Goal: Task Accomplishment & Management: Complete application form

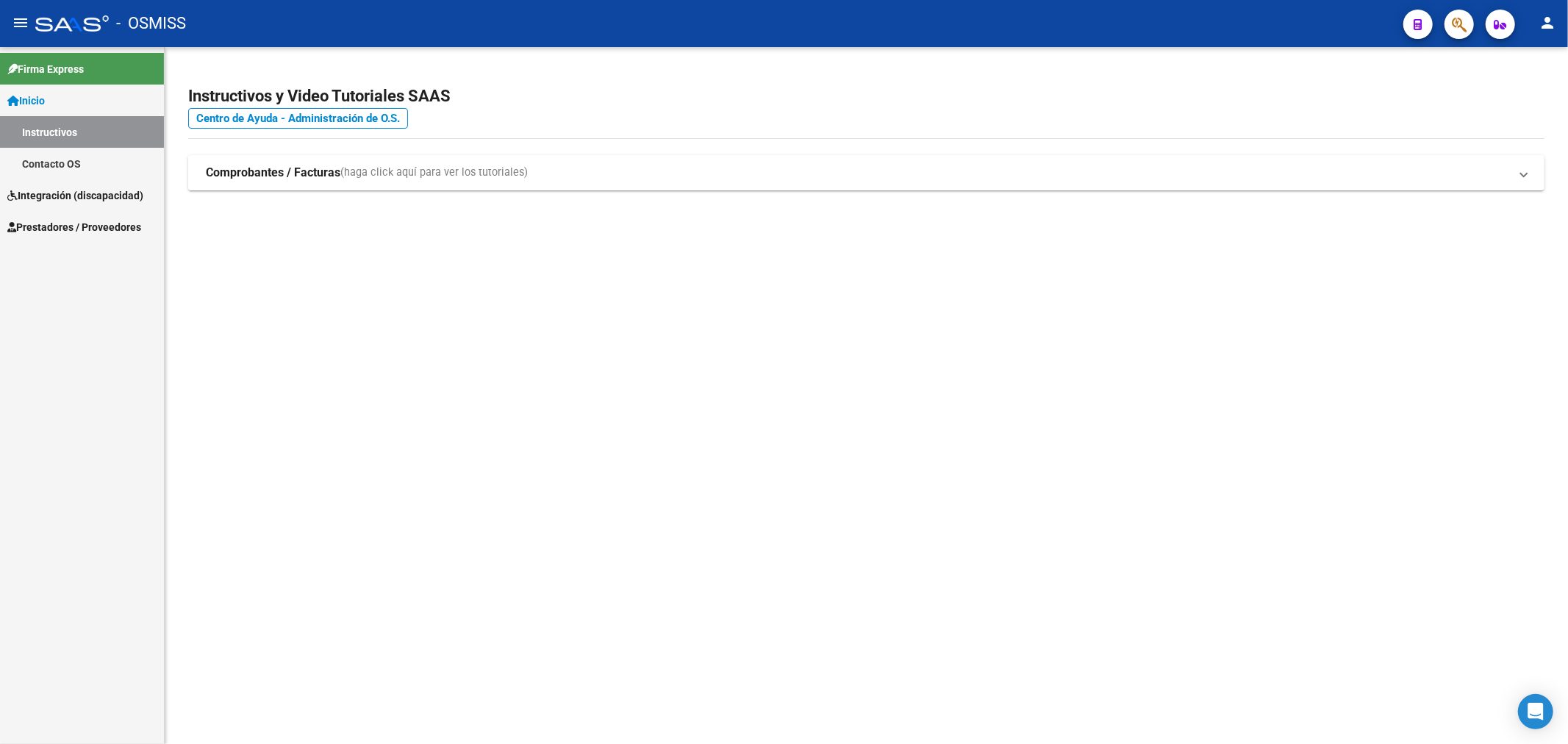
click at [100, 214] on link "Prestadores / Proveedores" at bounding box center [82, 227] width 164 height 32
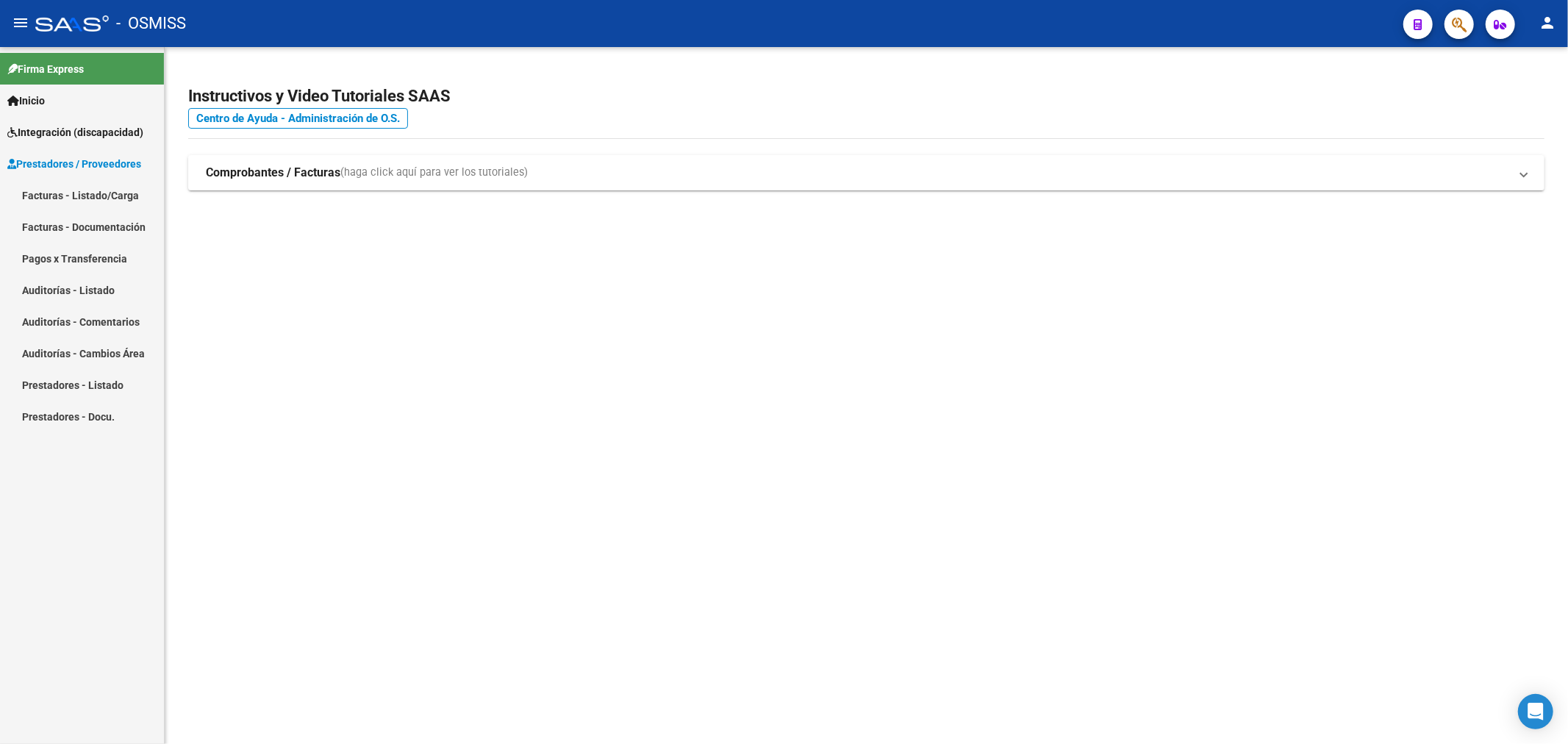
click at [87, 249] on mat-nav-list "Facturas - Listado/Carga Facturas - Documentación Pagos x Transferencia Auditor…" at bounding box center [82, 305] width 164 height 253
click at [118, 198] on link "Facturas - Listado/Carga" at bounding box center [82, 195] width 164 height 32
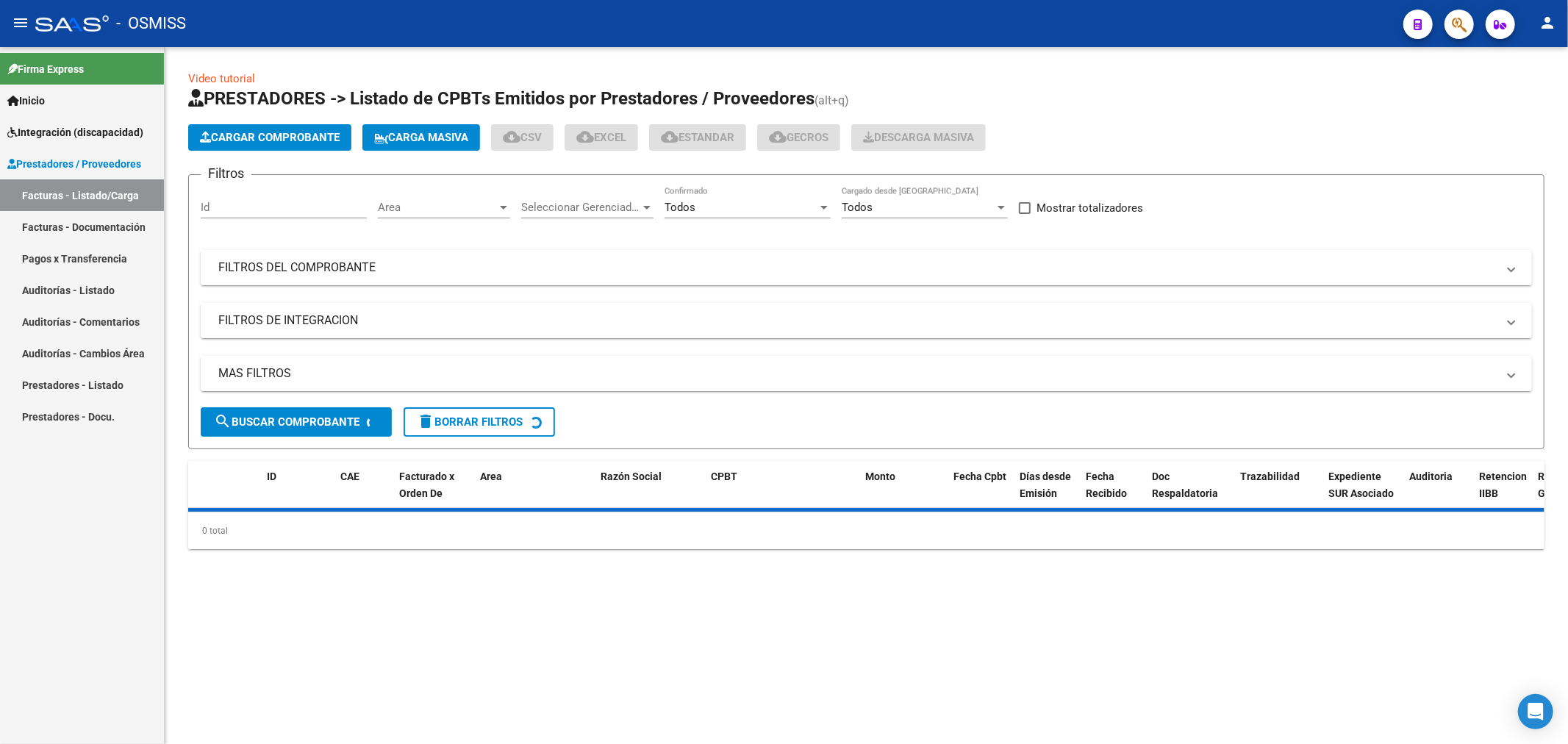
click at [327, 126] on button "Cargar Comprobante" at bounding box center [270, 137] width 163 height 26
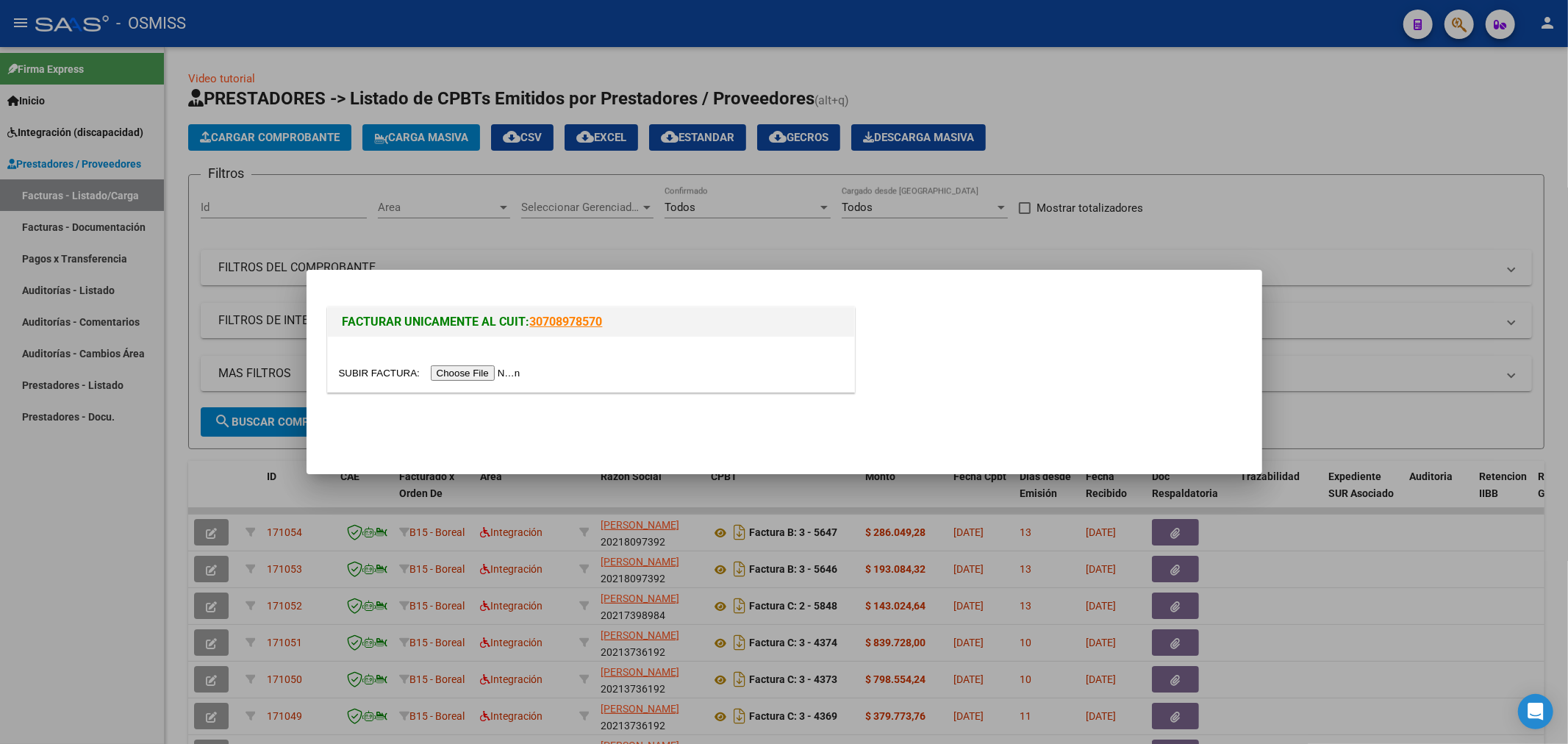
click at [469, 375] on input "file" at bounding box center [432, 373] width 186 height 15
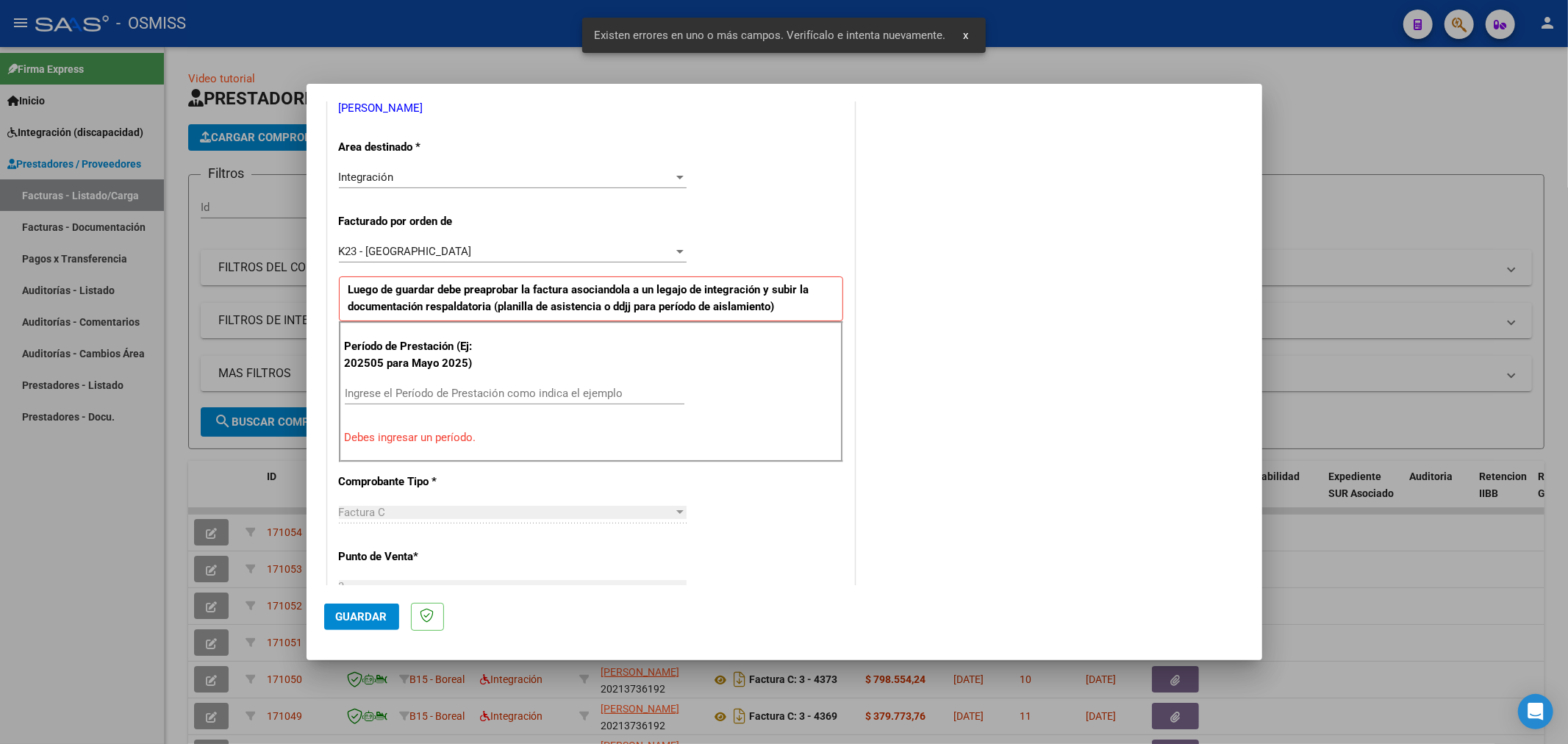
scroll to position [317, 0]
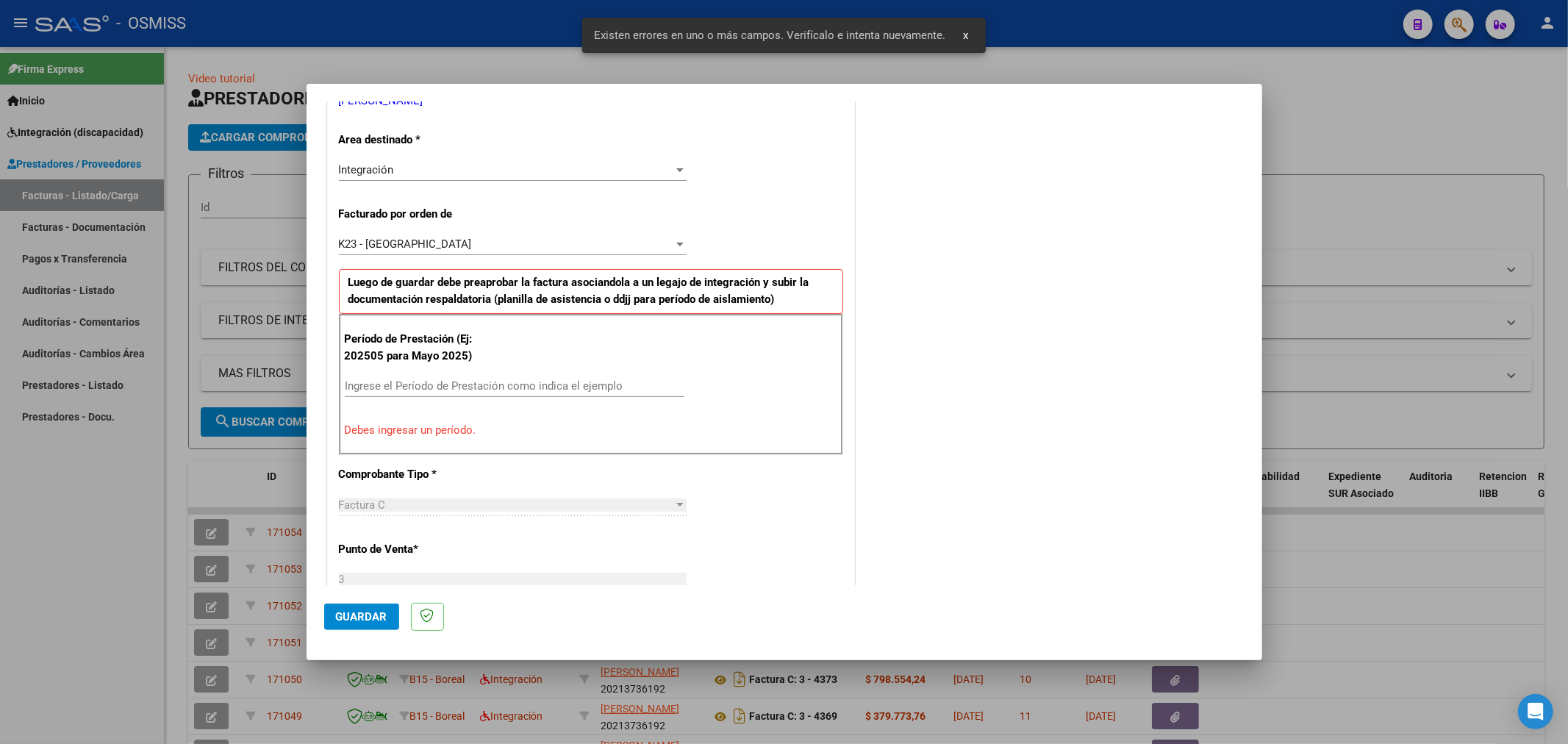
click at [545, 383] on input "Ingrese el Período de Prestación como indica el ejemplo" at bounding box center [514, 386] width 340 height 13
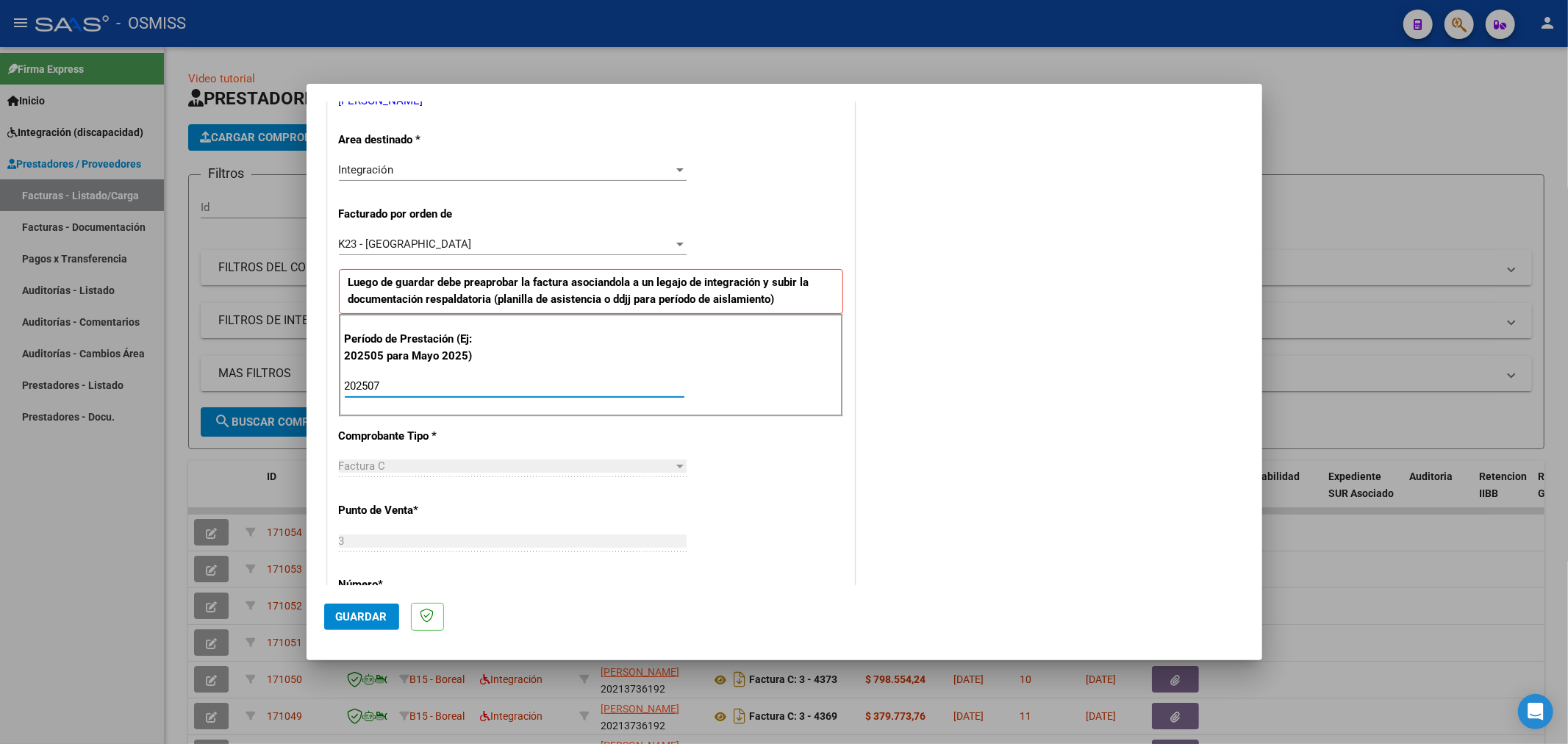
type input "202507"
click at [369, 600] on mat-dialog-actions "Guardar" at bounding box center [784, 614] width 921 height 58
click at [362, 608] on button "Guardar" at bounding box center [362, 616] width 75 height 26
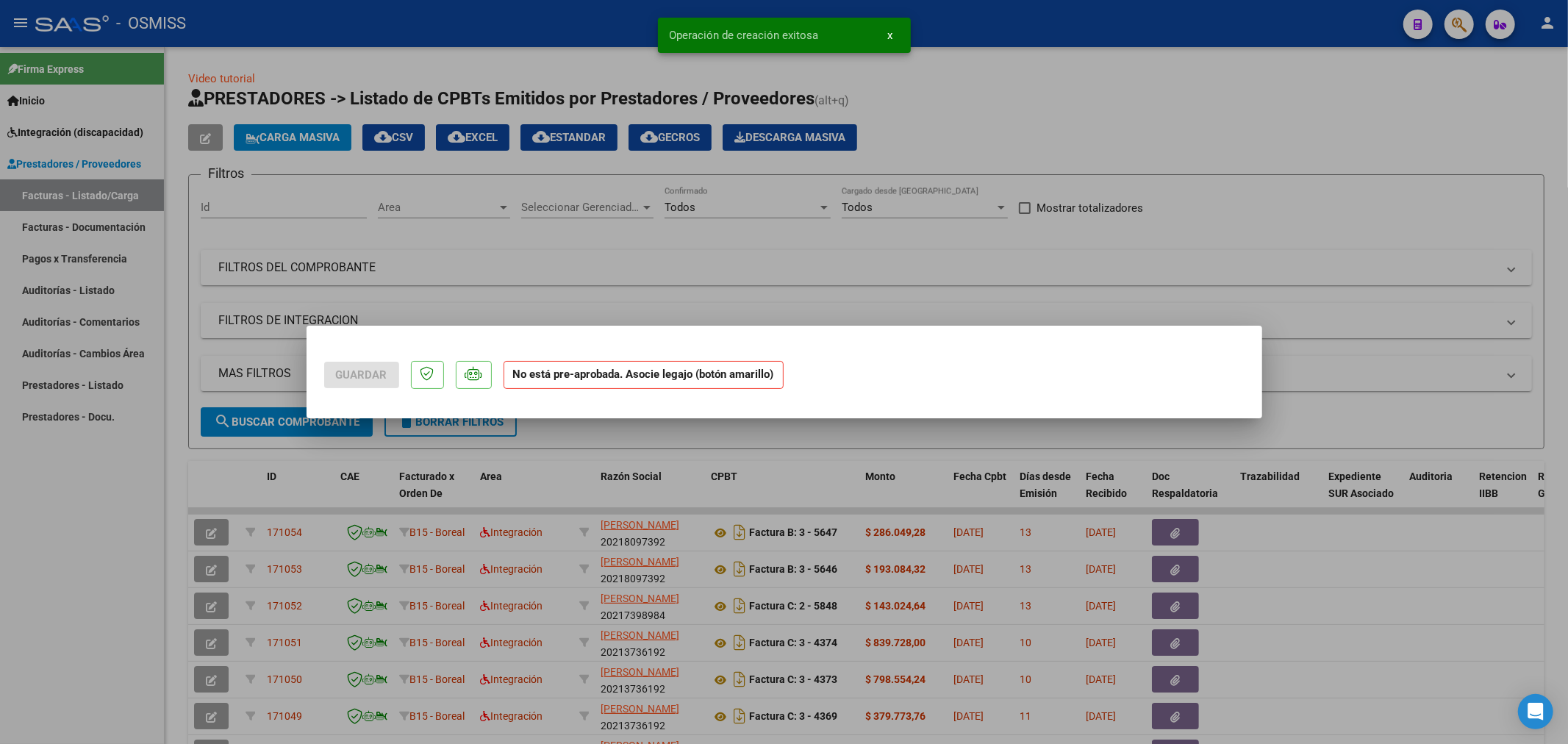
scroll to position [0, 0]
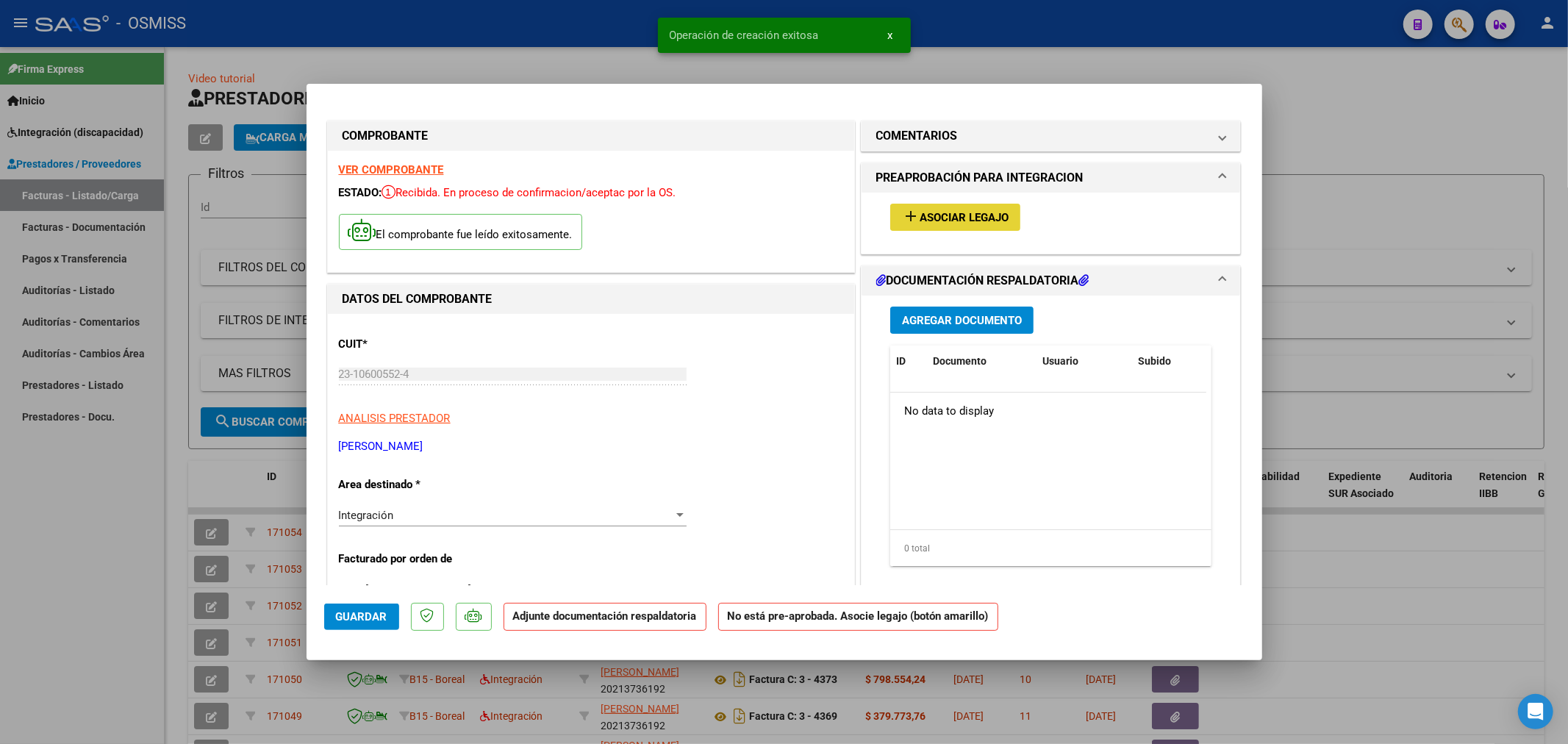
click at [931, 215] on span "Asociar Legajo" at bounding box center [964, 217] width 89 height 13
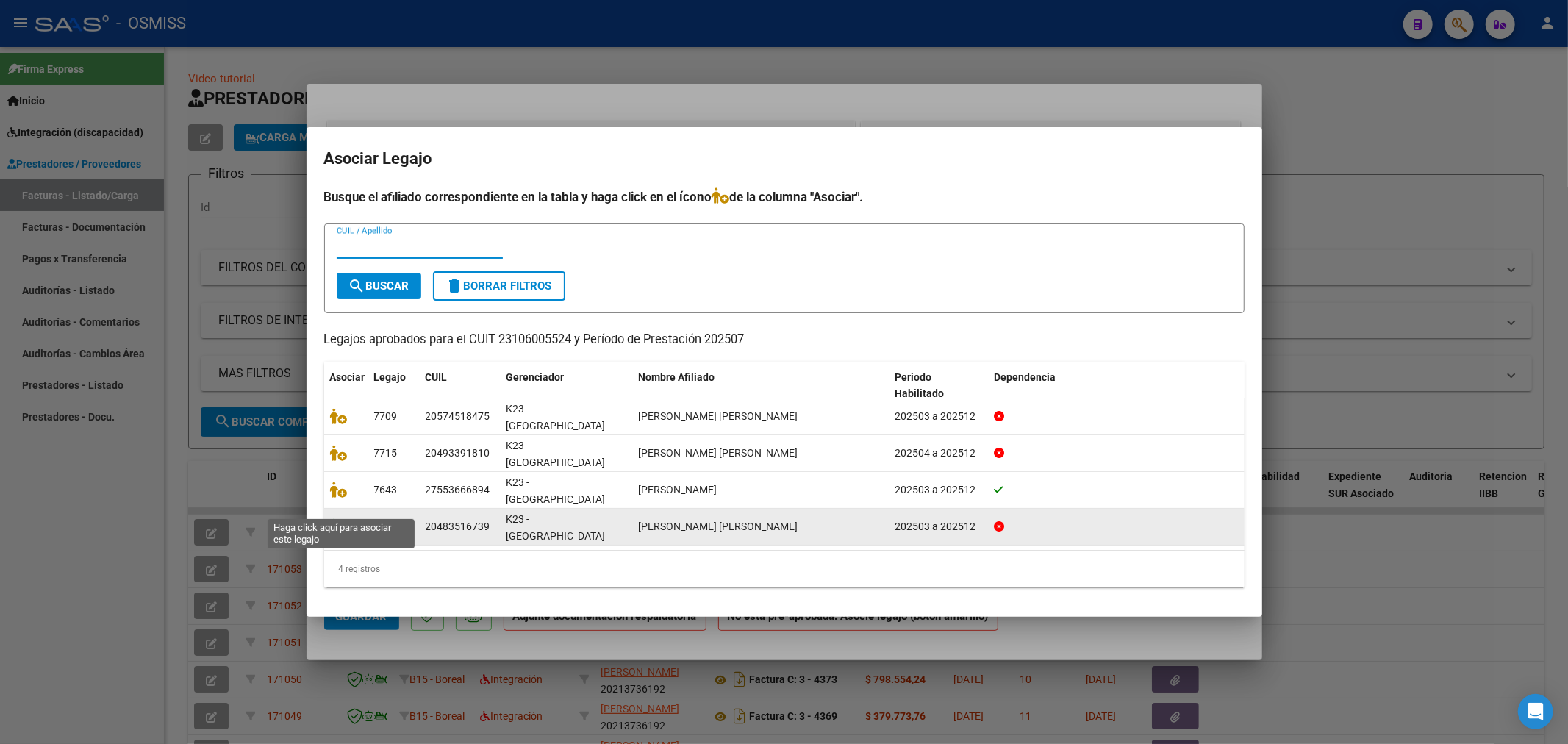
click at [330, 518] on icon at bounding box center [338, 525] width 17 height 16
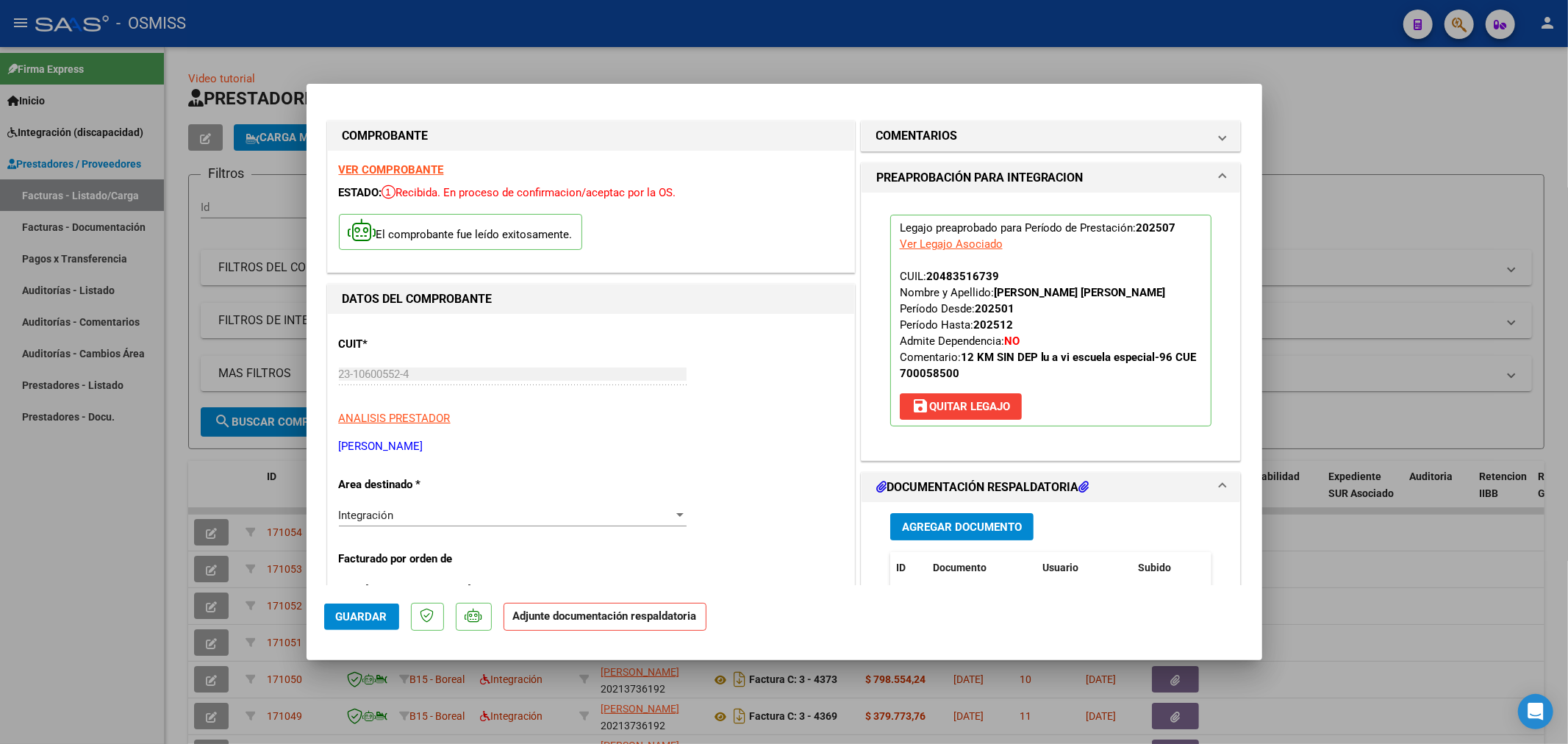
scroll to position [82, 0]
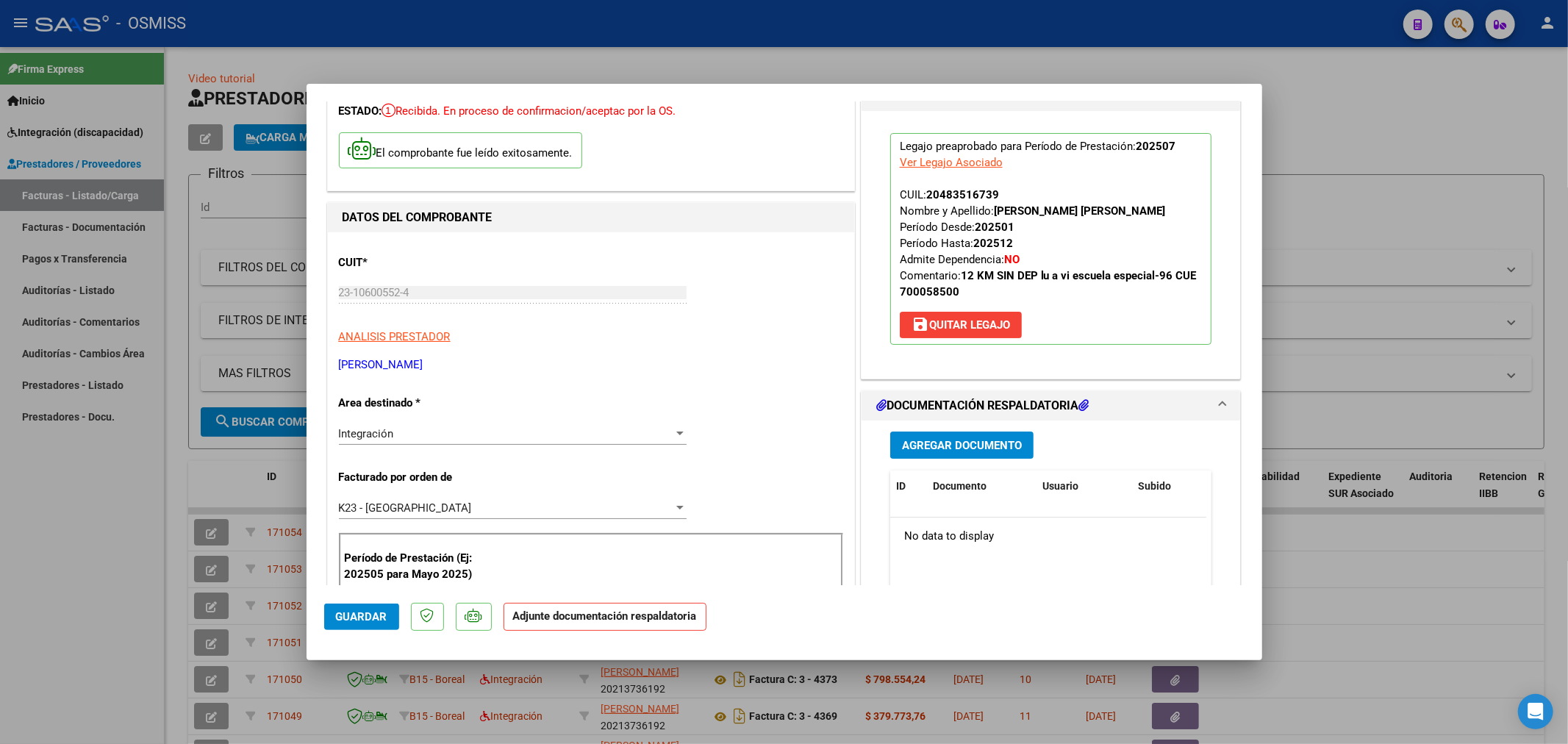
click at [938, 481] on div "Agregar Documento ID Documento Usuario Subido Acción No data to display 0 total…" at bounding box center [1051, 567] width 344 height 293
click at [952, 452] on span "Agregar Documento" at bounding box center [962, 445] width 120 height 13
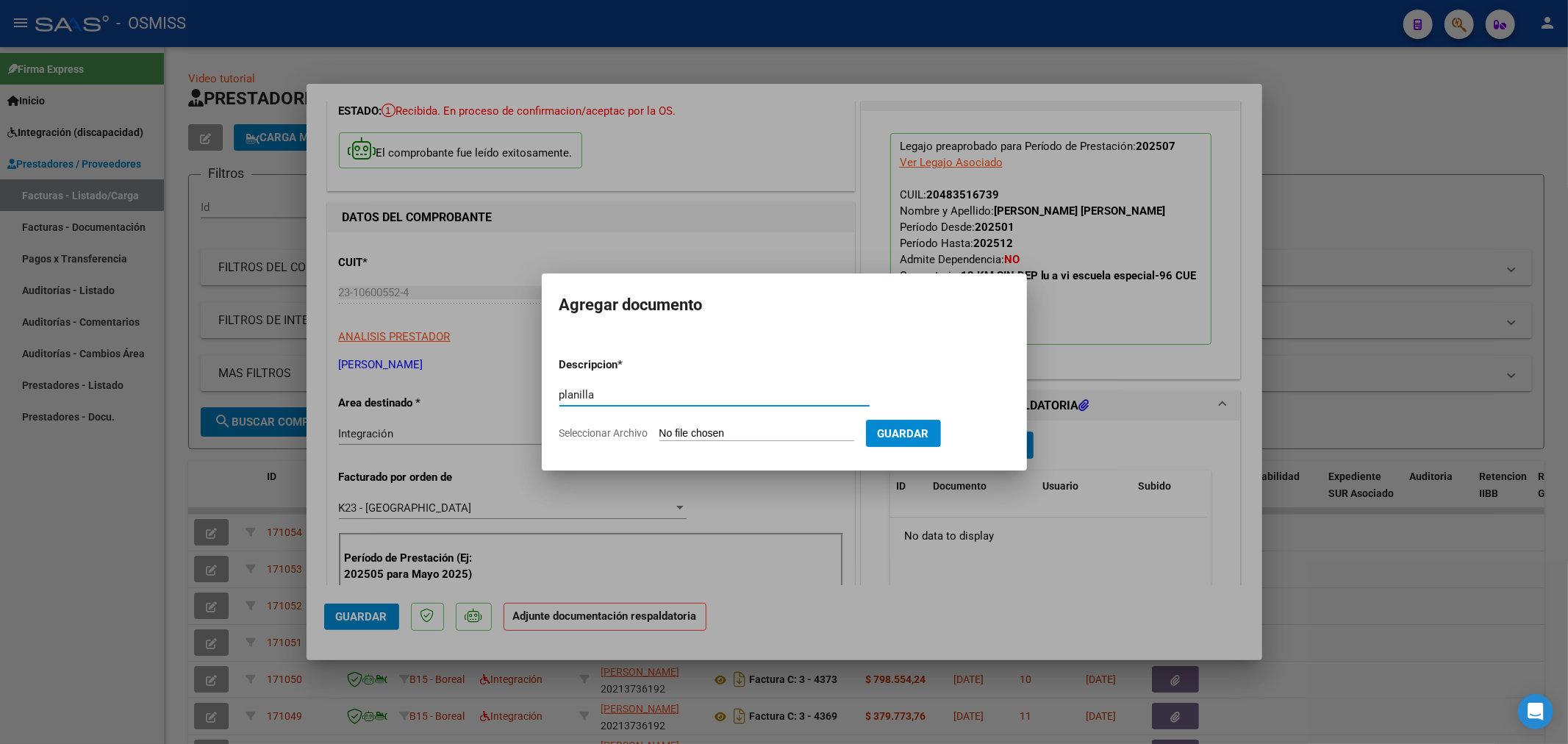
type input "planilla"
click at [752, 432] on input "Seleccionar Archivo" at bounding box center [757, 434] width 195 height 14
type input "C:\fakepath\ABALLAY LEONEL-TRANSPORTE-JULIO.pdf"
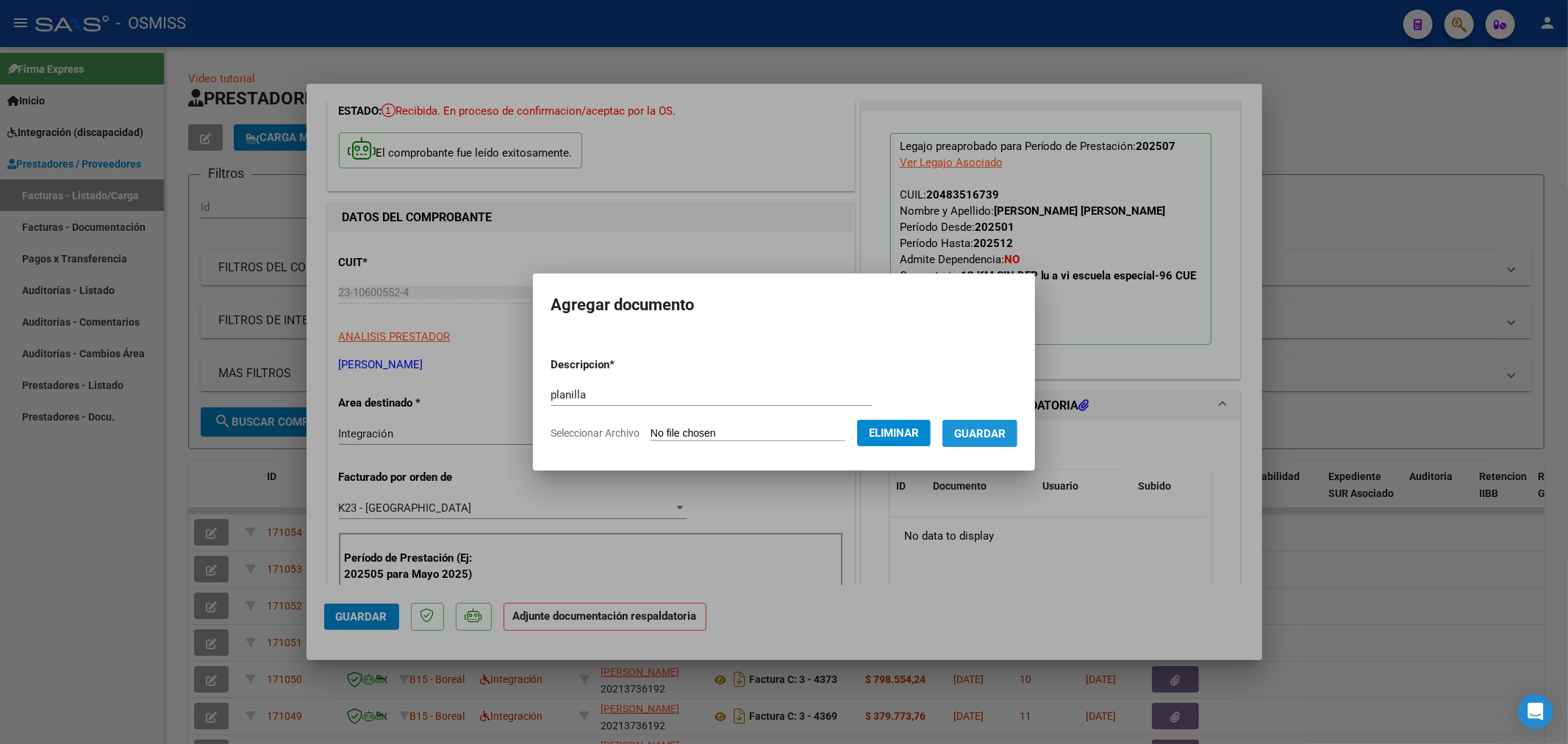
click at [986, 429] on span "Guardar" at bounding box center [980, 433] width 51 height 13
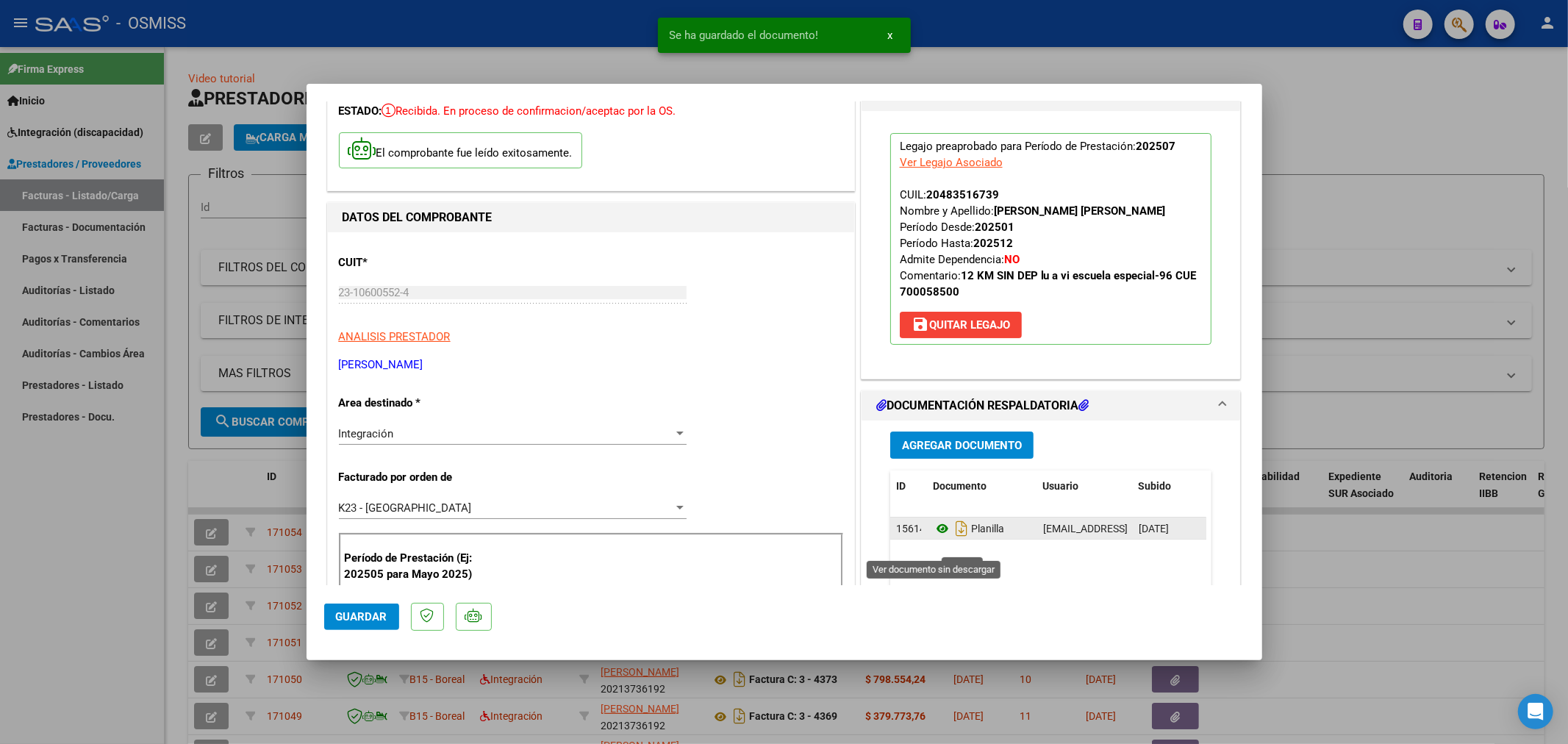
click at [933, 538] on icon at bounding box center [942, 528] width 19 height 17
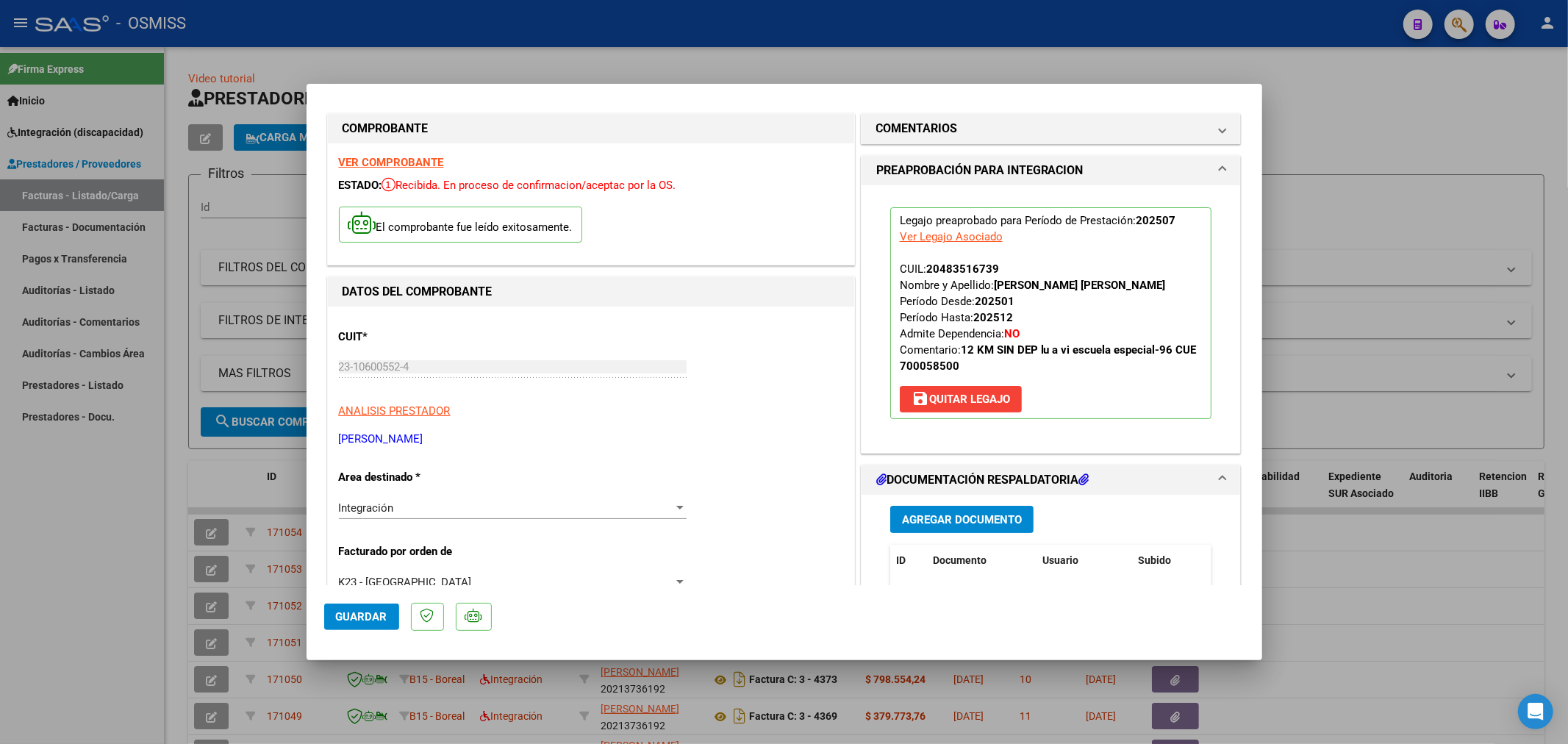
scroll to position [0, 0]
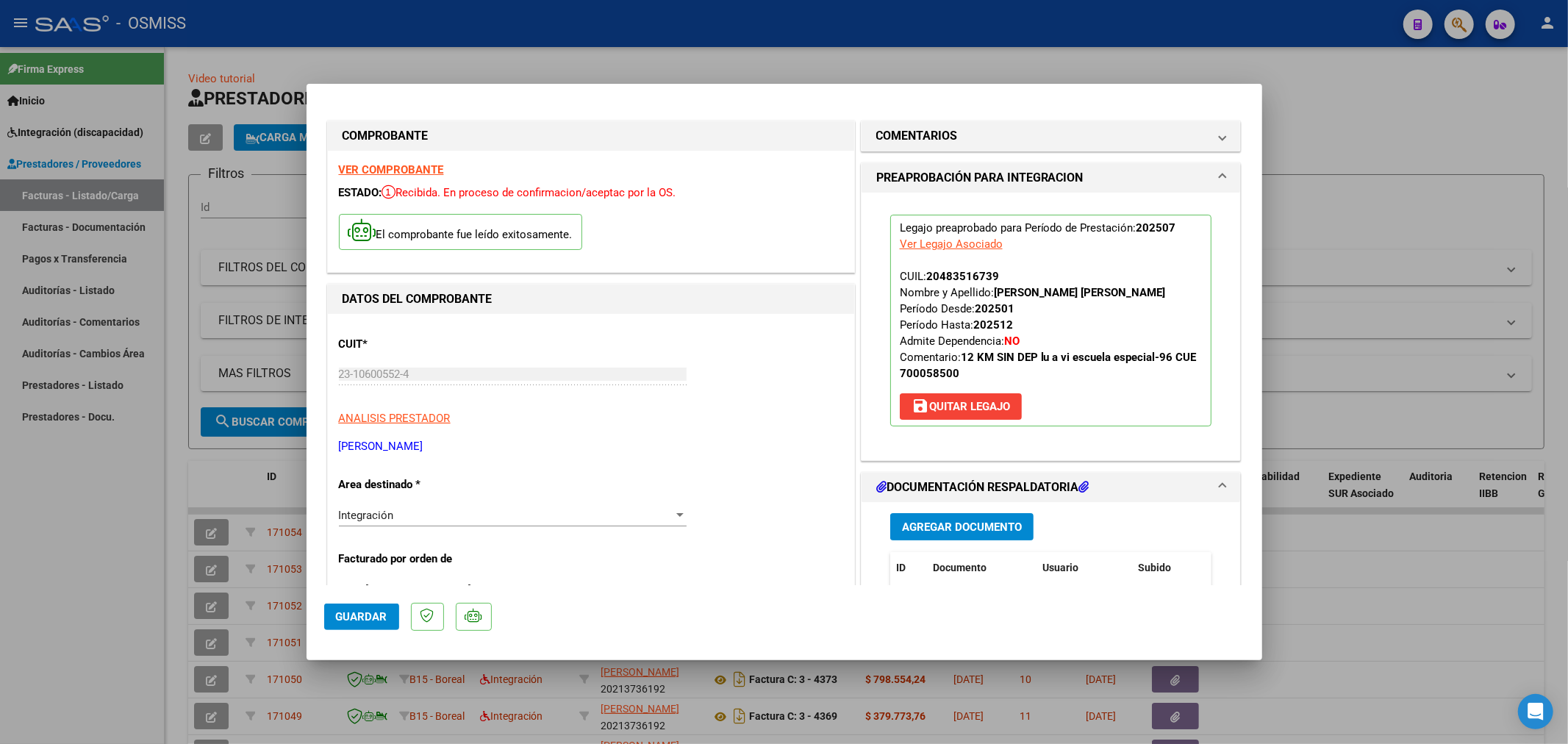
click at [862, 372] on div "Legajo preaprobado para Período de Prestación: 202507 Ver Legajo Asociado CUIL:…" at bounding box center [1051, 327] width 380 height 268
click at [947, 534] on span "Agregar Documento" at bounding box center [962, 526] width 120 height 13
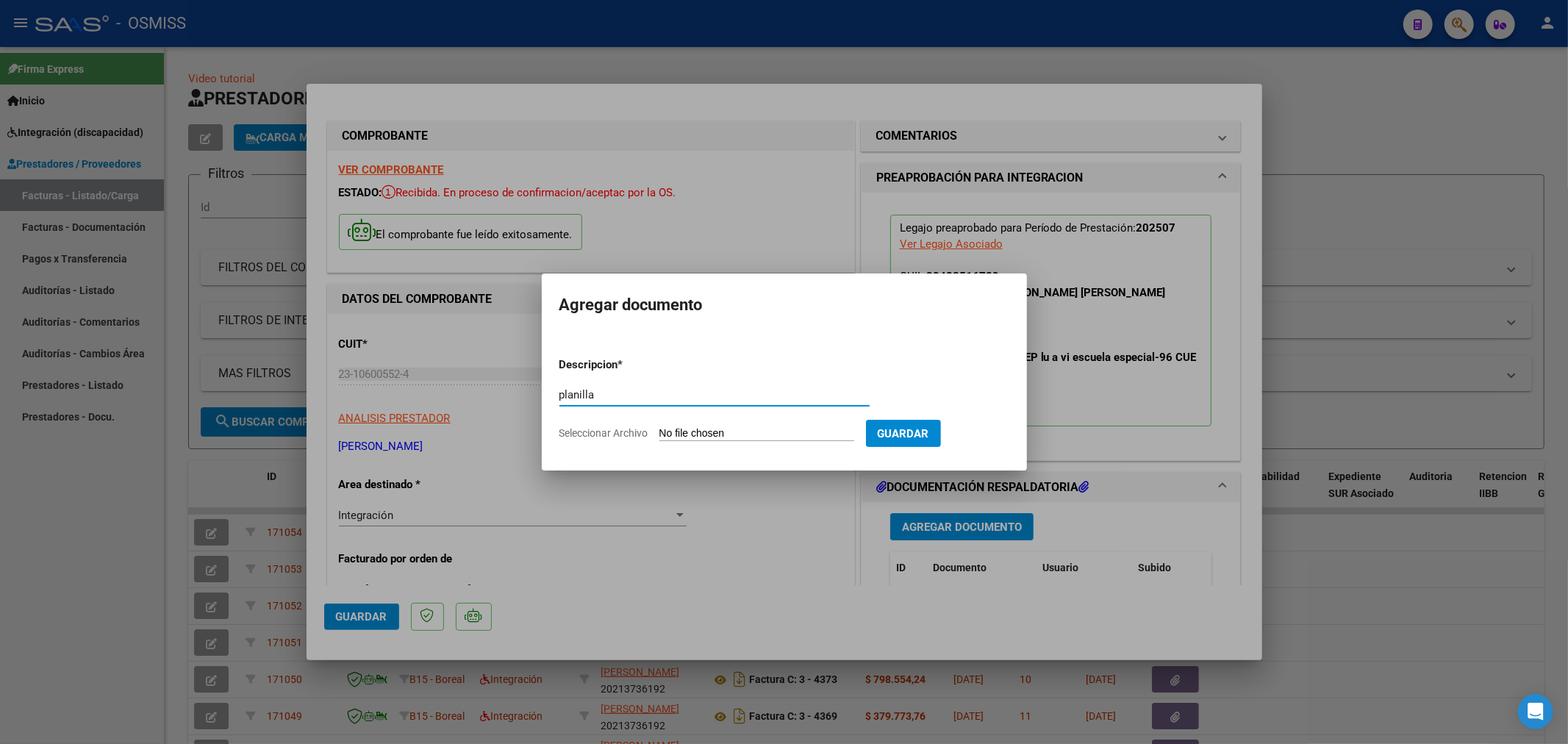
type input "planilla"
click at [678, 436] on input "Seleccionar Archivo" at bounding box center [757, 434] width 195 height 14
type input "C:\fakepath\planilla.pdf"
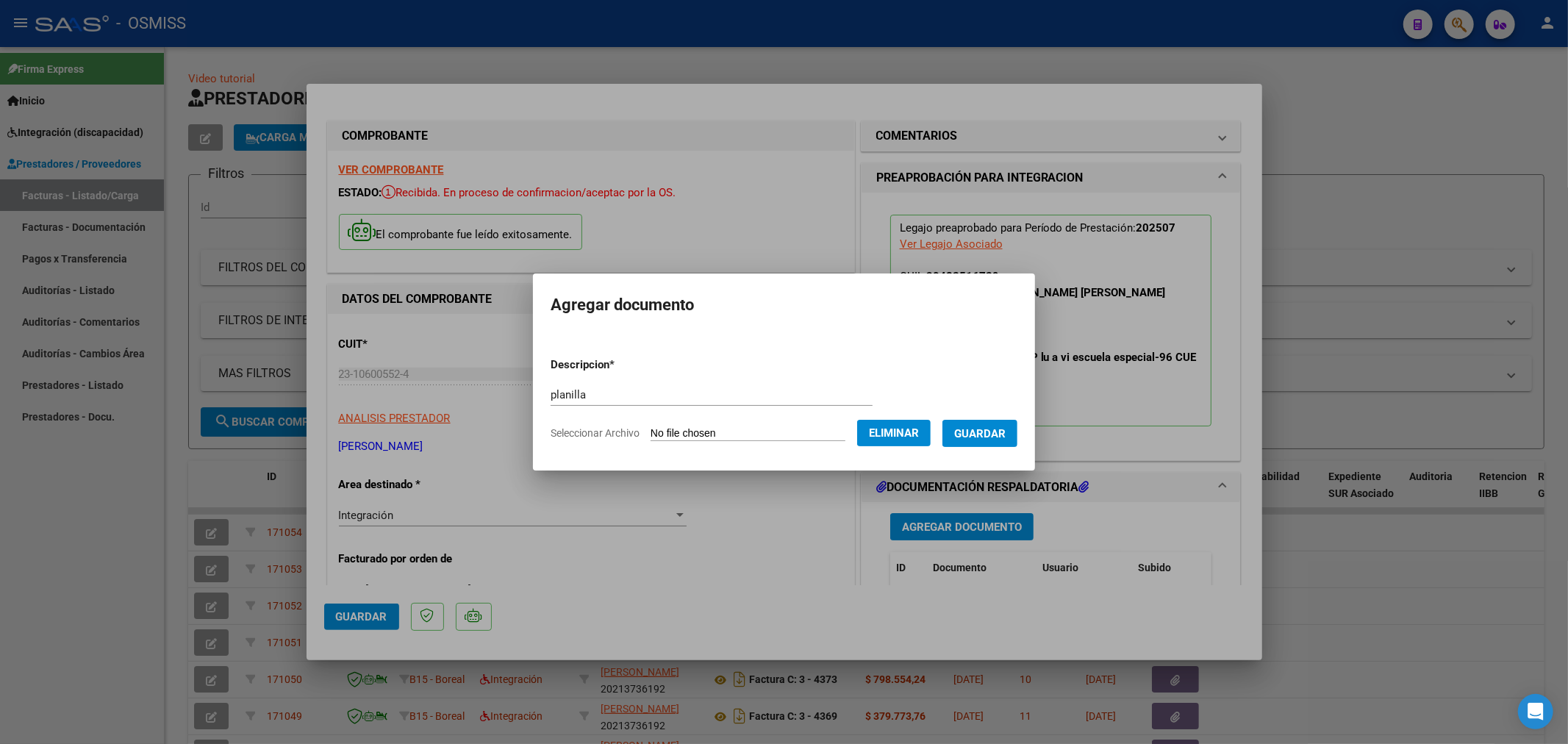
click at [1009, 422] on button "Guardar" at bounding box center [980, 433] width 75 height 27
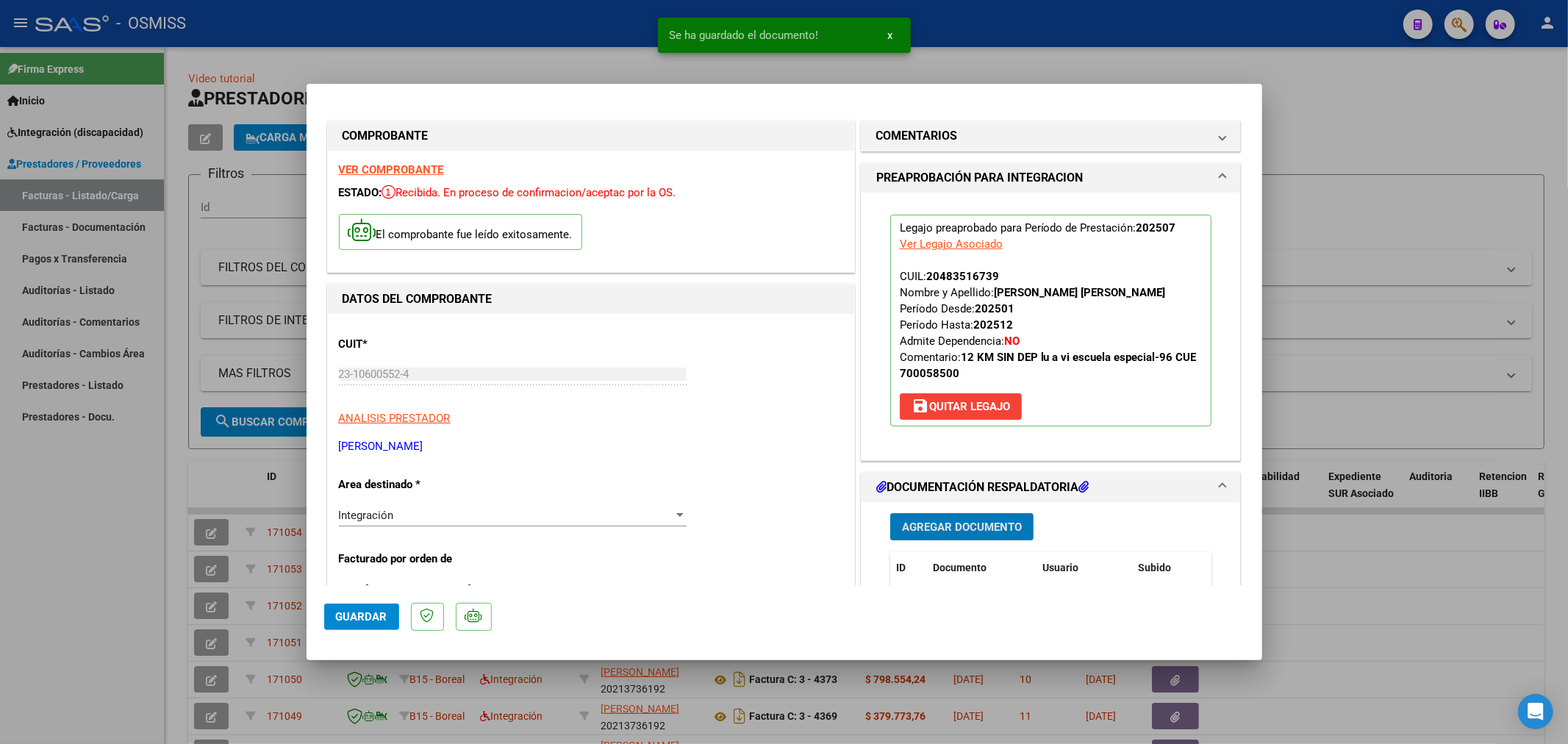
click at [382, 622] on button "Guardar" at bounding box center [362, 616] width 75 height 26
type input "$ 0,00"
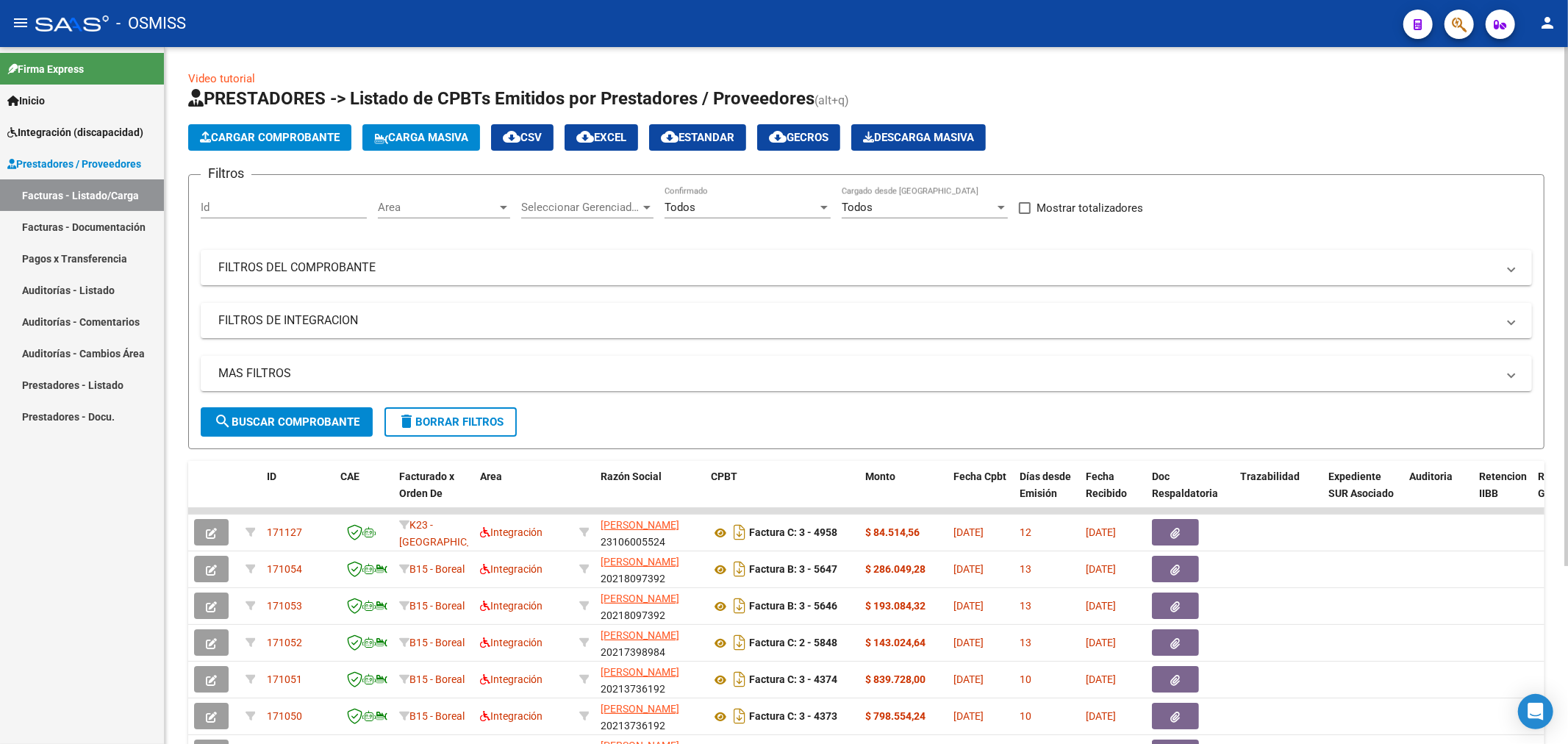
click at [253, 152] on app-list-header "PRESTADORES -> Listado de CPBTs Emitidos por Prestadores / Proveedores (alt+q) …" at bounding box center [866, 268] width 1356 height 362
click at [257, 144] on button "Cargar Comprobante" at bounding box center [270, 137] width 163 height 26
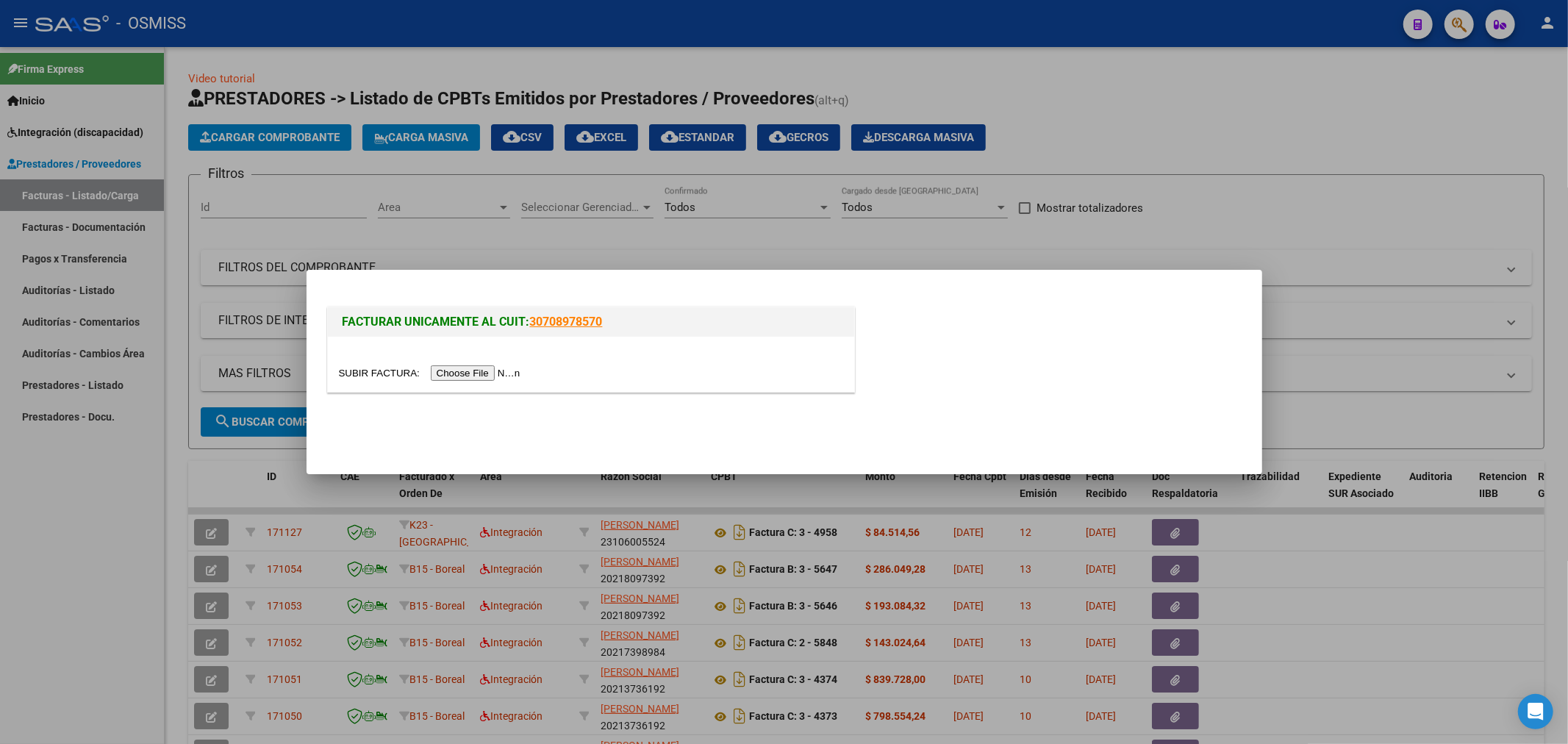
click at [493, 381] on div at bounding box center [591, 364] width 526 height 55
click at [493, 377] on input "file" at bounding box center [432, 373] width 186 height 15
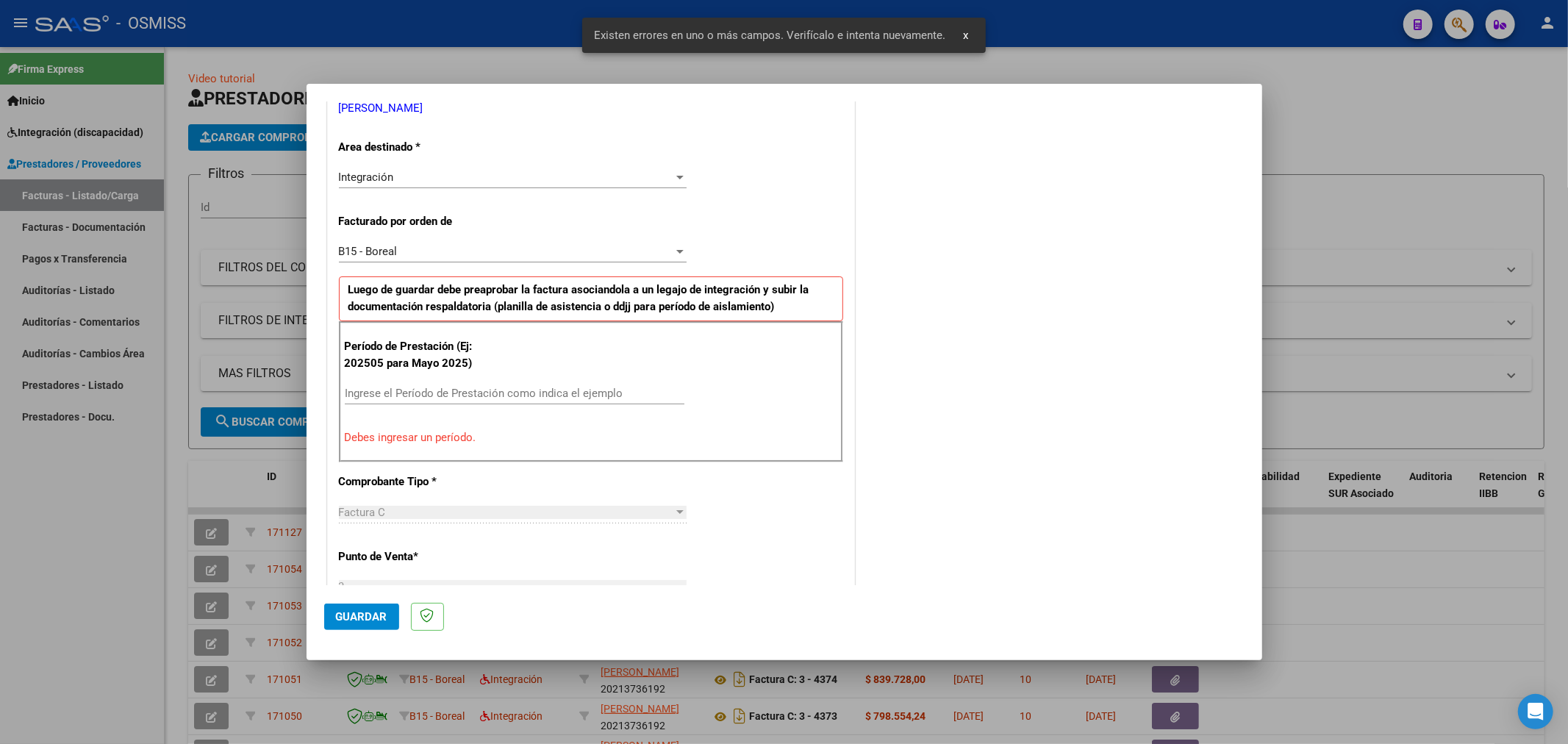
scroll to position [317, 0]
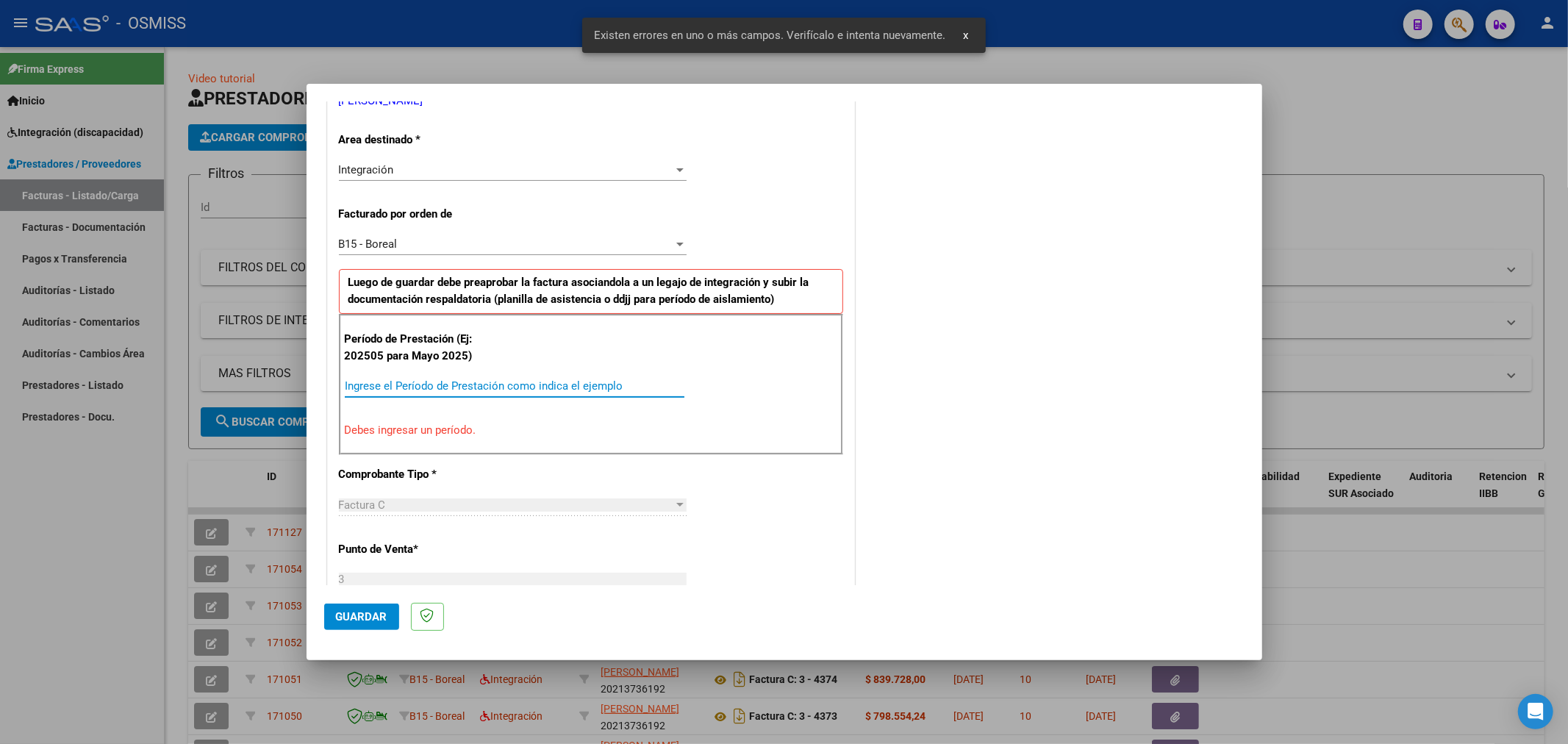
click at [520, 384] on input "Ingrese el Período de Prestación como indica el ejemplo" at bounding box center [514, 386] width 340 height 13
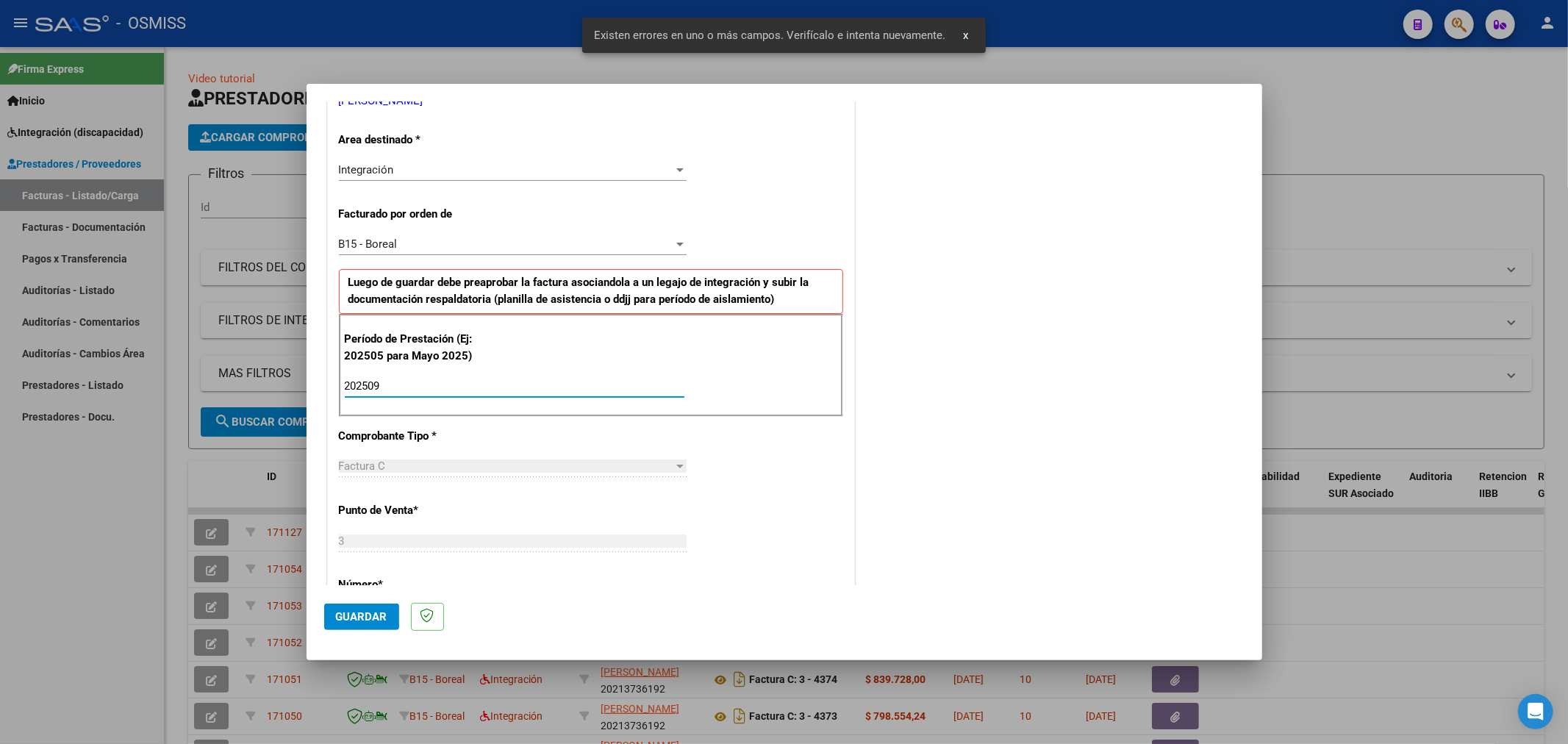
type input "202509"
click at [371, 616] on span "Guardar" at bounding box center [362, 616] width 51 height 13
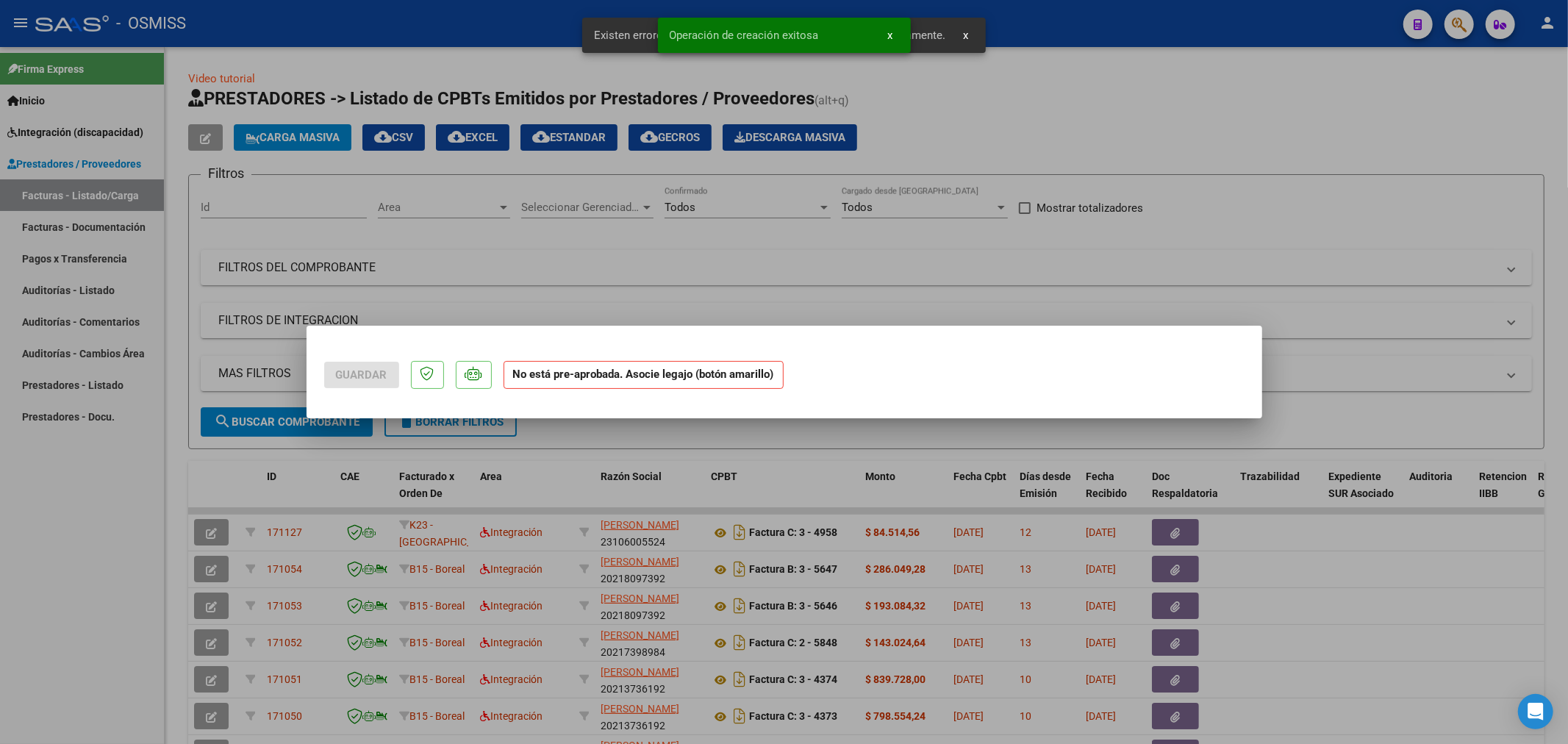
scroll to position [0, 0]
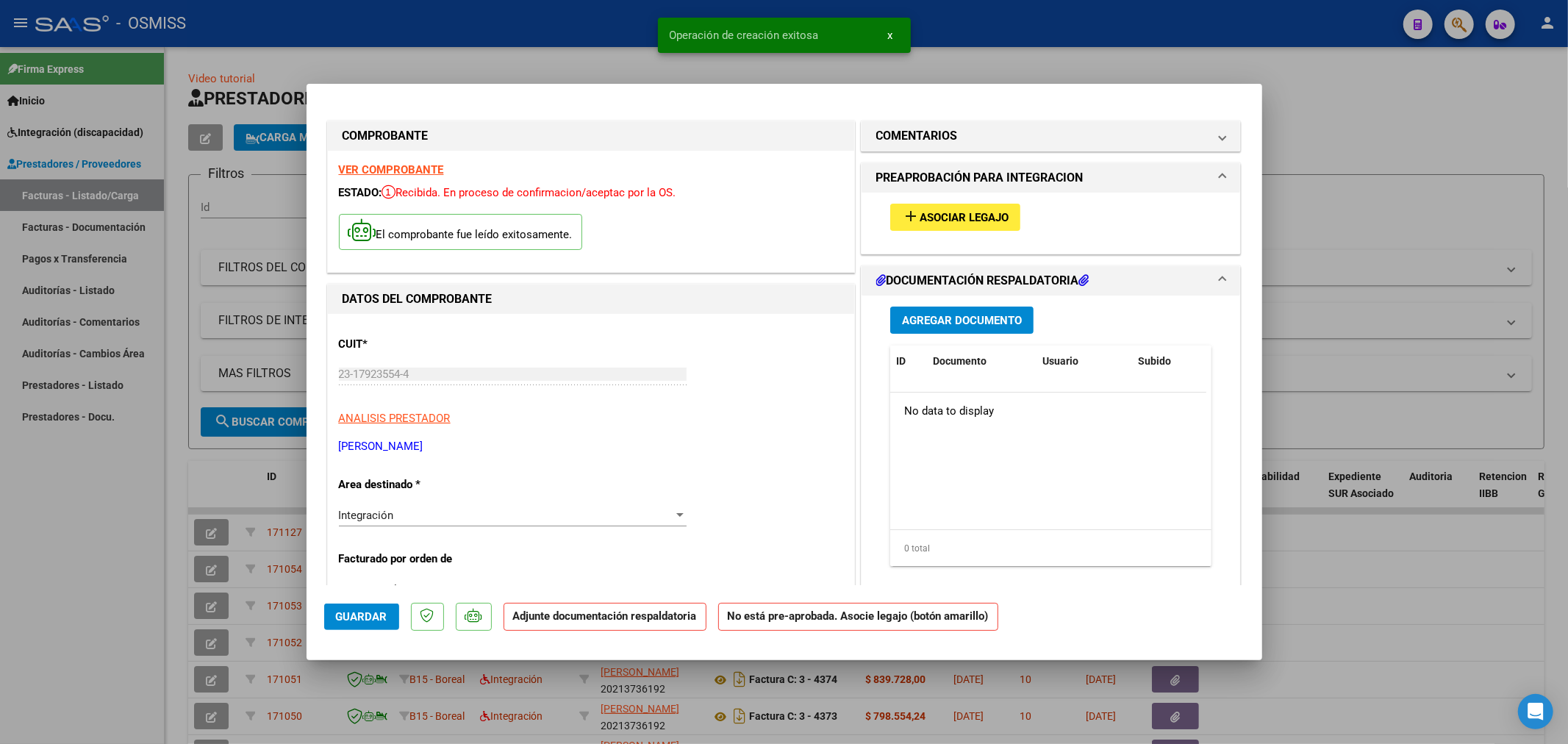
click at [952, 211] on span "Asociar Legajo" at bounding box center [964, 217] width 89 height 13
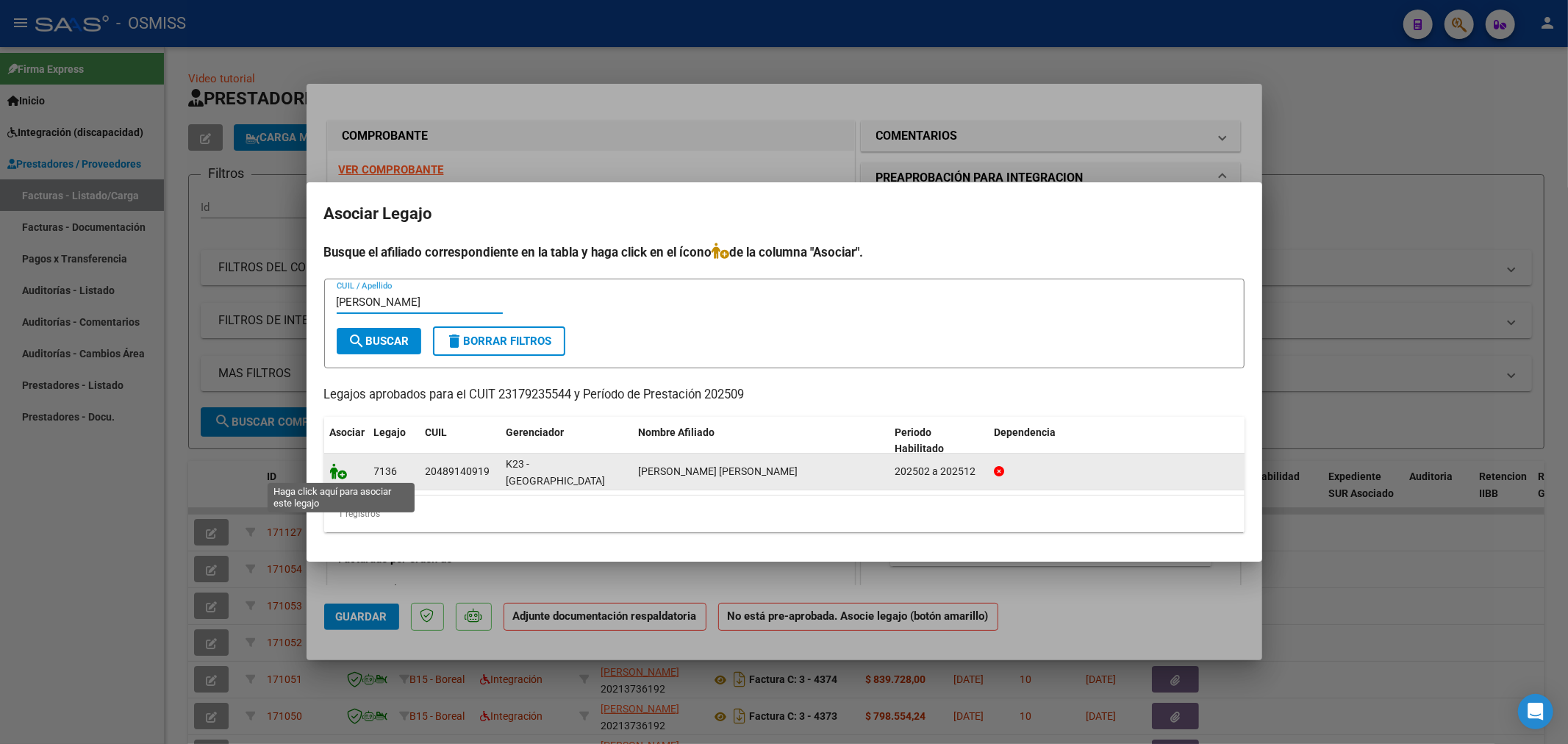
type input "[PERSON_NAME]"
click at [343, 468] on icon at bounding box center [338, 470] width 17 height 16
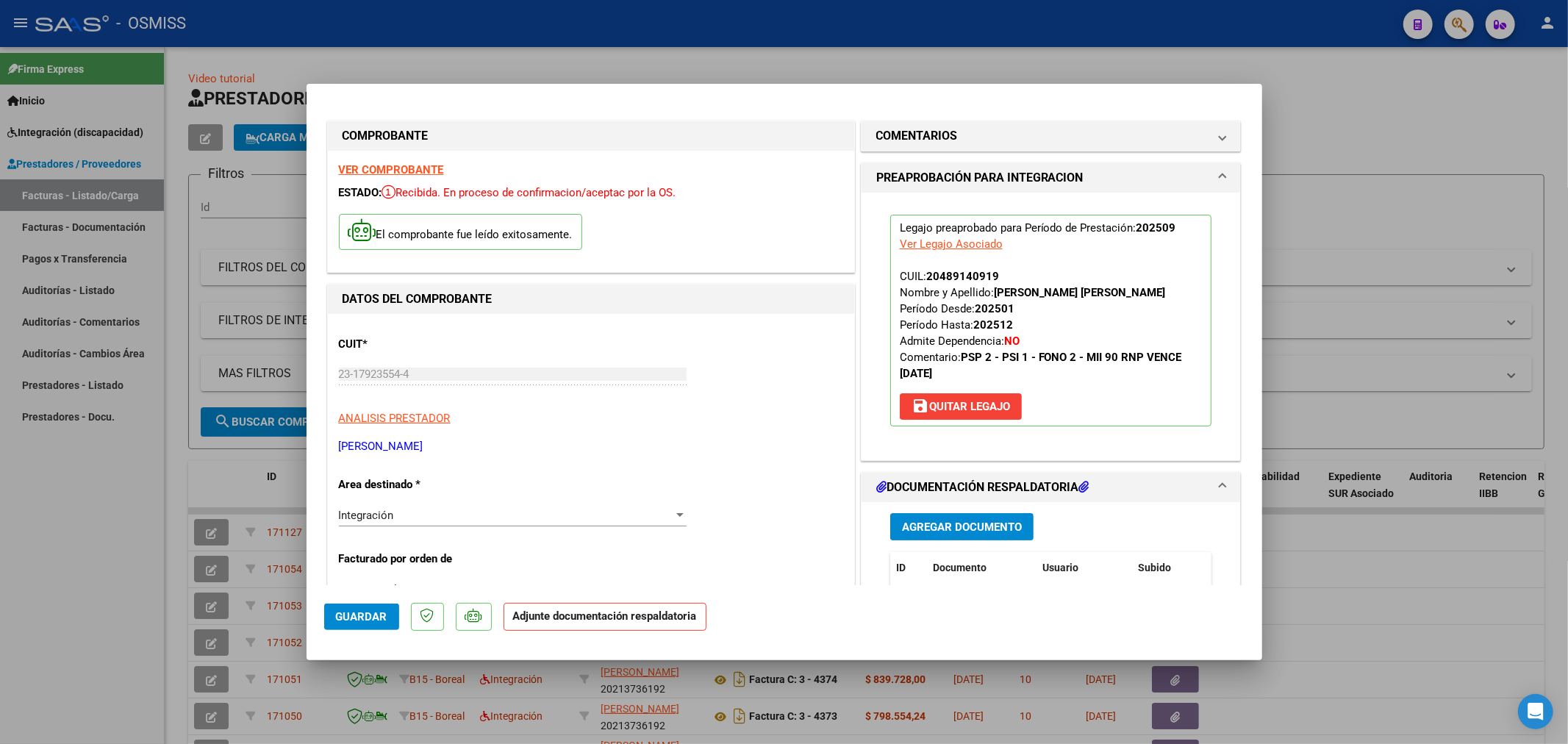
click at [971, 519] on button "Agregar Documento" at bounding box center [962, 526] width 144 height 27
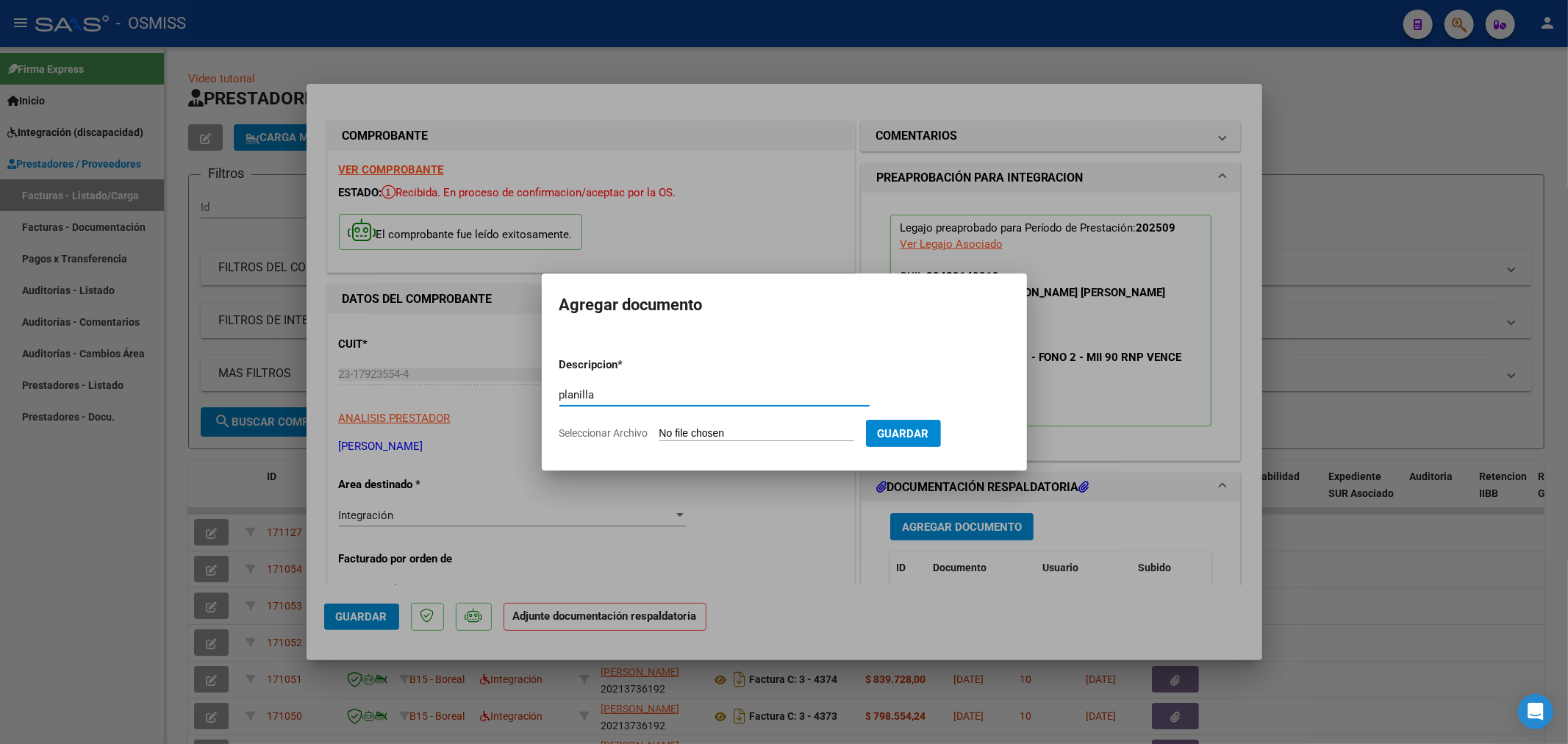
type input "planilla"
click at [739, 427] on input "Seleccionar Archivo" at bounding box center [757, 434] width 195 height 14
type input "C:\fakepath\Aguirre_kev_925[1].pdf"
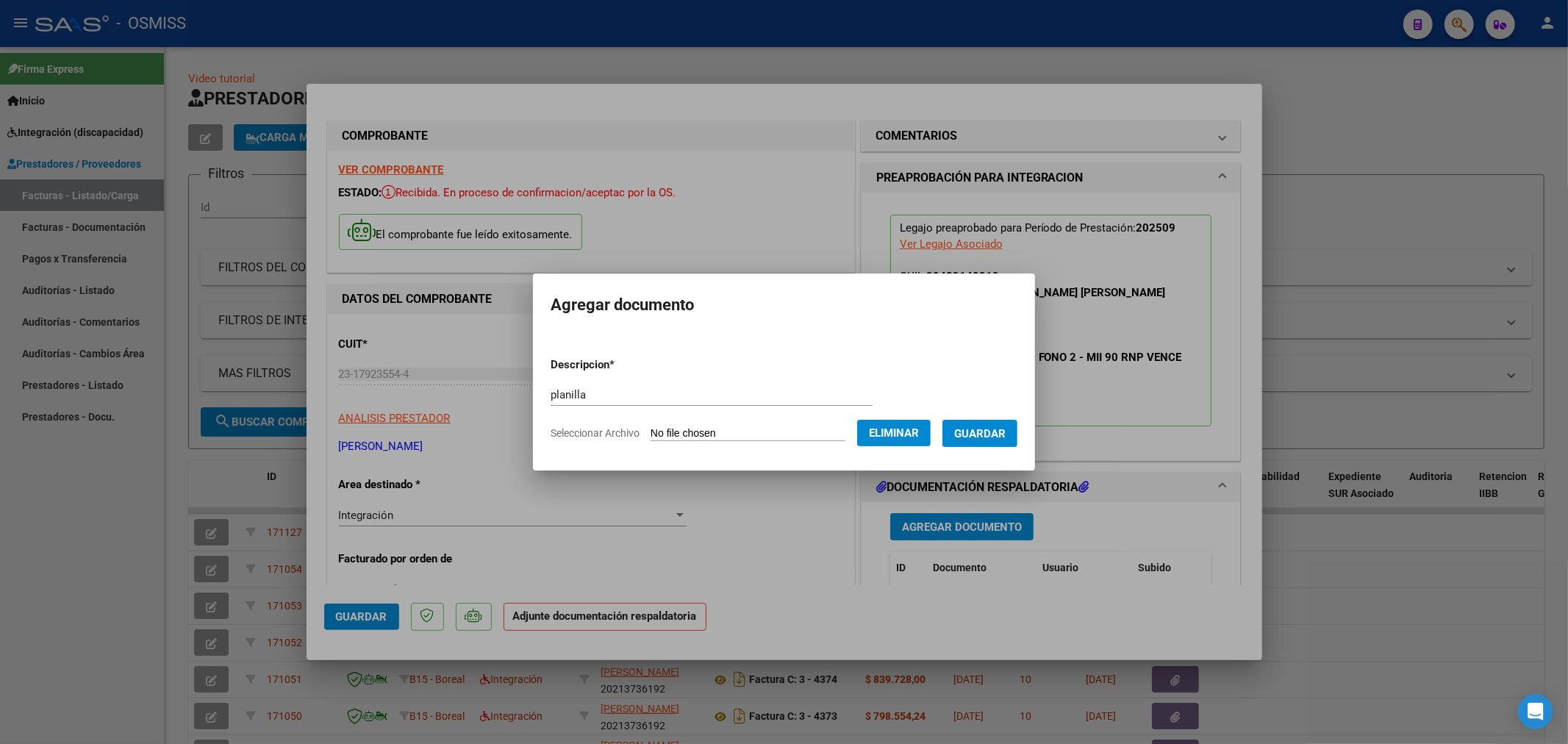
click at [1004, 423] on button "Guardar" at bounding box center [980, 433] width 75 height 27
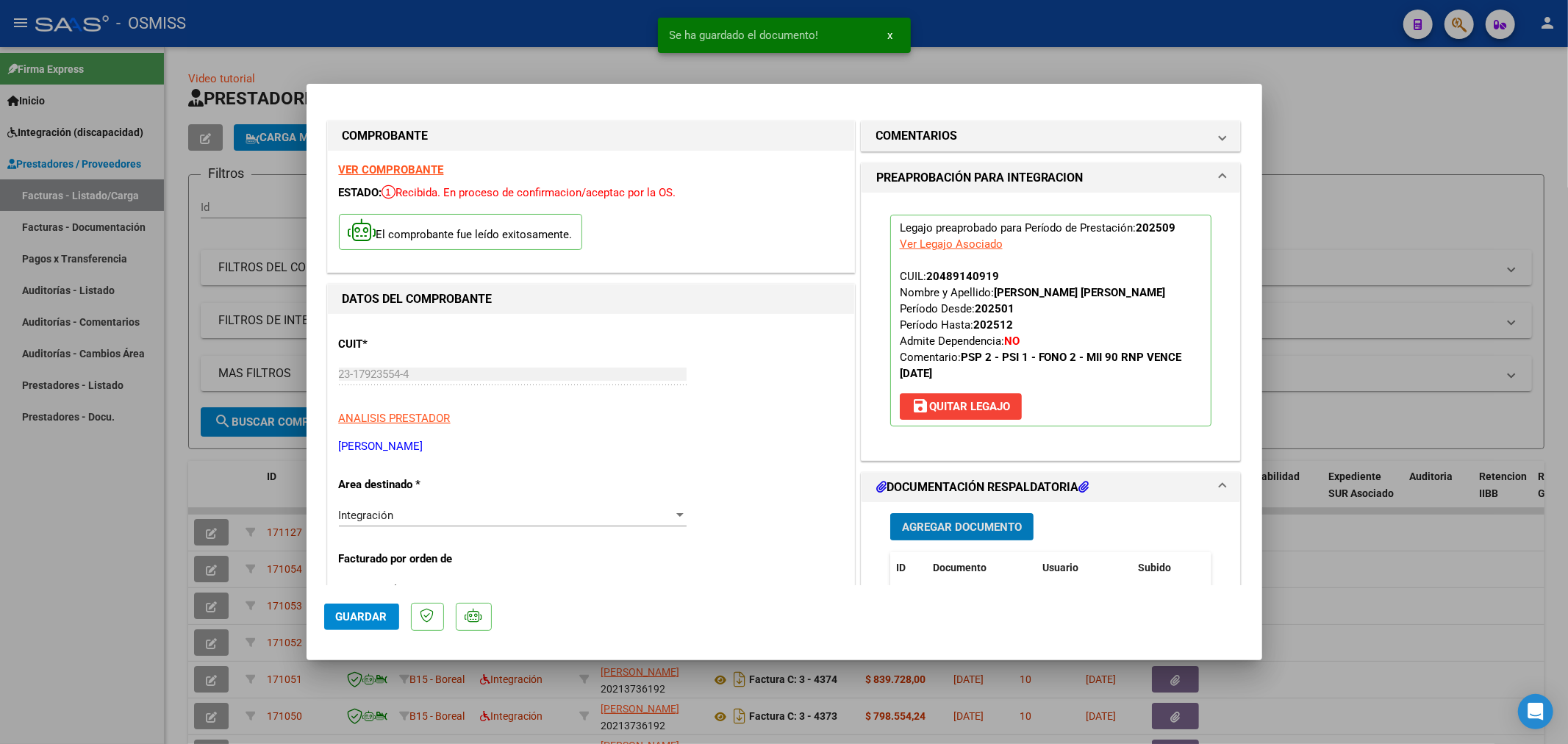
type input "$ 0,00"
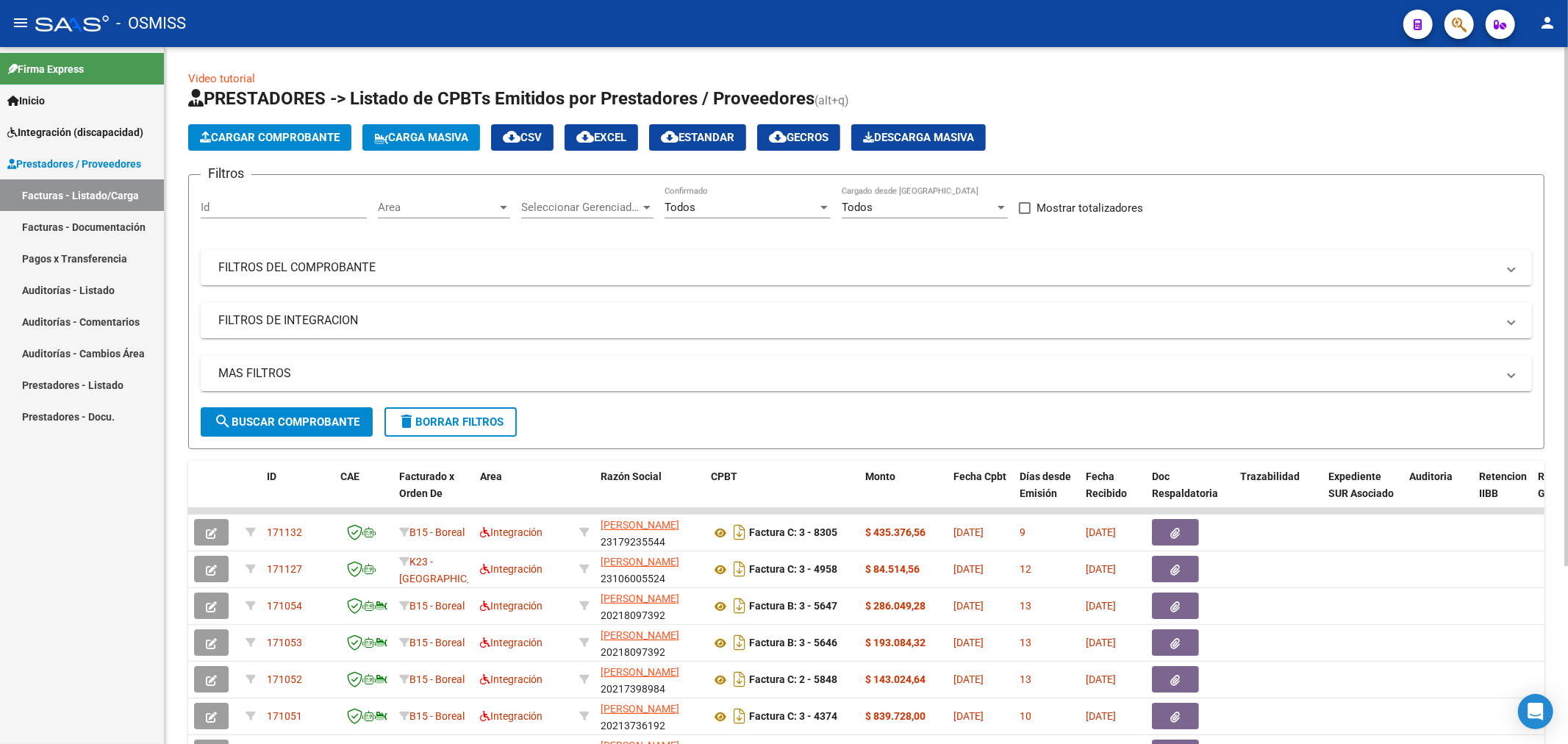
click at [234, 129] on button "Cargar Comprobante" at bounding box center [270, 137] width 163 height 26
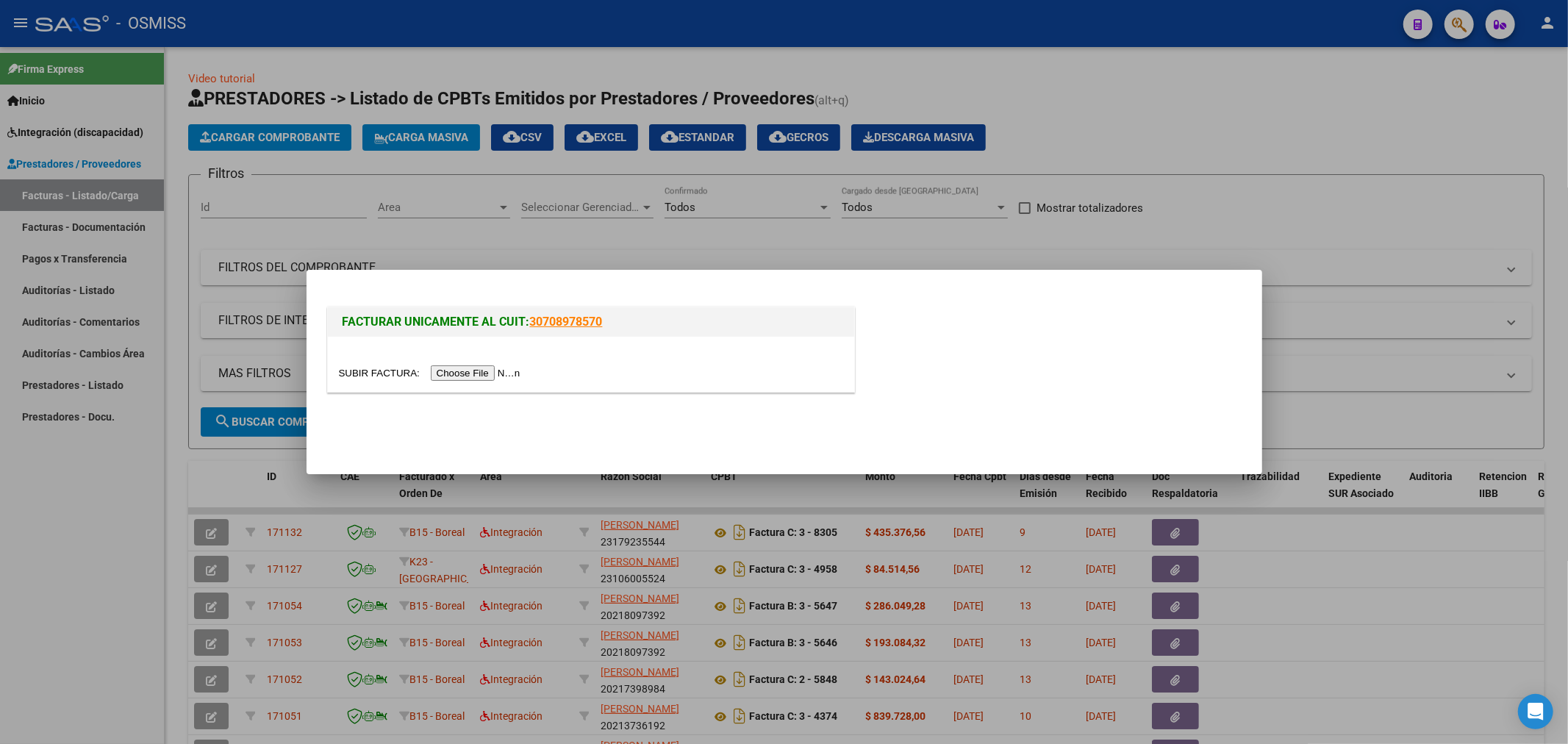
click at [476, 380] on input "file" at bounding box center [432, 373] width 186 height 15
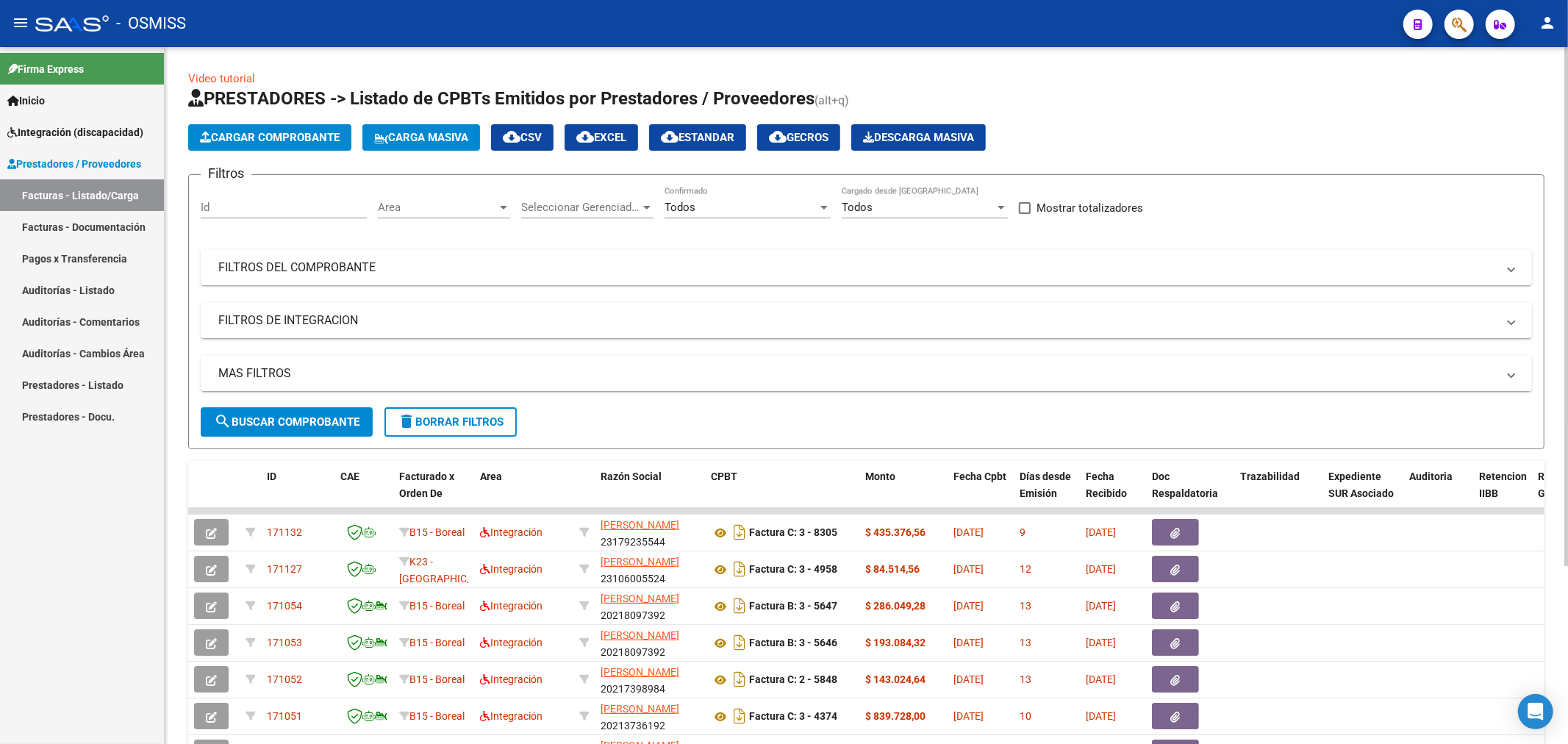
click at [261, 138] on span "Cargar Comprobante" at bounding box center [269, 137] width 140 height 13
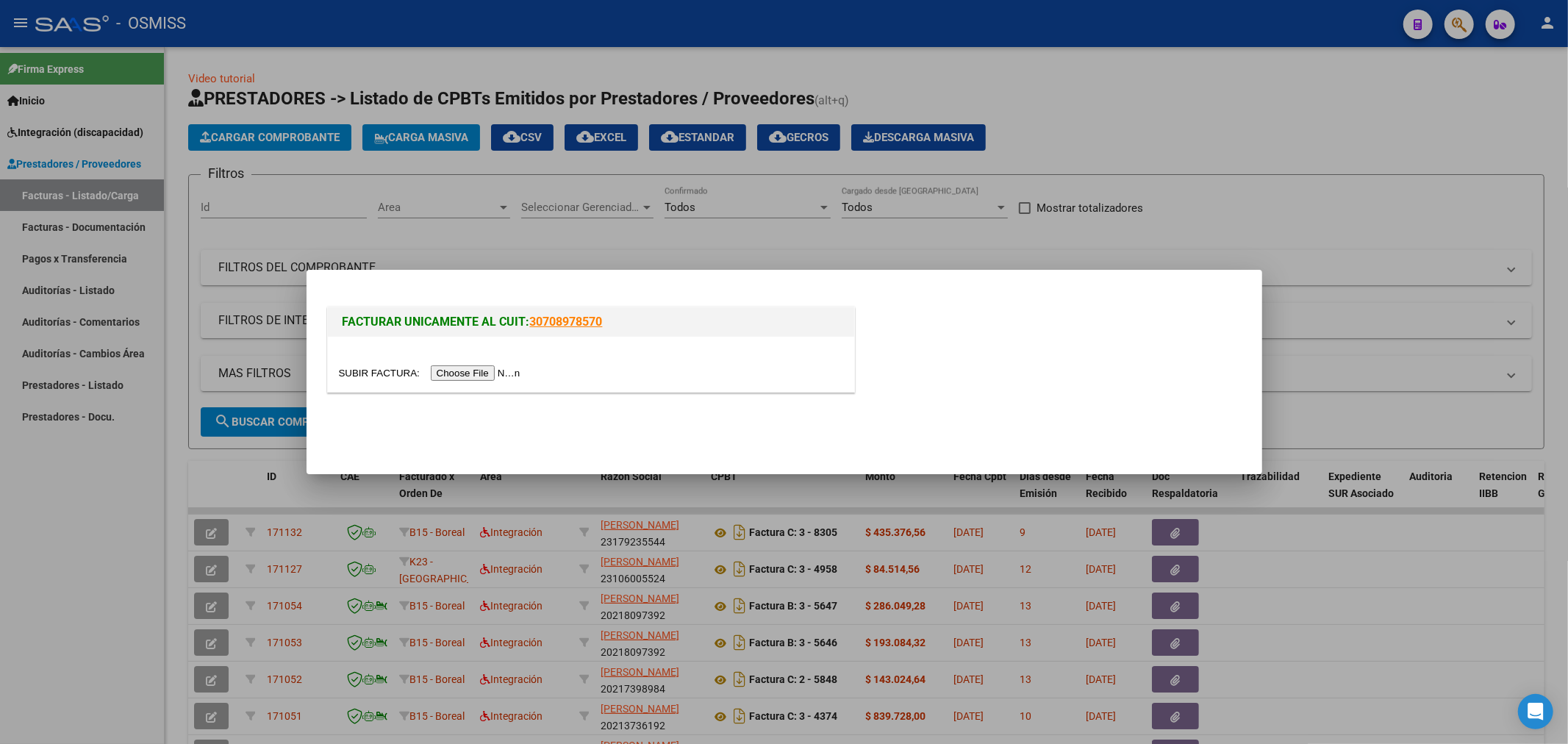
click at [467, 383] on div at bounding box center [591, 364] width 526 height 55
click at [469, 374] on input "file" at bounding box center [432, 373] width 186 height 15
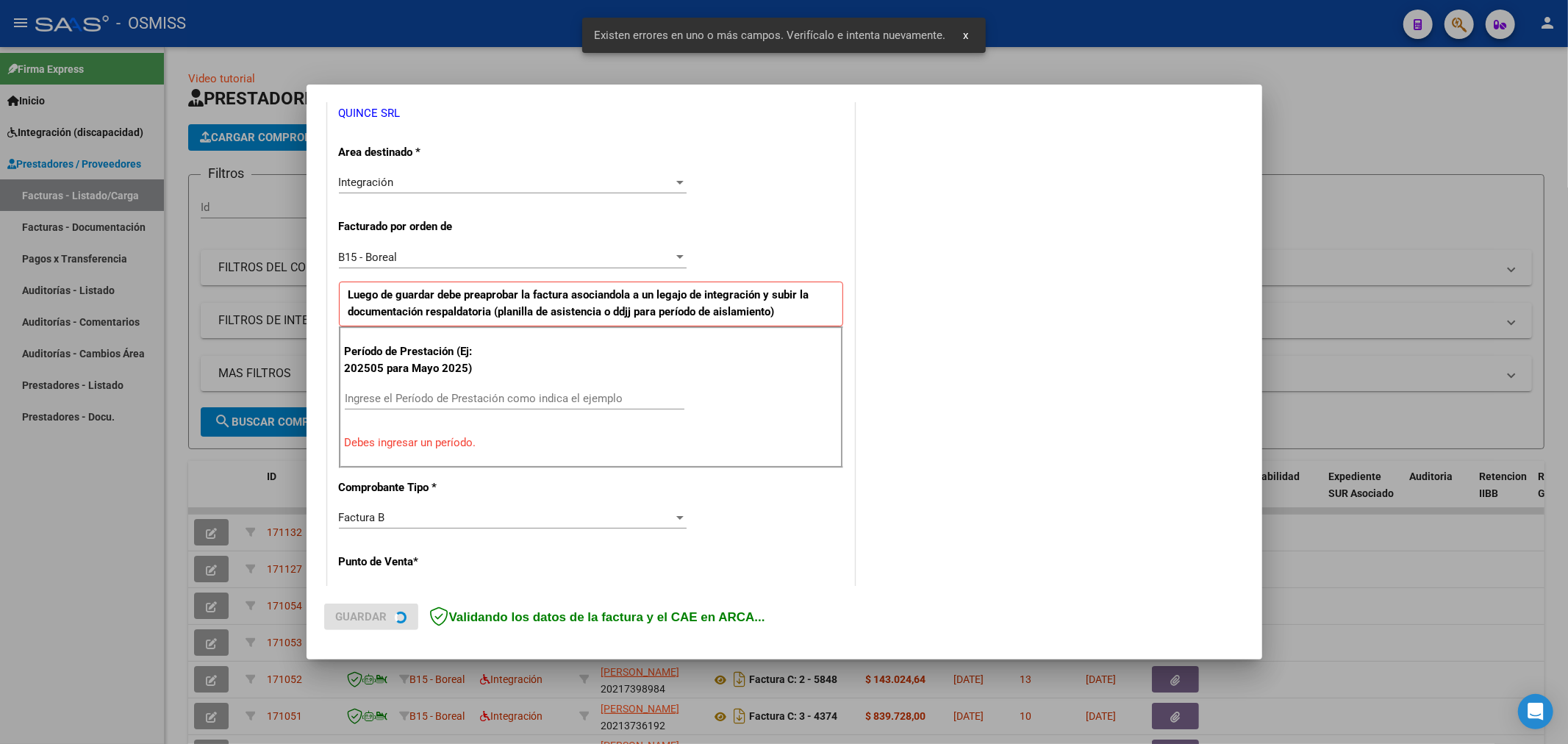
scroll to position [317, 0]
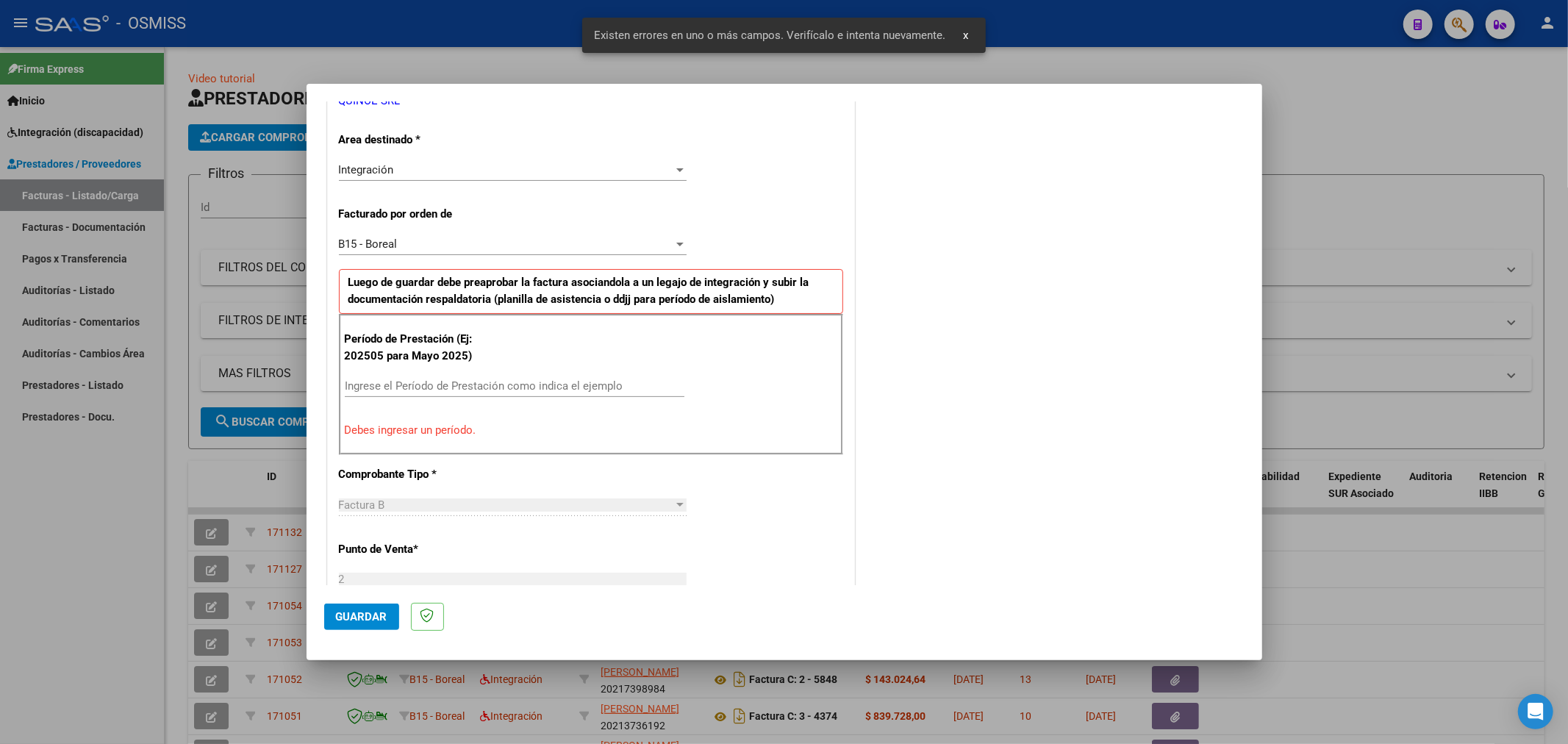
click at [497, 380] on input "Ingrese el Período de Prestación como indica el ejemplo" at bounding box center [514, 386] width 340 height 13
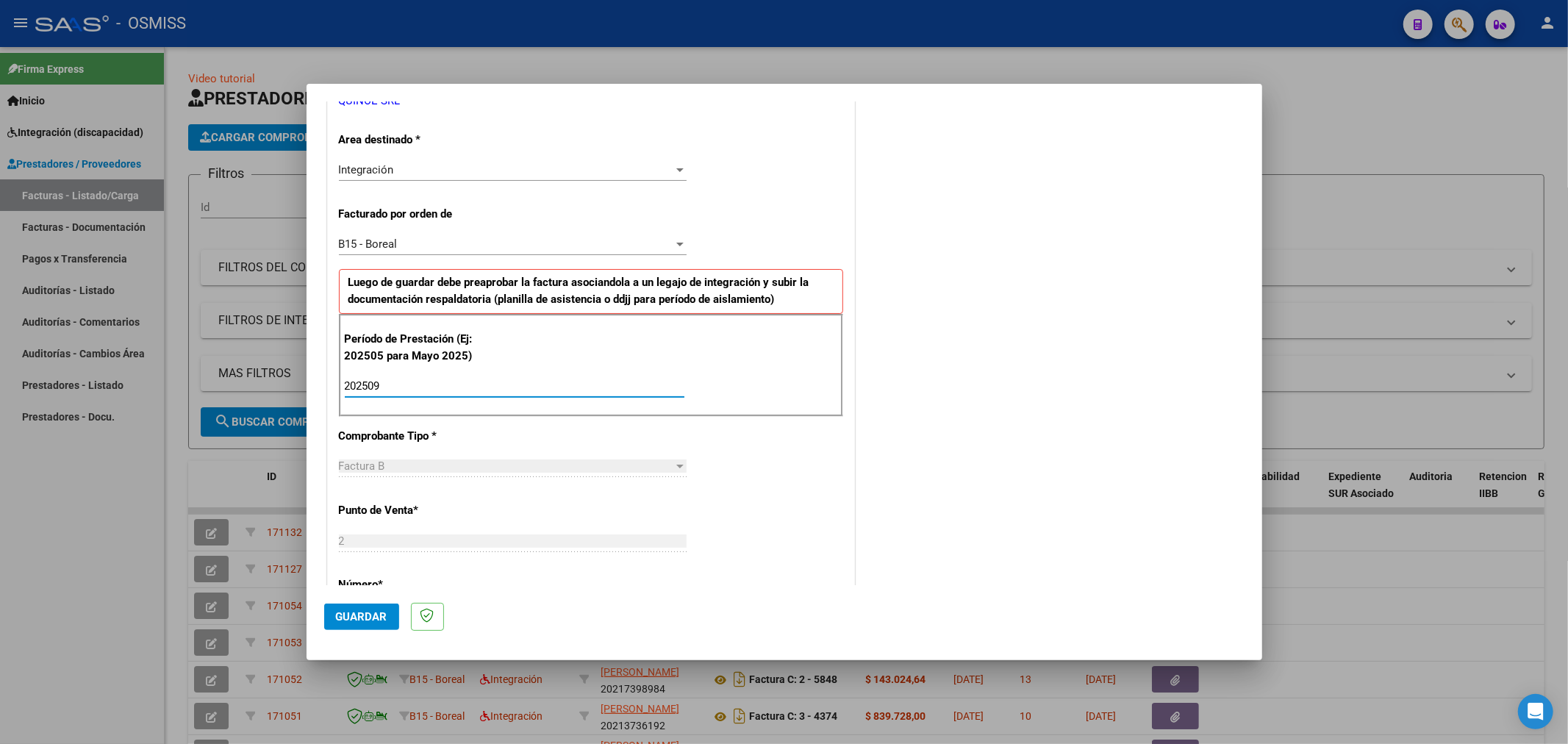
type input "202509"
click at [365, 618] on span "Guardar" at bounding box center [362, 616] width 51 height 13
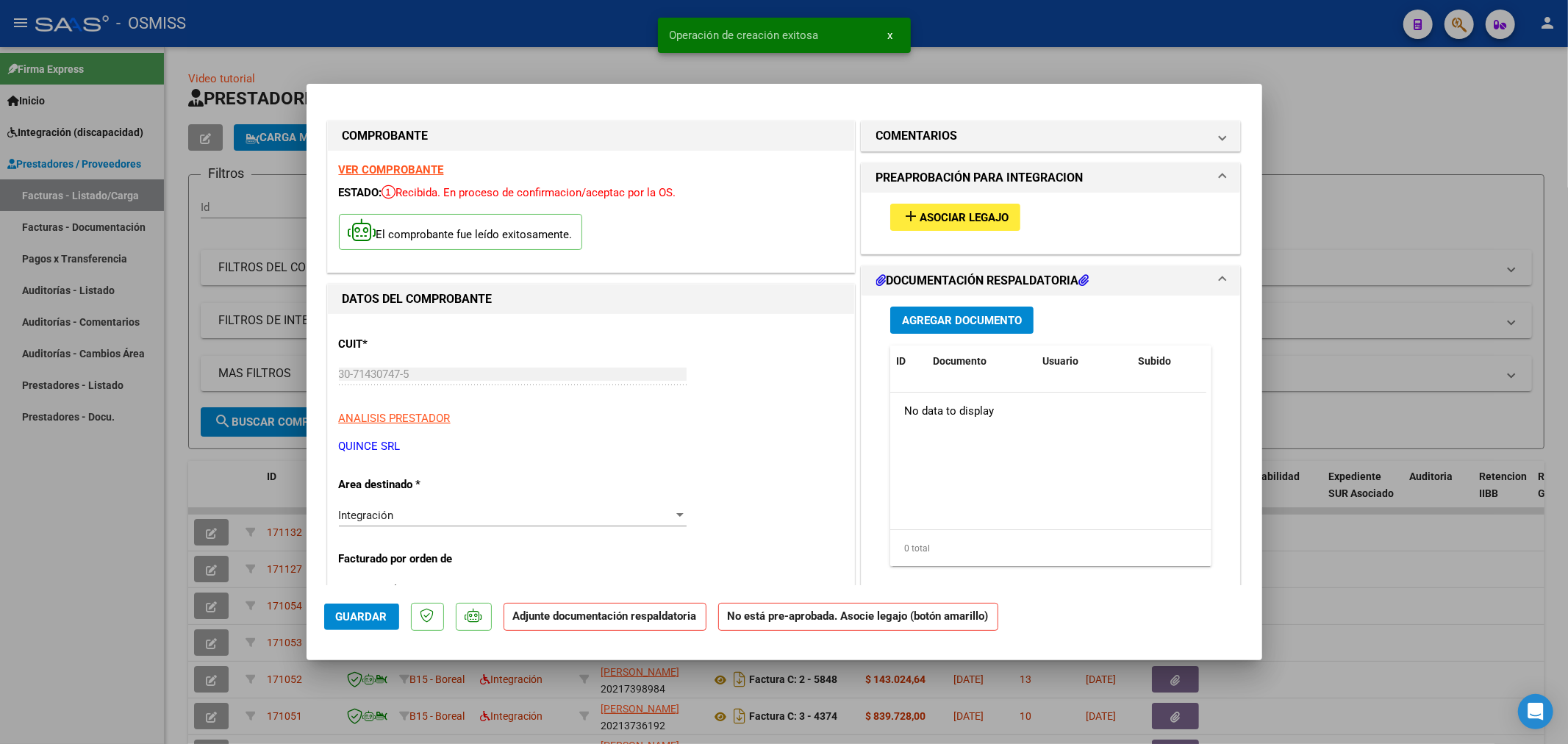
click at [987, 217] on span "Asociar Legajo" at bounding box center [964, 217] width 89 height 13
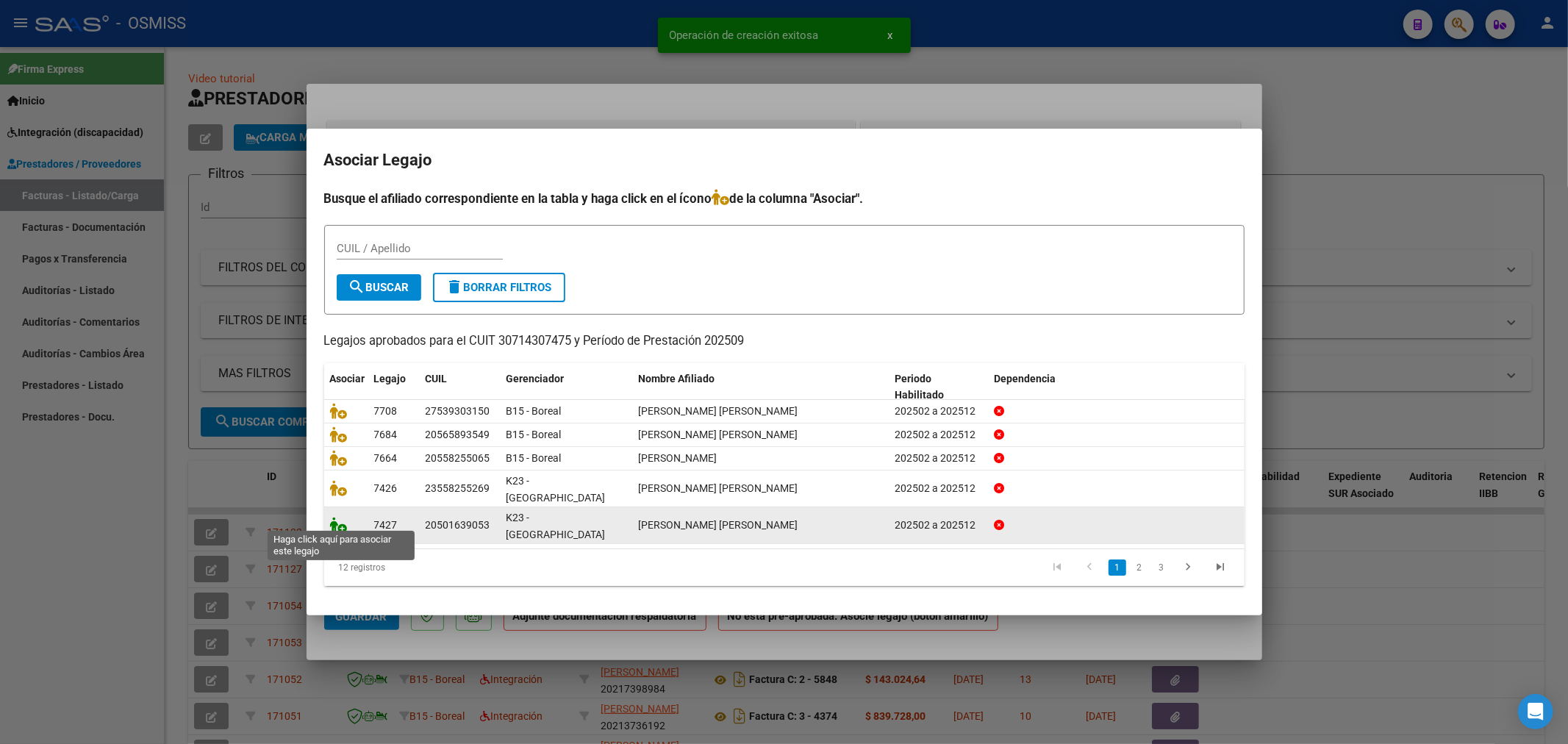
click at [339, 520] on icon at bounding box center [338, 524] width 17 height 16
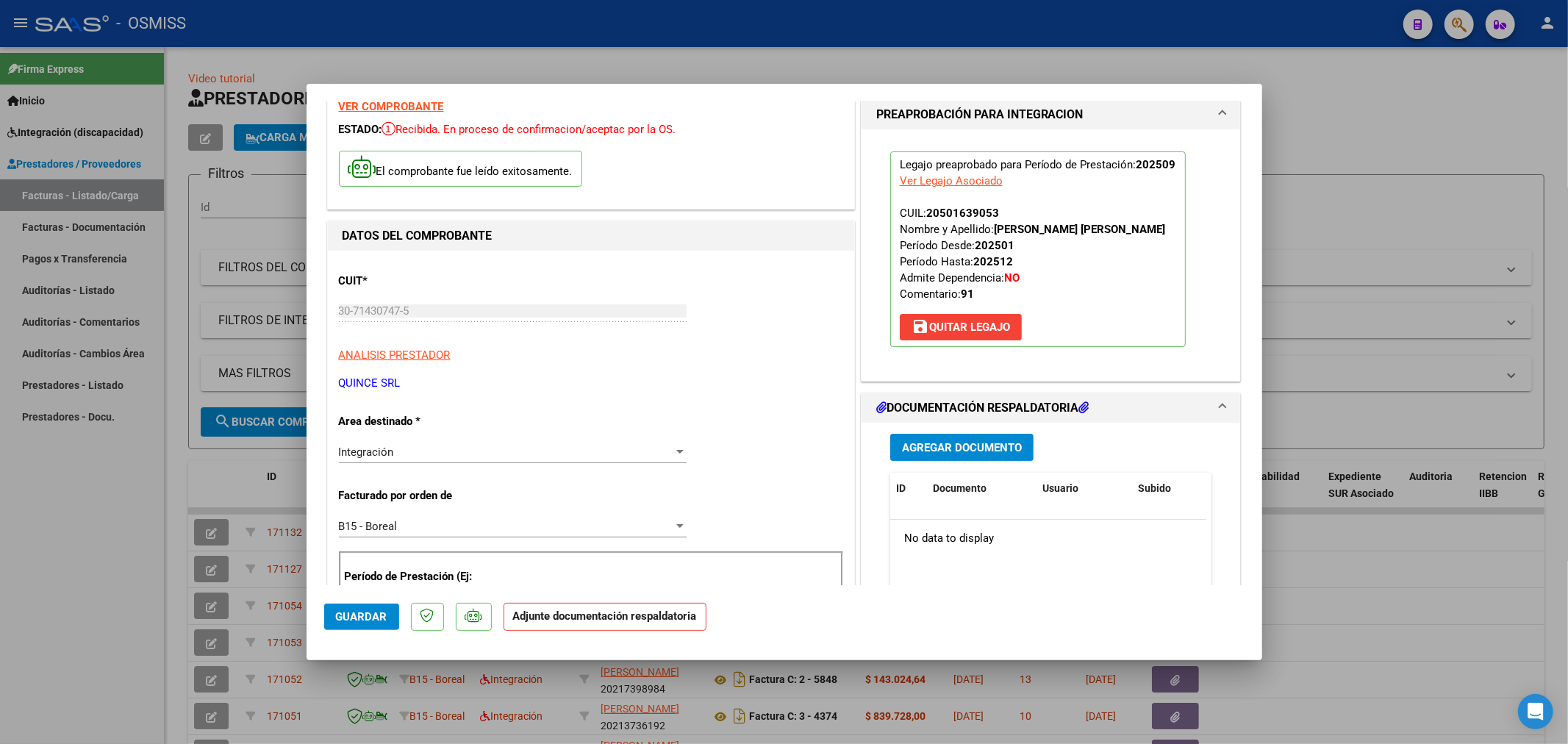
scroll to position [163, 0]
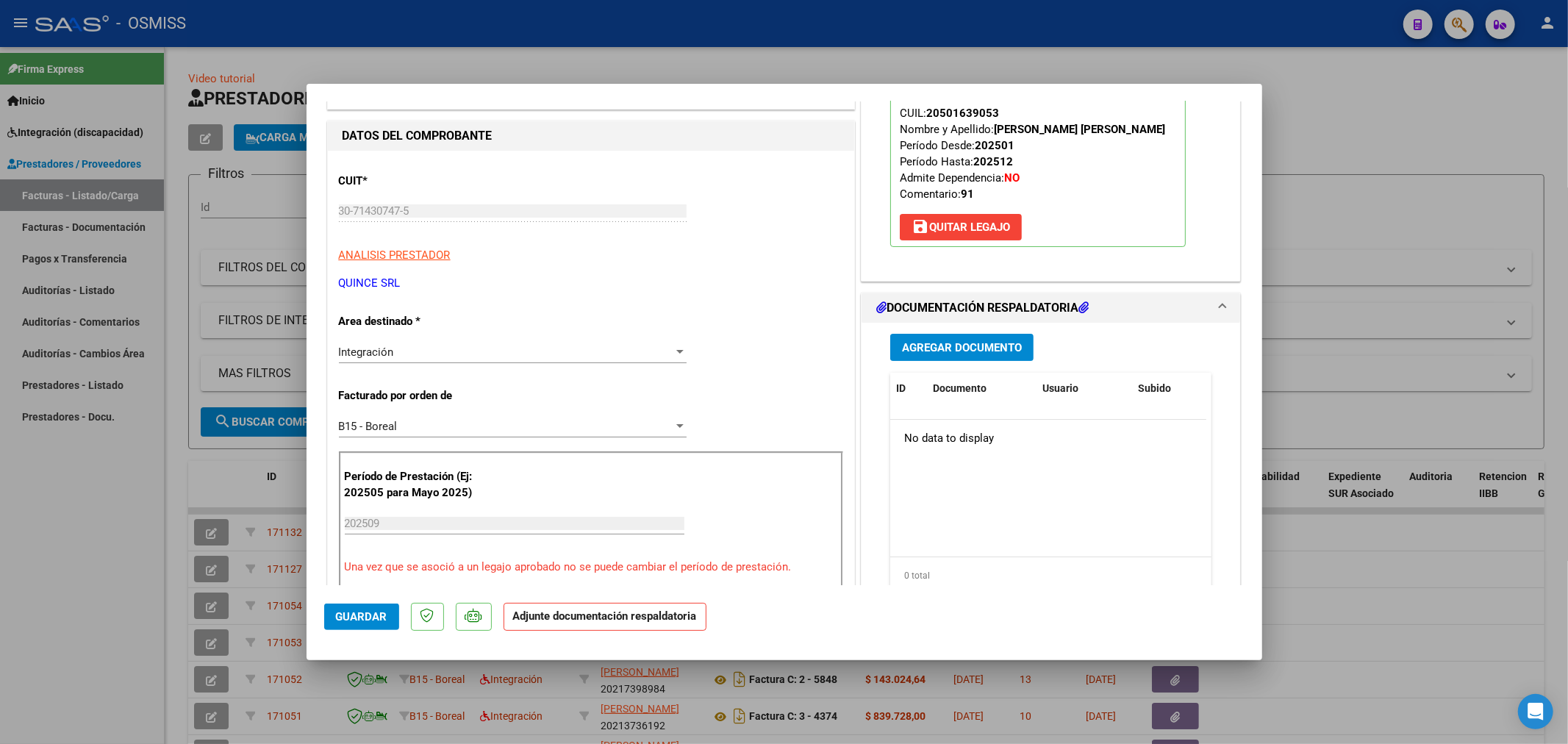
click at [986, 341] on span "Agregar Documento" at bounding box center [962, 347] width 120 height 13
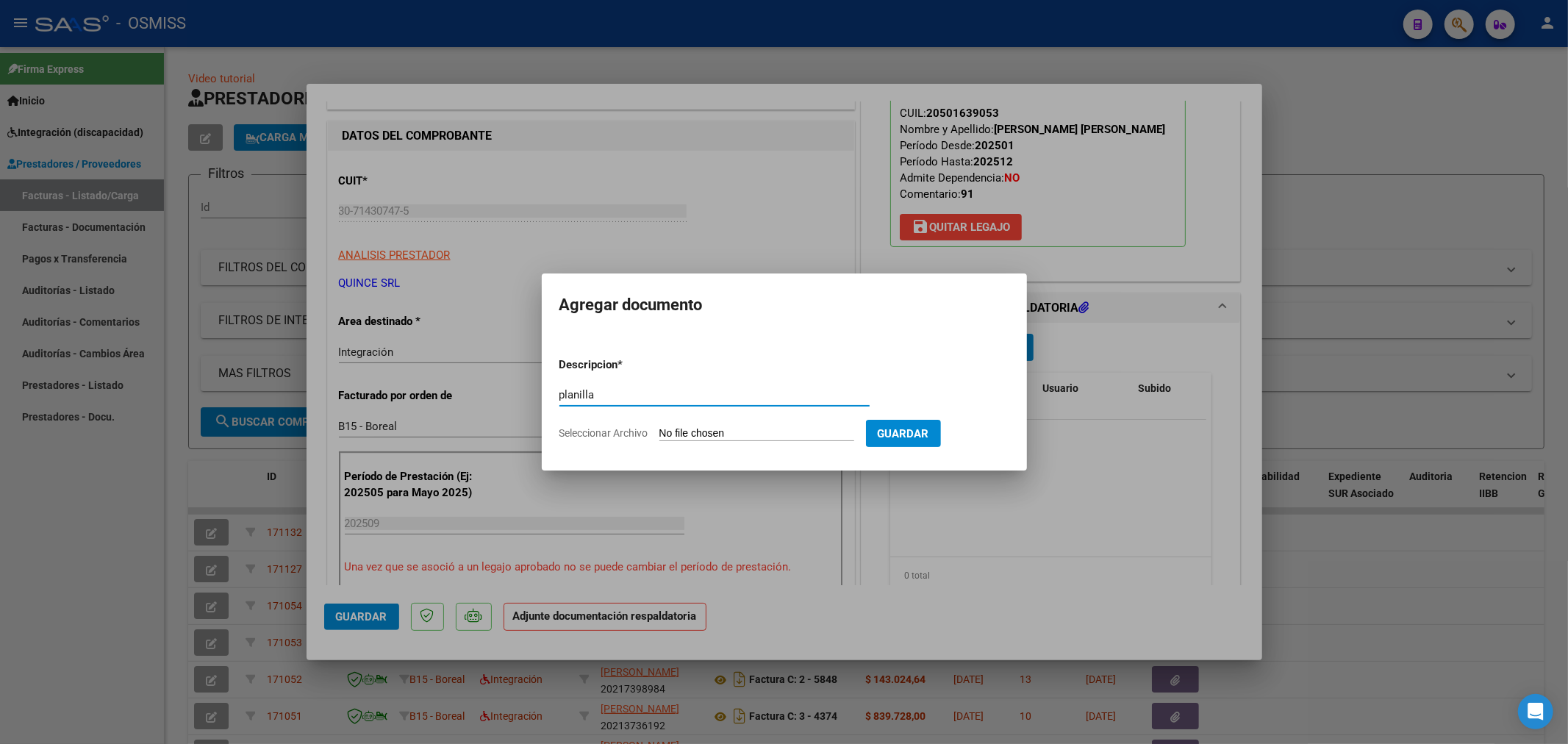
type input "planilla"
click at [733, 429] on input "Seleccionar Archivo" at bounding box center [757, 434] width 195 height 14
type input "C:\fakepath\2025_SEPTIEMBRE_PROTEO_OSMISS_DOC_RESPALDATORIA_ALVAREZ_GIMENEZ_ANG…"
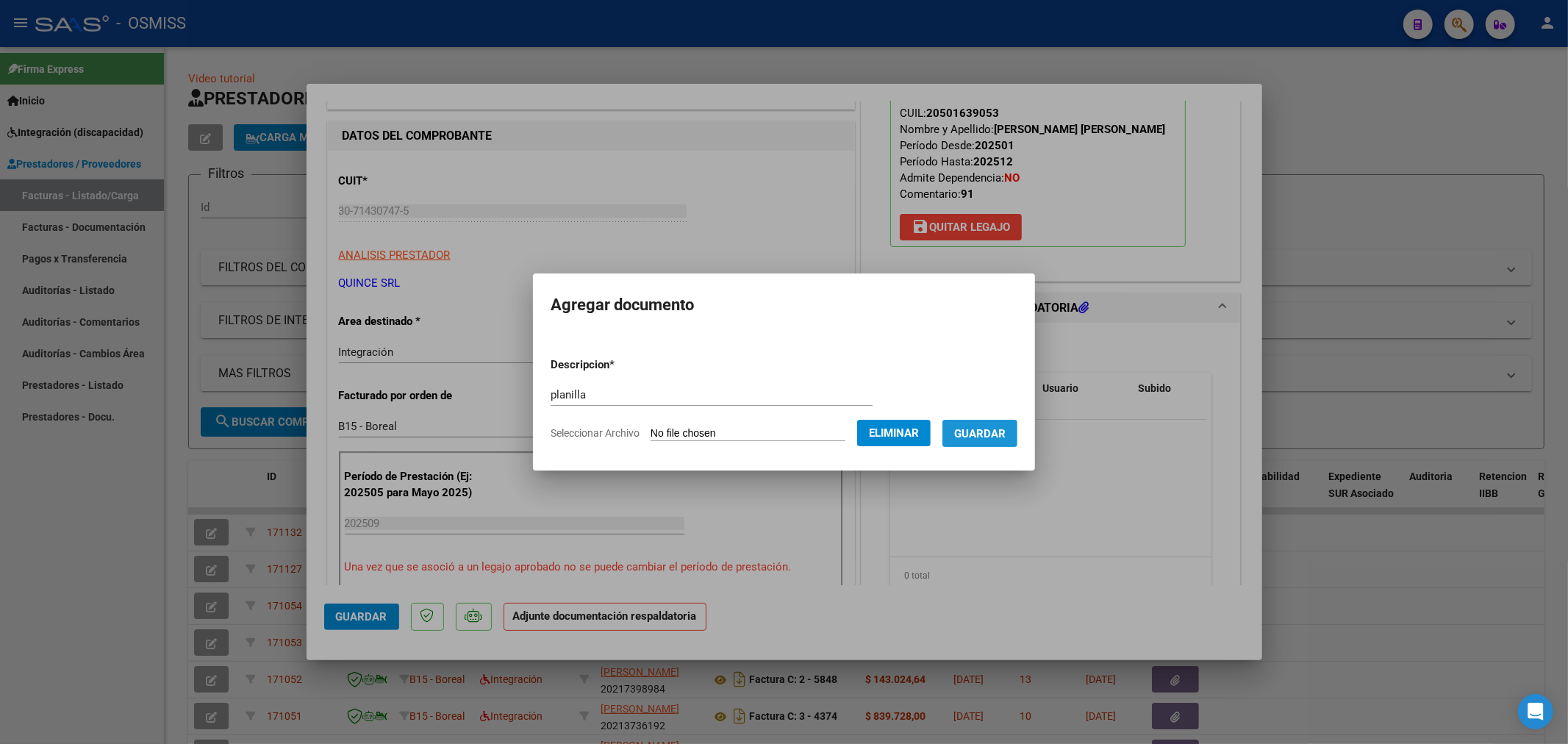
click at [990, 423] on button "Guardar" at bounding box center [980, 433] width 75 height 27
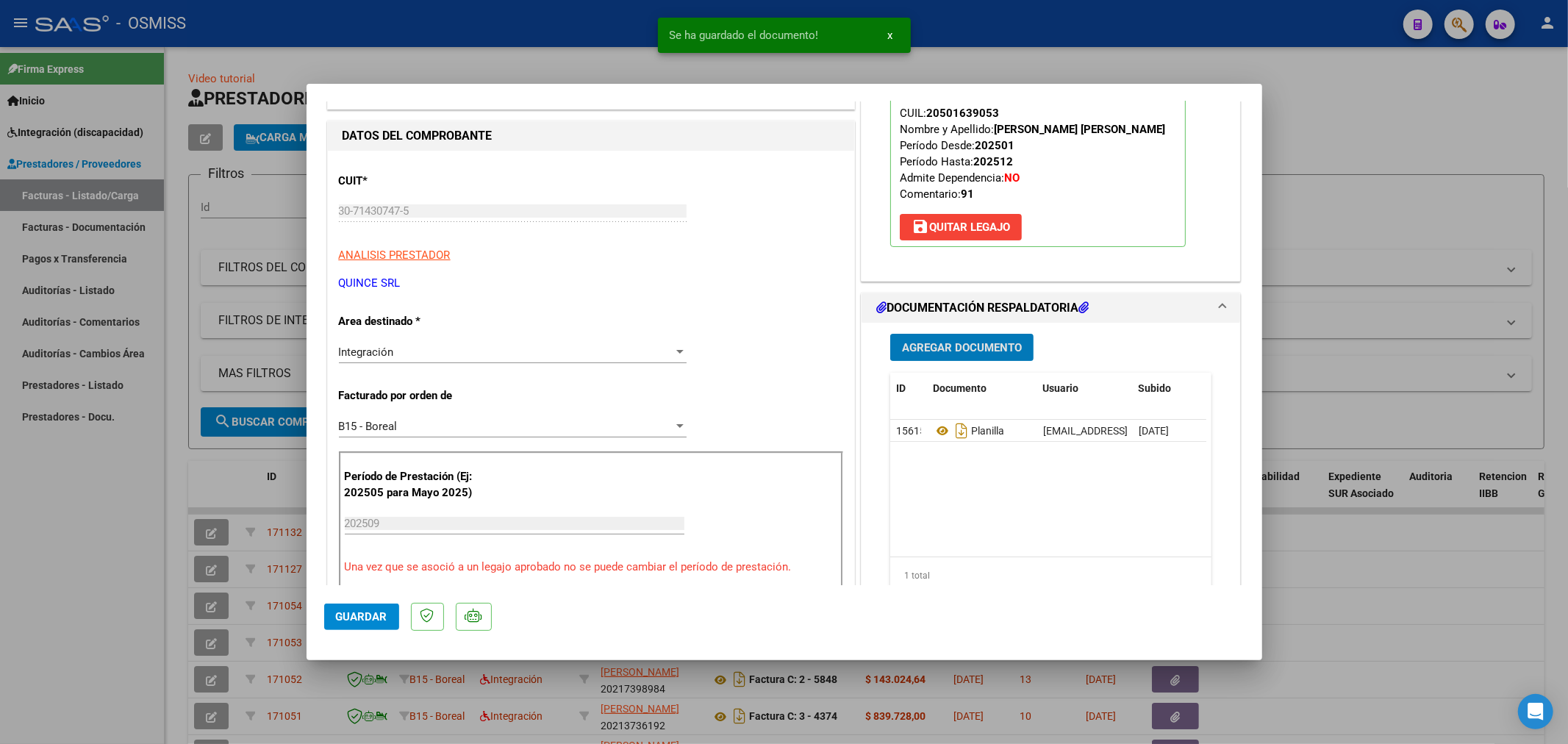
type input "$ 0,00"
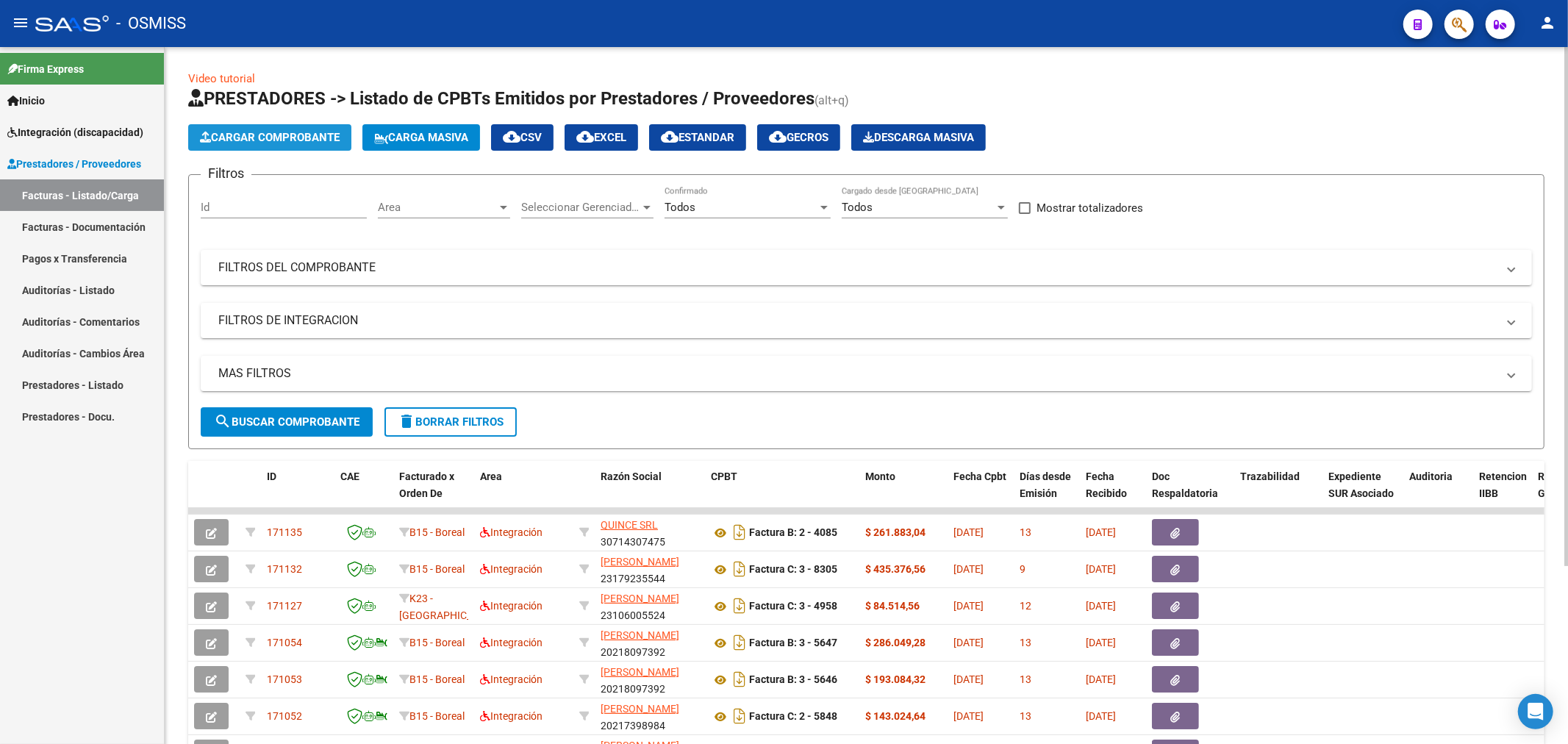
click at [269, 128] on button "Cargar Comprobante" at bounding box center [270, 137] width 163 height 26
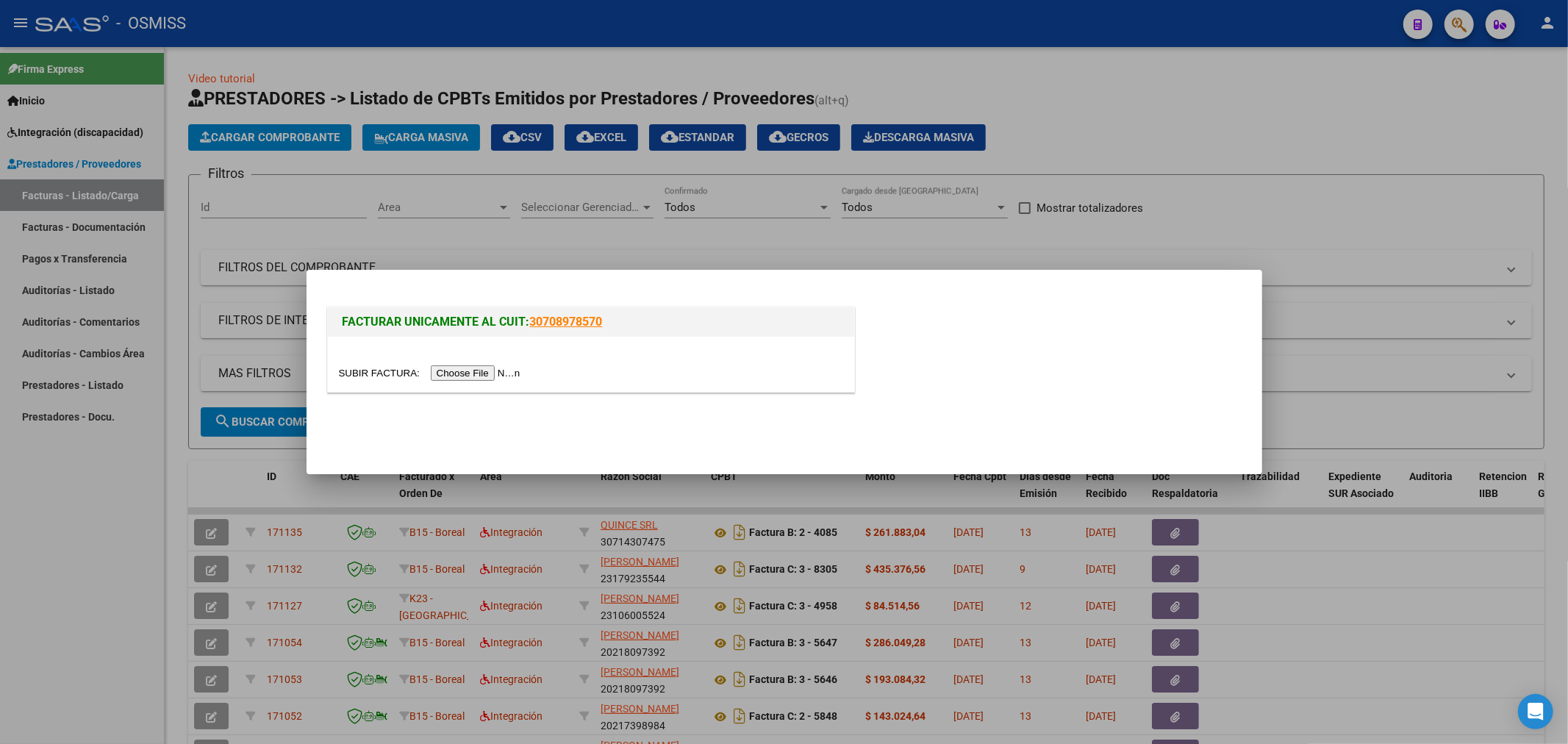
click at [480, 378] on input "file" at bounding box center [432, 373] width 186 height 15
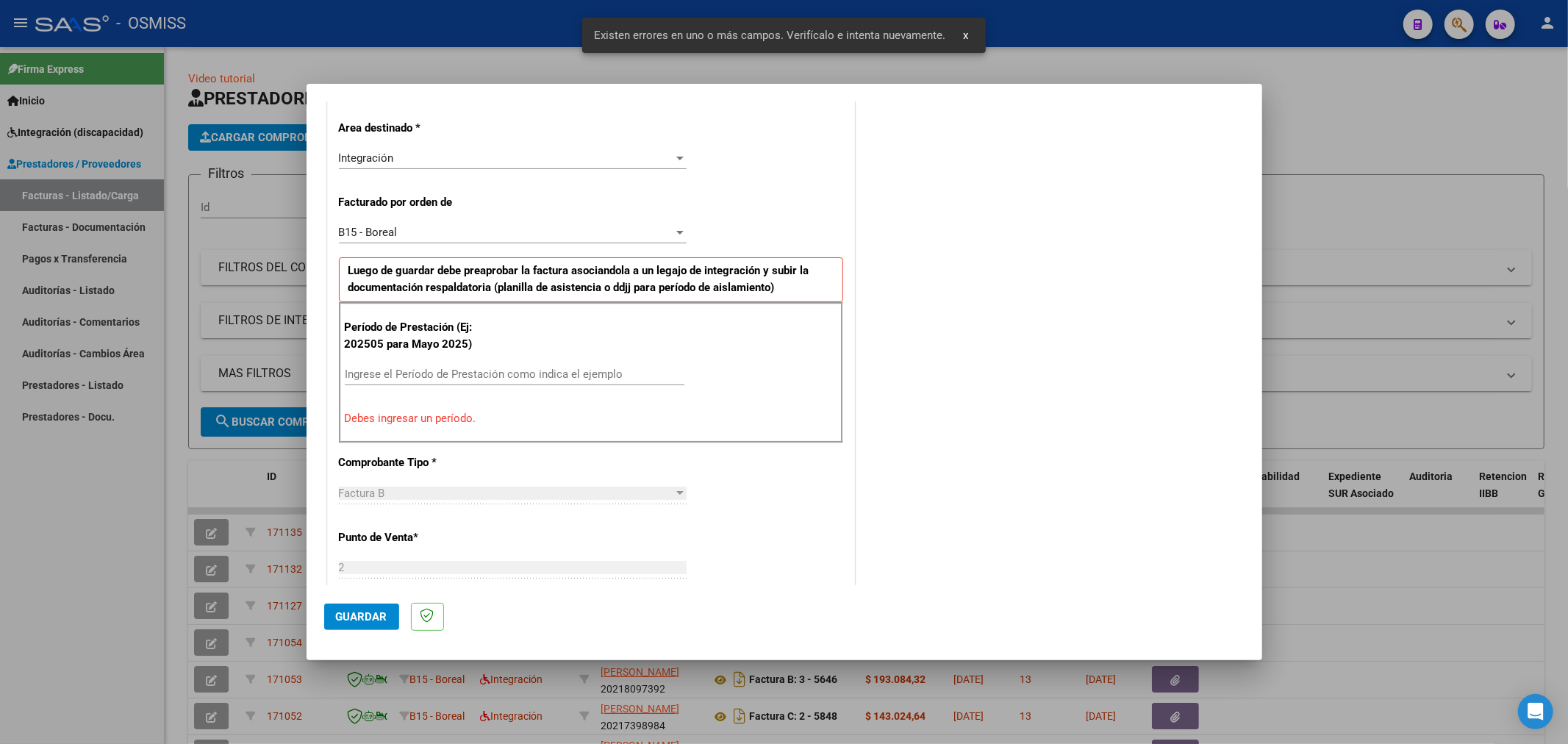
scroll to position [344, 0]
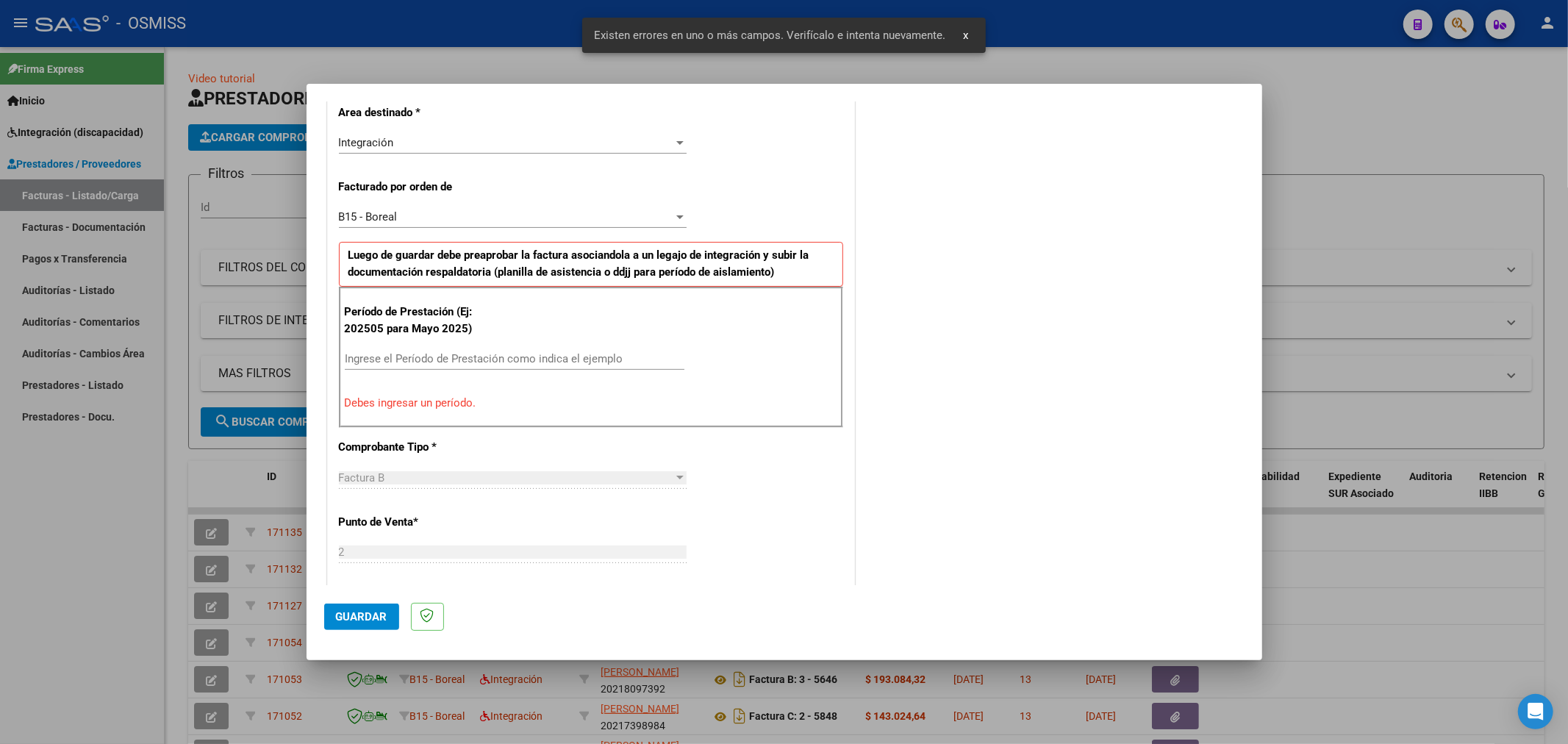
drag, startPoint x: 557, startPoint y: 365, endPoint x: 556, endPoint y: 358, distance: 7.1
click at [557, 364] on div "Ingrese el Período de Prestación como indica el ejemplo" at bounding box center [514, 358] width 340 height 22
click at [556, 358] on input "Ingrese el Período de Prestación como indica el ejemplo" at bounding box center [514, 358] width 340 height 13
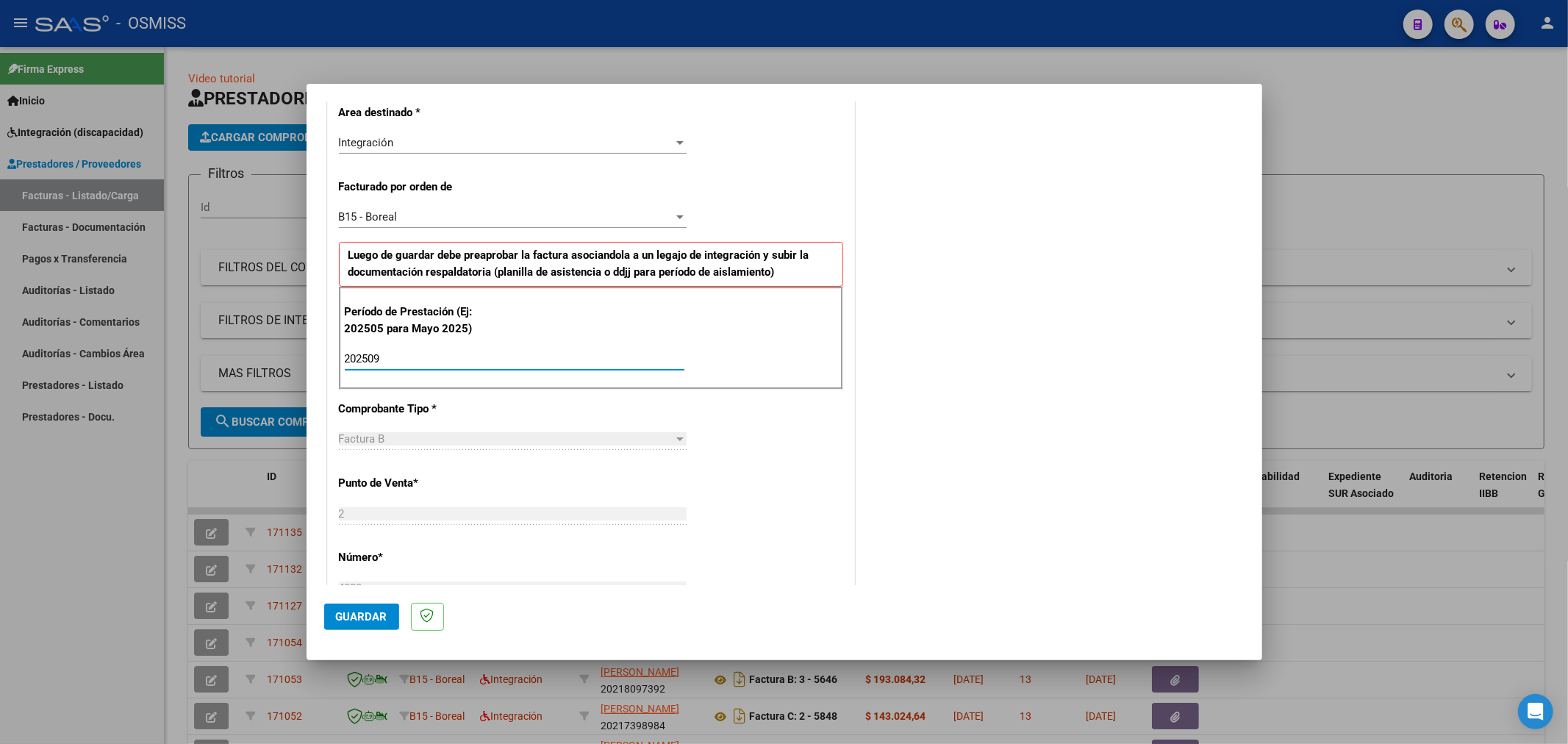
type input "202509"
click at [355, 612] on span "Guardar" at bounding box center [362, 616] width 51 height 13
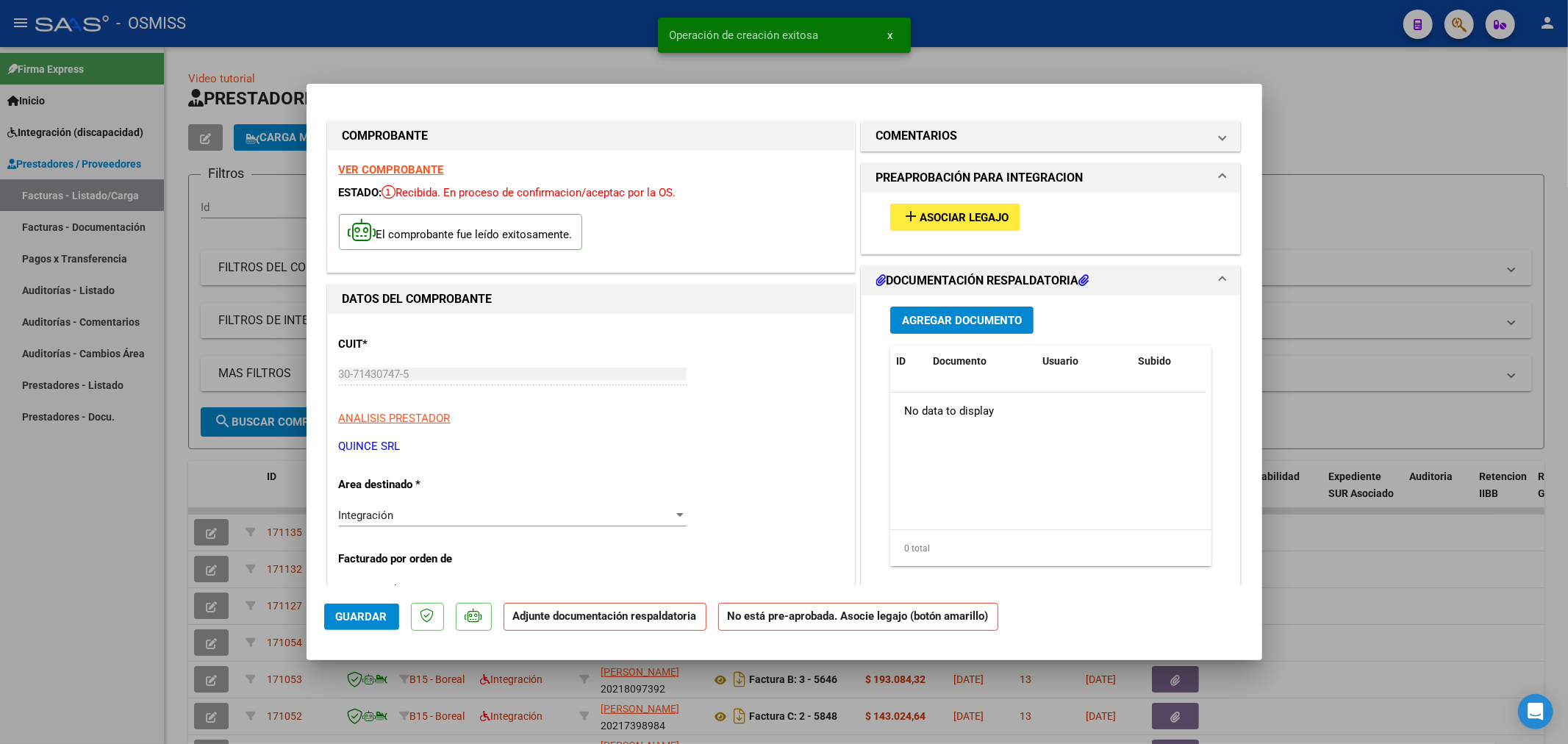
click at [957, 231] on button "add Asociar Legajo" at bounding box center [955, 217] width 130 height 27
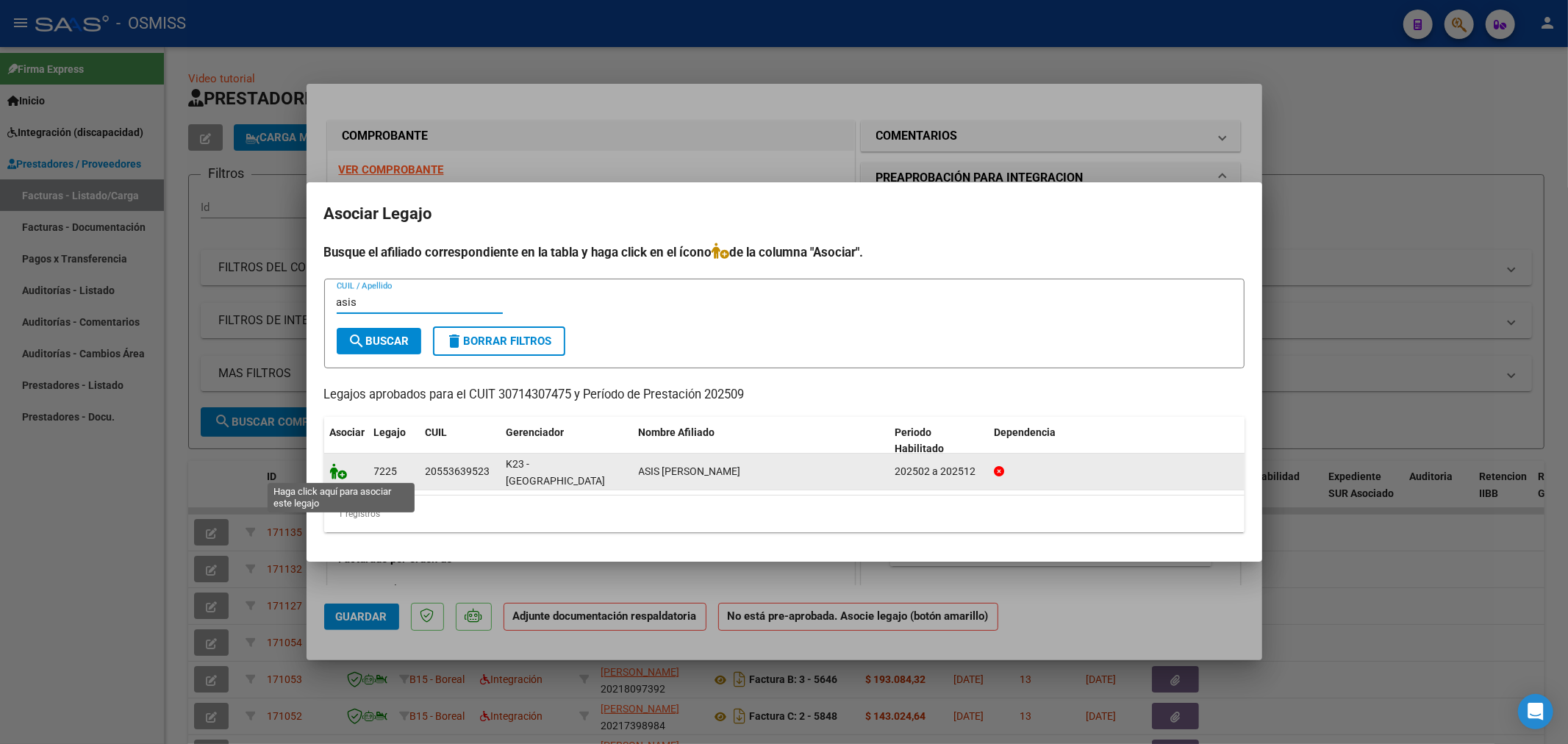
type input "asis"
click at [335, 466] on icon at bounding box center [338, 470] width 17 height 16
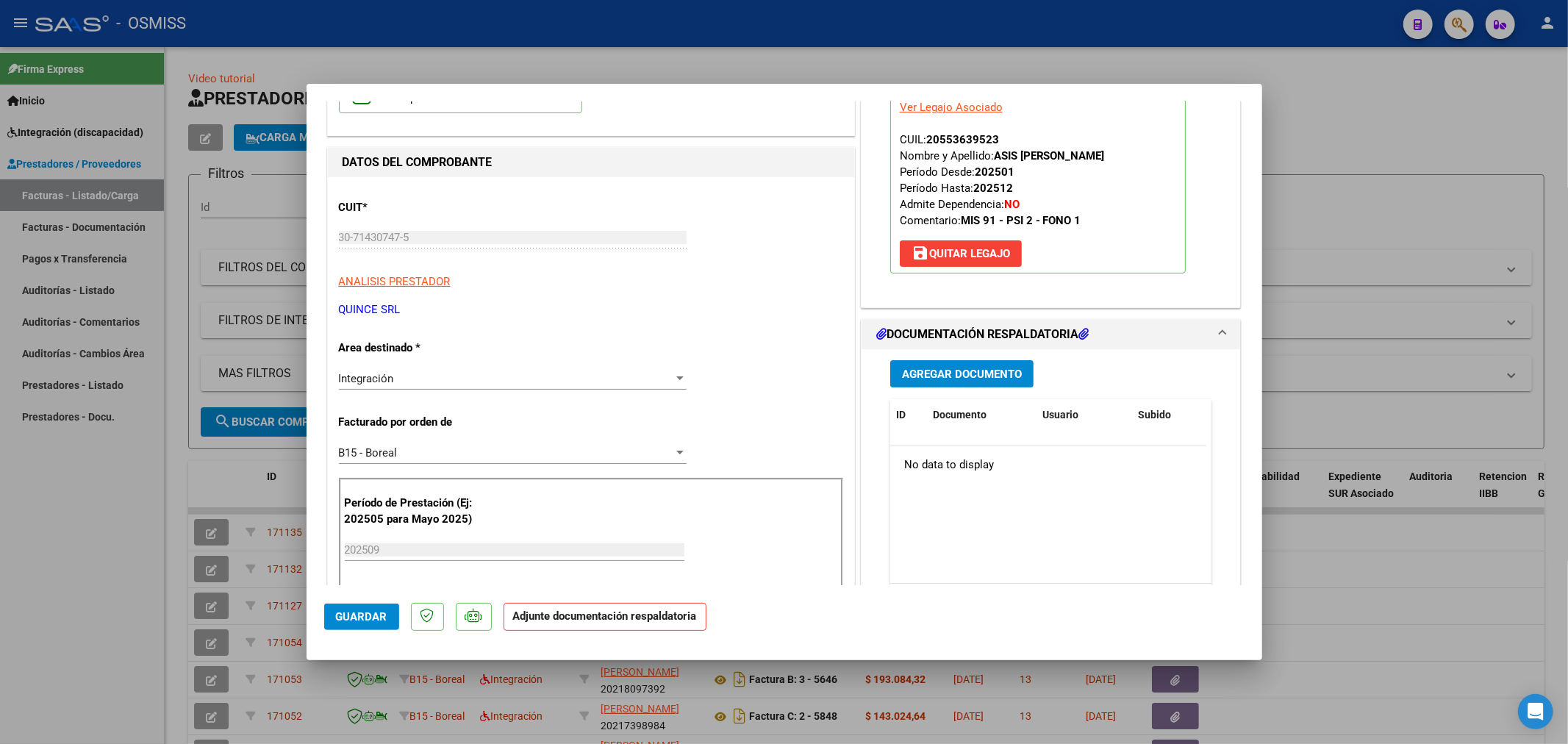
scroll to position [163, 0]
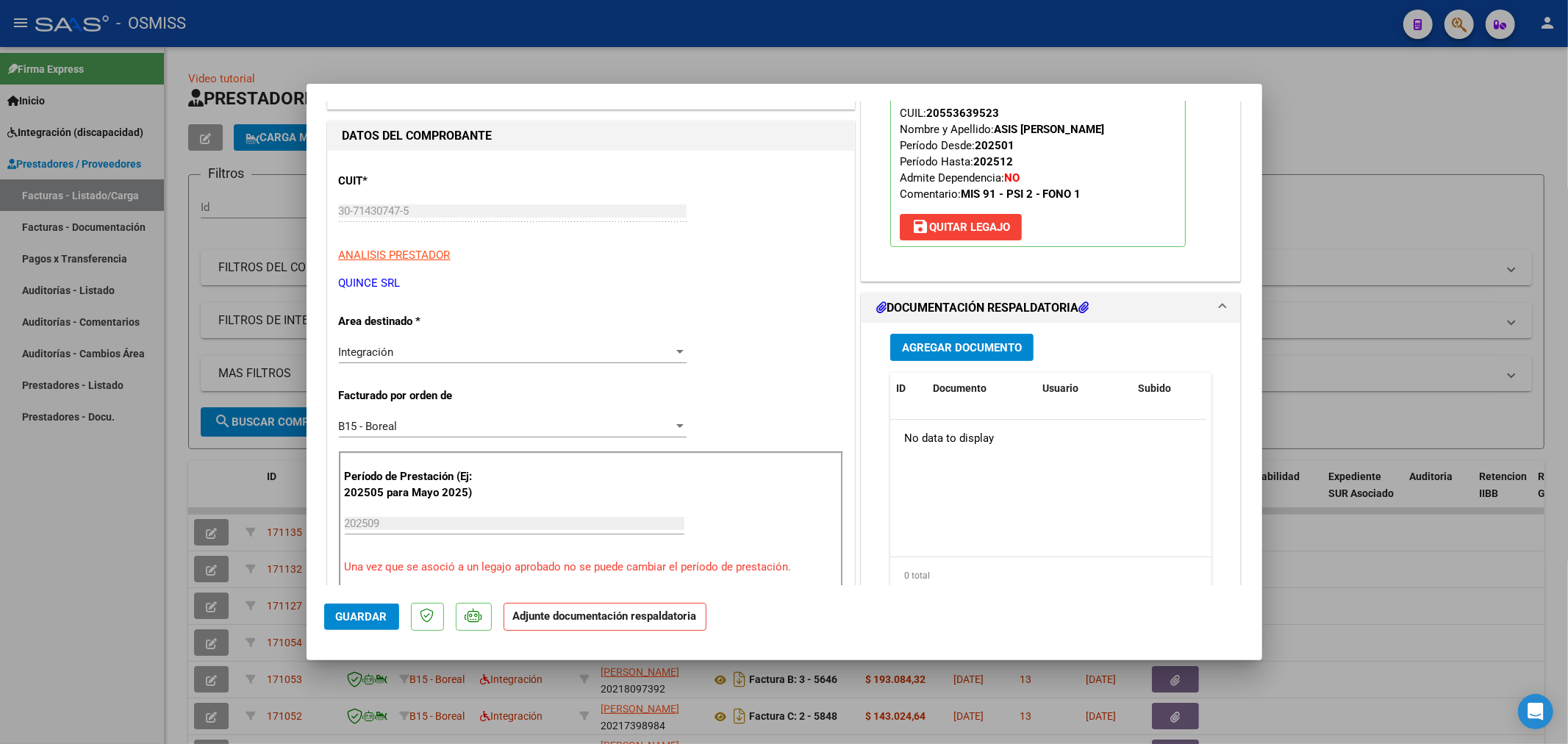
click at [986, 333] on div "Agregar Documento ID Documento Usuario Subido Acción No data to display 0 total…" at bounding box center [1051, 470] width 344 height 293
click at [986, 349] on span "Agregar Documento" at bounding box center [962, 347] width 120 height 13
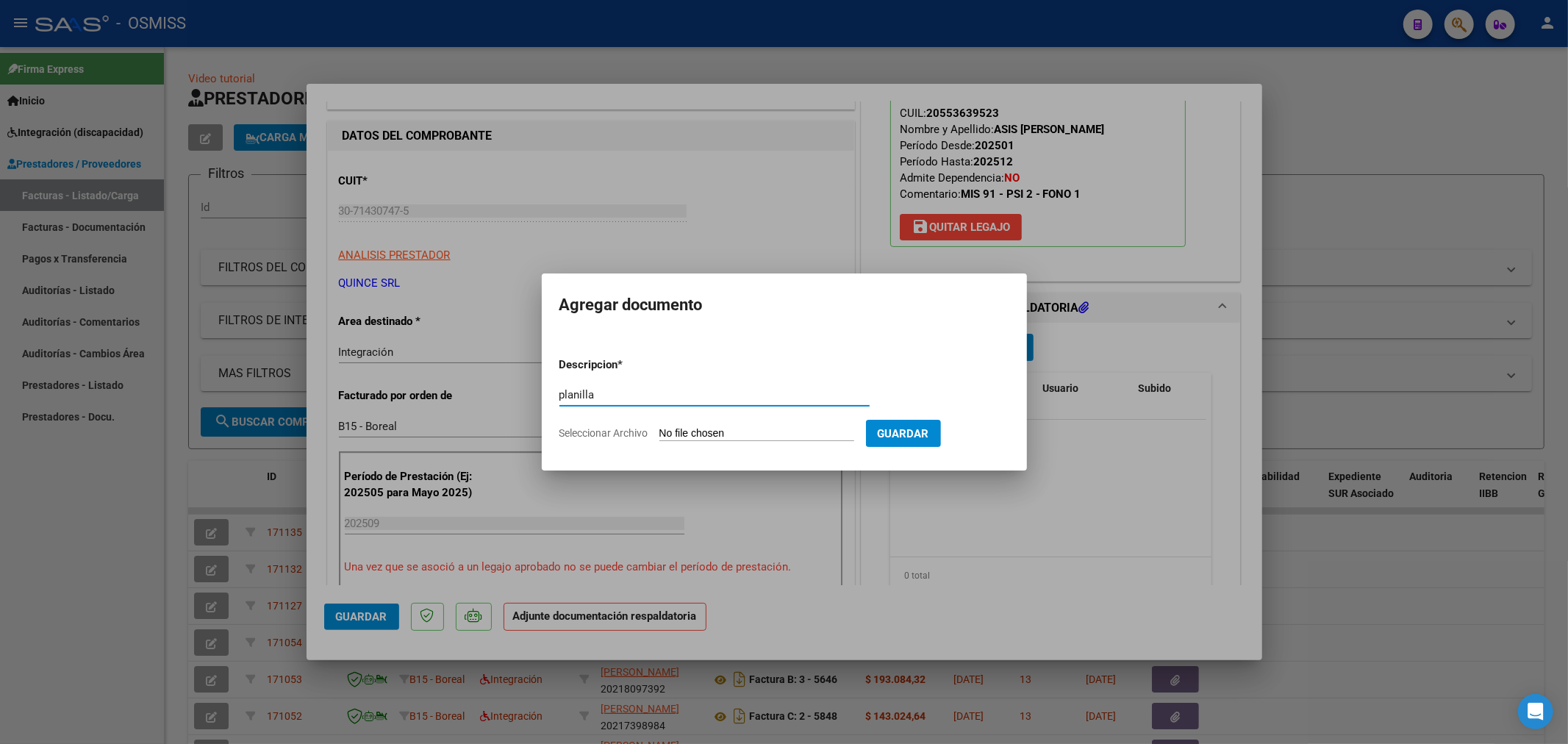
type input "planilla"
click at [721, 435] on input "Seleccionar Archivo" at bounding box center [757, 434] width 195 height 14
type input "C:\fakepath\2025_SEPTIEMBRE_PROTEO_OSMISS_DOC_RESPALDATORIA_ASIS_IGNACIO_GABRIE…"
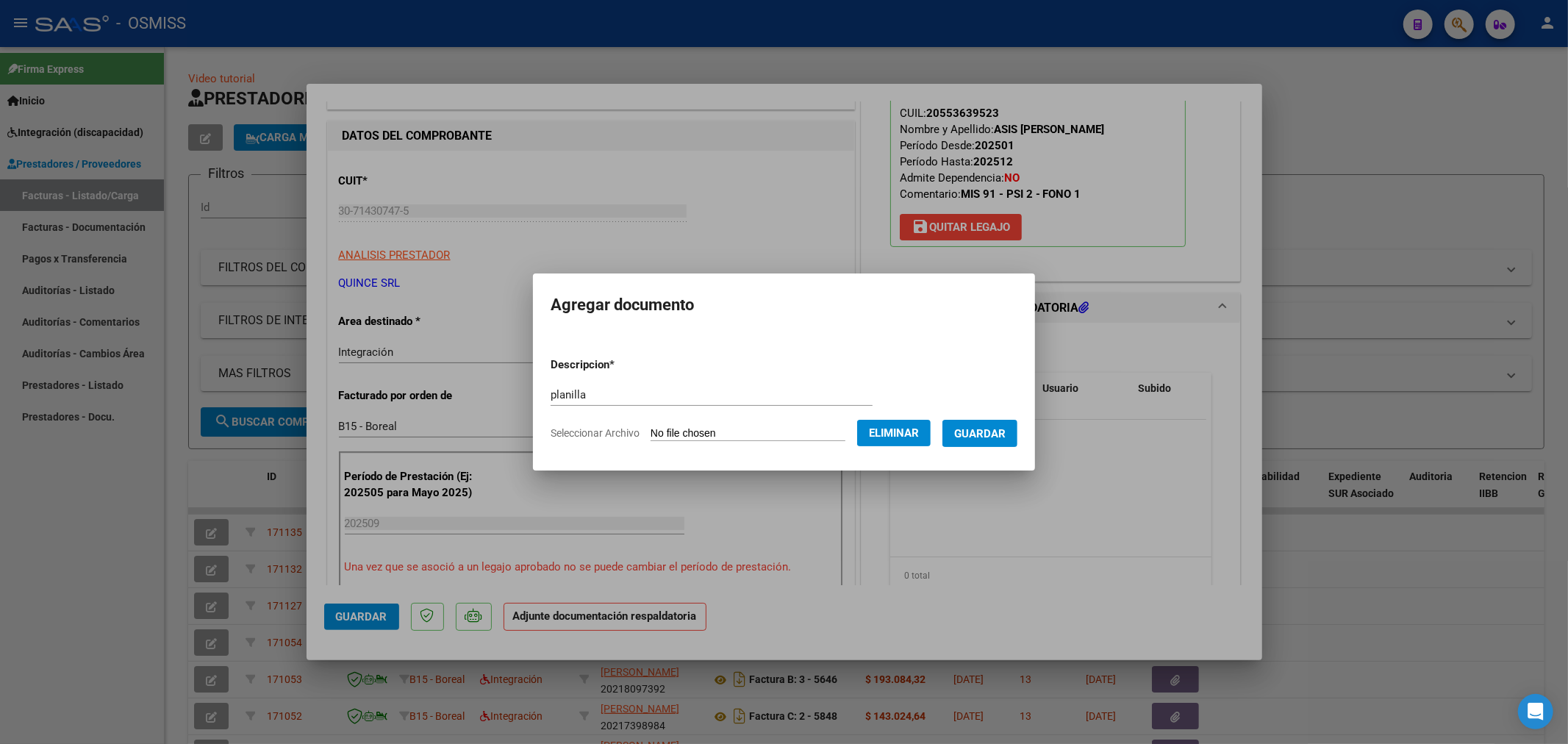
click at [979, 437] on span "Guardar" at bounding box center [980, 433] width 51 height 13
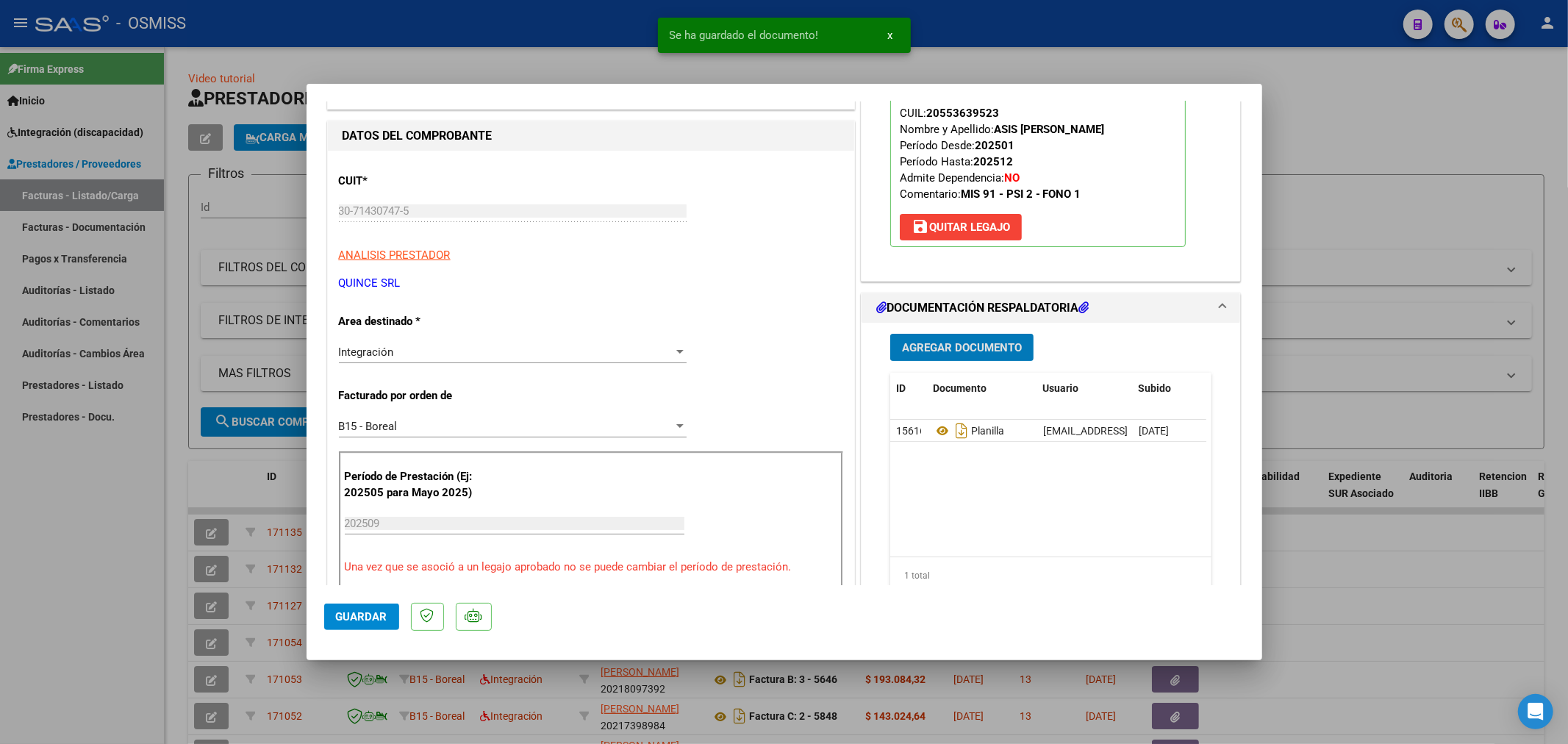
type input "$ 0,00"
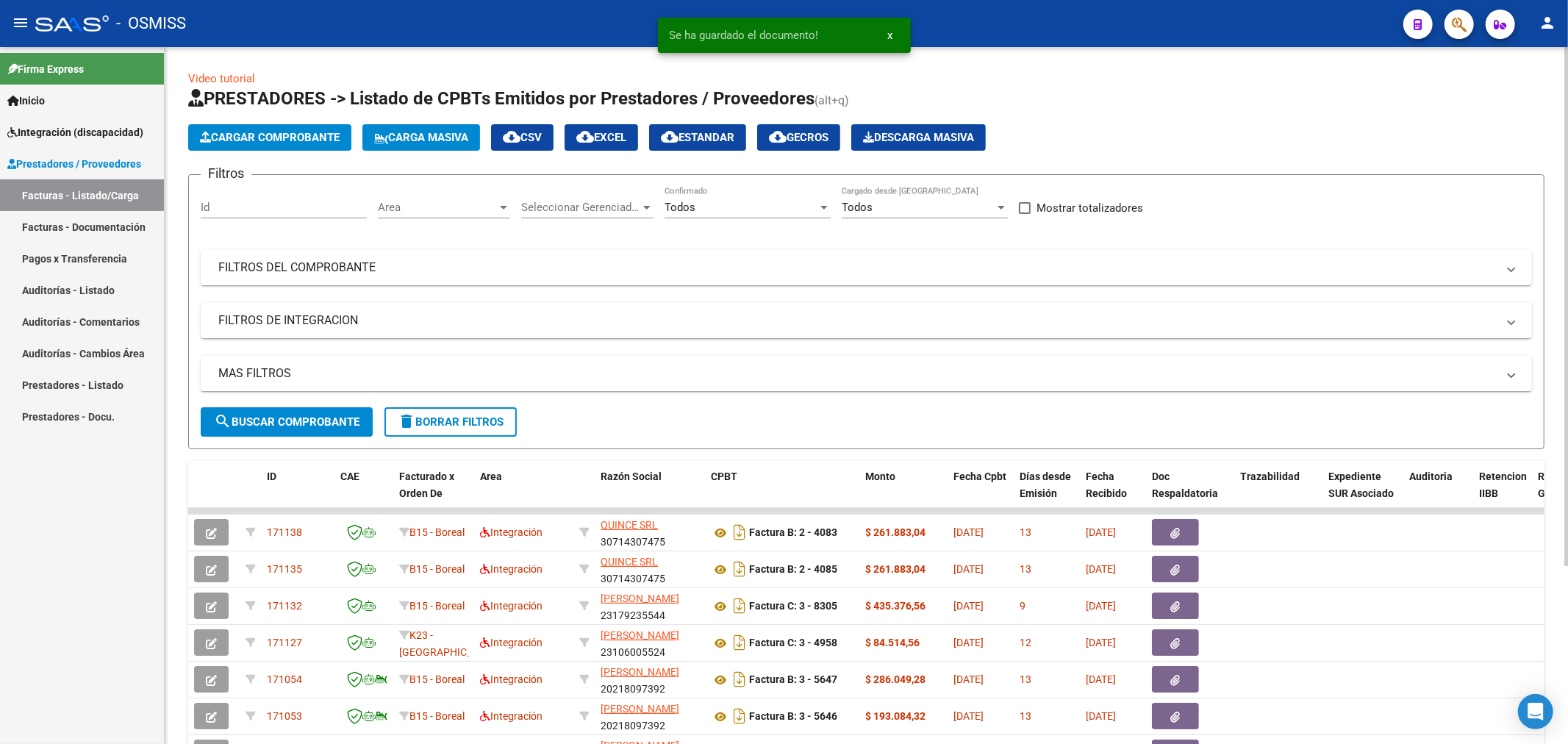
click at [225, 129] on button "Cargar Comprobante" at bounding box center [270, 137] width 163 height 26
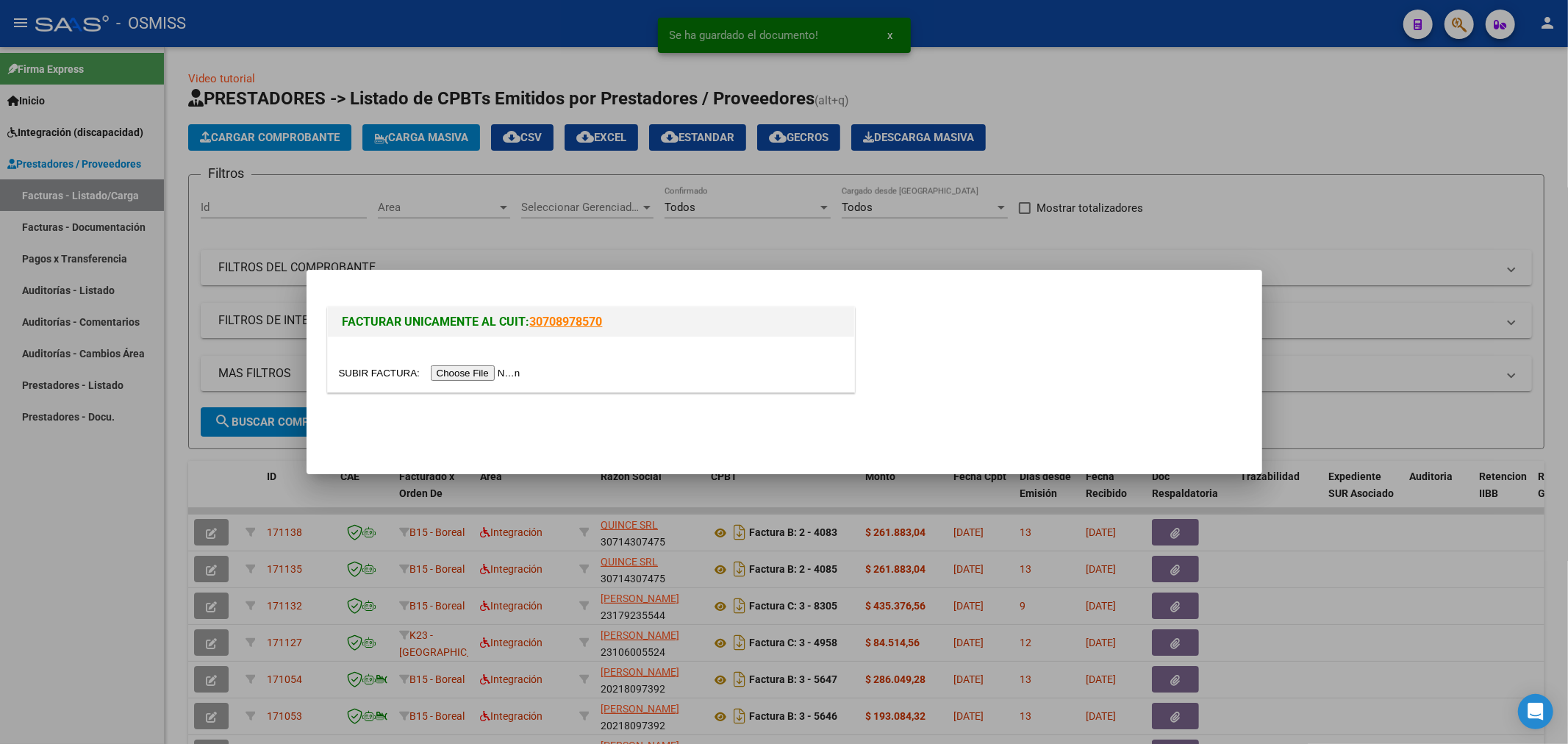
click at [491, 370] on input "file" at bounding box center [432, 373] width 186 height 15
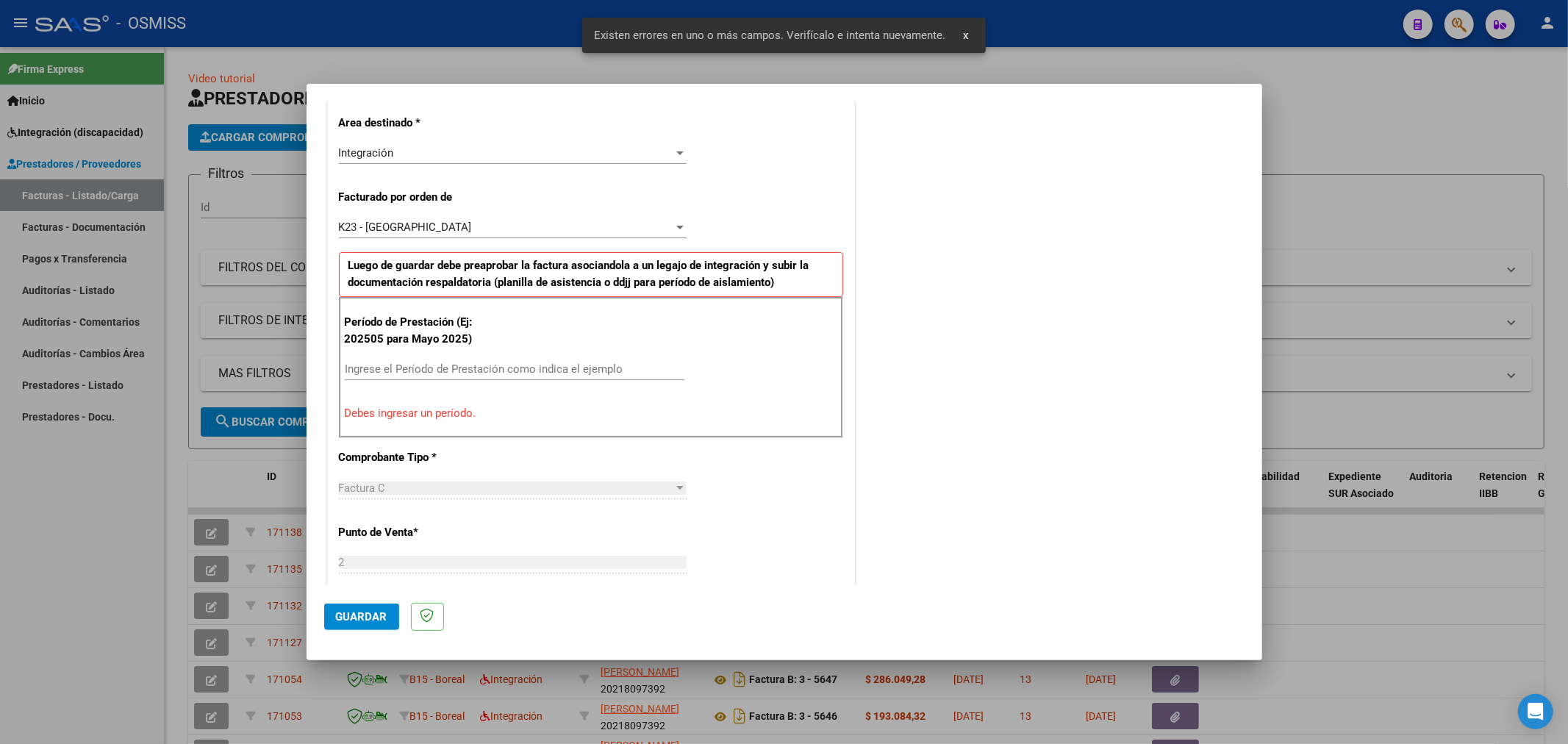
scroll to position [344, 0]
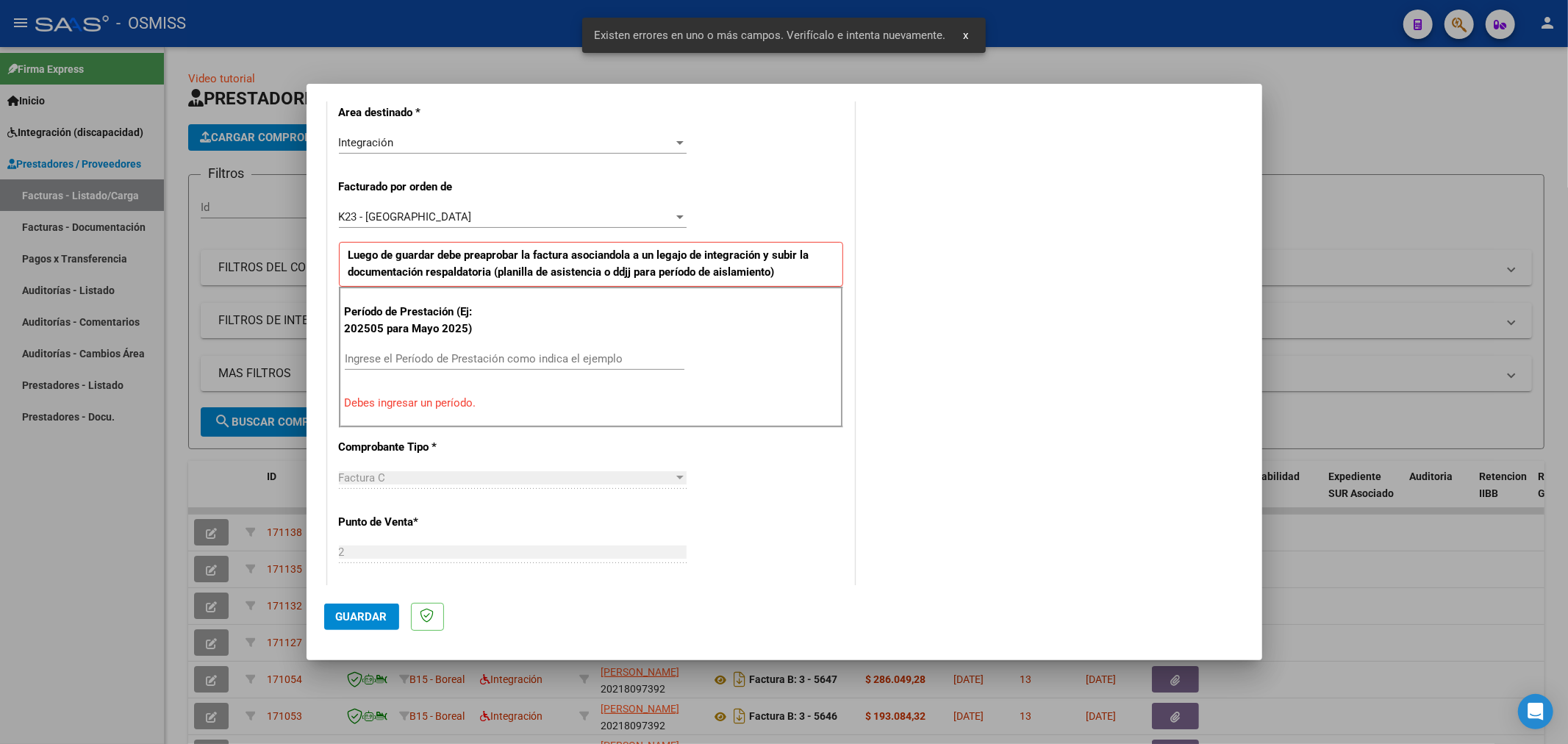
click at [452, 360] on input "Ingrese el Período de Prestación como indica el ejemplo" at bounding box center [514, 358] width 340 height 13
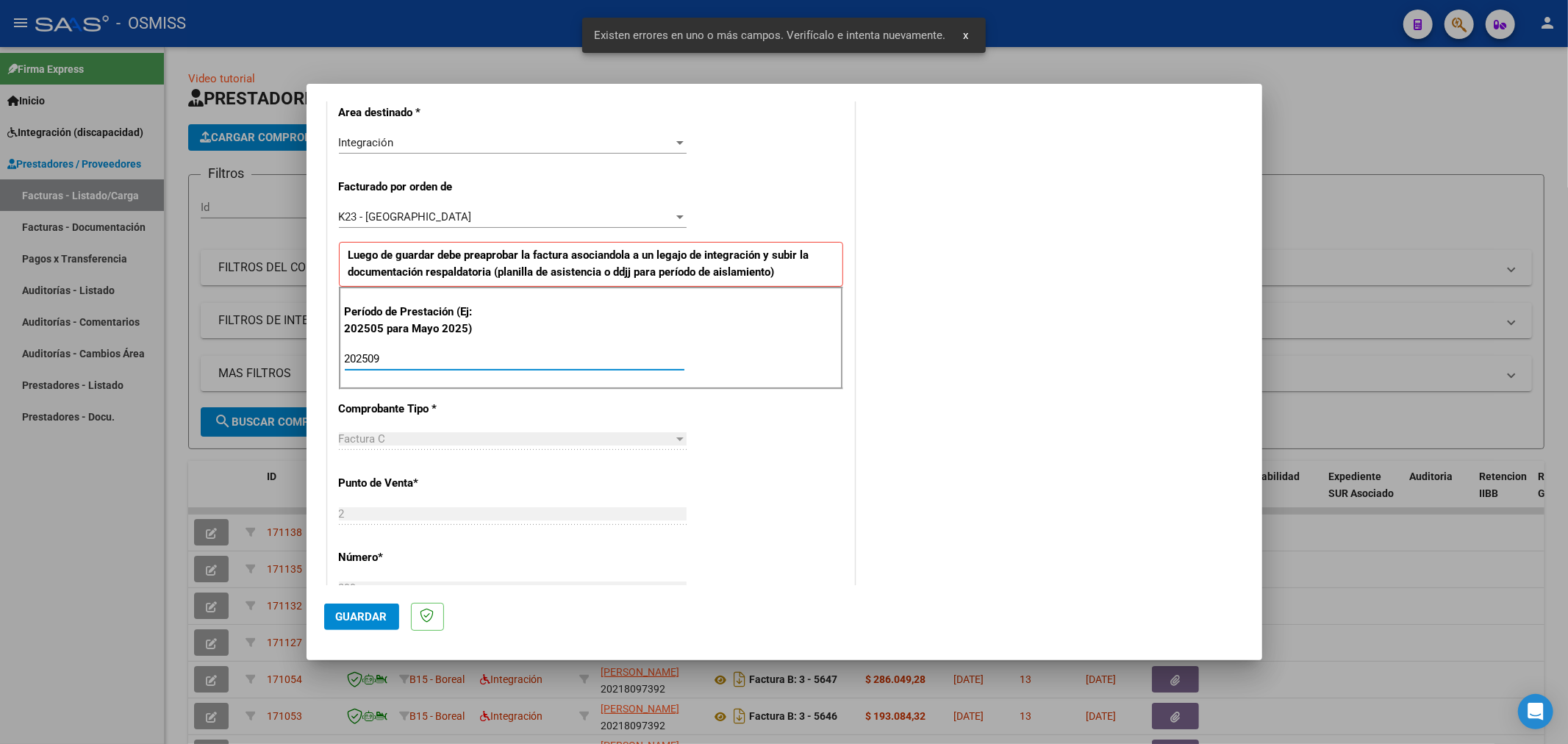
type input "202509"
click at [378, 626] on button "Guardar" at bounding box center [362, 616] width 75 height 26
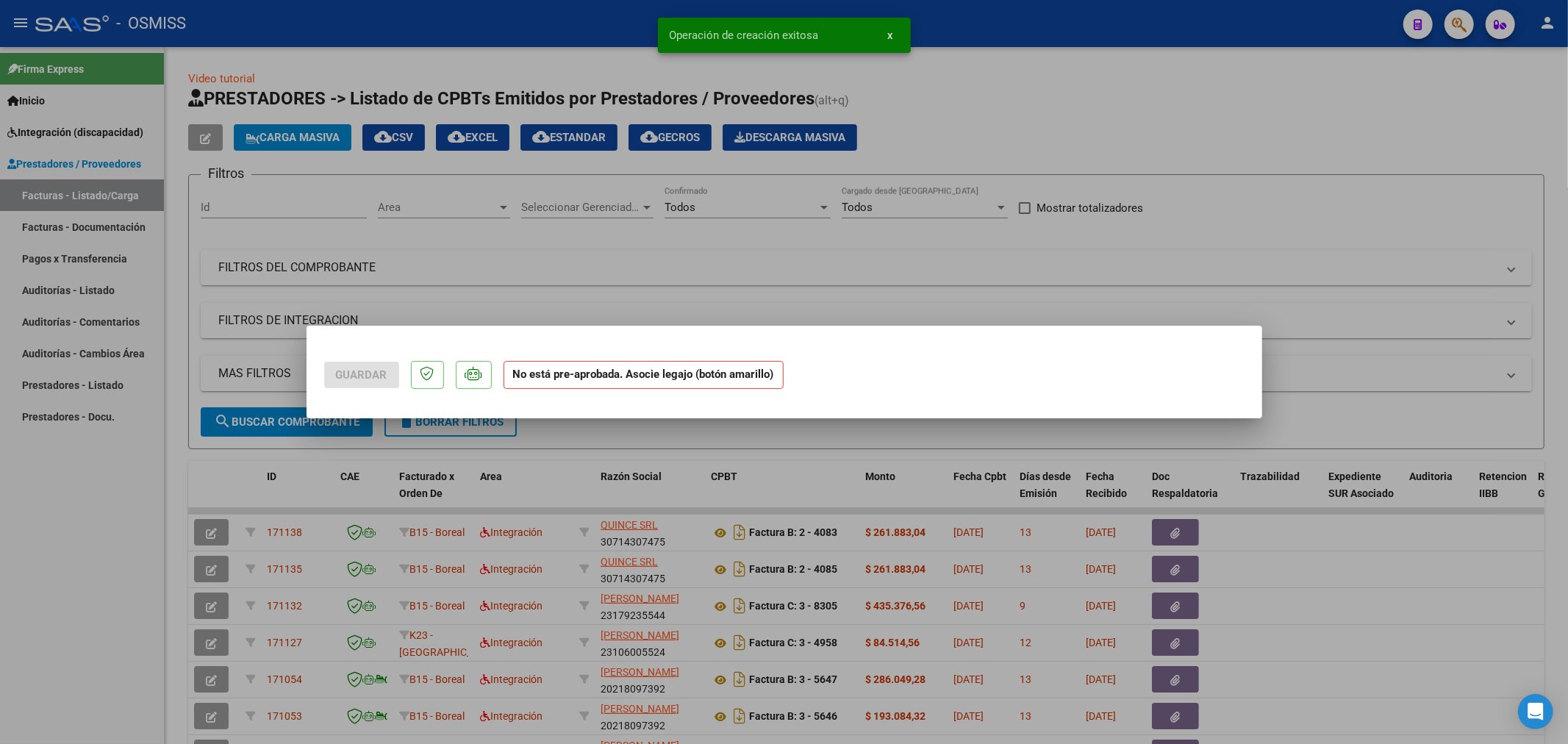
scroll to position [0, 0]
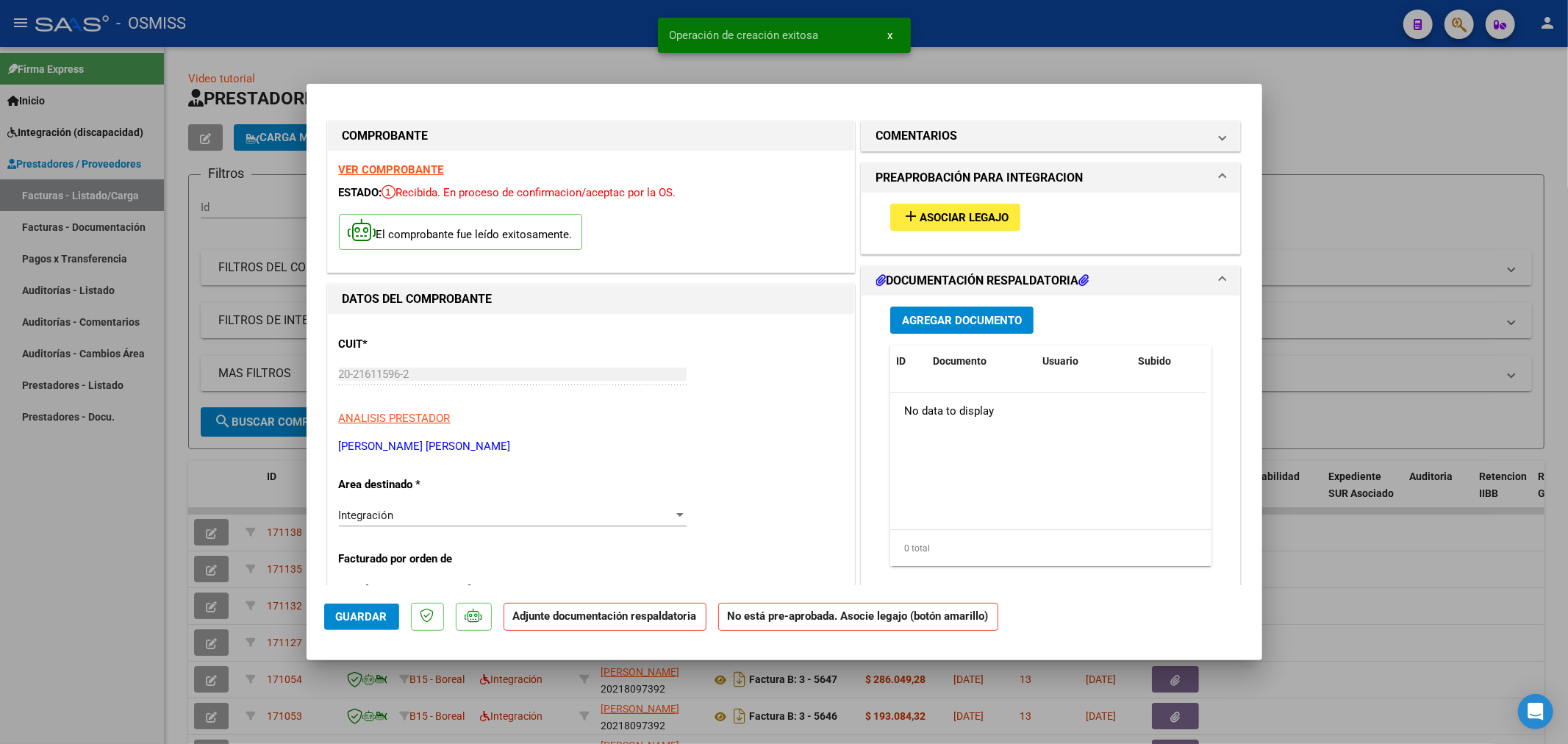
click at [951, 215] on span "Asociar Legajo" at bounding box center [964, 217] width 89 height 13
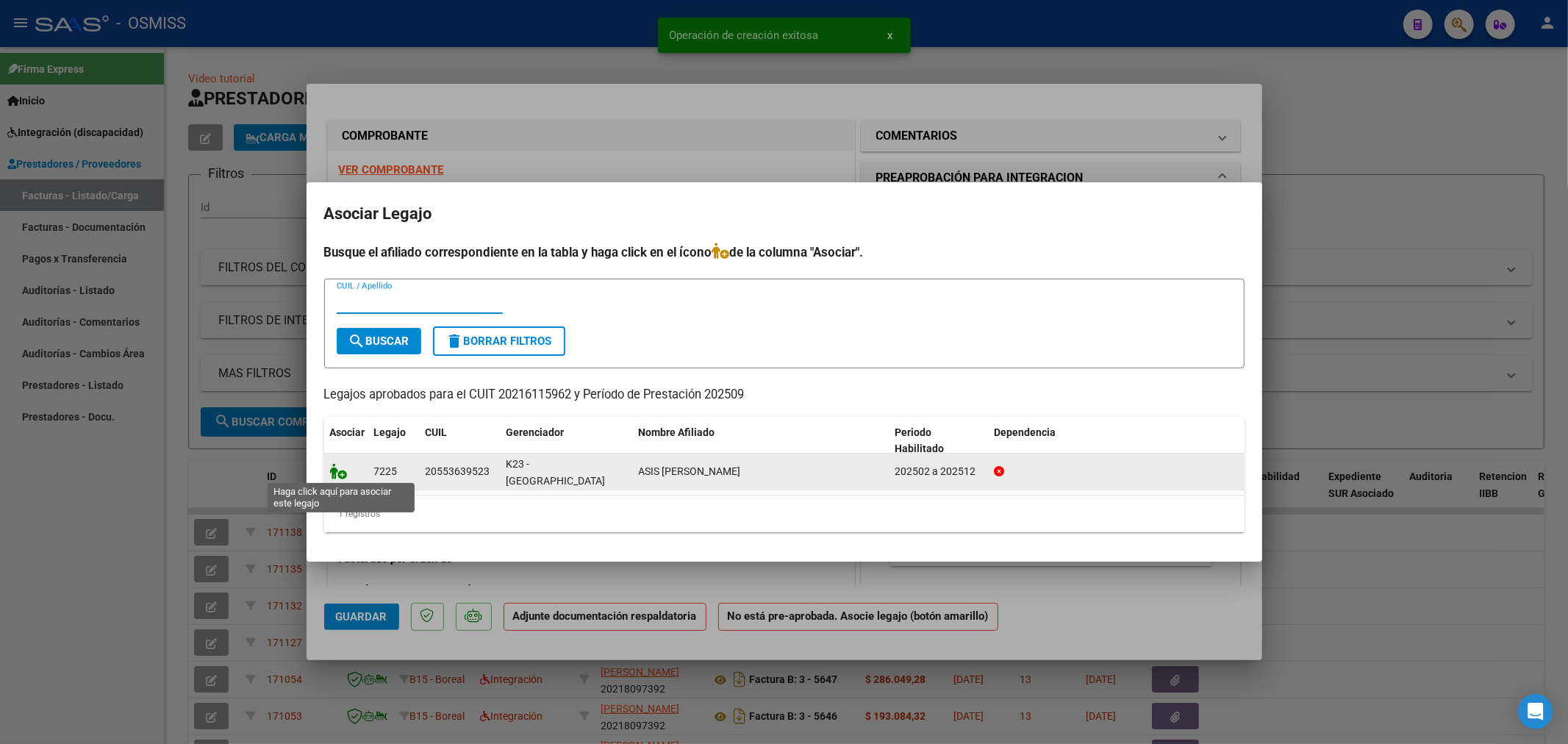
click at [344, 472] on icon at bounding box center [338, 470] width 17 height 16
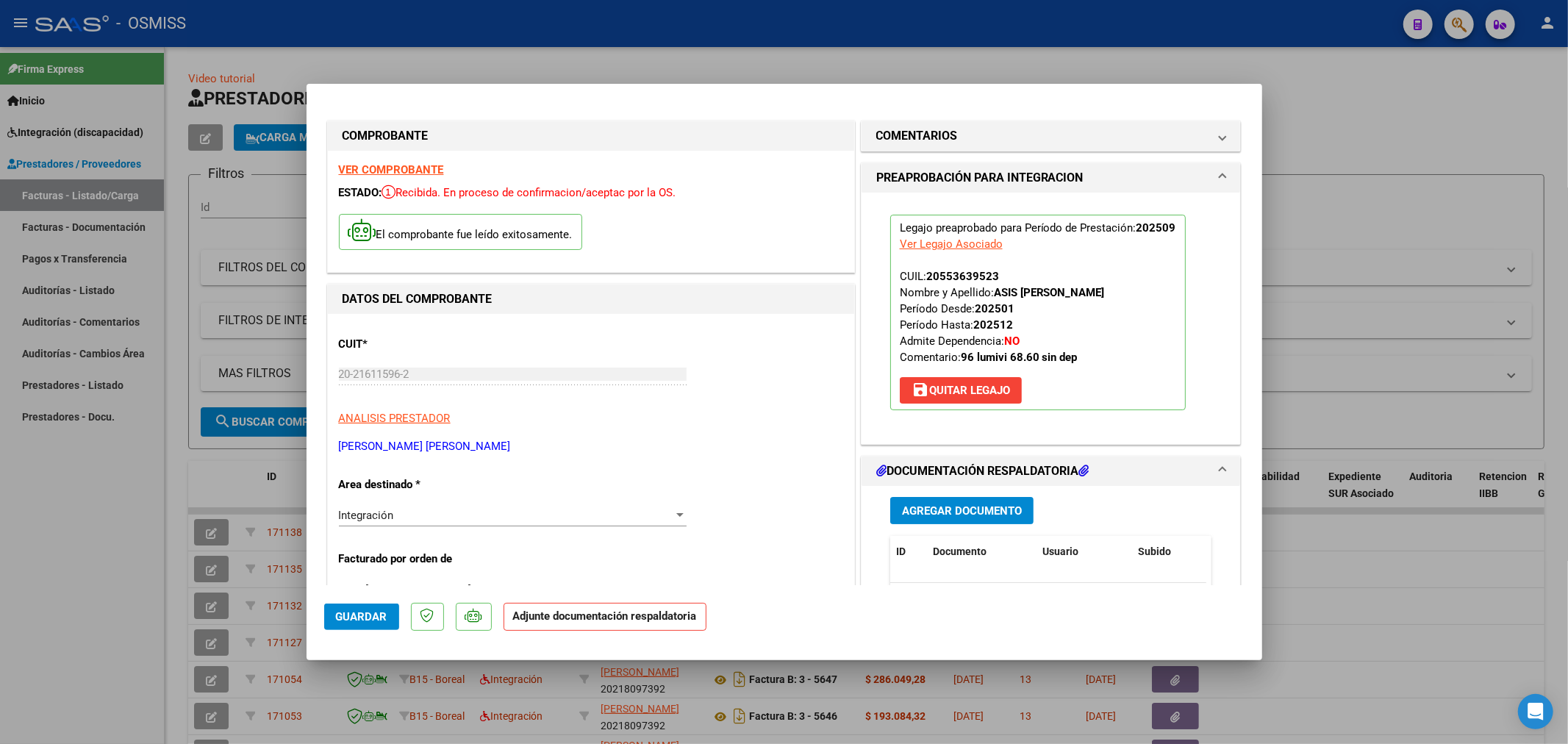
click at [942, 514] on span "Agregar Documento" at bounding box center [962, 510] width 120 height 13
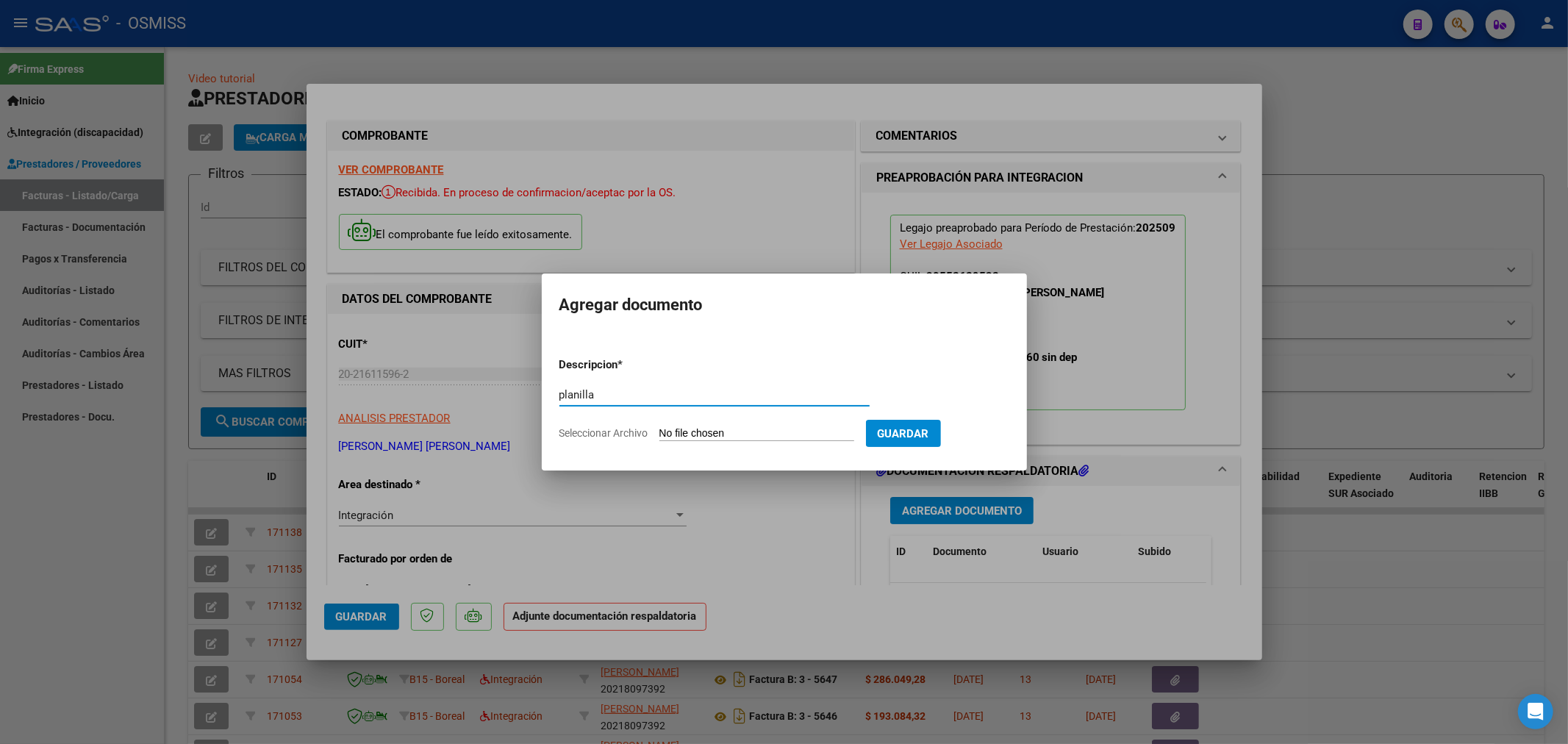
type input "planilla"
click at [706, 435] on input "Seleccionar Archivo" at bounding box center [757, 434] width 195 height 14
type input "C:\fakepath\ASIT-SEP-2025.pdf"
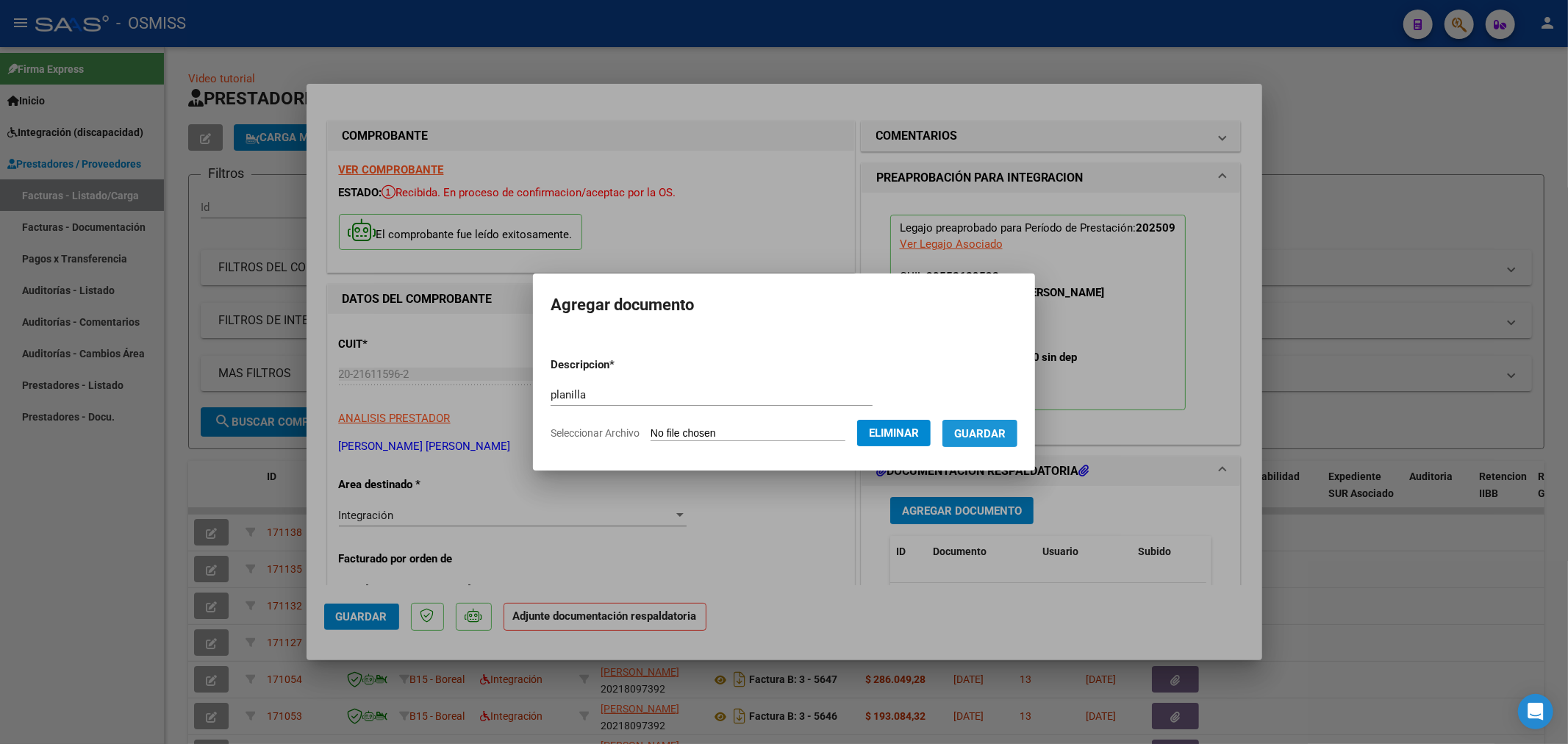
click at [978, 435] on span "Guardar" at bounding box center [980, 433] width 51 height 13
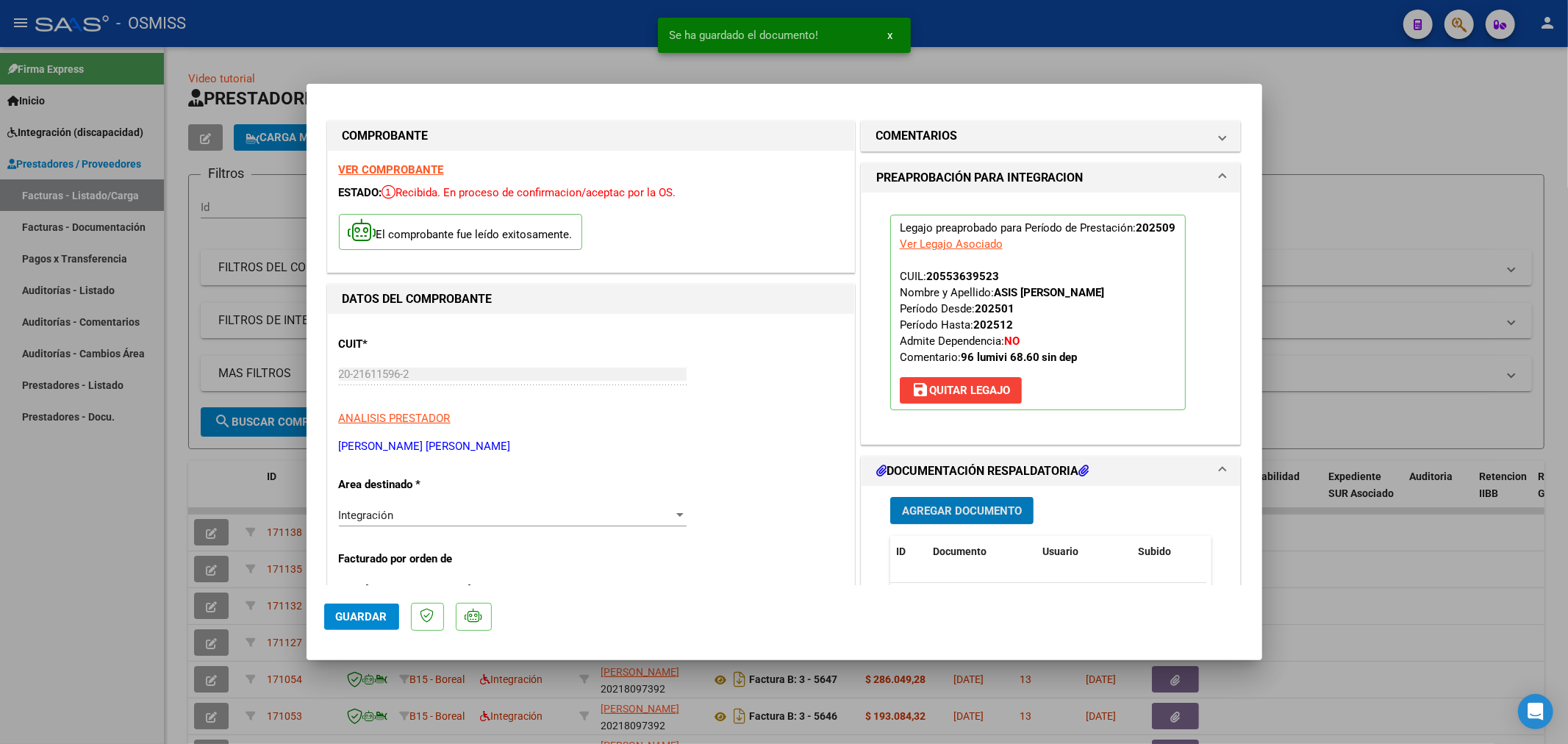
type input "$ 0,00"
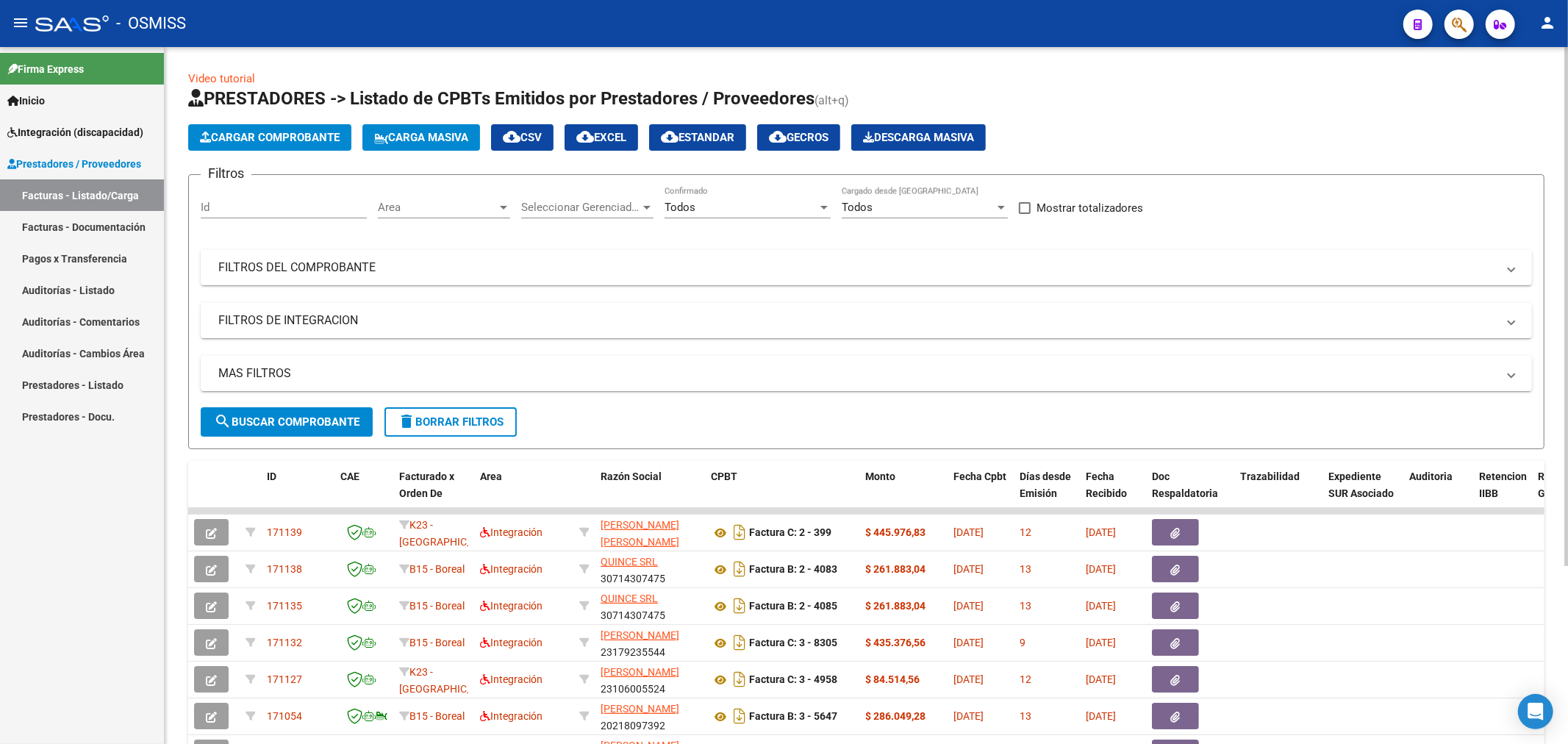
click at [287, 126] on button "Cargar Comprobante" at bounding box center [270, 137] width 163 height 26
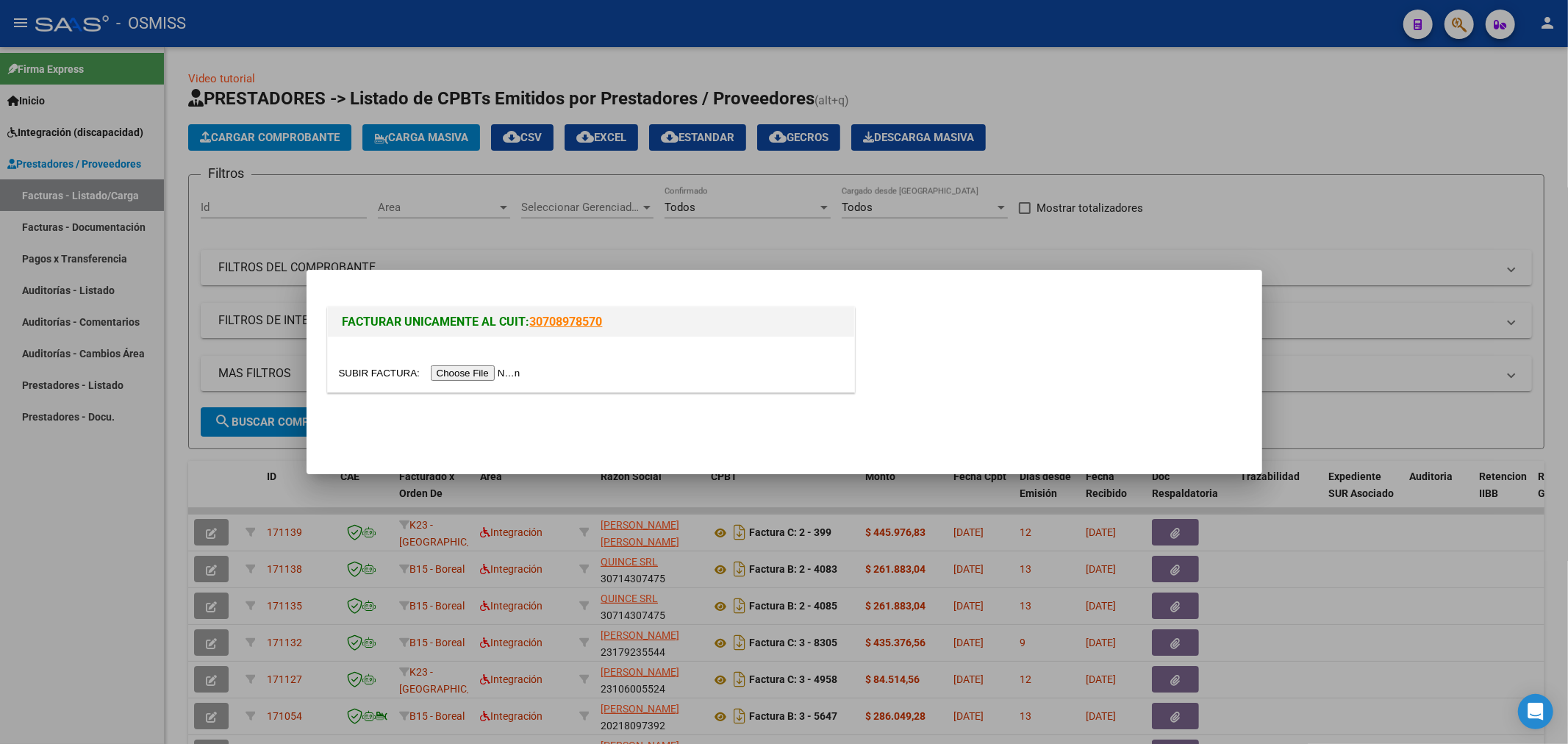
click at [468, 368] on input "file" at bounding box center [432, 373] width 186 height 15
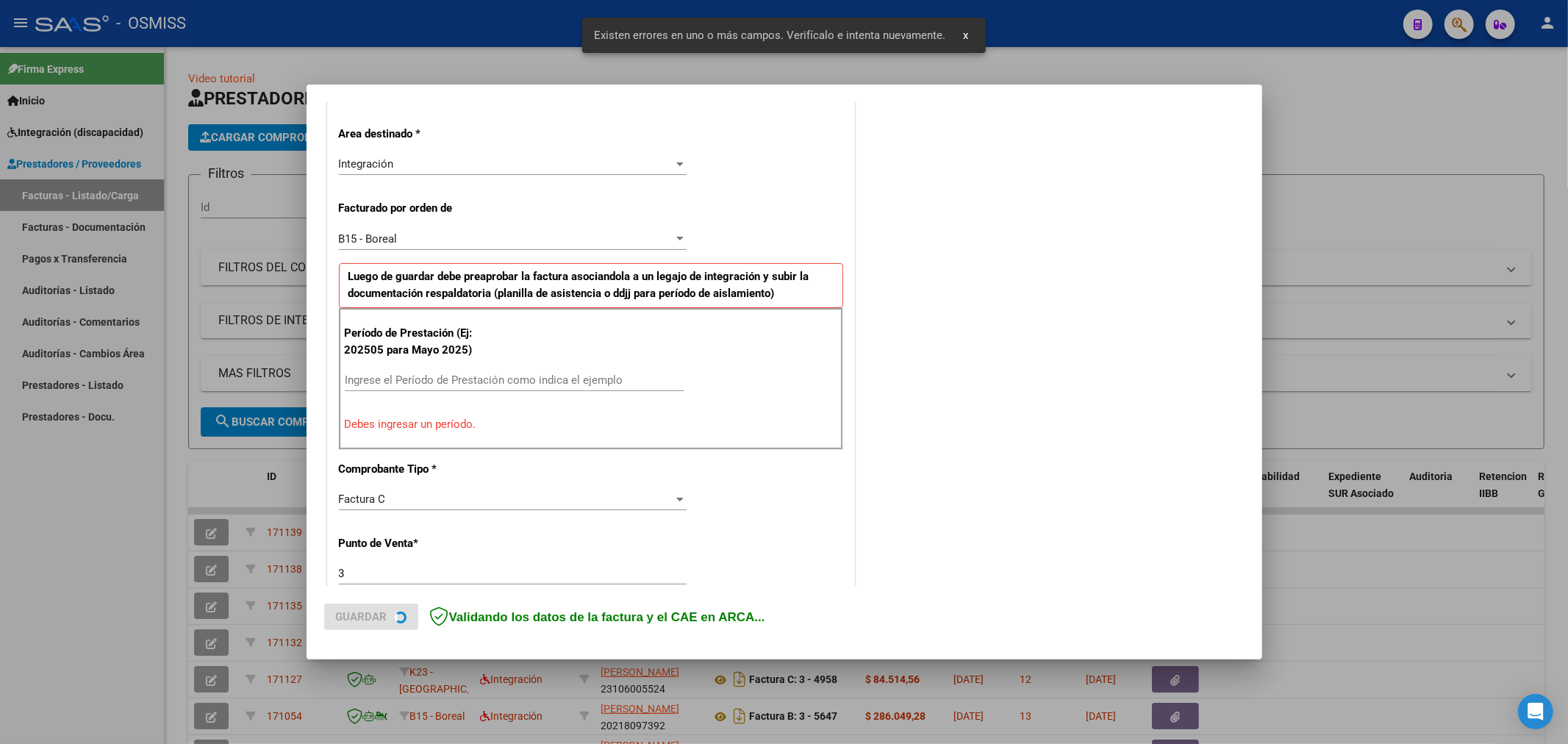
scroll to position [344, 0]
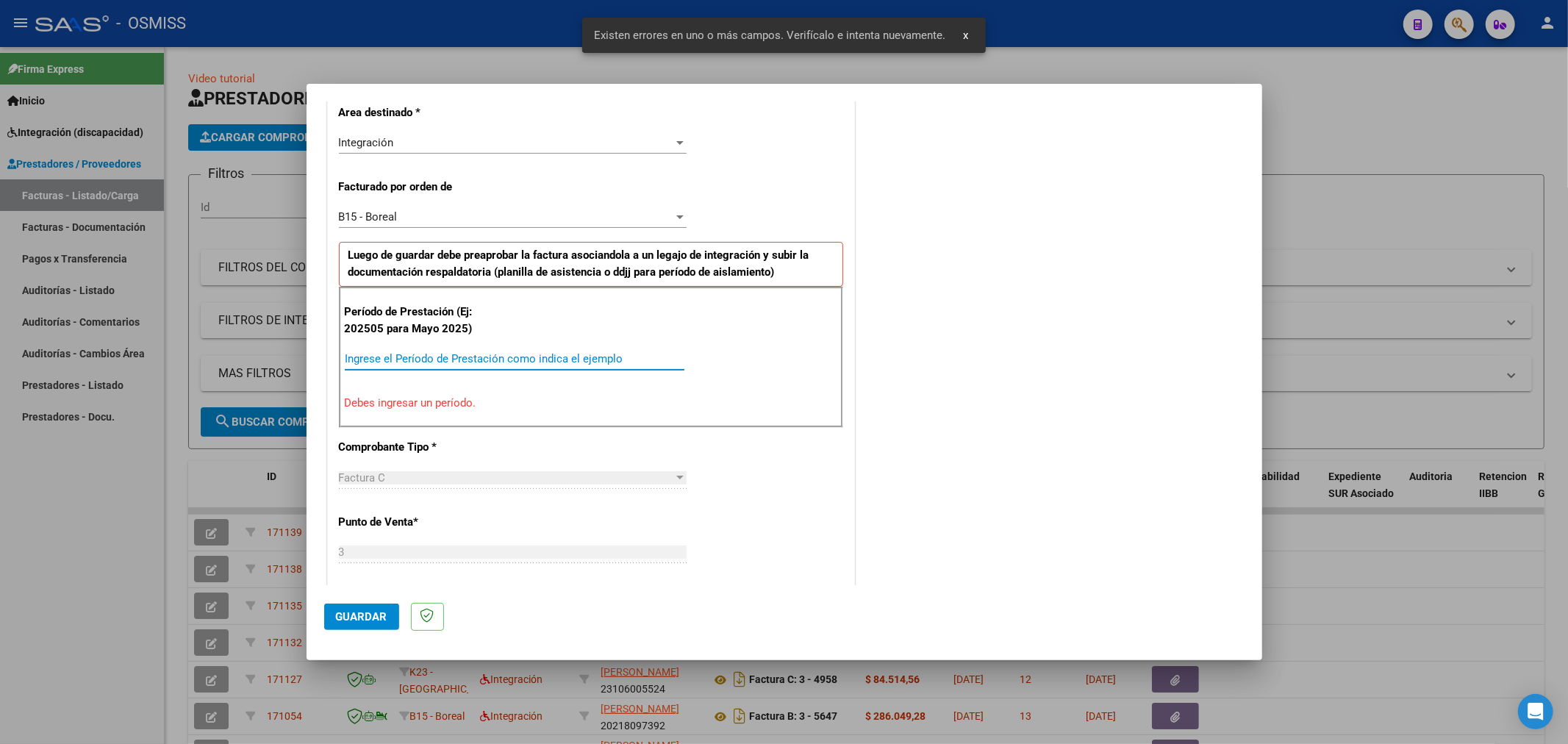
click at [489, 358] on input "Ingrese el Período de Prestación como indica el ejemplo" at bounding box center [514, 358] width 340 height 13
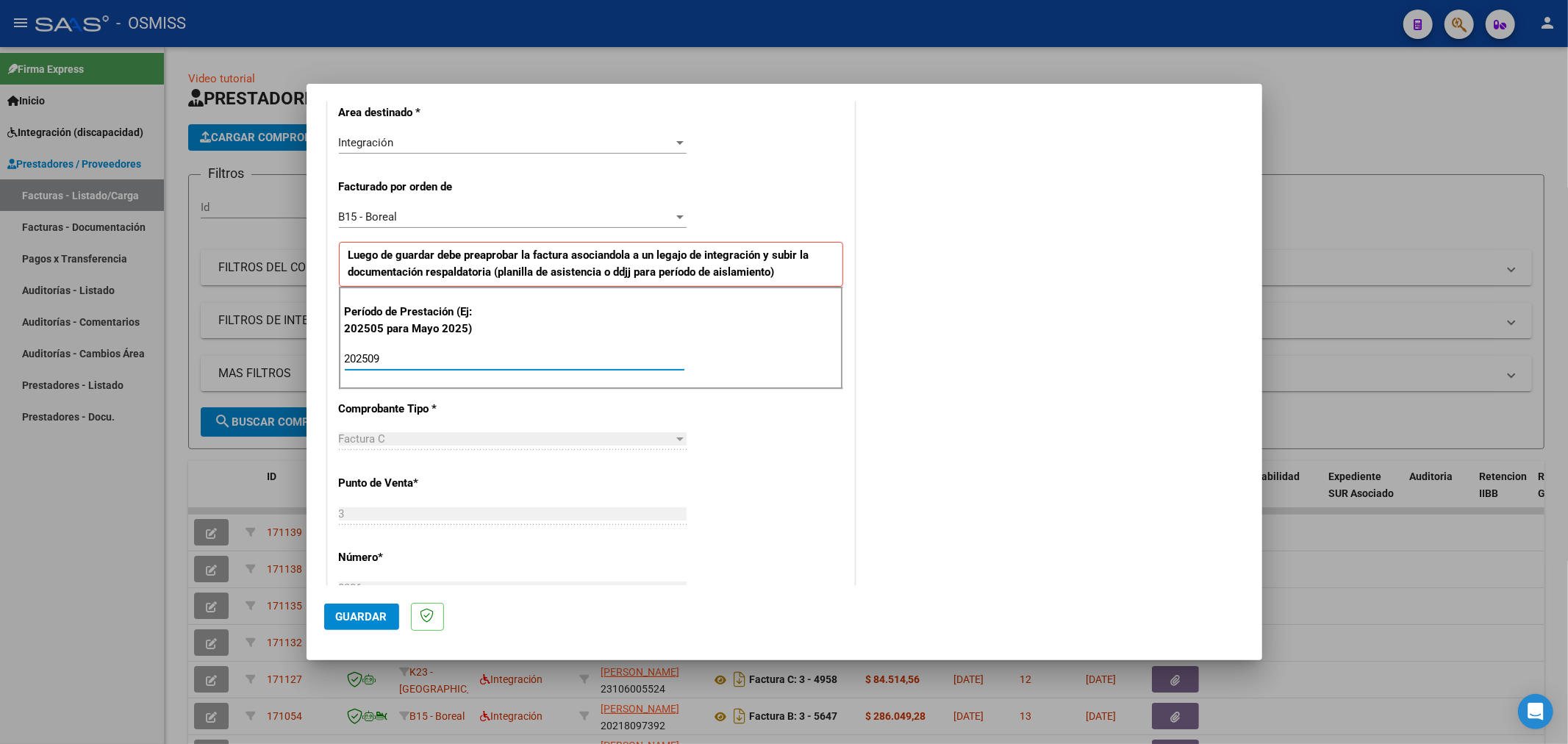
type input "202509"
click at [368, 607] on button "Guardar" at bounding box center [362, 616] width 75 height 26
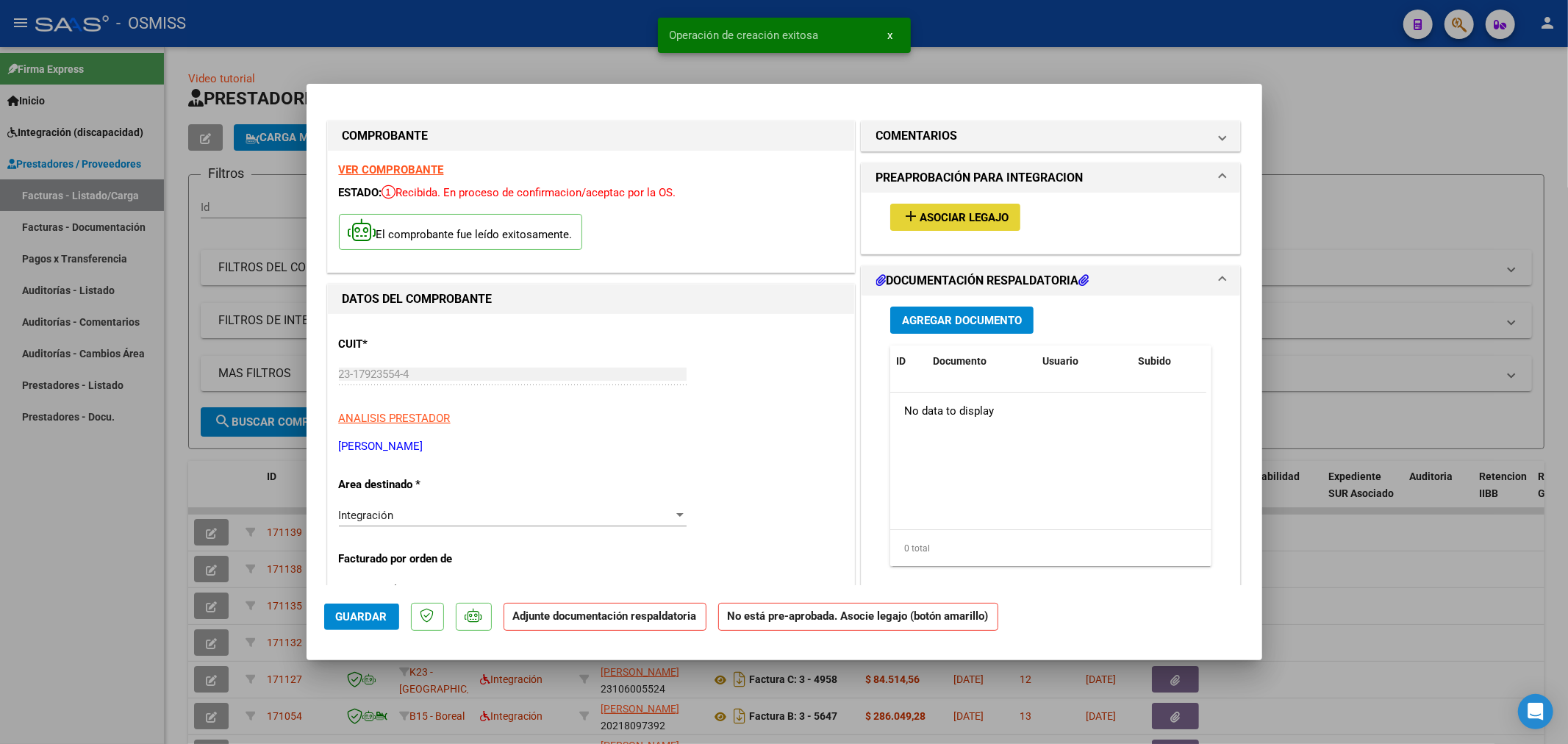
click at [942, 212] on span "Asociar Legajo" at bounding box center [964, 217] width 89 height 13
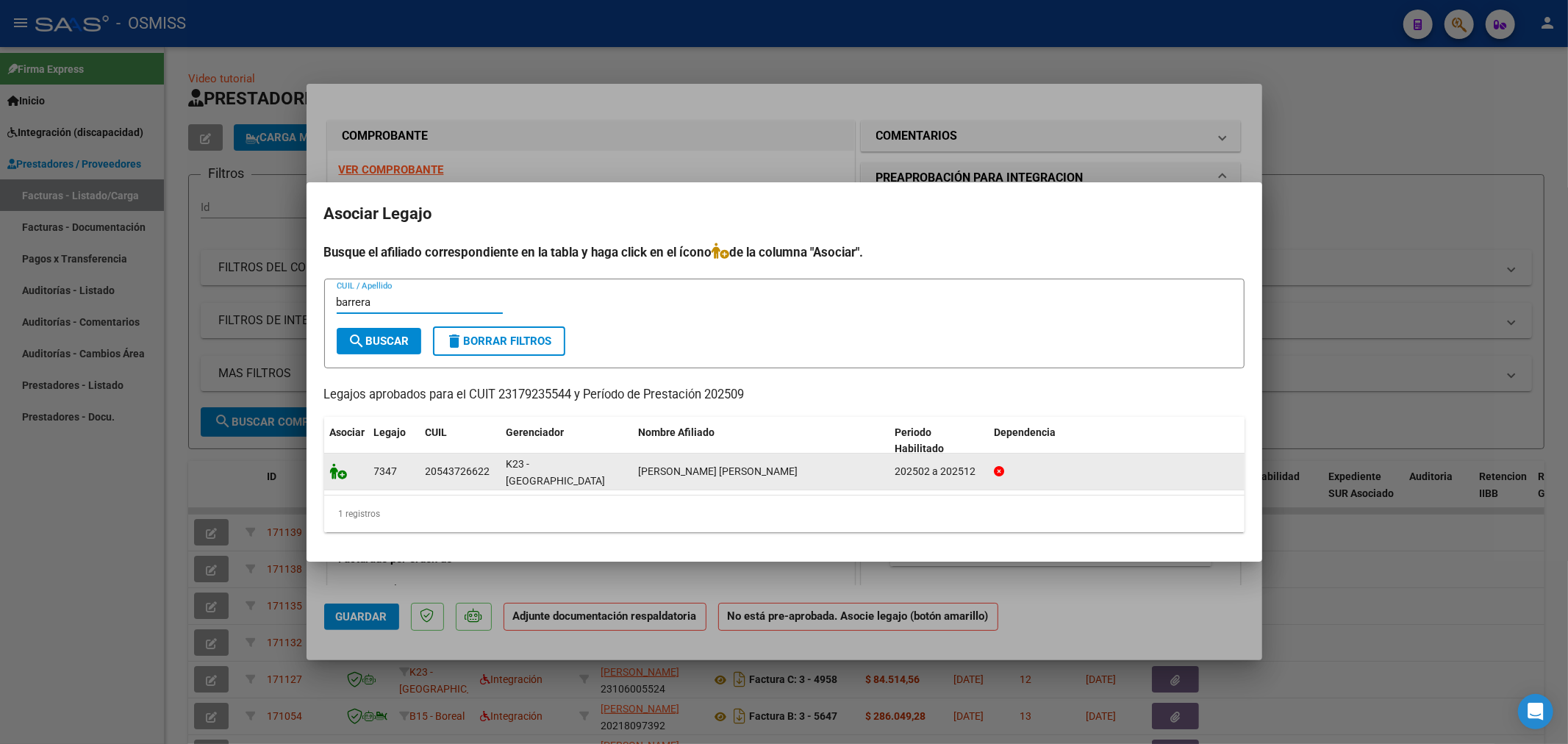
type input "barrera"
click at [330, 467] on icon at bounding box center [338, 470] width 17 height 16
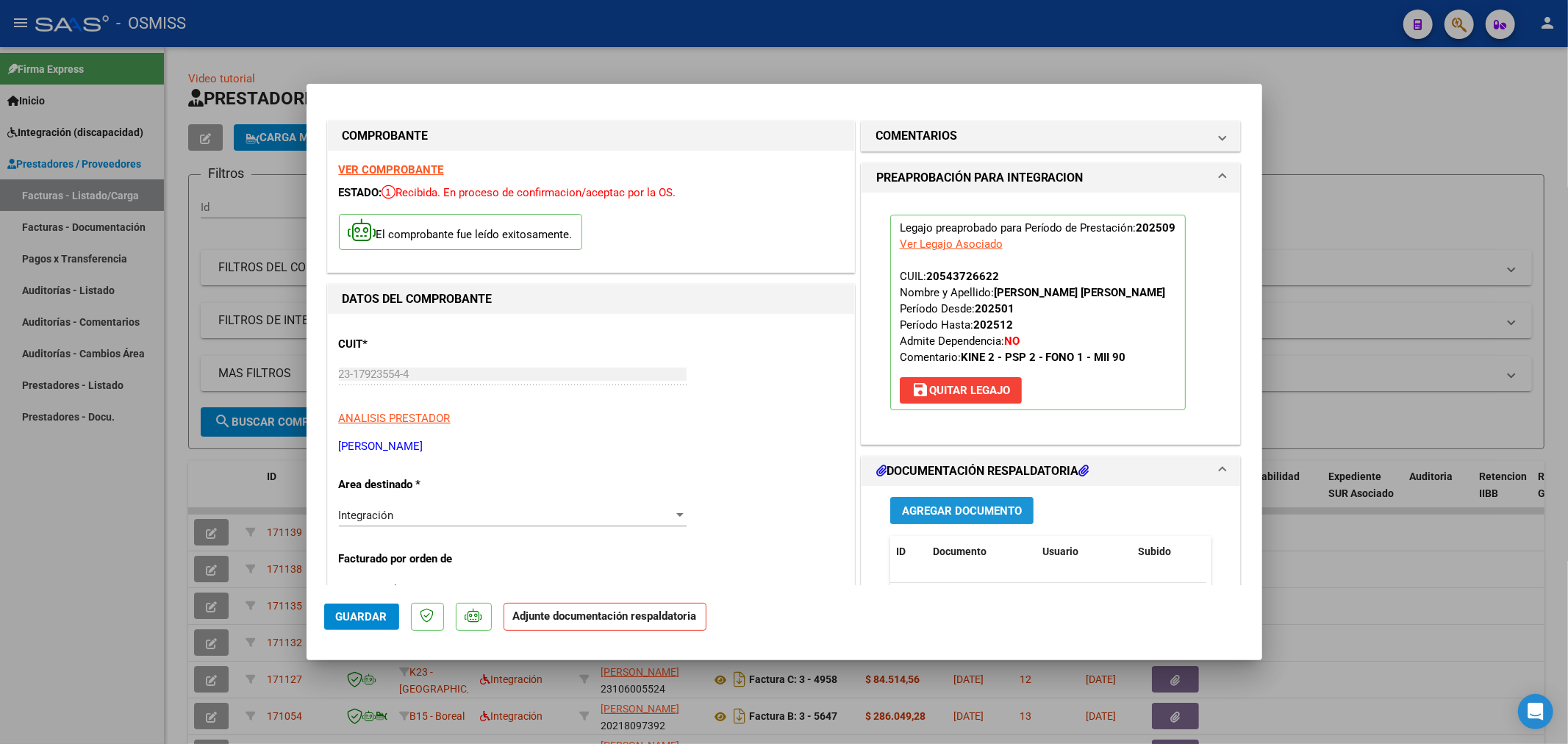
click at [902, 504] on span "Agregar Documento" at bounding box center [962, 510] width 120 height 13
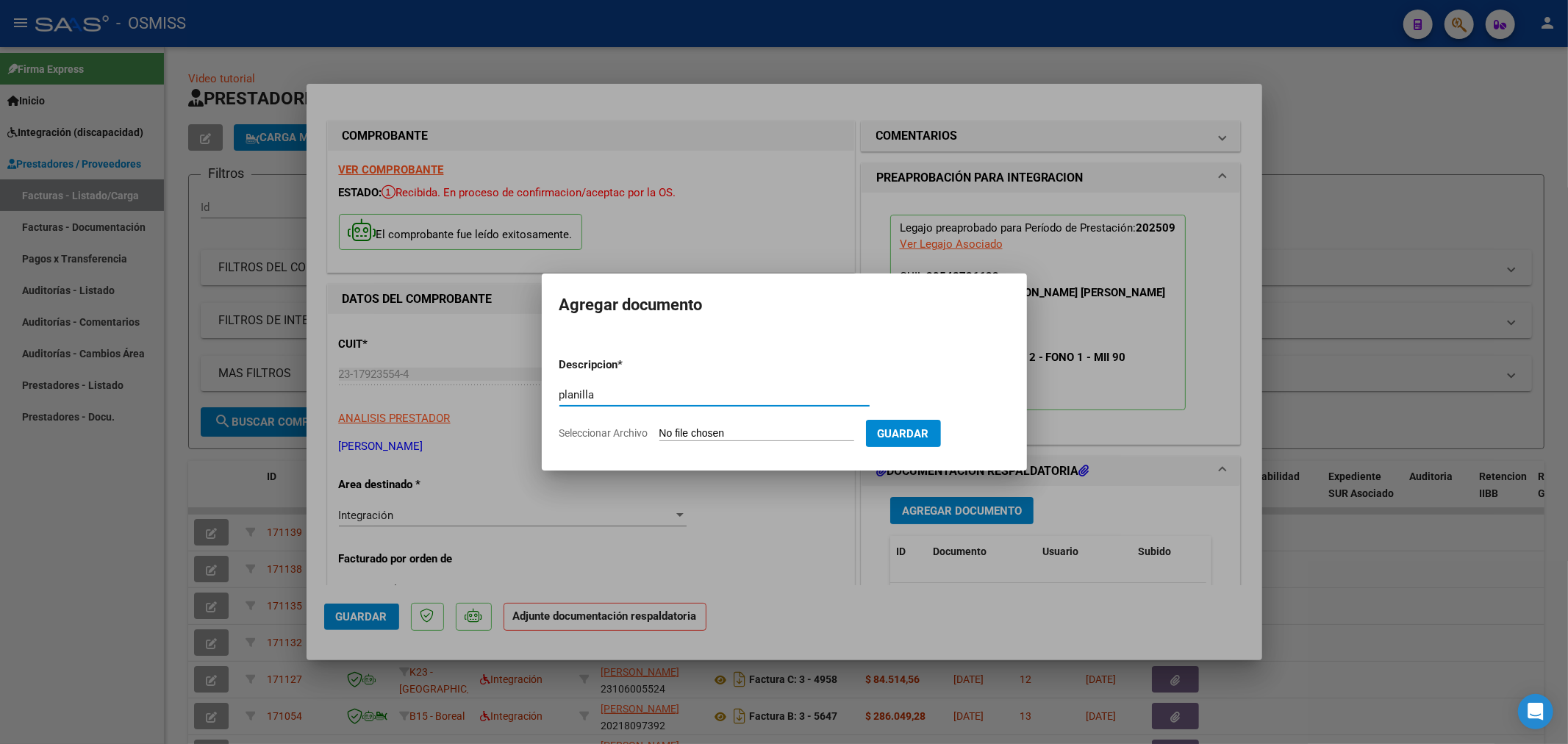
type input "planilla"
click at [794, 442] on form "Descripcion * planilla Escriba aquí una descripcion Seleccionar Archivo Guardar" at bounding box center [784, 399] width 450 height 107
click at [790, 438] on input "Seleccionar Archivo" at bounding box center [757, 434] width 195 height 14
type input "C:\fakepath\barrera_Tiziano_925[1].pdf"
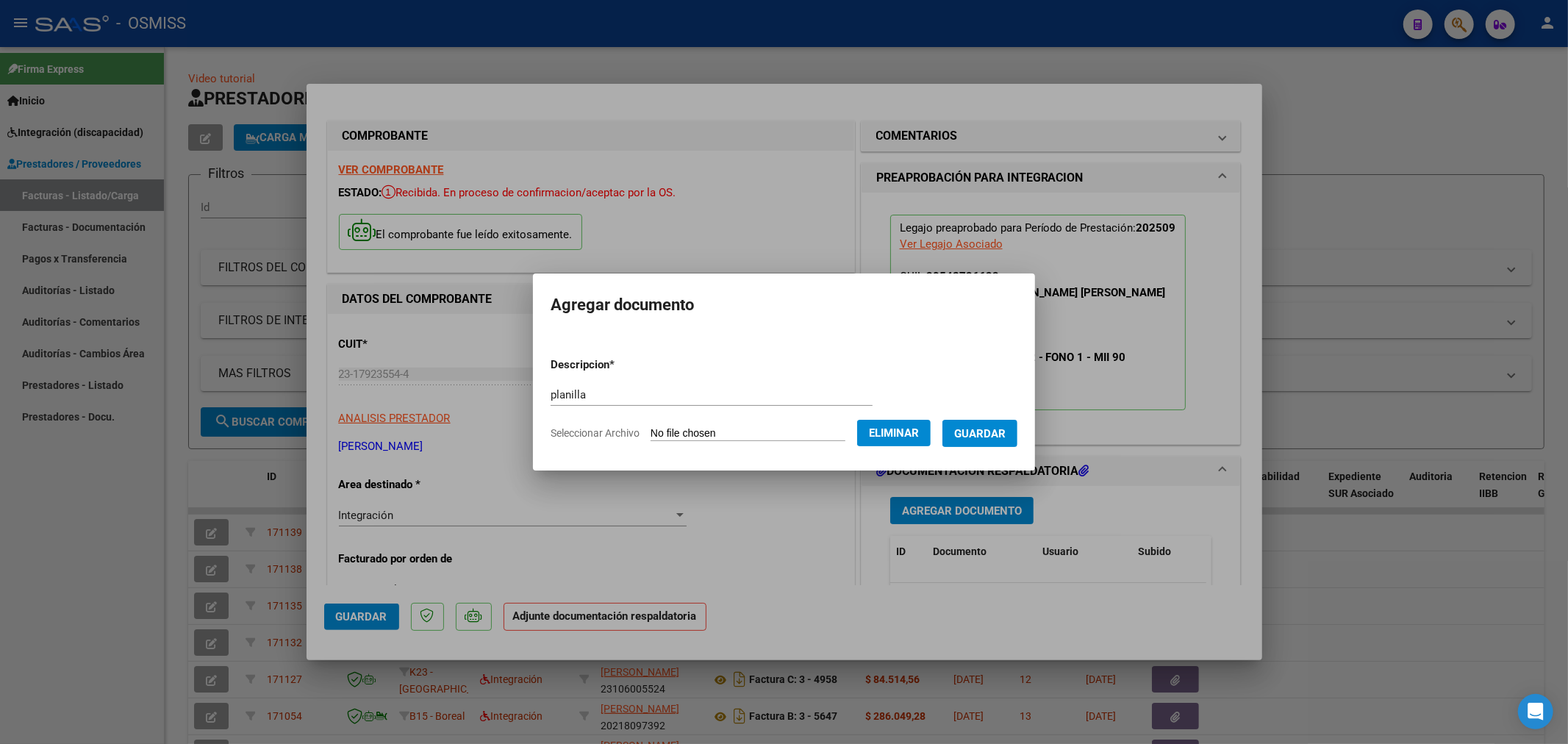
click at [1006, 434] on span "Guardar" at bounding box center [980, 433] width 51 height 13
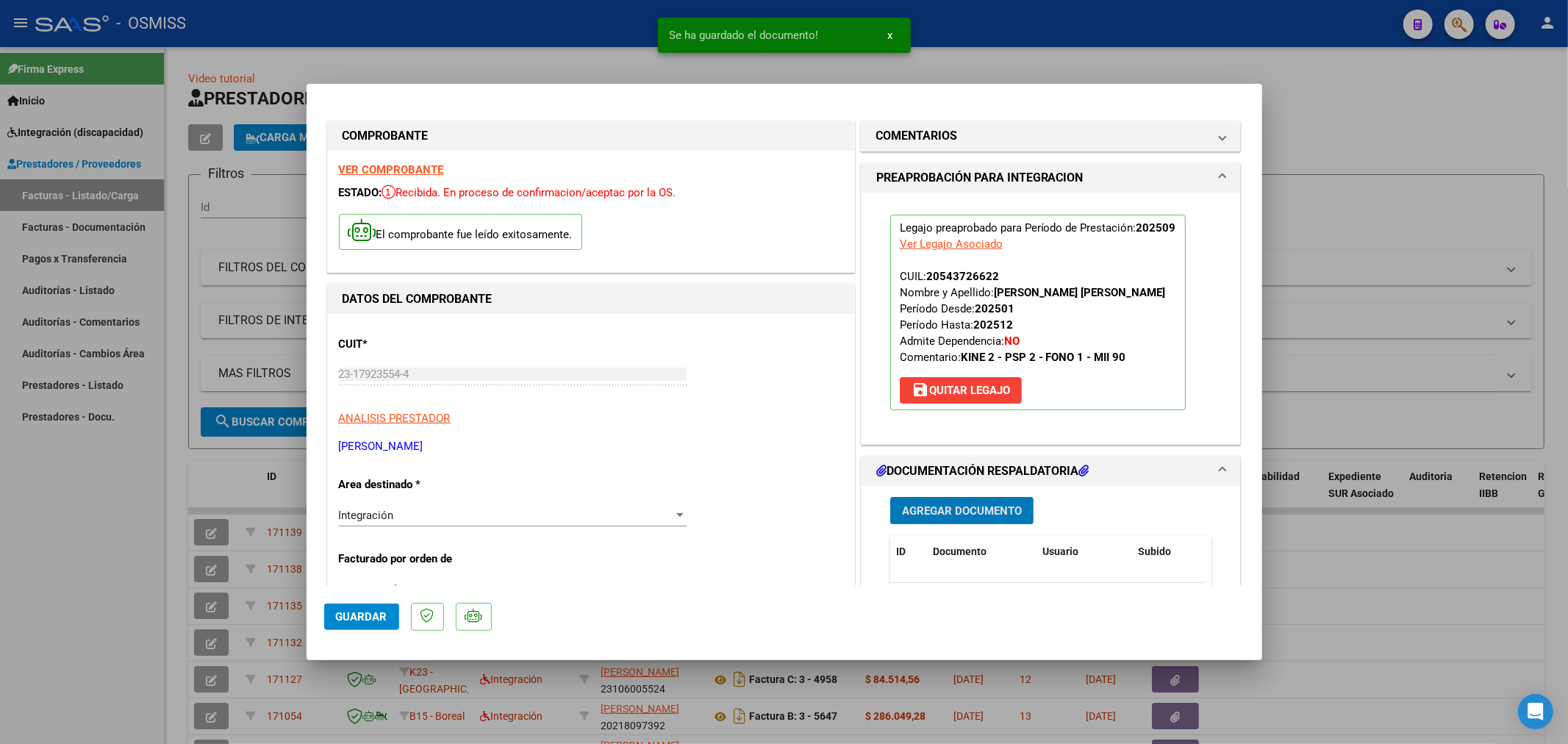
scroll to position [82, 0]
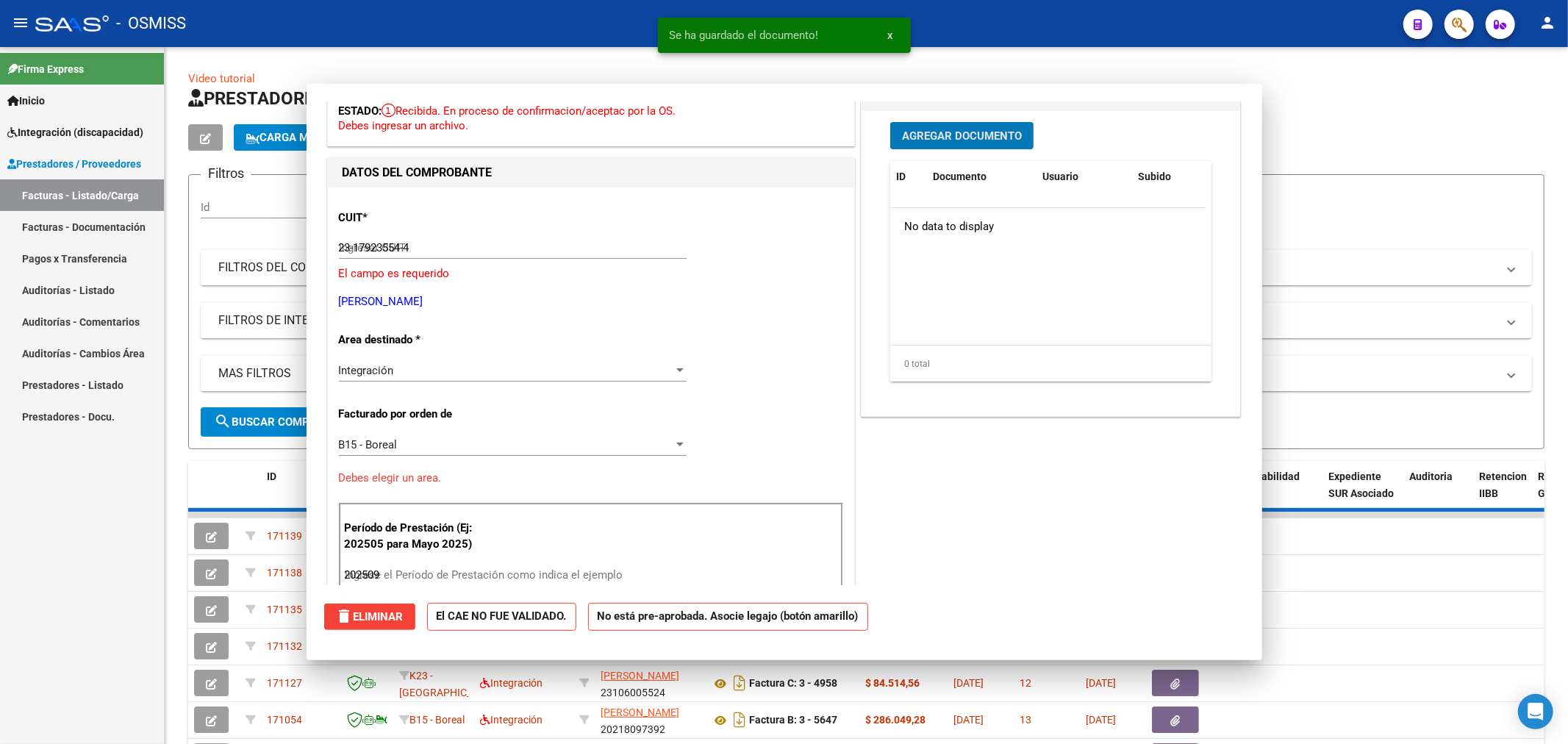
type input "$ 0,00"
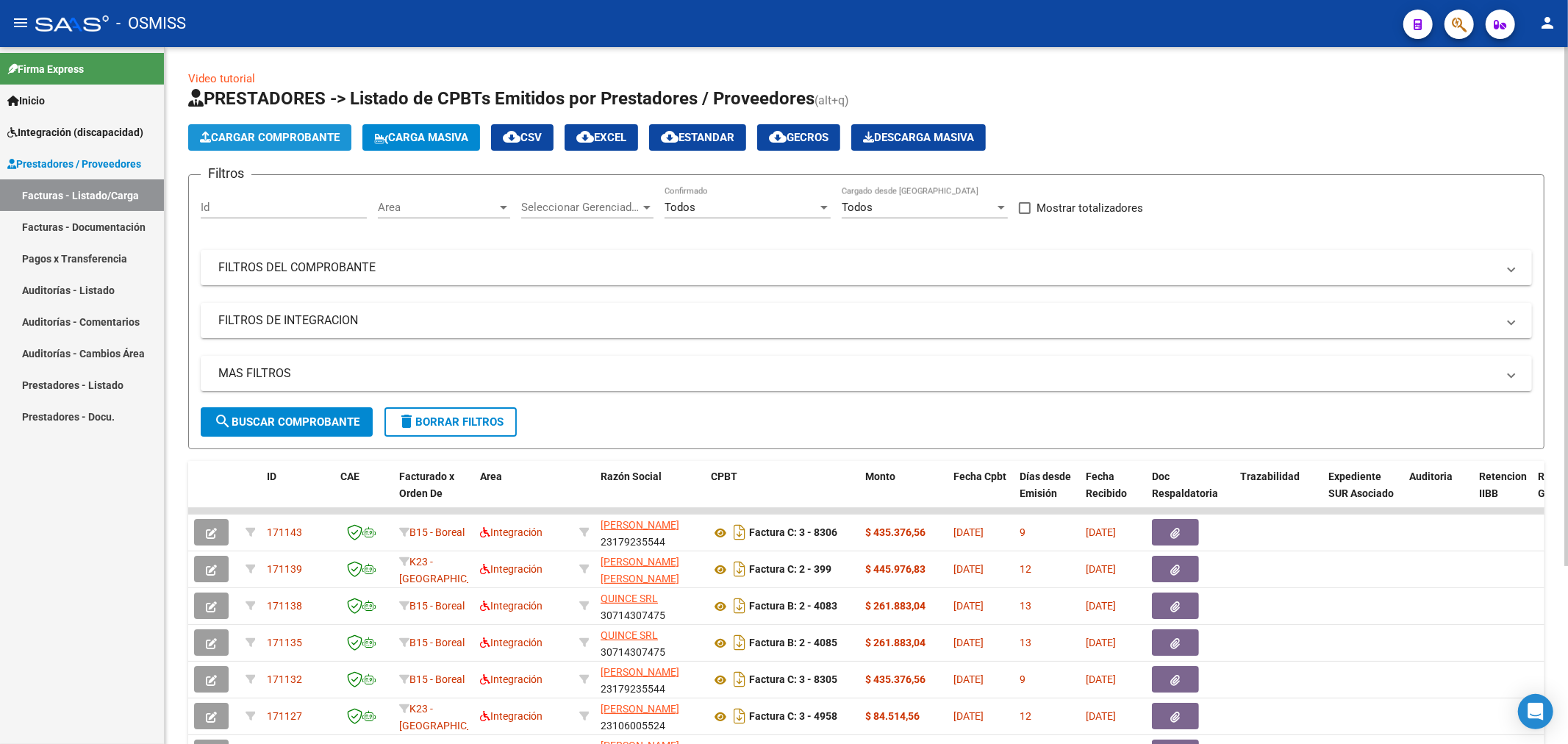
click at [306, 132] on span "Cargar Comprobante" at bounding box center [269, 137] width 140 height 13
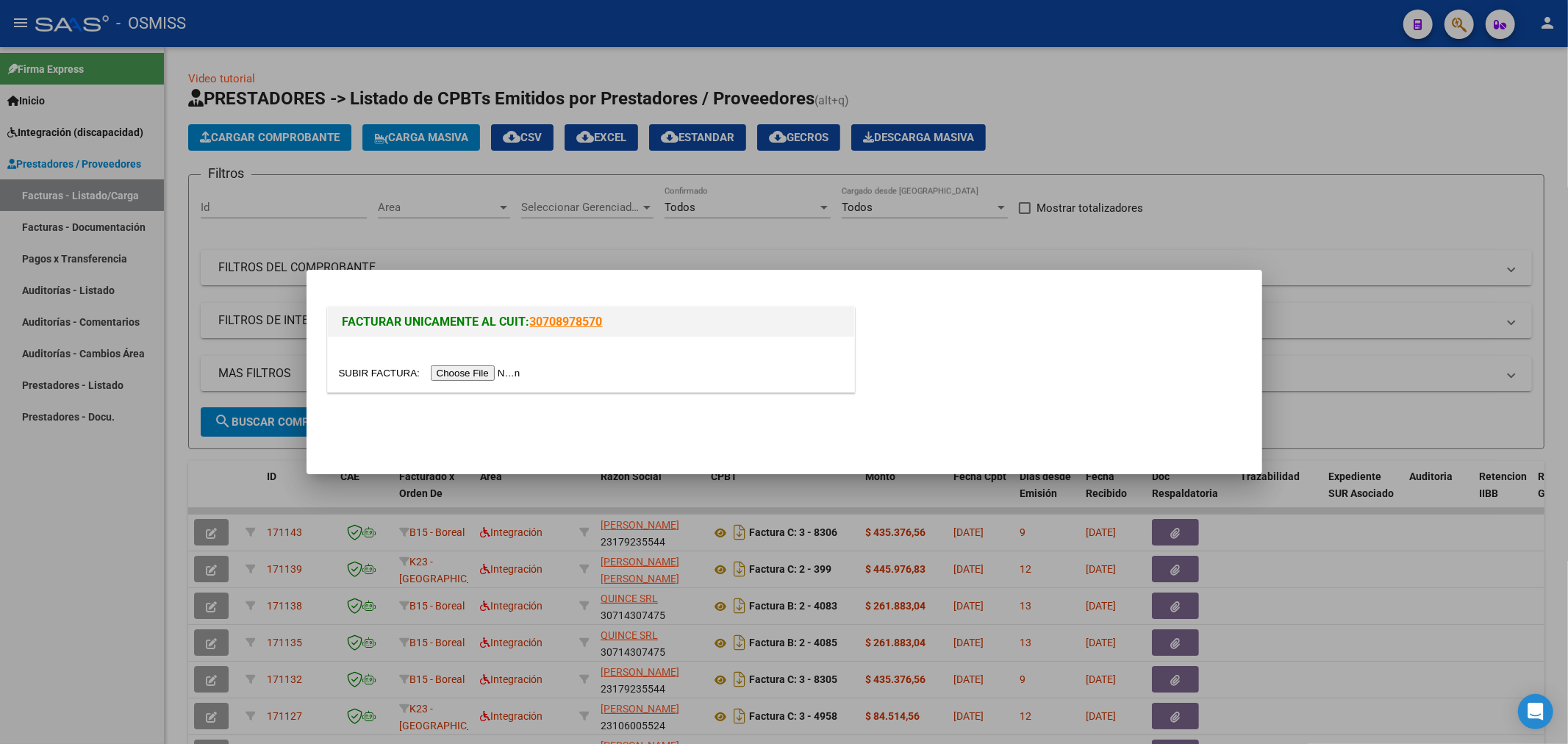
click at [495, 371] on input "file" at bounding box center [432, 373] width 186 height 15
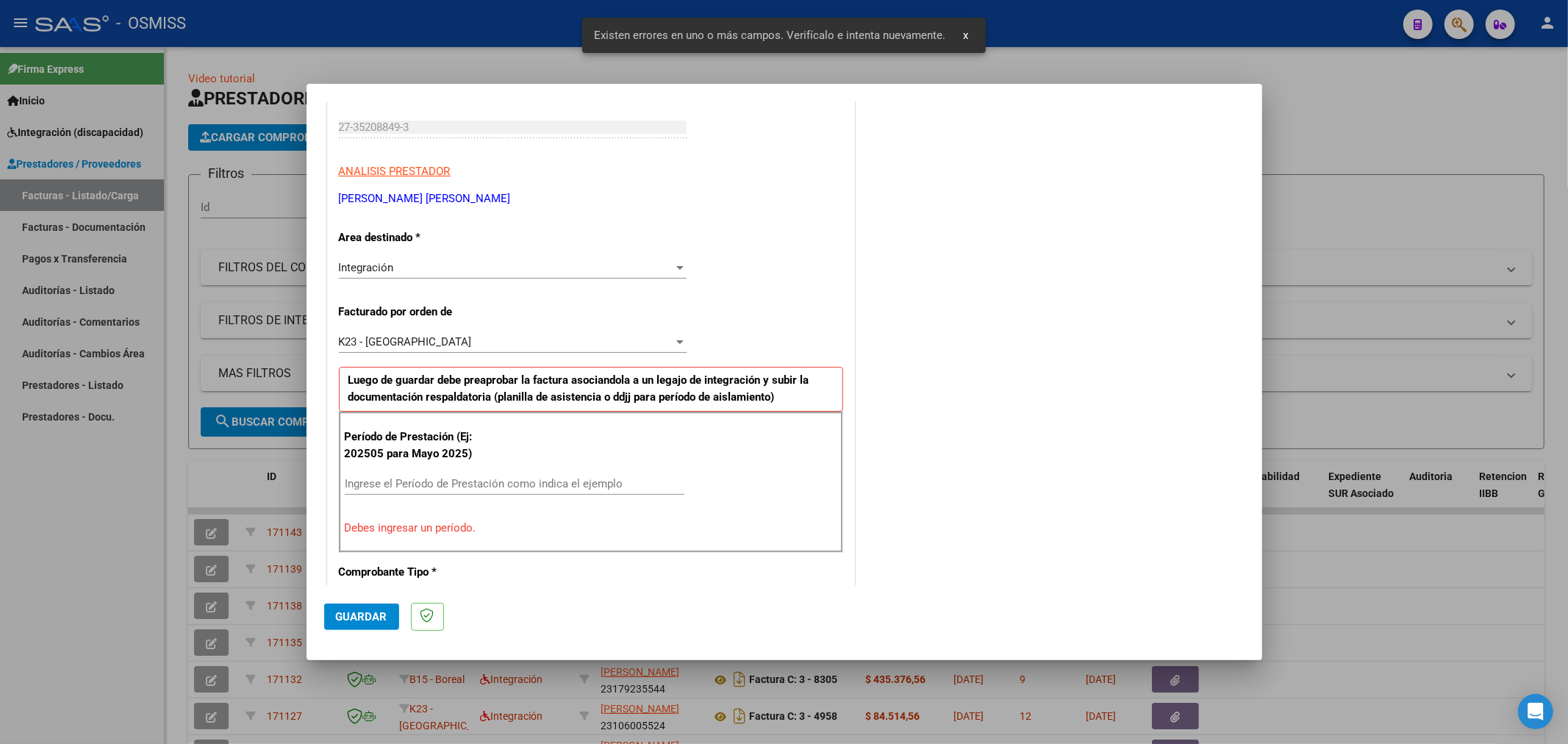
scroll to position [317, 0]
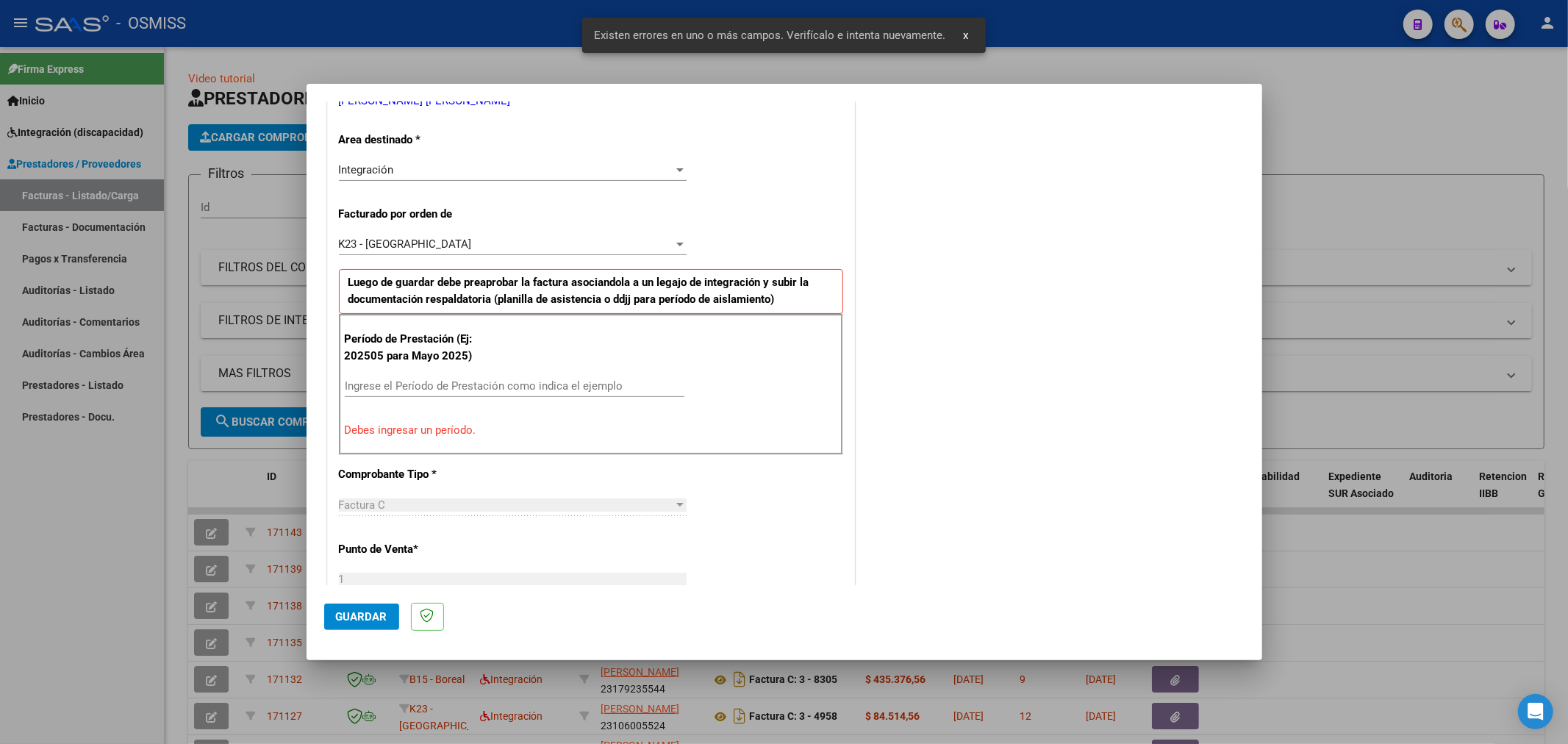
click at [464, 382] on input "Ingrese el Período de Prestación como indica el ejemplo" at bounding box center [514, 386] width 340 height 13
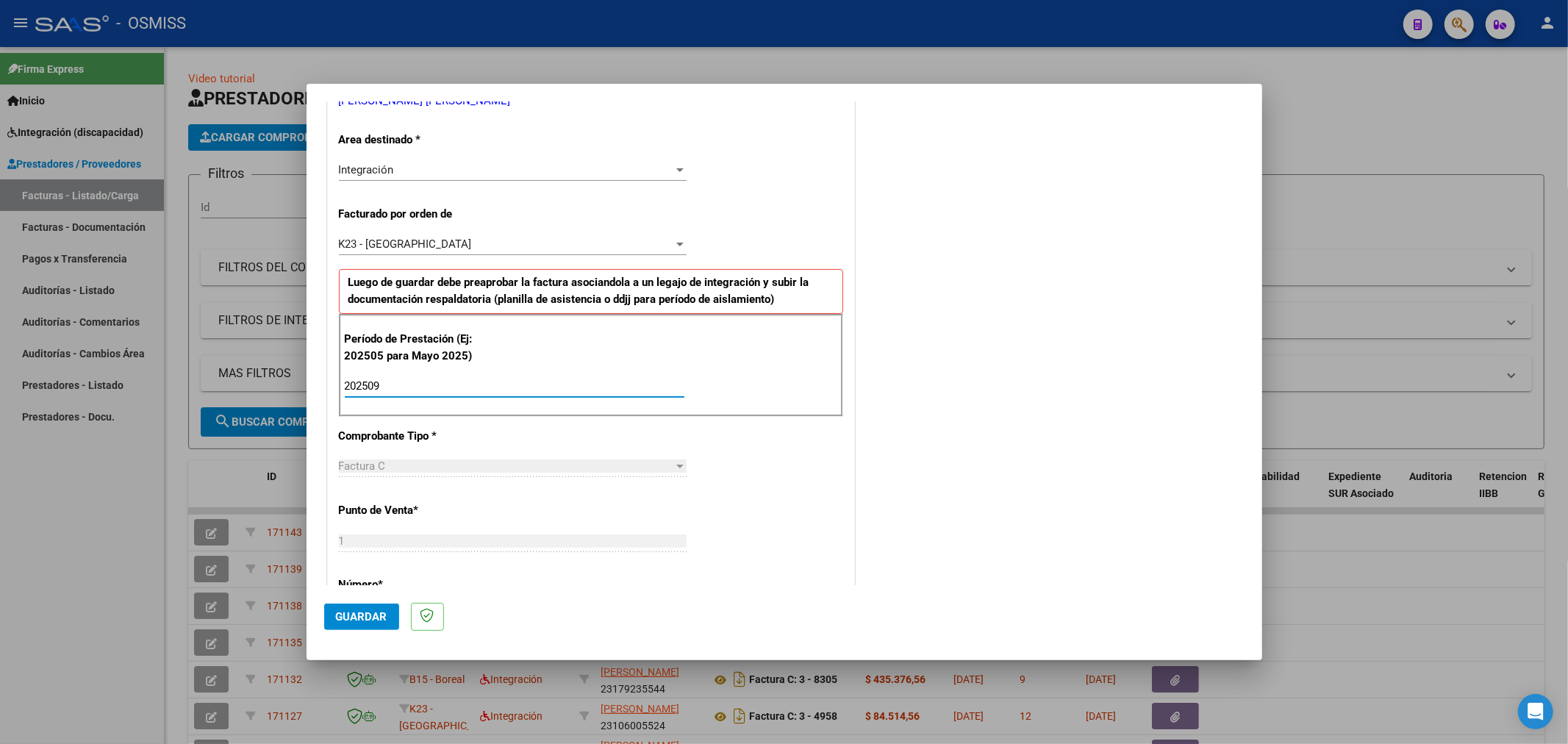
type input "202509"
click at [383, 614] on span "Guardar" at bounding box center [362, 616] width 51 height 13
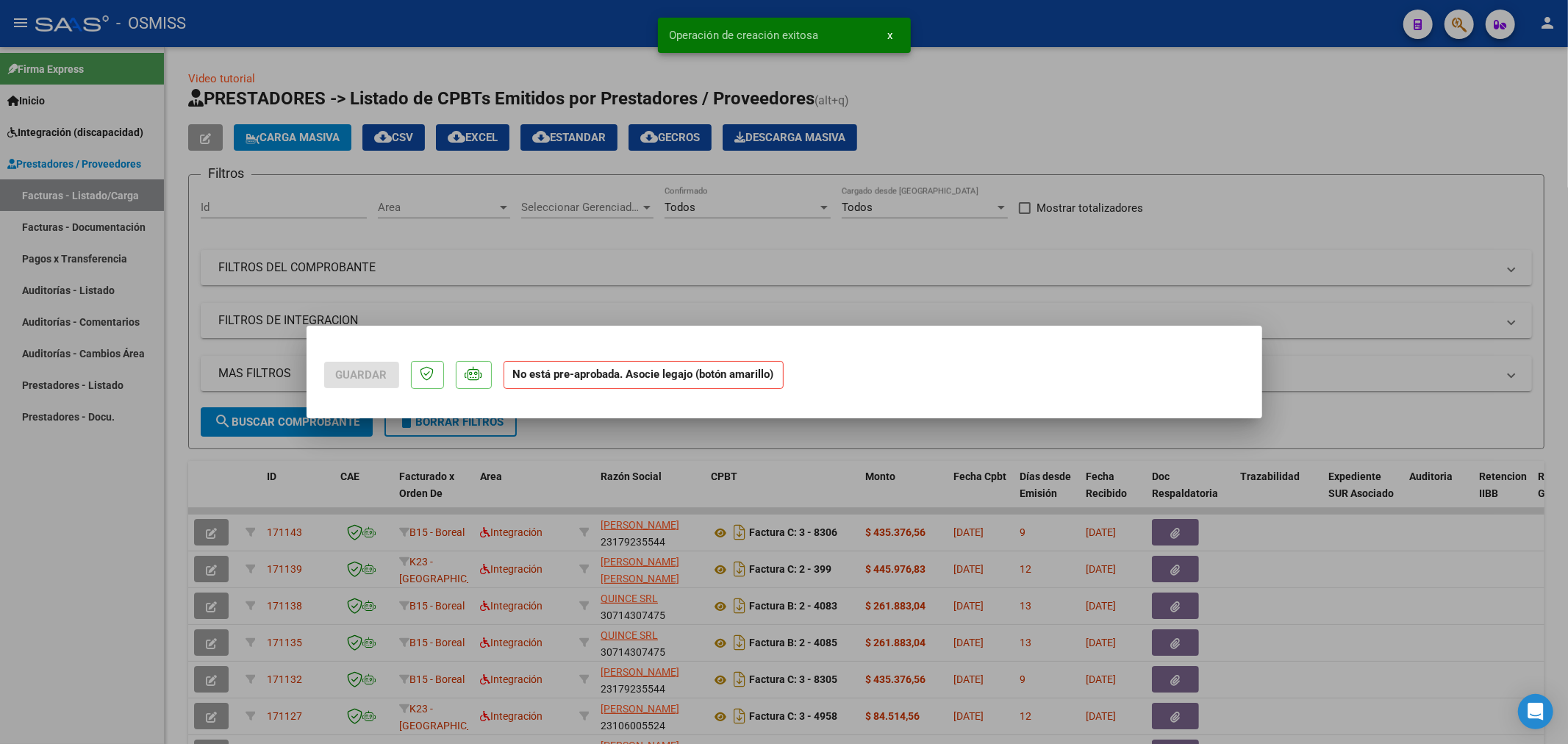
scroll to position [0, 0]
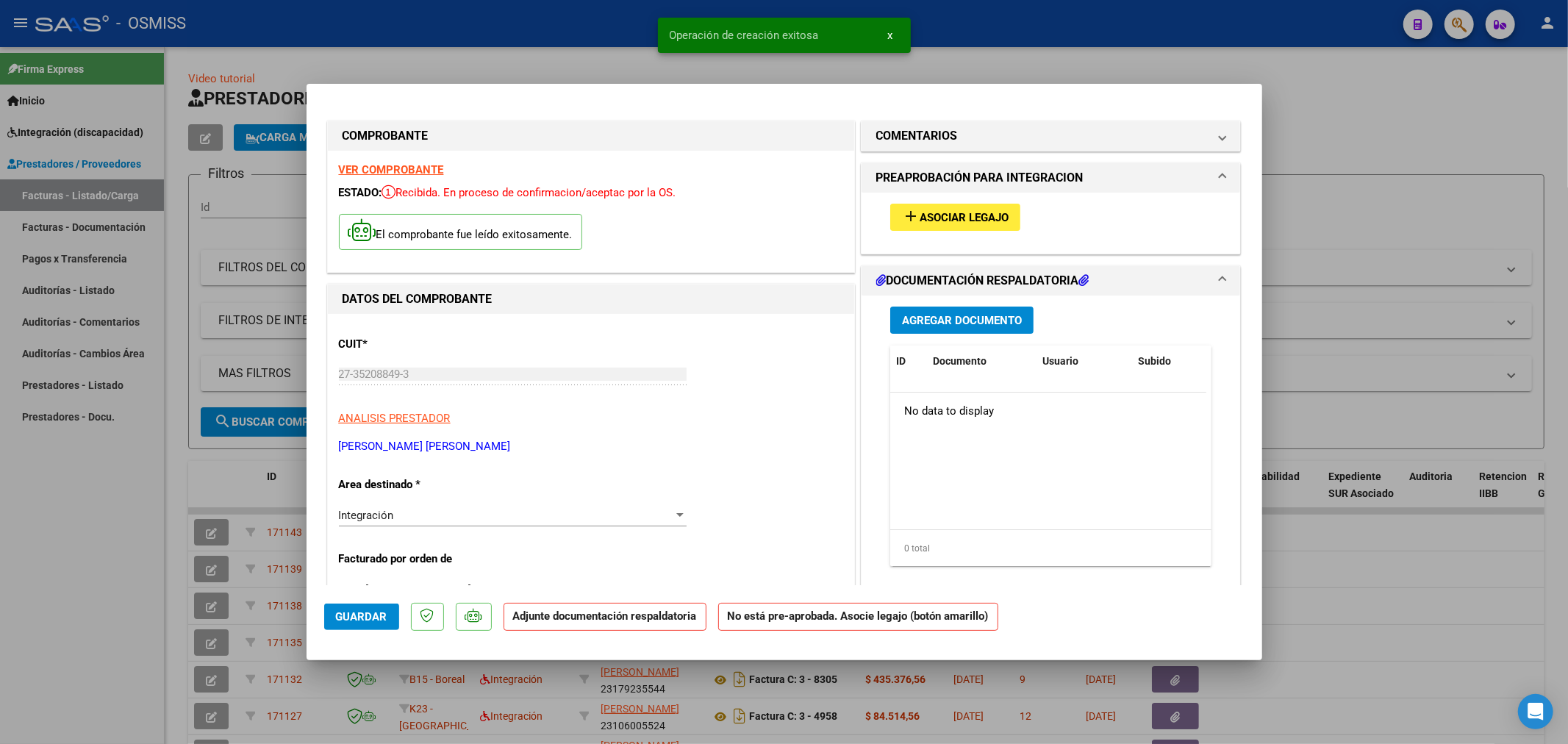
click at [968, 222] on span "Asociar Legajo" at bounding box center [964, 217] width 89 height 13
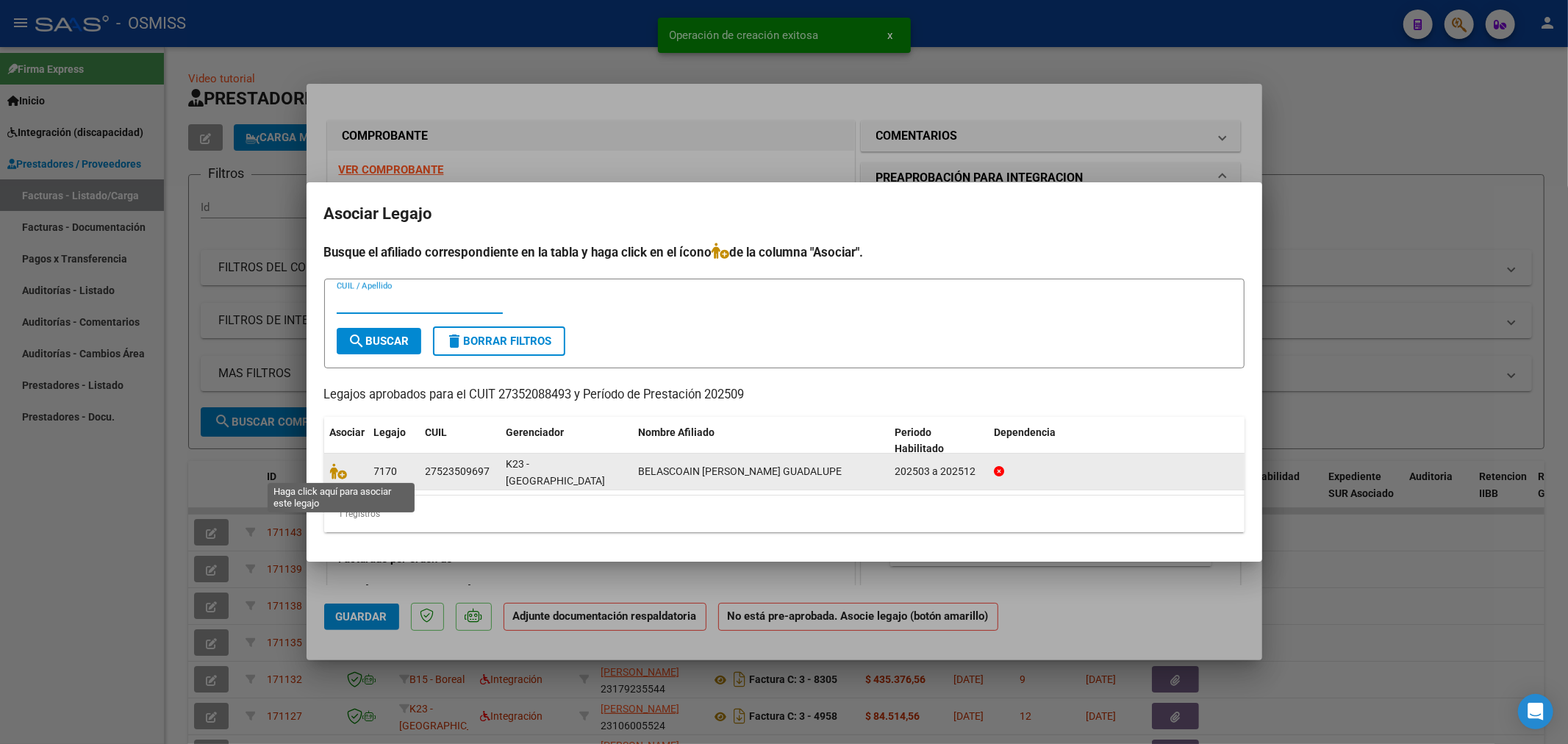
drag, startPoint x: 331, startPoint y: 472, endPoint x: 352, endPoint y: 472, distance: 21.0
click at [336, 472] on icon at bounding box center [338, 470] width 17 height 16
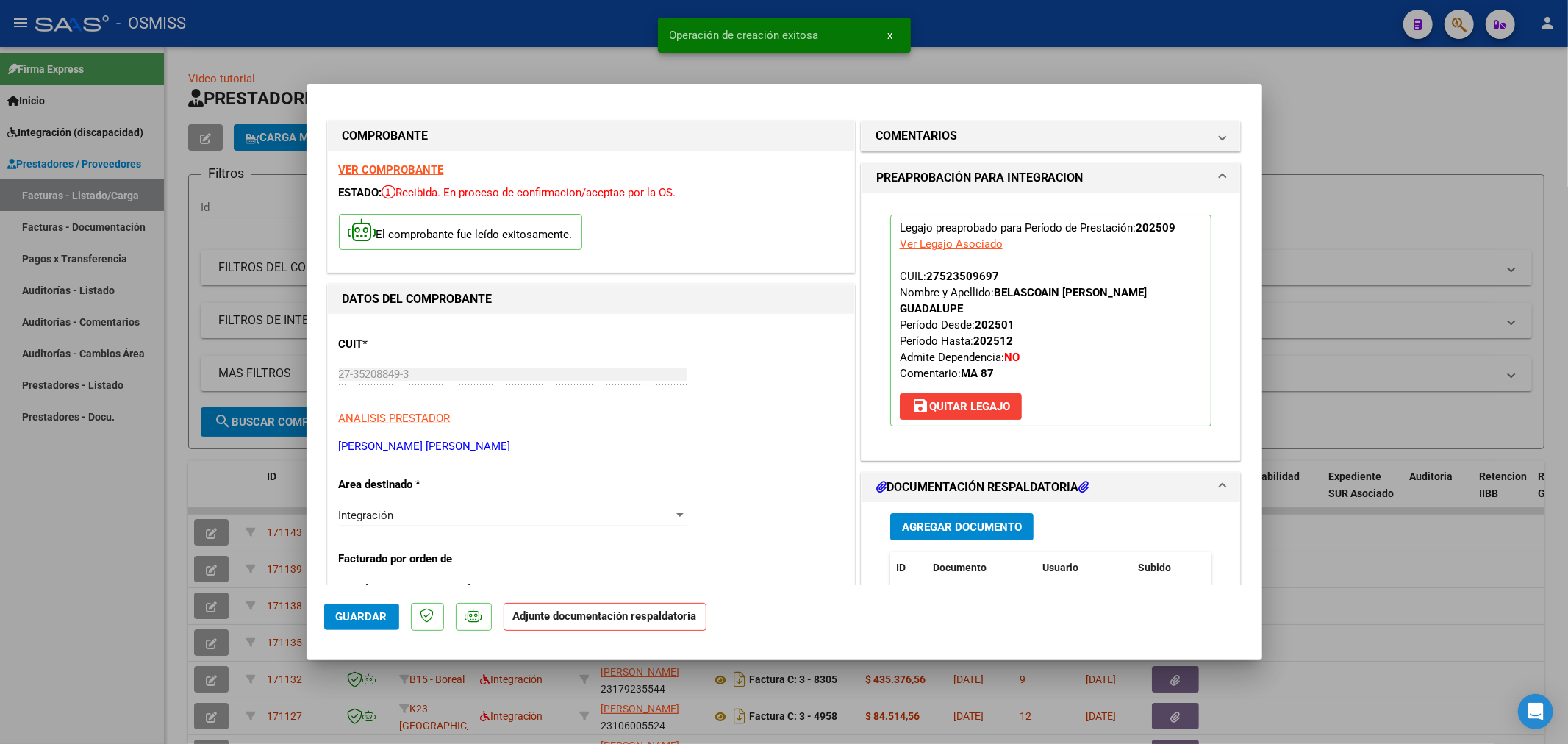
click at [959, 520] on span "Agregar Documento" at bounding box center [962, 526] width 120 height 13
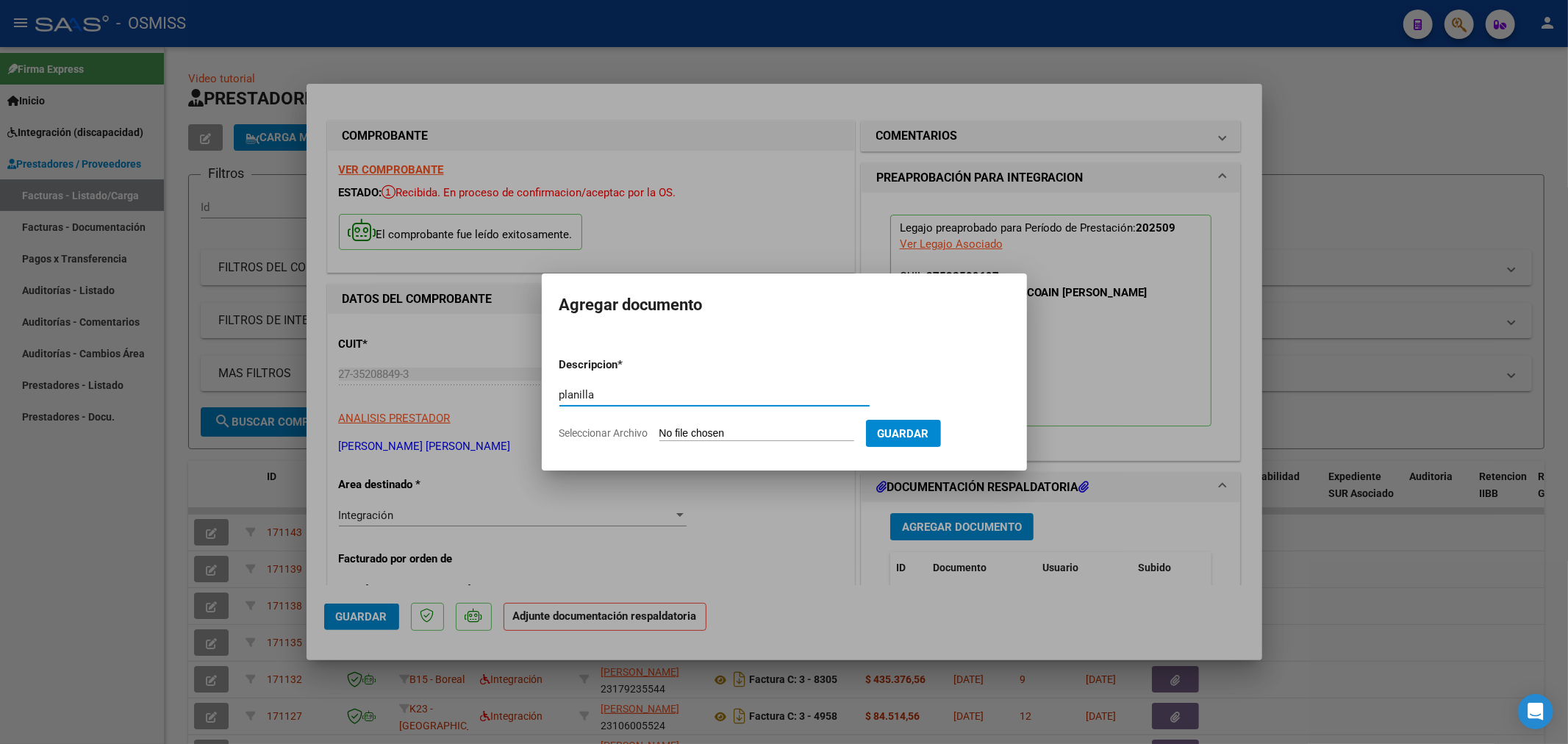
type input "planilla"
click at [700, 441] on input "Seleccionar Archivo" at bounding box center [757, 434] width 195 height 14
type input "C:\fakepath\3_PDF_09_Kiara[1].pdf"
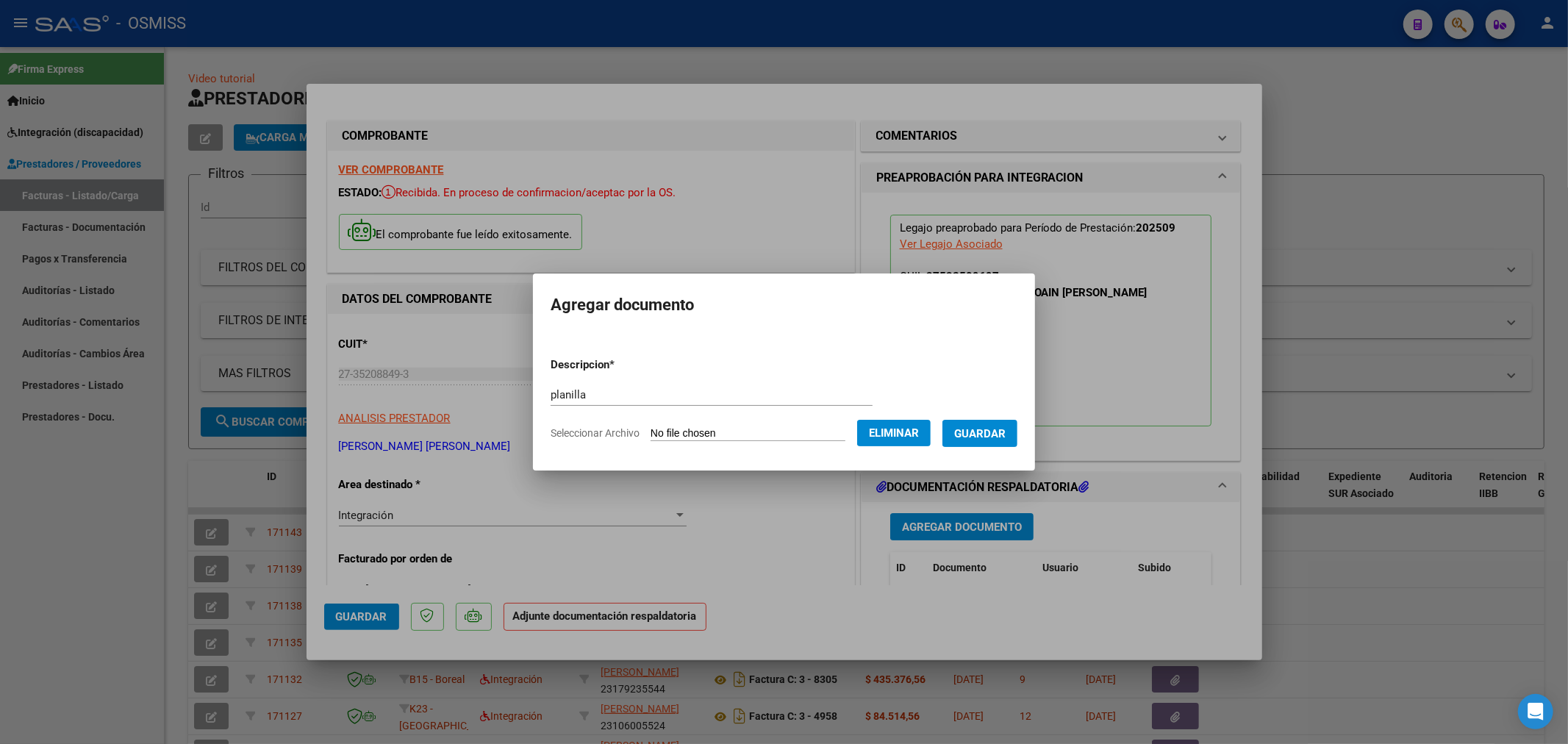
click at [968, 424] on button "Guardar" at bounding box center [980, 433] width 75 height 27
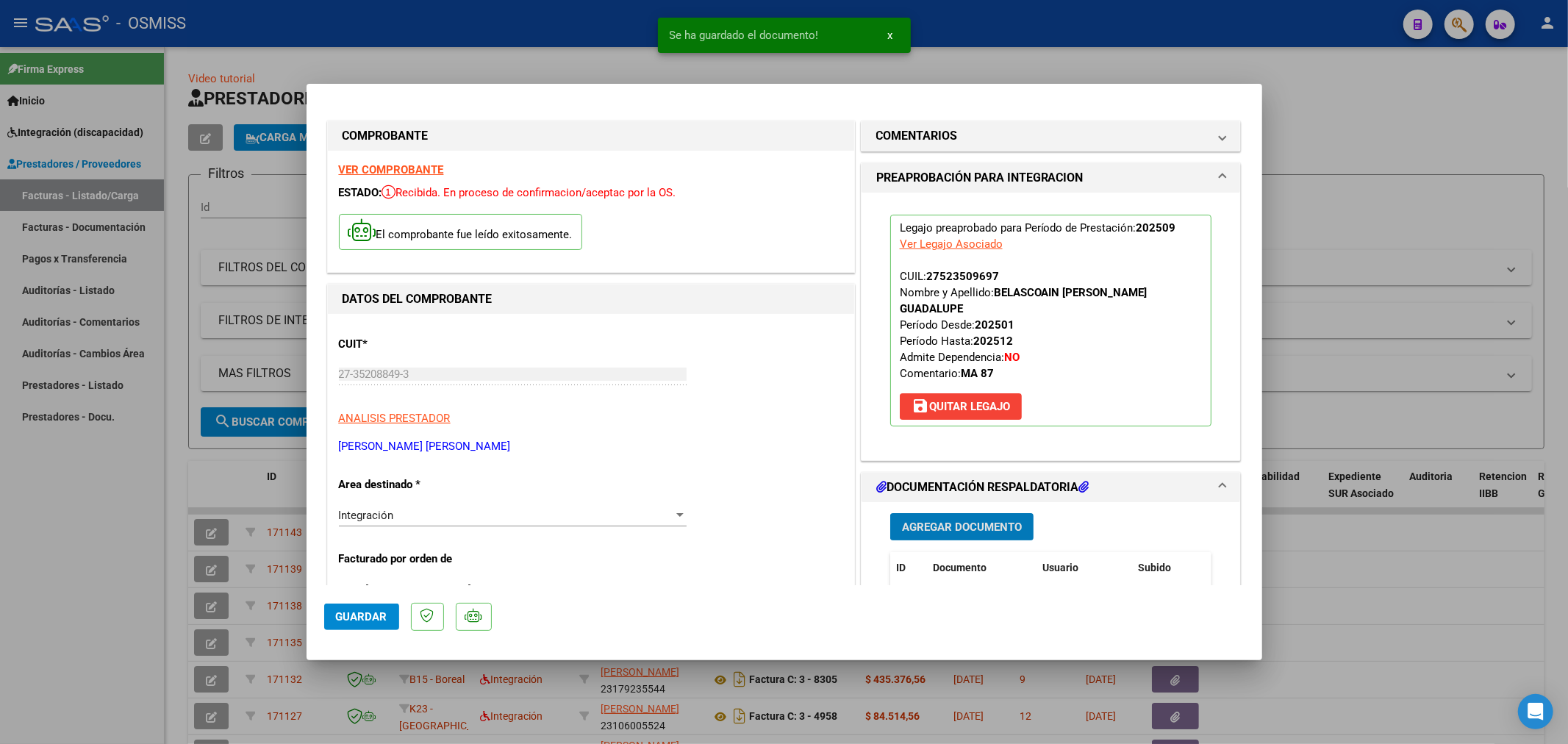
type input "$ 0,00"
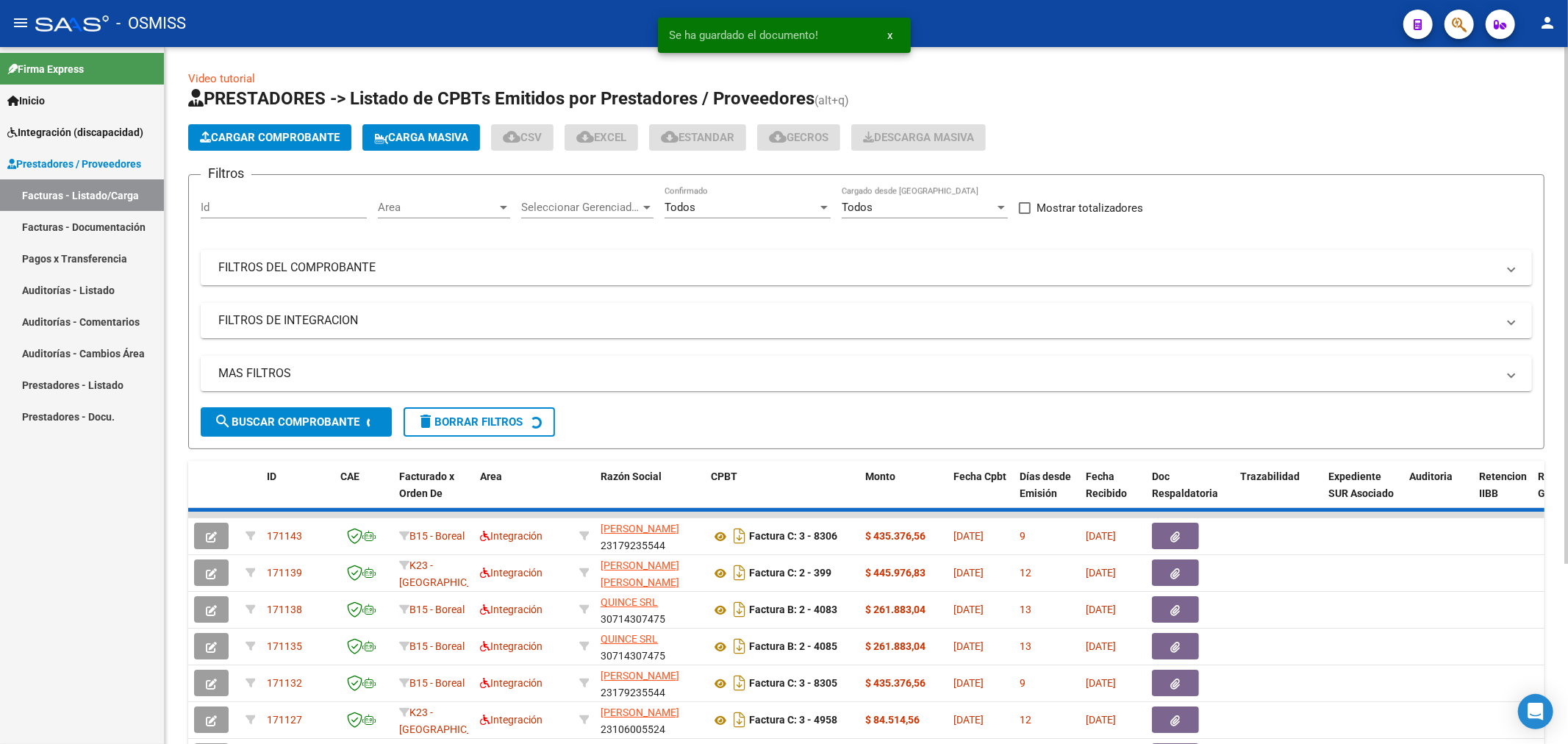
click at [321, 140] on span "Cargar Comprobante" at bounding box center [269, 137] width 140 height 13
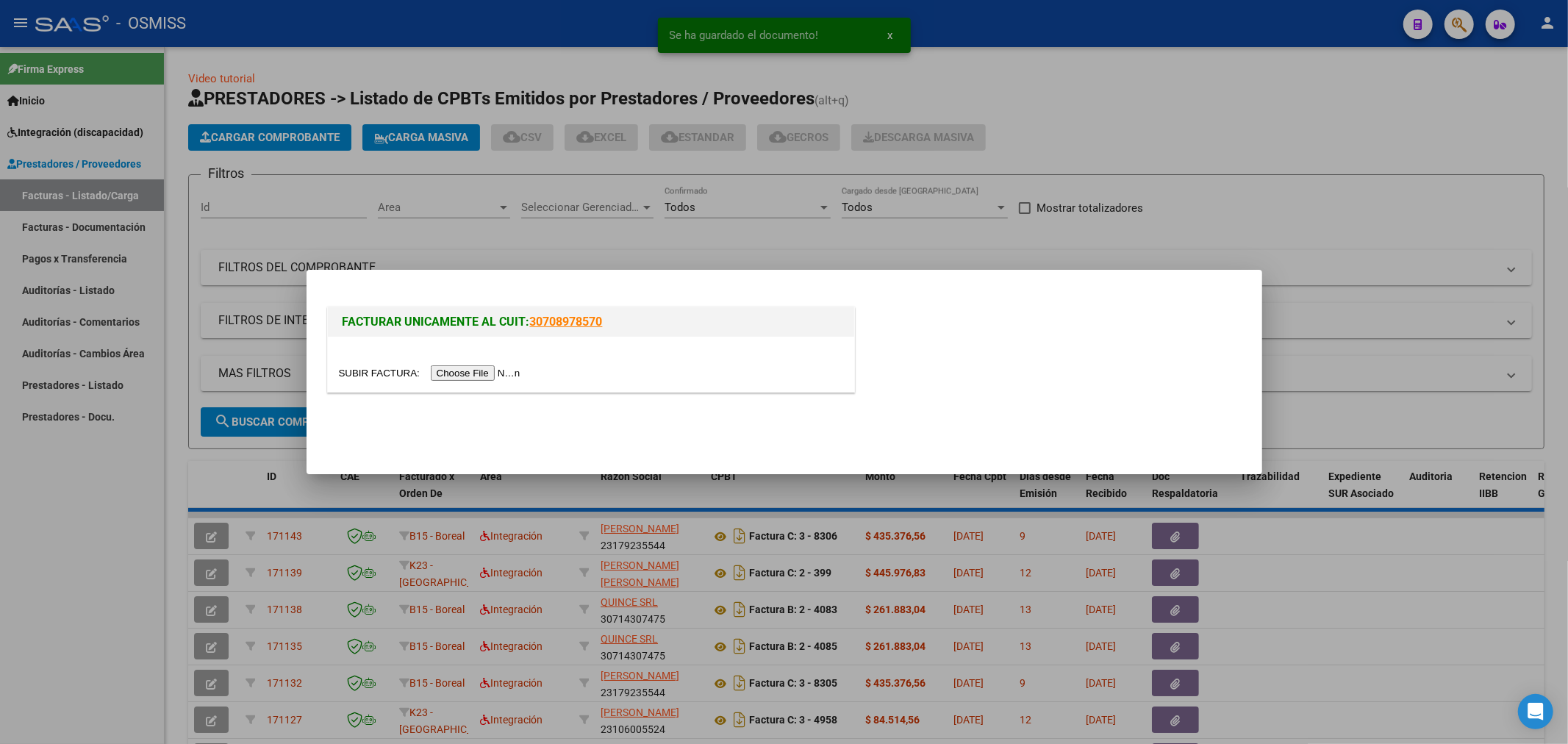
click at [487, 379] on input "file" at bounding box center [432, 373] width 186 height 15
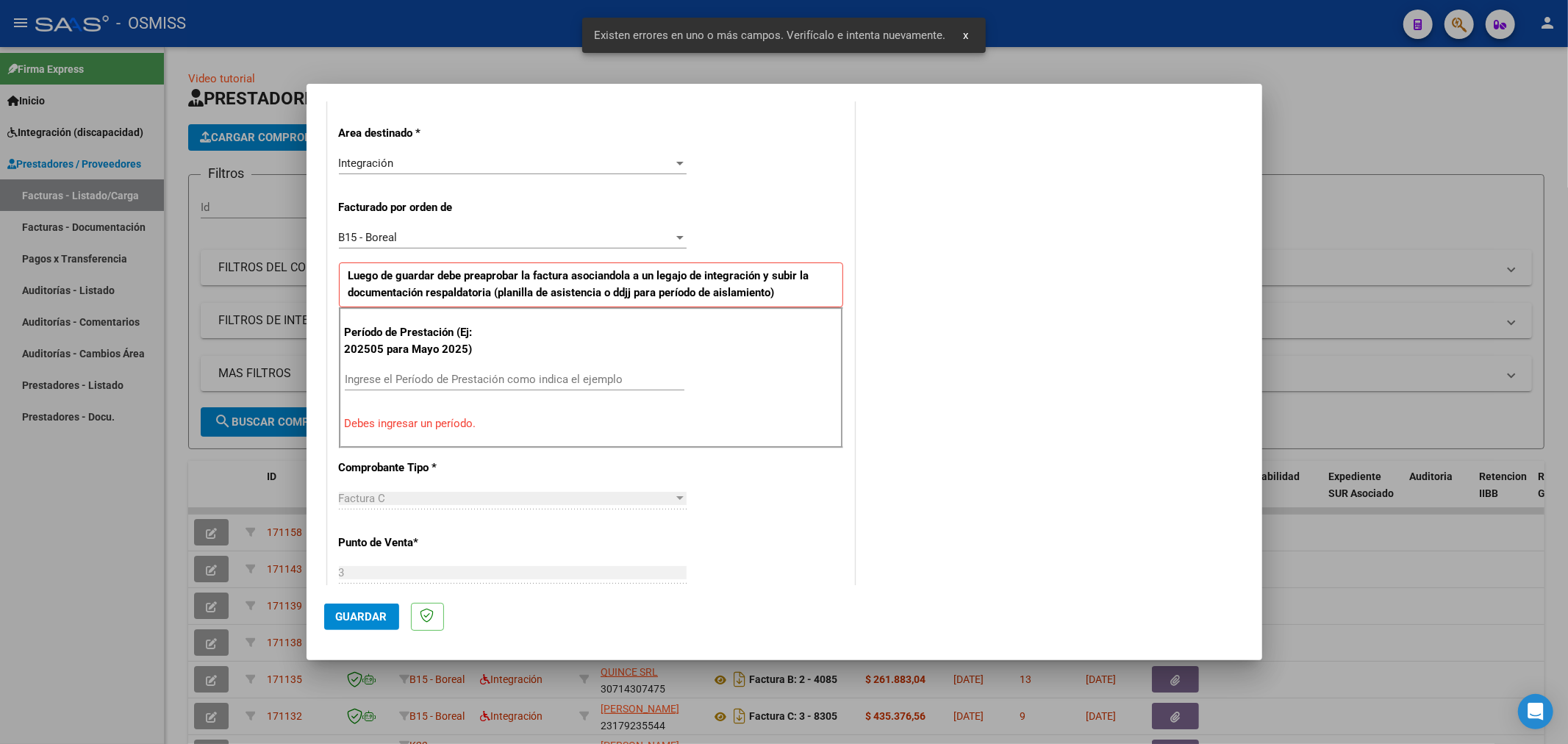
scroll to position [344, 0]
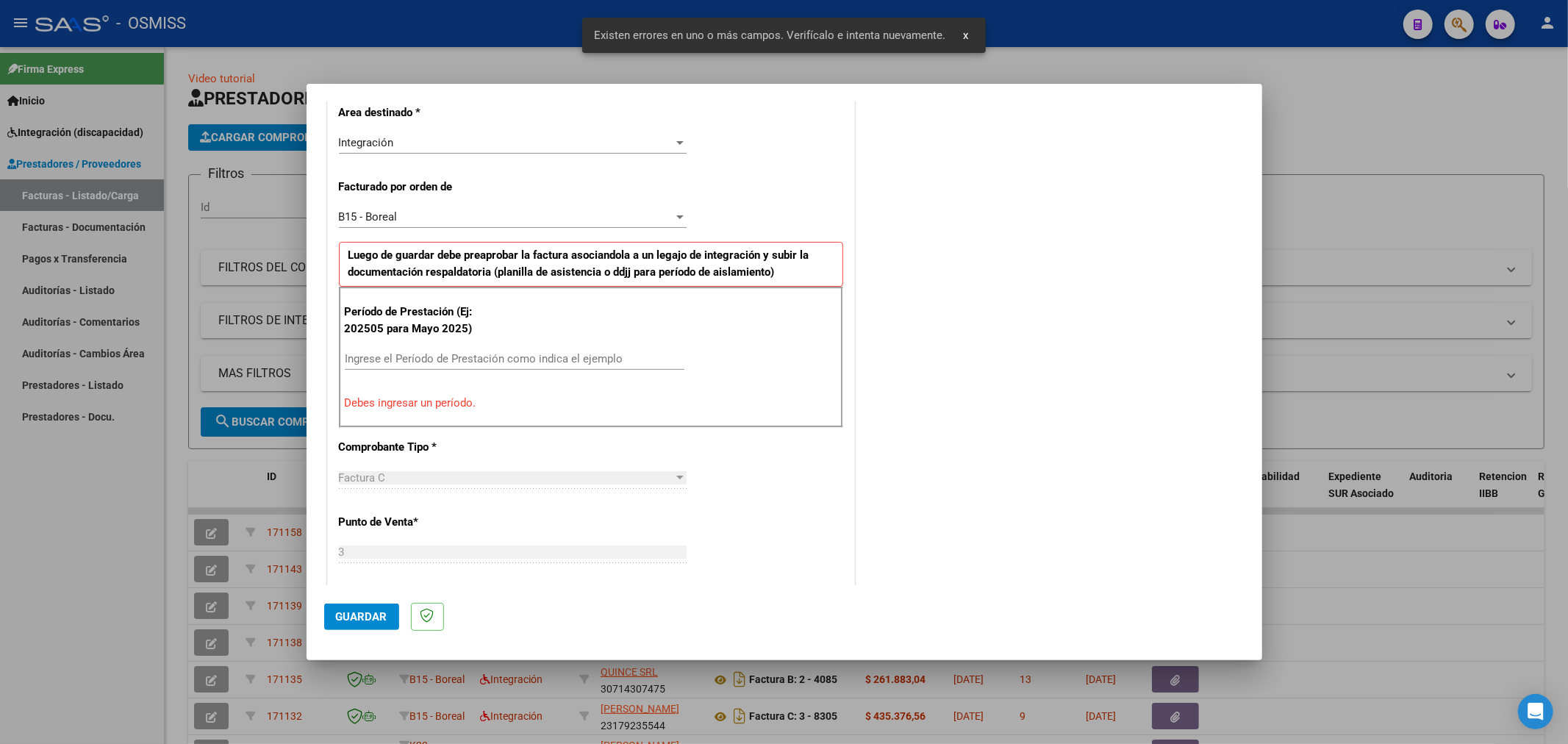
click at [495, 355] on input "Ingrese el Período de Prestación como indica el ejemplo" at bounding box center [514, 358] width 340 height 13
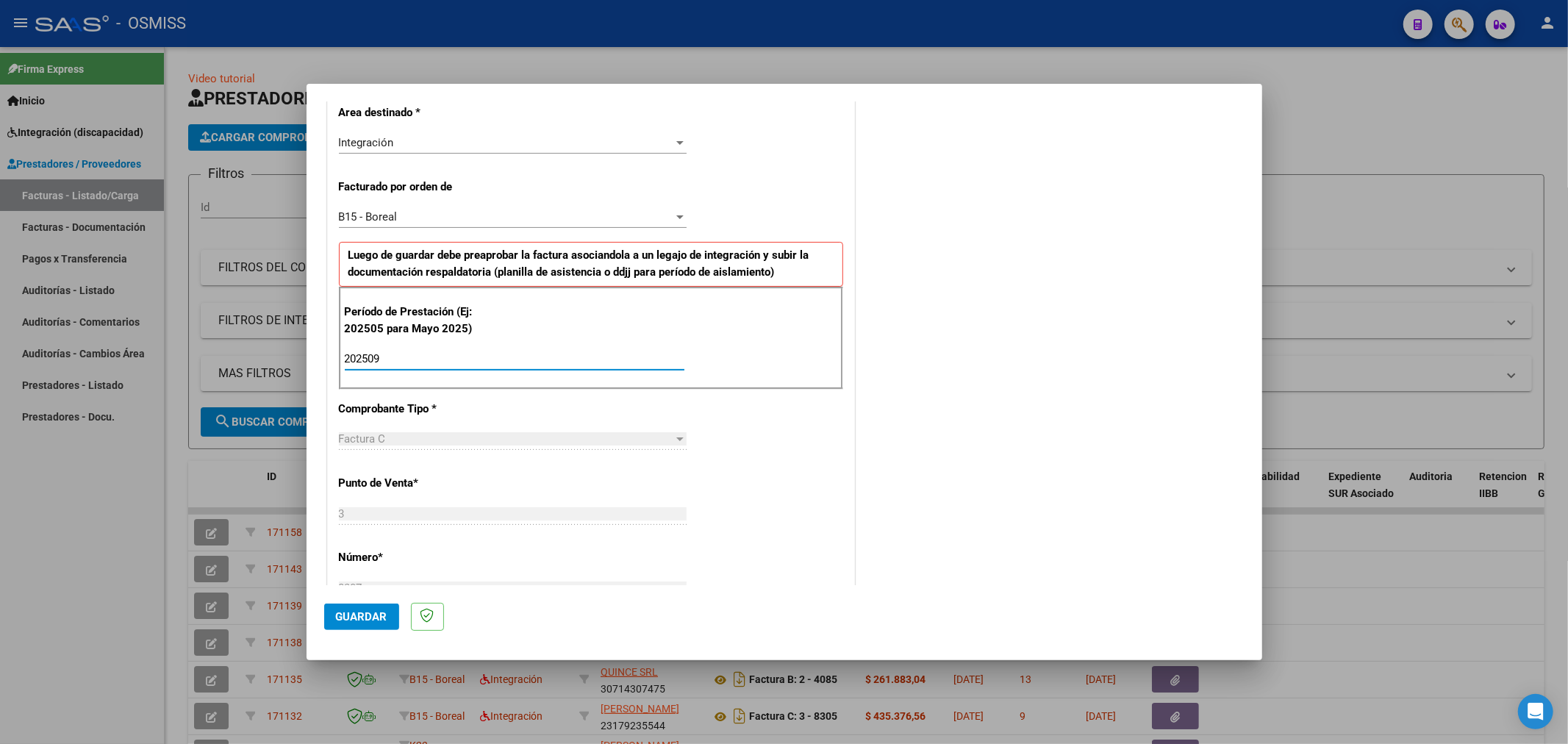
type input "202509"
click at [373, 604] on button "Guardar" at bounding box center [362, 616] width 75 height 26
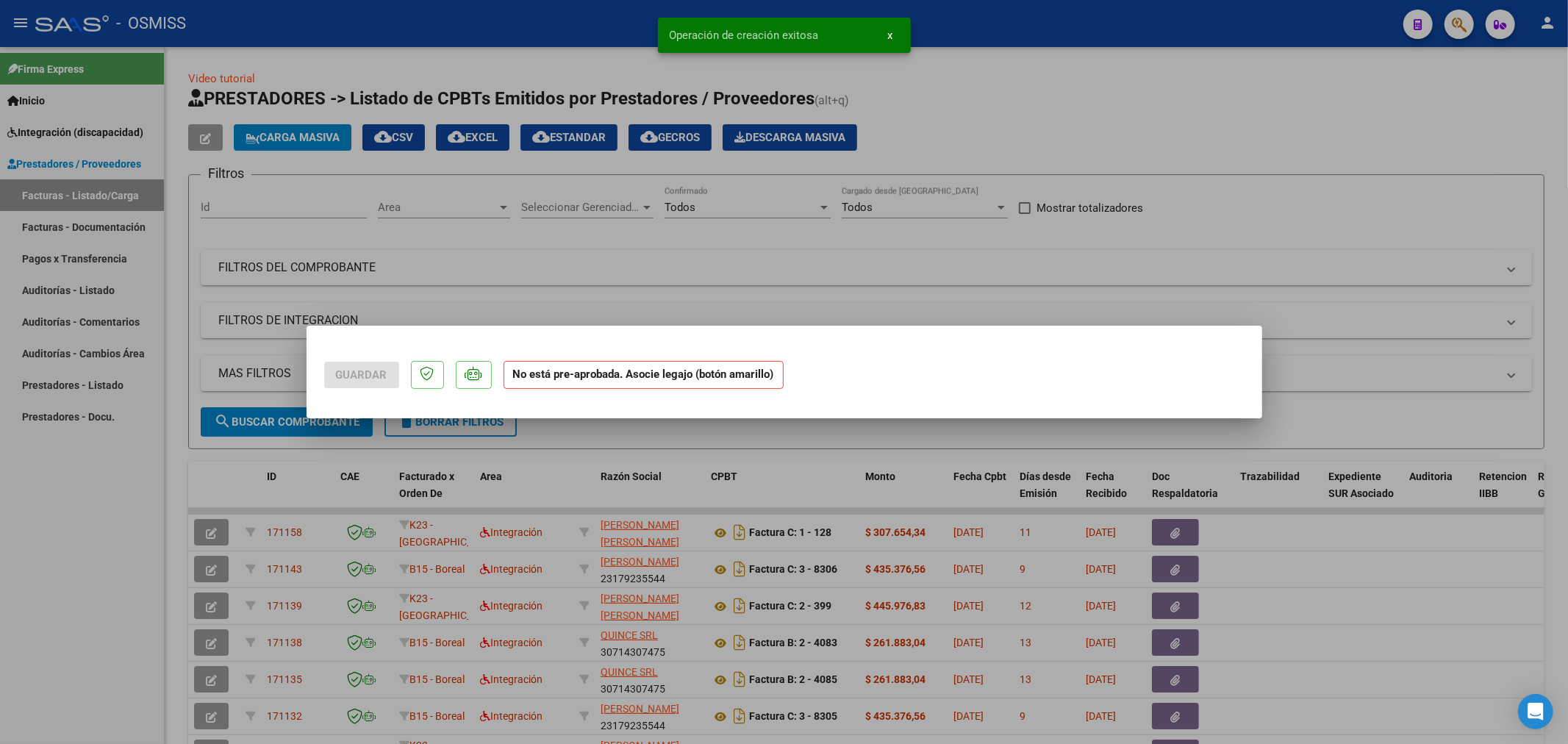
scroll to position [0, 0]
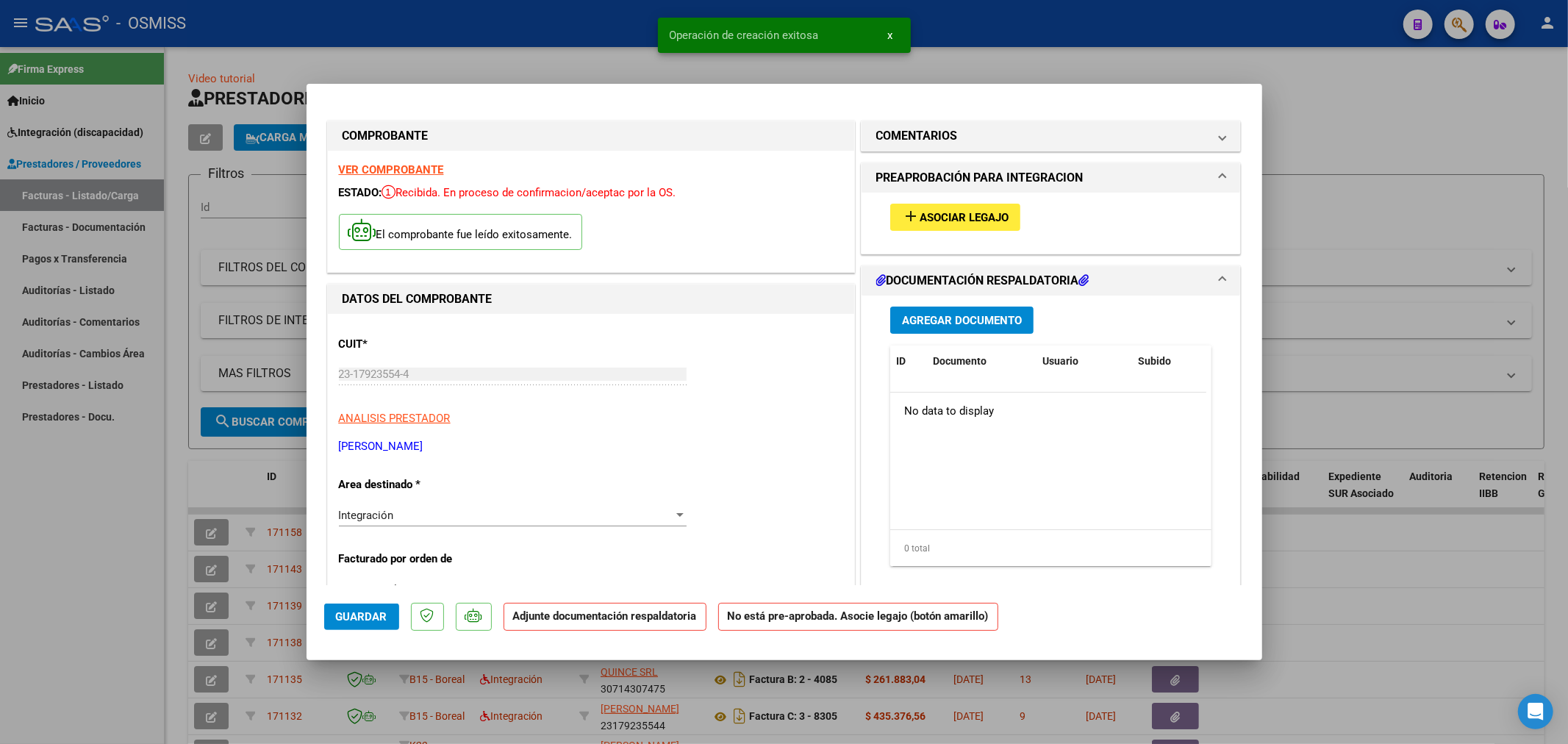
click at [986, 211] on span "Asociar Legajo" at bounding box center [964, 217] width 89 height 13
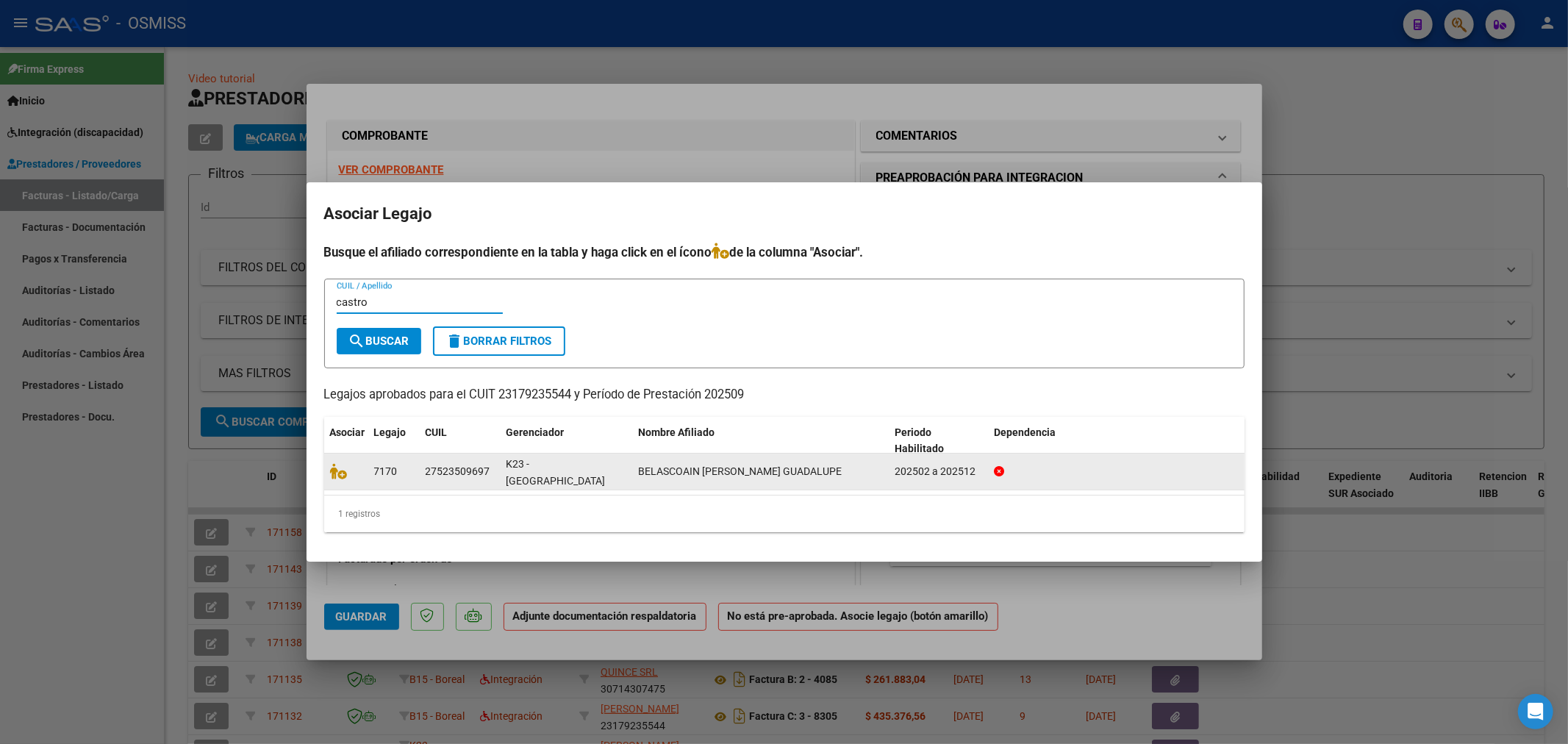
type input "castro"
click at [328, 471] on datatable-body-cell at bounding box center [346, 472] width 44 height 36
click at [331, 466] on icon at bounding box center [338, 470] width 17 height 16
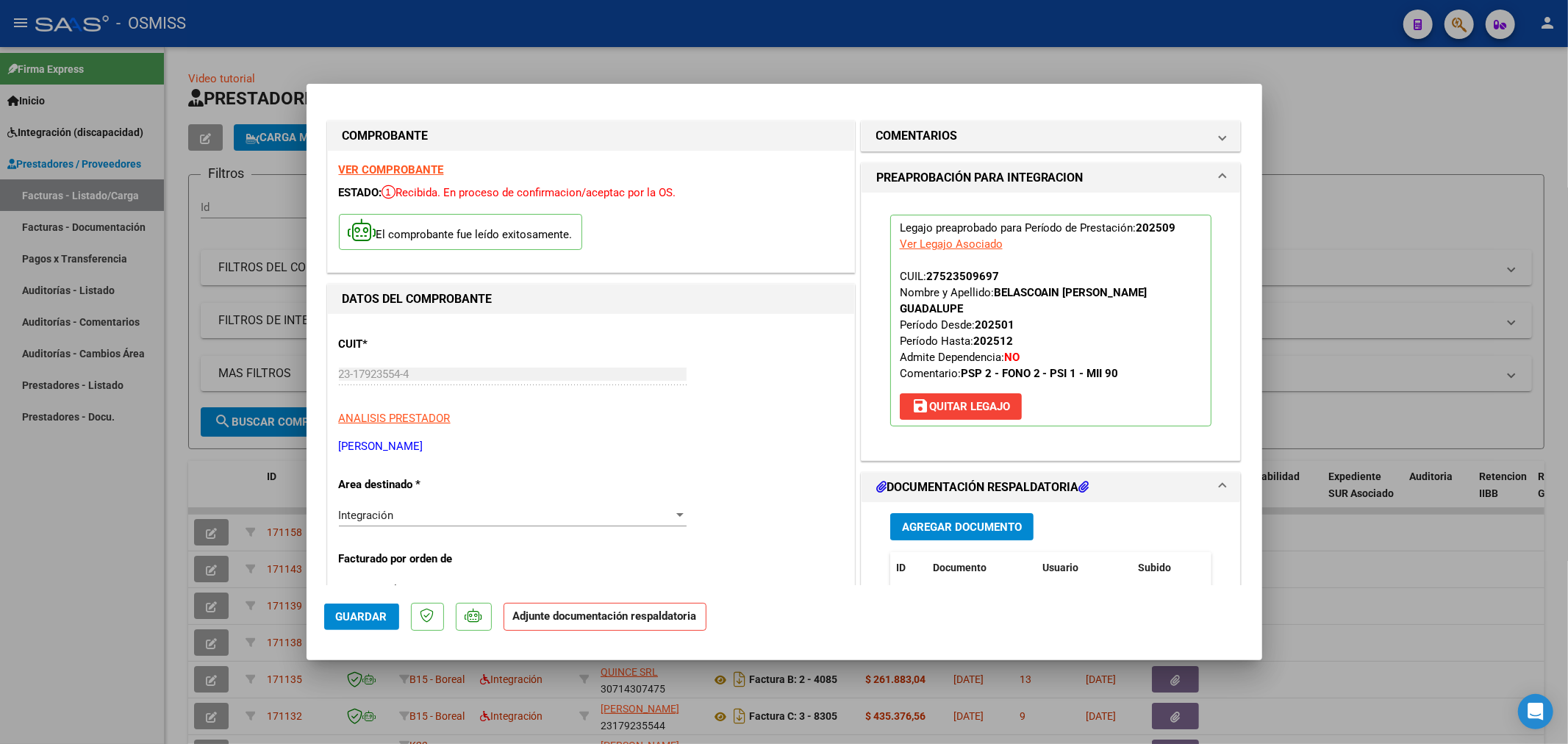
drag, startPoint x: 924, startPoint y: 544, endPoint x: 920, endPoint y: 515, distance: 29.3
click at [924, 541] on div "Agregar Documento ID Documento Usuario Subido Acción No data to display 0 total…" at bounding box center [1051, 649] width 344 height 293
click at [921, 515] on button "Agregar Documento" at bounding box center [962, 526] width 144 height 27
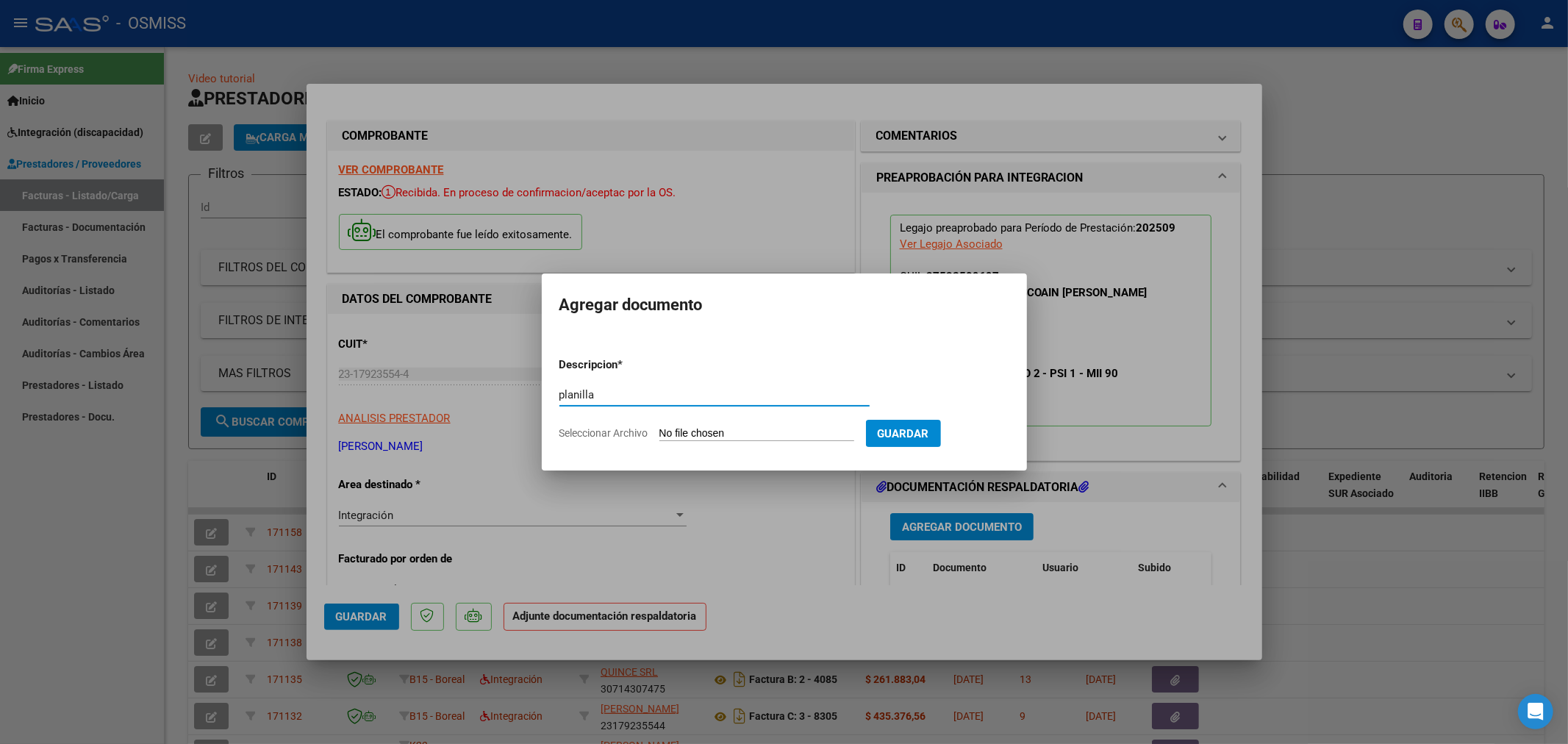
type input "planilla"
click at [684, 435] on input "Seleccionar Archivo" at bounding box center [757, 434] width 195 height 14
type input "C:\fakepath\belascoain_k_925[1].pdf"
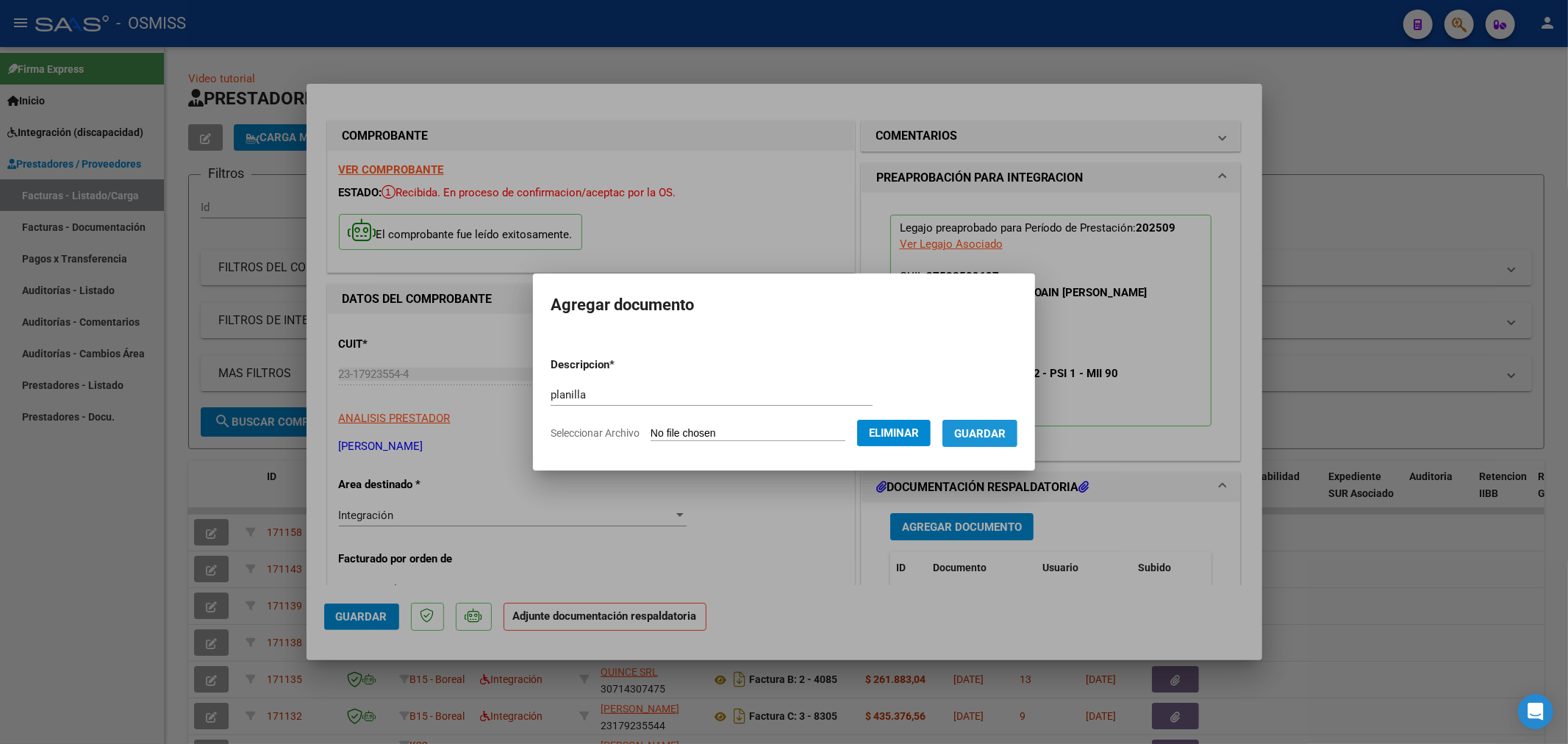
click at [965, 432] on button "Guardar" at bounding box center [980, 433] width 75 height 27
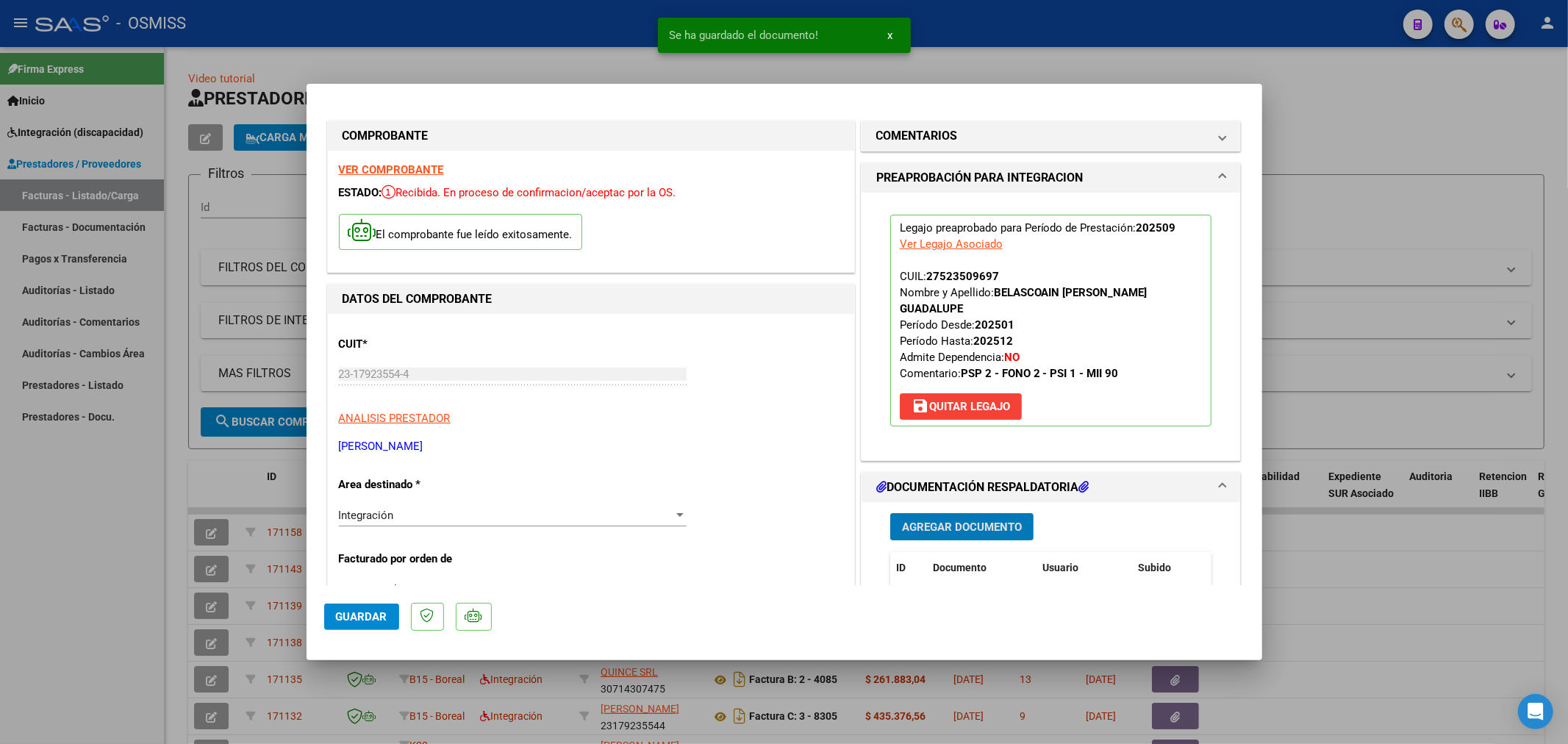
scroll to position [245, 0]
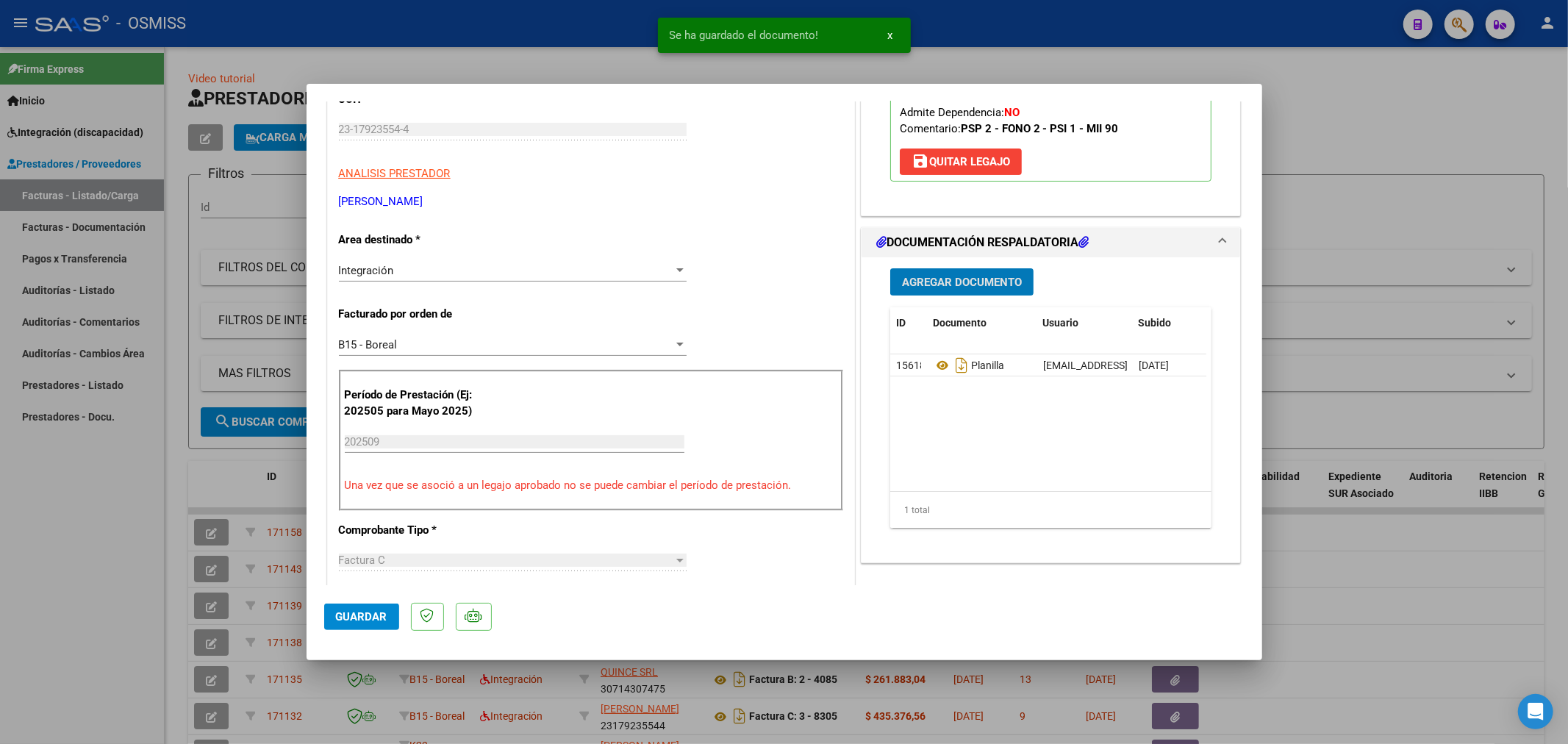
type input "$ 0,00"
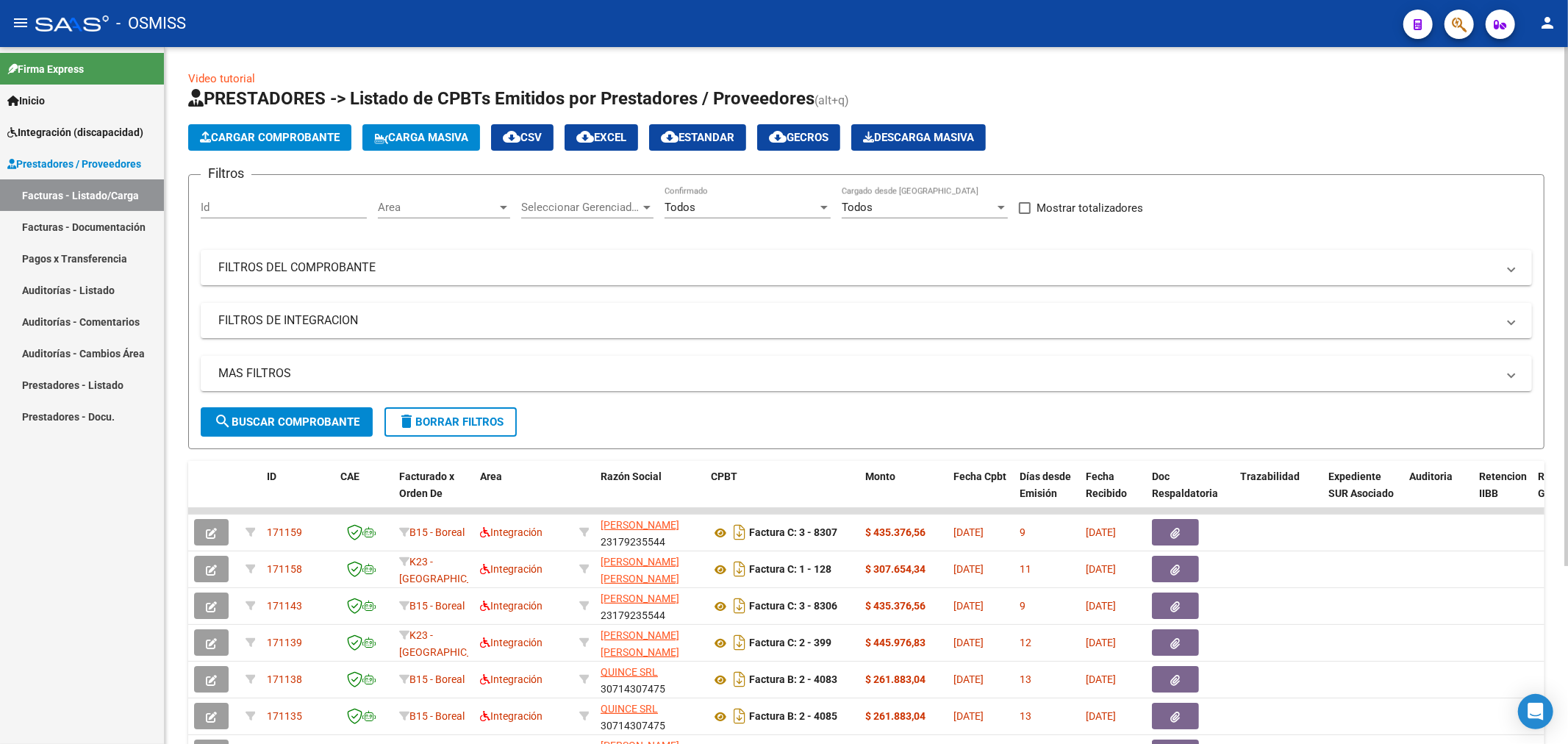
click at [240, 125] on button "Cargar Comprobante" at bounding box center [270, 137] width 163 height 26
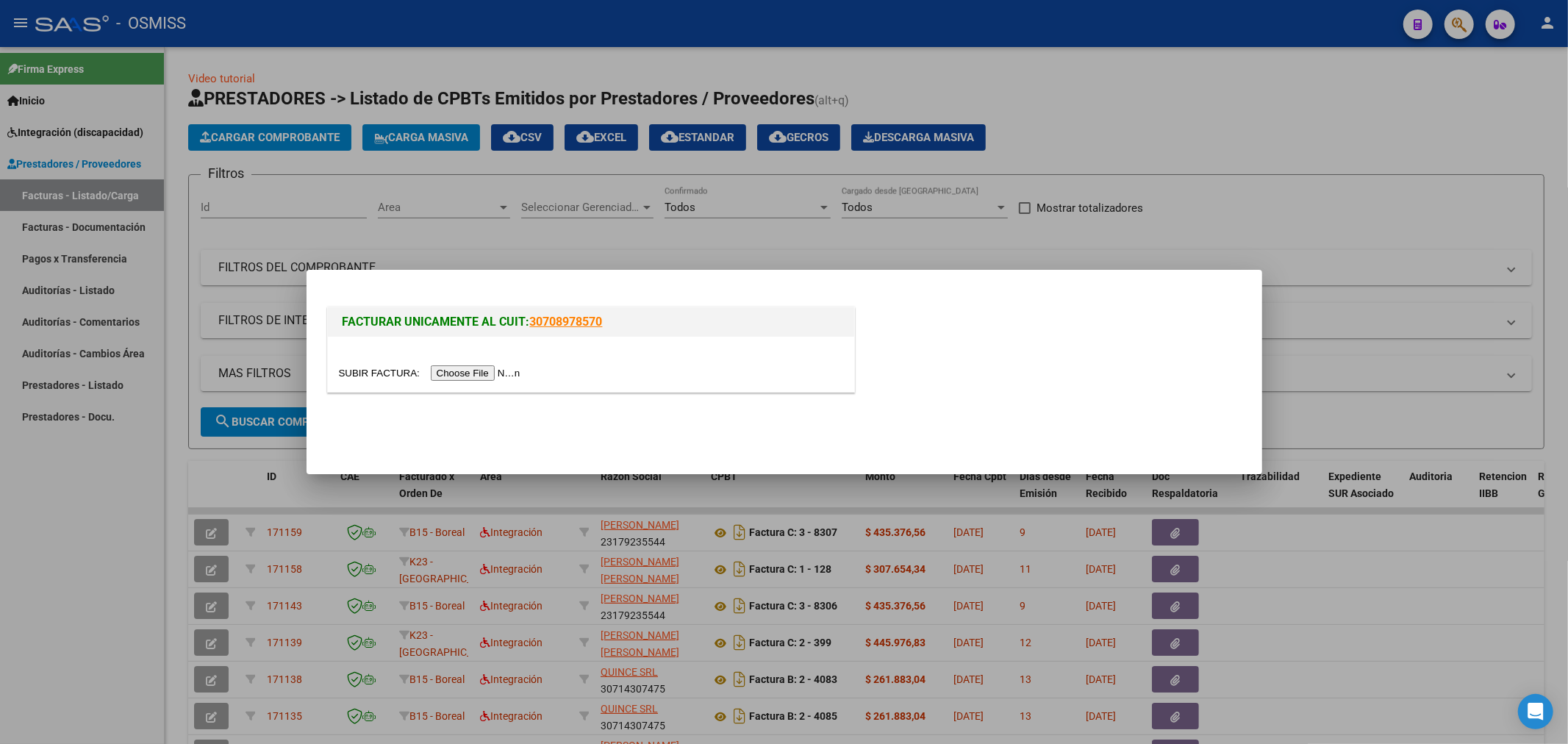
click at [459, 365] on input "file" at bounding box center [432, 373] width 186 height 15
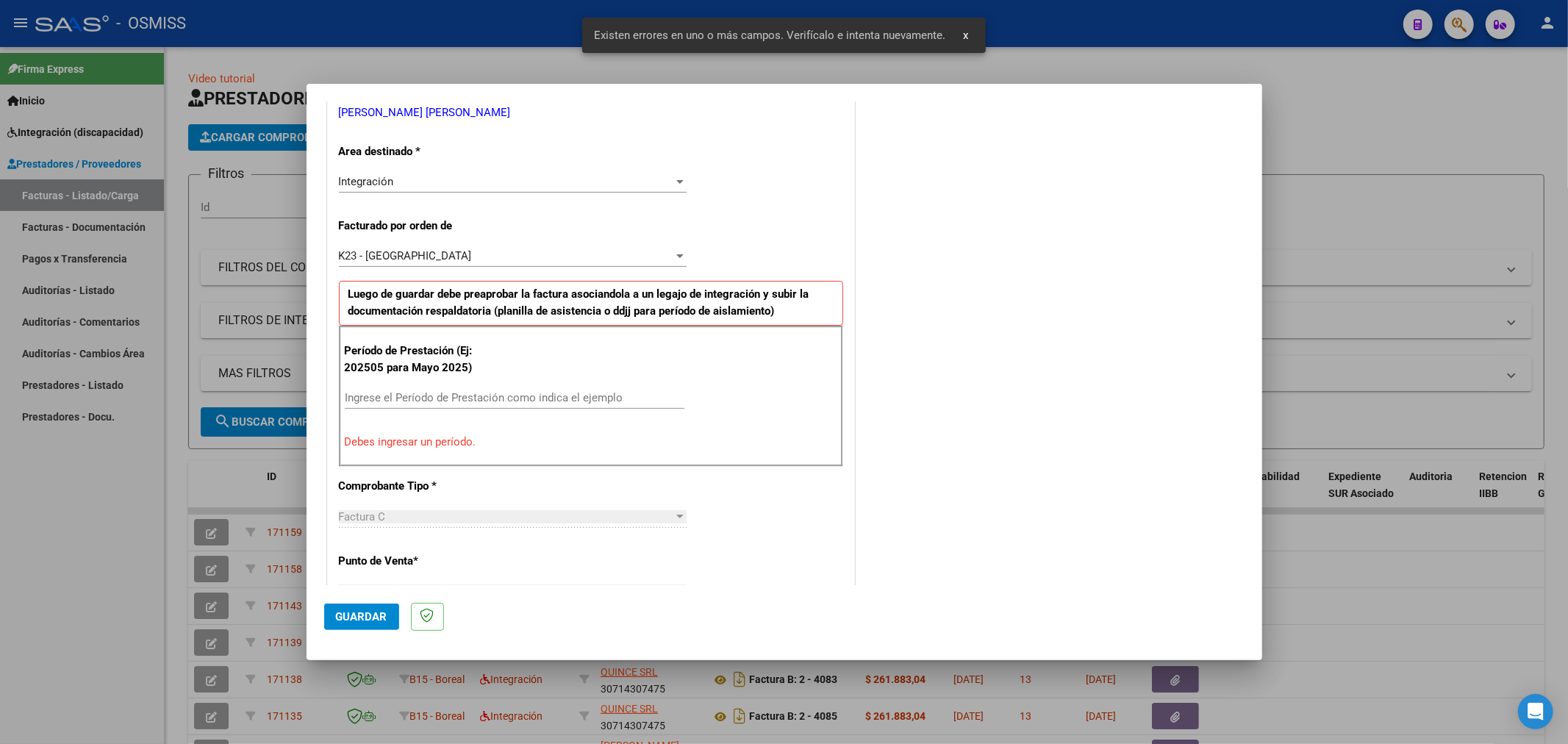
scroll to position [317, 0]
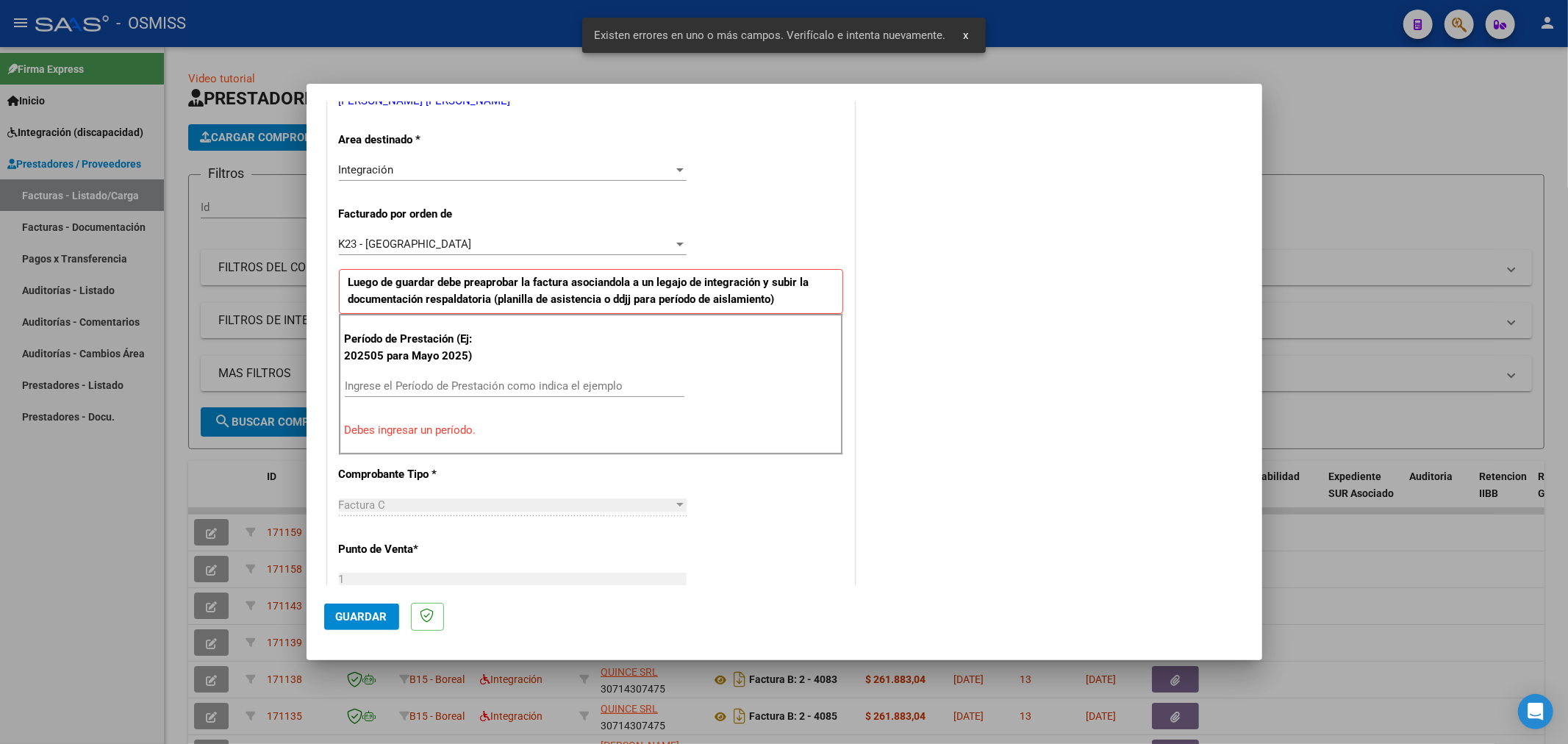
click at [474, 375] on div "Ingrese el Período de Prestación como indica el ejemplo" at bounding box center [514, 386] width 340 height 22
click at [474, 388] on input "Ingrese el Período de Prestación como indica el ejemplo" at bounding box center [514, 386] width 340 height 13
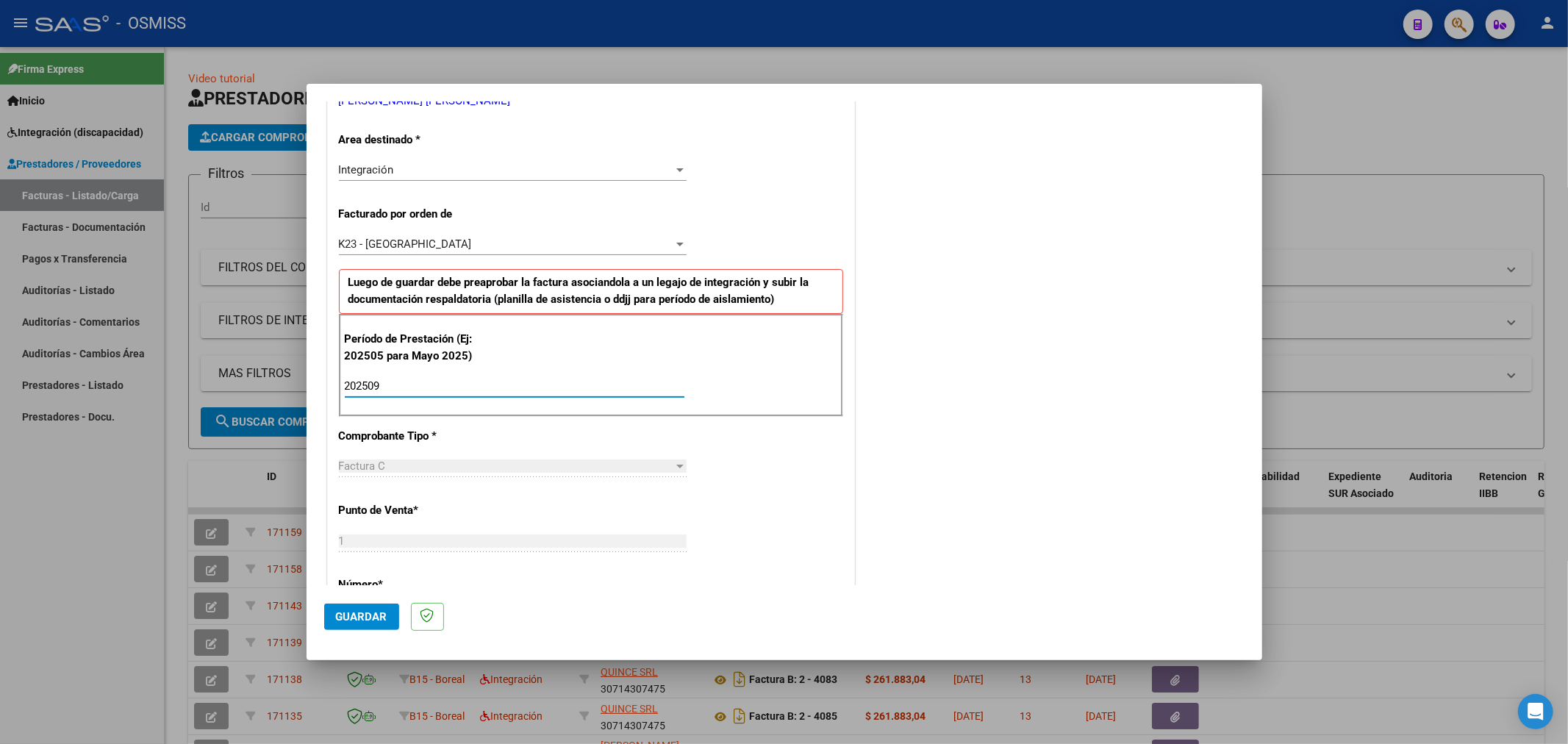
type input "202509"
click at [361, 615] on span "Guardar" at bounding box center [362, 616] width 51 height 13
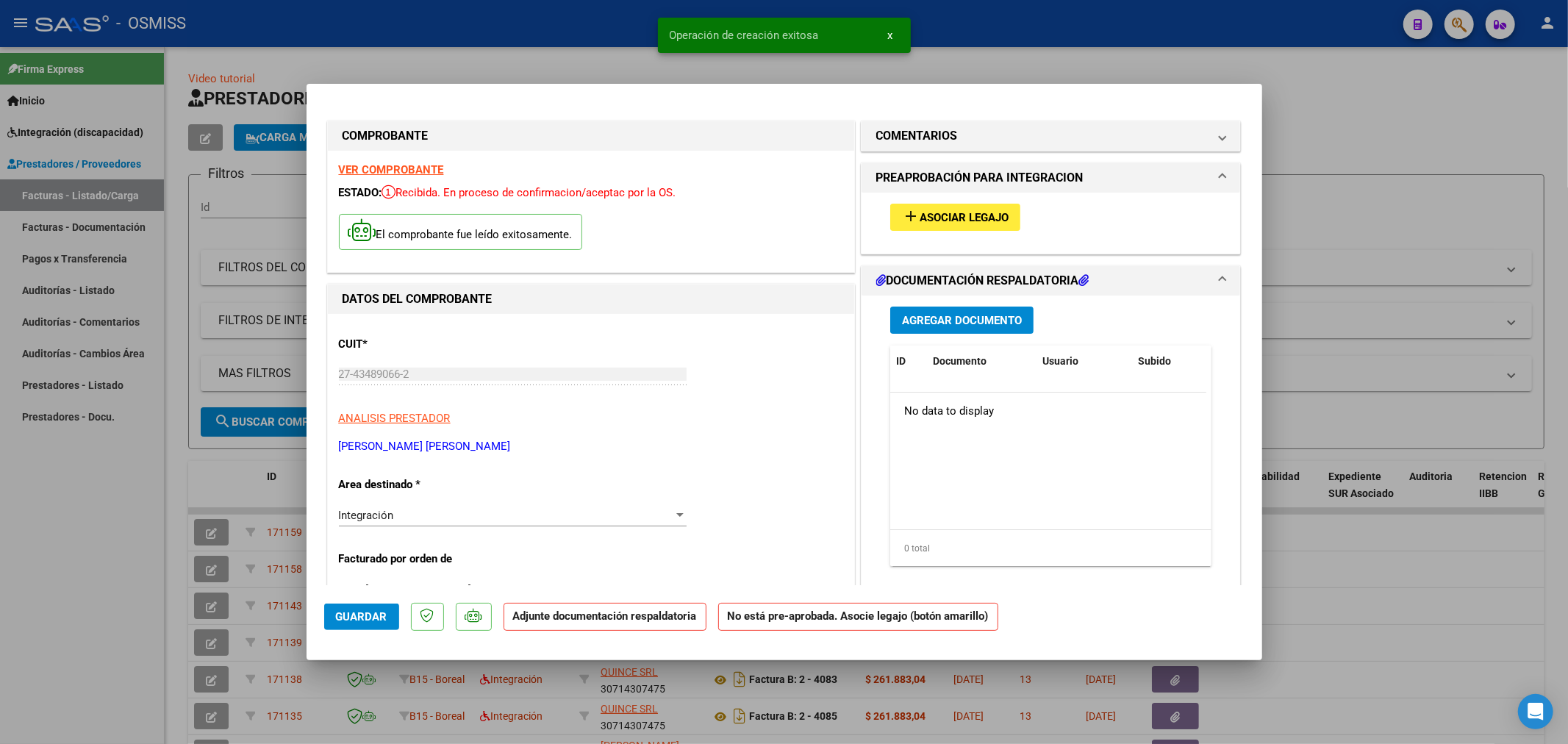
click at [921, 210] on span "add Asociar Legajo" at bounding box center [955, 216] width 107 height 13
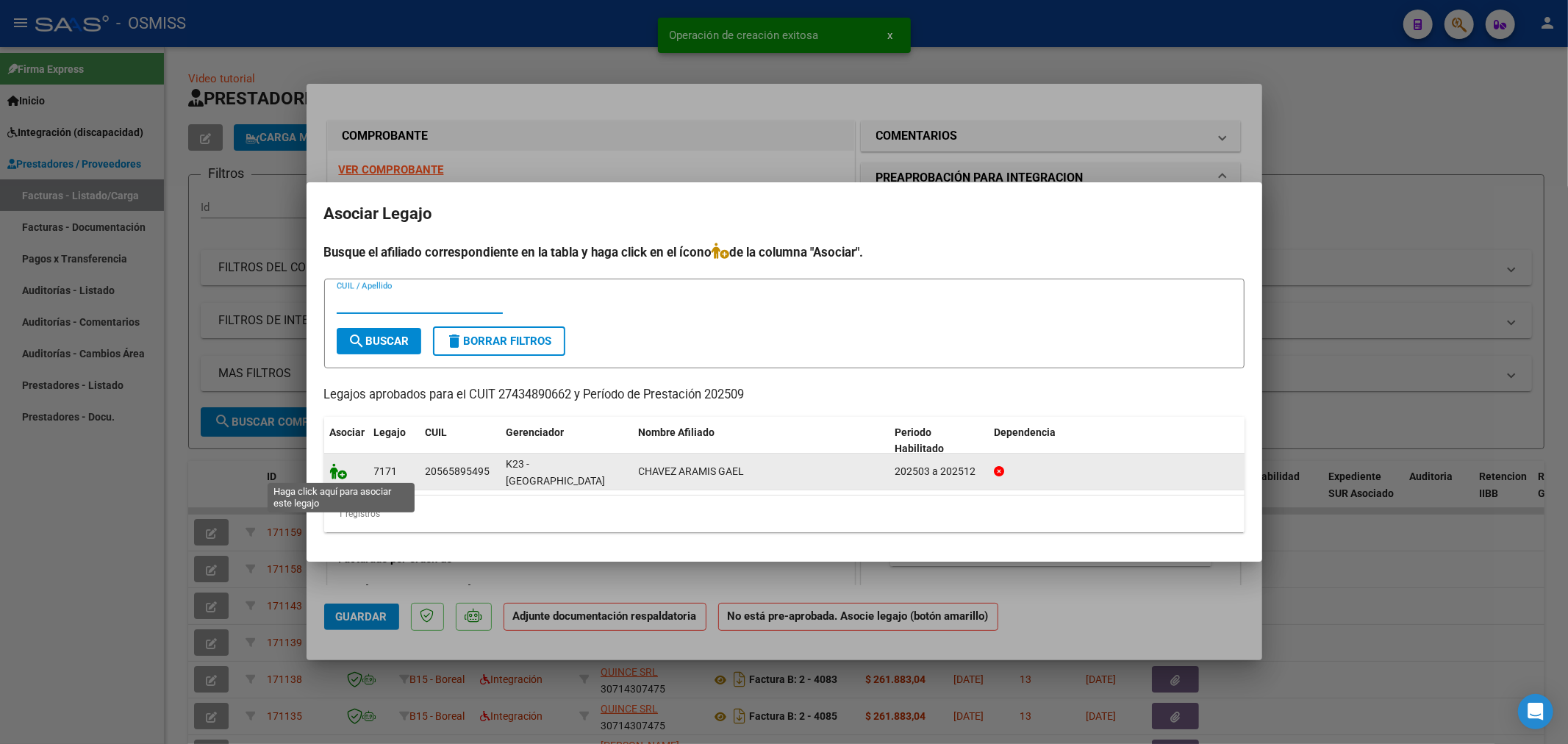
click at [343, 478] on icon at bounding box center [338, 470] width 17 height 16
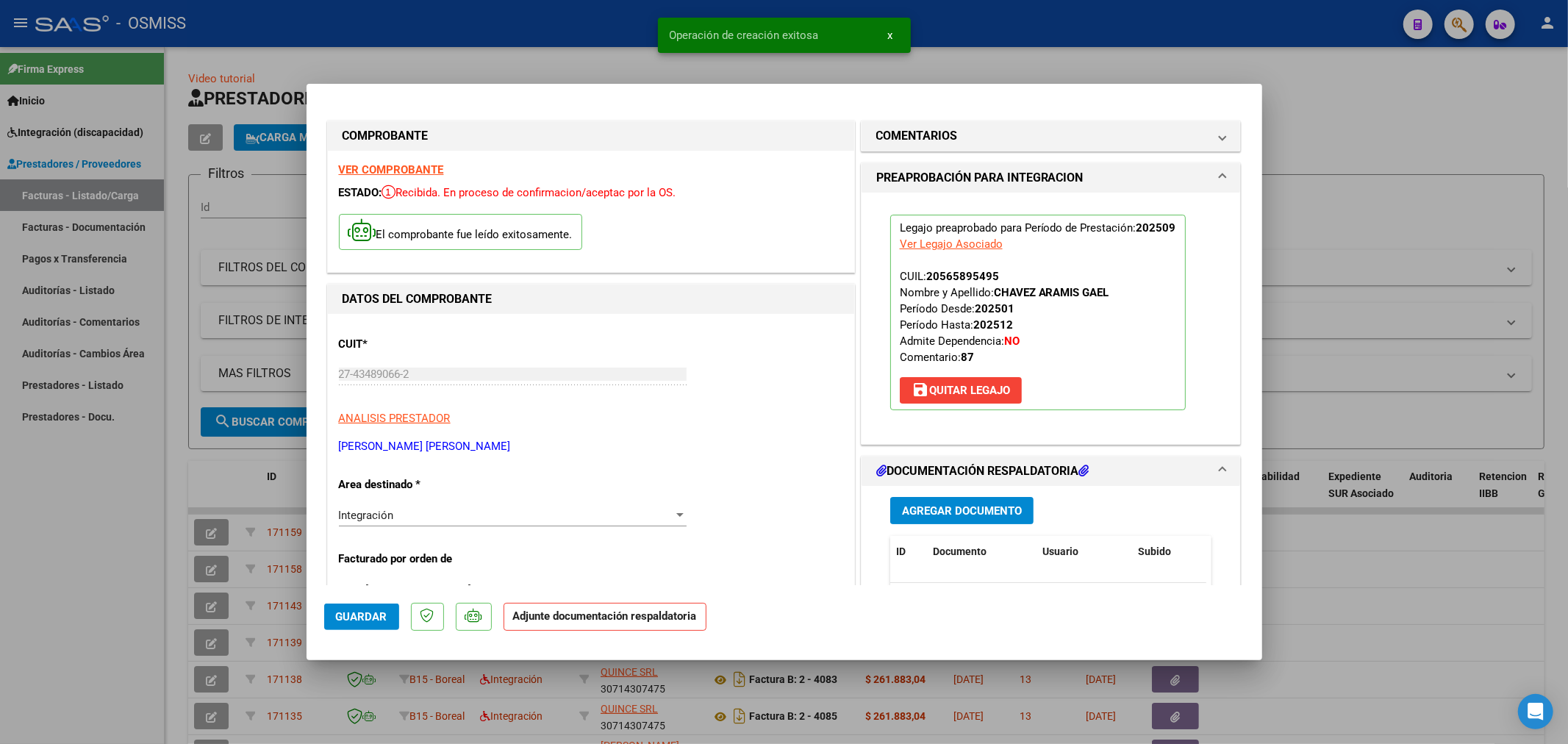
click at [965, 498] on button "Agregar Documento" at bounding box center [962, 510] width 144 height 27
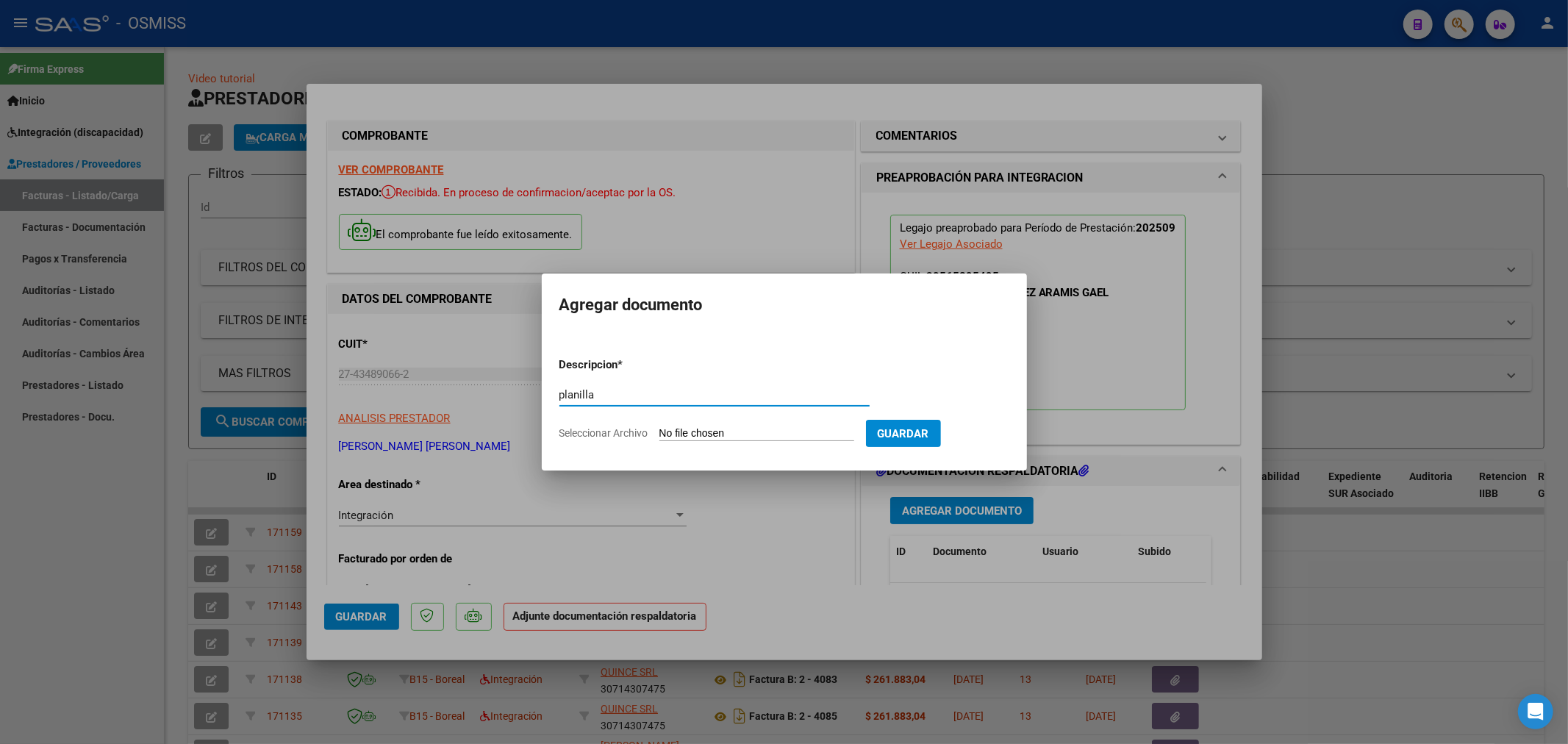
type input "planilla"
click at [739, 432] on input "Seleccionar Archivo" at bounding box center [757, 434] width 195 height 14
type input "C:\fakepath\plan sep.pdf"
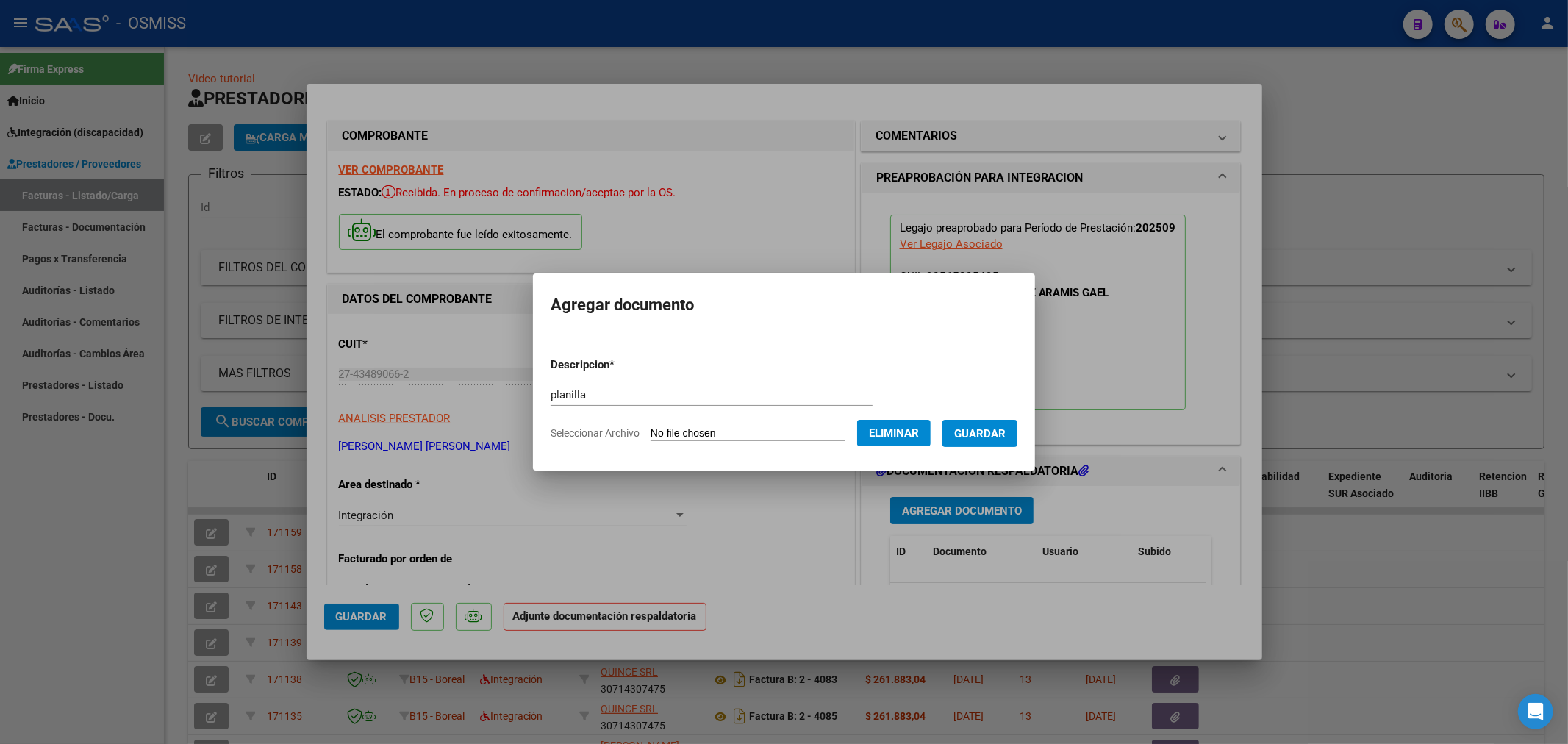
click at [982, 432] on span "Guardar" at bounding box center [980, 433] width 51 height 13
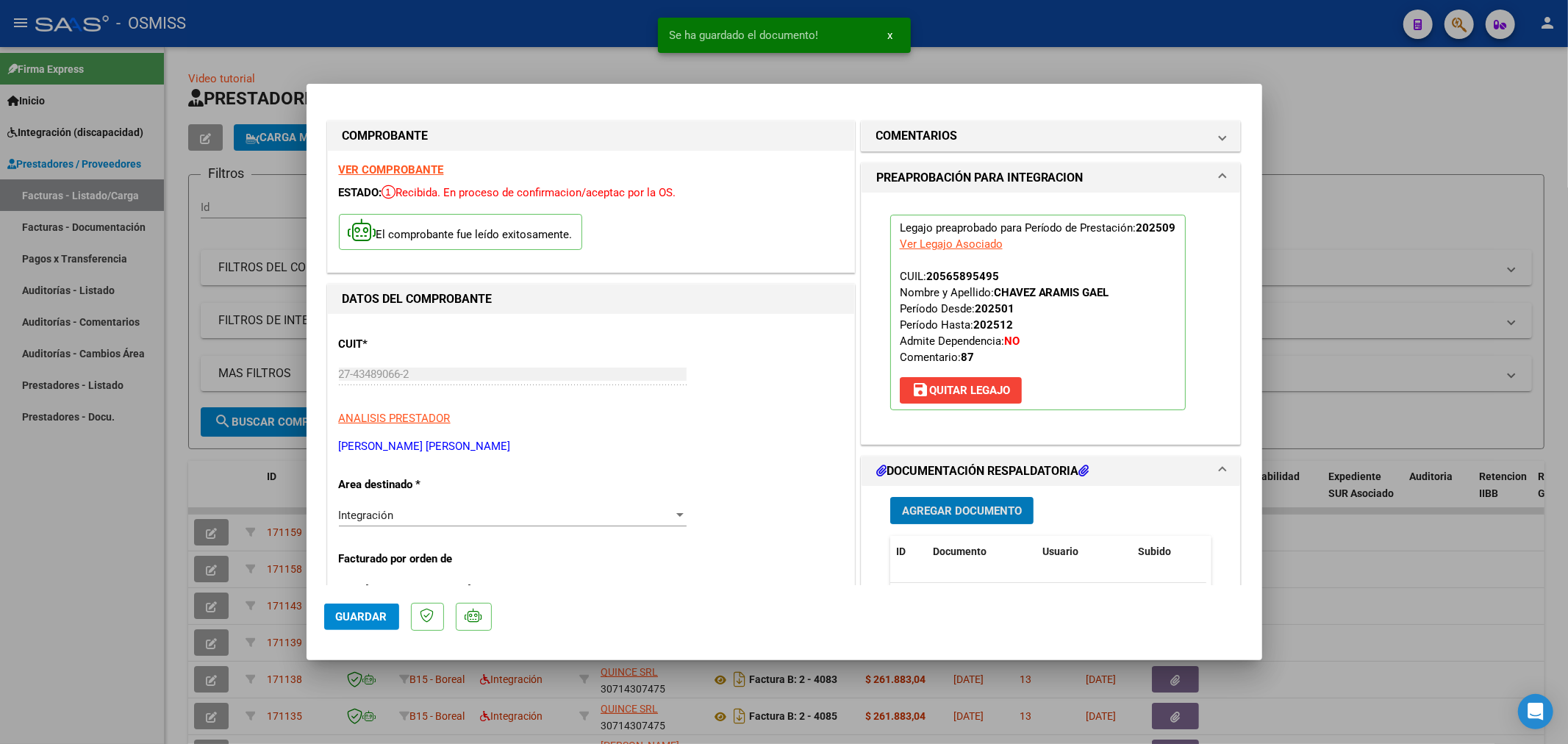
type input "$ 0,00"
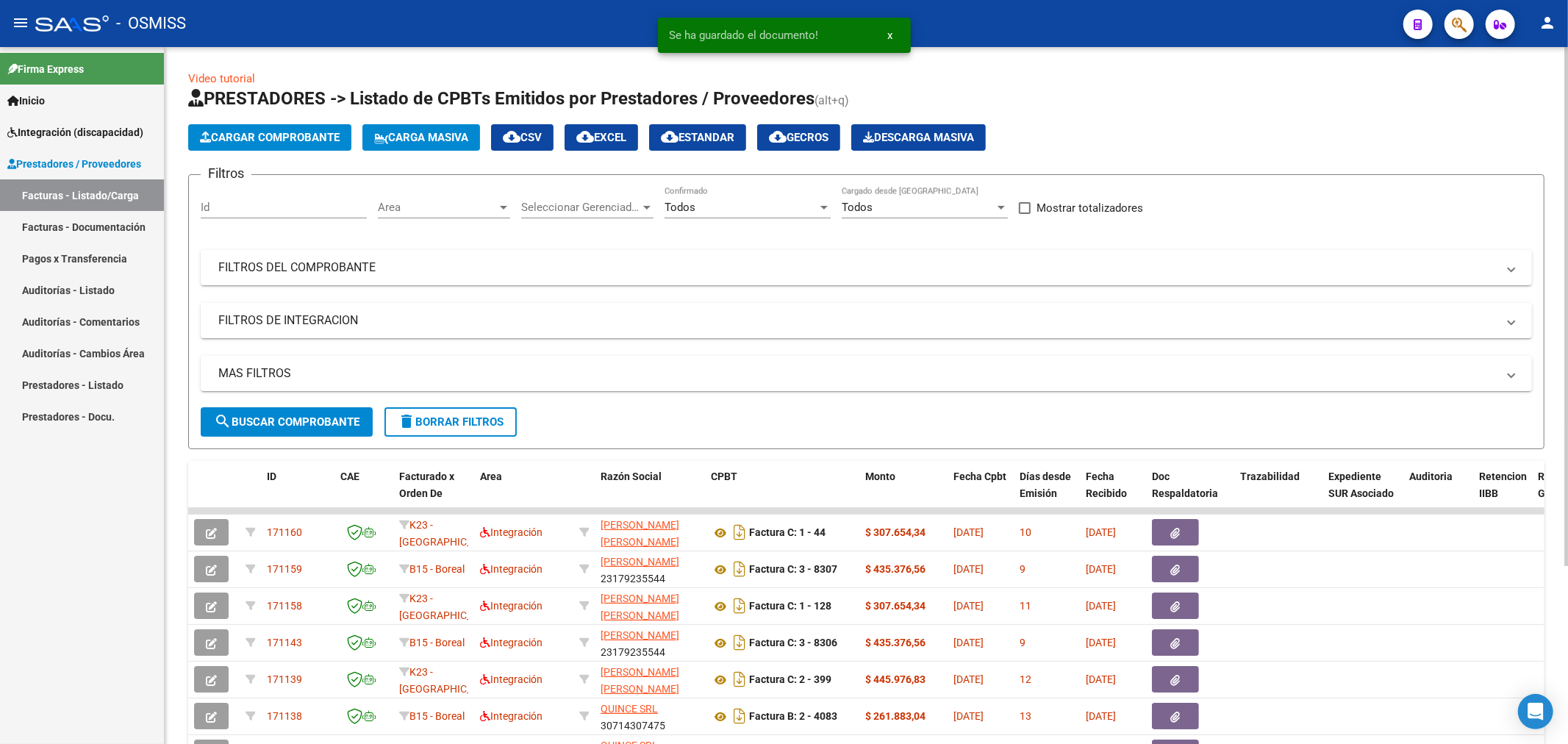
click at [234, 134] on span "Cargar Comprobante" at bounding box center [269, 137] width 140 height 13
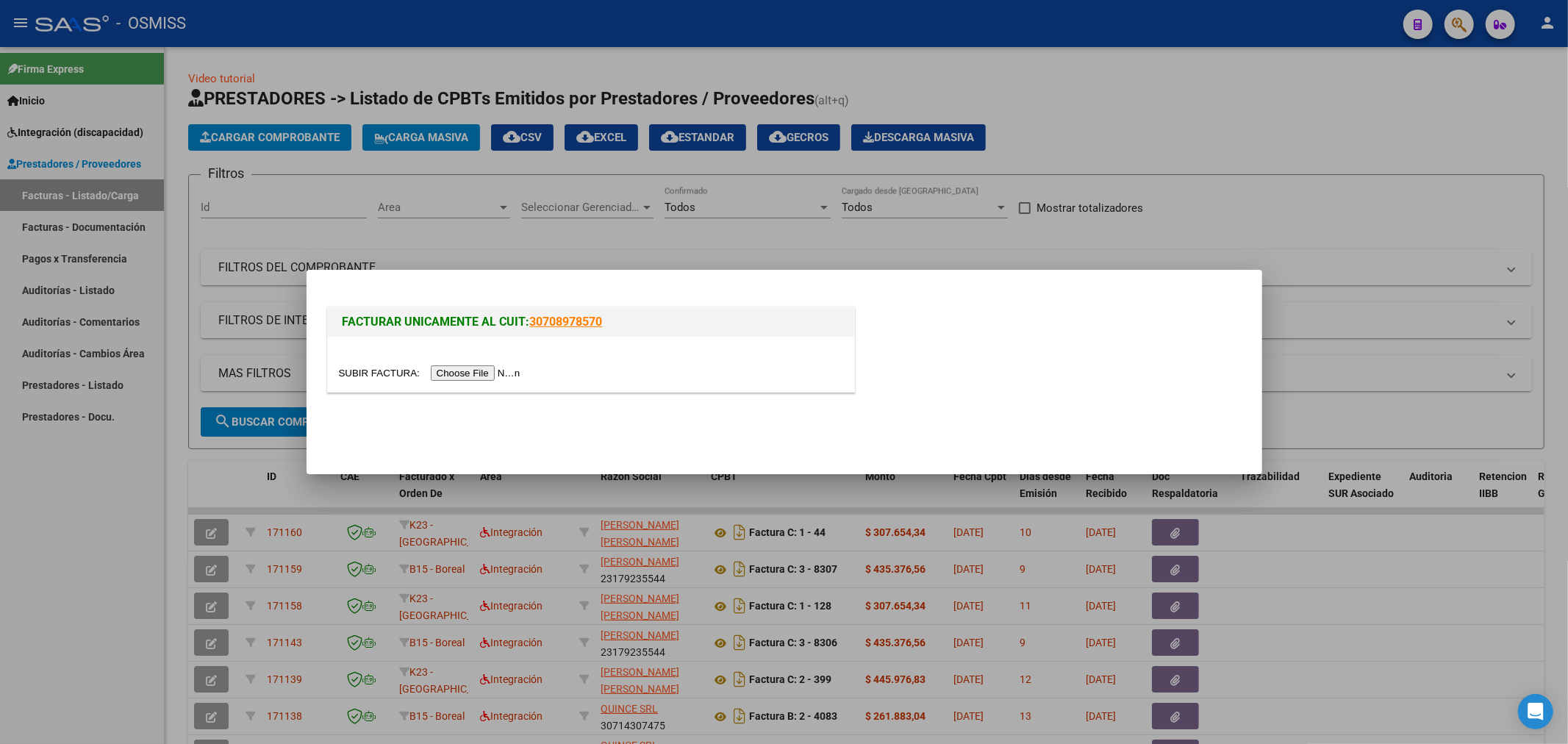
click at [483, 376] on input "file" at bounding box center [432, 373] width 186 height 15
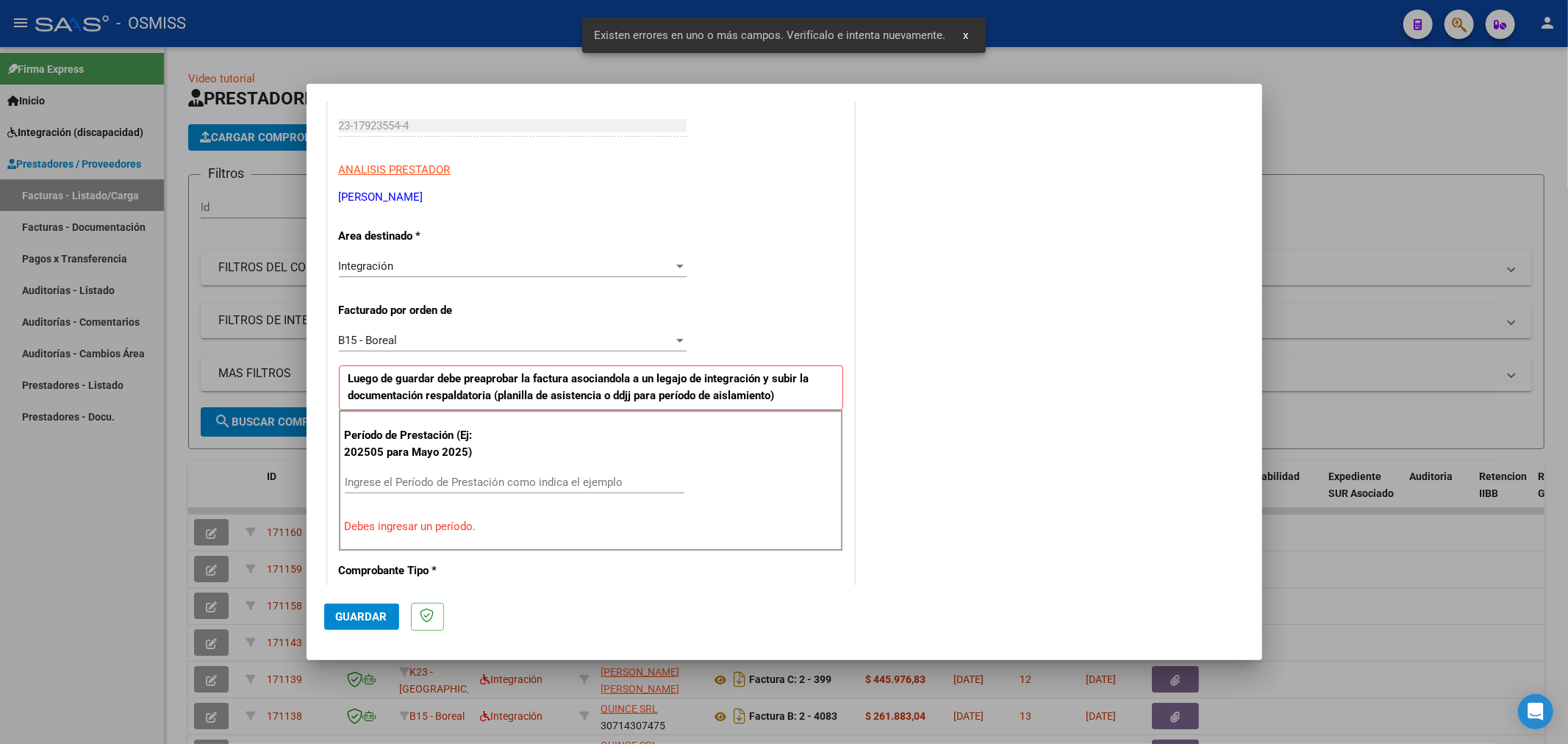
scroll to position [317, 0]
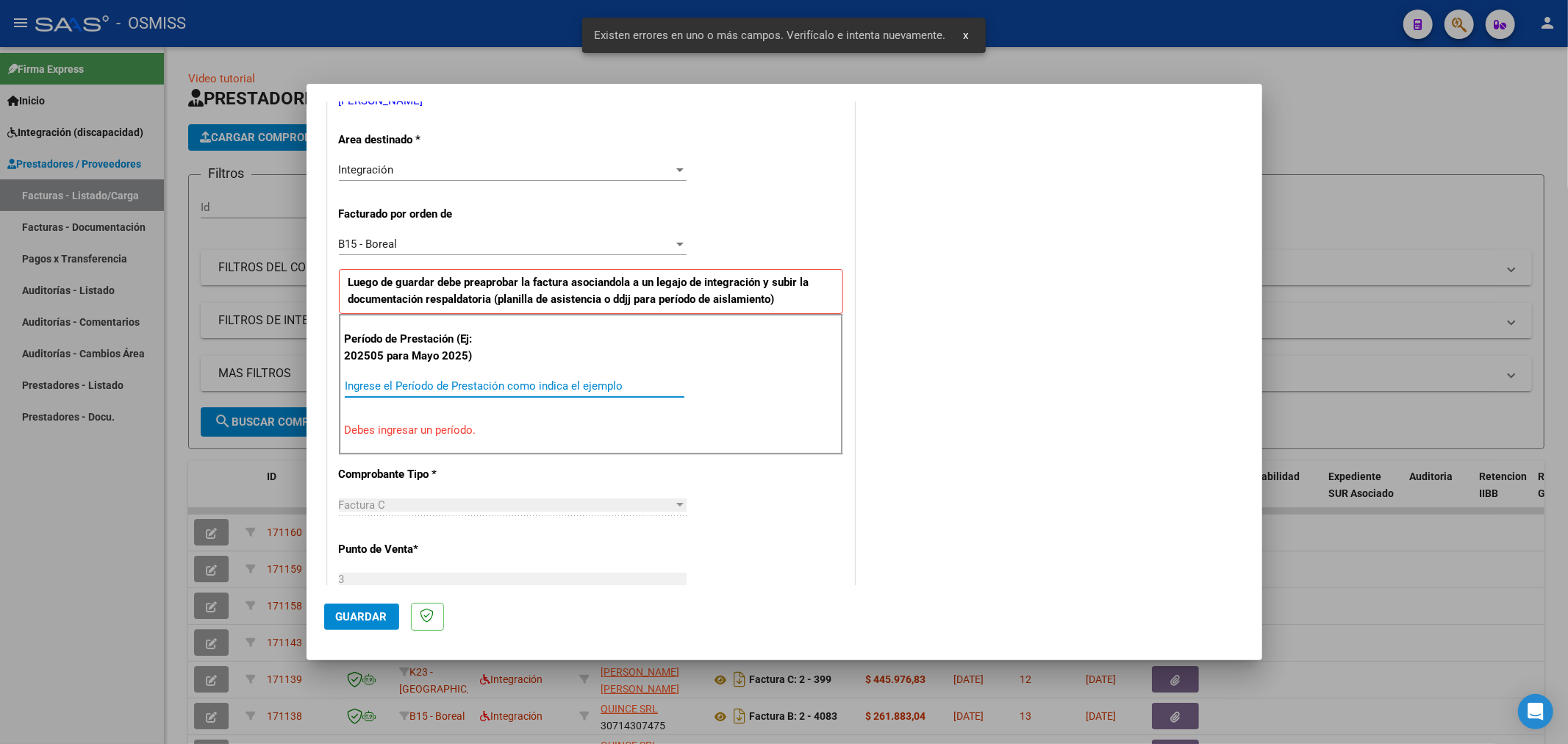
click at [489, 380] on input "Ingrese el Período de Prestación como indica el ejemplo" at bounding box center [514, 386] width 340 height 13
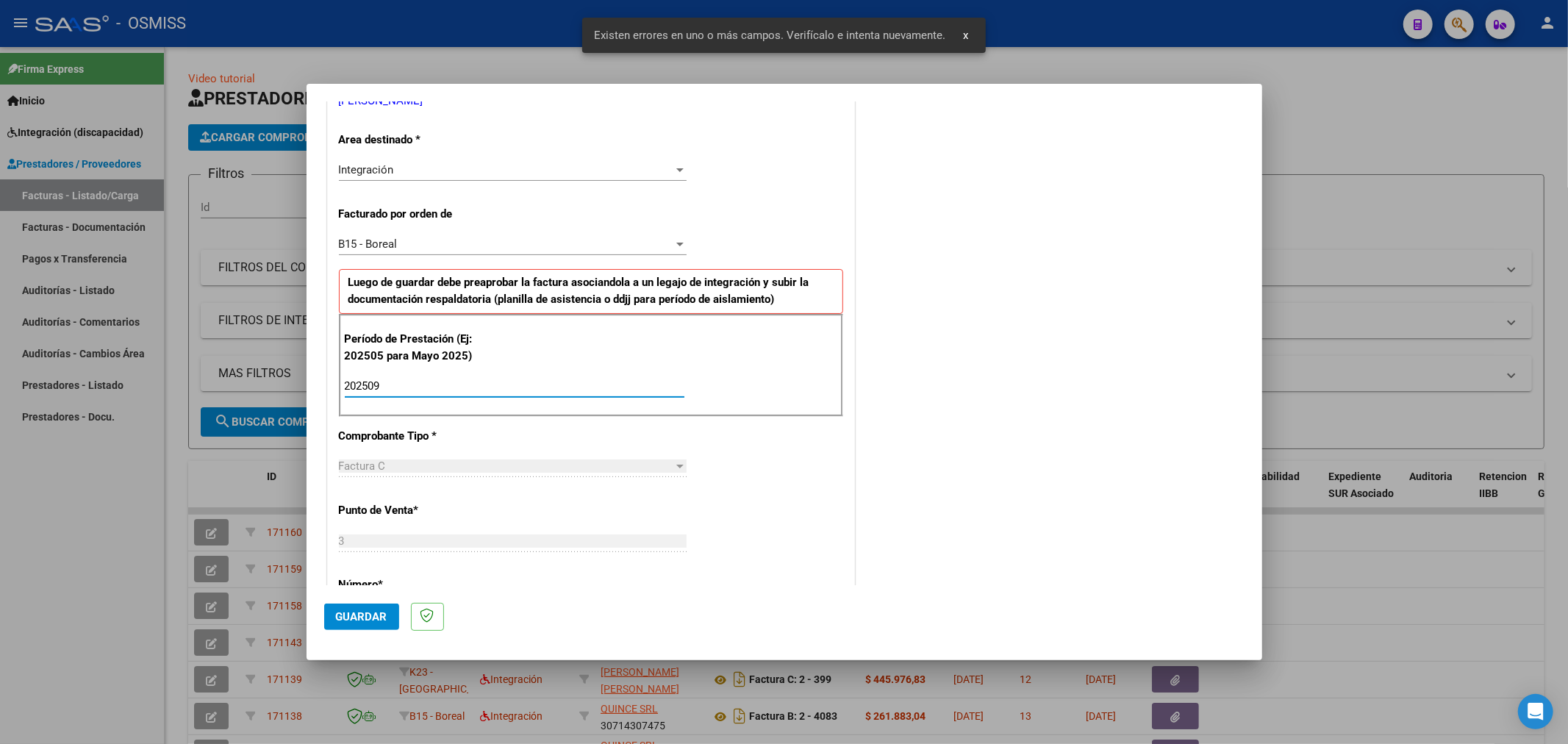
type input "202509"
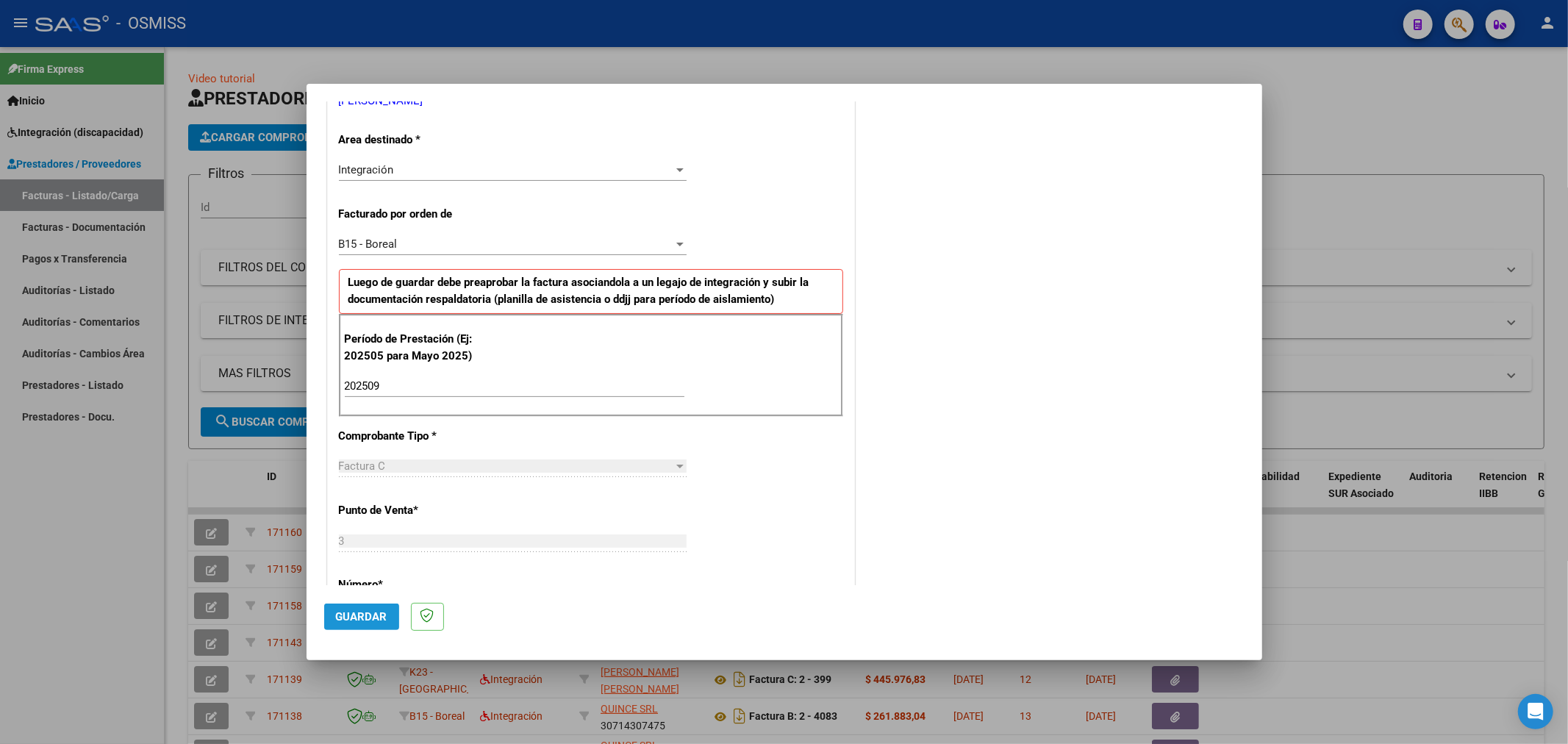
click at [370, 610] on span "Guardar" at bounding box center [362, 616] width 51 height 13
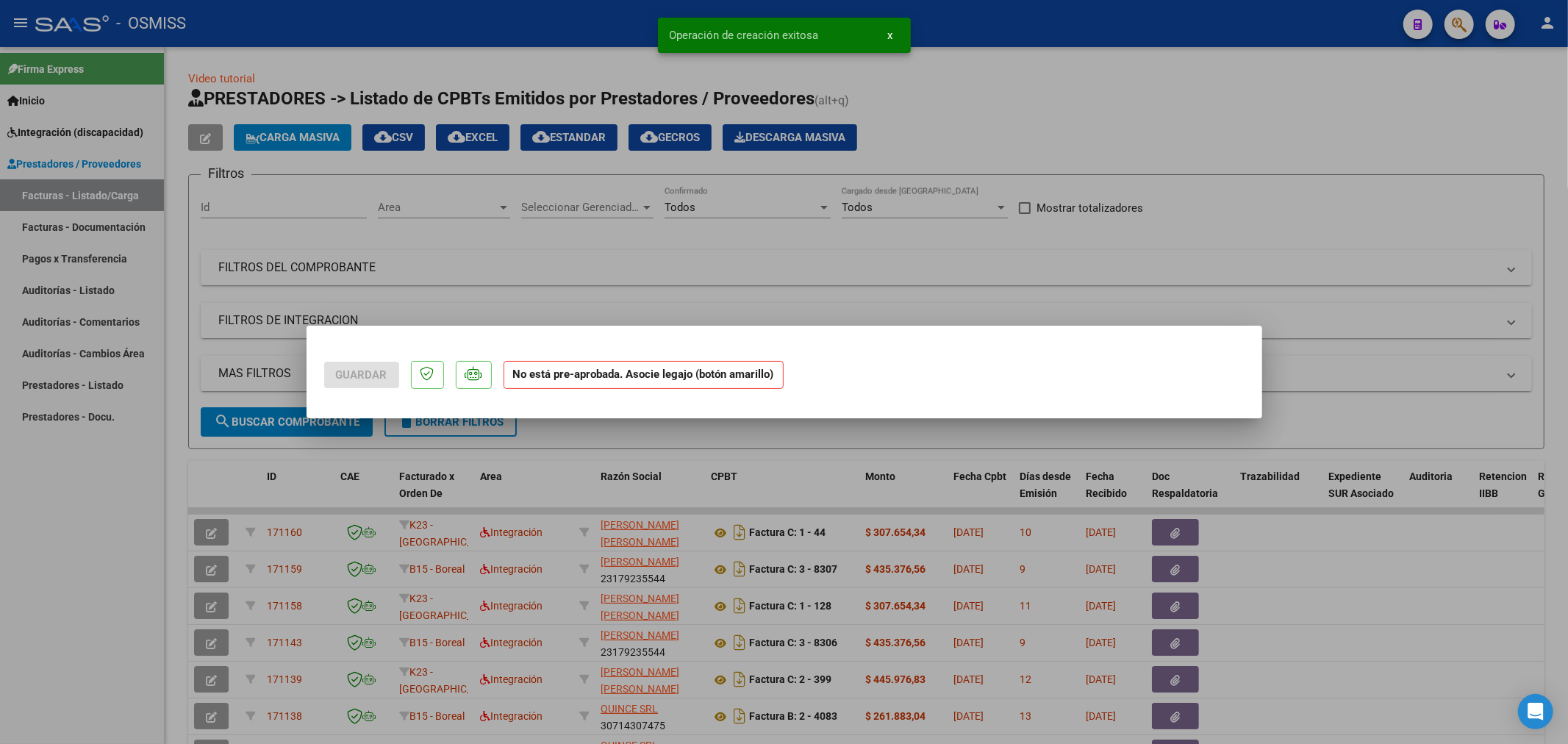
scroll to position [0, 0]
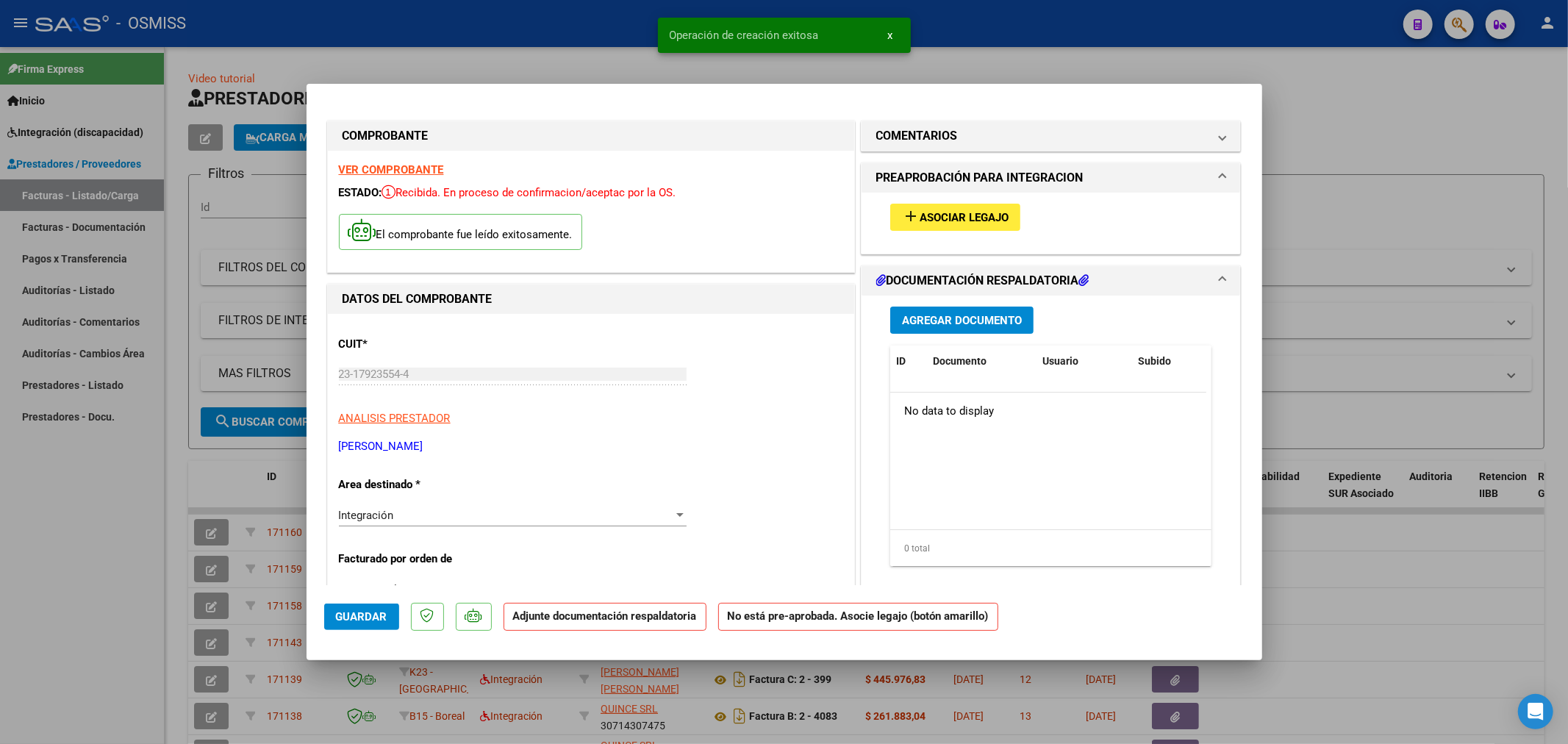
click at [954, 212] on span "Asociar Legajo" at bounding box center [964, 217] width 89 height 13
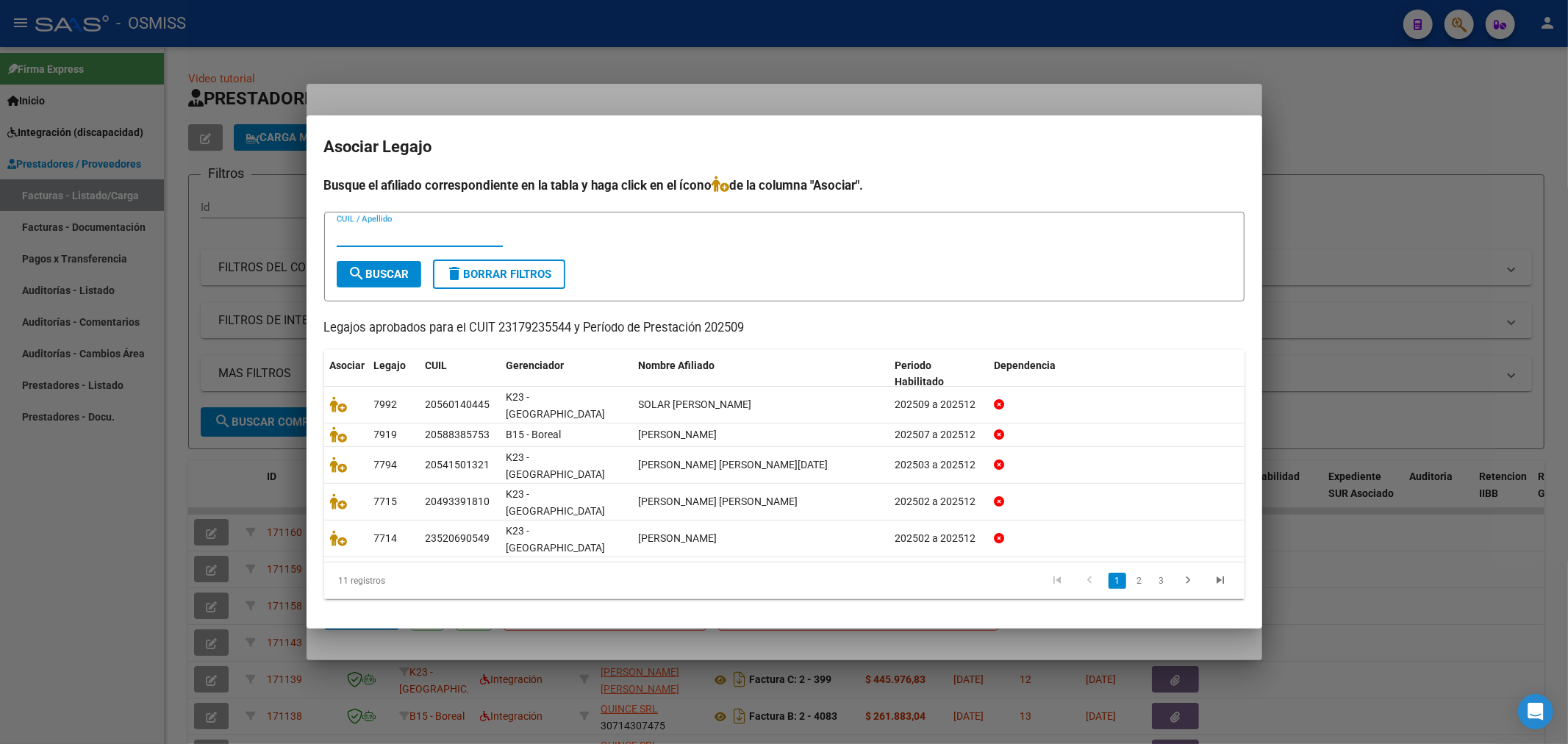
click at [429, 242] on input "CUIL / Apellido" at bounding box center [420, 234] width 166 height 13
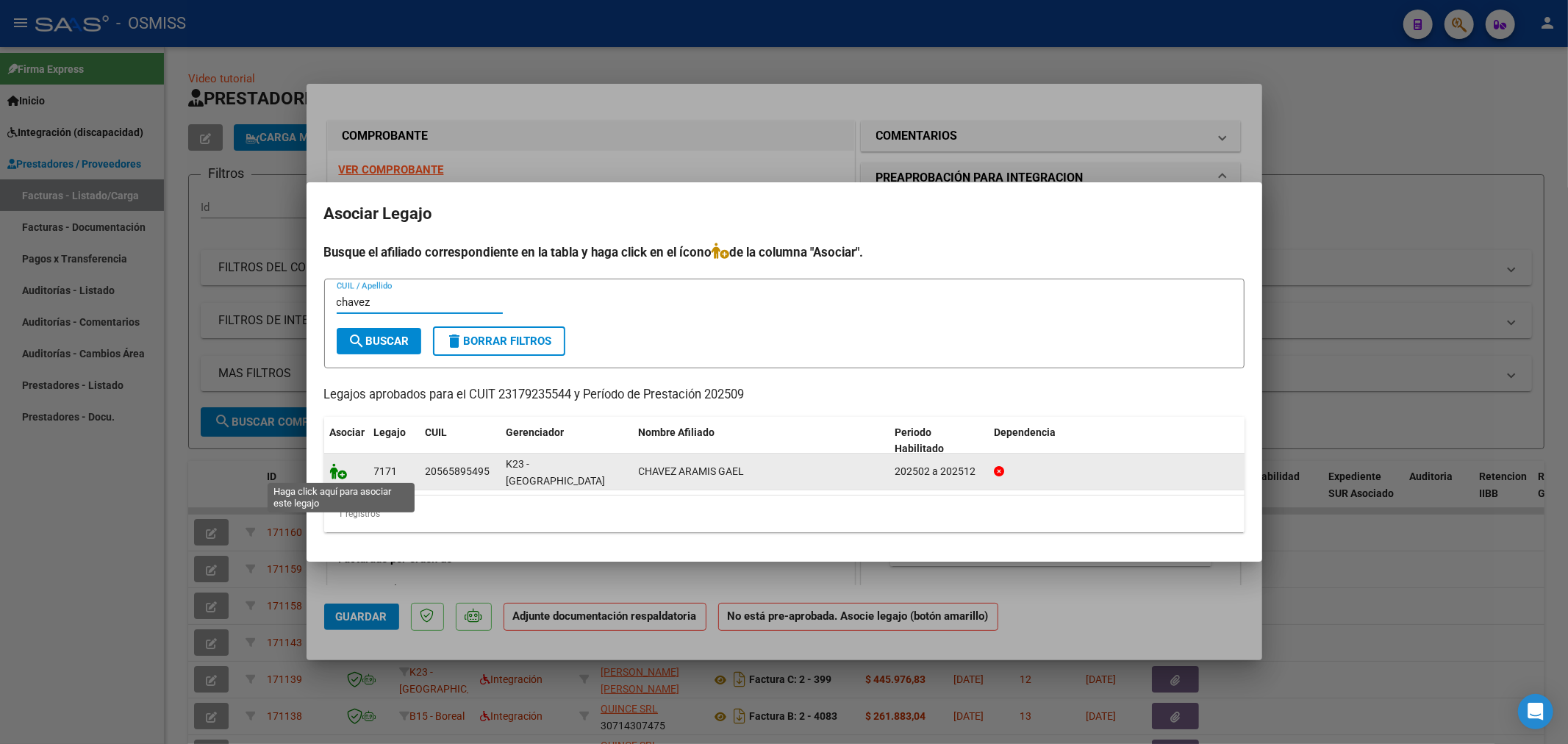
type input "chavez"
click at [339, 468] on icon at bounding box center [338, 470] width 17 height 16
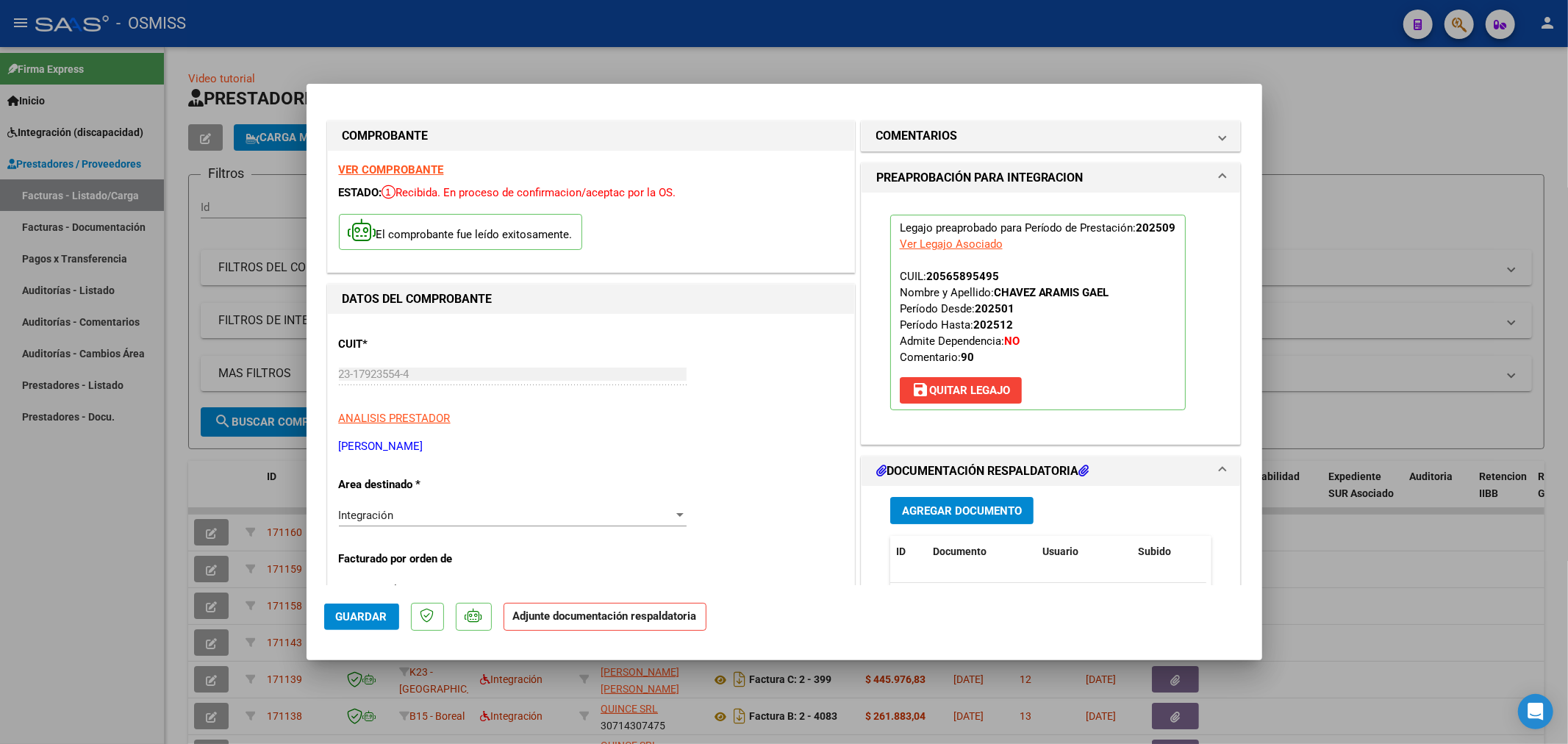
click at [951, 508] on span "Agregar Documento" at bounding box center [962, 510] width 120 height 13
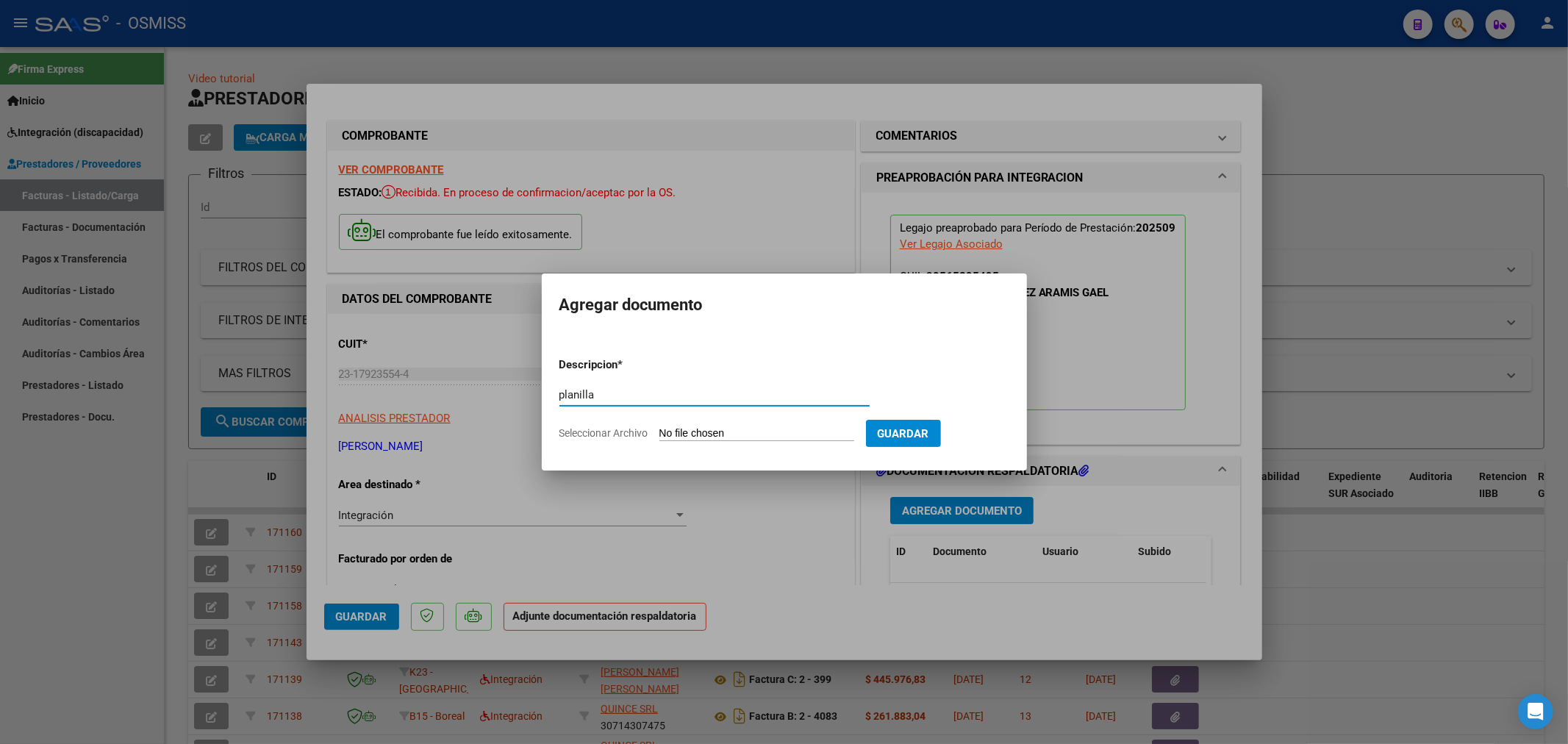
type input "planilla"
click at [721, 426] on app-file-uploader "Seleccionar Archivo" at bounding box center [713, 432] width 306 height 13
click at [690, 431] on input "Seleccionar Archivo" at bounding box center [757, 434] width 195 height 14
type input "C:\fakepath\ChÃ¡vez_aramis_925[1].pdf"
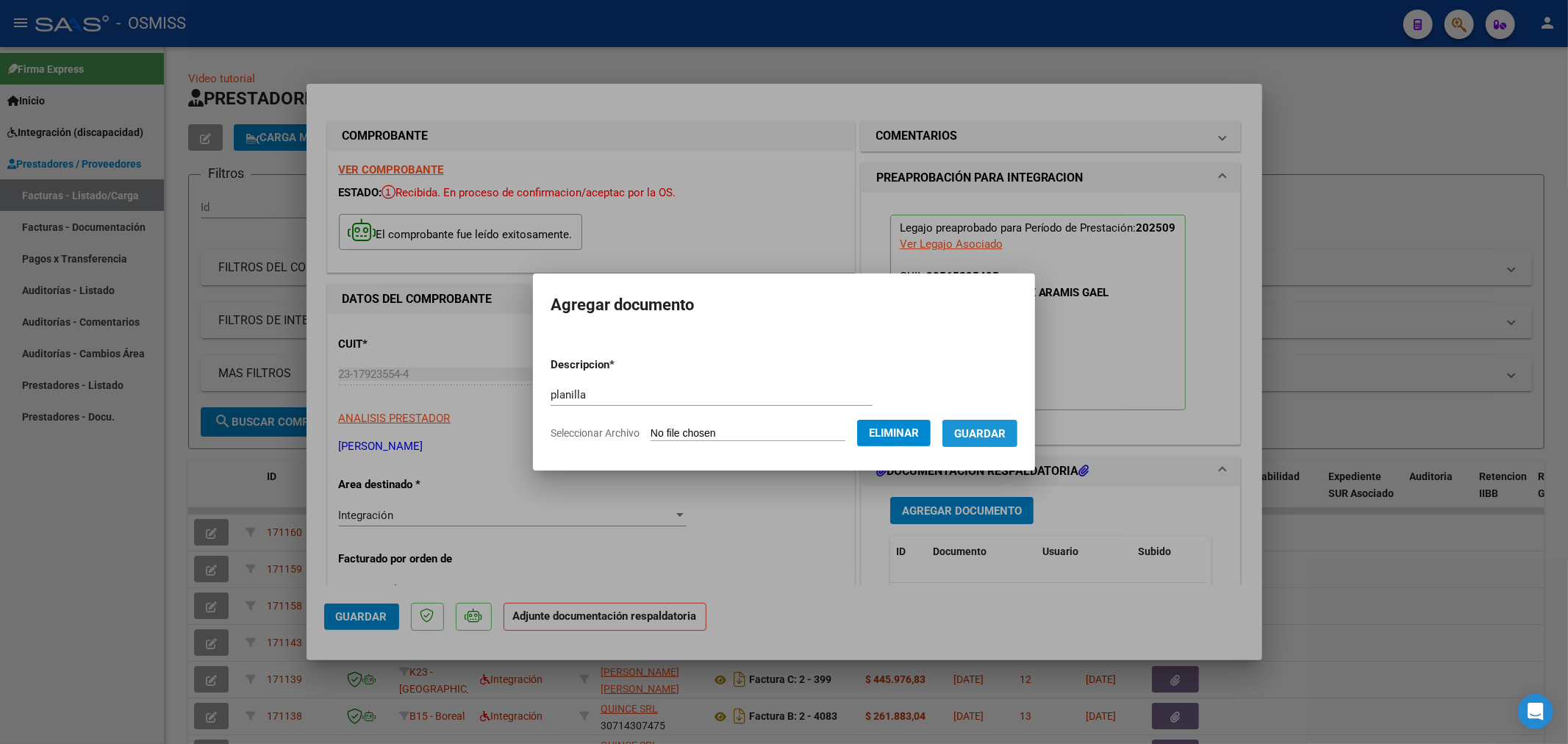
click at [980, 431] on span "Guardar" at bounding box center [980, 433] width 51 height 13
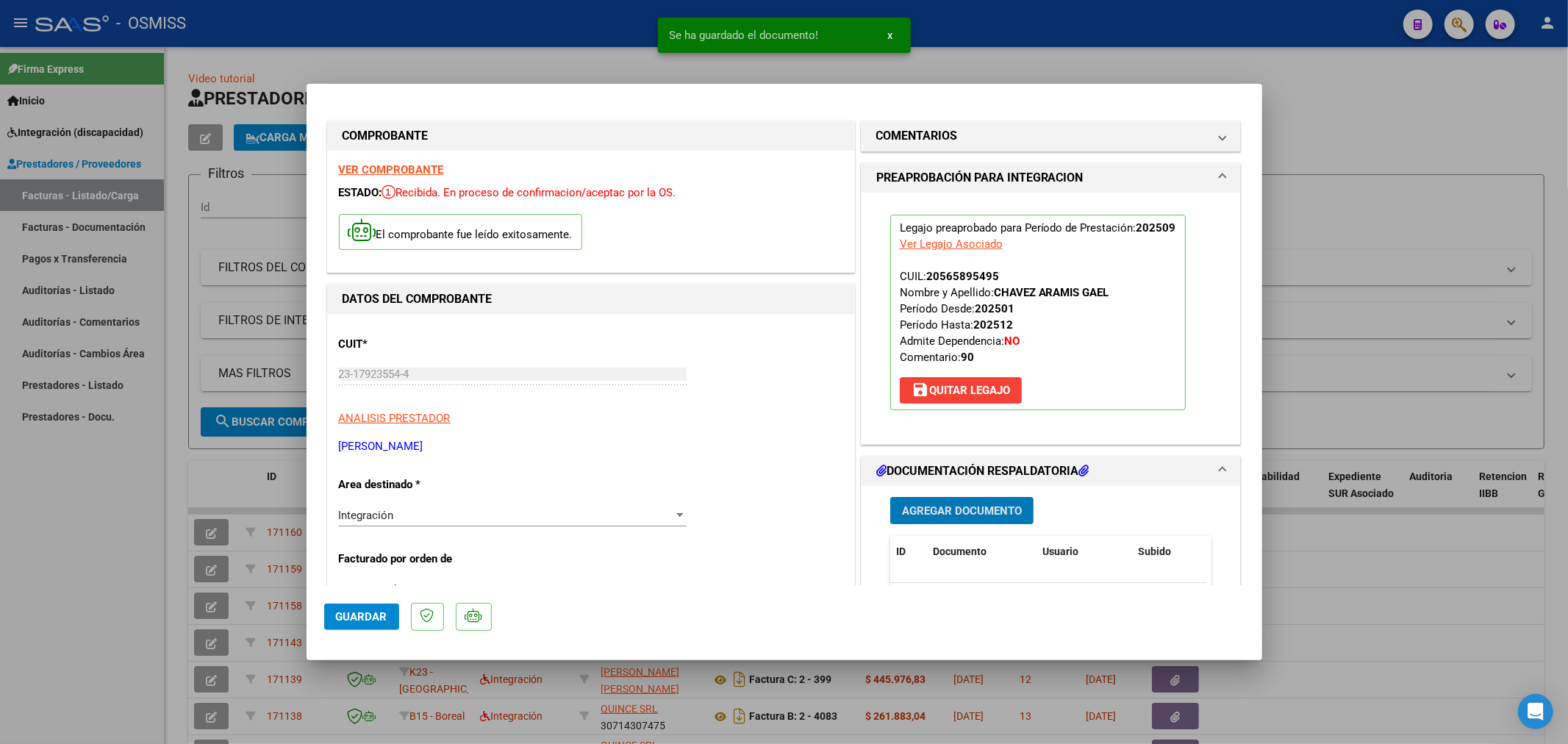
type input "$ 0,00"
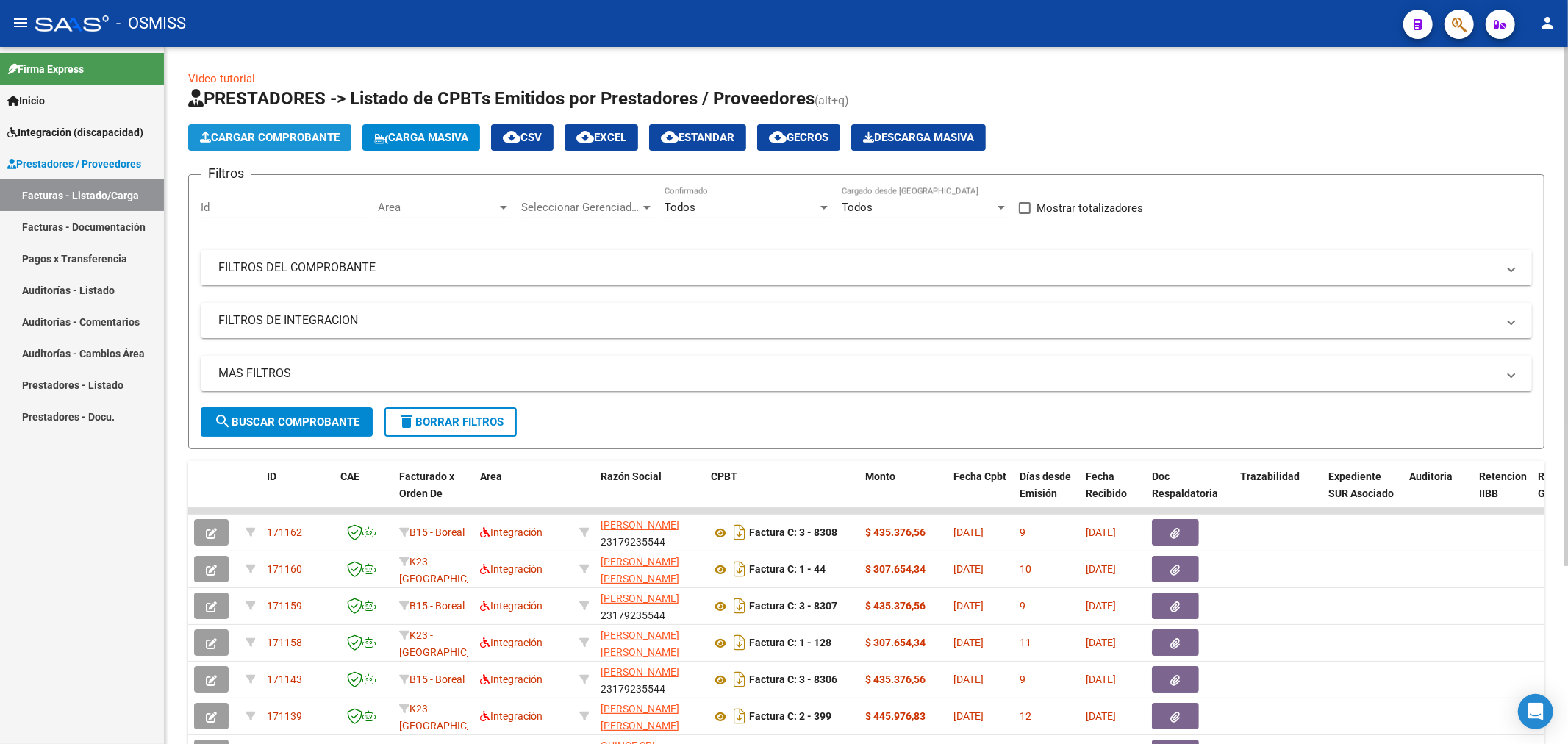
click at [290, 134] on span "Cargar Comprobante" at bounding box center [269, 137] width 140 height 13
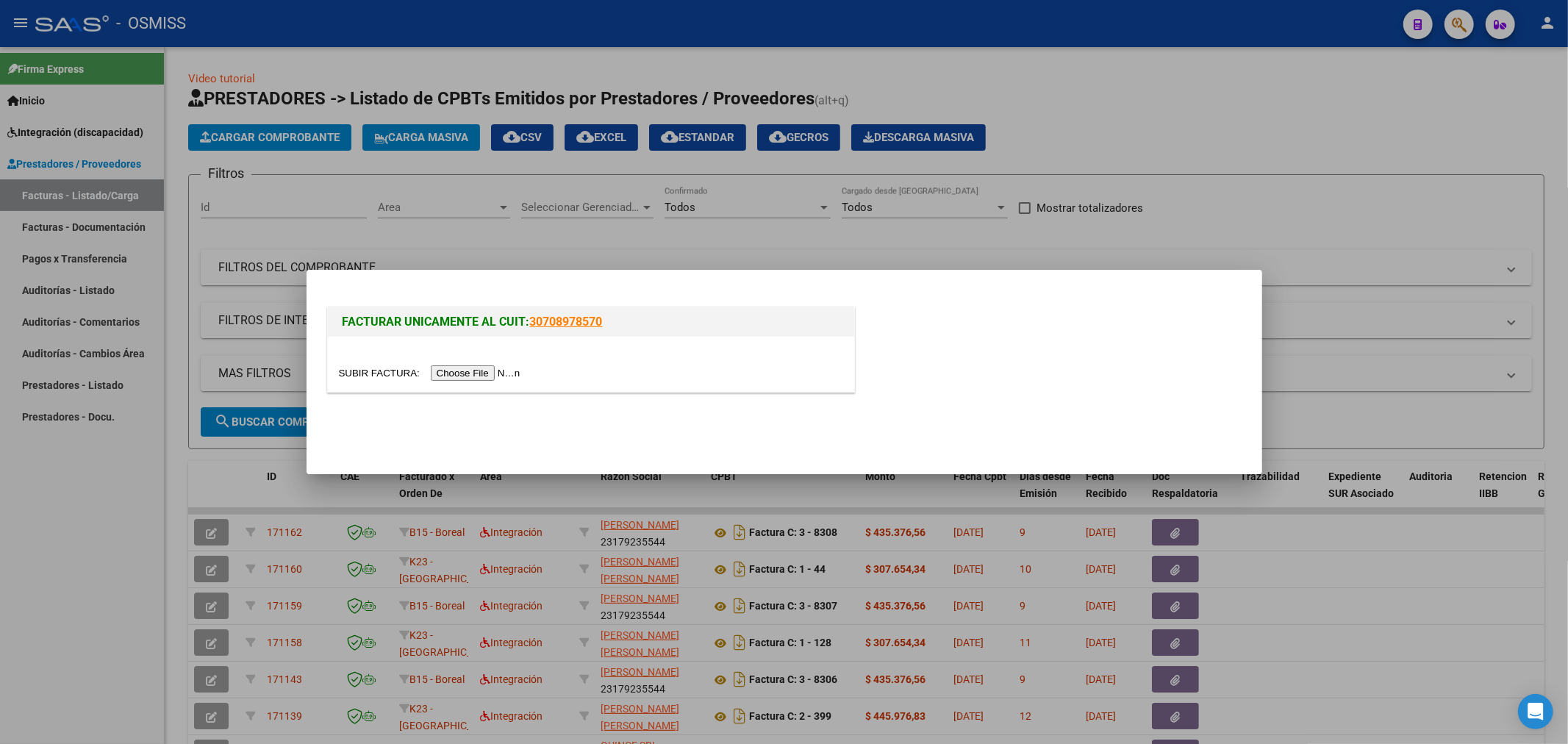
click at [461, 369] on input "file" at bounding box center [432, 373] width 186 height 15
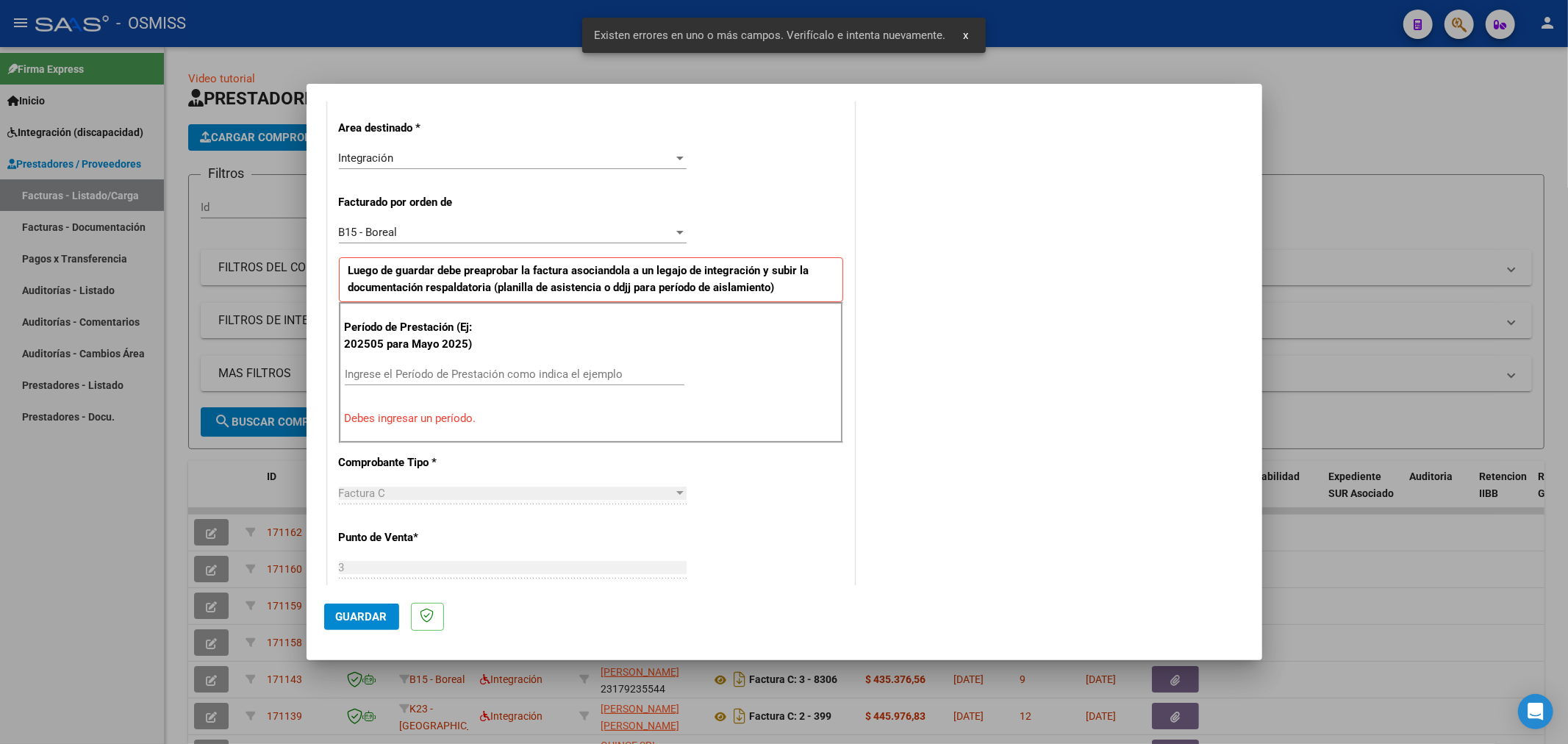
scroll to position [344, 0]
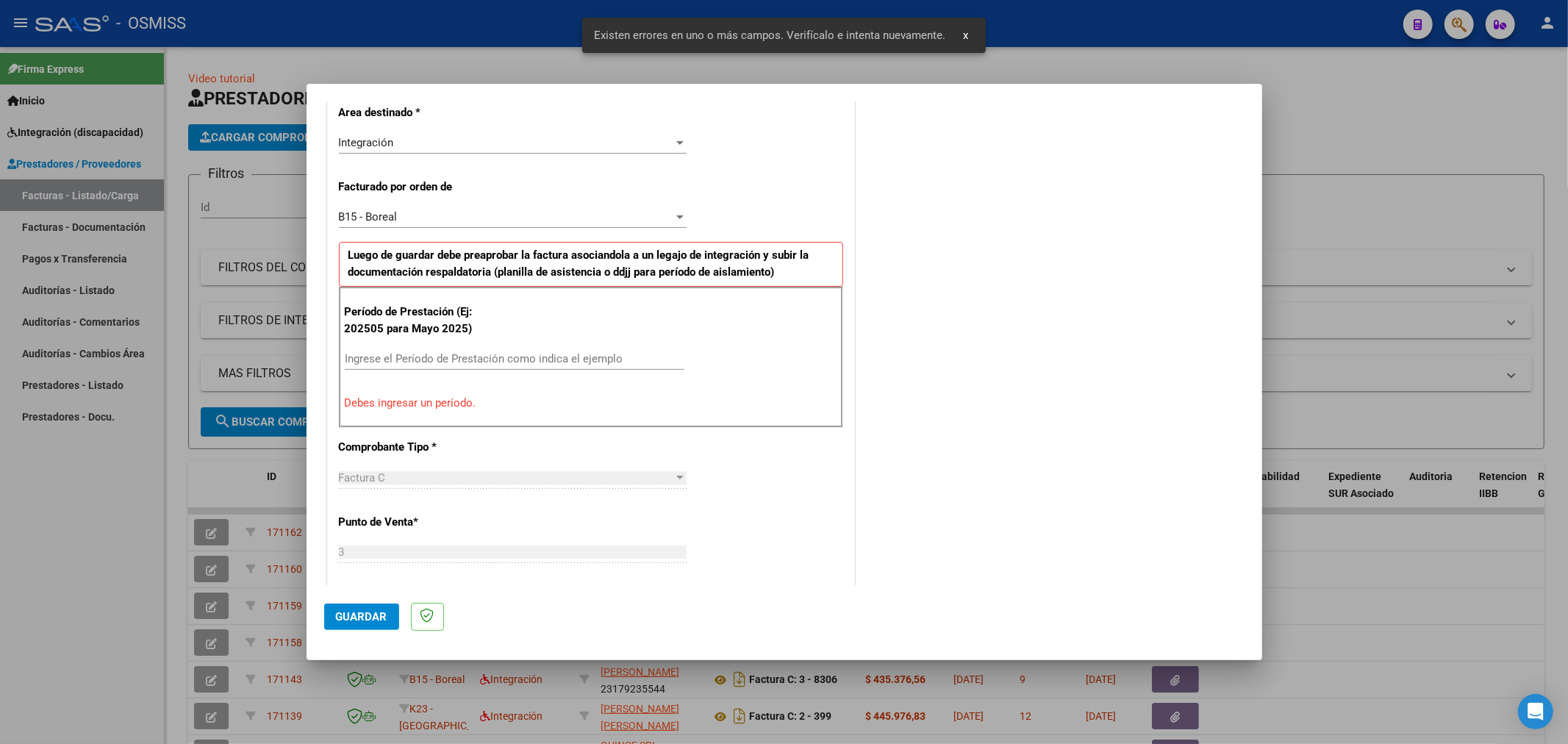
click at [486, 368] on div "Ingrese el Período de Prestación como indica el ejemplo" at bounding box center [514, 358] width 340 height 22
click at [486, 361] on input "Ingrese el Período de Prestación como indica el ejemplo" at bounding box center [514, 358] width 340 height 13
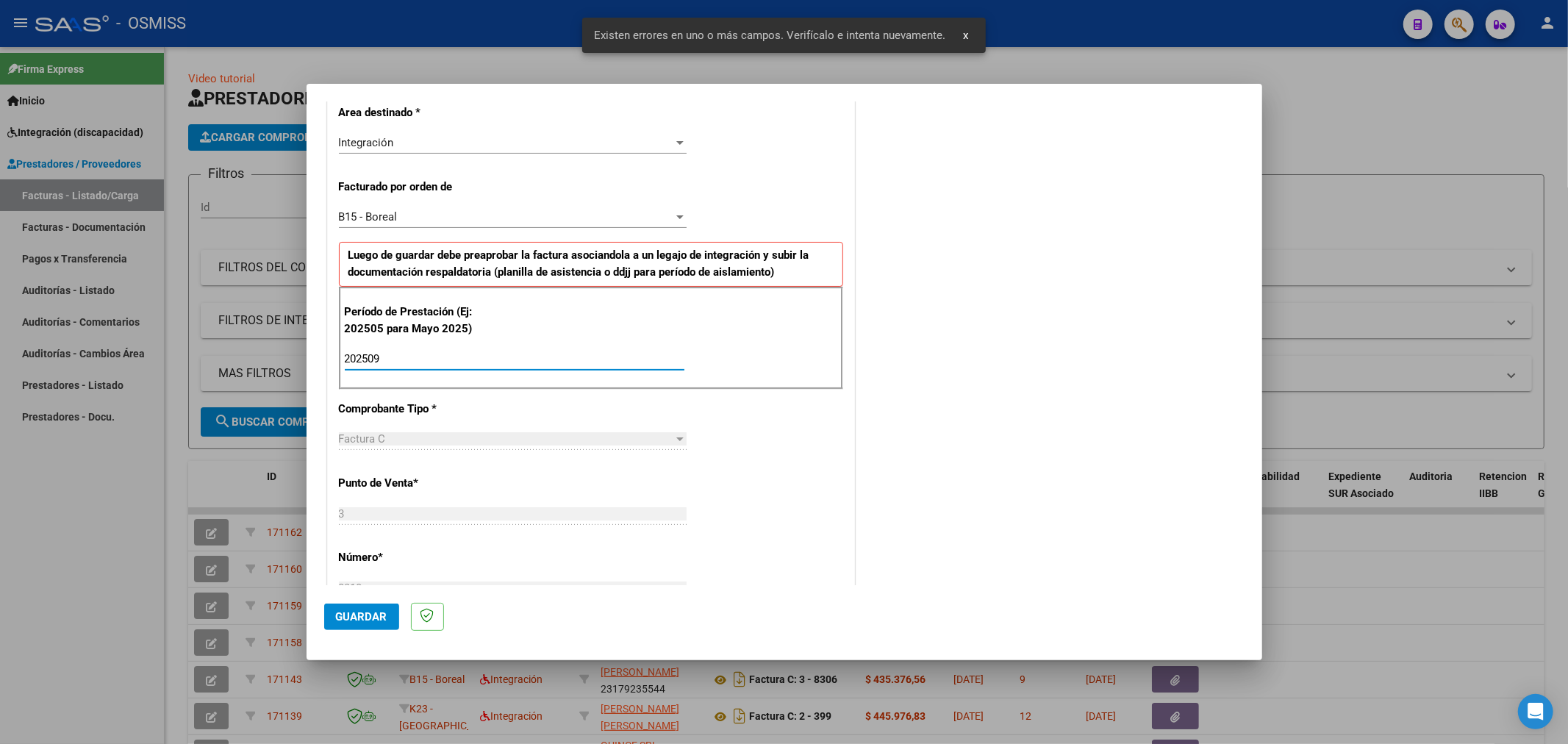
type input "202509"
click at [371, 623] on button "Guardar" at bounding box center [362, 616] width 75 height 26
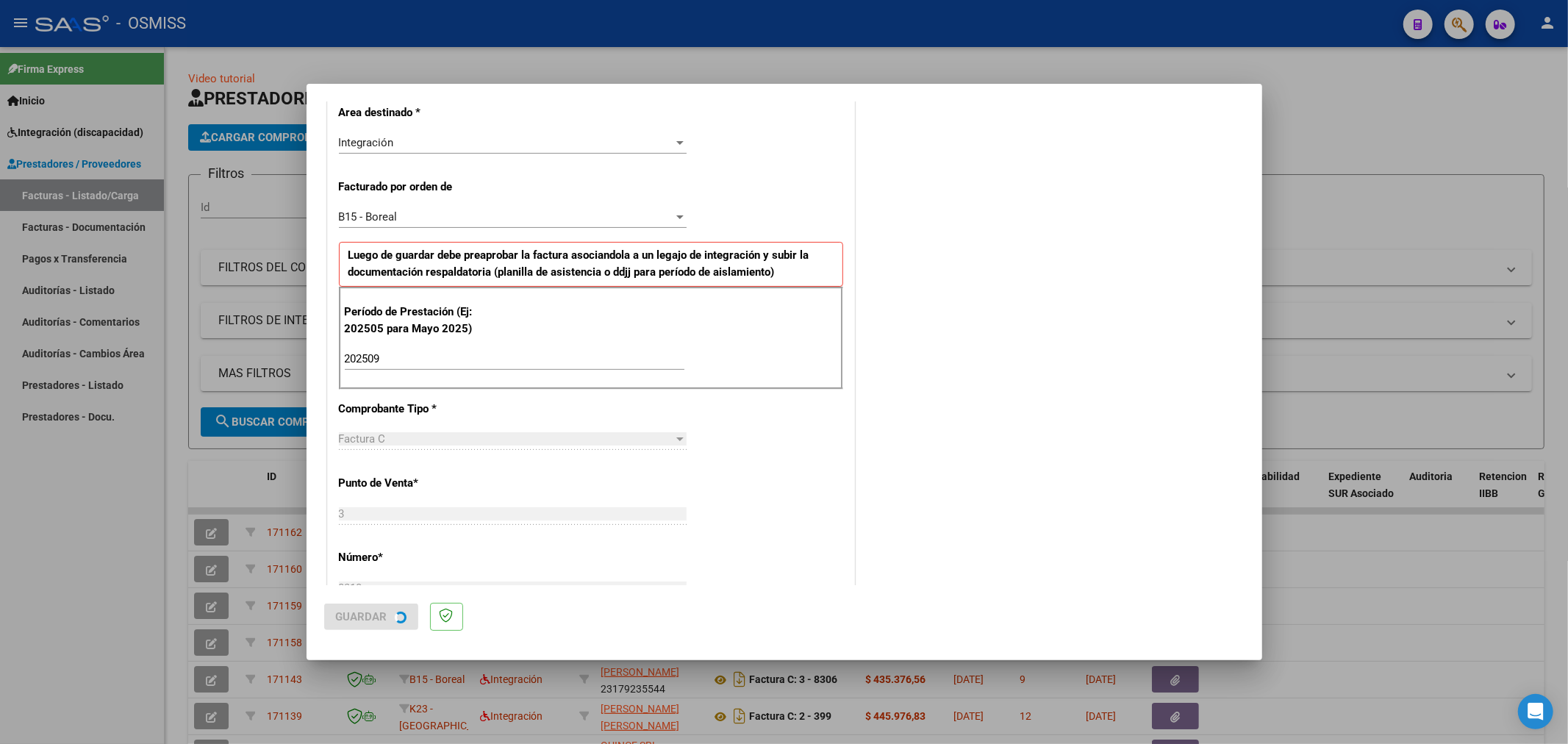
scroll to position [0, 0]
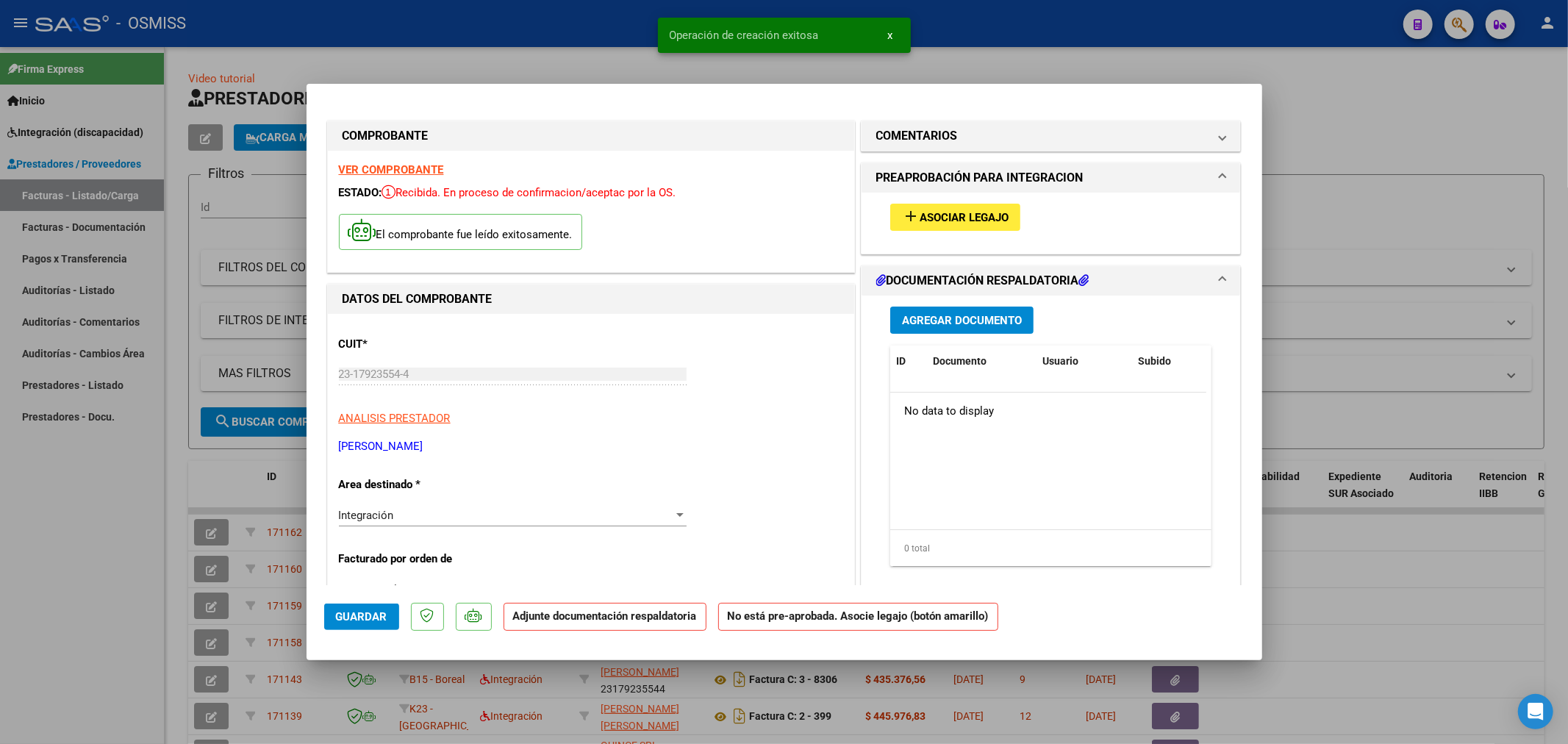
click at [952, 214] on span "Asociar Legajo" at bounding box center [964, 217] width 89 height 13
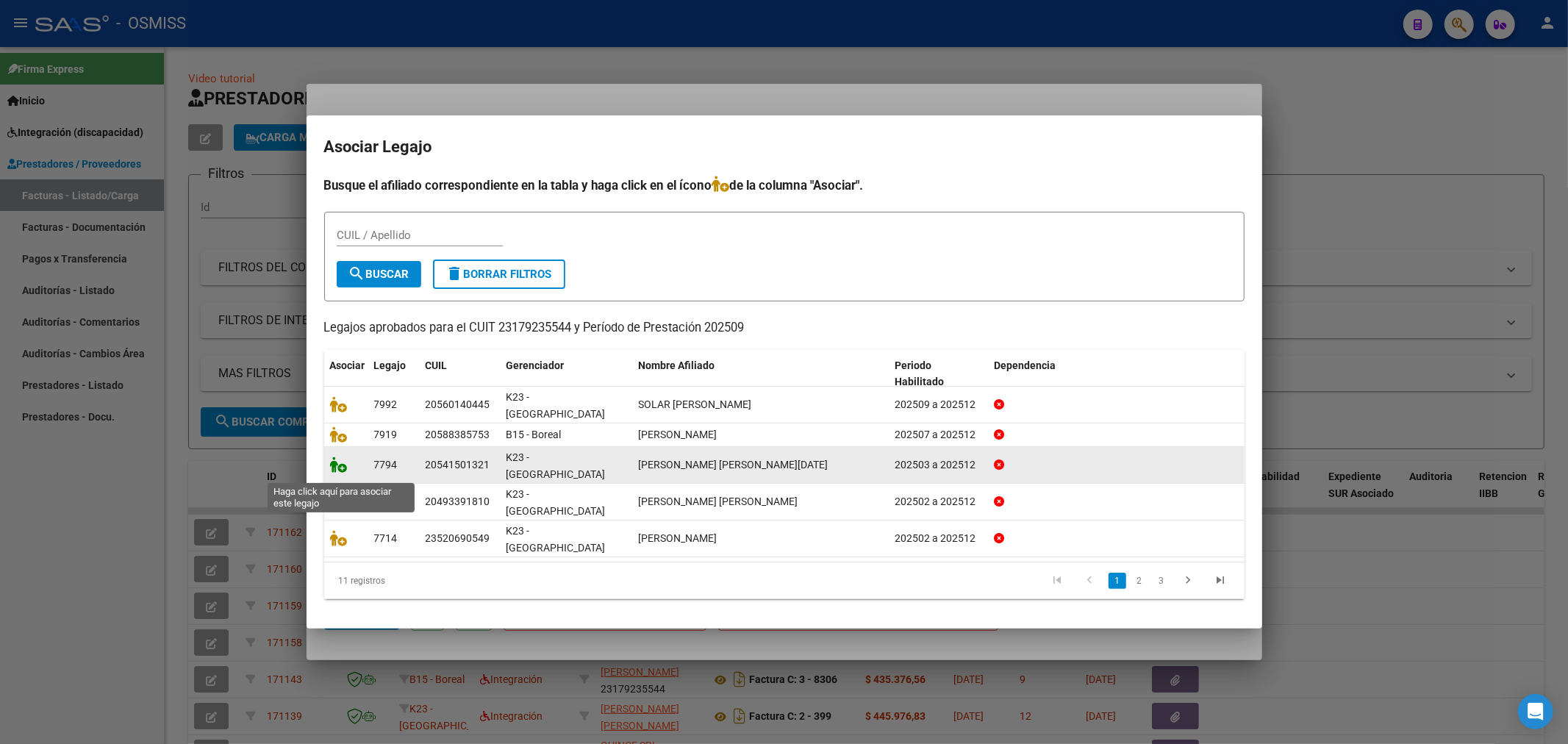
click at [336, 470] on icon at bounding box center [338, 464] width 17 height 16
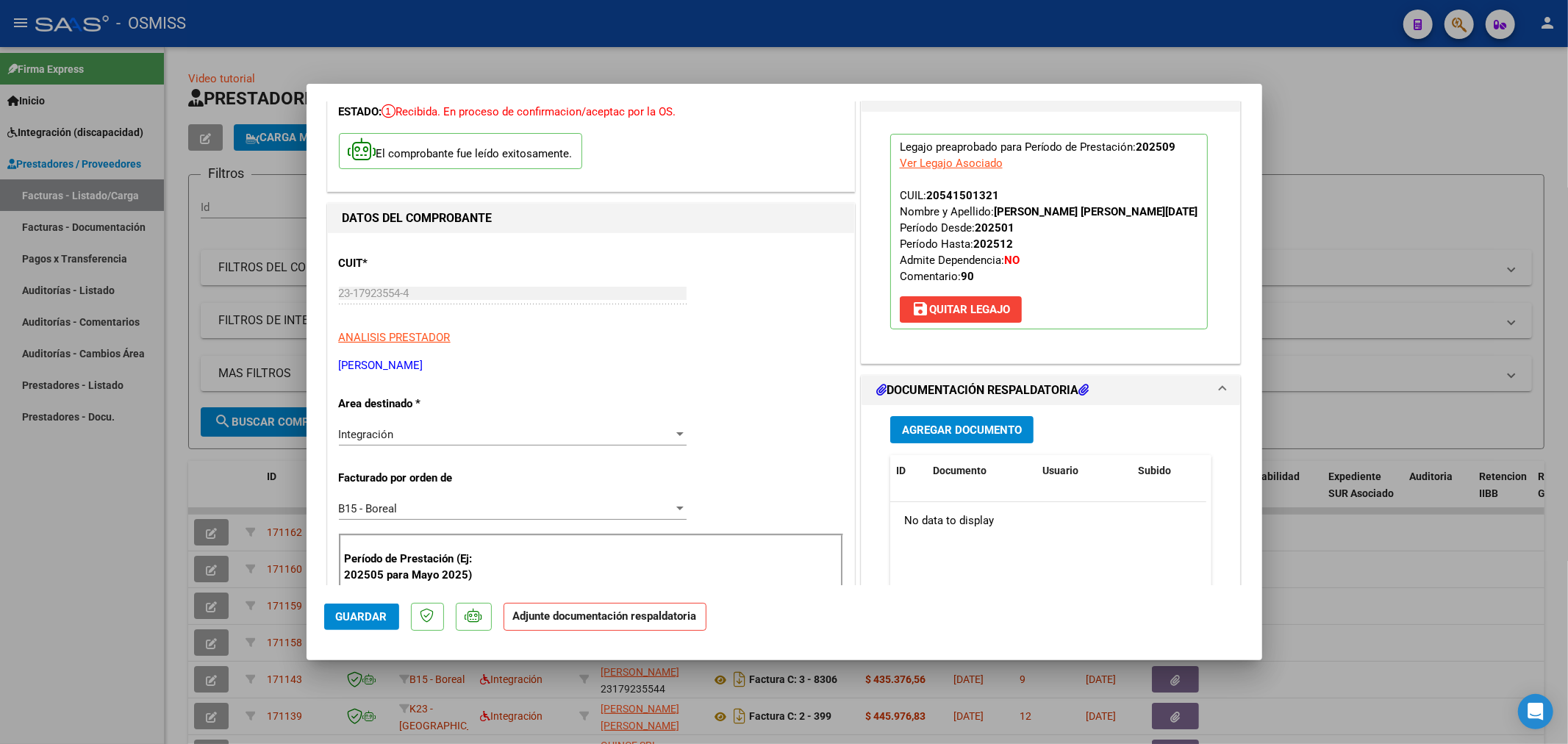
scroll to position [82, 0]
click at [936, 423] on span "Agregar Documento" at bounding box center [962, 429] width 120 height 13
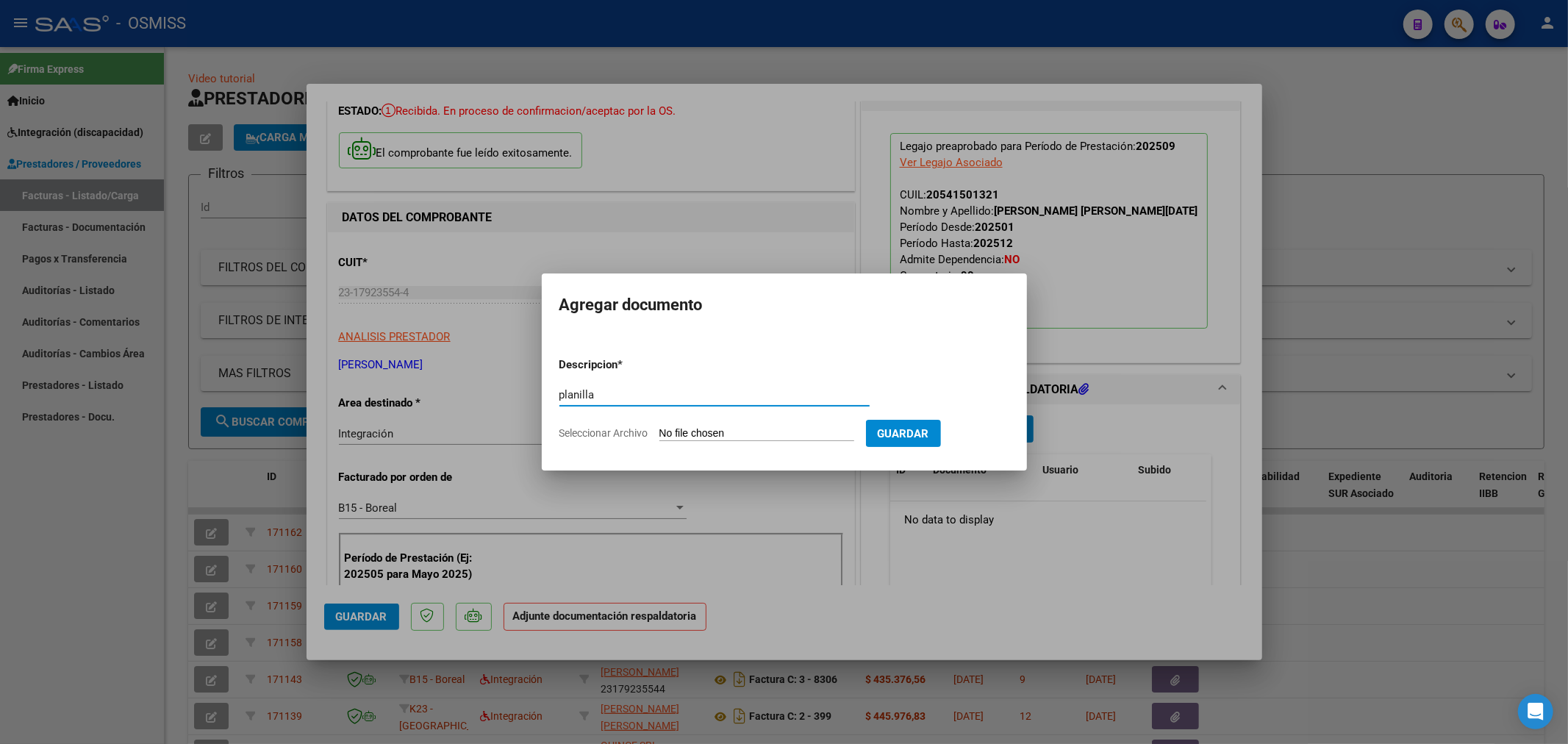
type input "planilla"
click at [684, 429] on input "Seleccionar Archivo" at bounding box center [757, 434] width 195 height 14
type input "C:\fakepath\flores_Zoe_925[1].pdf"
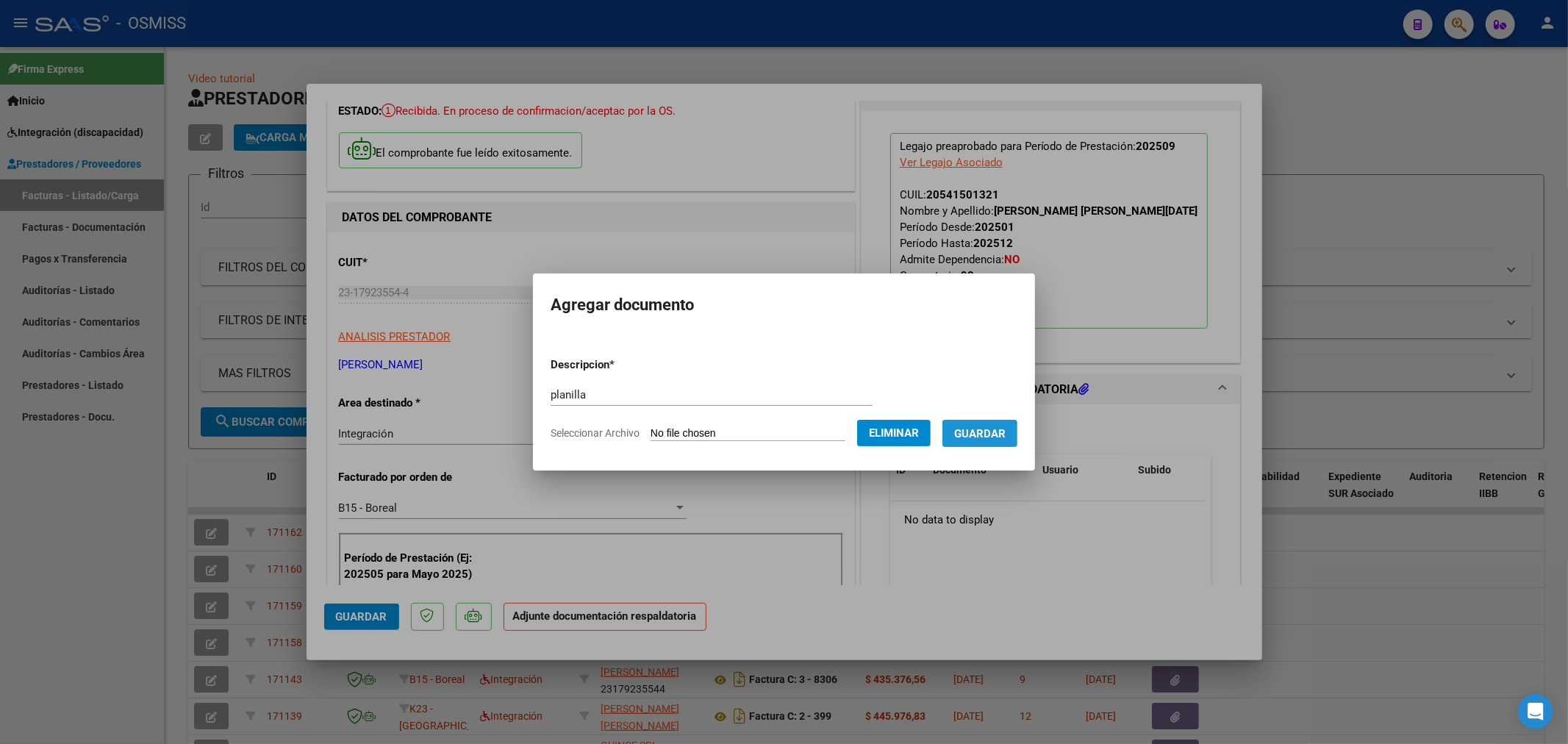
click at [986, 434] on span "Guardar" at bounding box center [980, 433] width 51 height 13
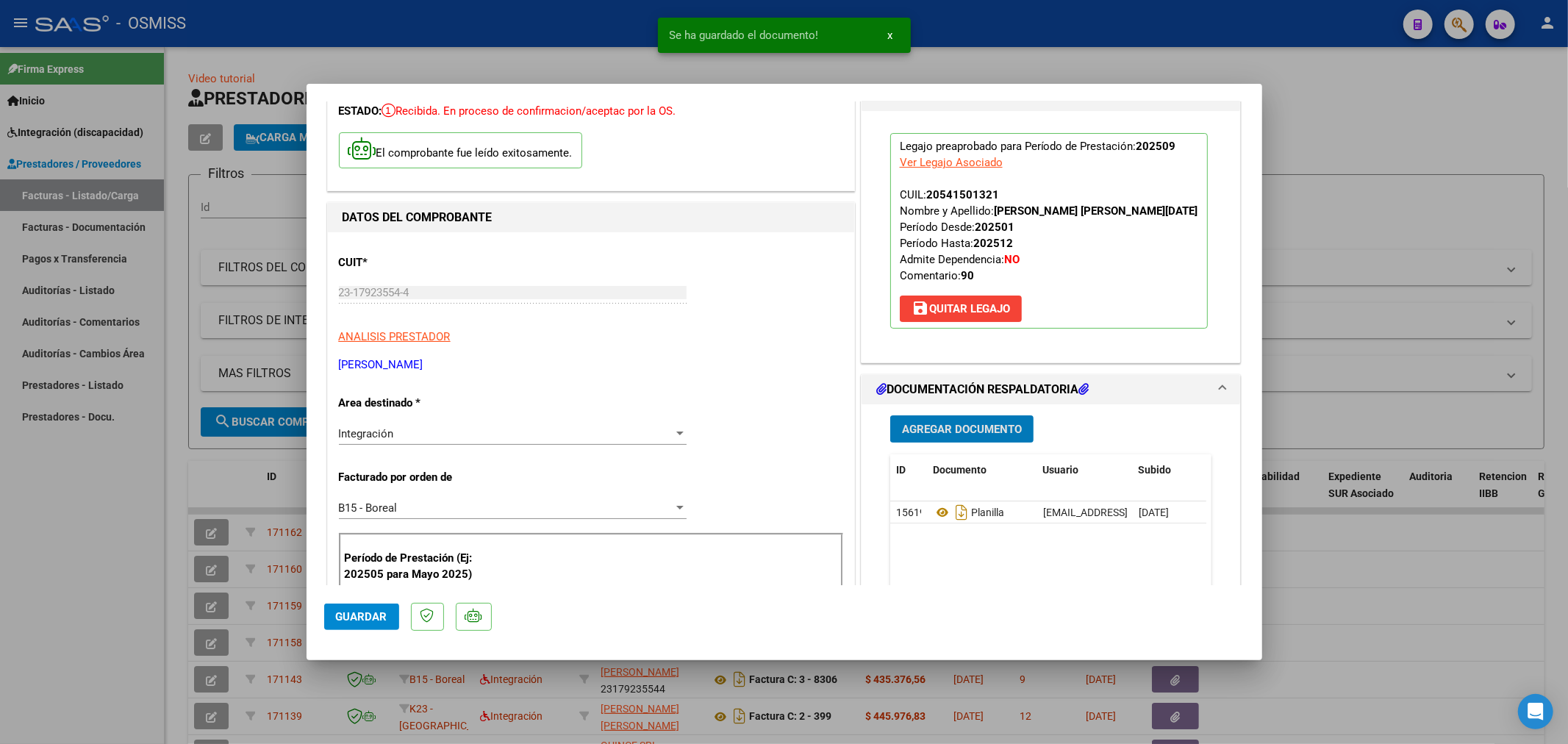
type input "$ 0,00"
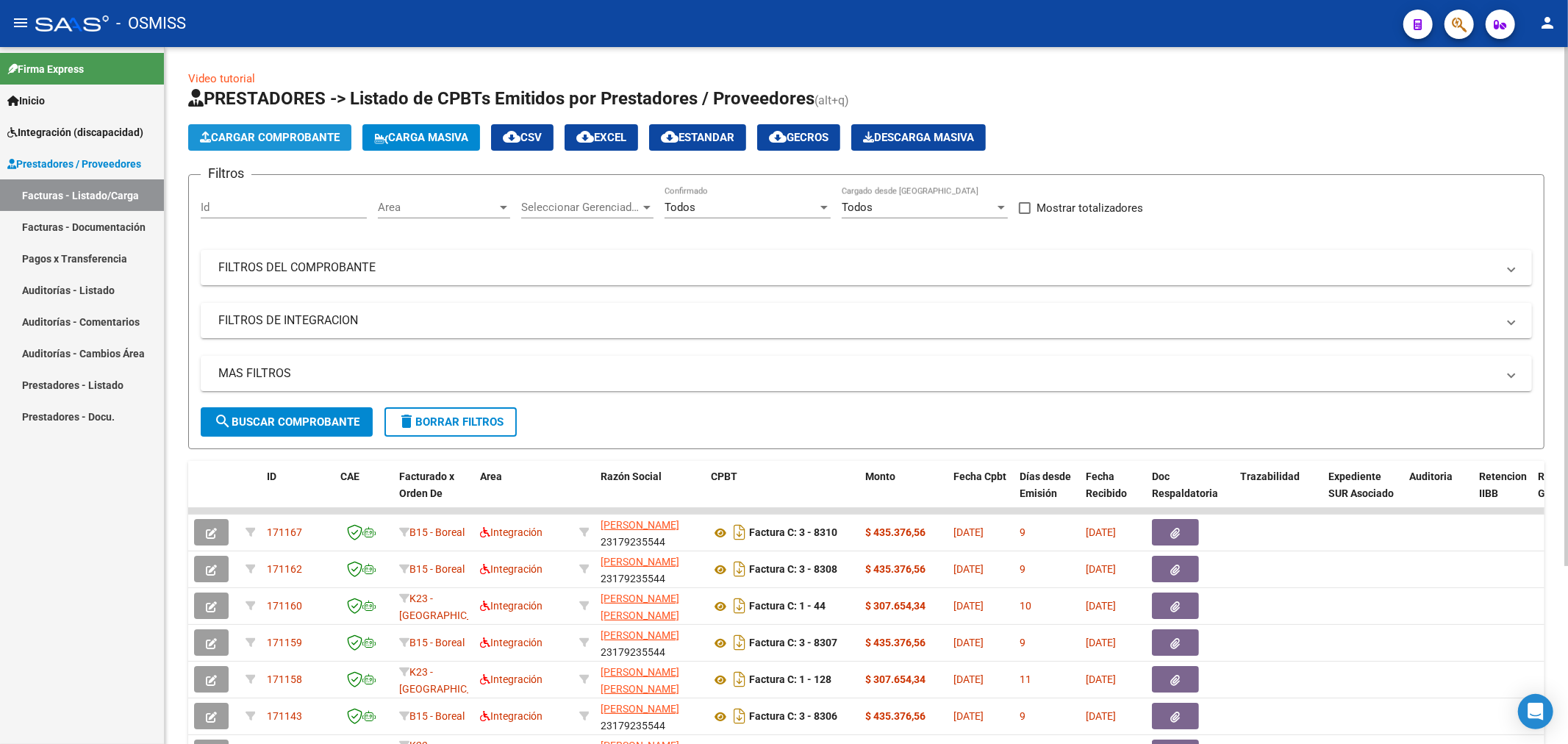
click at [269, 144] on button "Cargar Comprobante" at bounding box center [270, 137] width 163 height 26
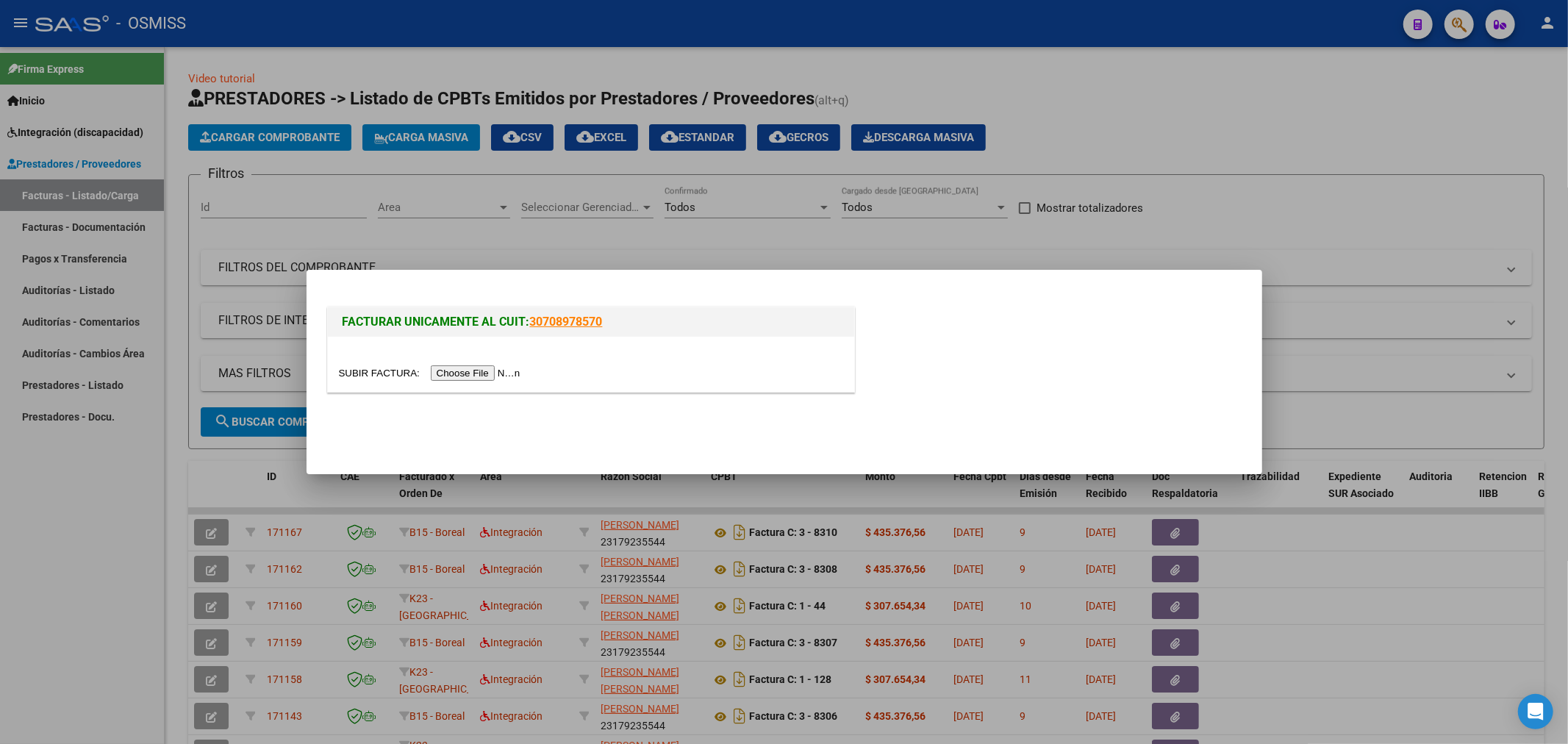
click at [447, 370] on input "file" at bounding box center [432, 373] width 186 height 15
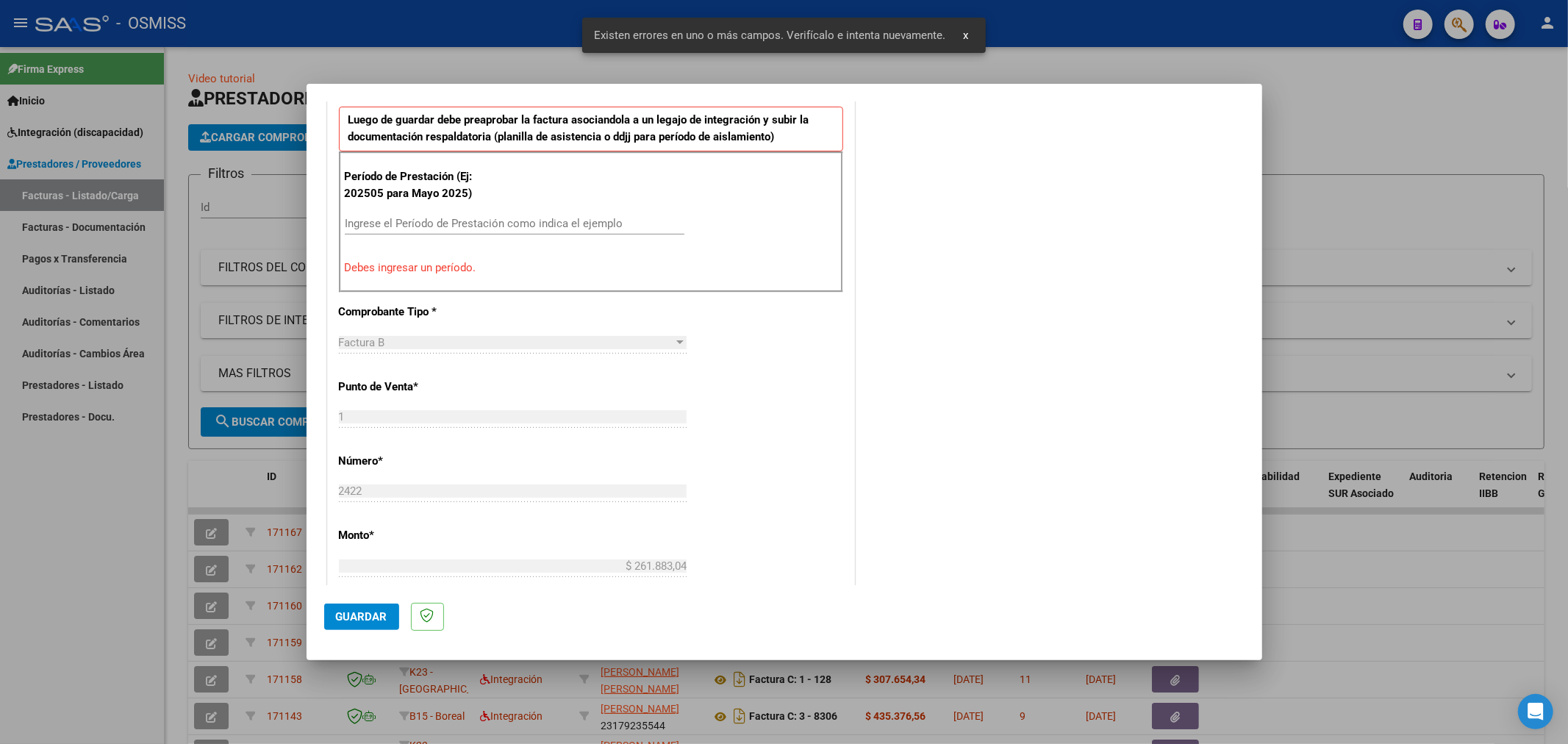
scroll to position [480, 0]
click at [474, 218] on input "Ingrese el Período de Prestación como indica el ejemplo" at bounding box center [514, 222] width 340 height 13
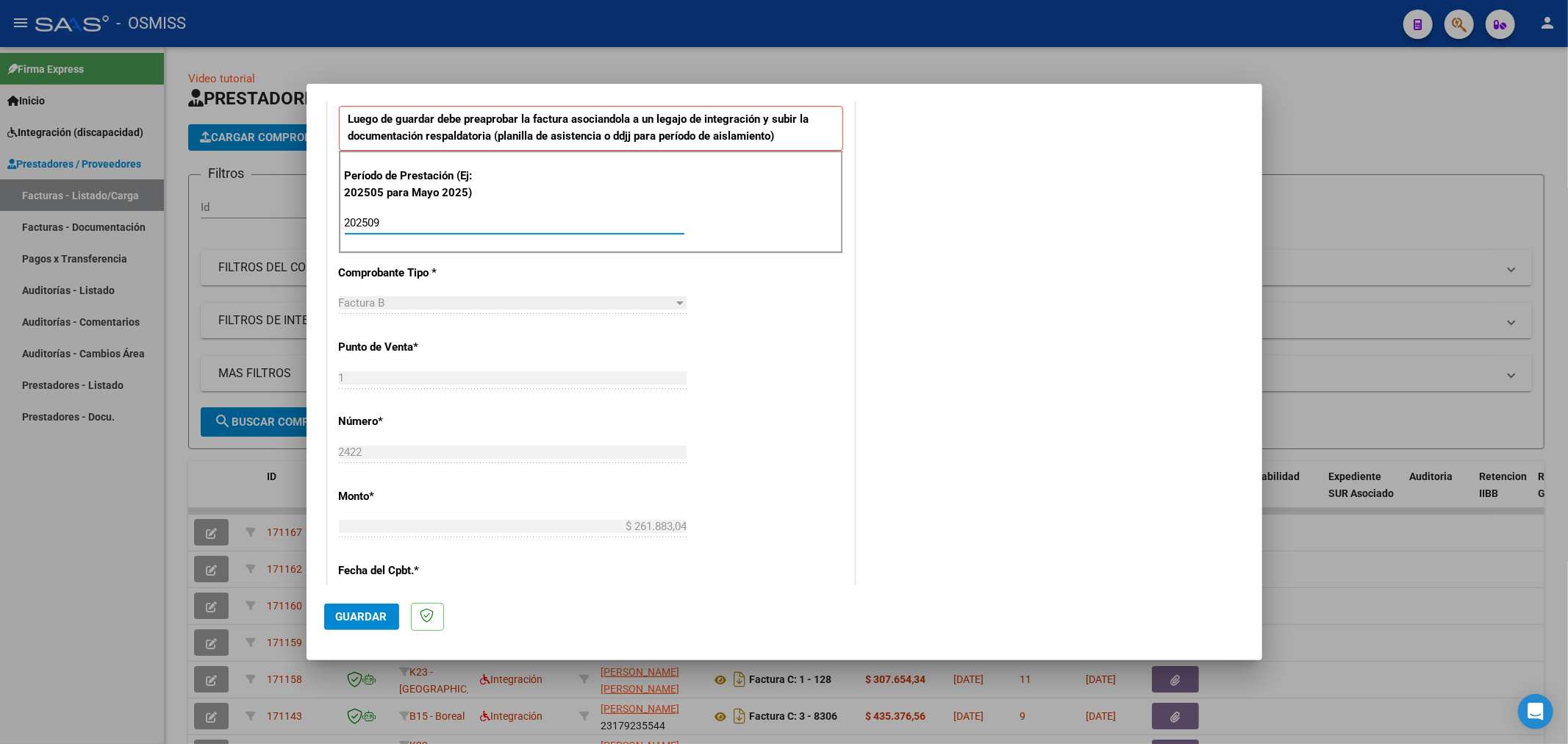
type input "202509"
click at [373, 607] on button "Guardar" at bounding box center [362, 616] width 75 height 26
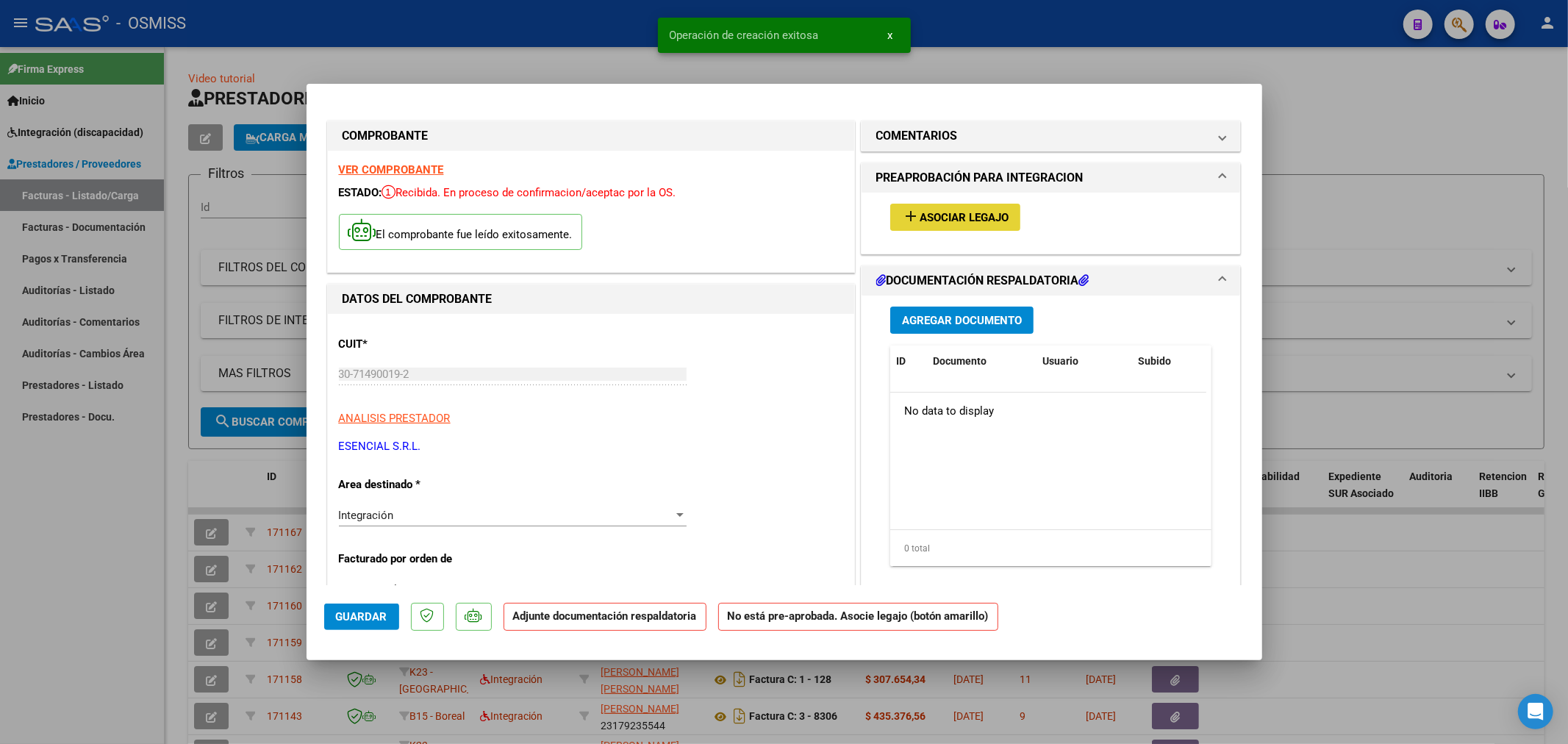
click at [920, 218] on span "Asociar Legajo" at bounding box center [964, 217] width 89 height 13
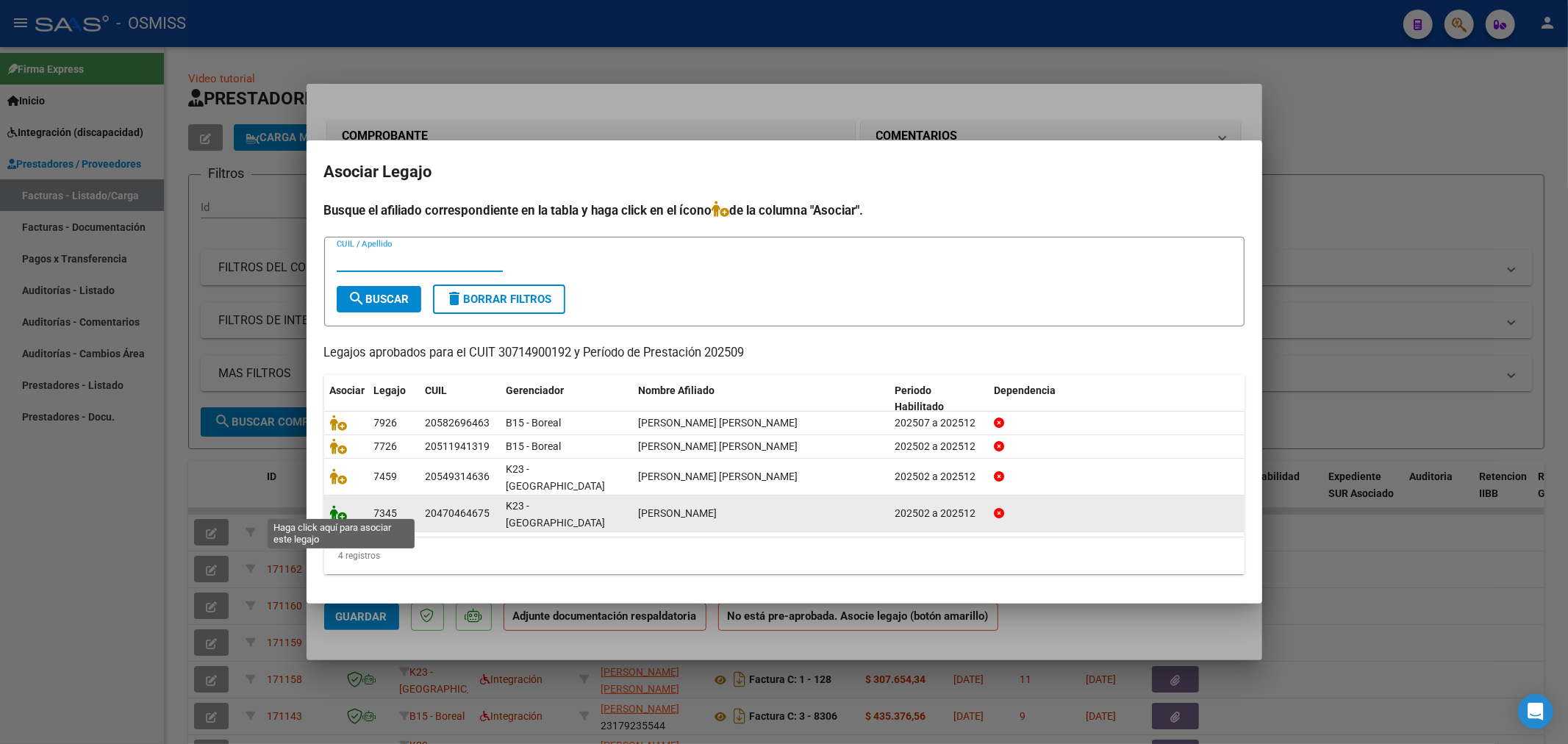
click at [340, 510] on icon at bounding box center [338, 513] width 17 height 16
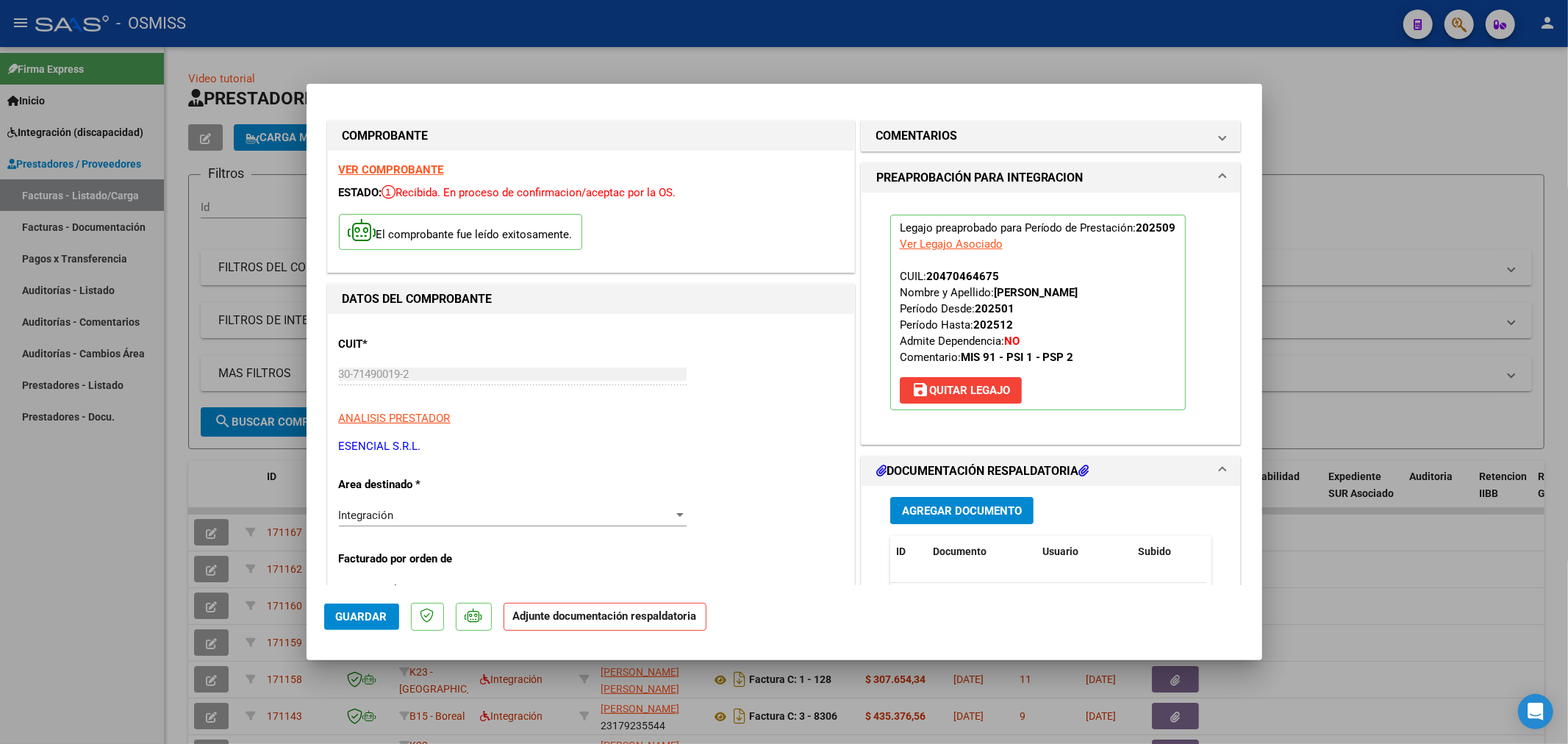
click at [949, 505] on span "Agregar Documento" at bounding box center [962, 510] width 120 height 13
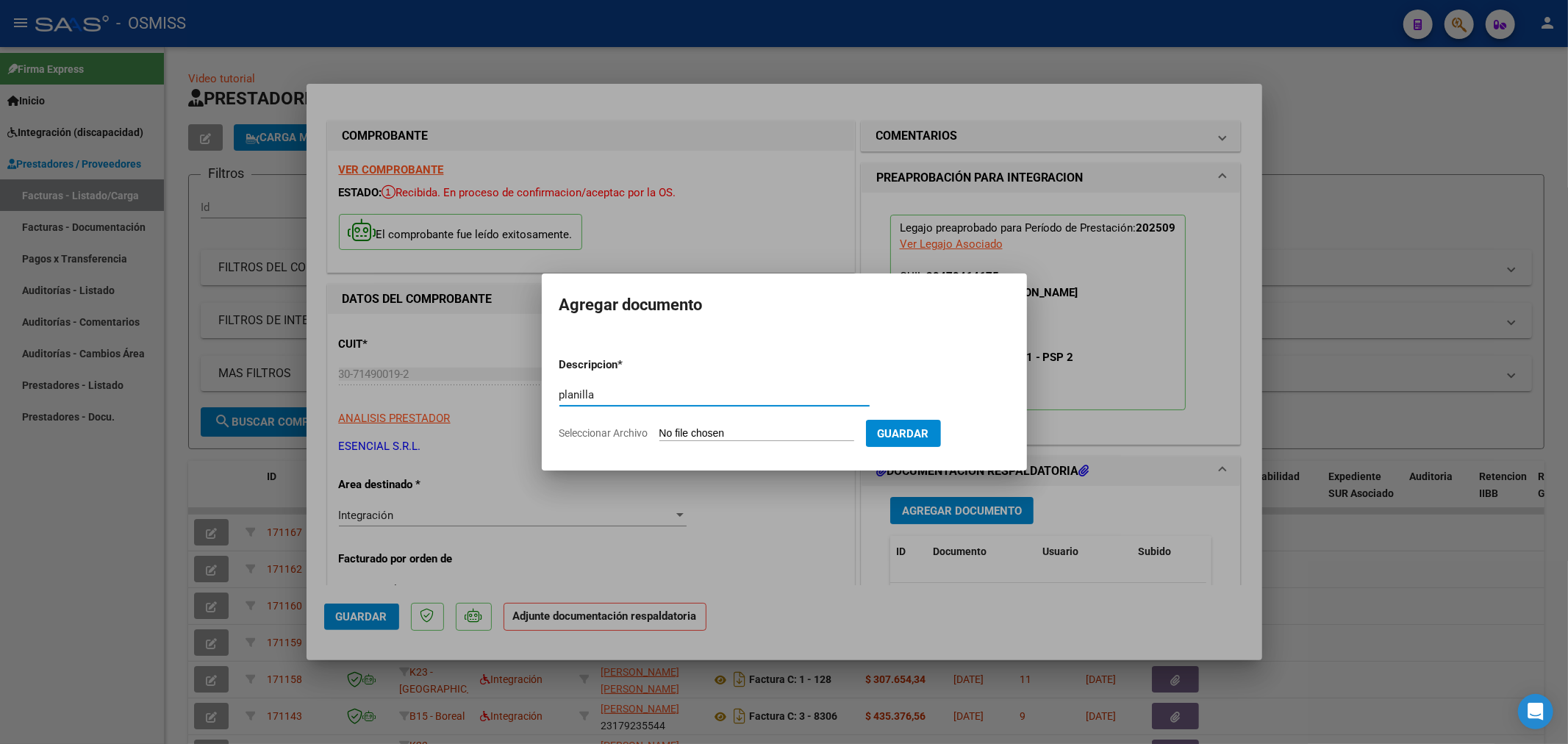
type input "planilla"
click at [670, 439] on input "Seleccionar Archivo" at bounding box center [757, 434] width 195 height 14
type input "C:\fakepath\Asistencia_Bono_y_SSsalud_Garcia_1622[1].pdf"
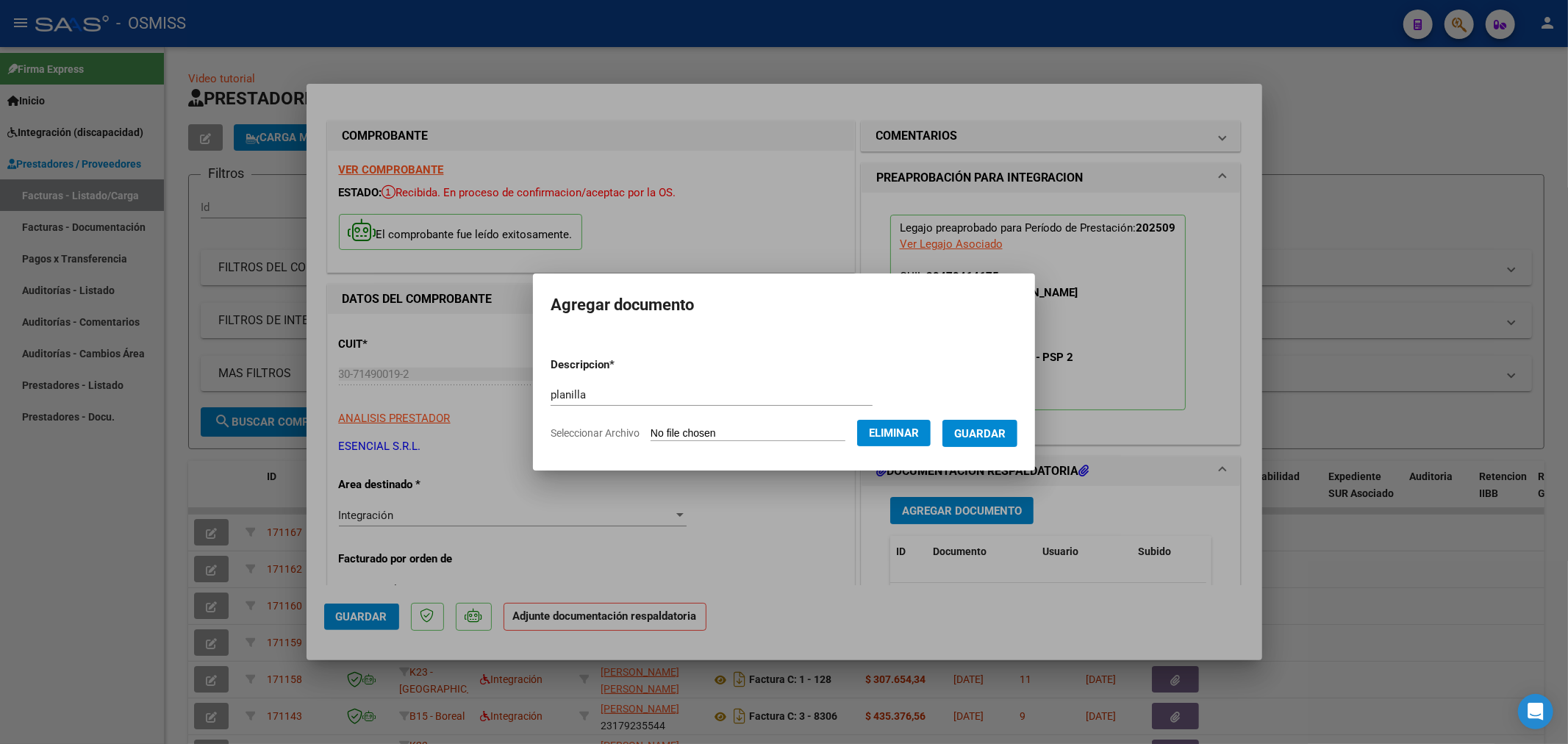
click at [980, 434] on span "Guardar" at bounding box center [980, 433] width 51 height 13
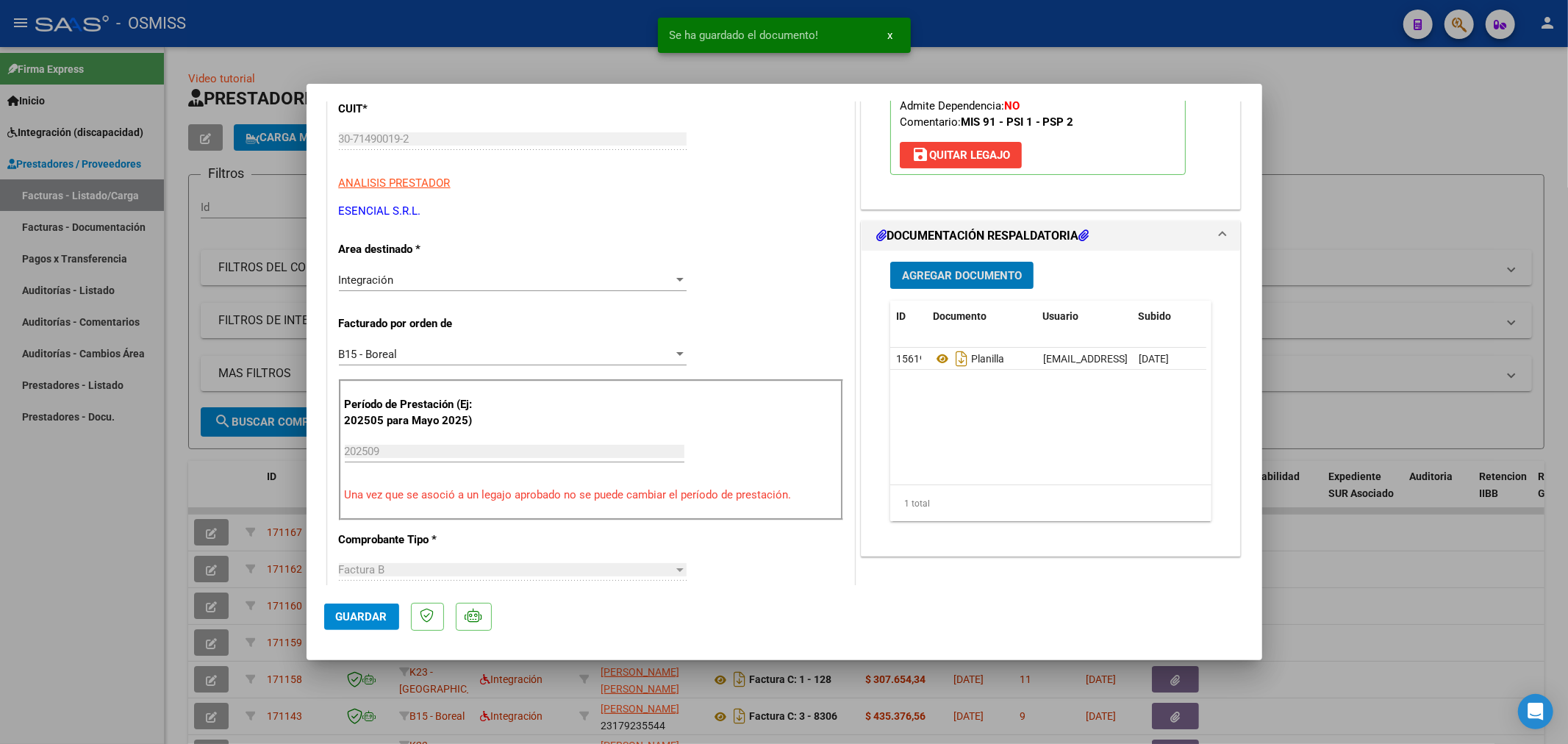
scroll to position [245, 0]
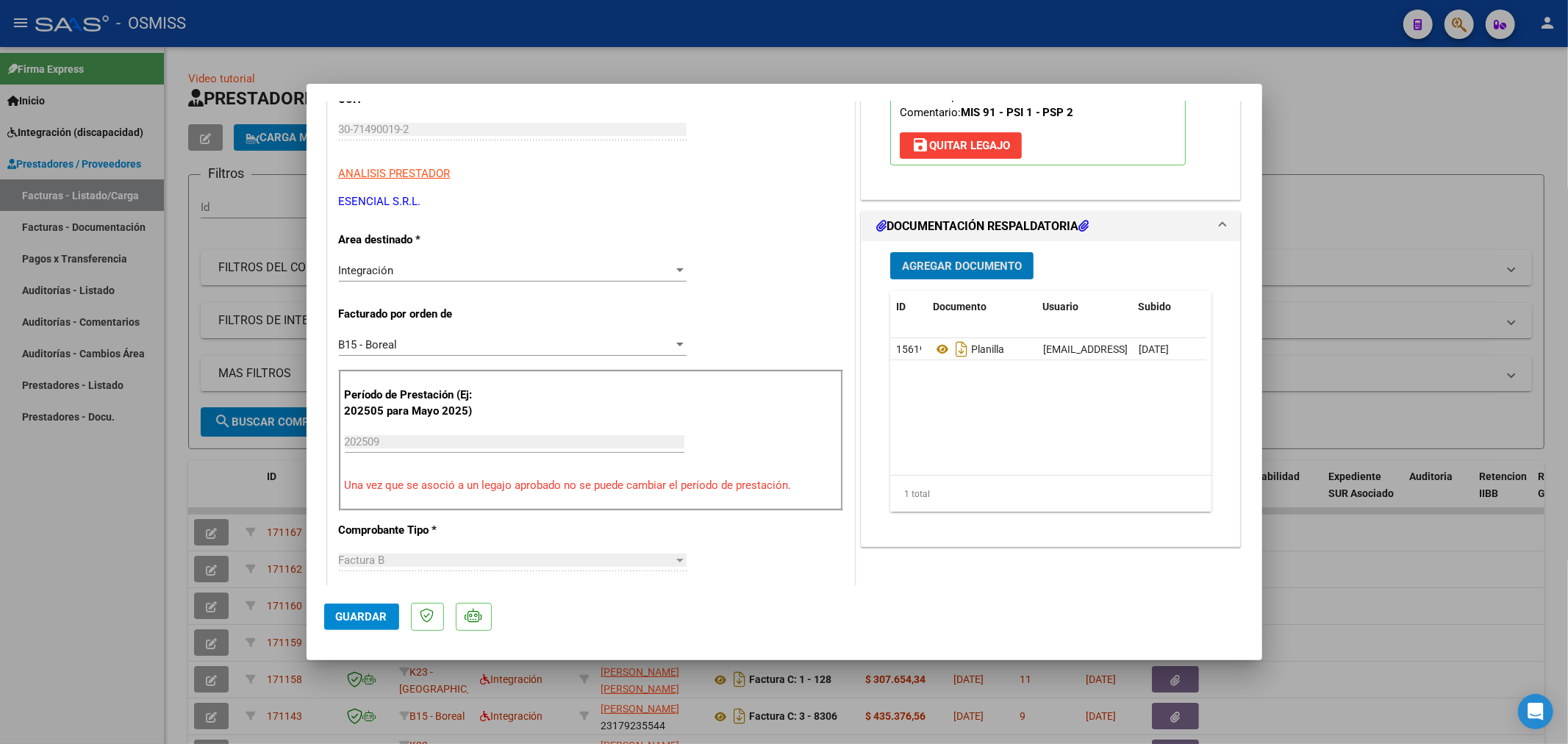
type input "$ 0,00"
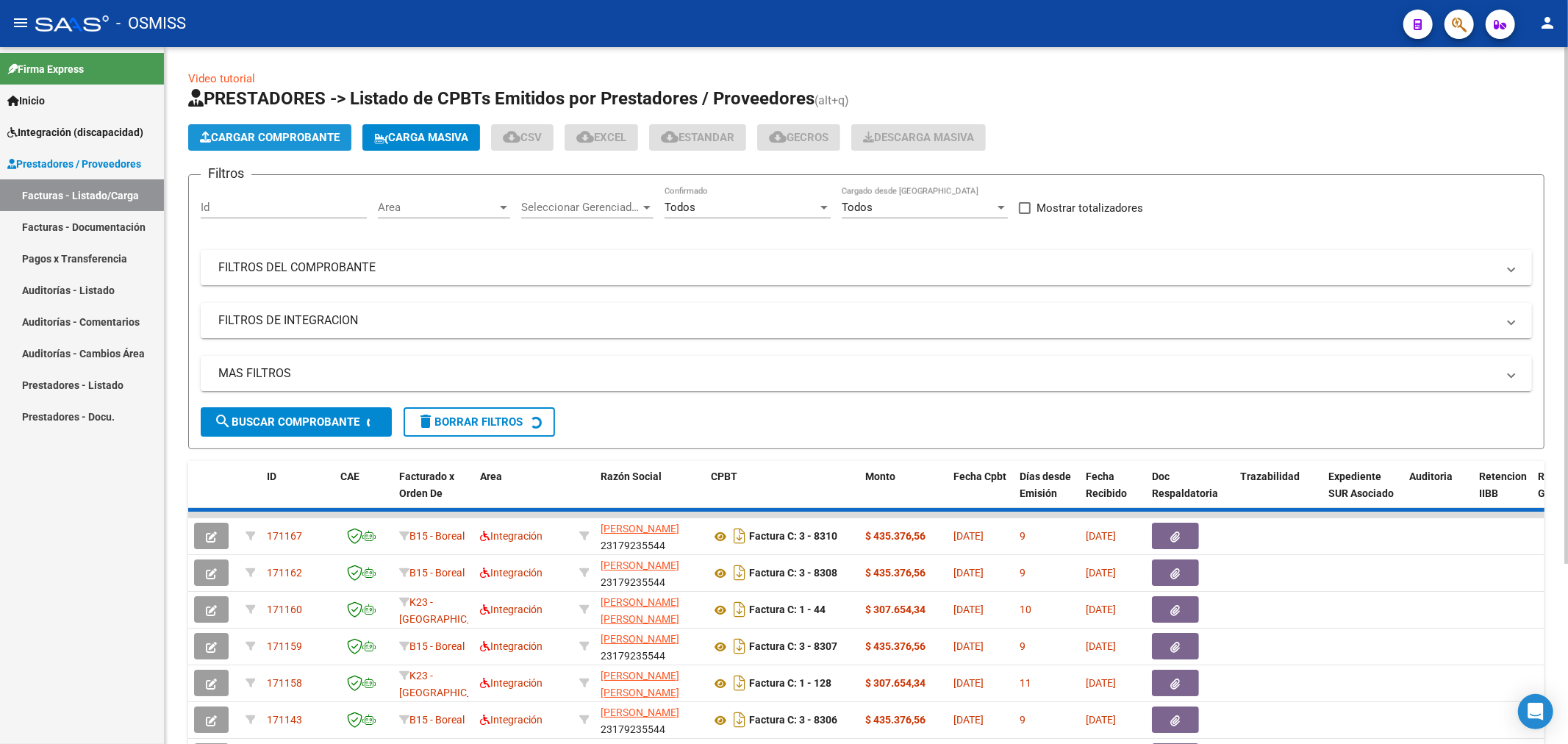
click at [296, 138] on span "Cargar Comprobante" at bounding box center [269, 137] width 140 height 13
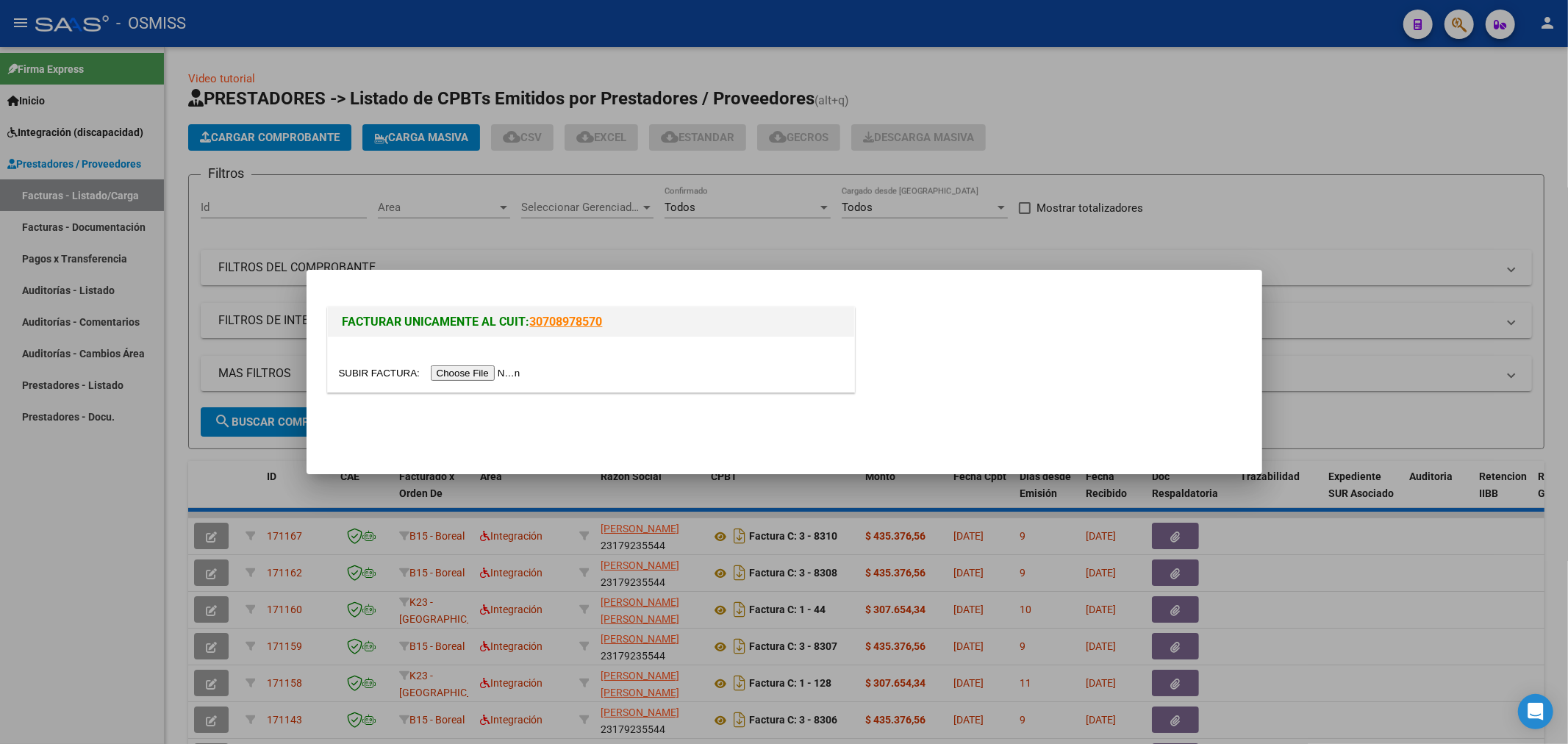
click at [483, 364] on div at bounding box center [591, 373] width 505 height 17
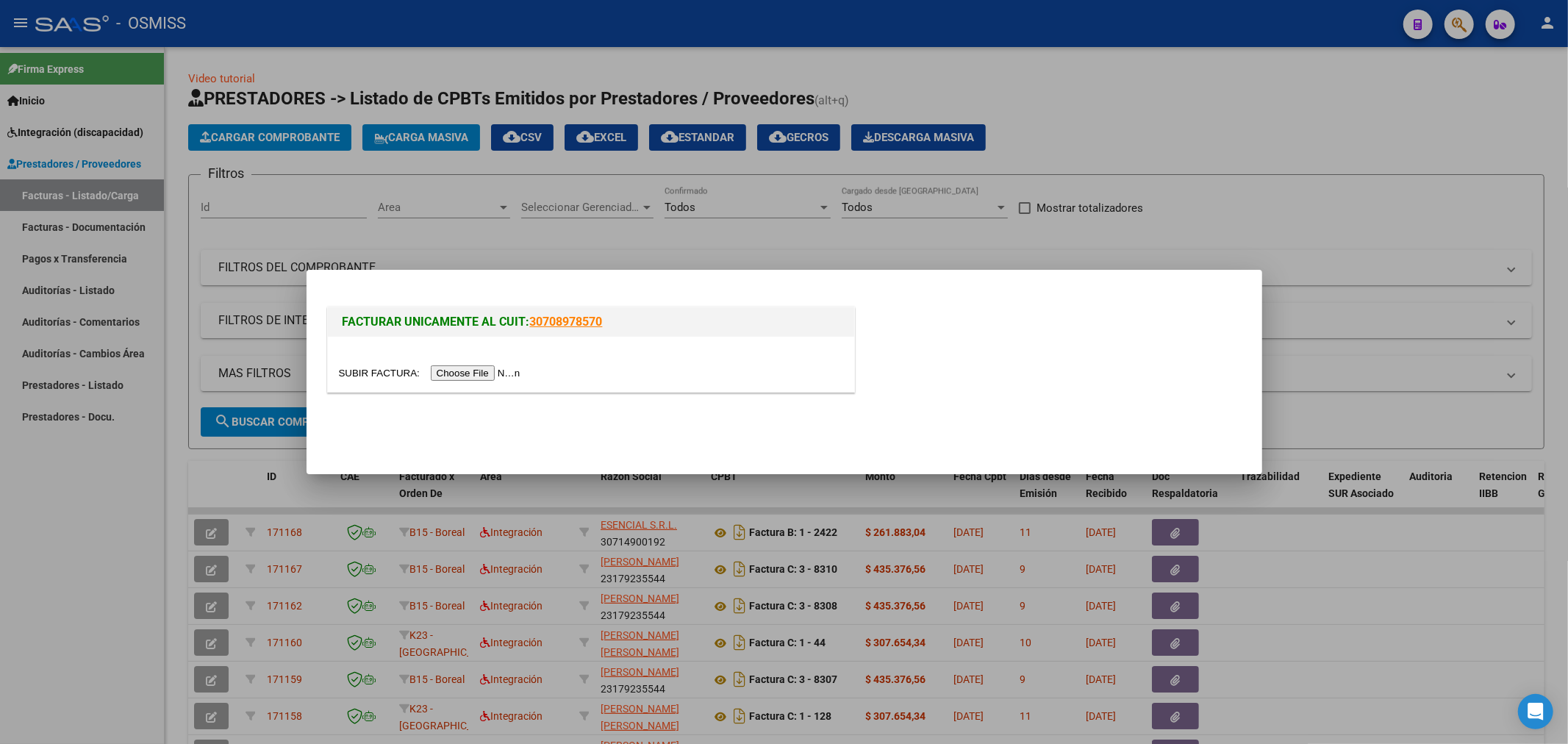
click at [478, 365] on input "file" at bounding box center [432, 373] width 186 height 15
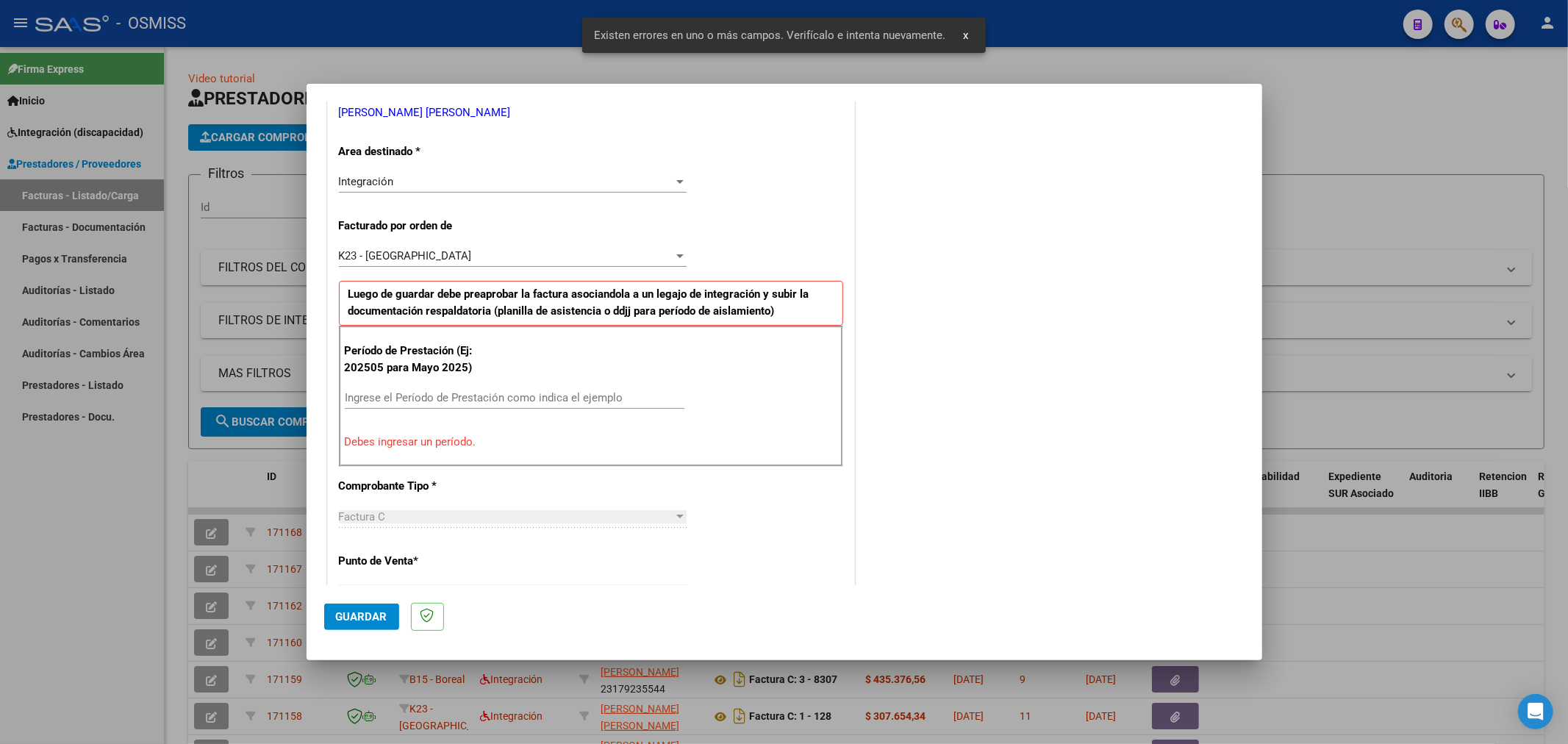
scroll to position [344, 0]
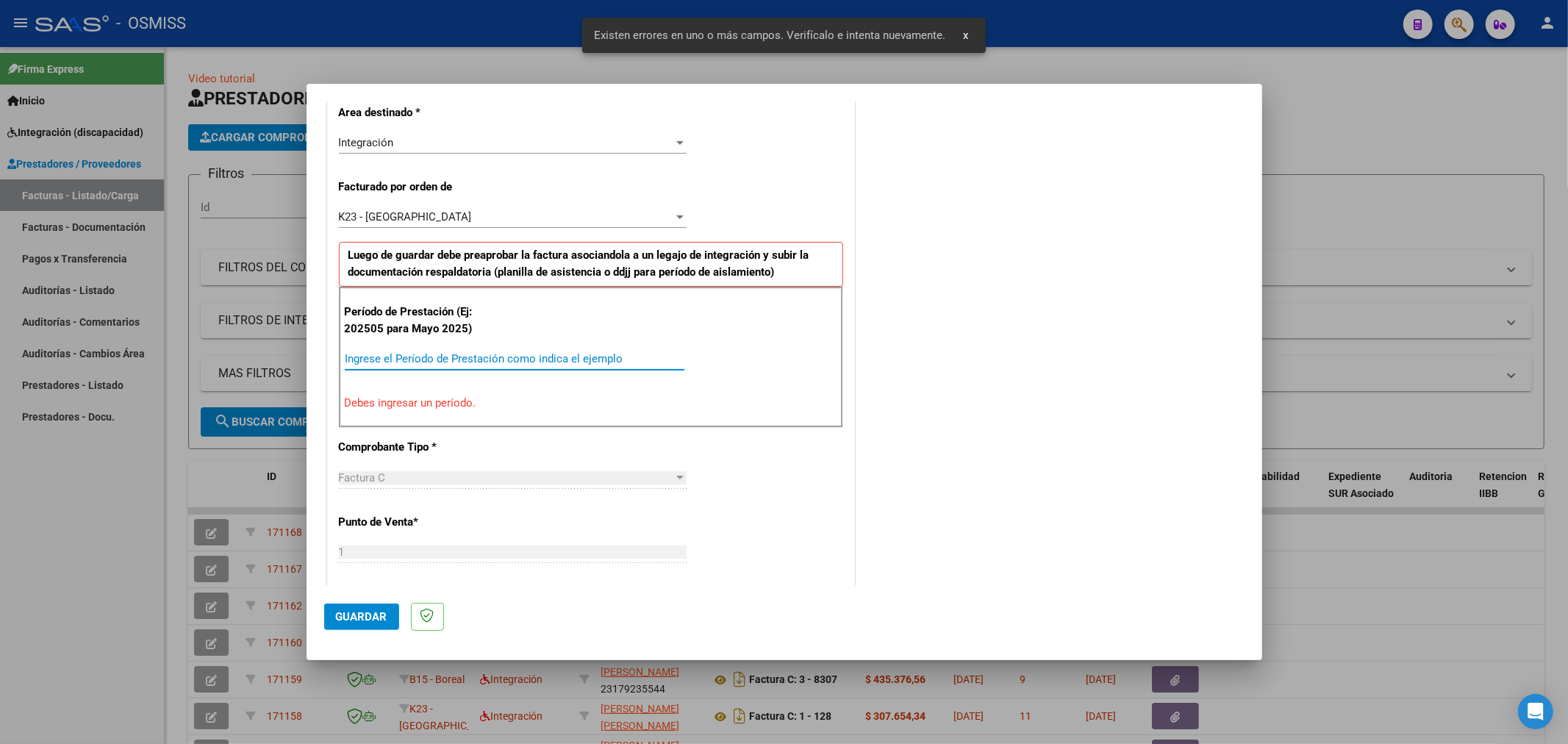
click at [508, 361] on input "Ingrese el Período de Prestación como indica el ejemplo" at bounding box center [514, 358] width 340 height 13
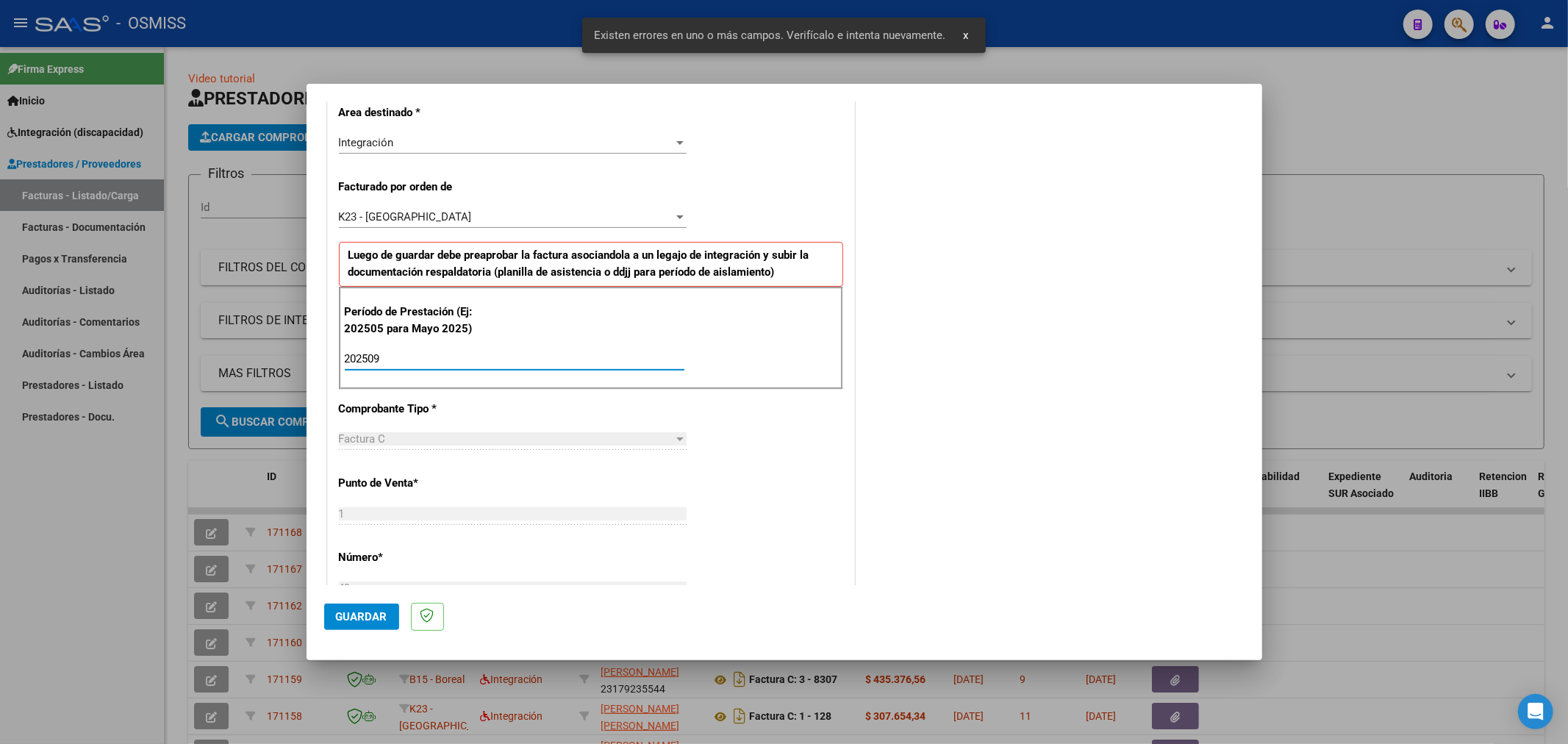
type input "202509"
click at [369, 618] on span "Guardar" at bounding box center [362, 616] width 51 height 13
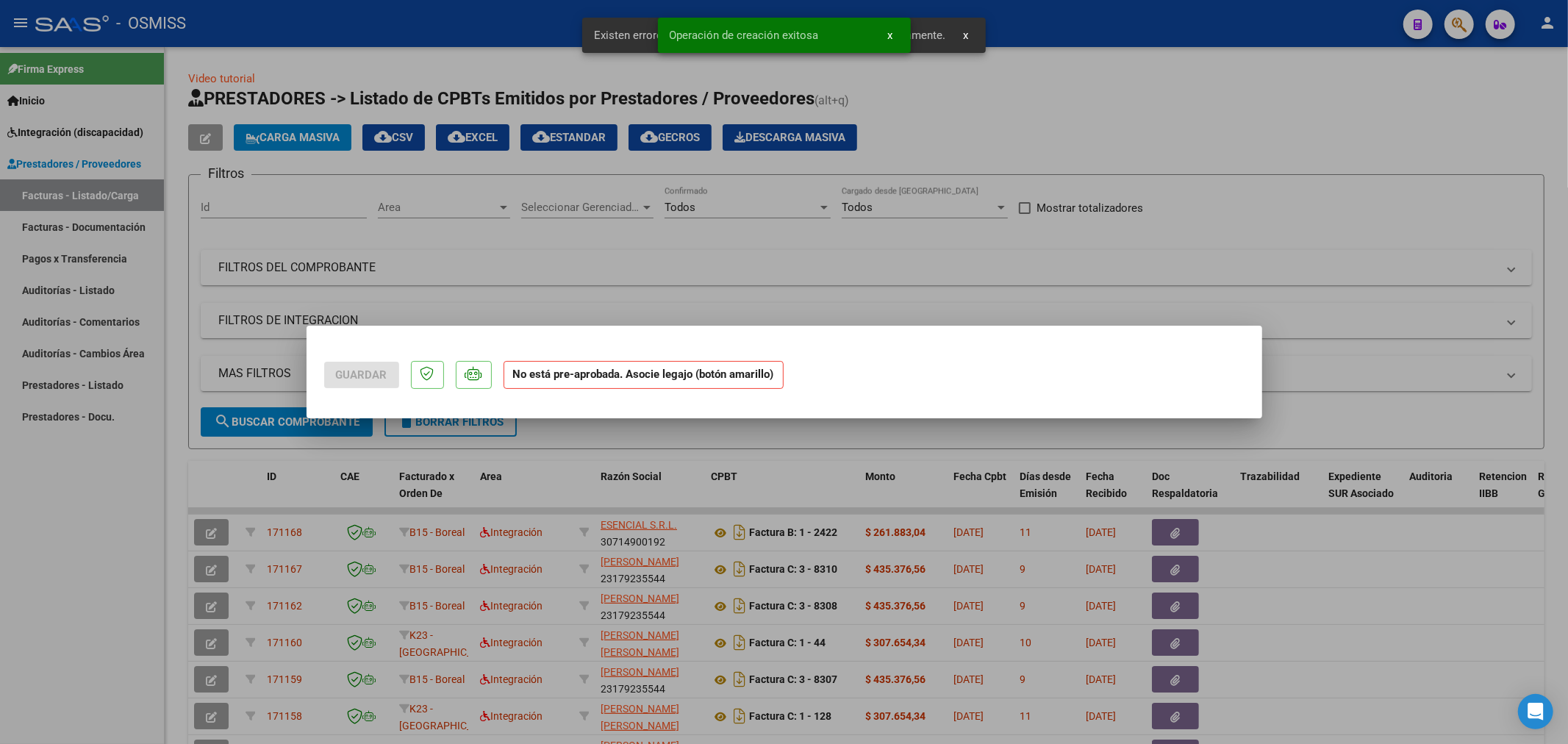
scroll to position [0, 0]
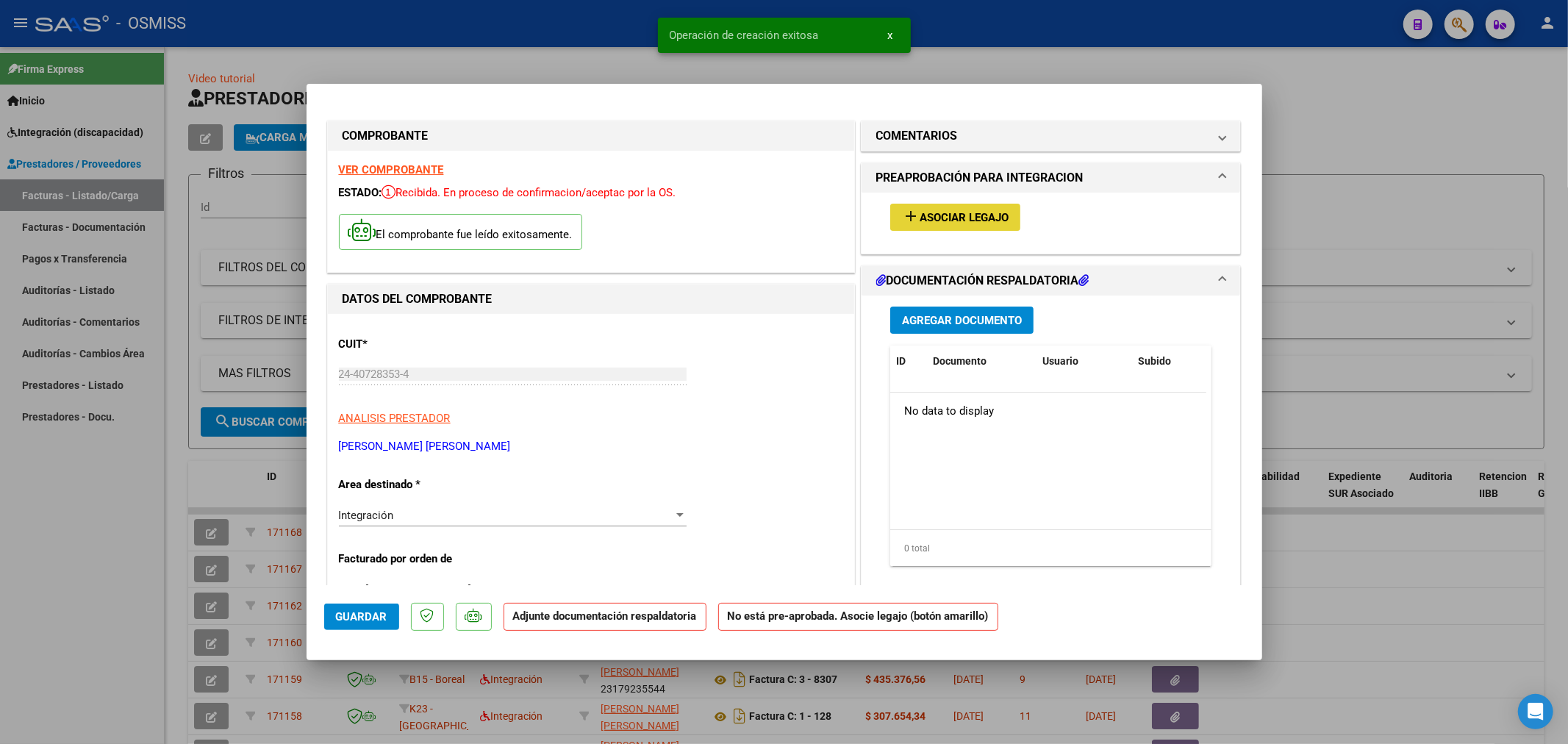
click at [959, 212] on span "Asociar Legajo" at bounding box center [964, 217] width 89 height 13
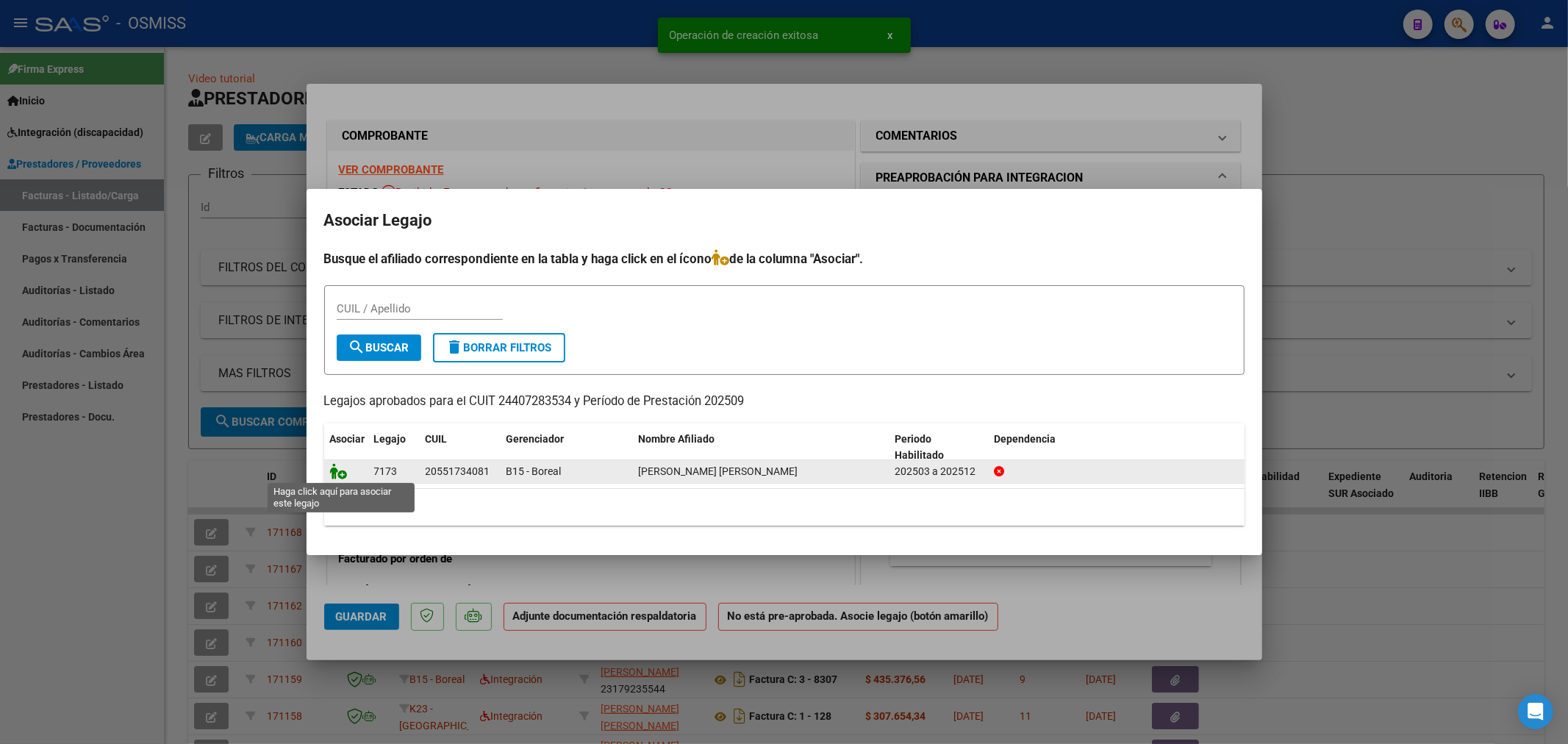
click at [332, 472] on icon at bounding box center [338, 470] width 17 height 16
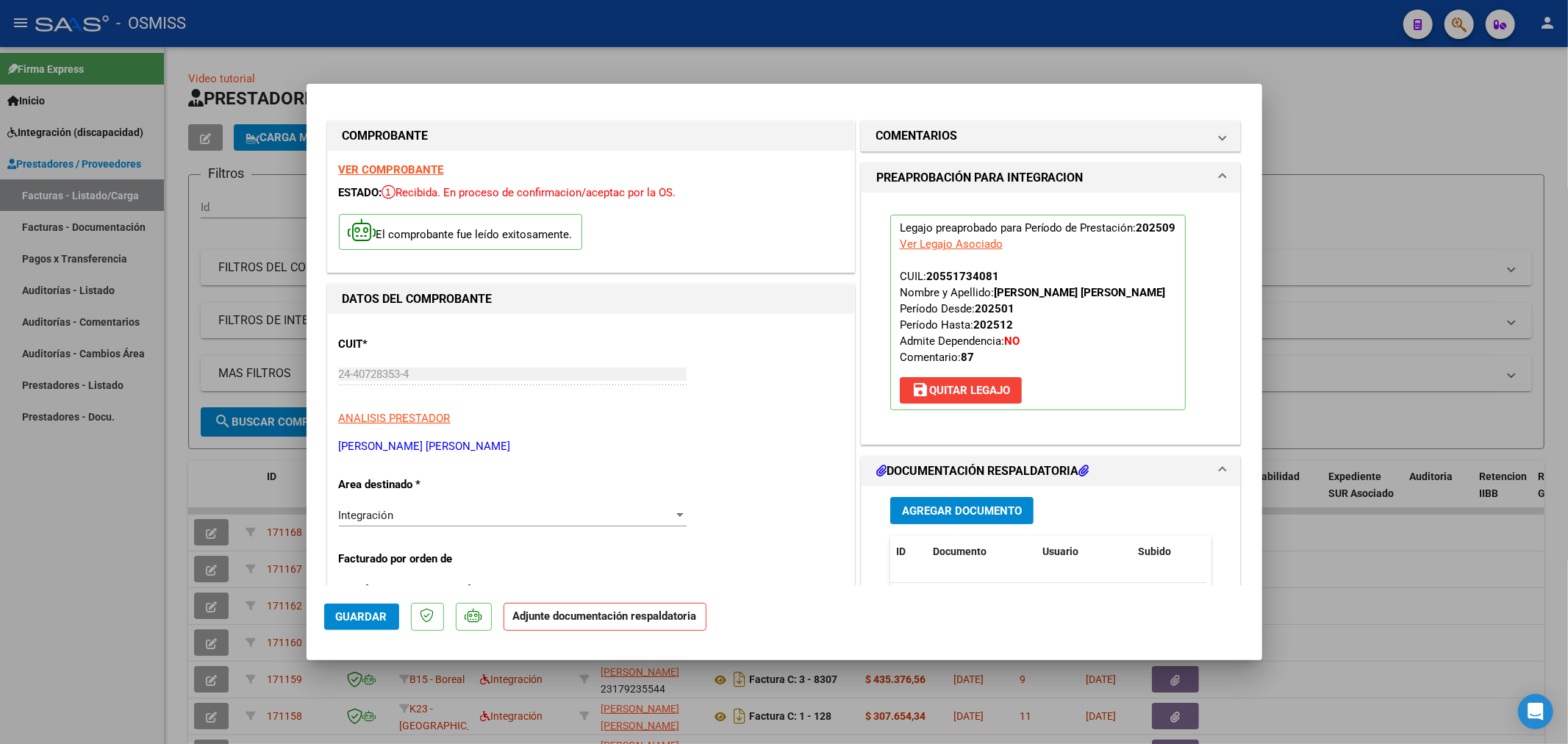
click at [938, 495] on div "Agregar Documento ID Documento Usuario Subido Acción No data to display 0 total…" at bounding box center [1051, 633] width 344 height 293
click at [936, 510] on span "Agregar Documento" at bounding box center [962, 510] width 120 height 13
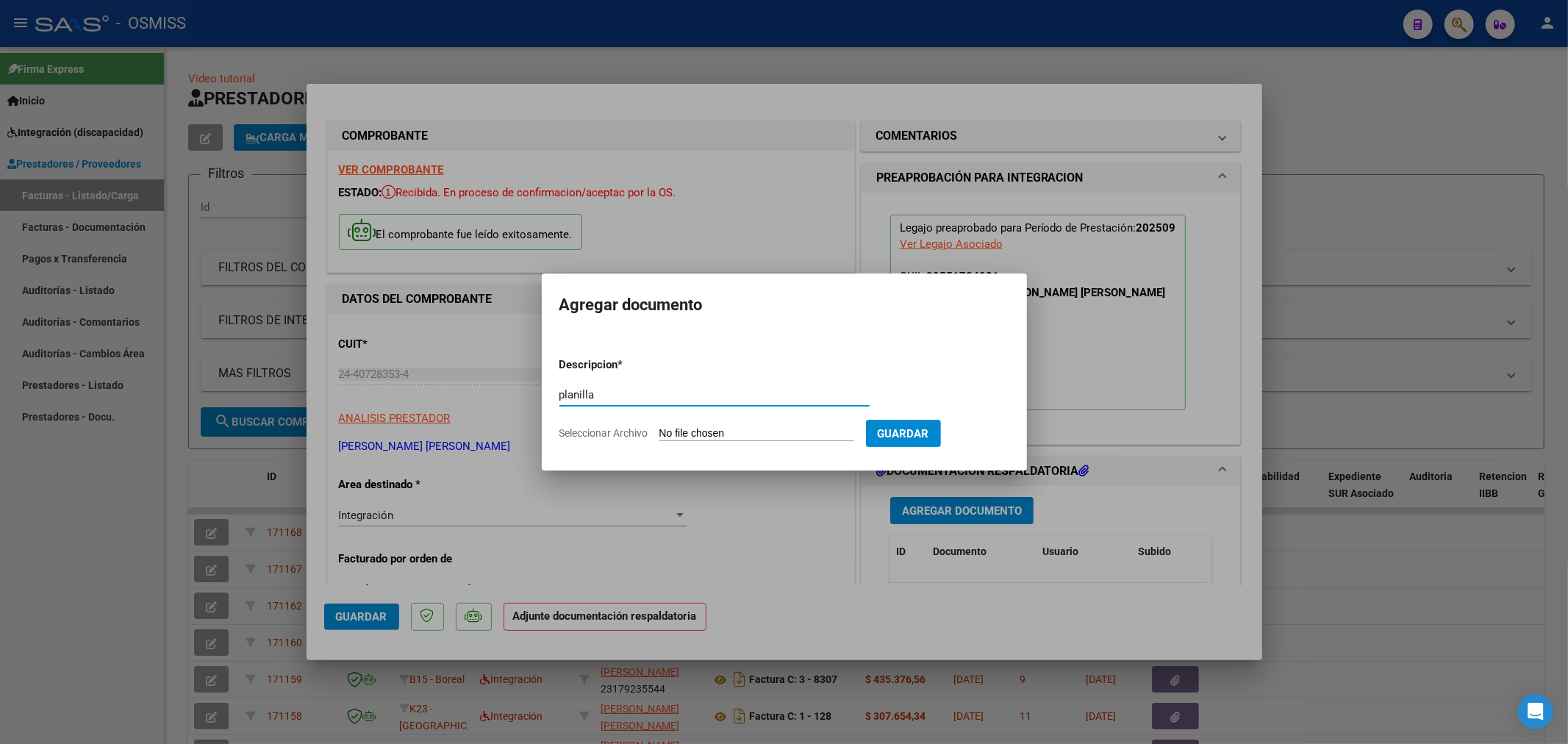
type input "planilla"
click at [717, 434] on input "Seleccionar Archivo" at bounding box center [757, 434] width 195 height 14
type input "C:\fakepath\DOC-20251003-WA0001..pdf"
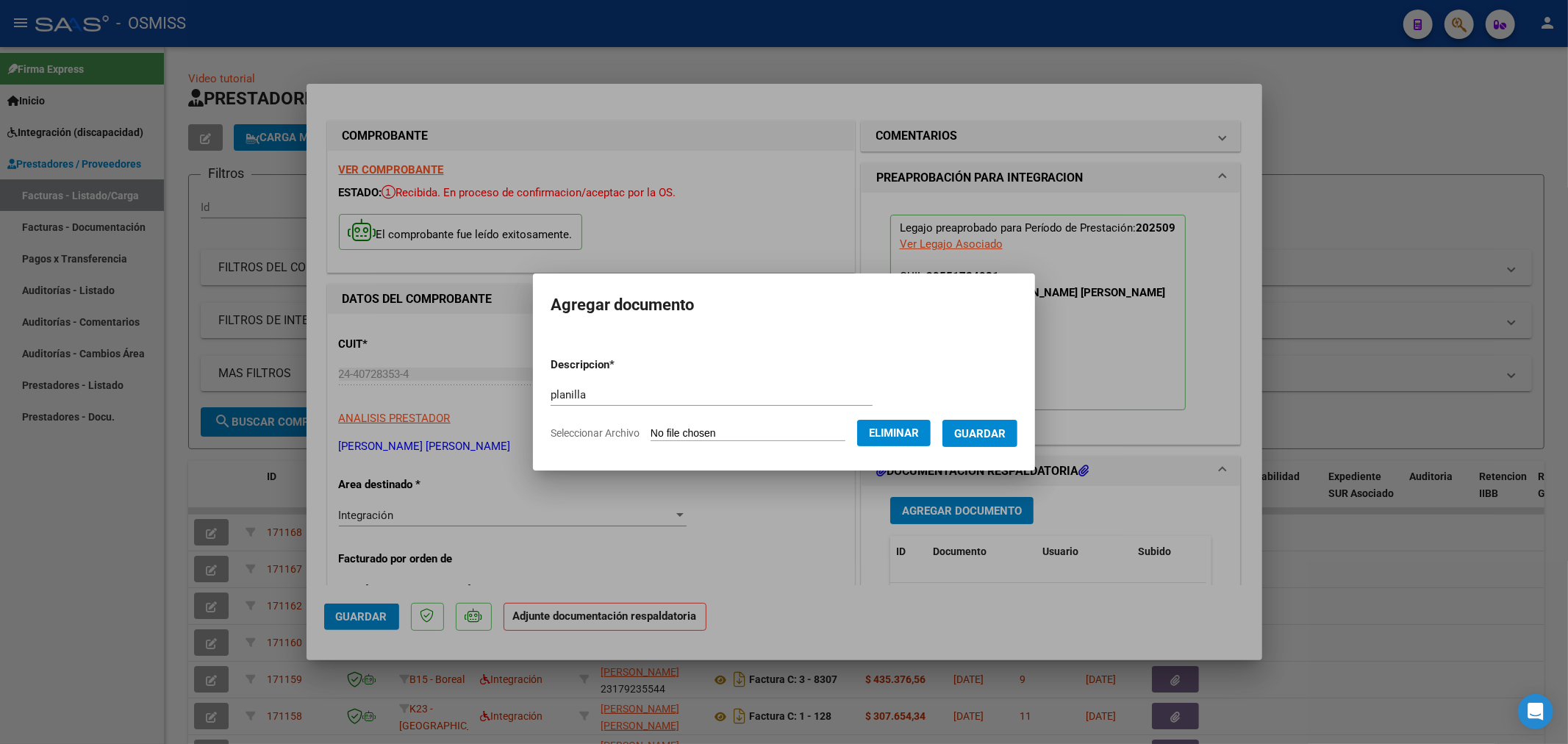
click at [976, 430] on span "Guardar" at bounding box center [980, 433] width 51 height 13
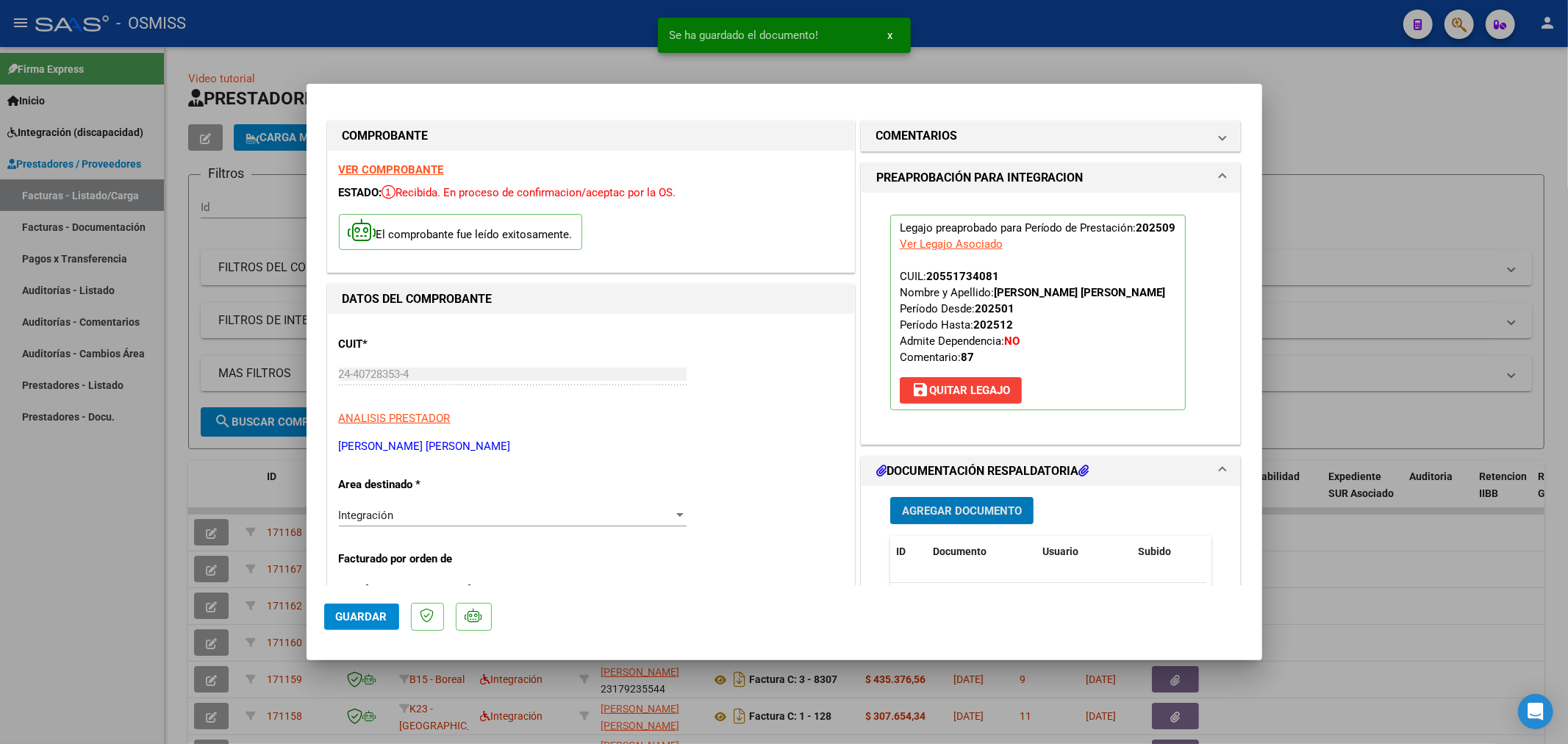
scroll to position [163, 0]
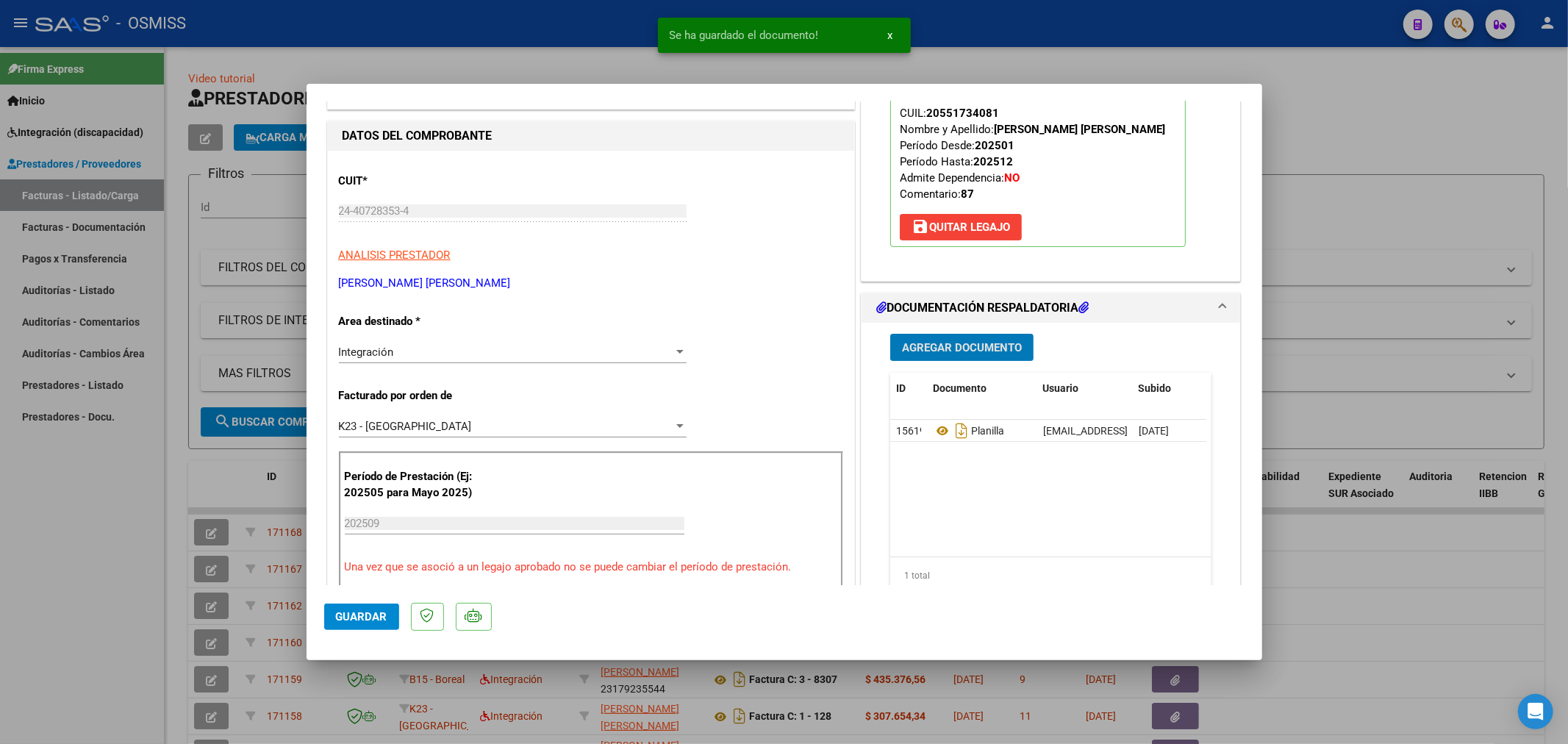
type input "$ 0,00"
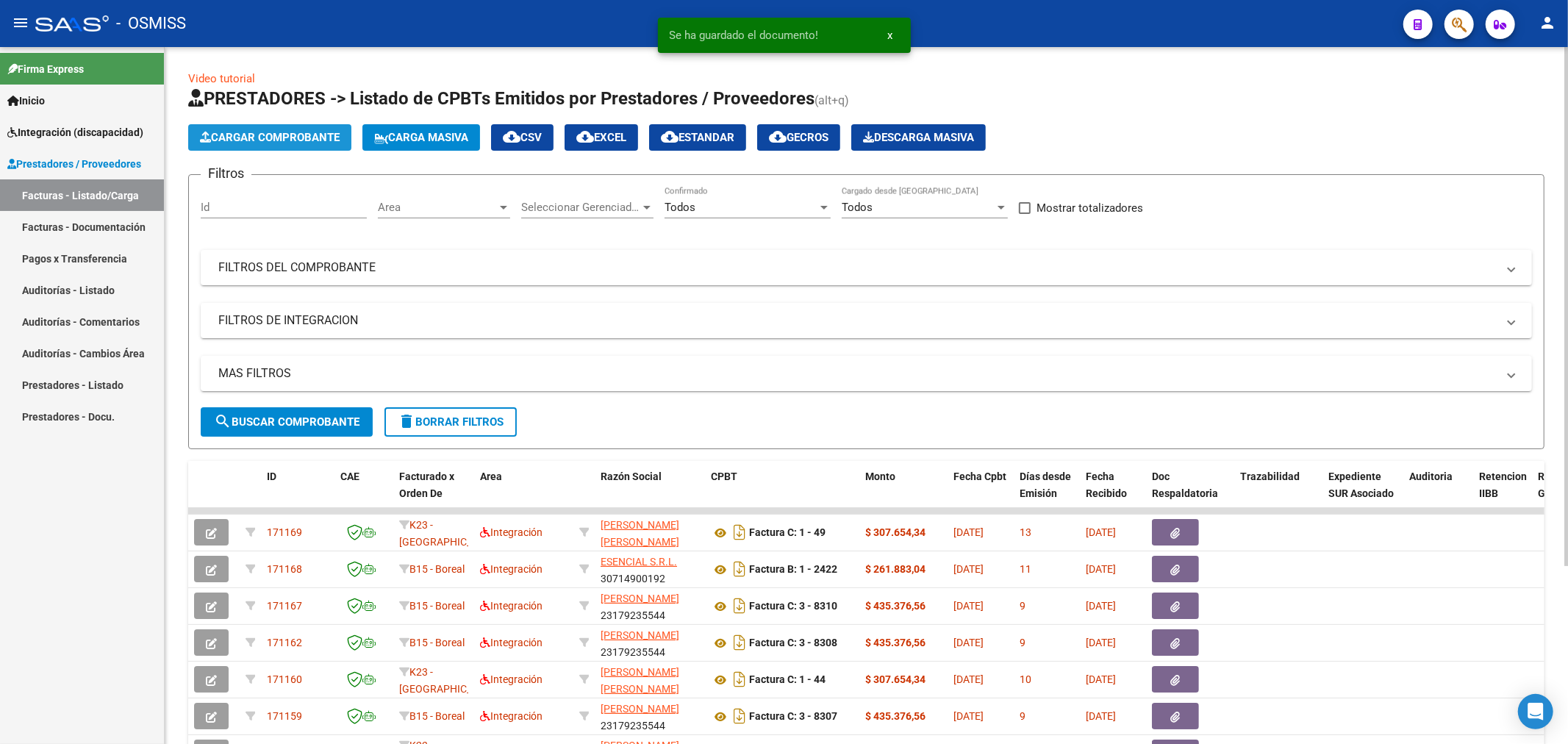
click at [232, 131] on span "Cargar Comprobante" at bounding box center [269, 137] width 140 height 13
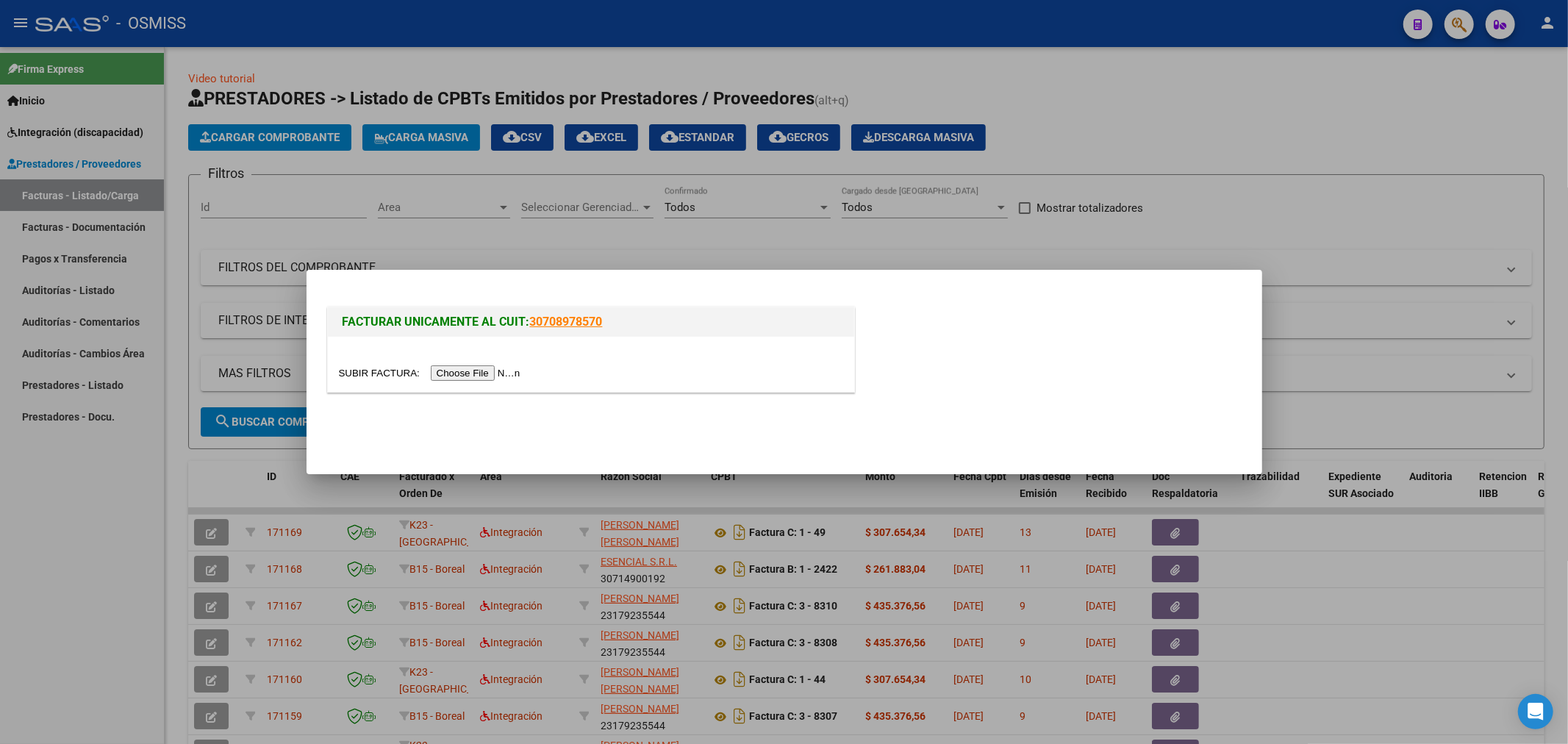
click at [511, 360] on div at bounding box center [591, 364] width 526 height 55
click at [501, 368] on input "file" at bounding box center [432, 373] width 186 height 15
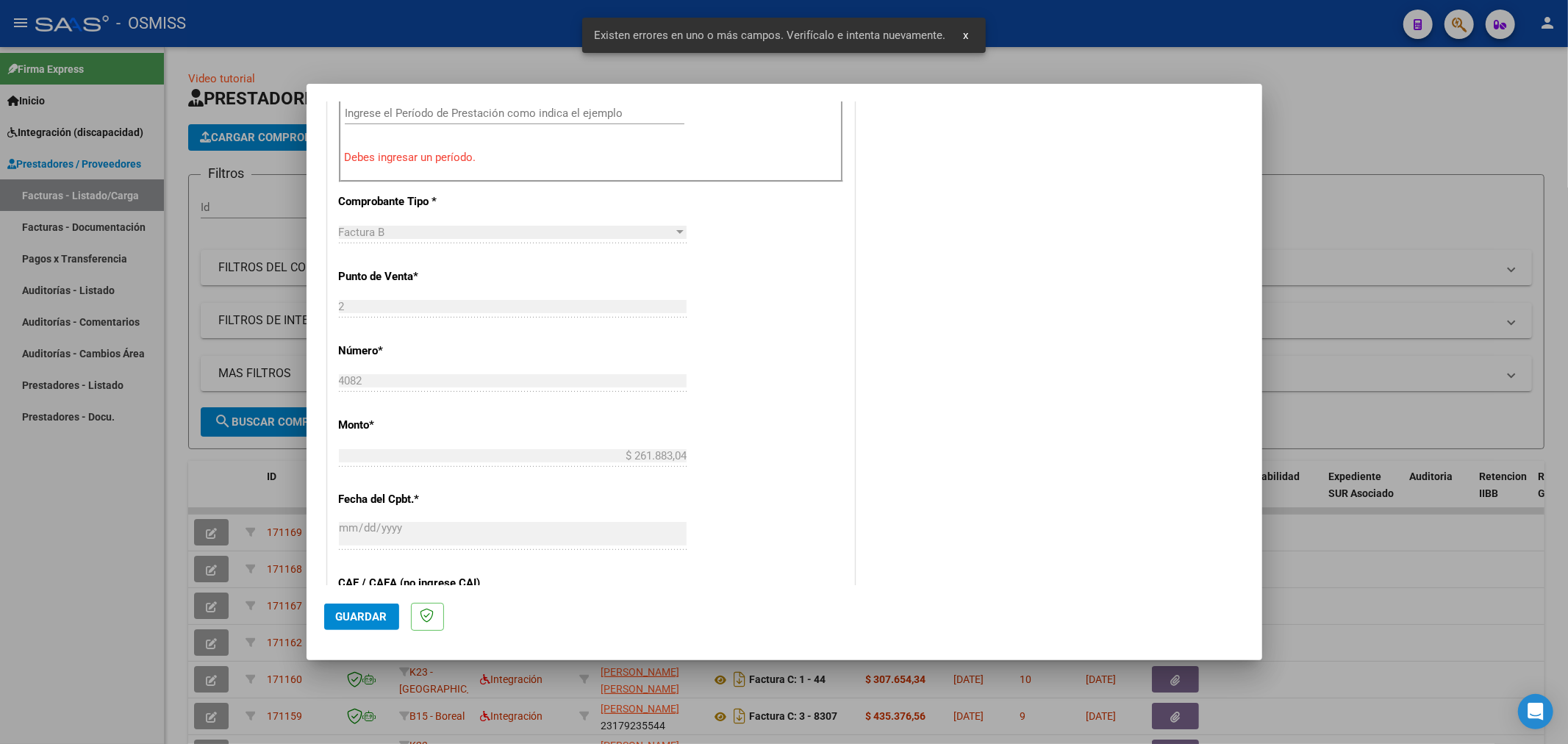
scroll to position [344, 0]
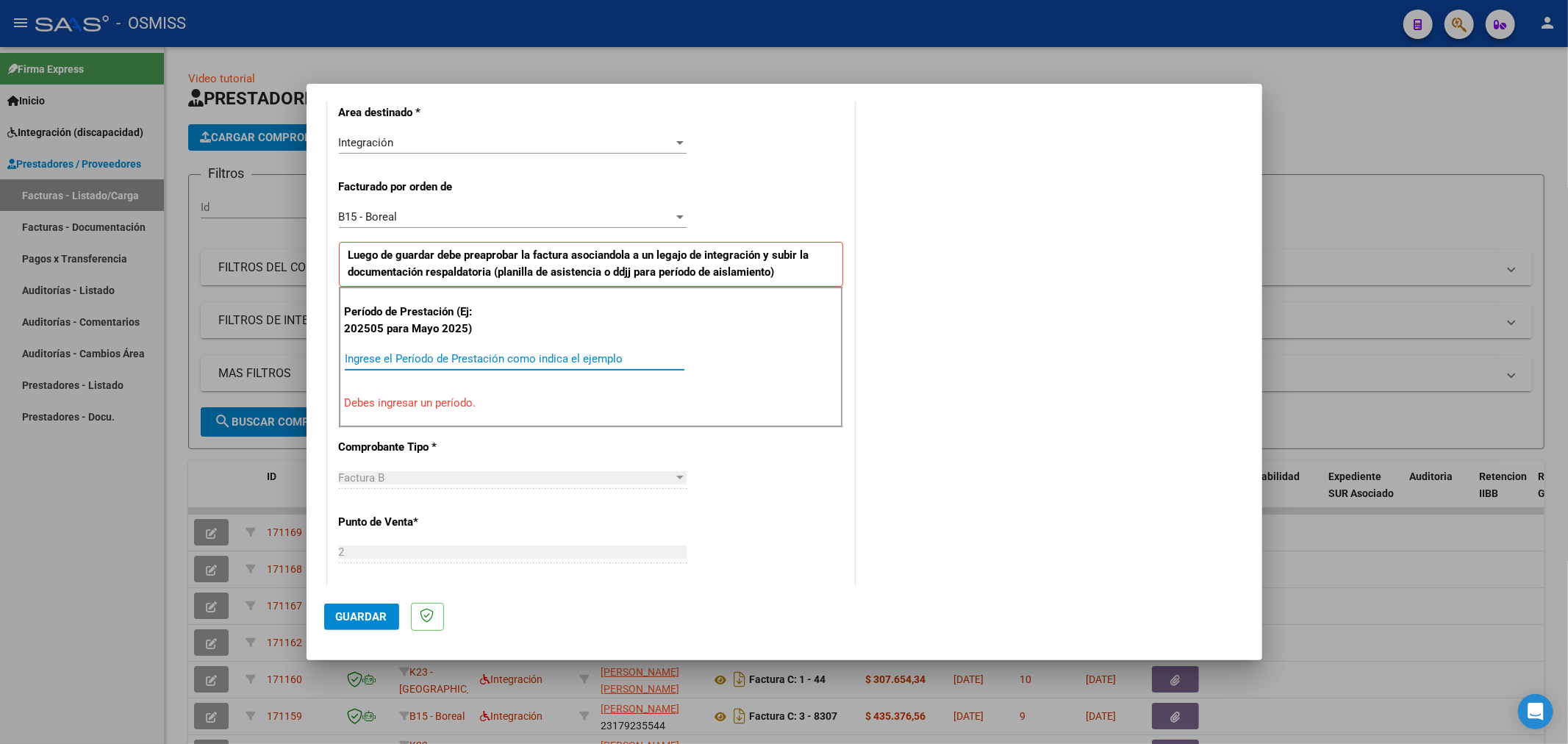
click at [470, 360] on input "Ingrese el Período de Prestación como indica el ejemplo" at bounding box center [514, 358] width 340 height 13
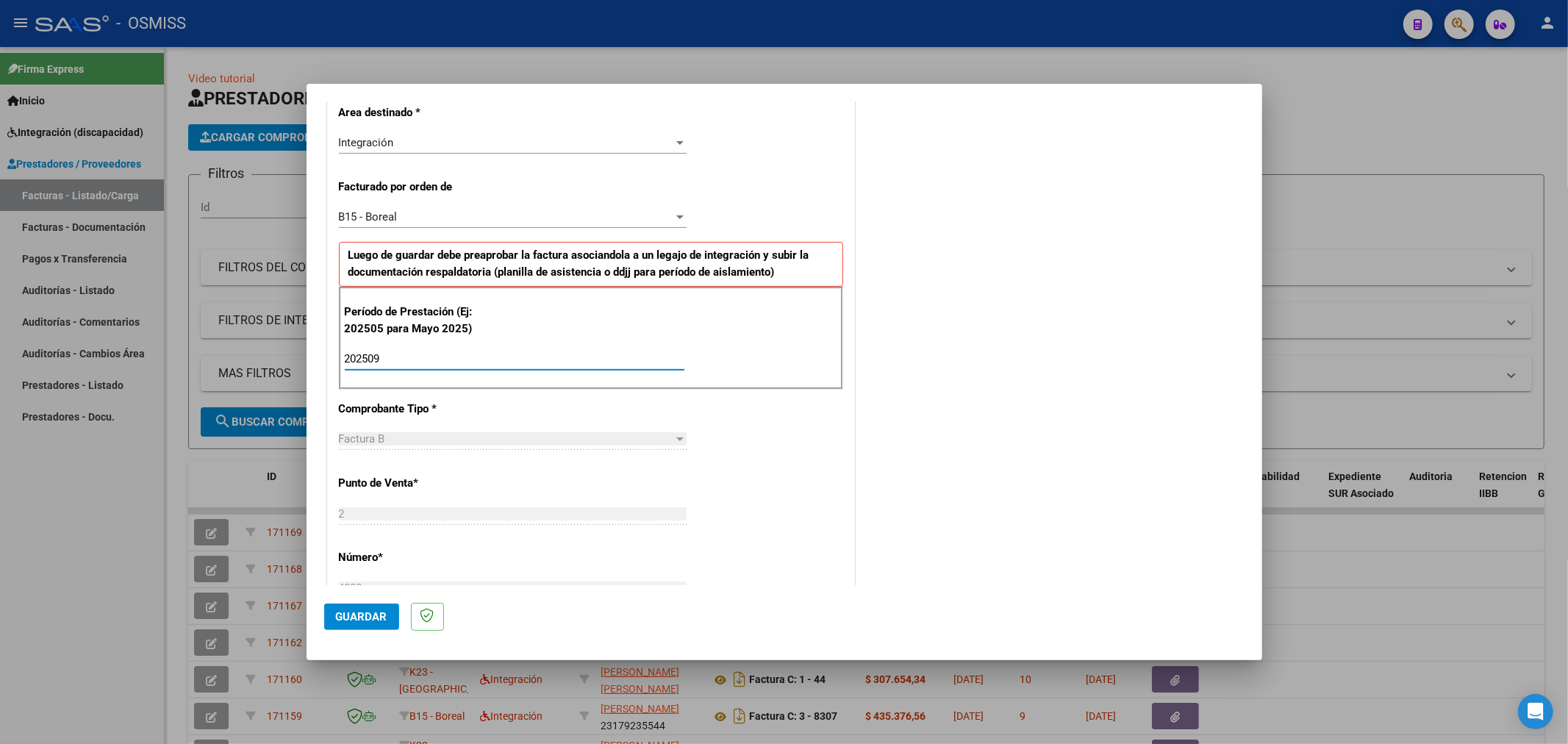
type input "202509"
click at [362, 622] on button "Guardar" at bounding box center [362, 616] width 75 height 26
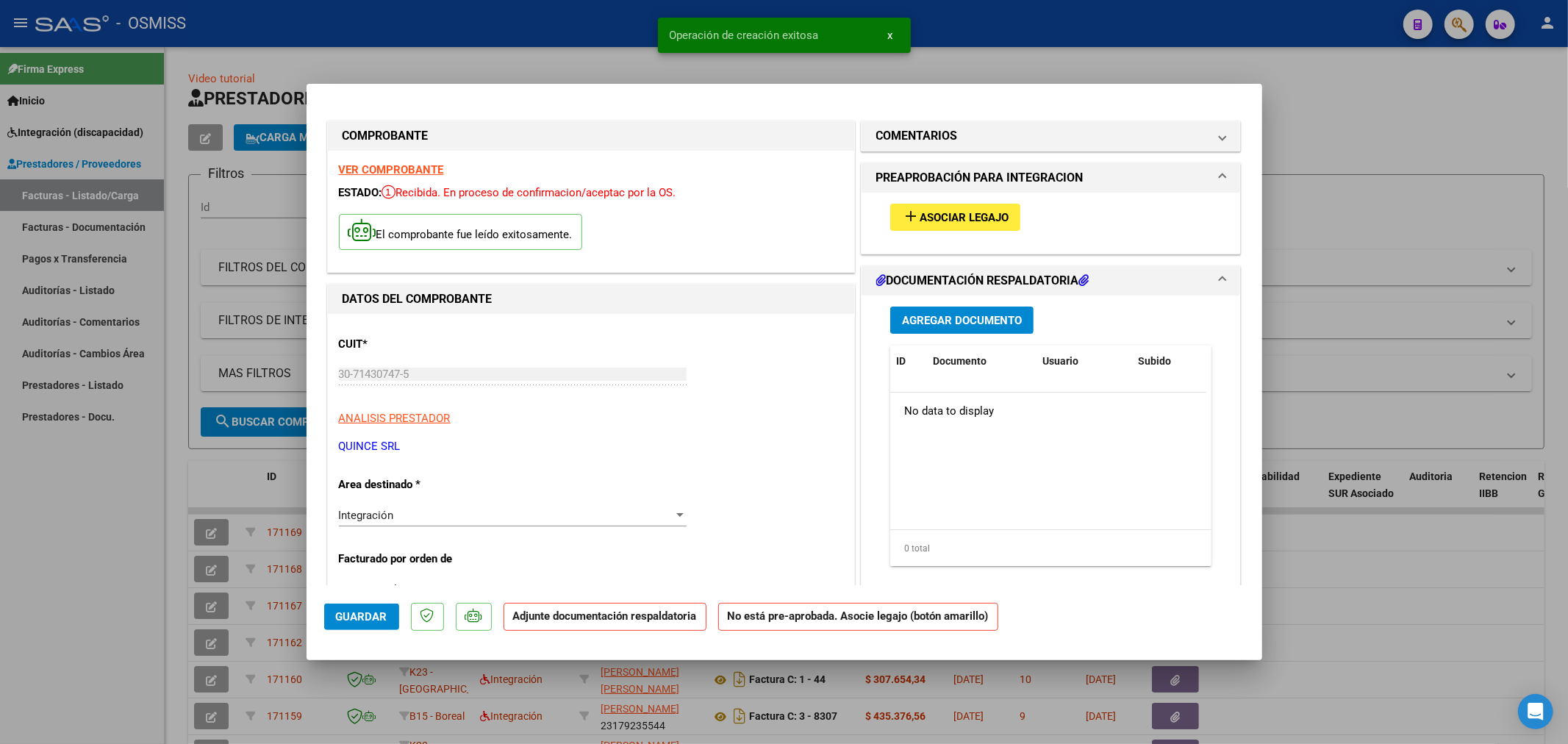
click at [930, 211] on span "Asociar Legajo" at bounding box center [964, 217] width 89 height 13
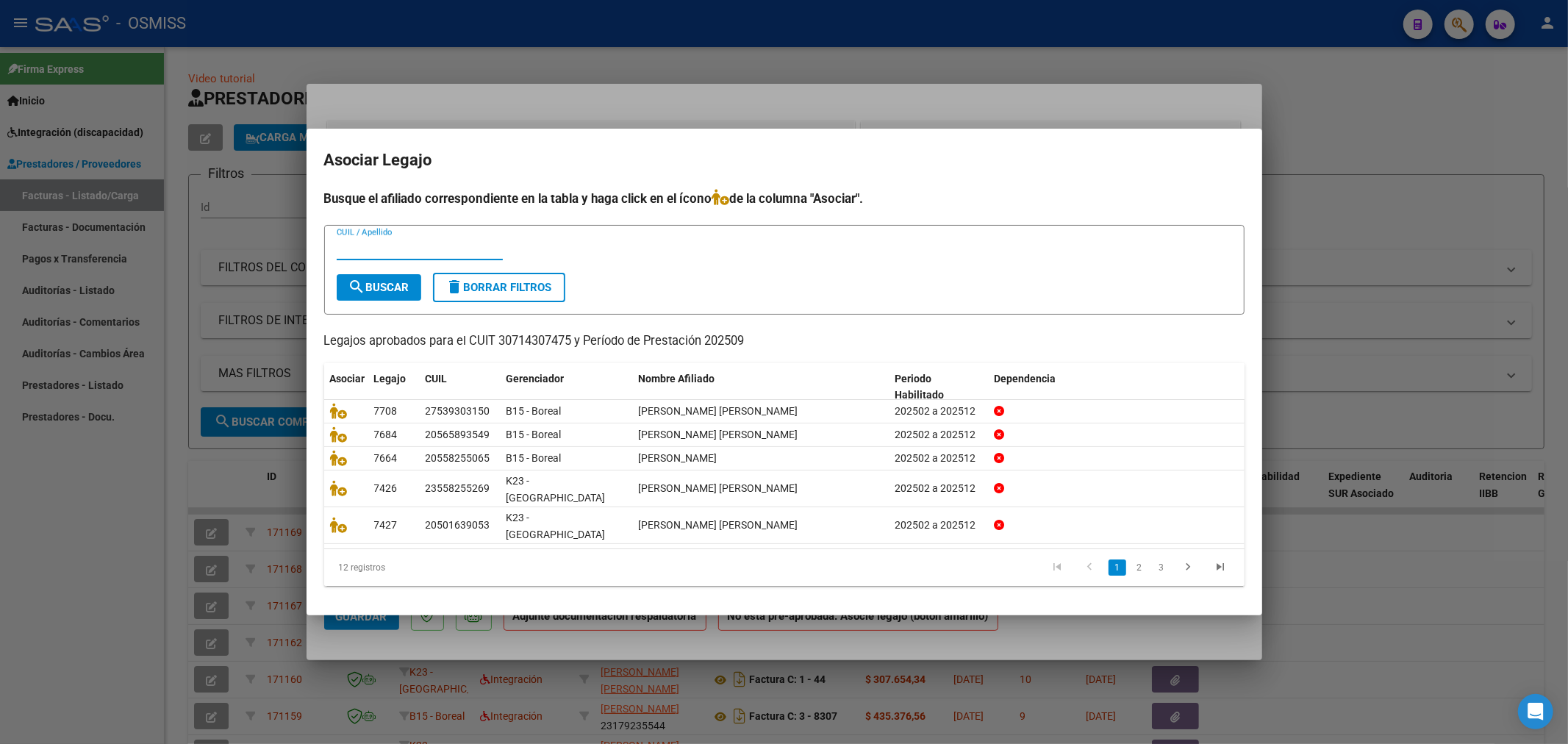
click at [475, 255] on input "CUIL / Apellido" at bounding box center [420, 248] width 166 height 13
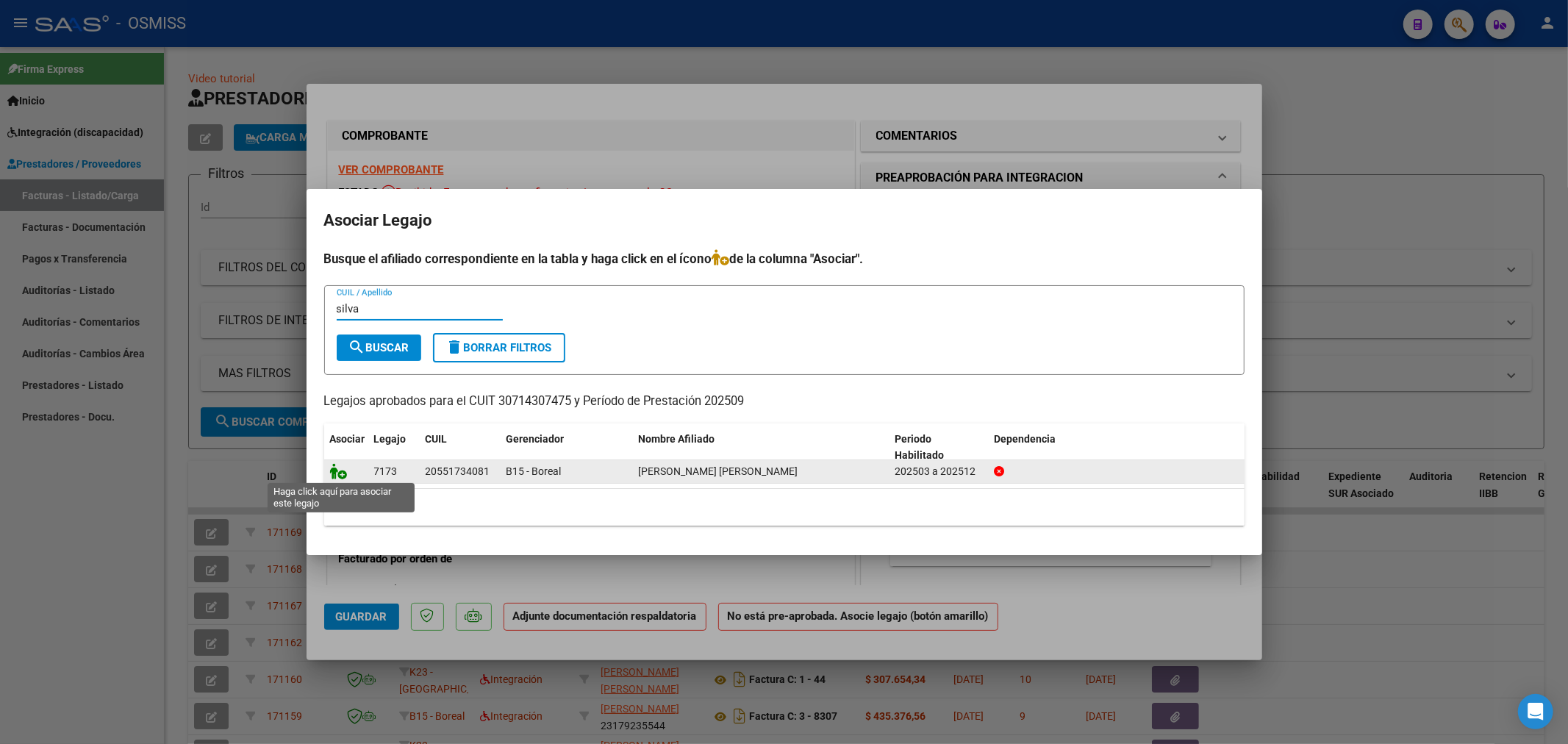
type input "silva"
click at [342, 470] on icon at bounding box center [338, 470] width 17 height 16
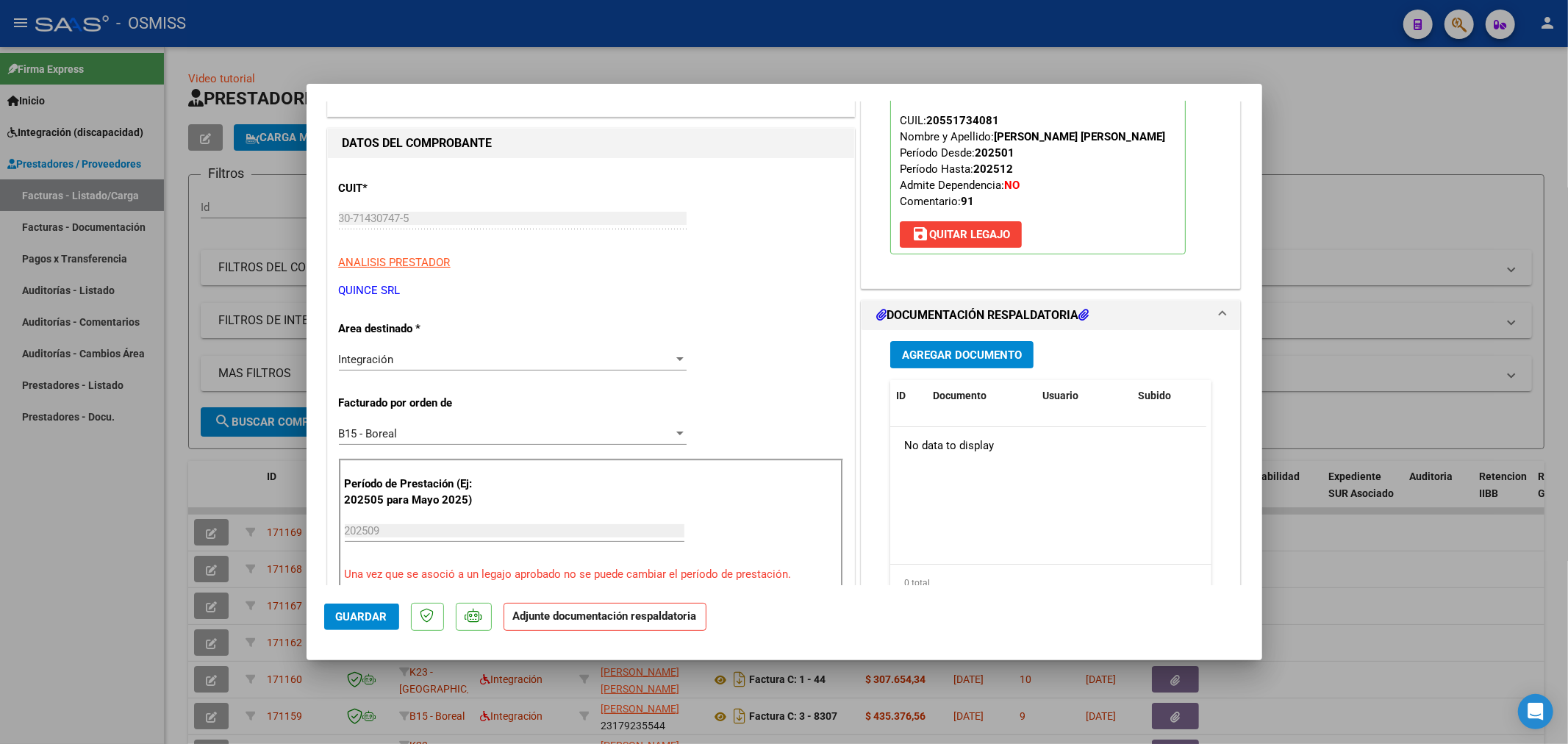
scroll to position [163, 0]
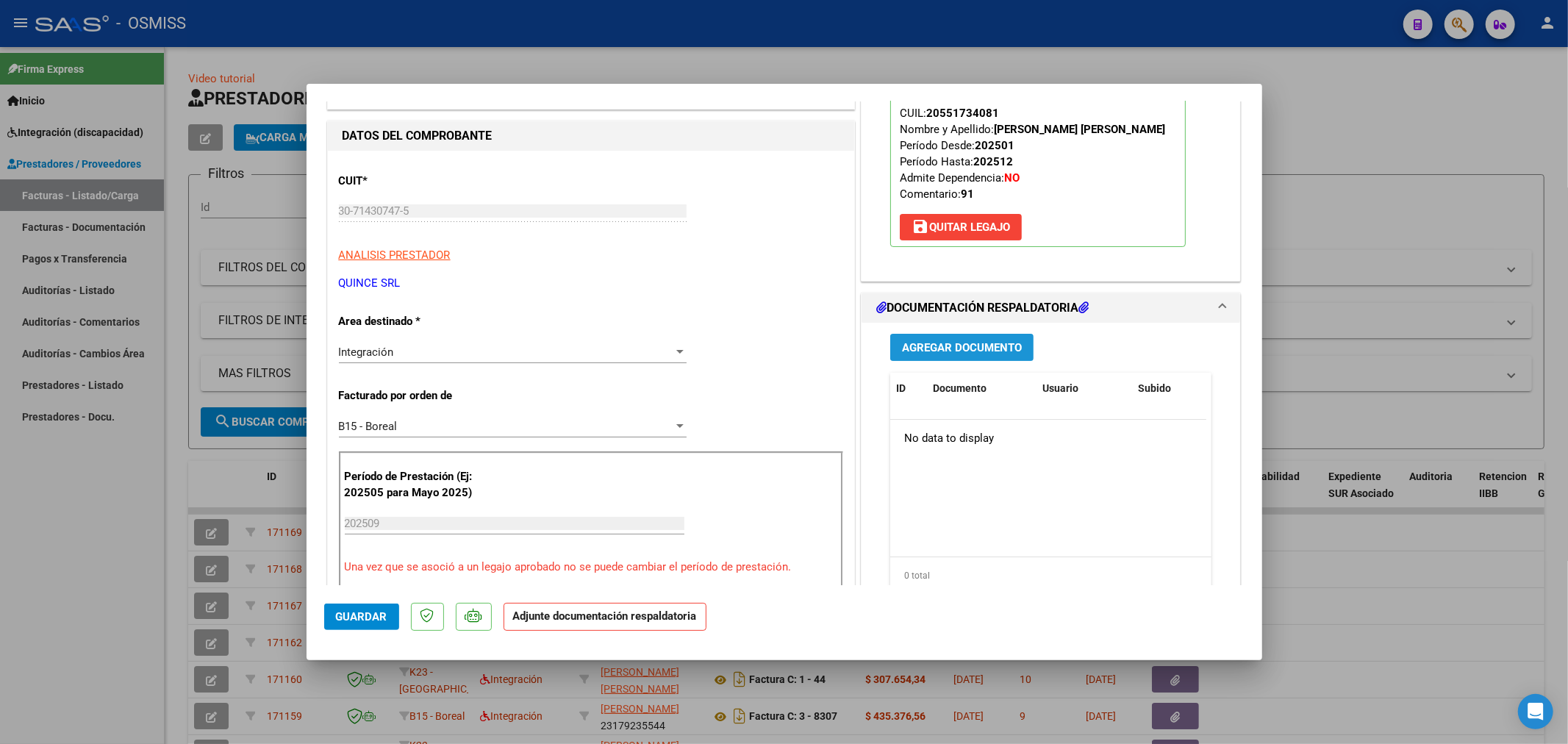
click at [971, 346] on span "Agregar Documento" at bounding box center [962, 347] width 120 height 13
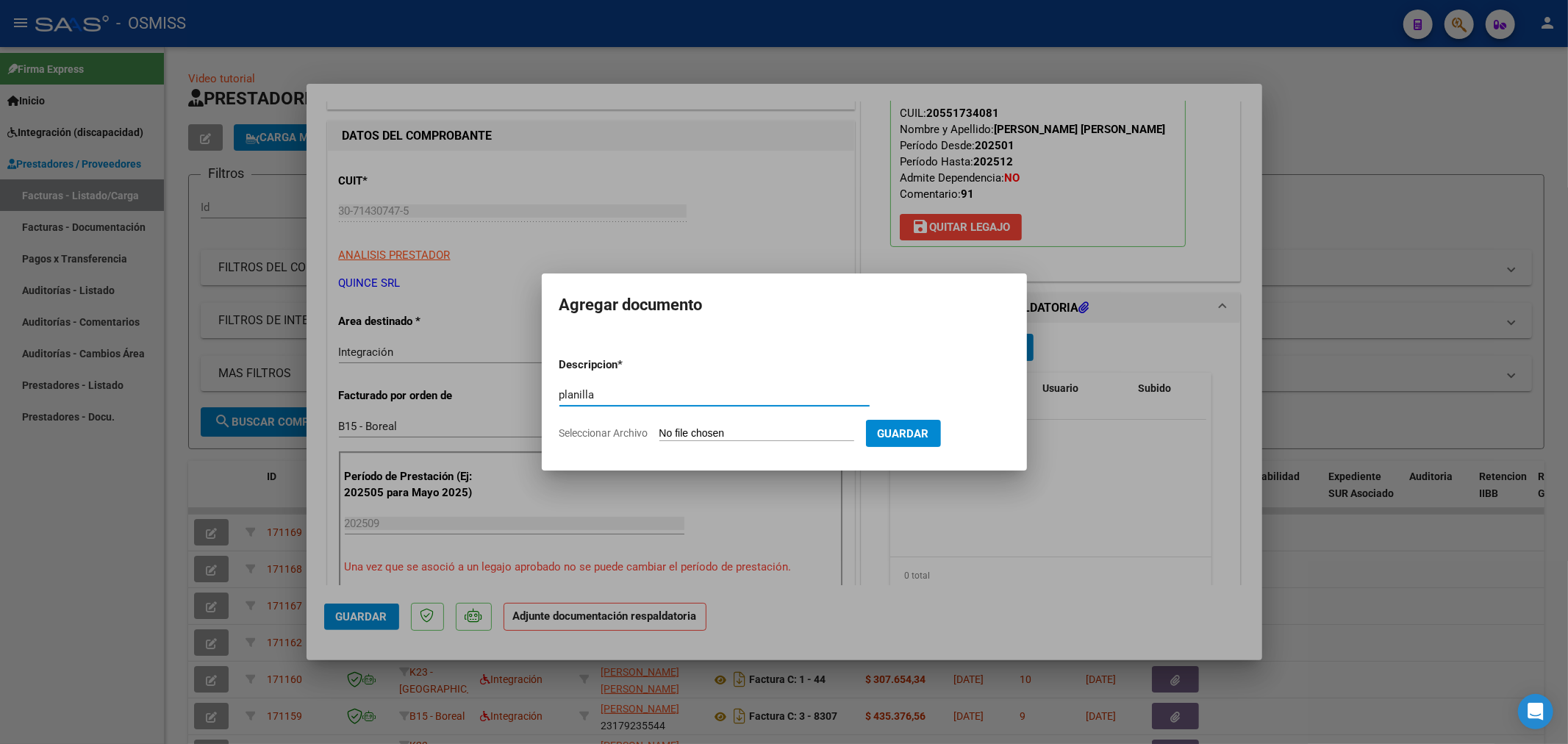
type input "planilla"
click at [714, 434] on input "Seleccionar Archivo" at bounding box center [757, 434] width 195 height 14
type input "C:\fakepath\2025_SEPTIEMBRE_PROTEO_OSMISS_DOC_RESPALDATORIA_GIMENEZ_SILVA_MATEO…"
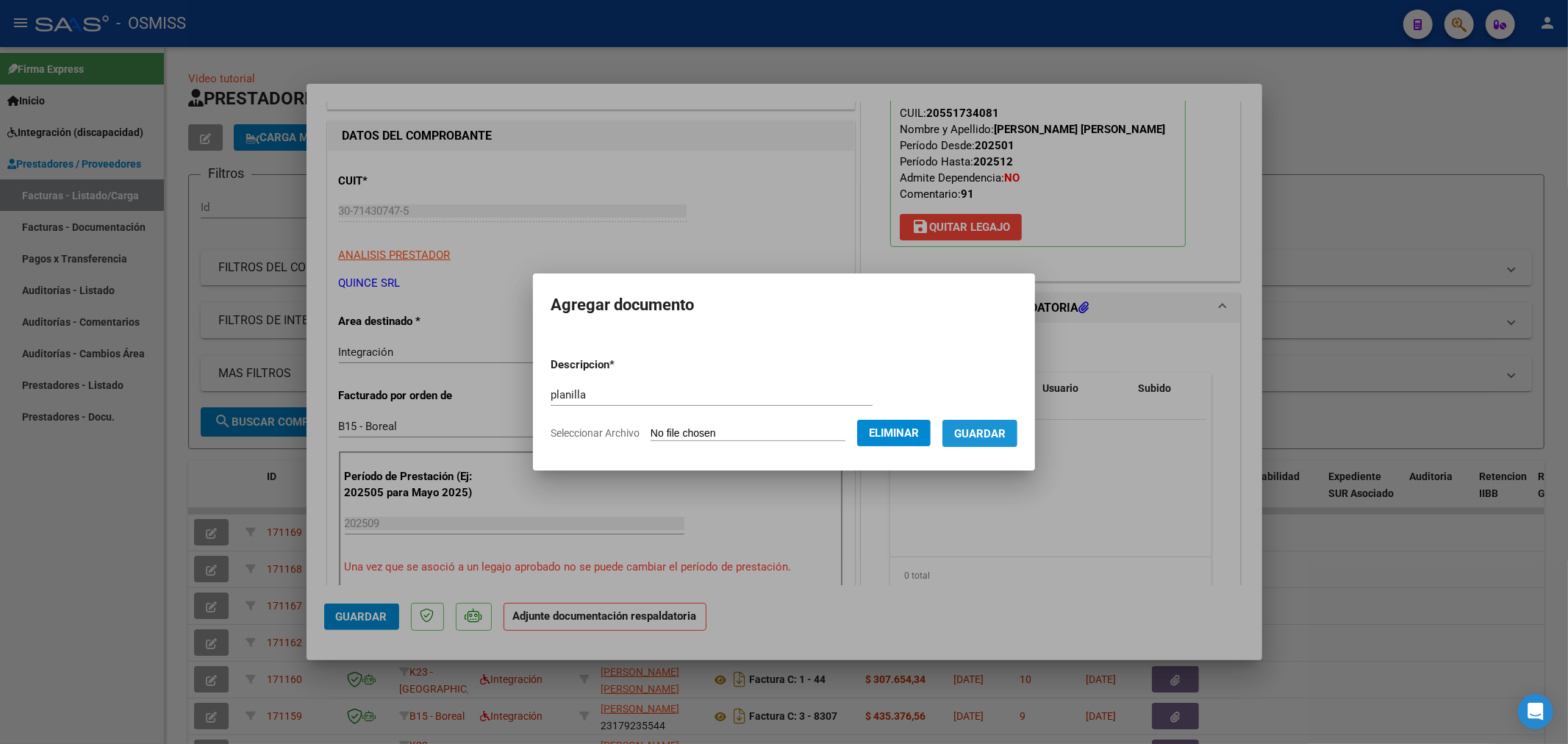
click at [980, 429] on span "Guardar" at bounding box center [980, 433] width 51 height 13
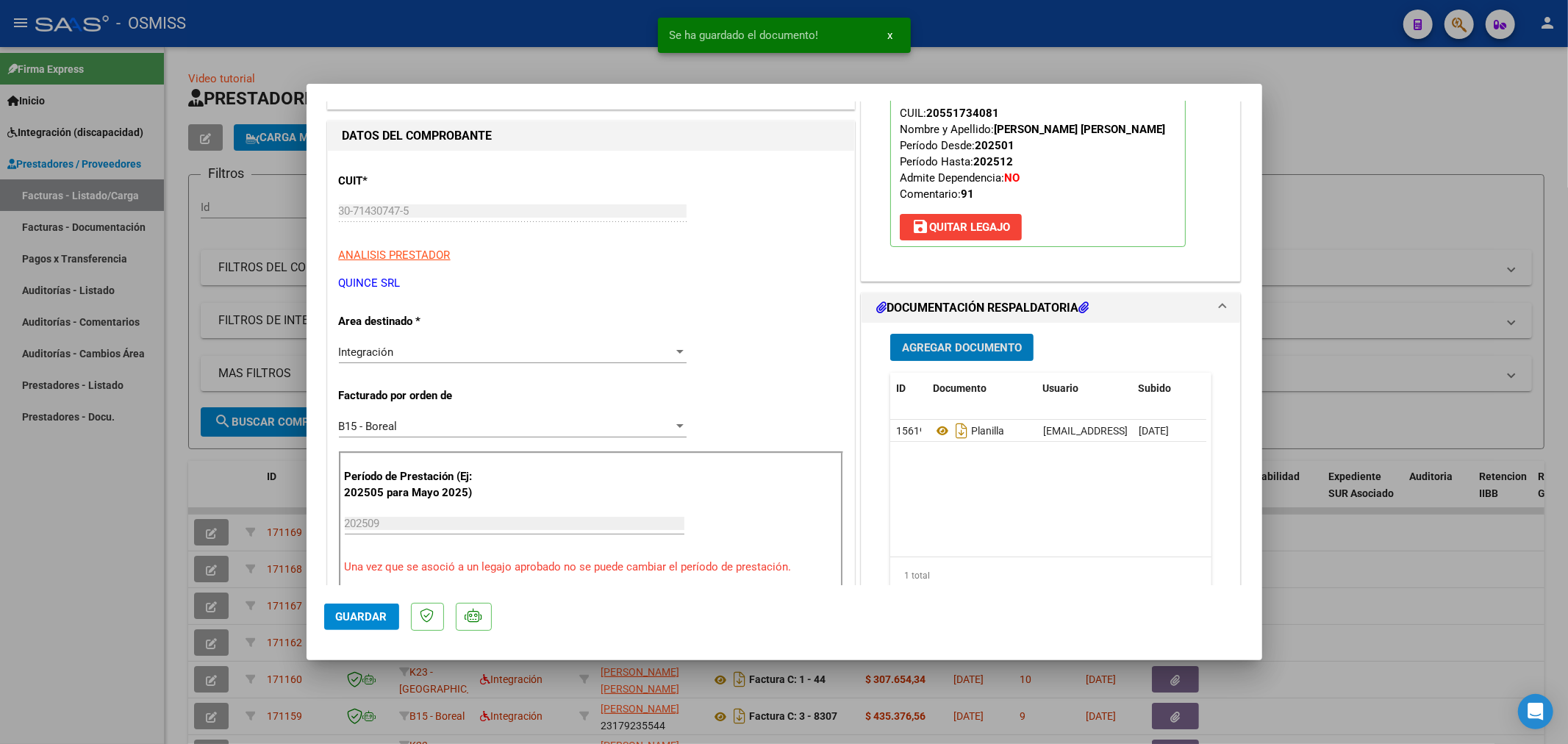
click at [340, 619] on span "Guardar" at bounding box center [362, 616] width 51 height 13
type input "$ 0,00"
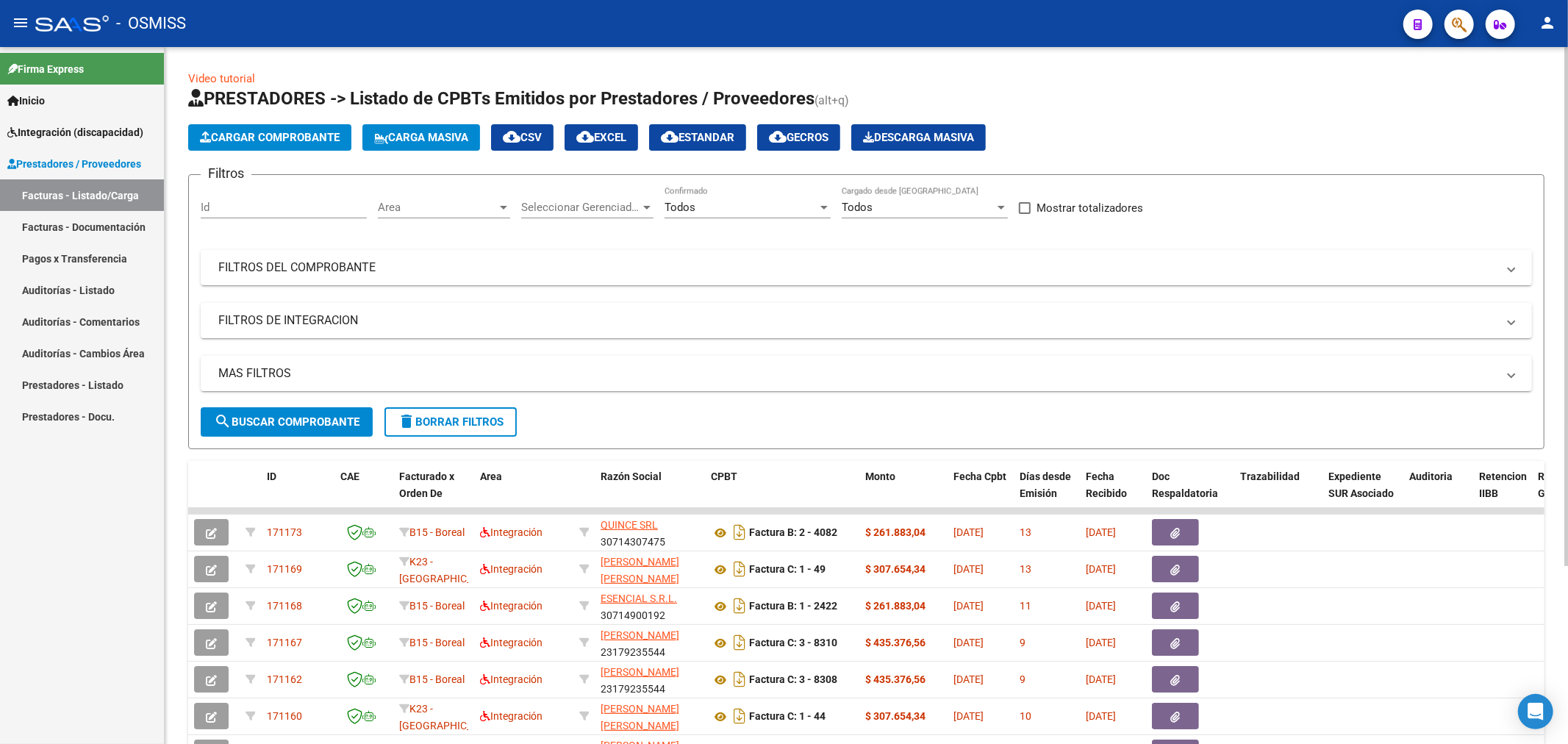
click at [327, 144] on button "Cargar Comprobante" at bounding box center [270, 137] width 163 height 26
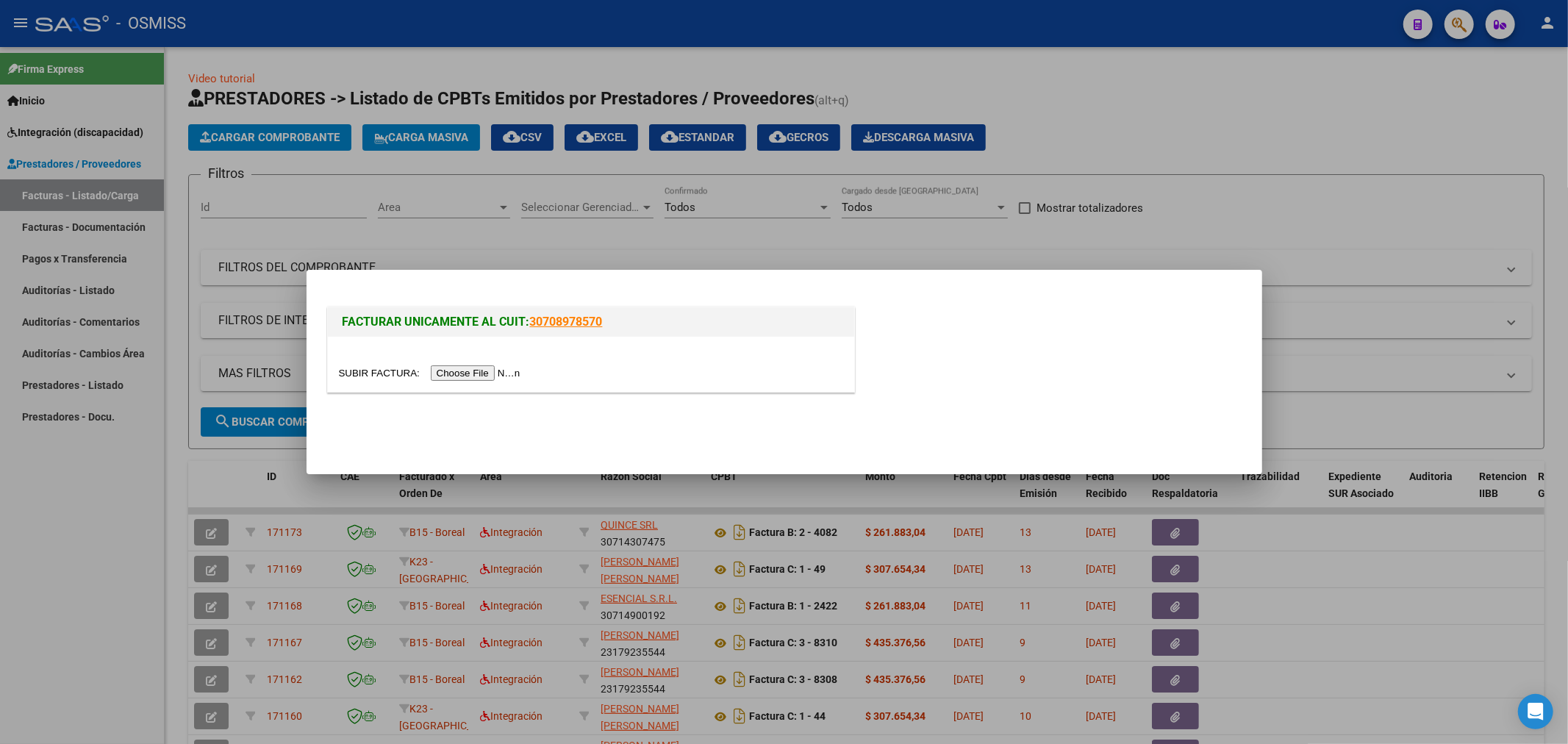
click at [470, 376] on input "file" at bounding box center [432, 373] width 186 height 15
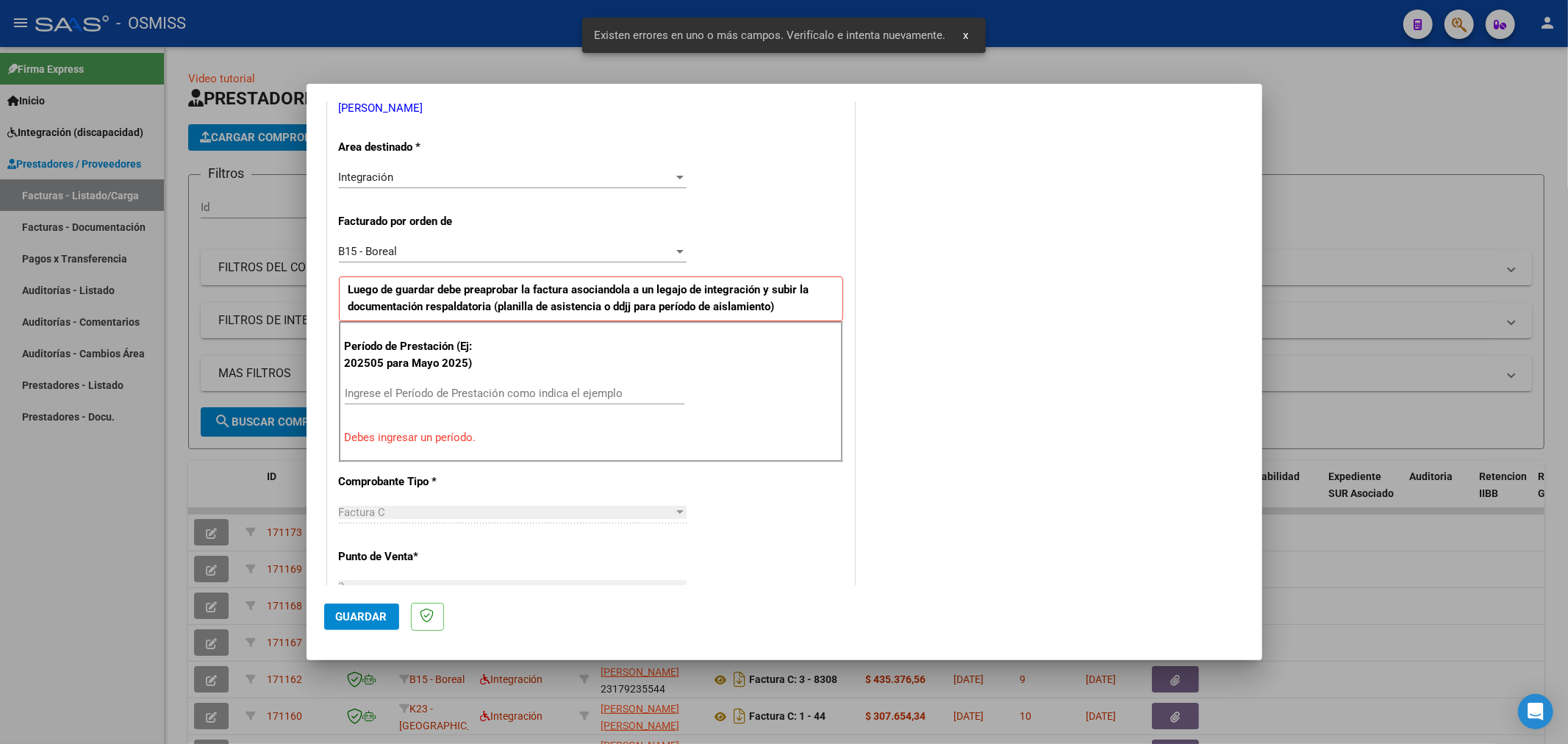
scroll to position [317, 0]
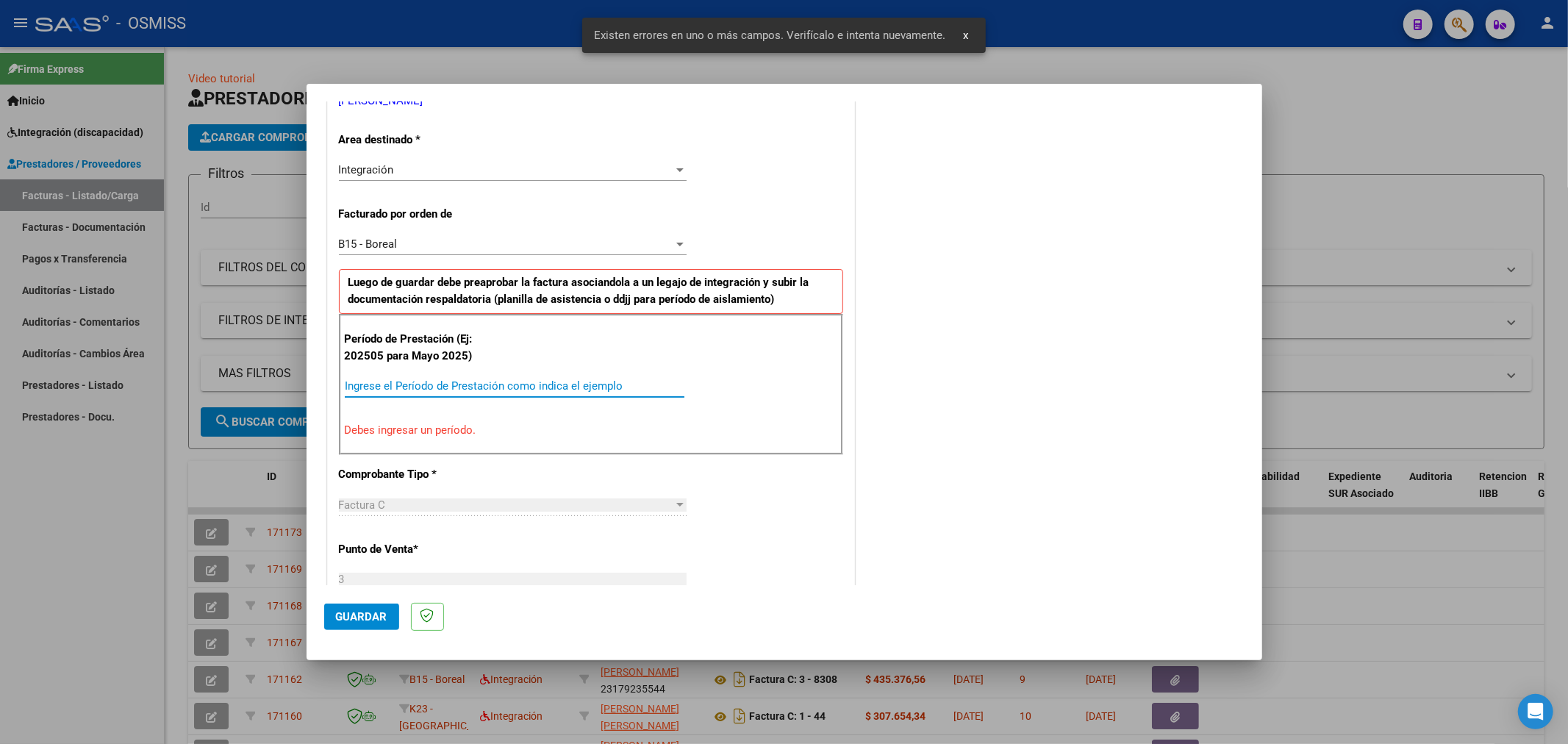
click at [482, 383] on input "Ingrese el Período de Prestación como indica el ejemplo" at bounding box center [514, 386] width 340 height 13
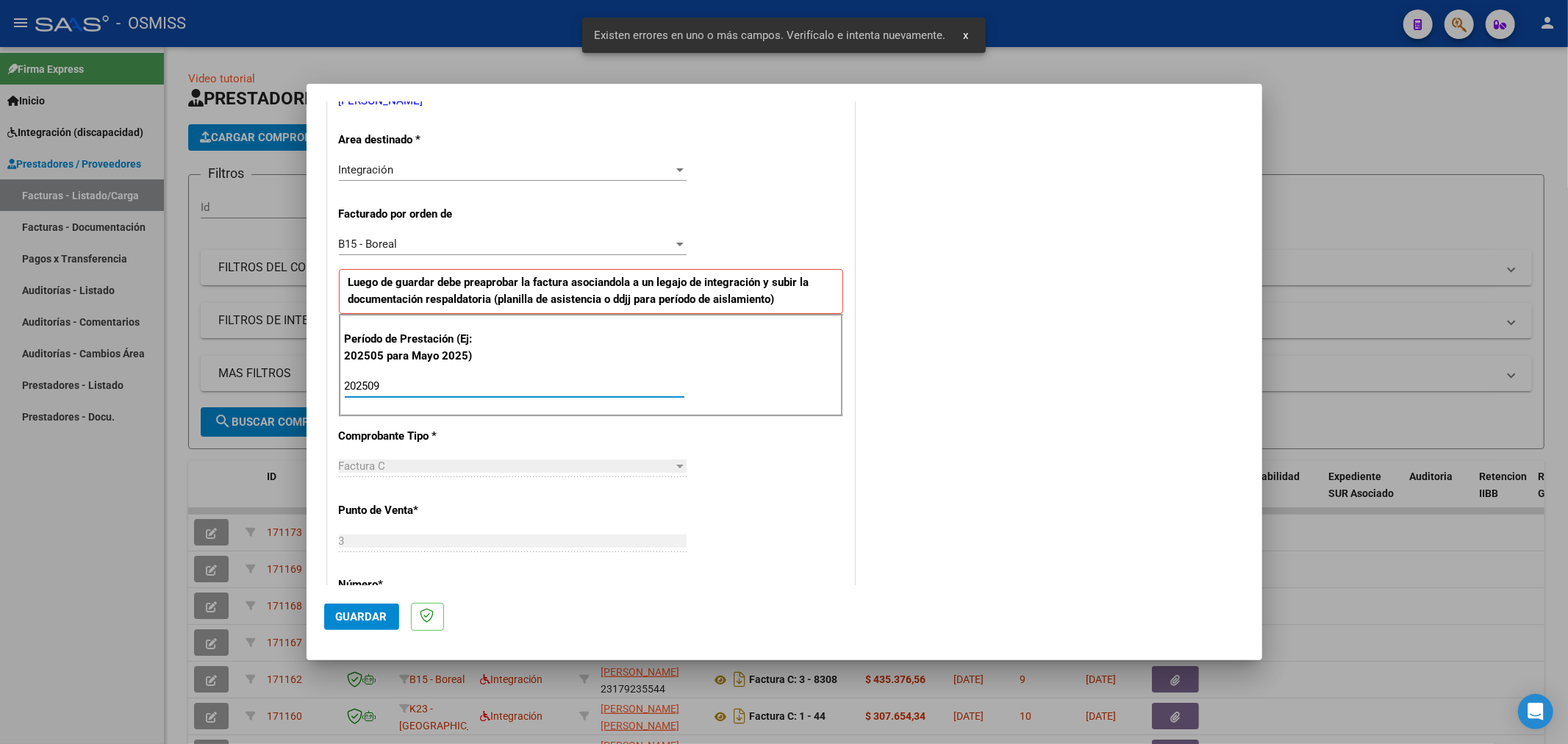
type input "202509"
drag, startPoint x: 368, startPoint y: 613, endPoint x: 362, endPoint y: 606, distance: 9.2
click at [364, 613] on span "Guardar" at bounding box center [362, 616] width 51 height 13
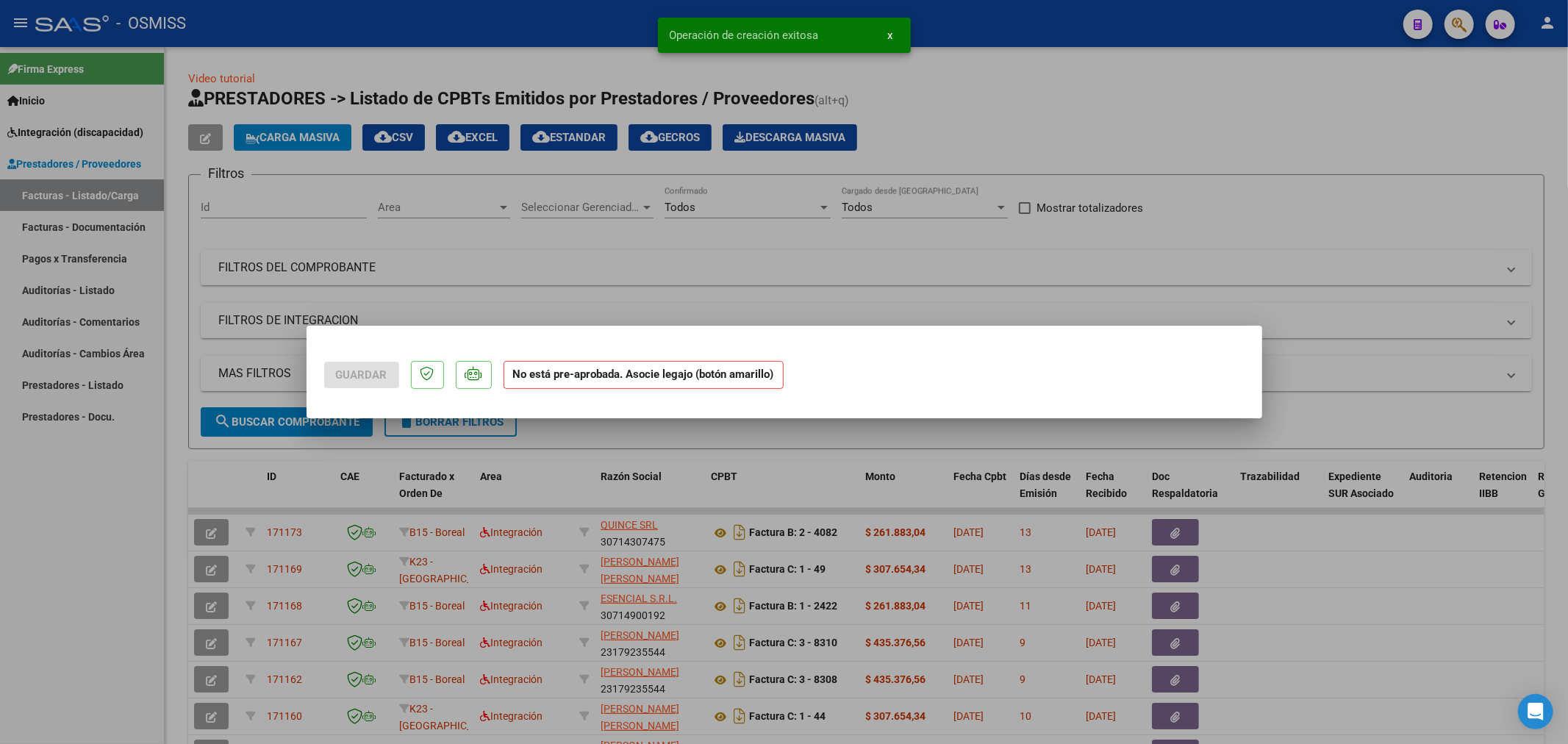
scroll to position [0, 0]
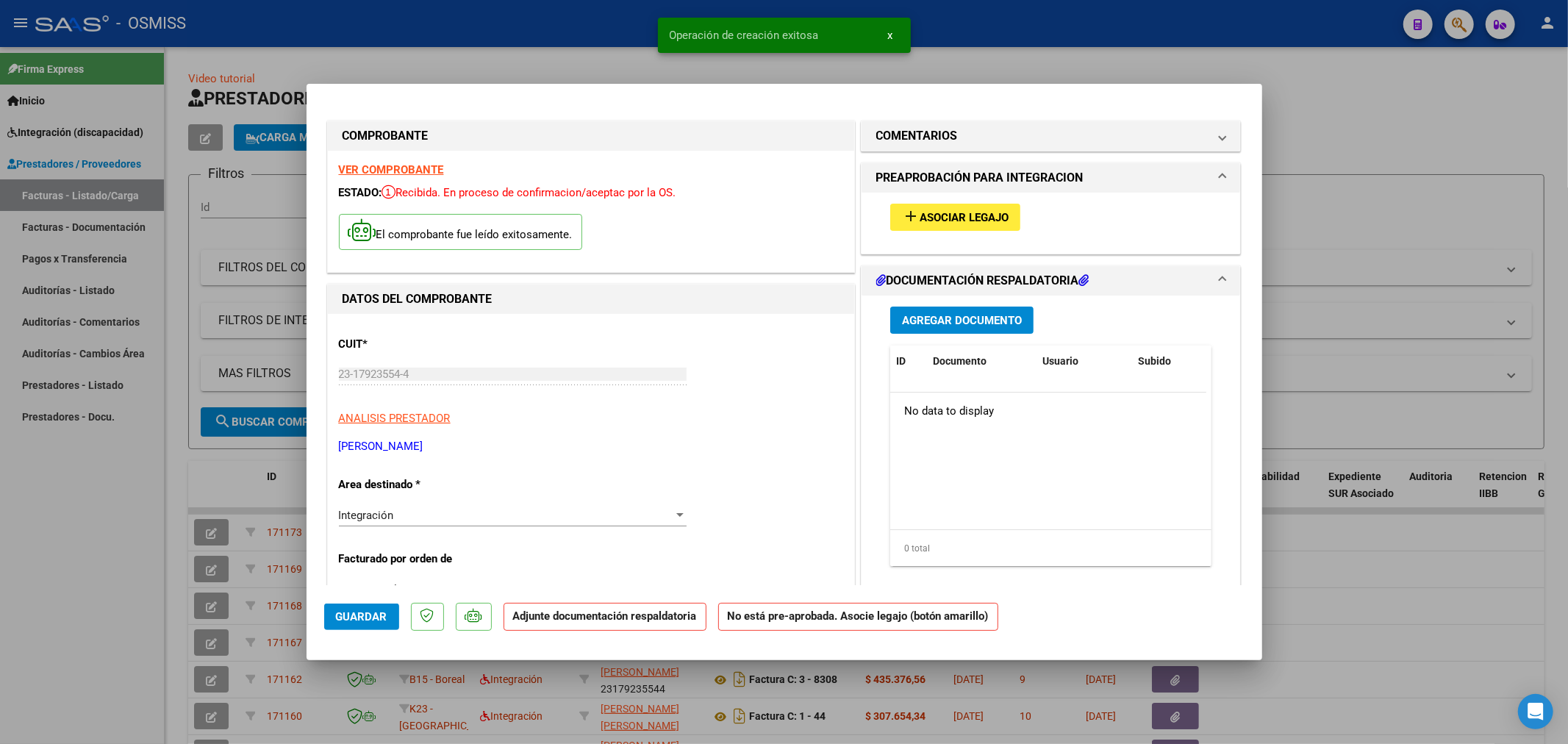
click at [979, 215] on span "Asociar Legajo" at bounding box center [964, 217] width 89 height 13
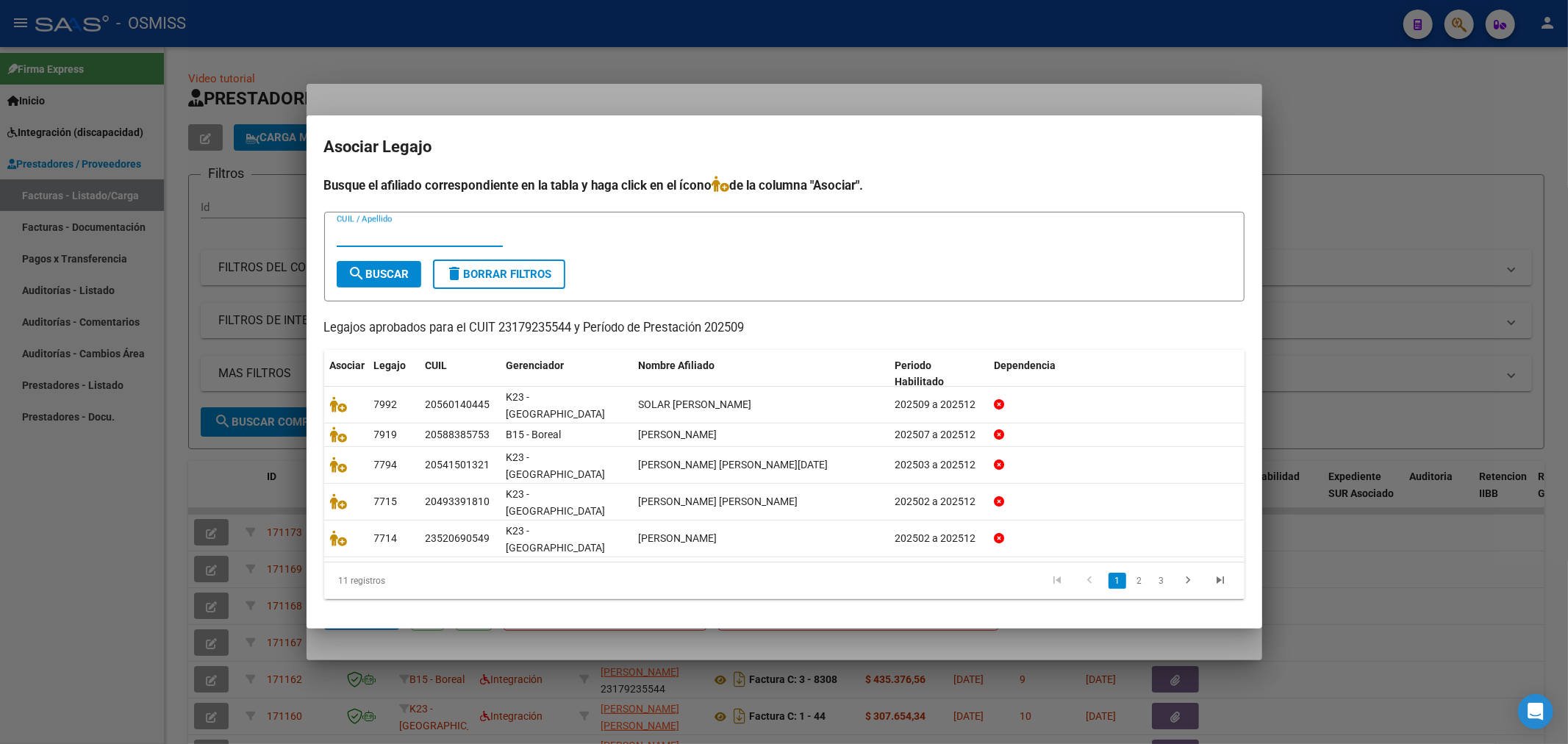
click at [427, 242] on input "CUIL / Apellido" at bounding box center [420, 234] width 166 height 13
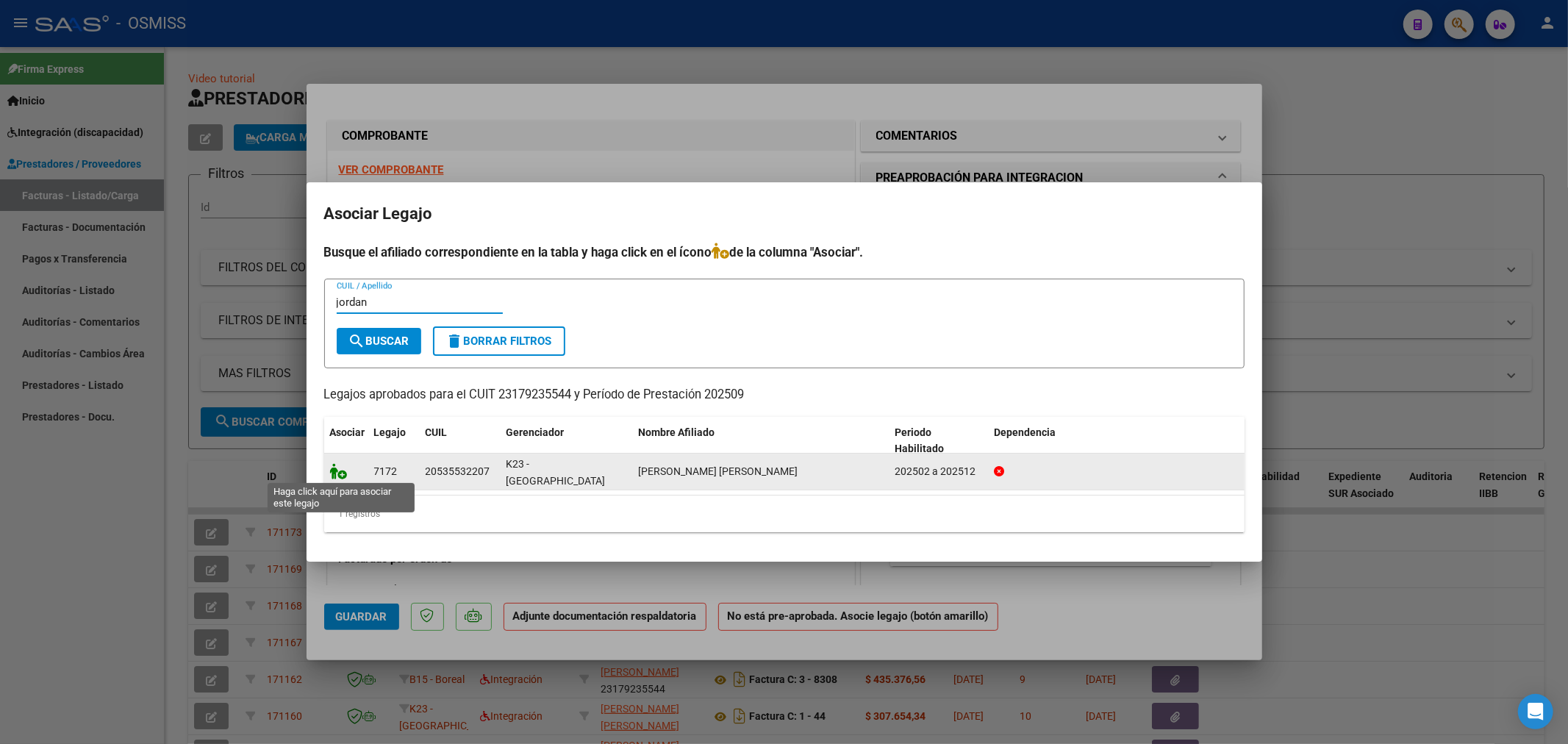
type input "jordan"
click at [339, 467] on icon at bounding box center [338, 470] width 17 height 16
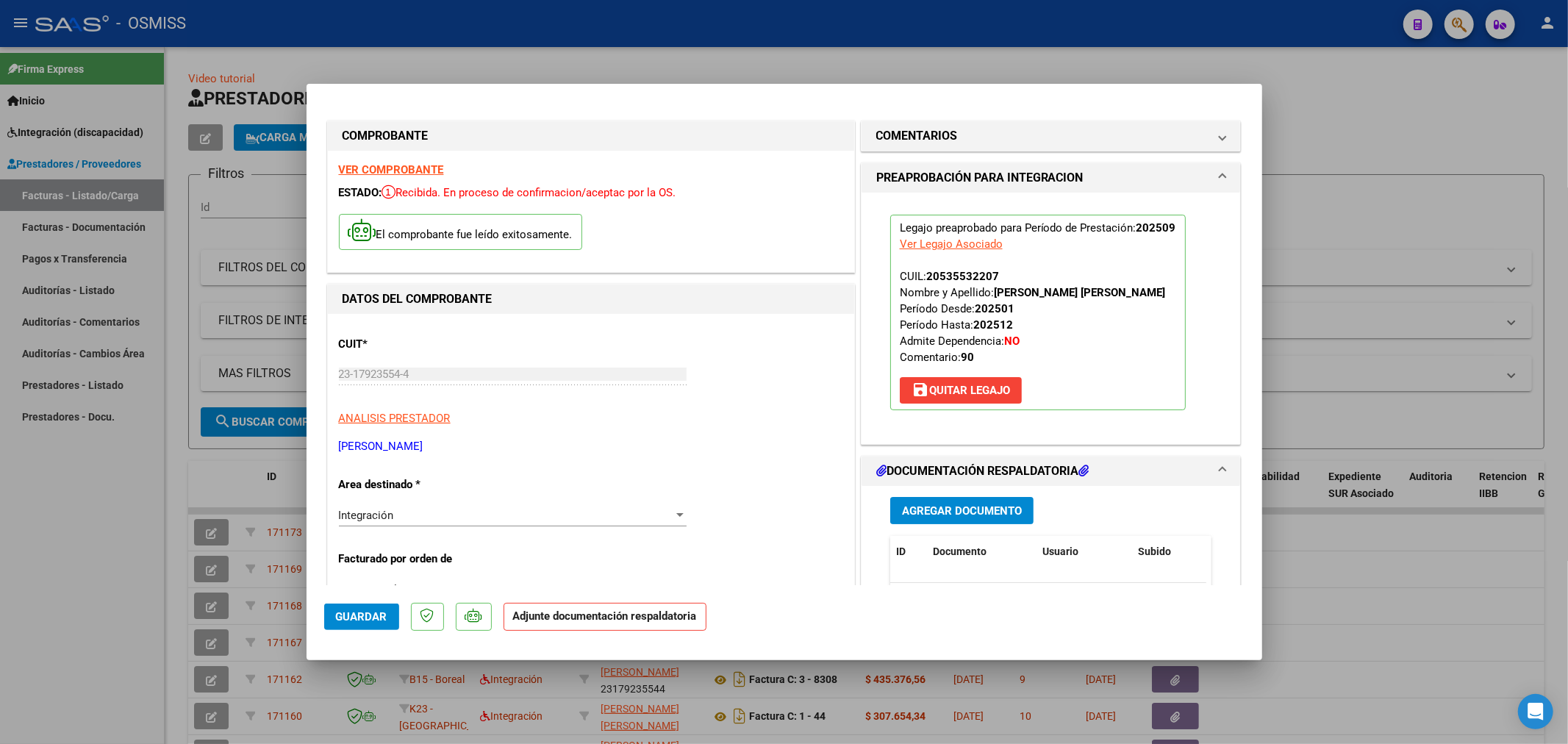
scroll to position [163, 0]
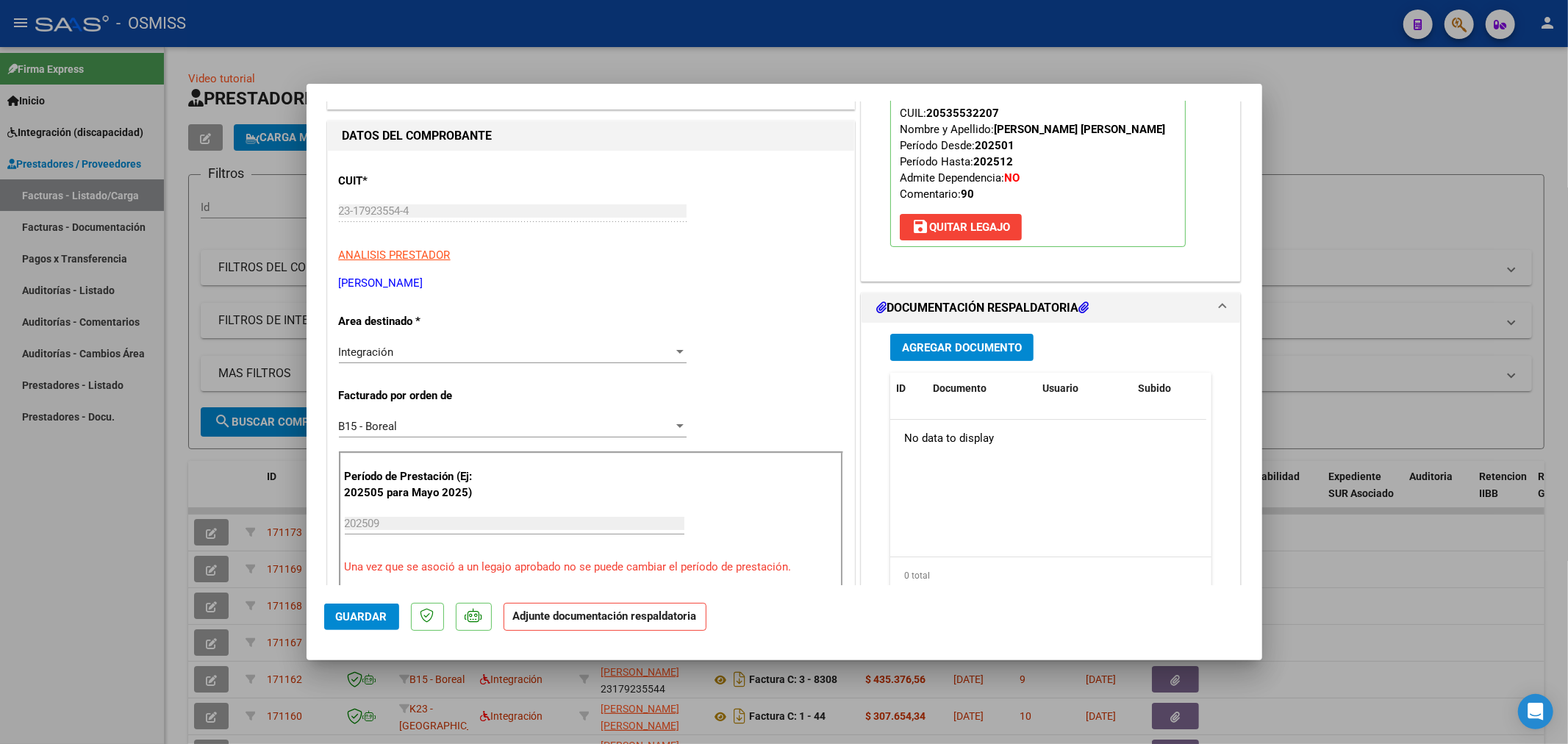
click at [968, 344] on span "Agregar Documento" at bounding box center [962, 347] width 120 height 13
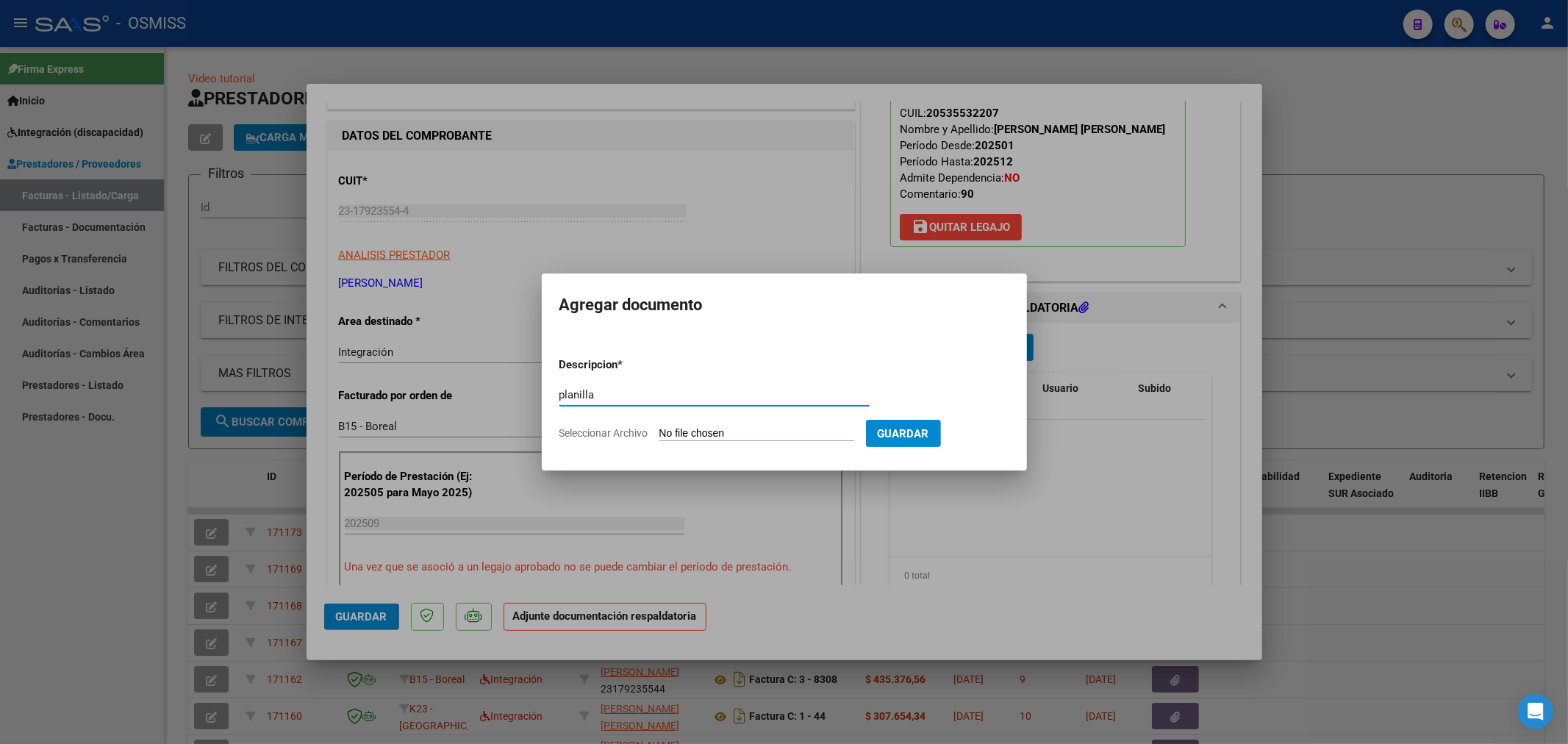
type input "planilla"
click at [695, 434] on input "Seleccionar Archivo" at bounding box center [757, 434] width 195 height 14
type input "C:\fakepath\Jordan_Santino_0925[1].pdf"
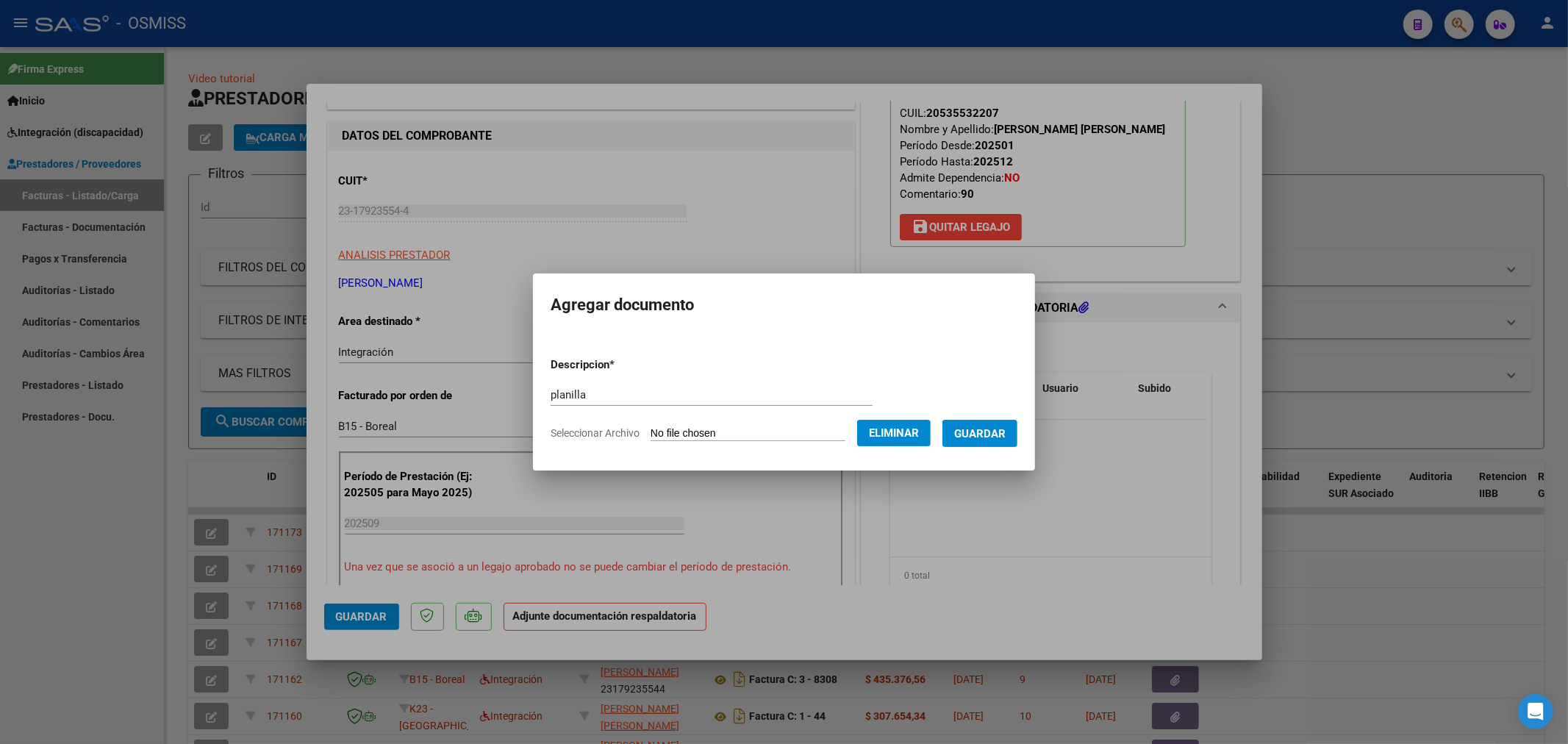
click at [983, 435] on span "Guardar" at bounding box center [980, 433] width 51 height 13
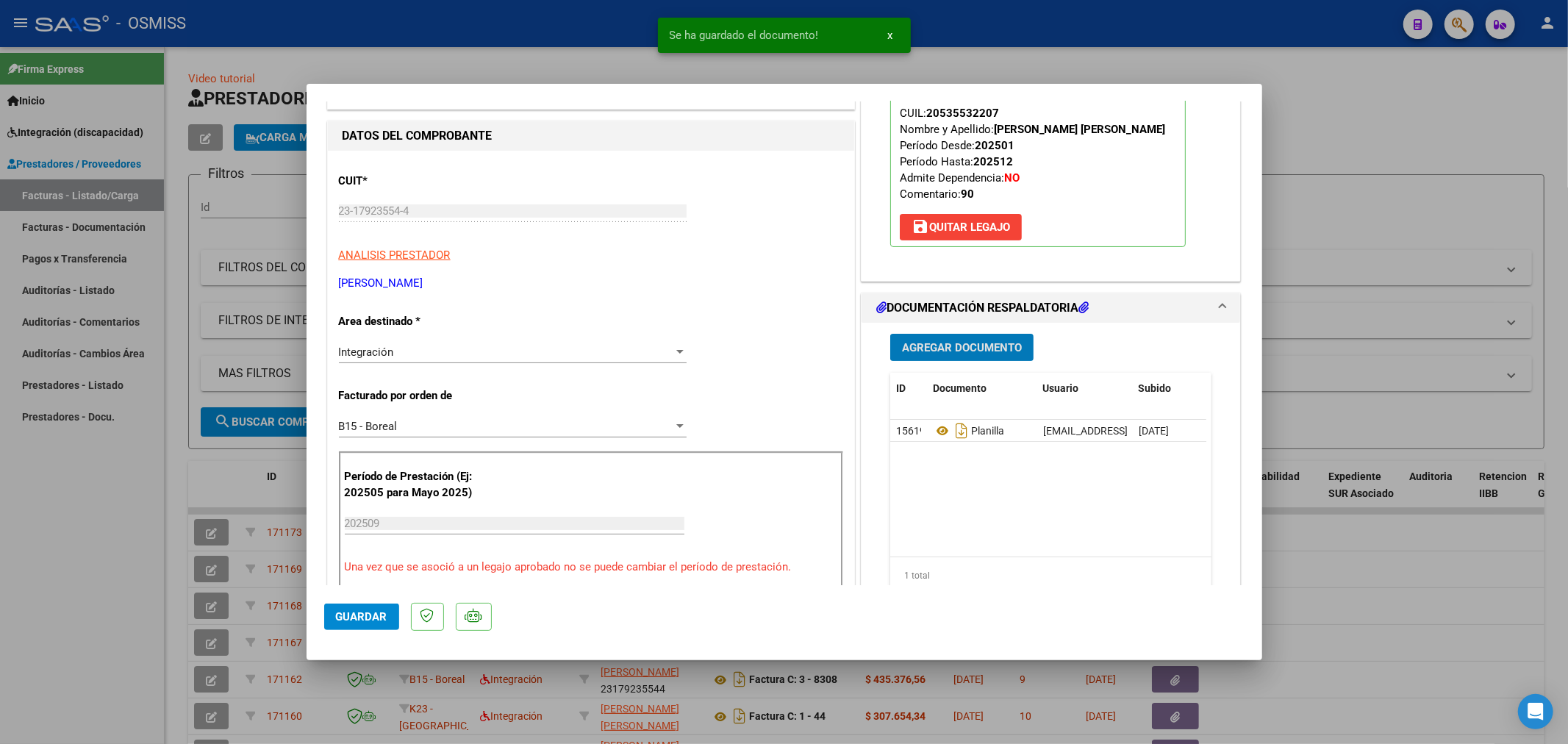
type input "$ 0,00"
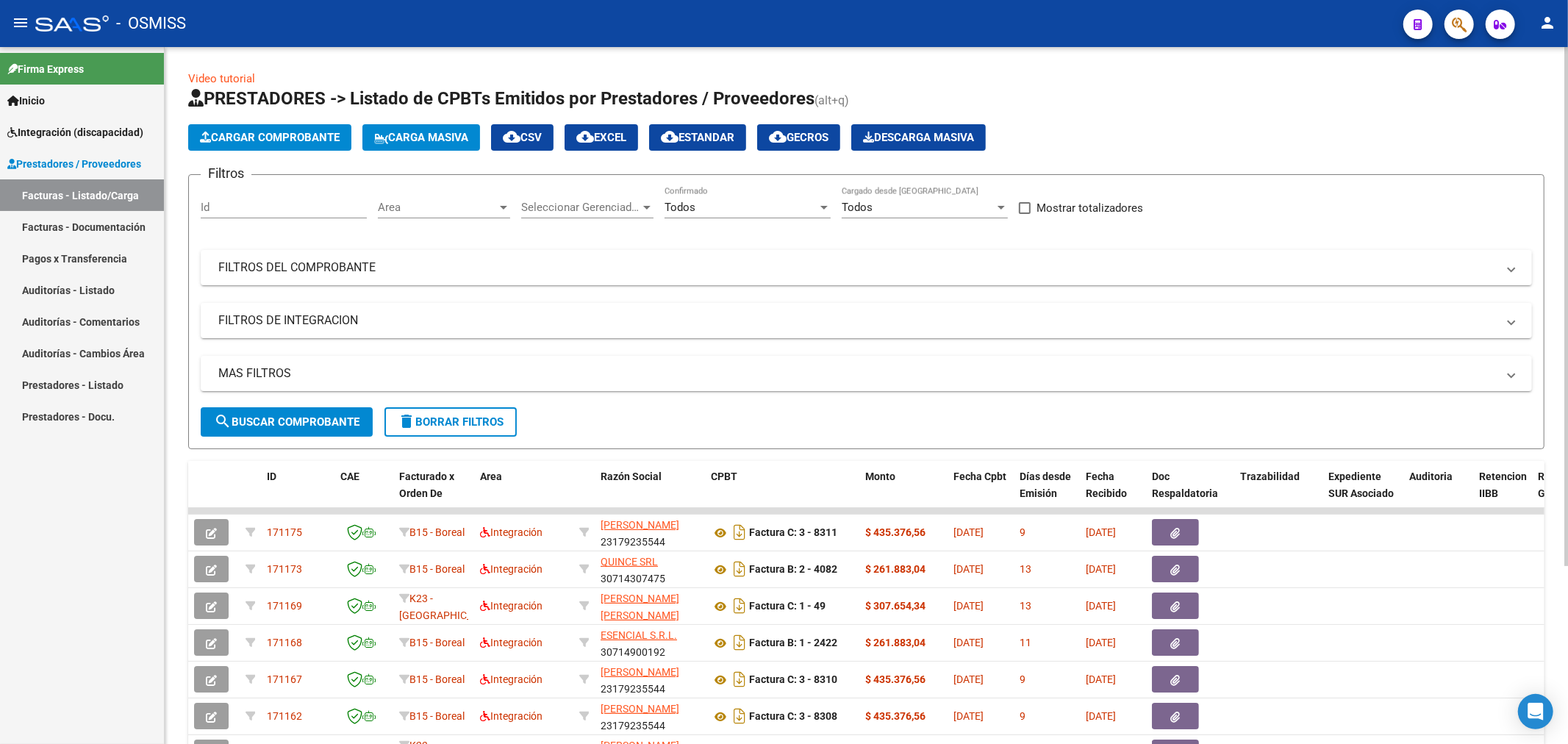
click at [256, 135] on span "Cargar Comprobante" at bounding box center [269, 137] width 140 height 13
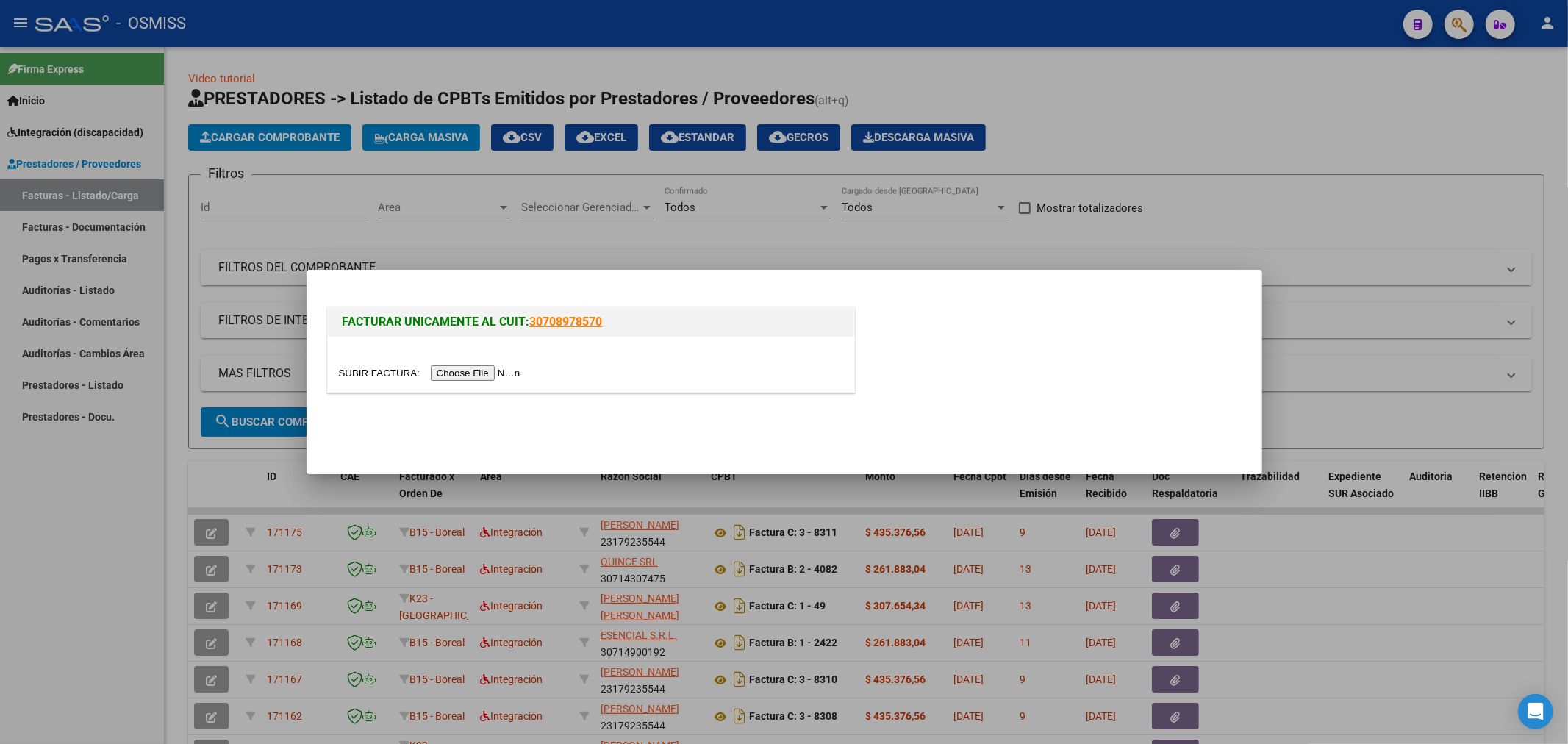
click at [483, 373] on input "file" at bounding box center [432, 373] width 186 height 15
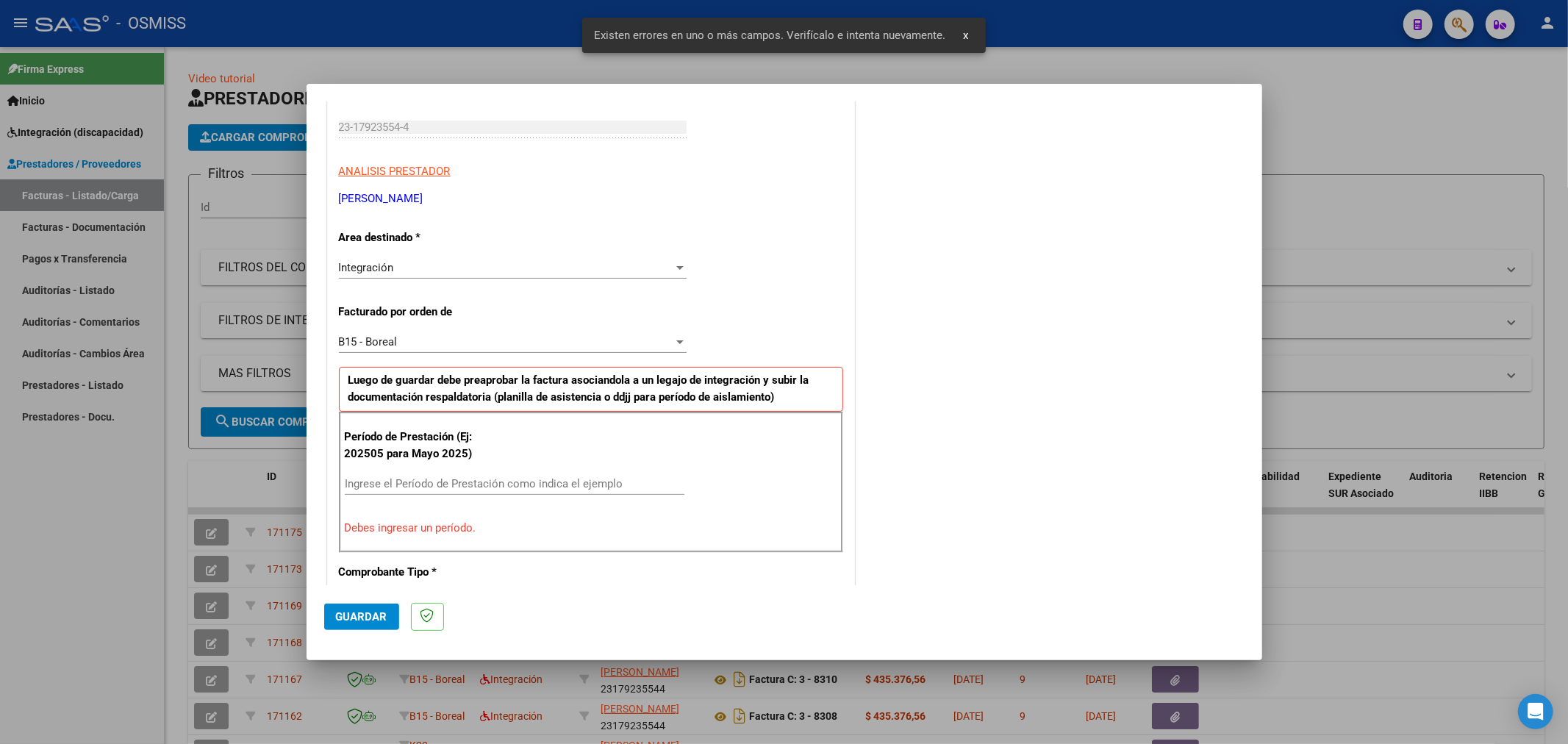
scroll to position [317, 0]
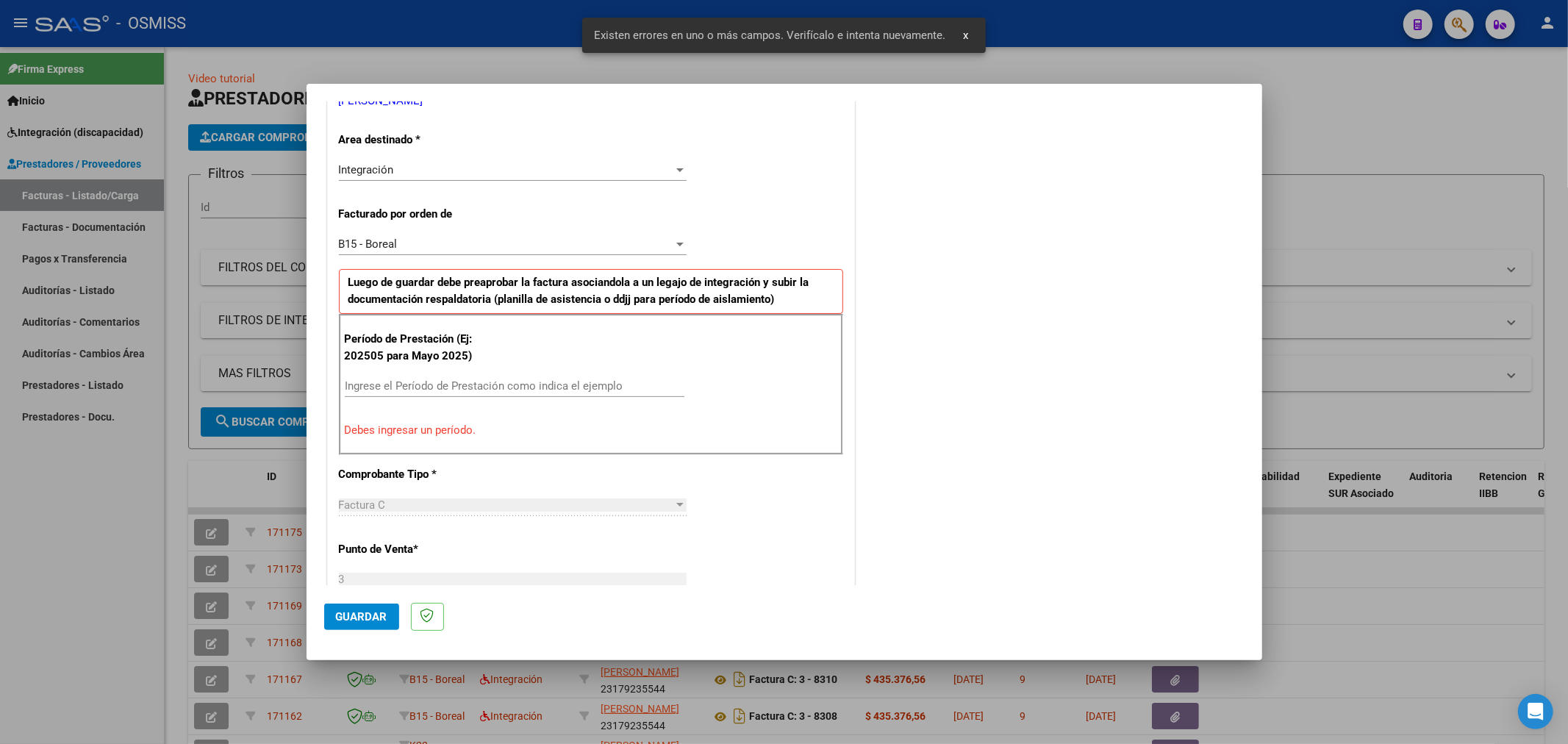
click at [524, 384] on input "Ingrese el Período de Prestación como indica el ejemplo" at bounding box center [514, 386] width 340 height 13
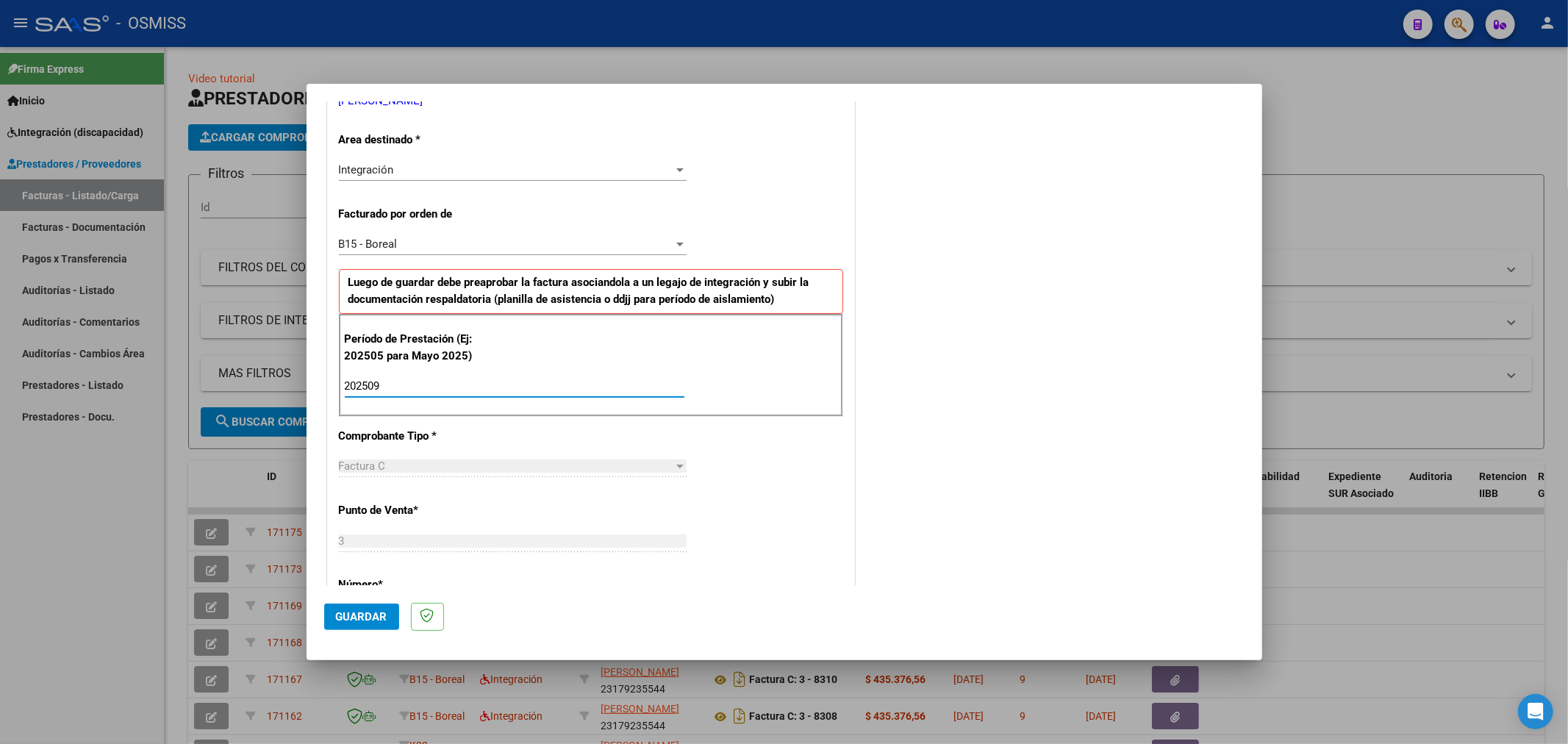
type input "202509"
click at [344, 610] on span "Guardar" at bounding box center [362, 616] width 51 height 13
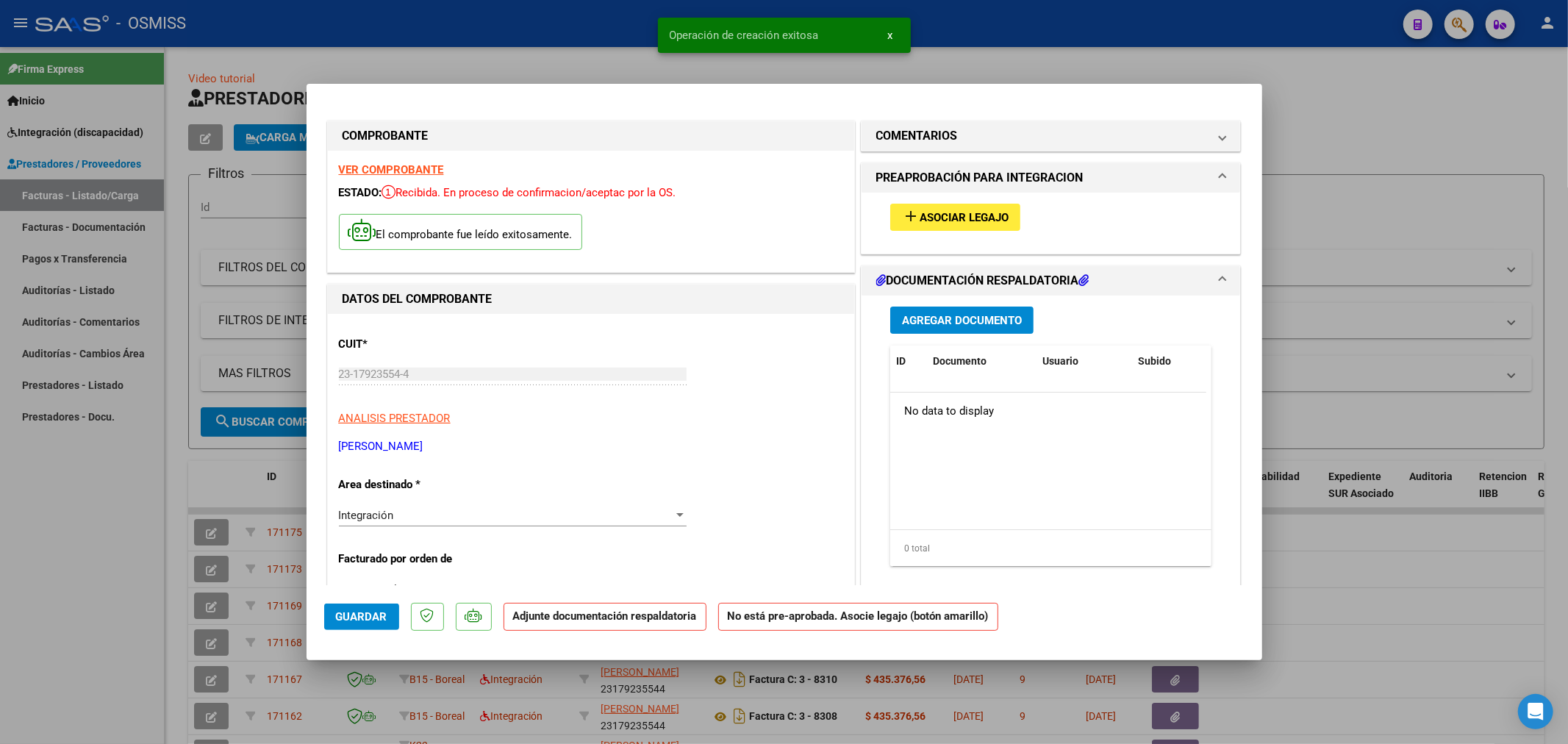
click at [969, 217] on span "Asociar Legajo" at bounding box center [964, 217] width 89 height 13
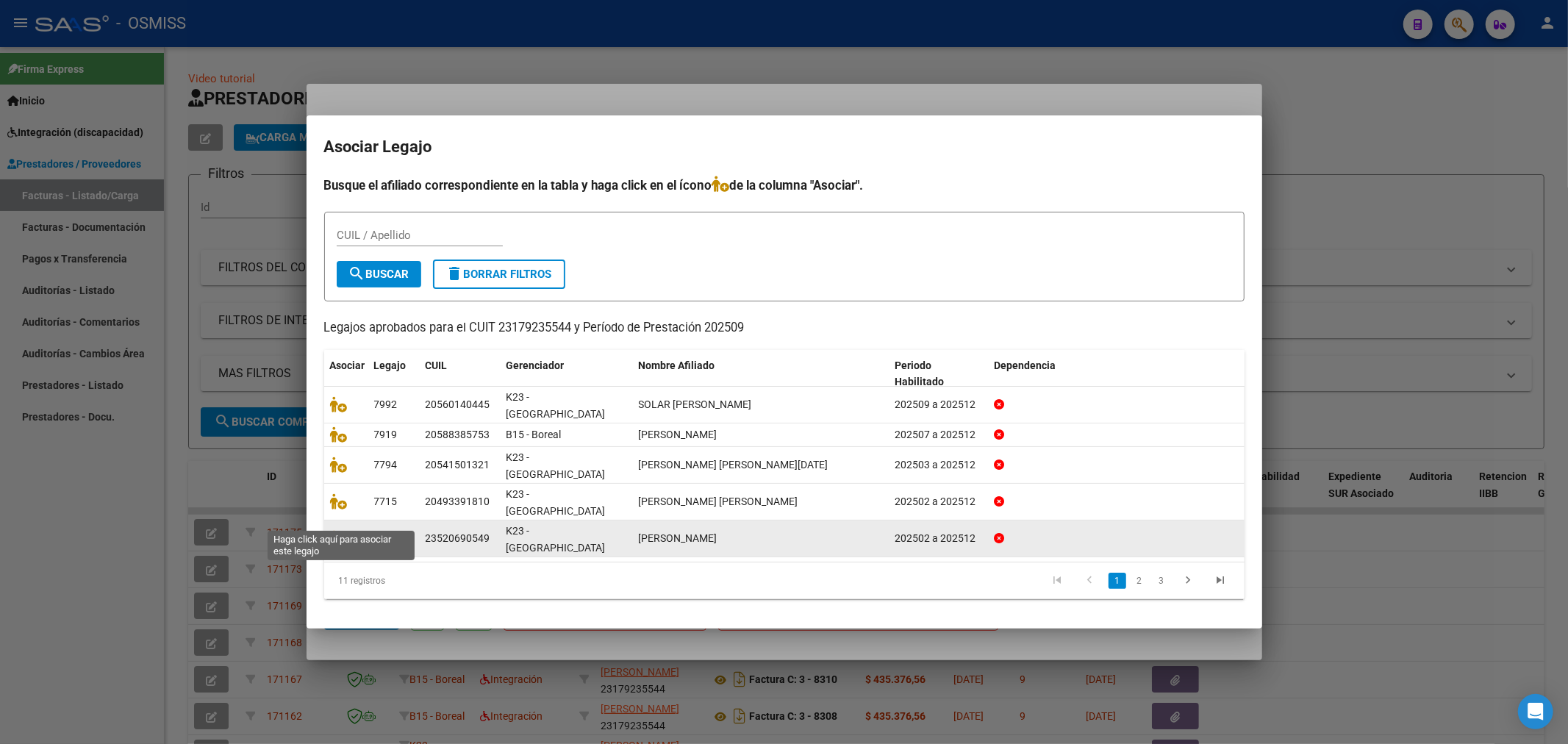
click at [348, 532] on span at bounding box center [340, 538] width 22 height 12
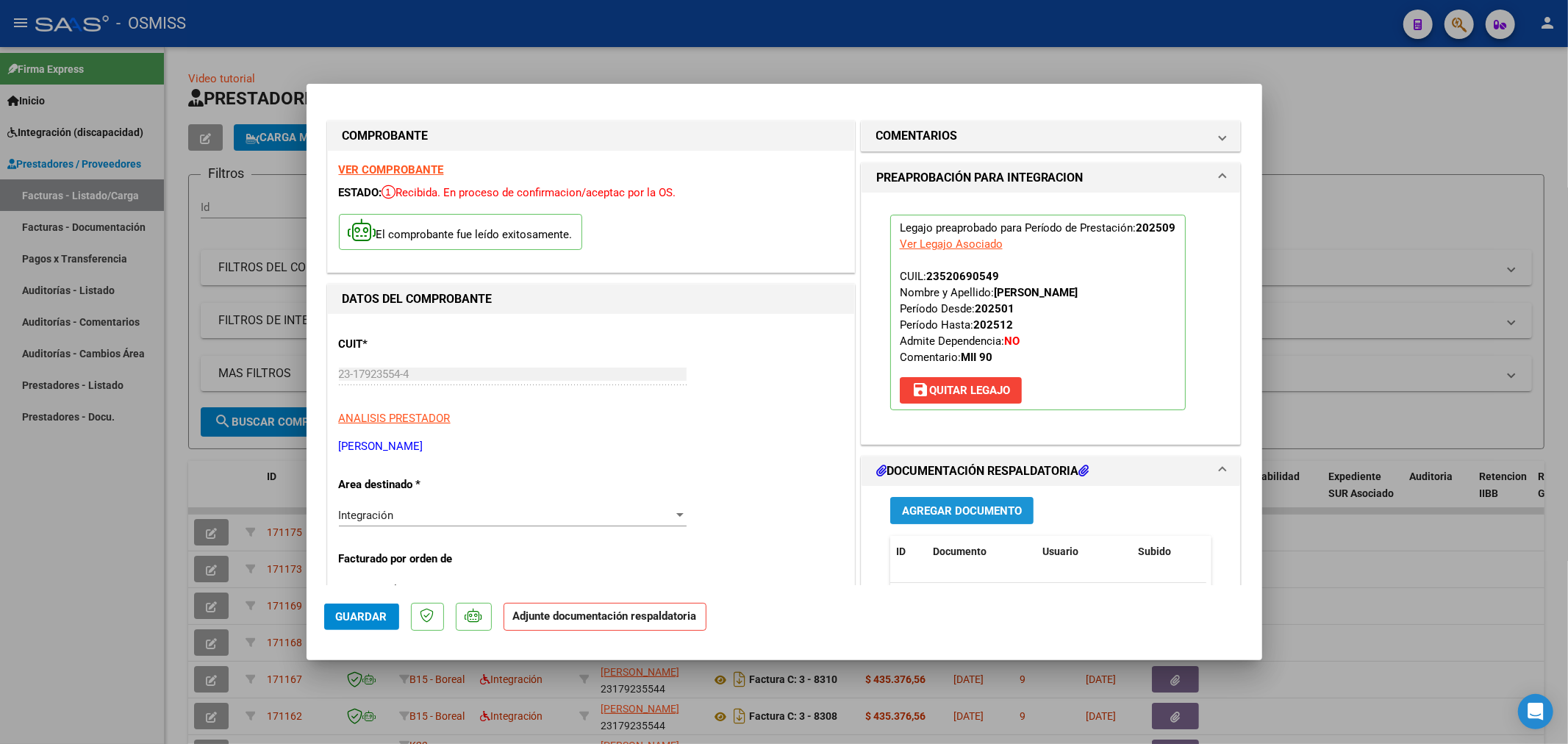
click at [936, 502] on button "Agregar Documento" at bounding box center [962, 510] width 144 height 27
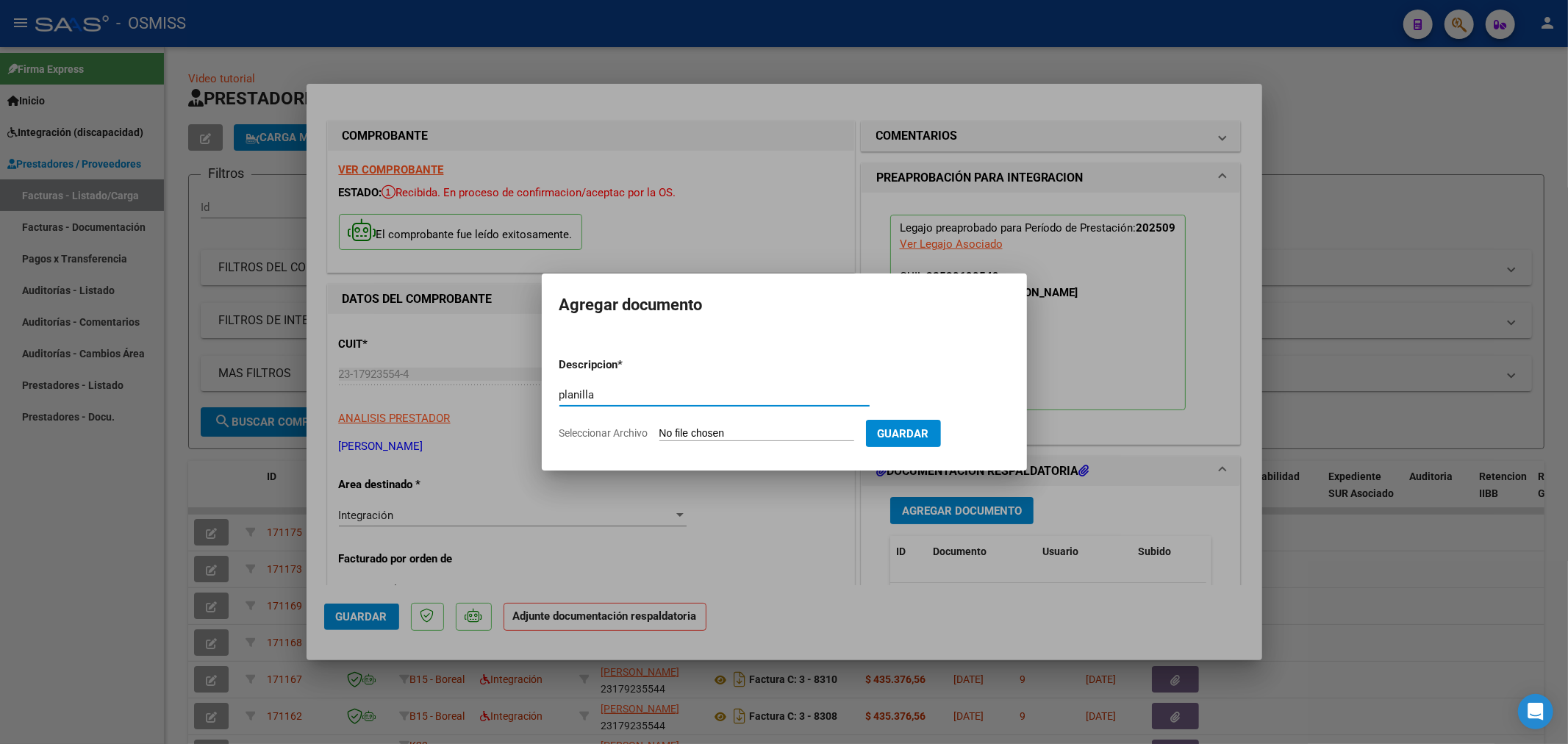
type input "planilla"
click at [710, 434] on input "Seleccionar Archivo" at bounding box center [757, 434] width 195 height 14
type input "C:\fakepath\morales_max_925_5531[1].pdf"
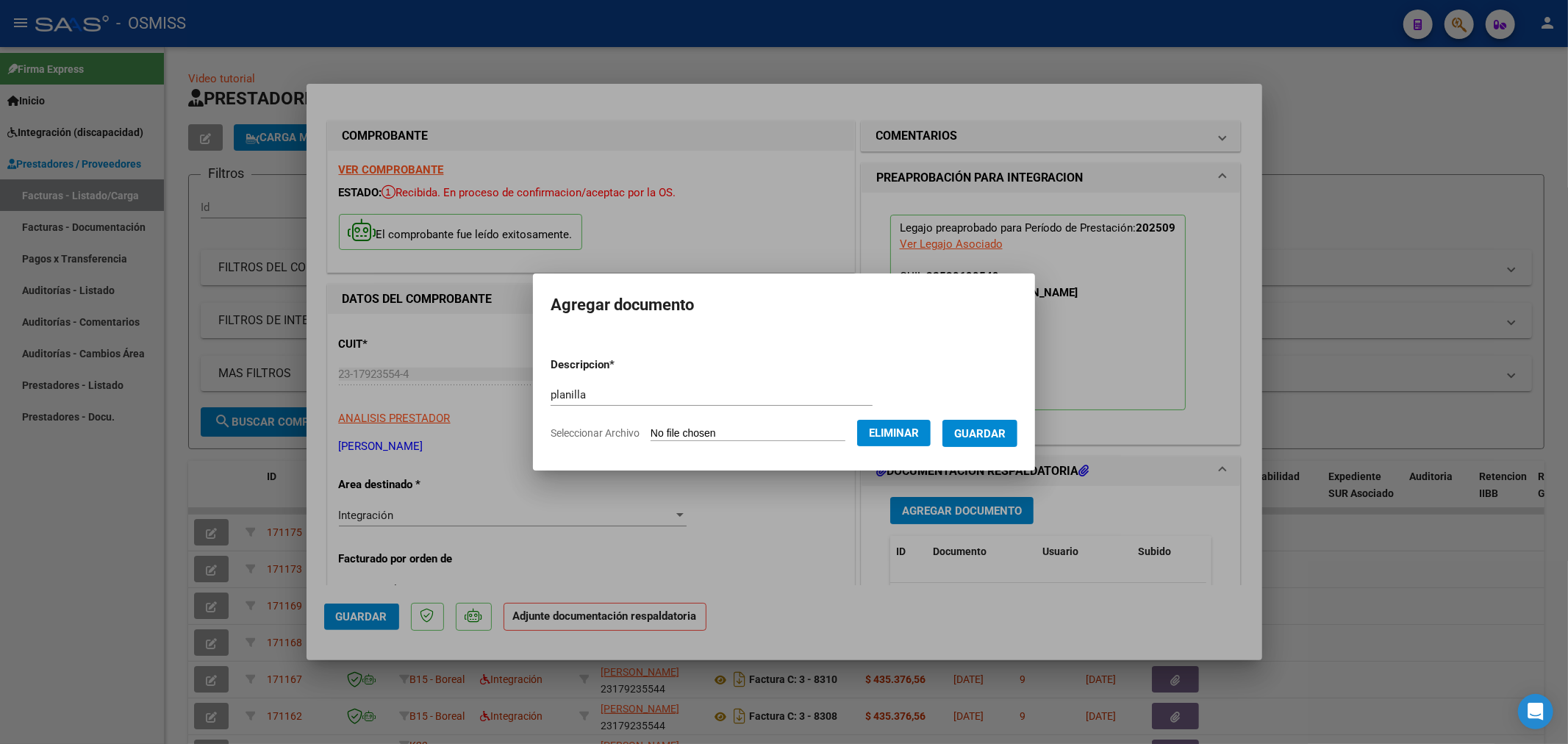
click at [974, 428] on span "Guardar" at bounding box center [980, 433] width 51 height 13
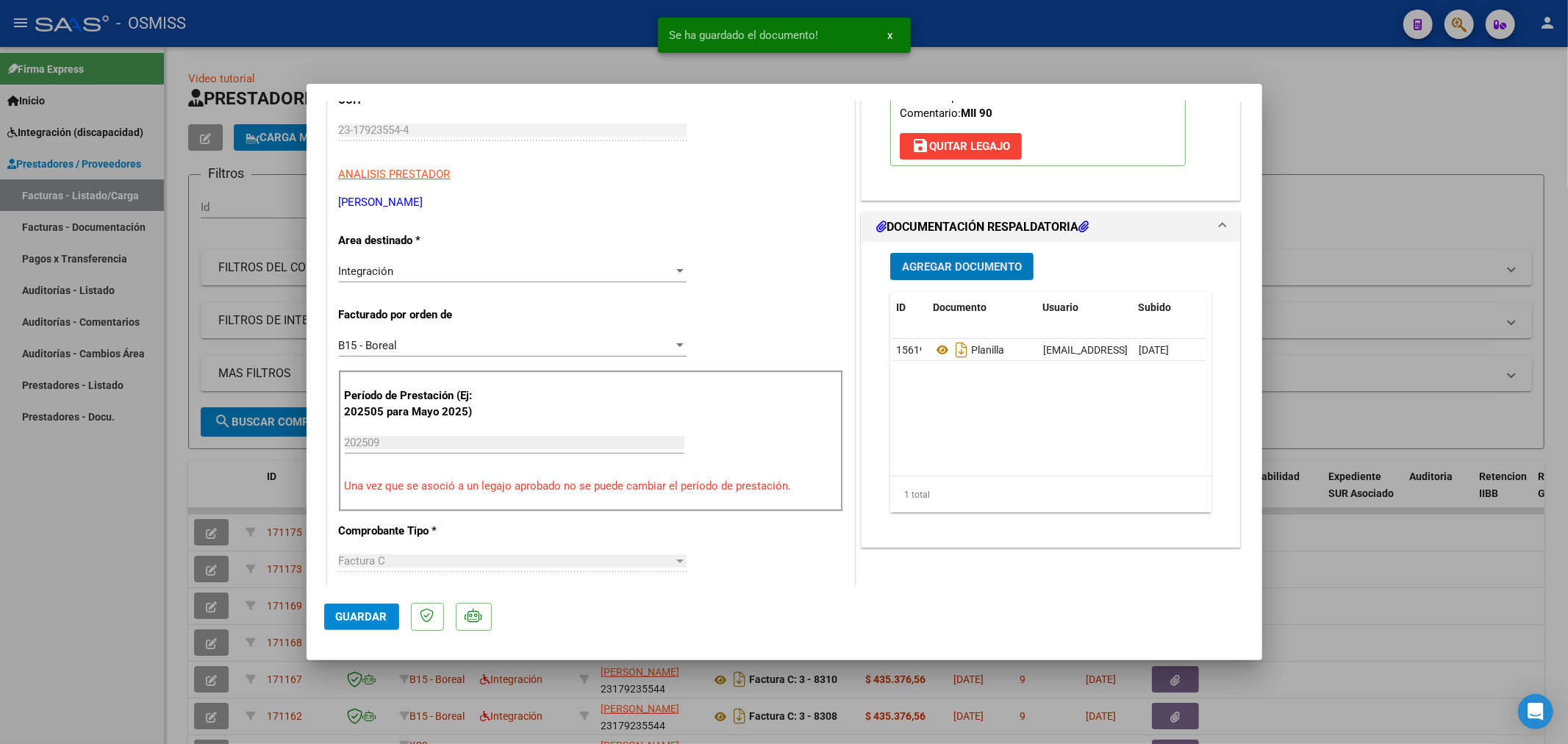
scroll to position [245, 0]
click at [351, 616] on span "Guardar" at bounding box center [362, 616] width 51 height 13
type input "$ 0,00"
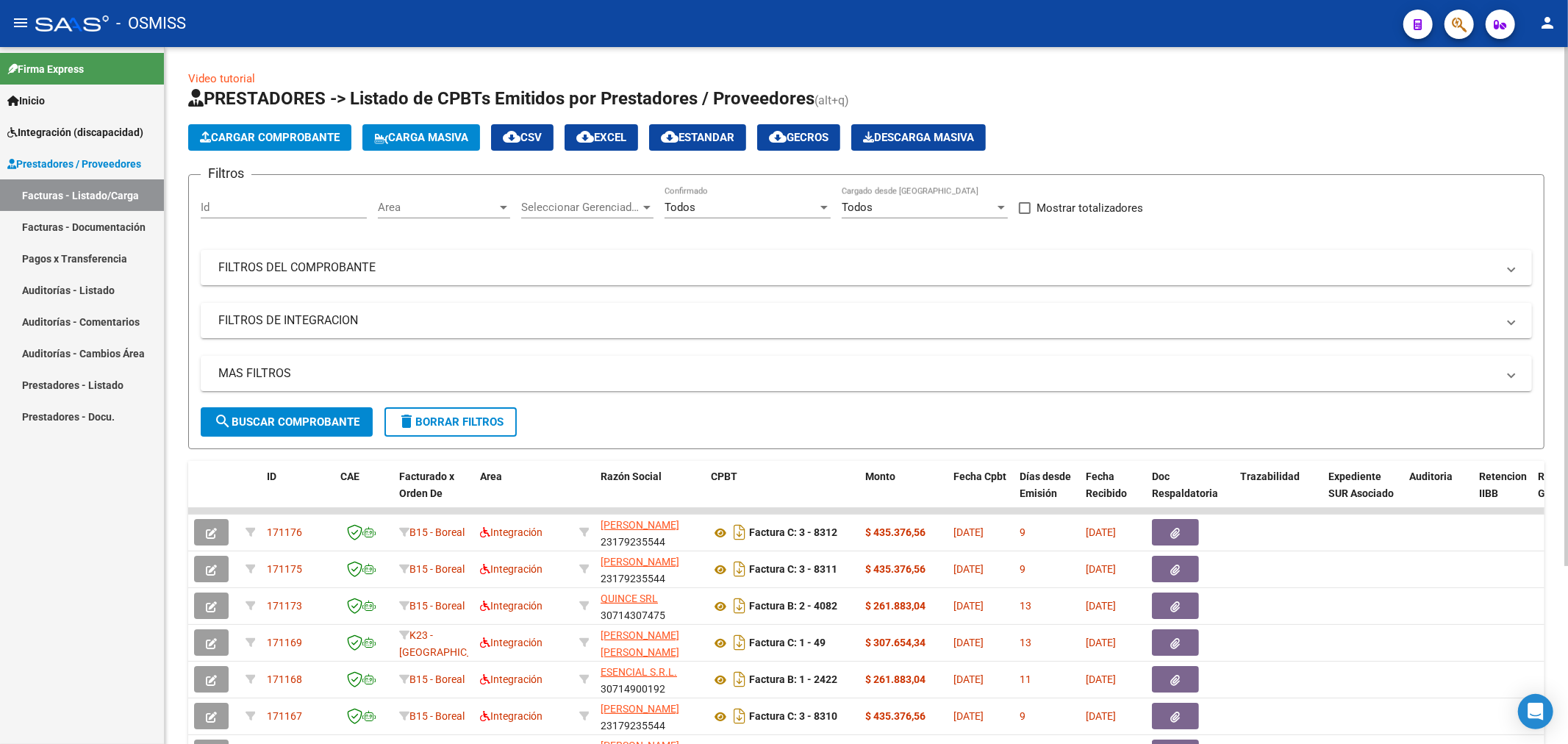
click at [255, 126] on button "Cargar Comprobante" at bounding box center [270, 137] width 163 height 26
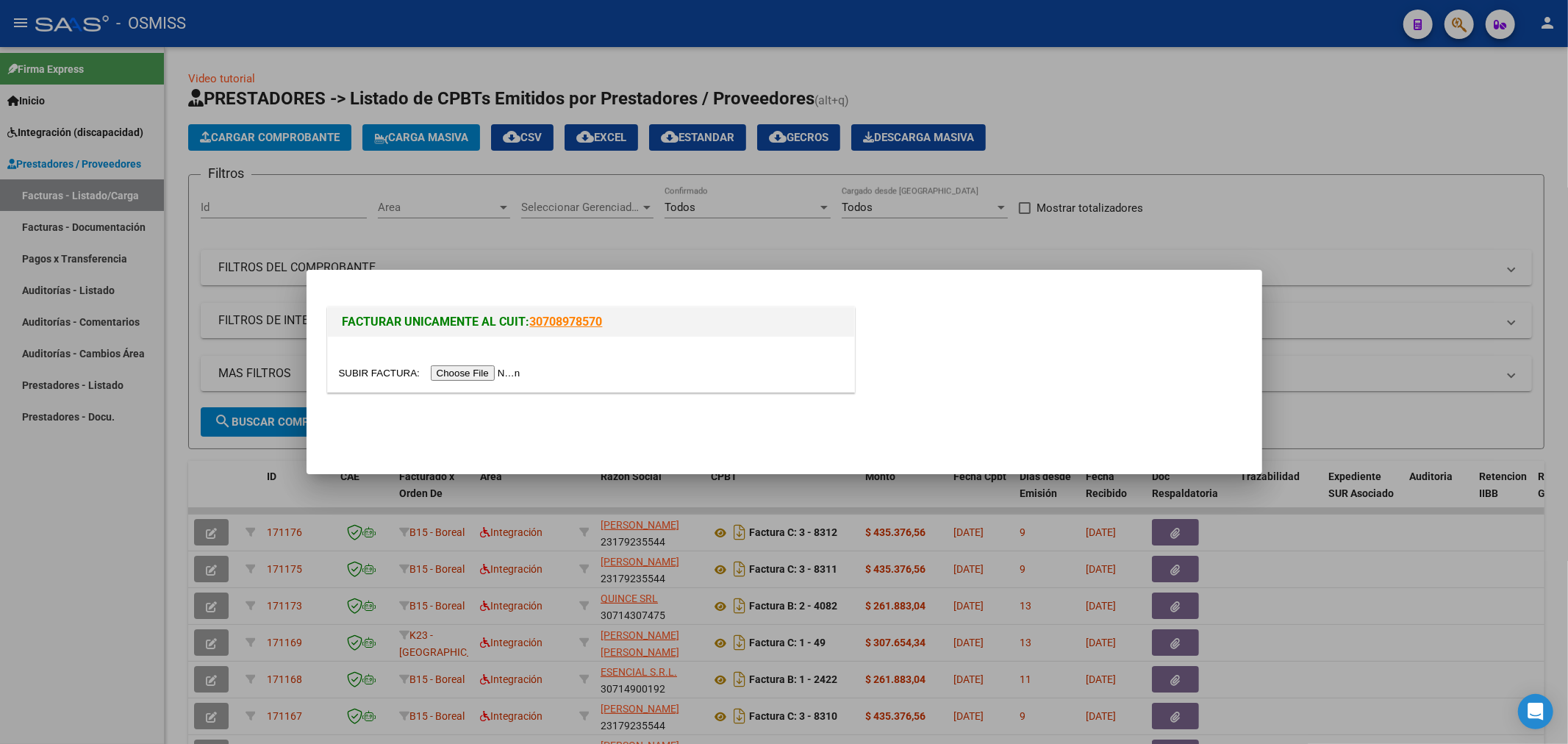
click at [466, 373] on input "file" at bounding box center [432, 373] width 186 height 15
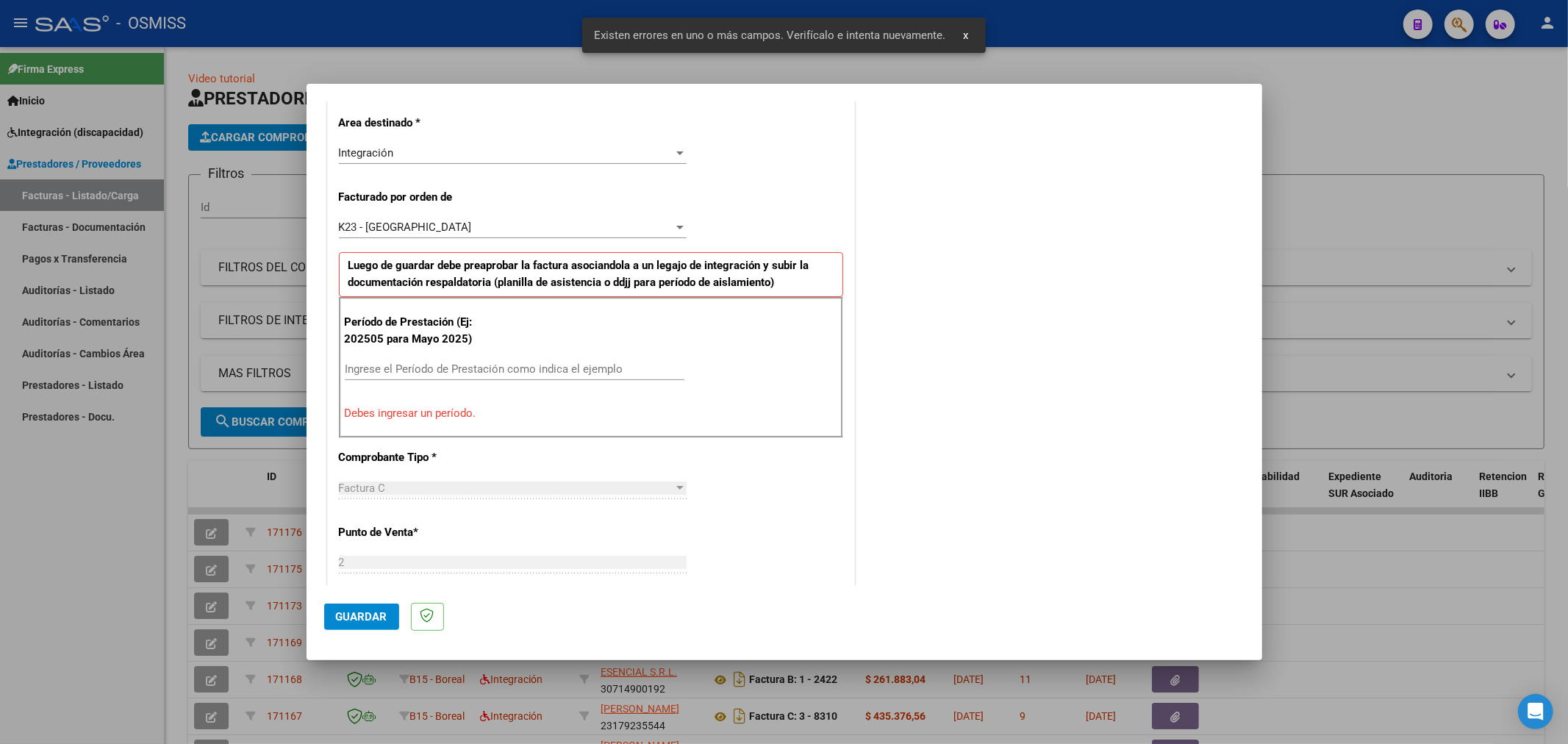
scroll to position [344, 0]
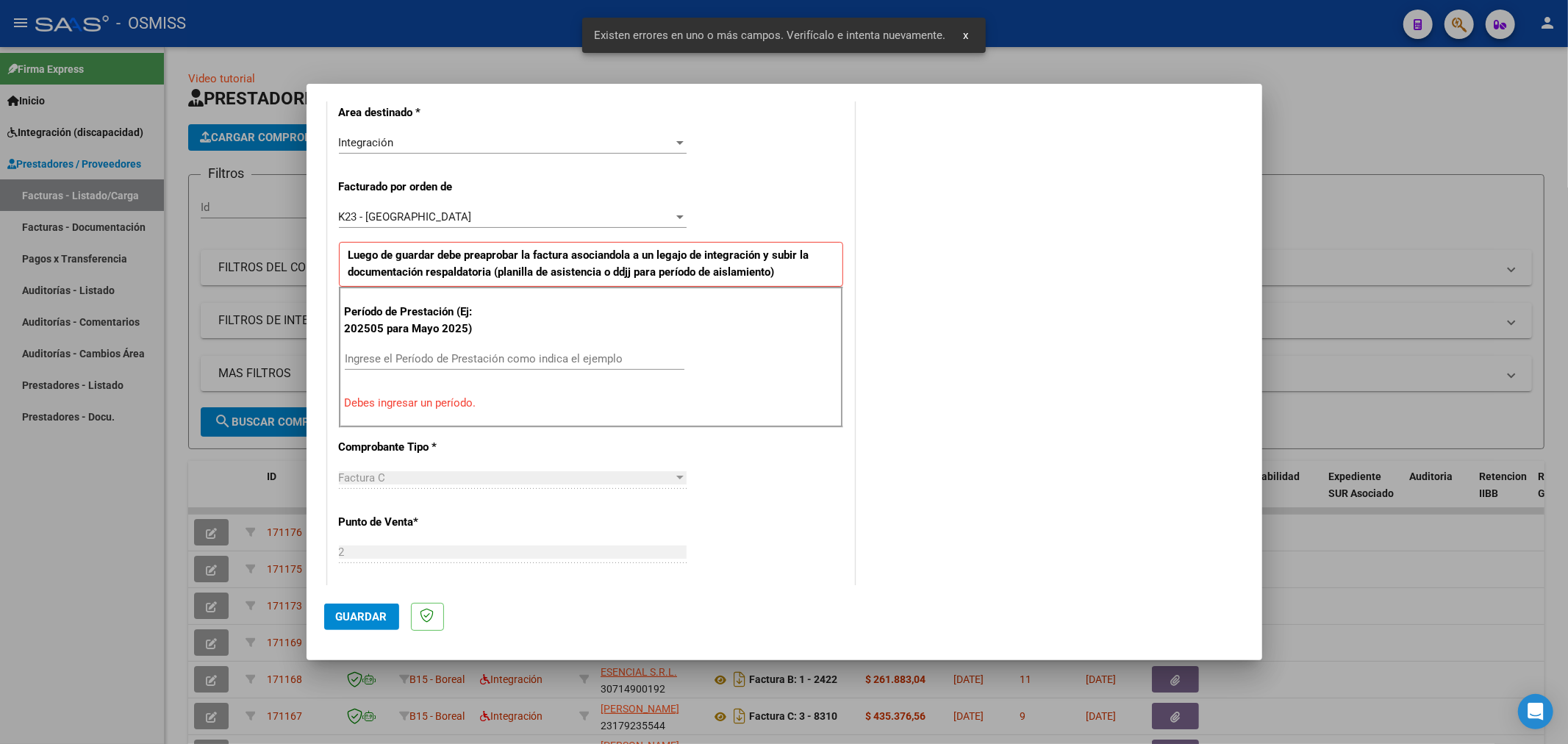
click at [470, 360] on input "Ingrese el Período de Prestación como indica el ejemplo" at bounding box center [514, 358] width 340 height 13
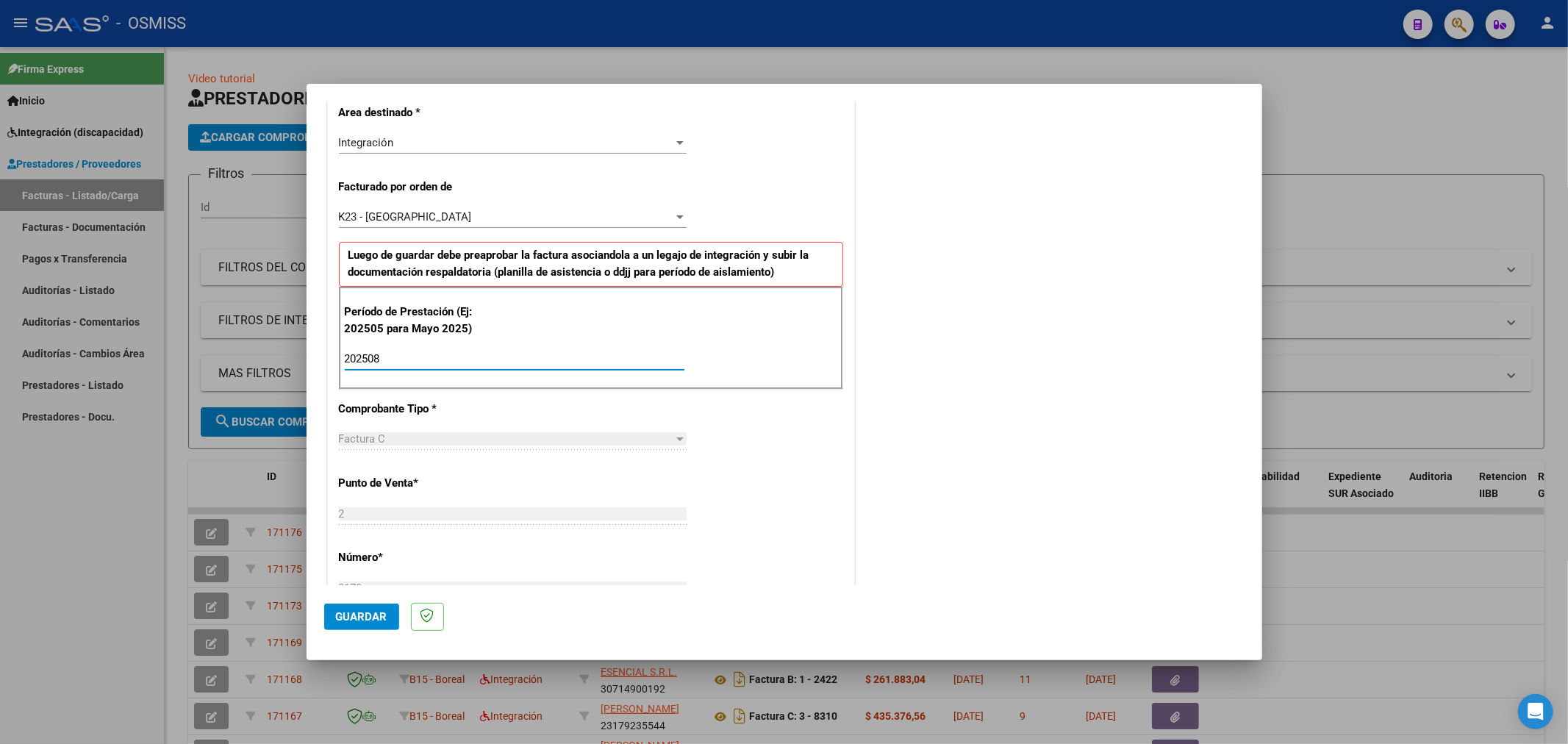
type input "202508"
click at [362, 615] on span "Guardar" at bounding box center [362, 616] width 51 height 13
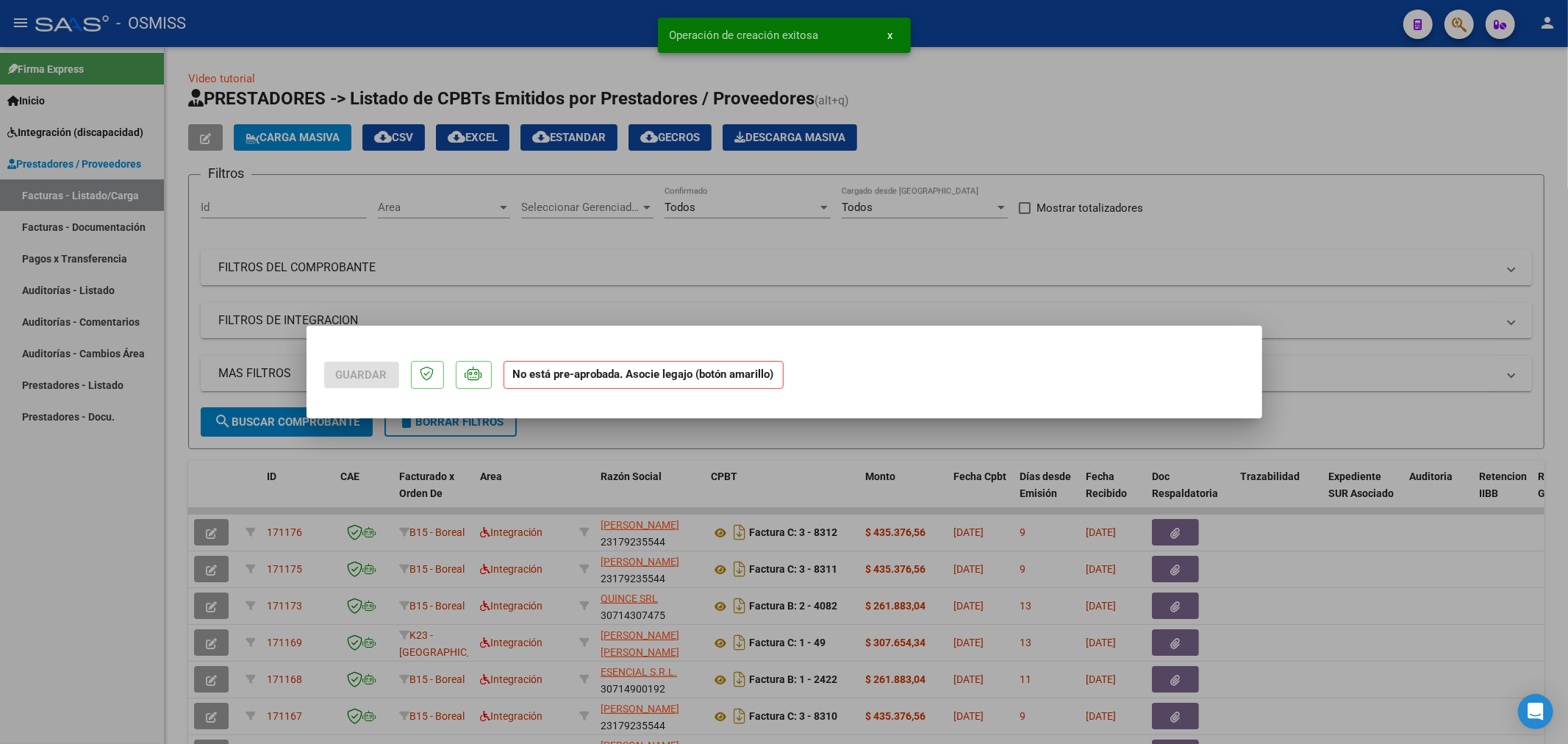
scroll to position [0, 0]
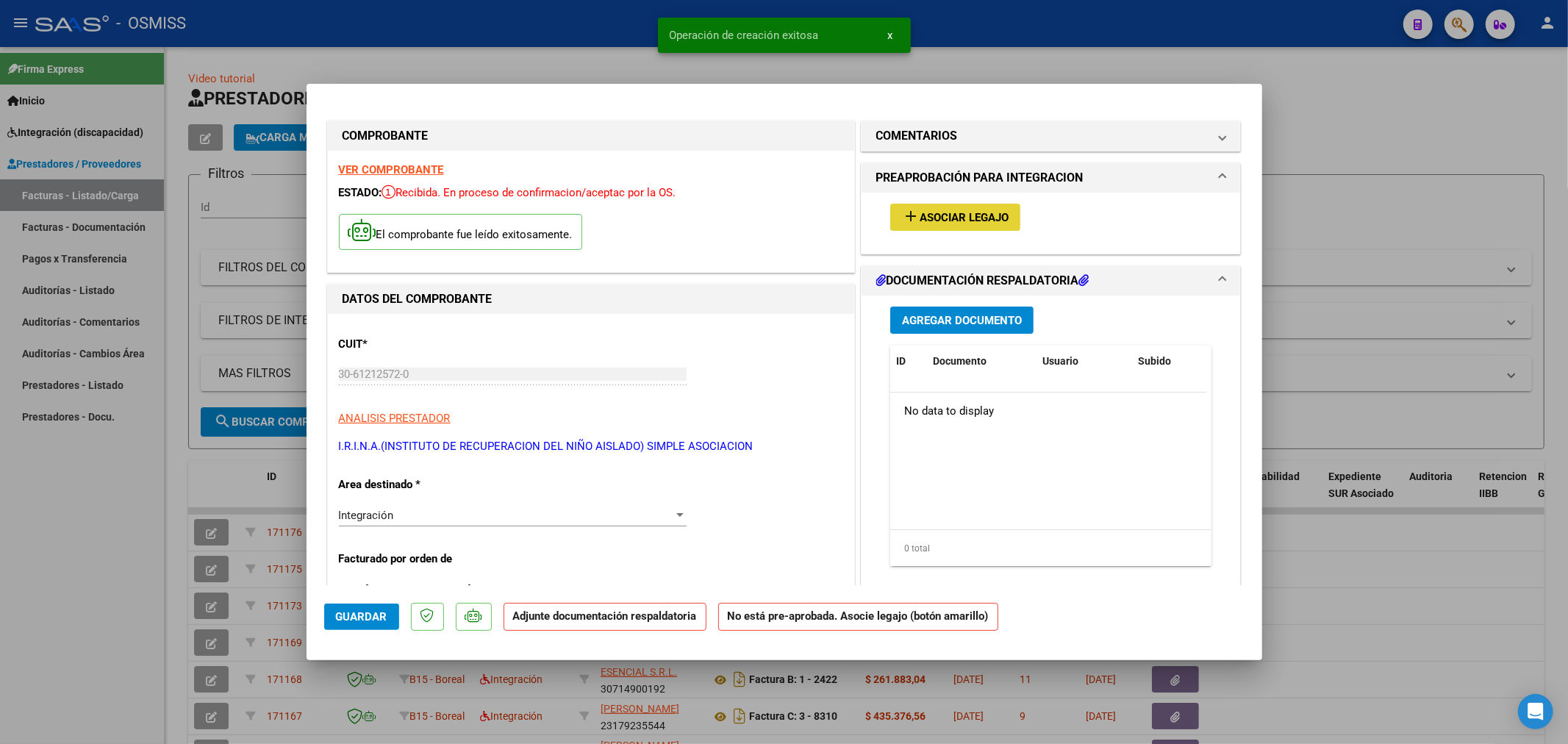
click at [920, 218] on span "Asociar Legajo" at bounding box center [964, 217] width 89 height 13
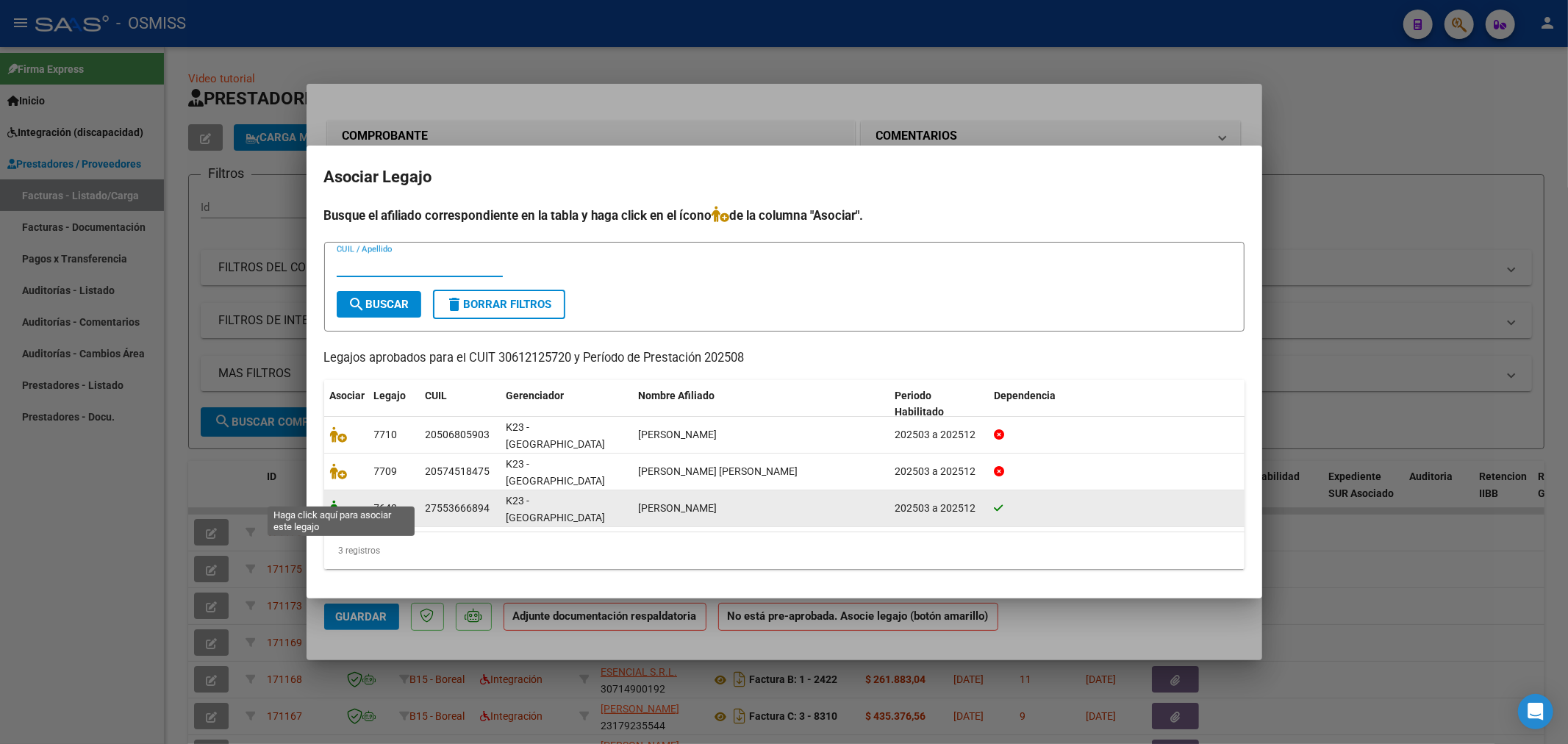
click at [341, 500] on icon at bounding box center [338, 507] width 17 height 16
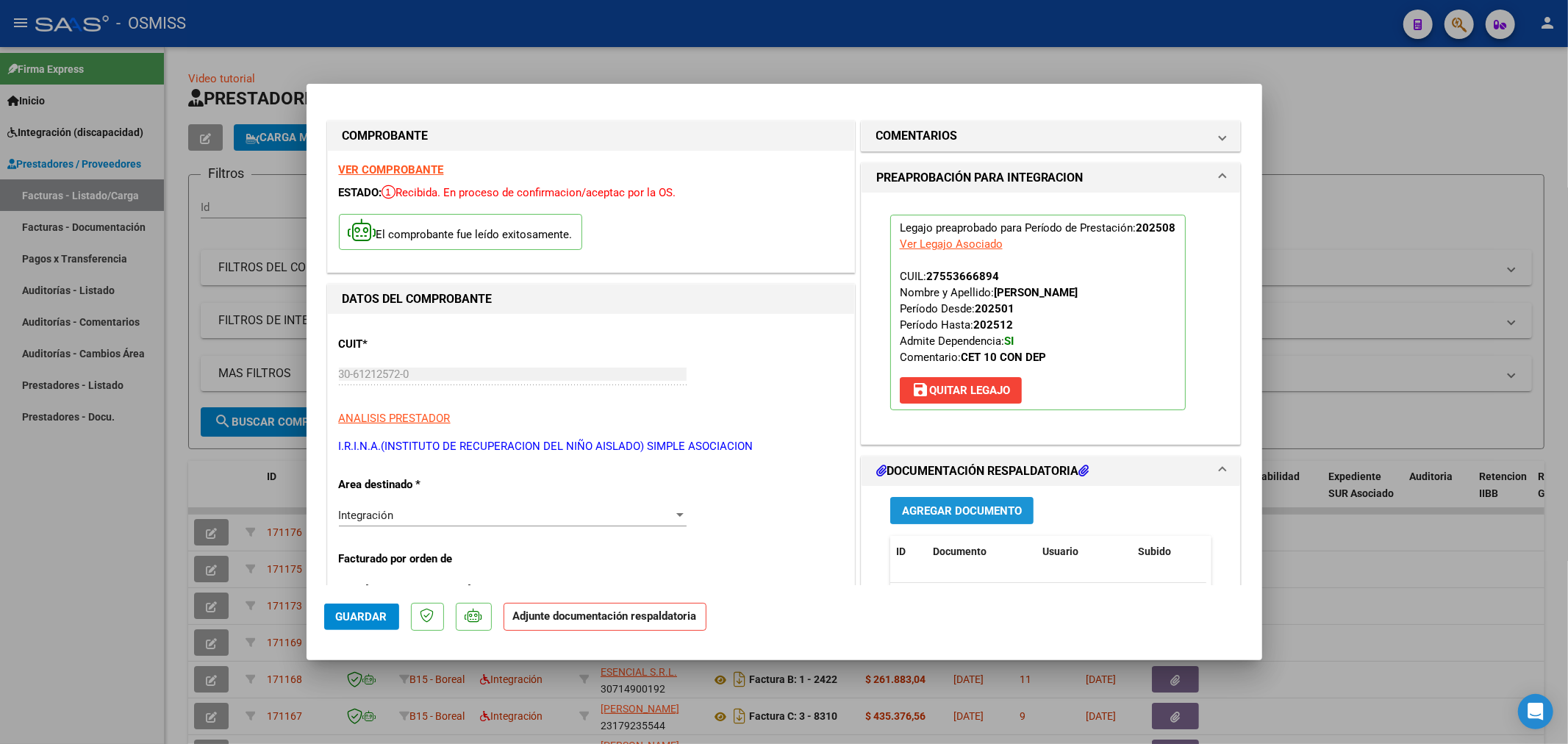
click at [933, 504] on span "Agregar Documento" at bounding box center [962, 510] width 120 height 13
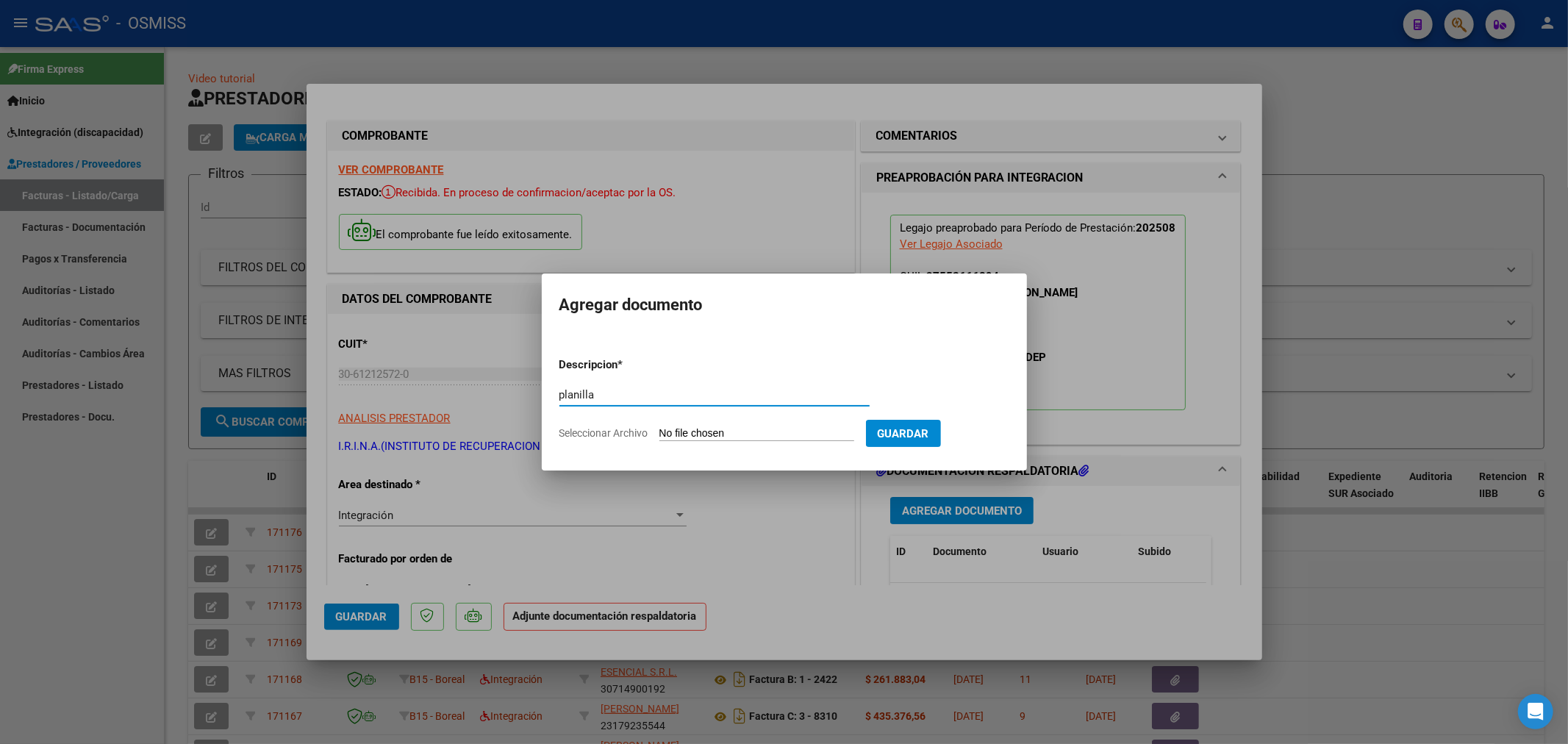
type input "planilla"
click at [672, 432] on input "Seleccionar Archivo" at bounding box center [757, 434] width 195 height 14
type input "C:\fakepath\Pasten_B-_asistencia_agosto_20251004_0001[1].pdf"
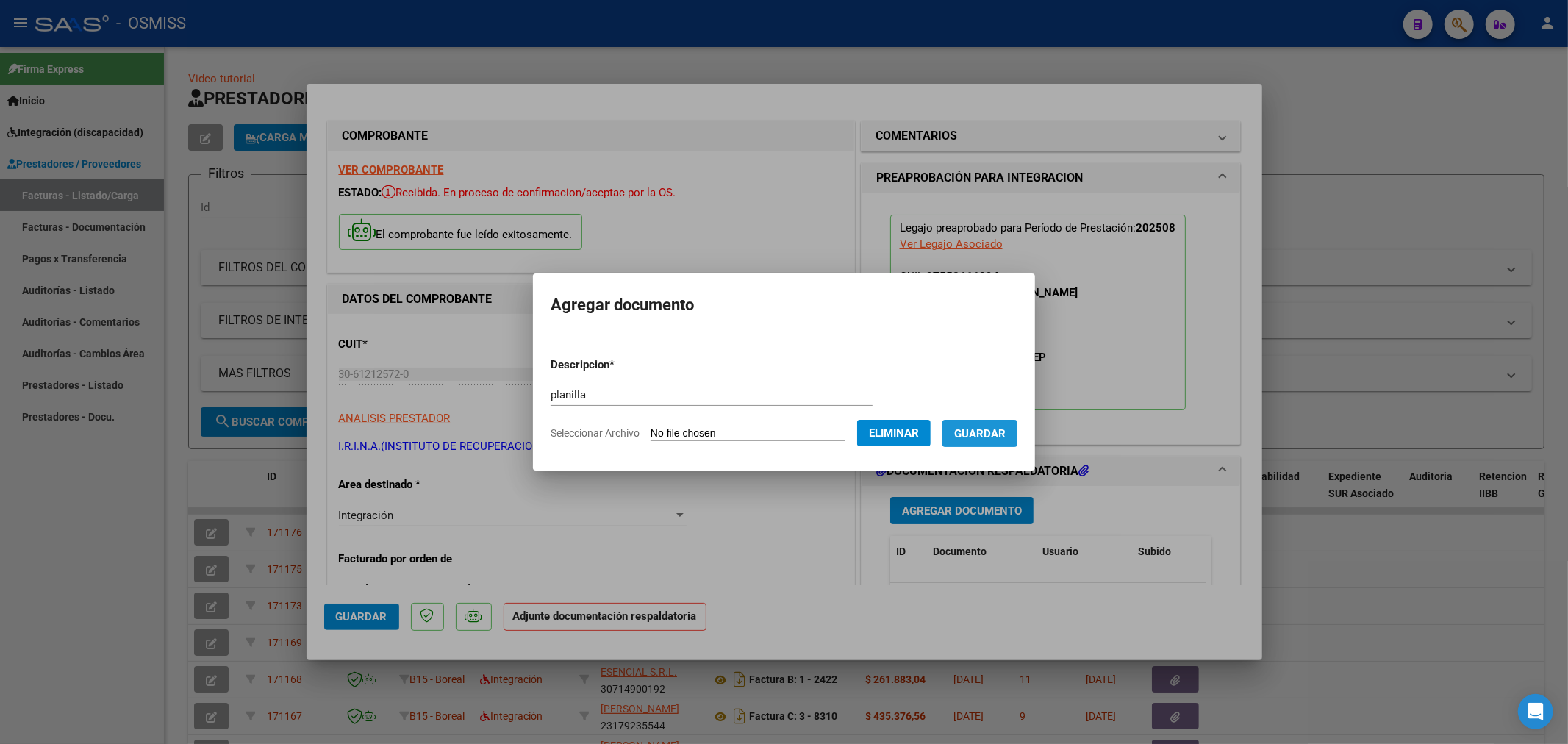
click at [996, 427] on span "Guardar" at bounding box center [980, 433] width 51 height 13
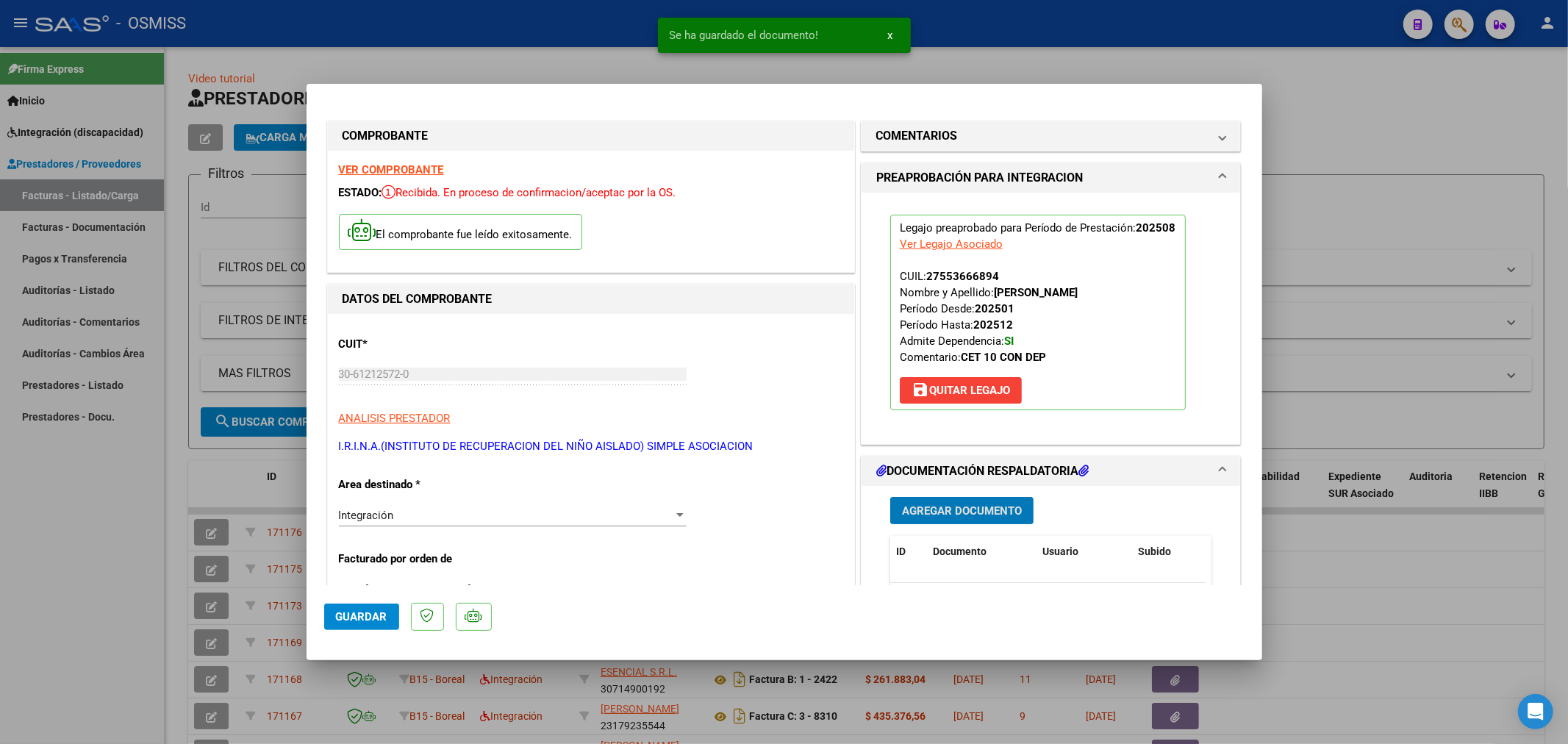
scroll to position [245, 0]
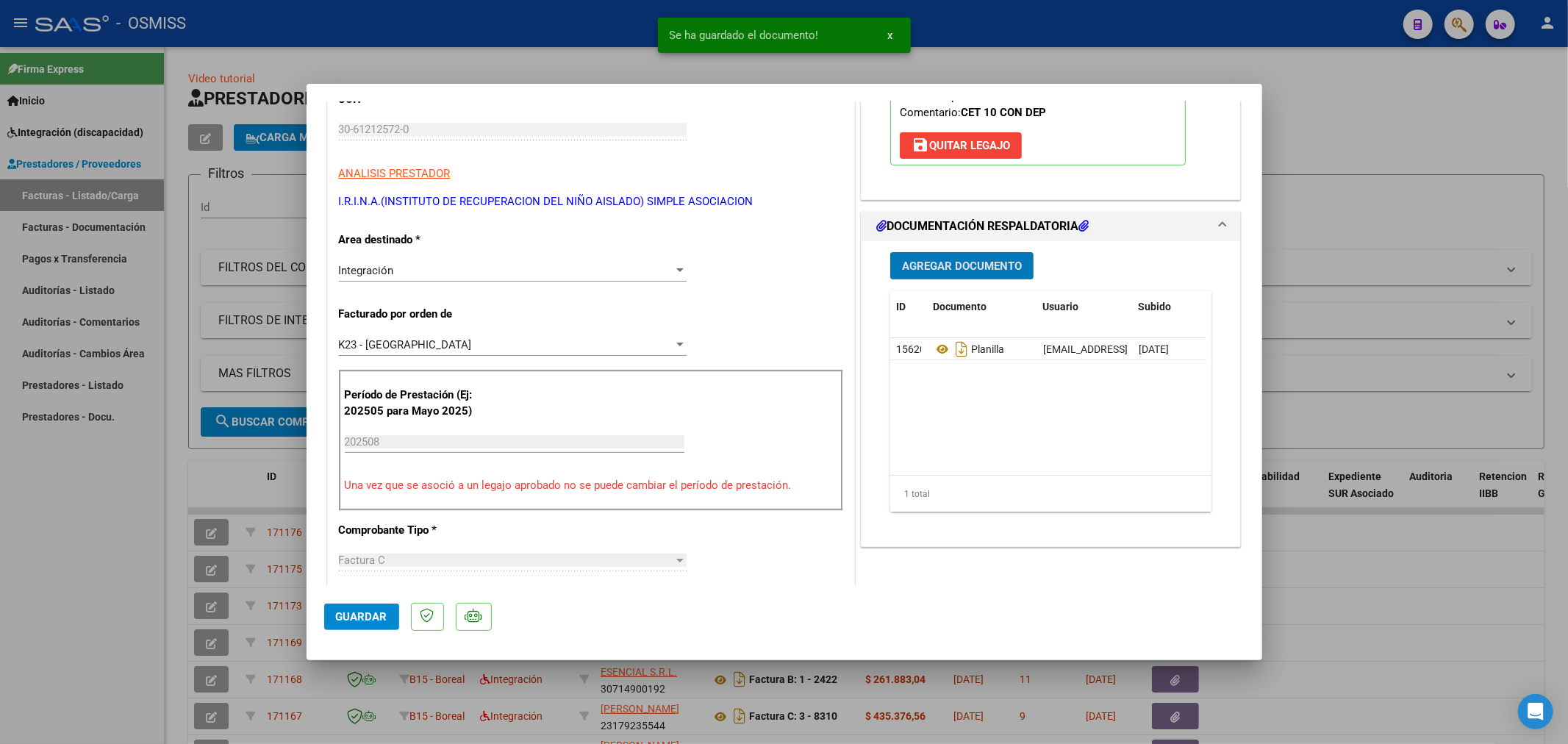
type input "$ 0,00"
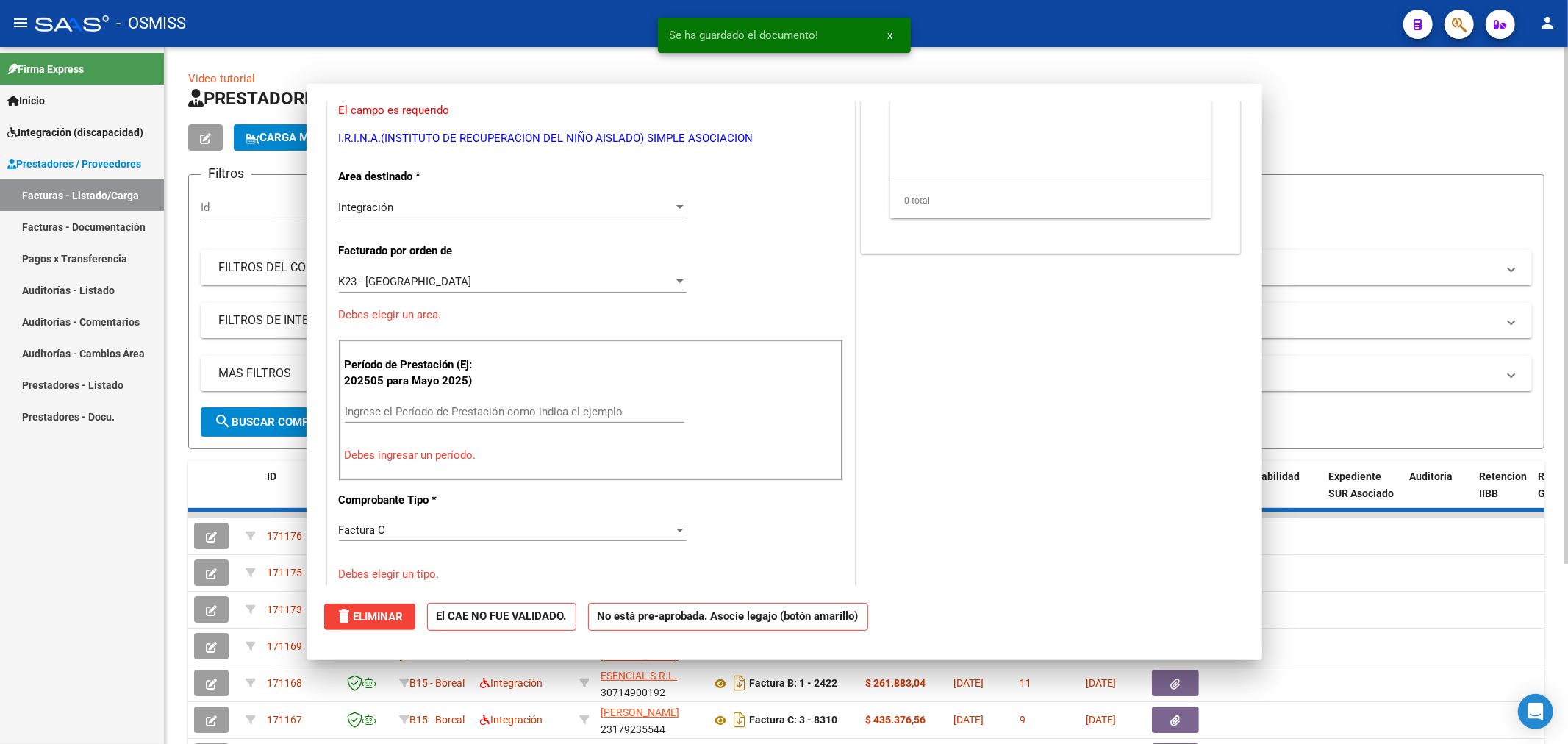
scroll to position [0, 0]
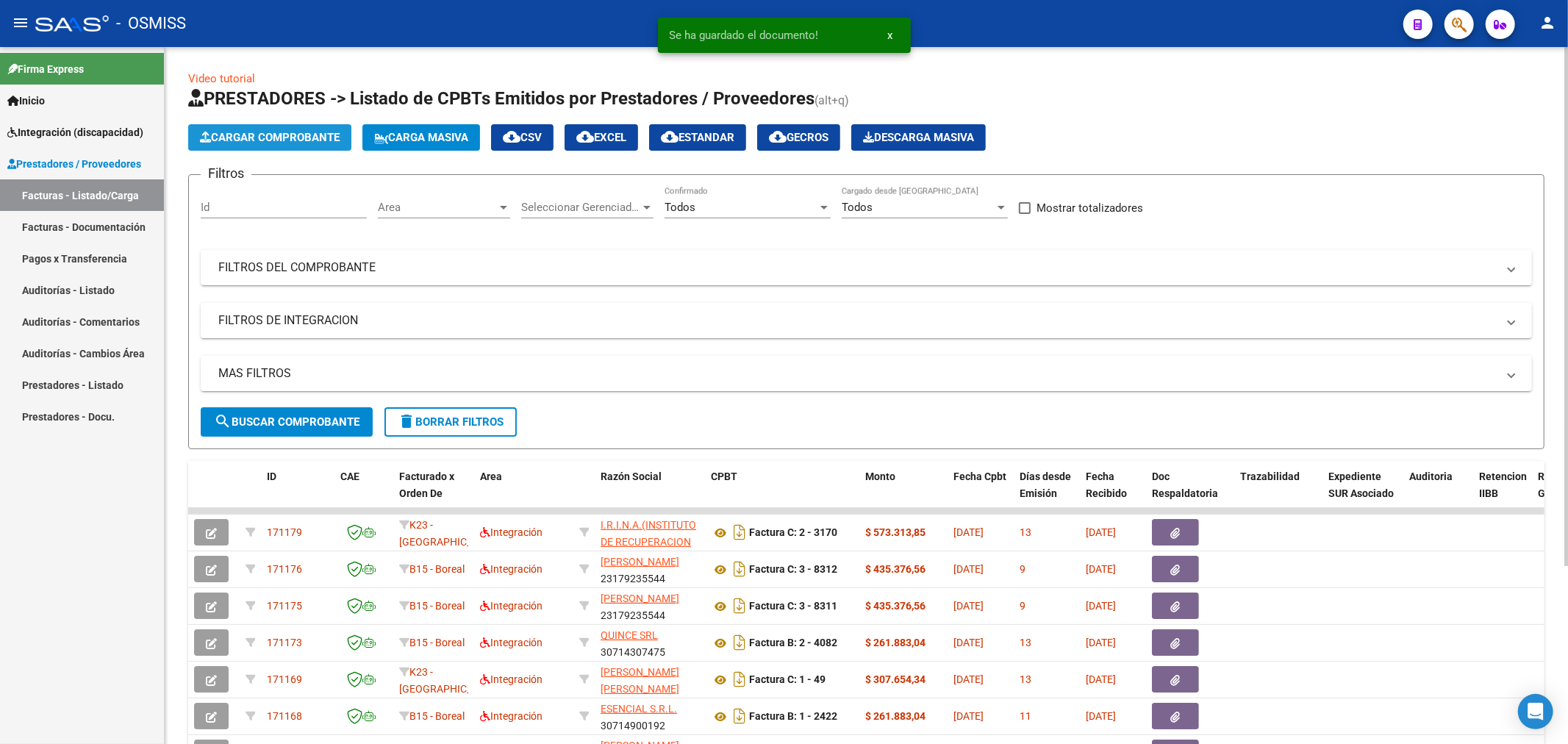
click at [306, 145] on button "Cargar Comprobante" at bounding box center [270, 137] width 163 height 26
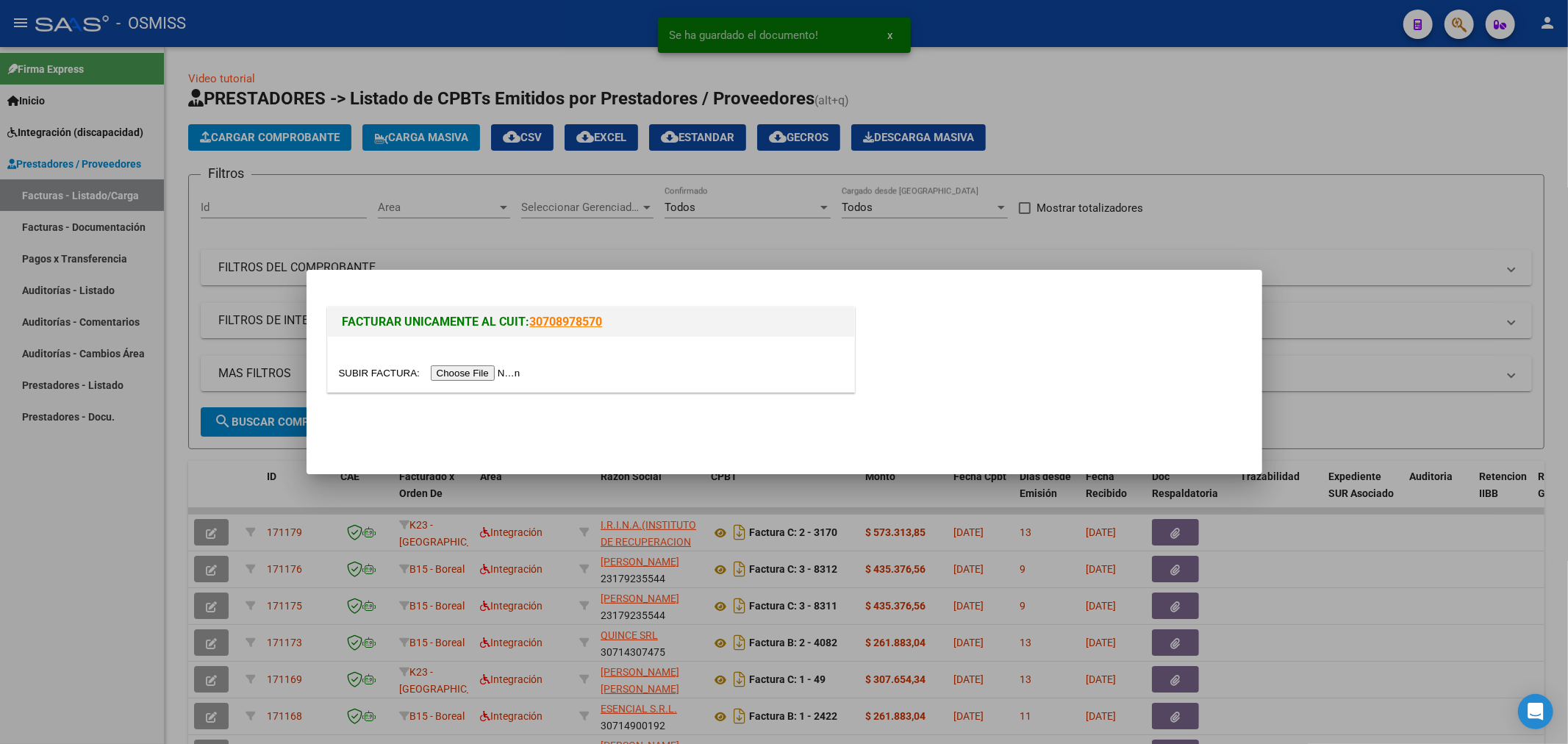
click at [453, 367] on input "file" at bounding box center [432, 373] width 186 height 15
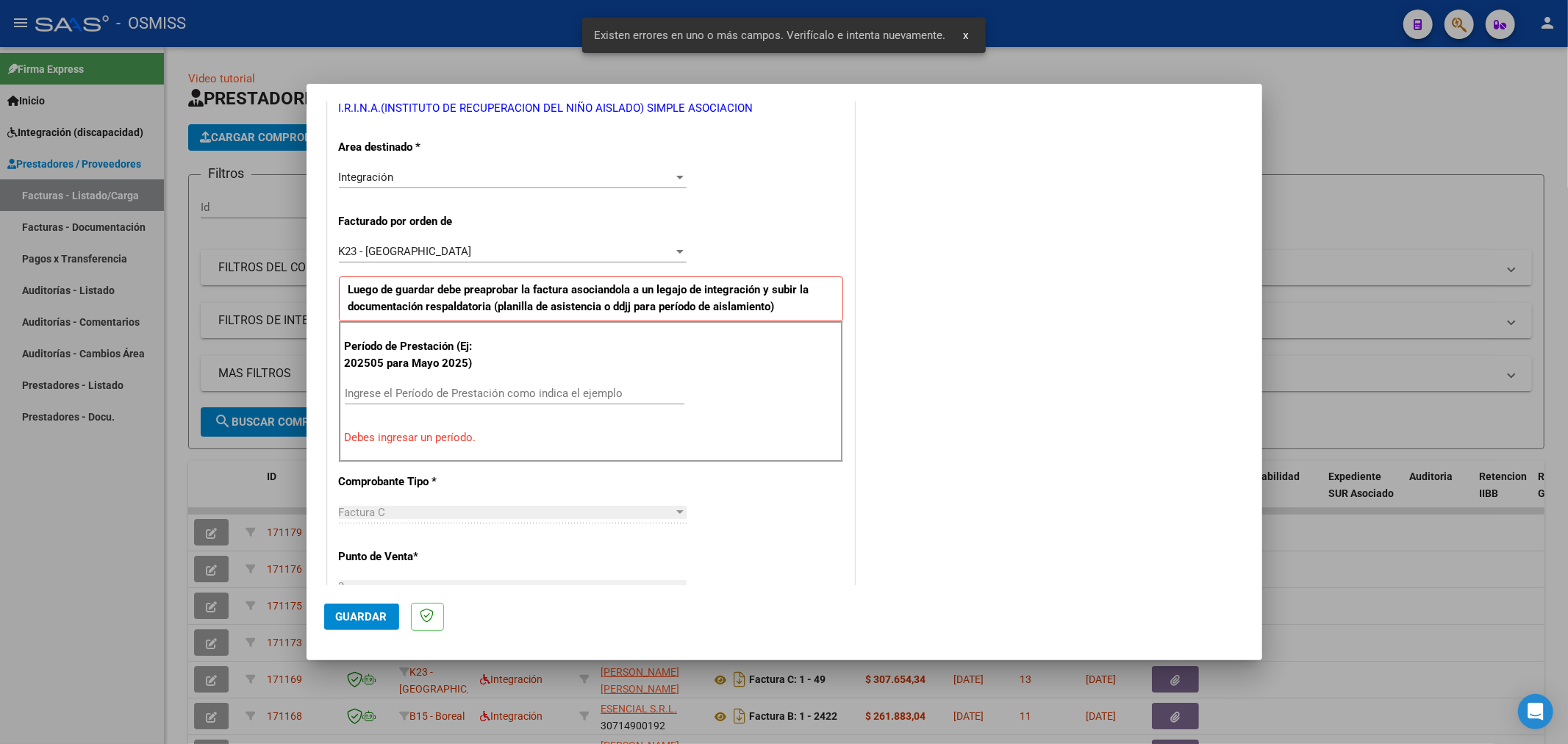
scroll to position [317, 0]
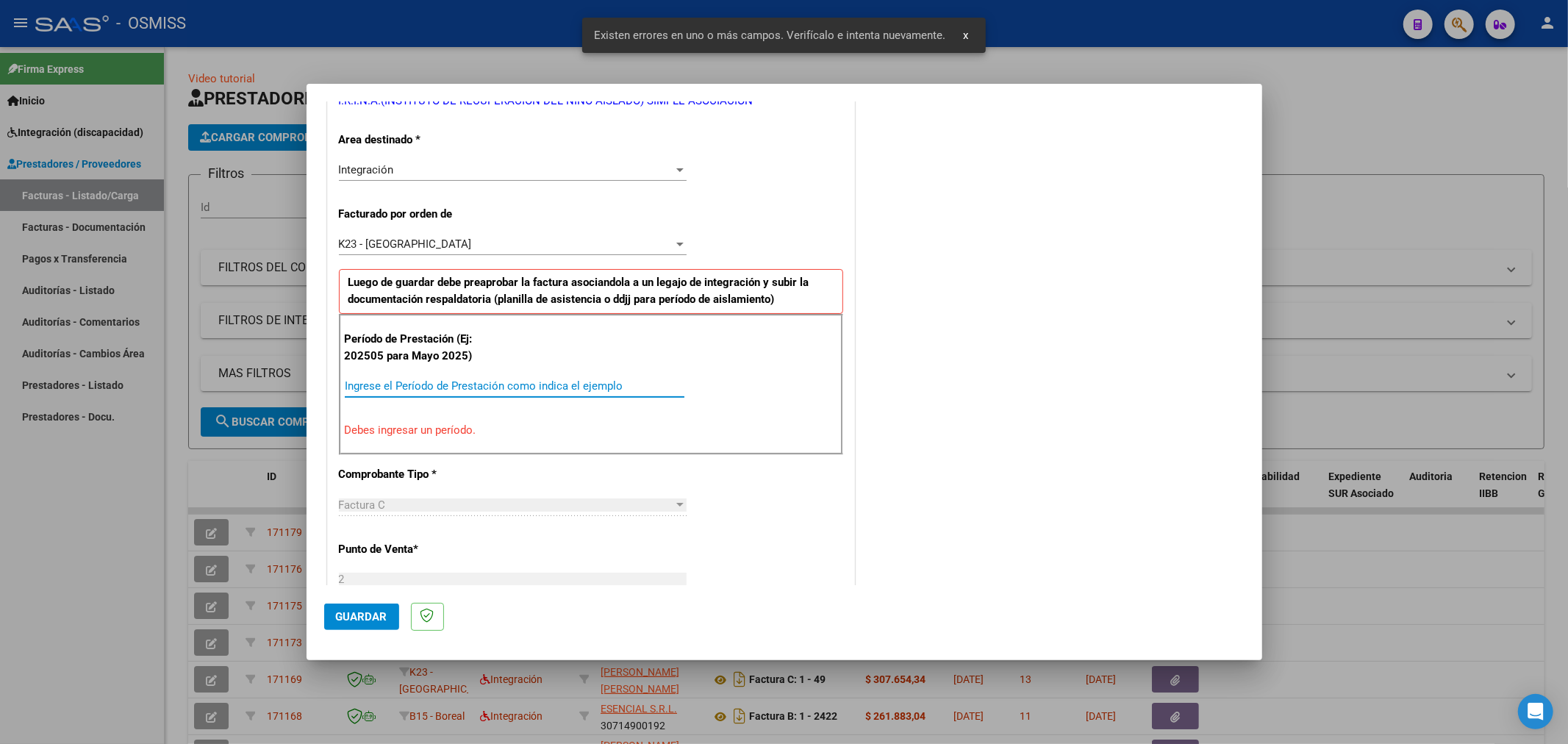
click at [539, 383] on input "Ingrese el Período de Prestación como indica el ejemplo" at bounding box center [514, 386] width 340 height 13
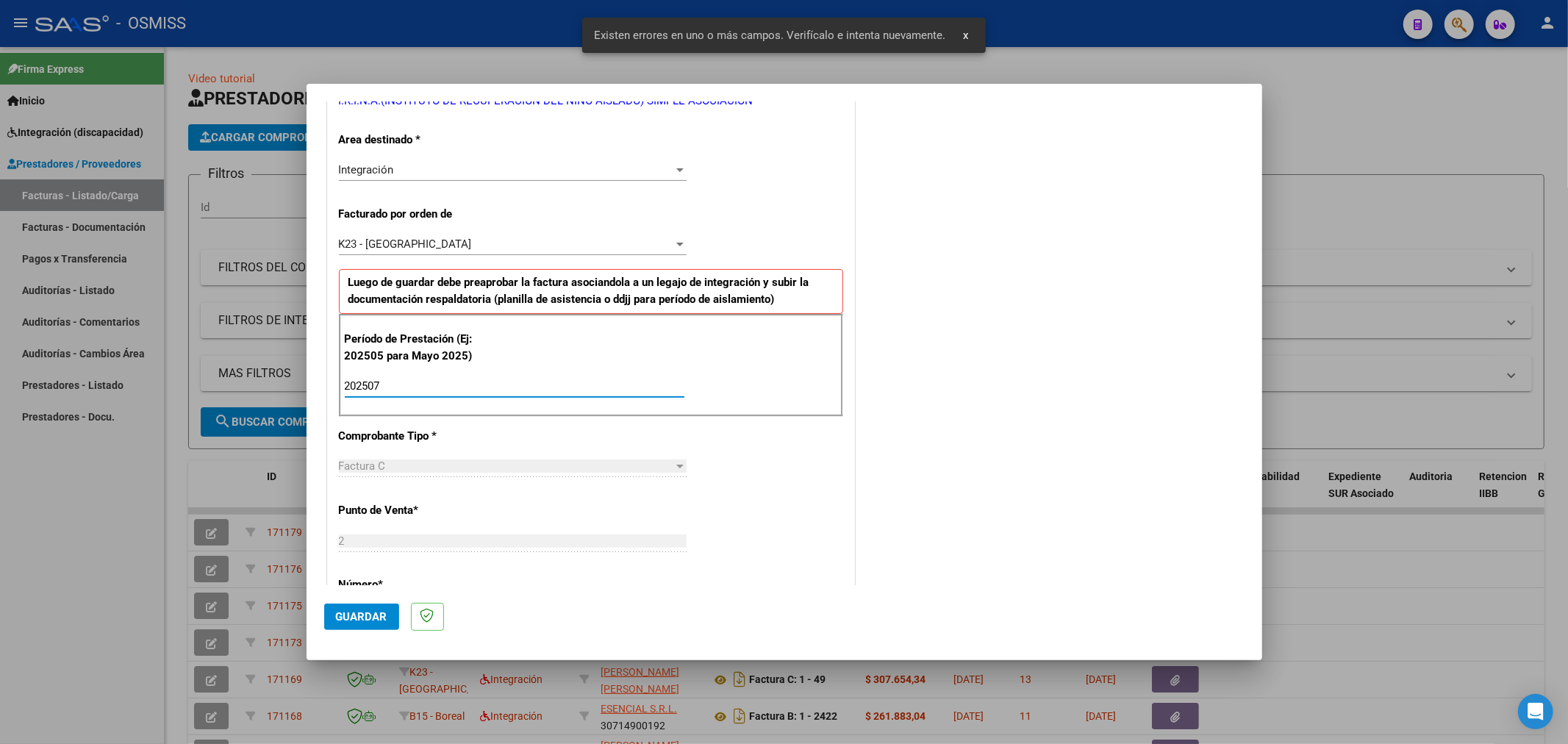
type input "202507"
click at [365, 606] on button "Guardar" at bounding box center [362, 616] width 75 height 26
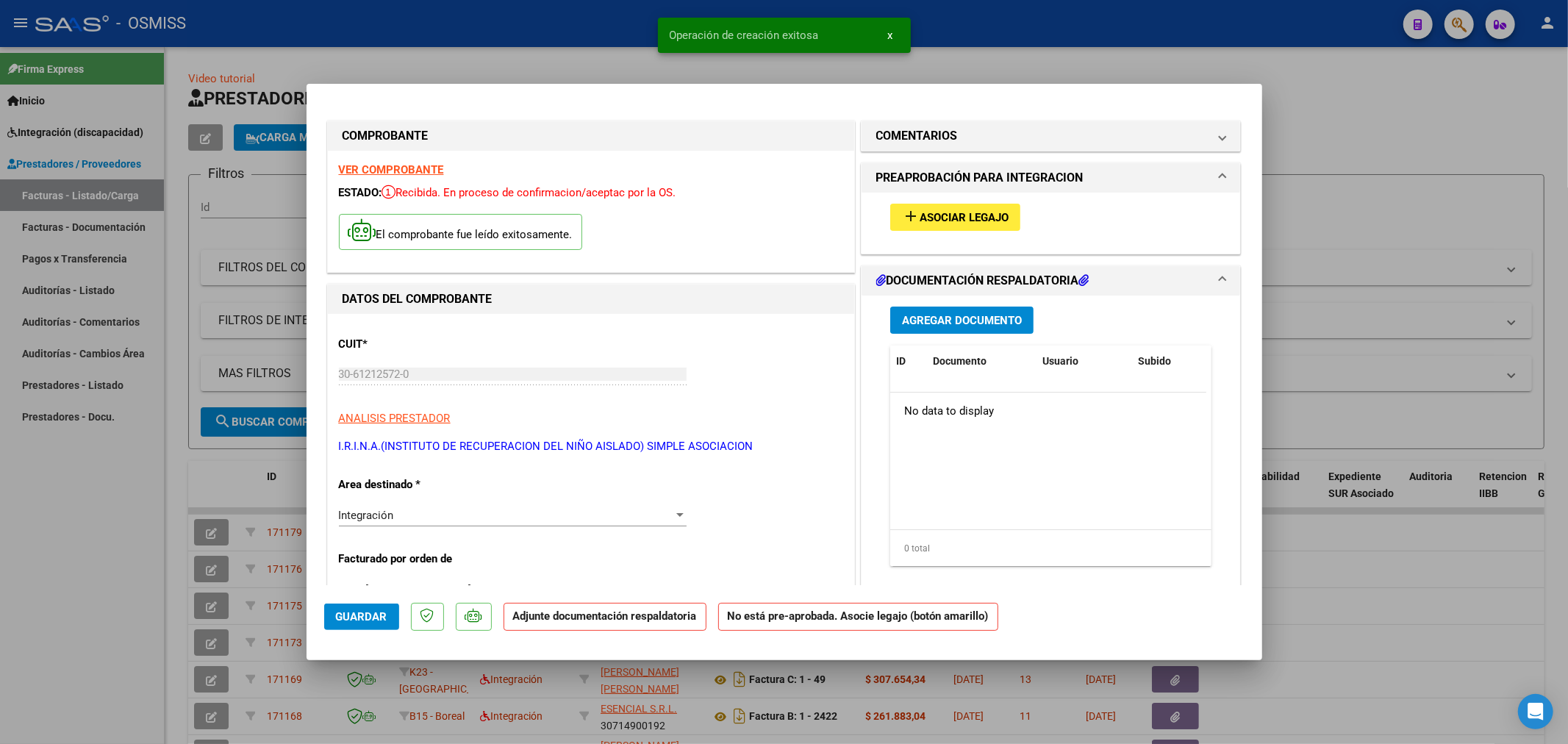
click at [925, 206] on button "add Asociar Legajo" at bounding box center [955, 217] width 130 height 27
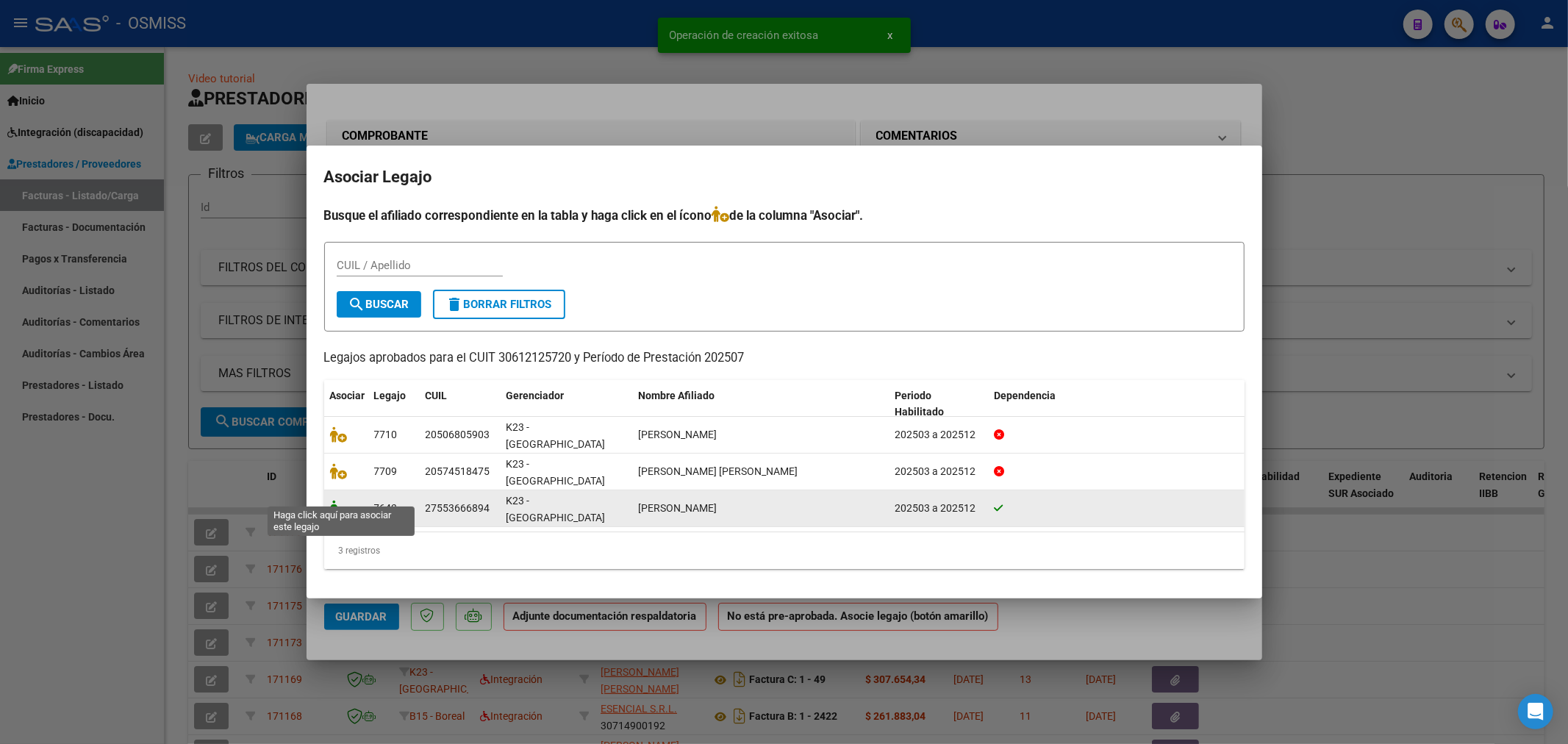
click at [343, 500] on icon at bounding box center [338, 507] width 17 height 16
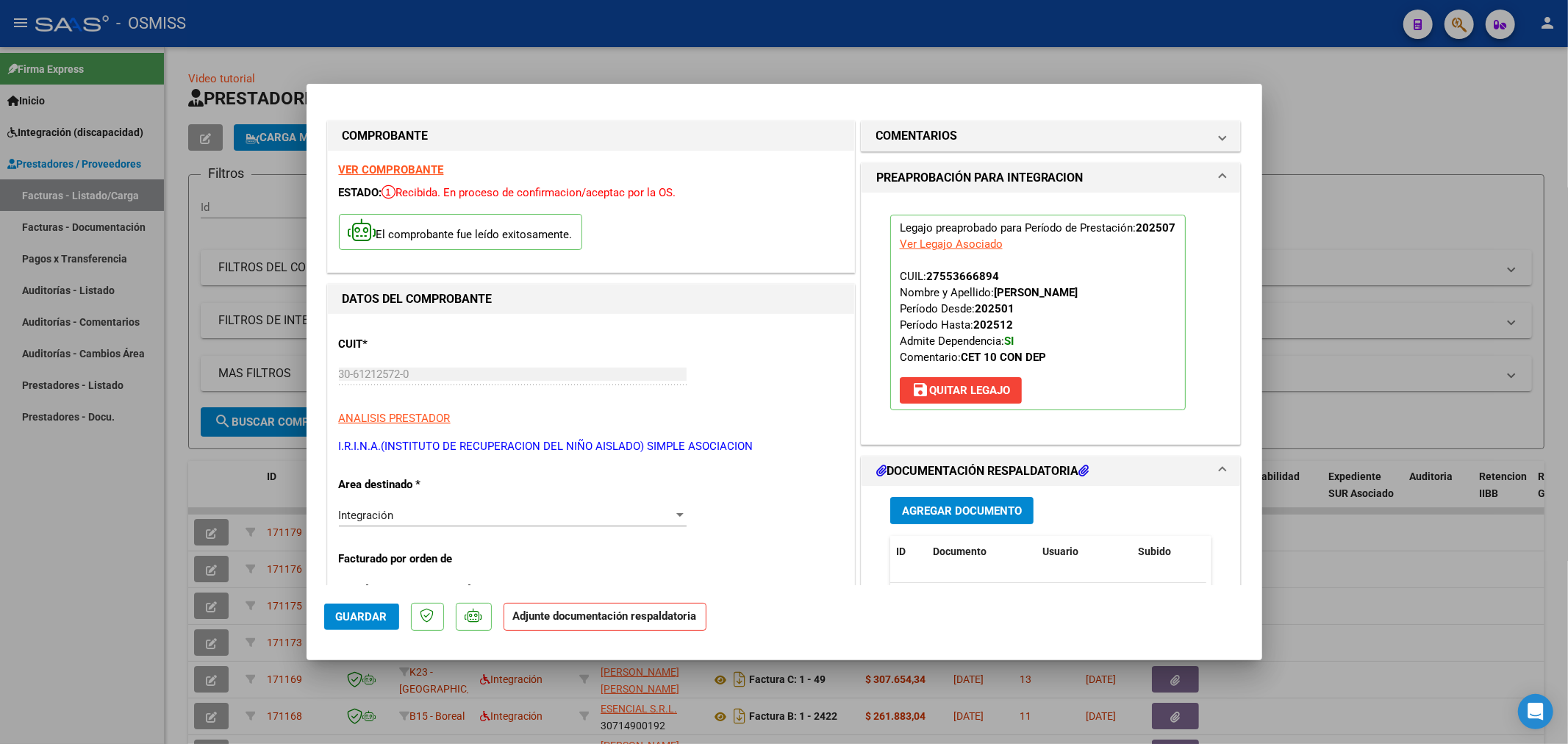
click at [965, 511] on span "Agregar Documento" at bounding box center [962, 510] width 120 height 13
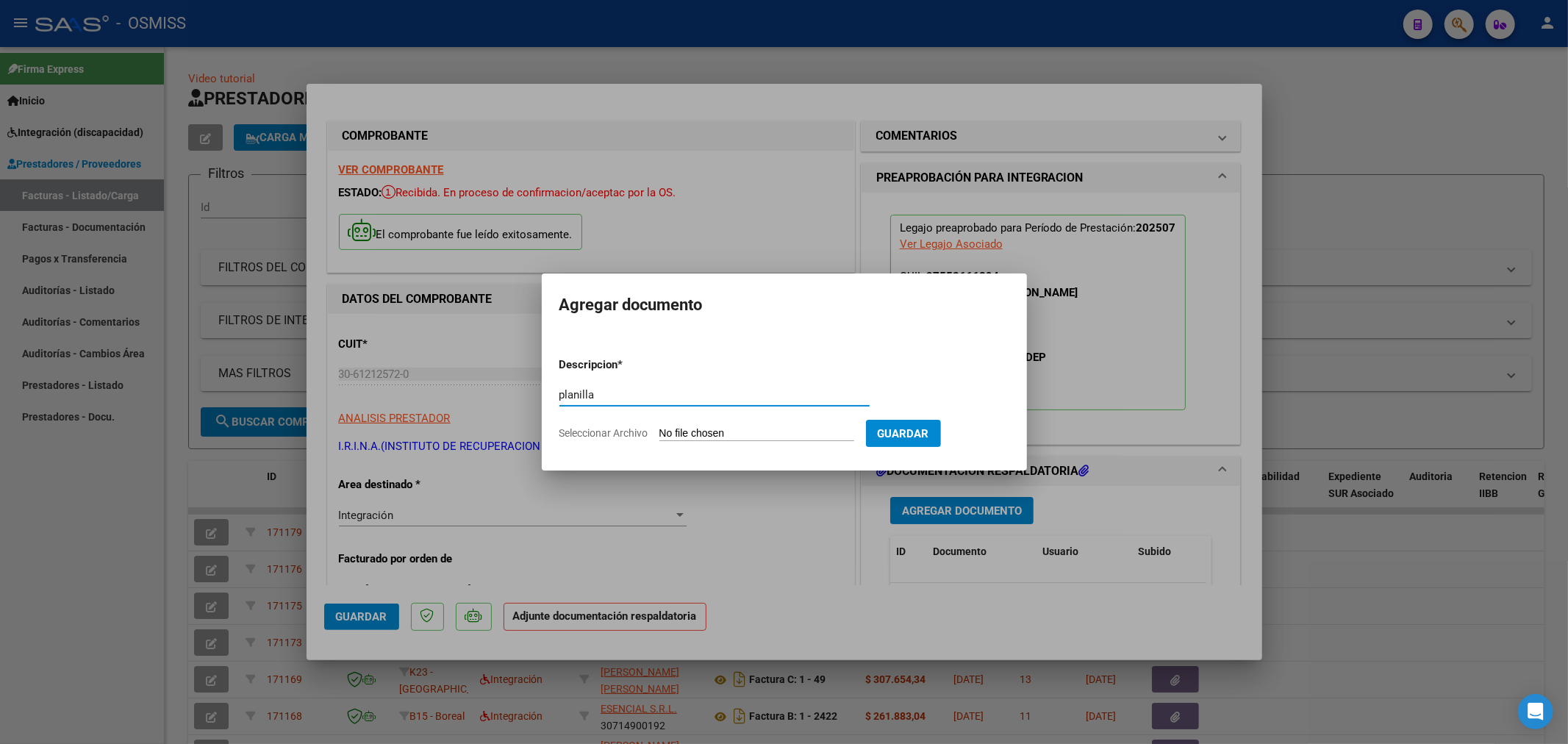
type input "planilla"
click at [709, 427] on input "Seleccionar Archivo" at bounding box center [757, 434] width 195 height 14
type input "C:\fakepath\Pasten_B-_asistencia_julio_20251004_0001[1].pdf"
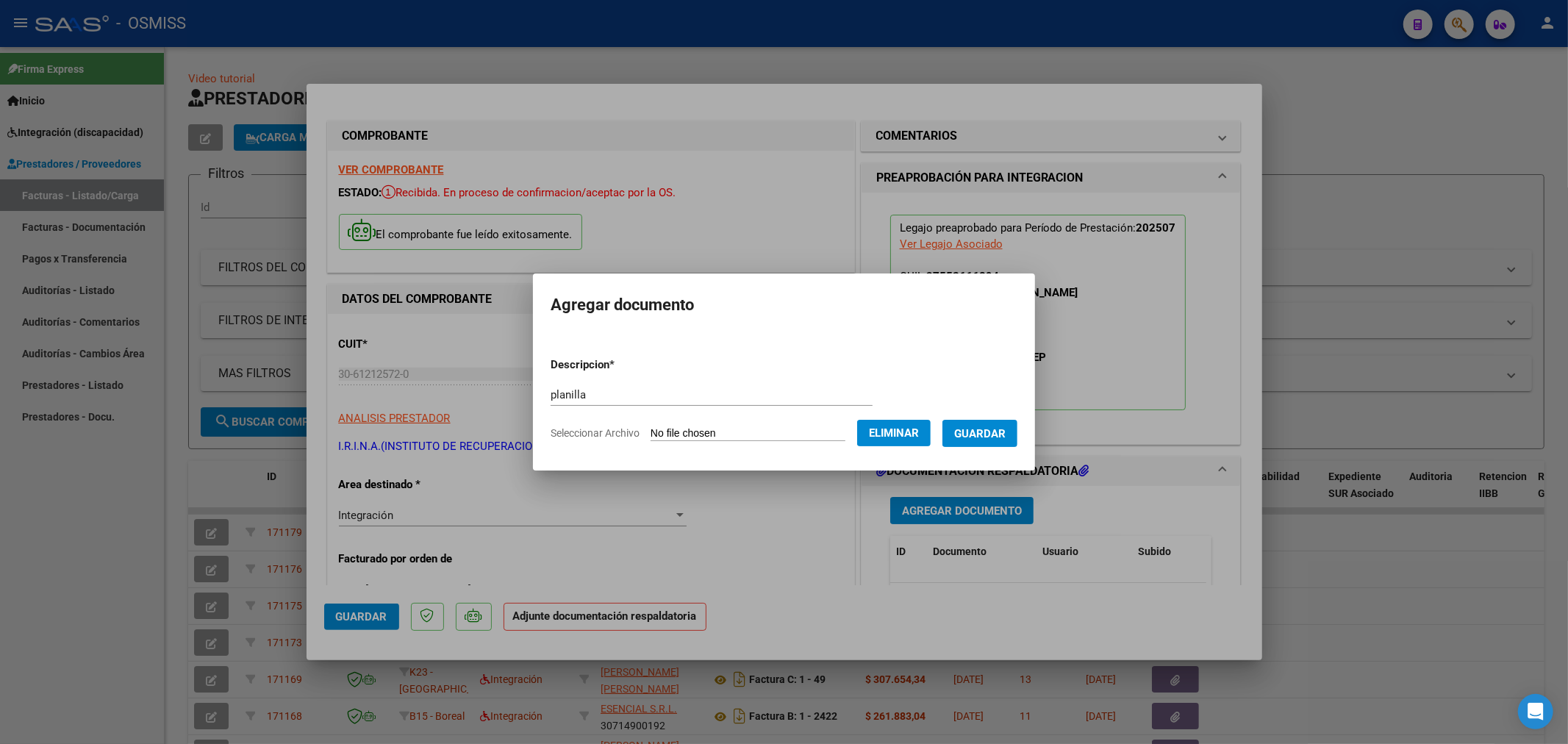
click at [983, 432] on span "Guardar" at bounding box center [980, 433] width 51 height 13
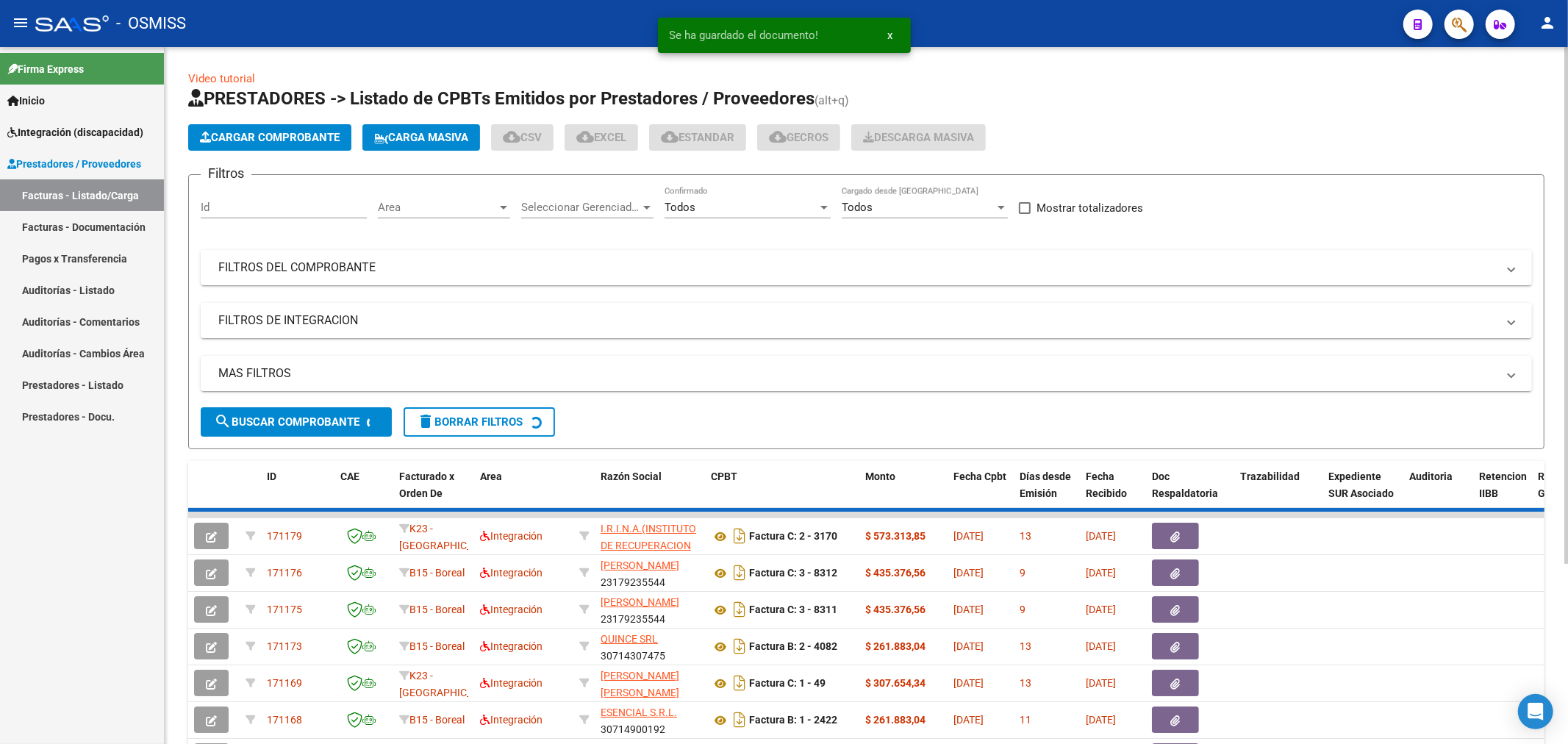
click at [275, 142] on span "Cargar Comprobante" at bounding box center [269, 137] width 140 height 13
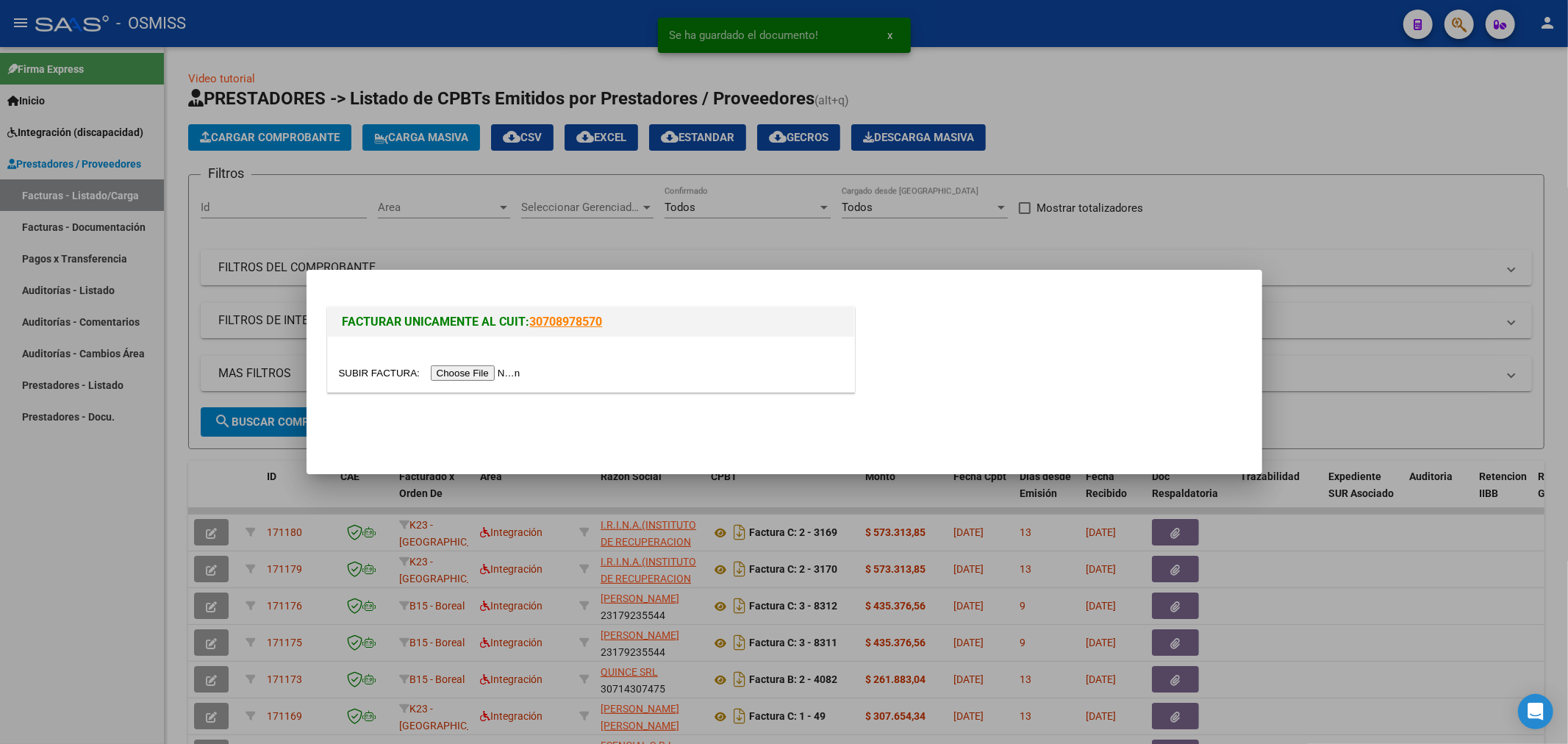
click at [459, 370] on input "file" at bounding box center [432, 373] width 186 height 15
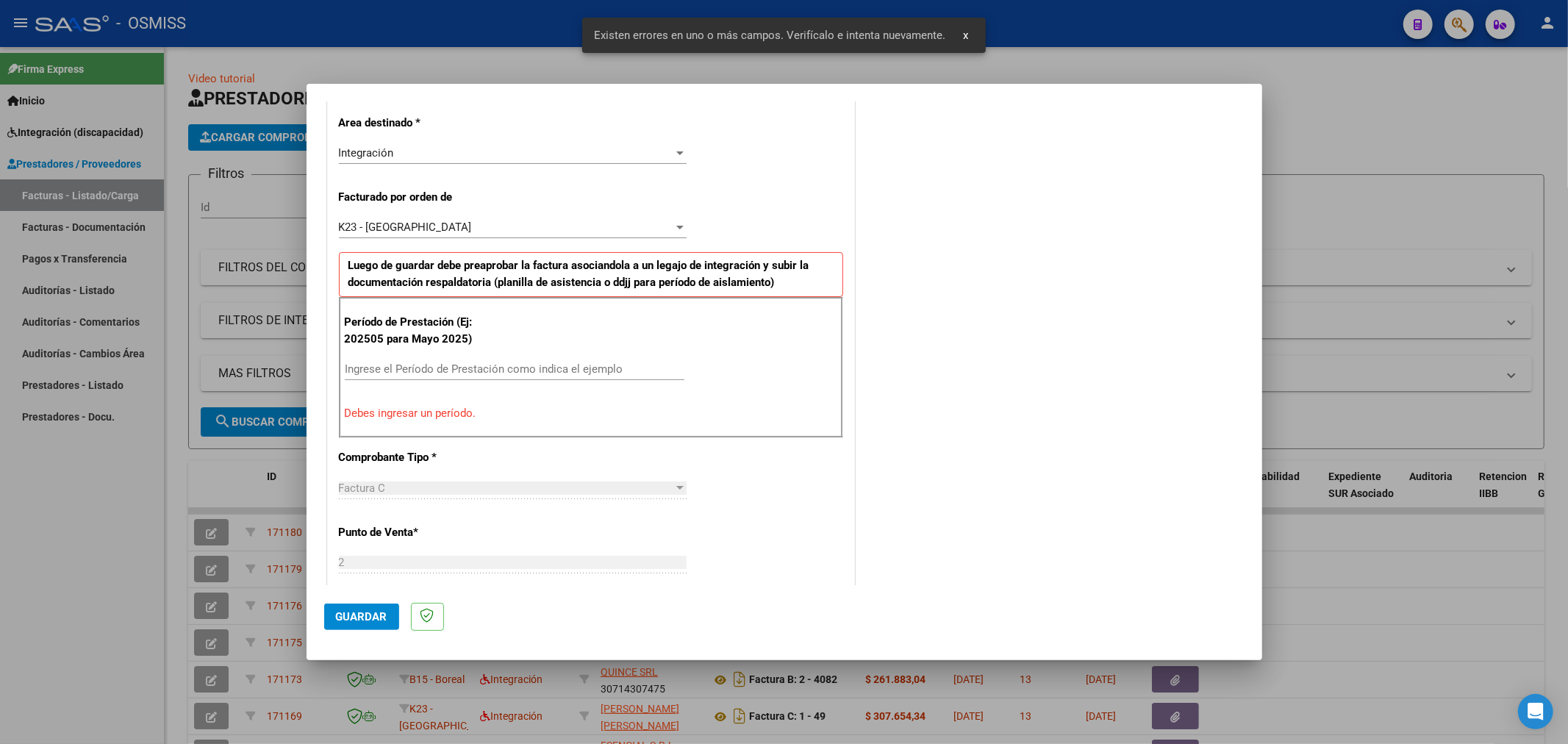
scroll to position [344, 0]
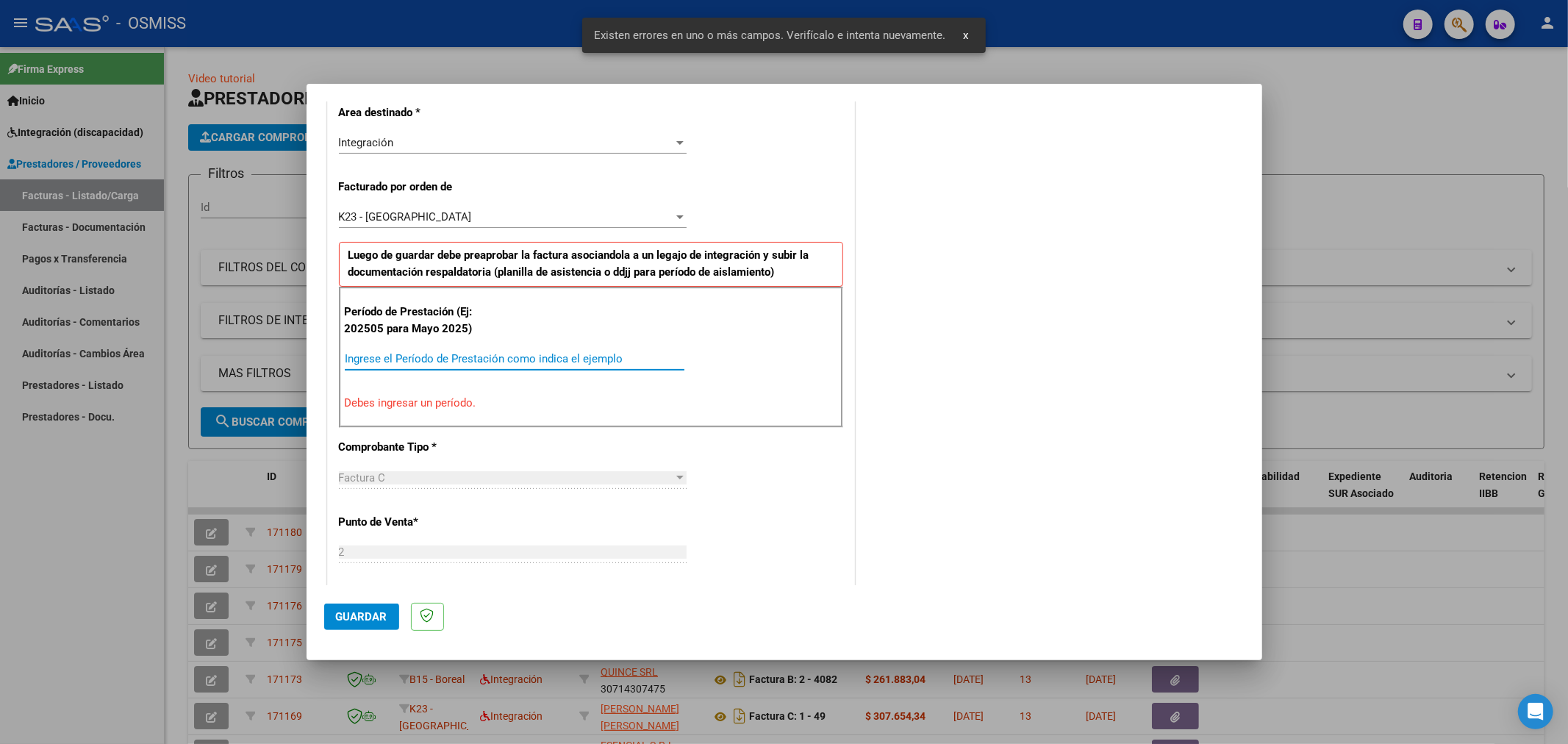
click at [523, 352] on input "Ingrese el Período de Prestación como indica el ejemplo" at bounding box center [514, 358] width 340 height 13
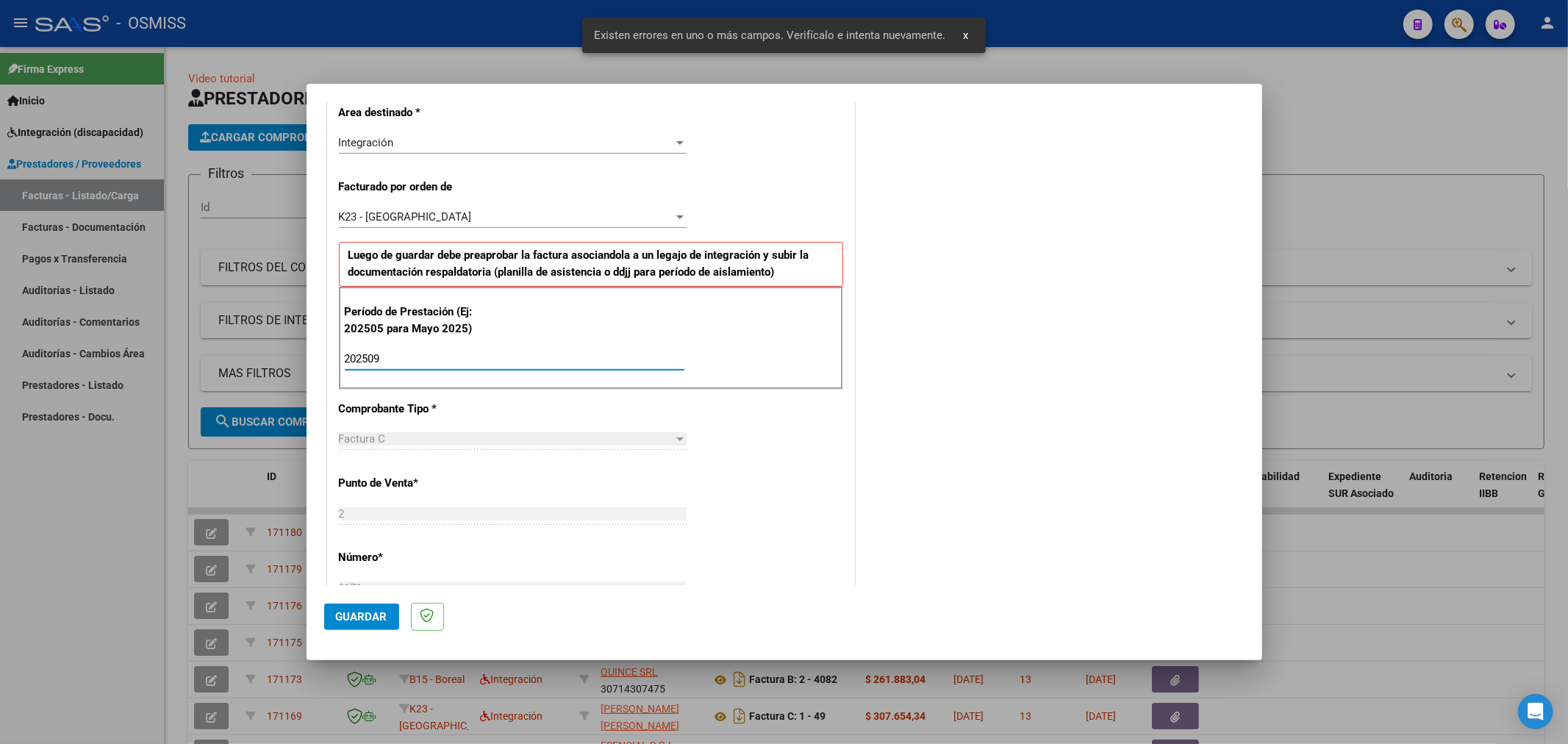
click at [371, 610] on span "Guardar" at bounding box center [362, 616] width 51 height 13
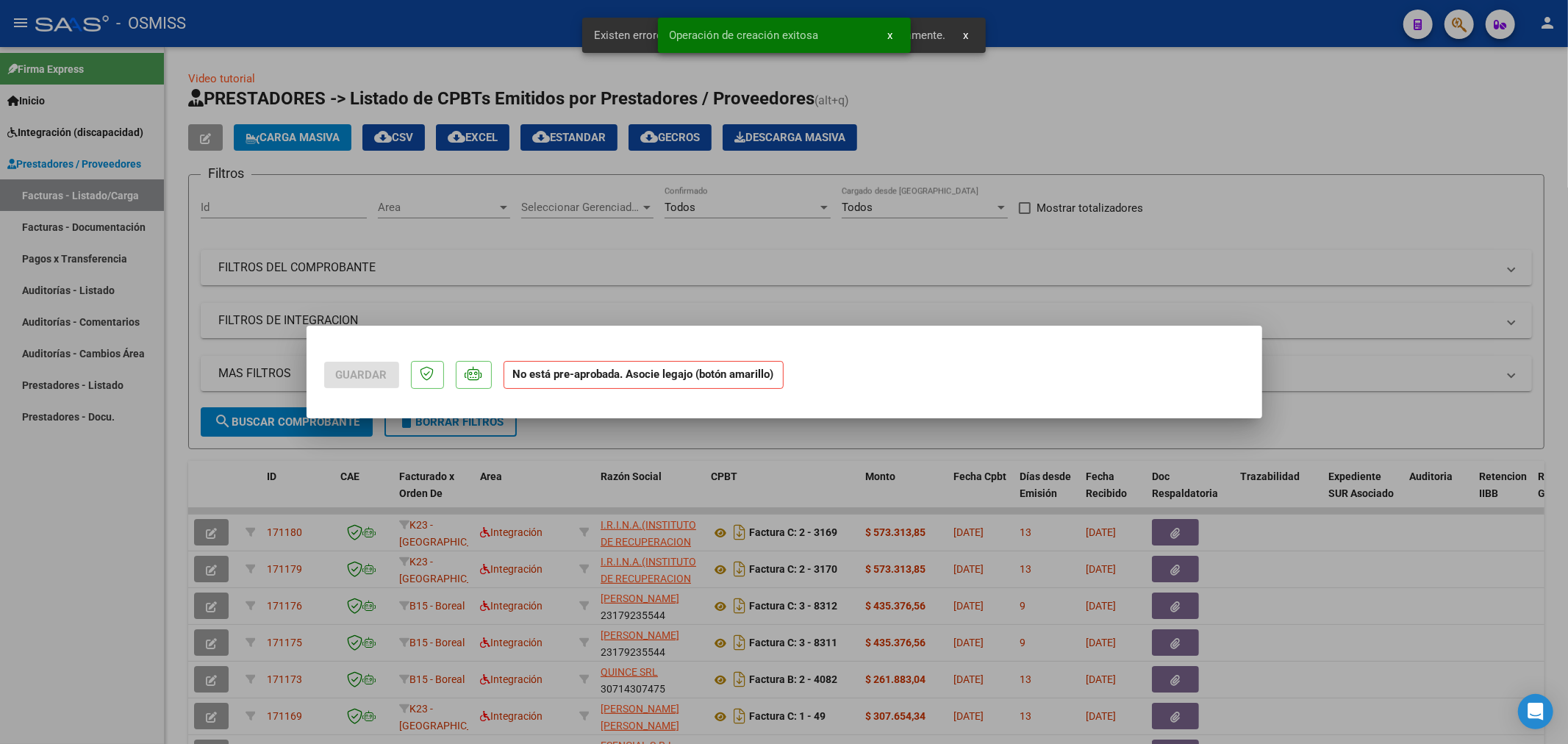
scroll to position [0, 0]
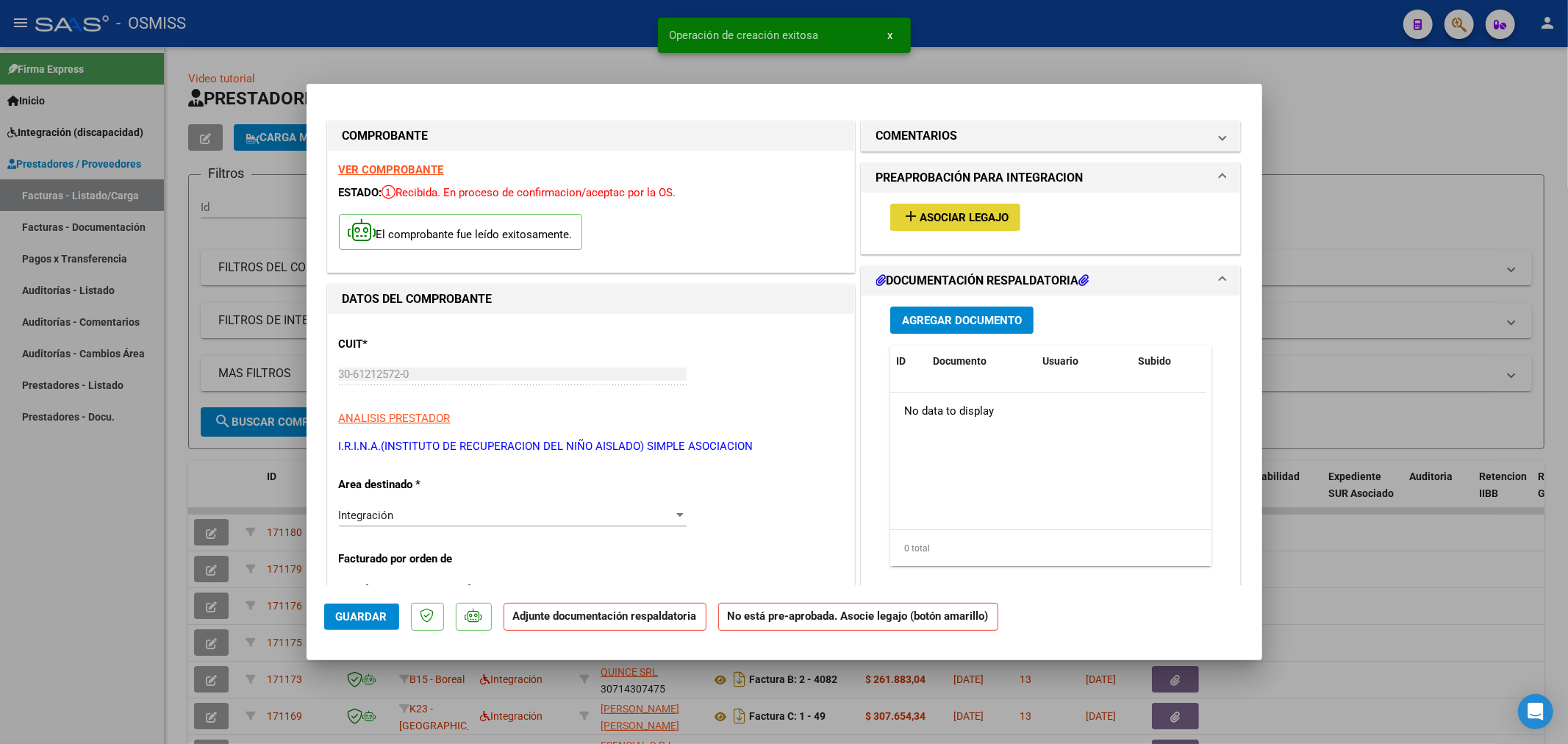
click at [1000, 224] on span "Asociar Legajo" at bounding box center [964, 217] width 89 height 13
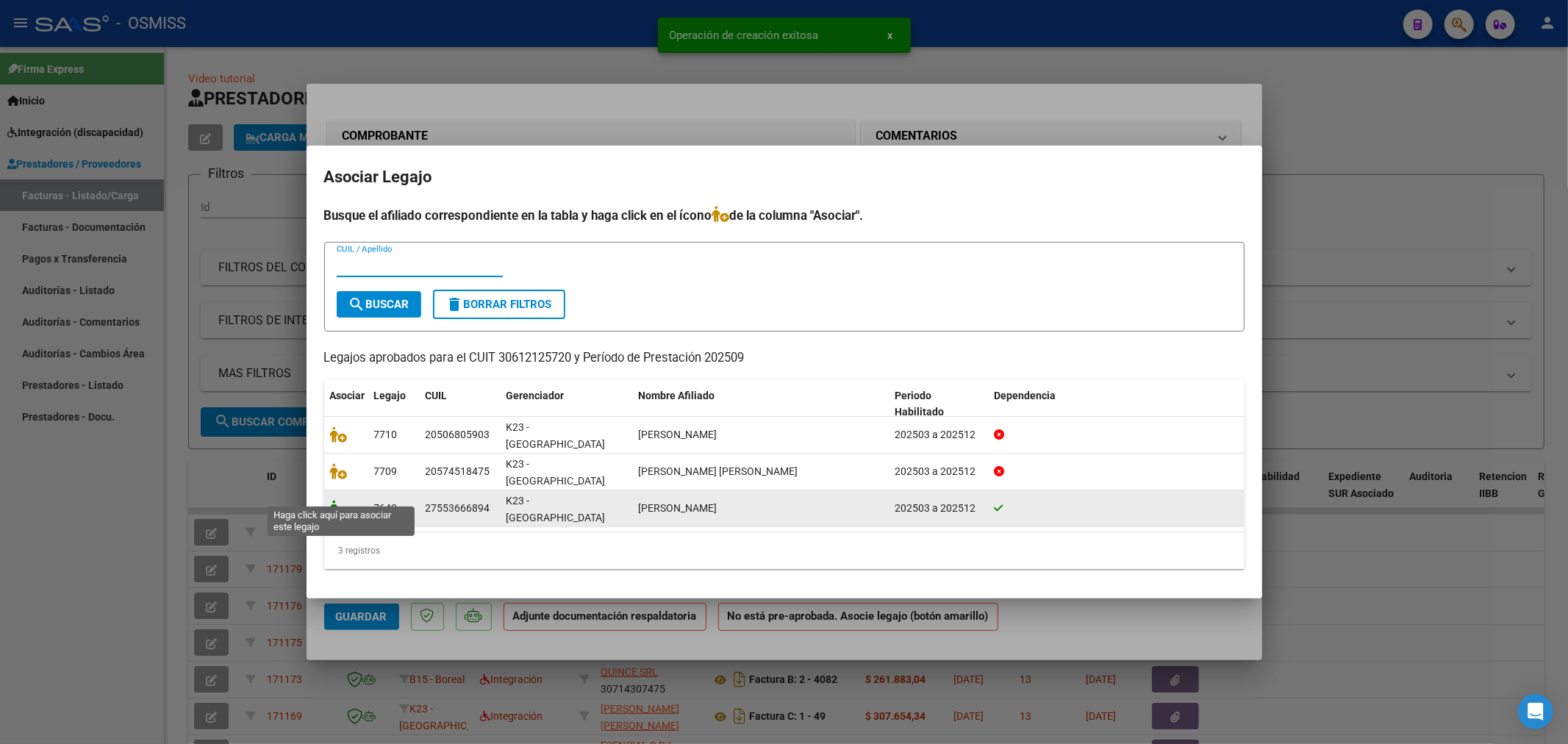
click at [346, 500] on icon at bounding box center [338, 507] width 17 height 16
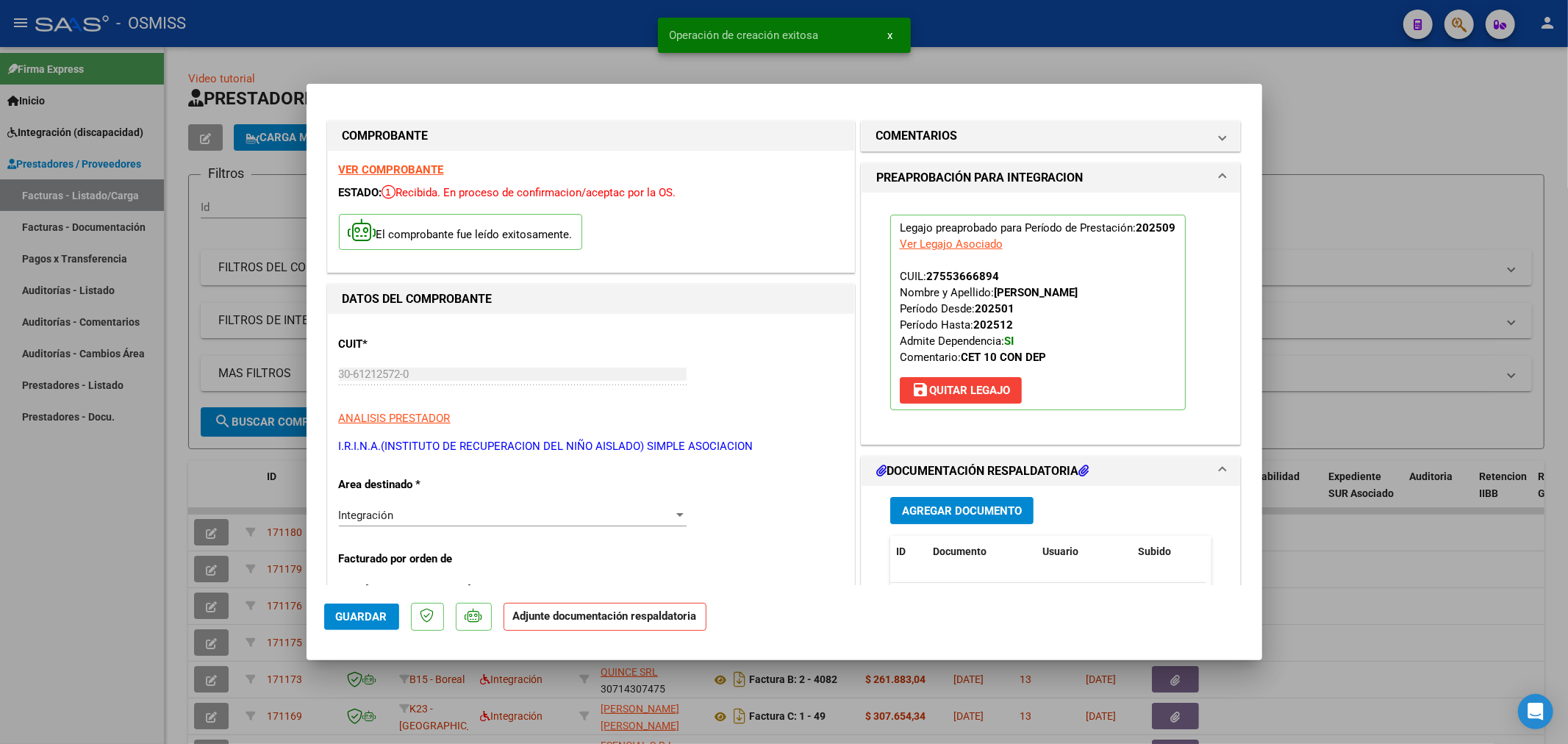
click at [949, 517] on span "Agregar Documento" at bounding box center [962, 510] width 120 height 13
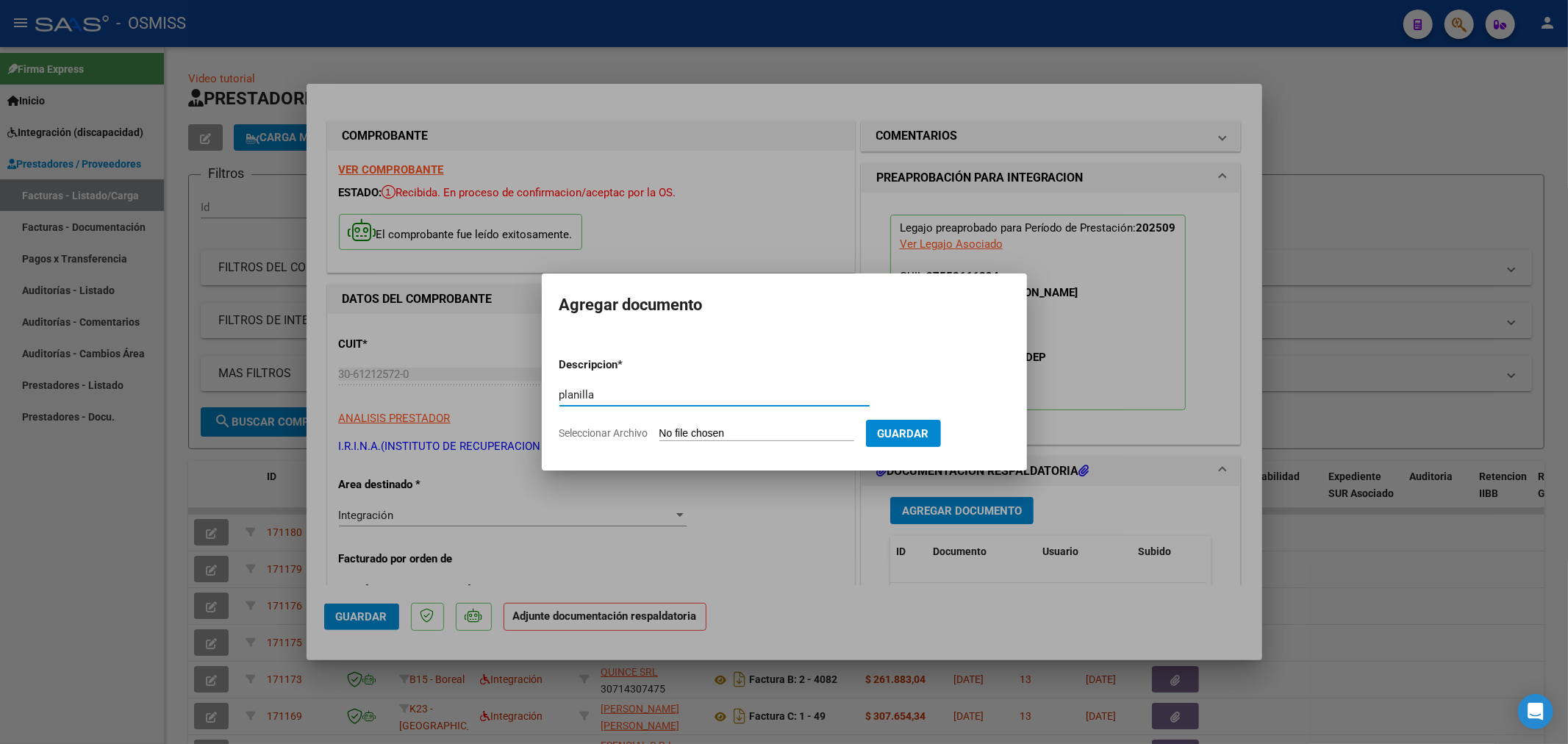
click at [694, 432] on input "Seleccionar Archivo" at bounding box center [757, 434] width 195 height 14
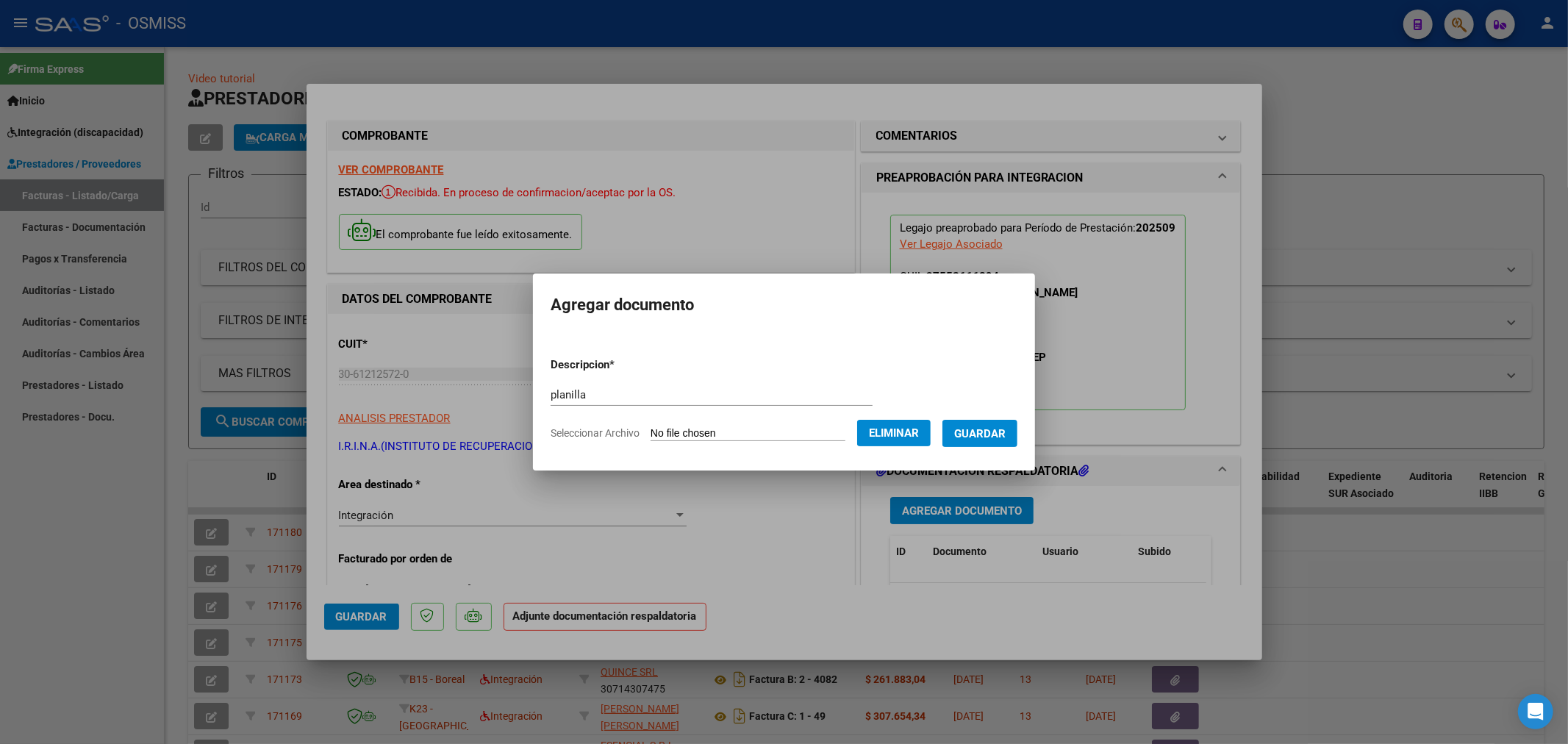
click at [987, 436] on span "Guardar" at bounding box center [980, 433] width 51 height 13
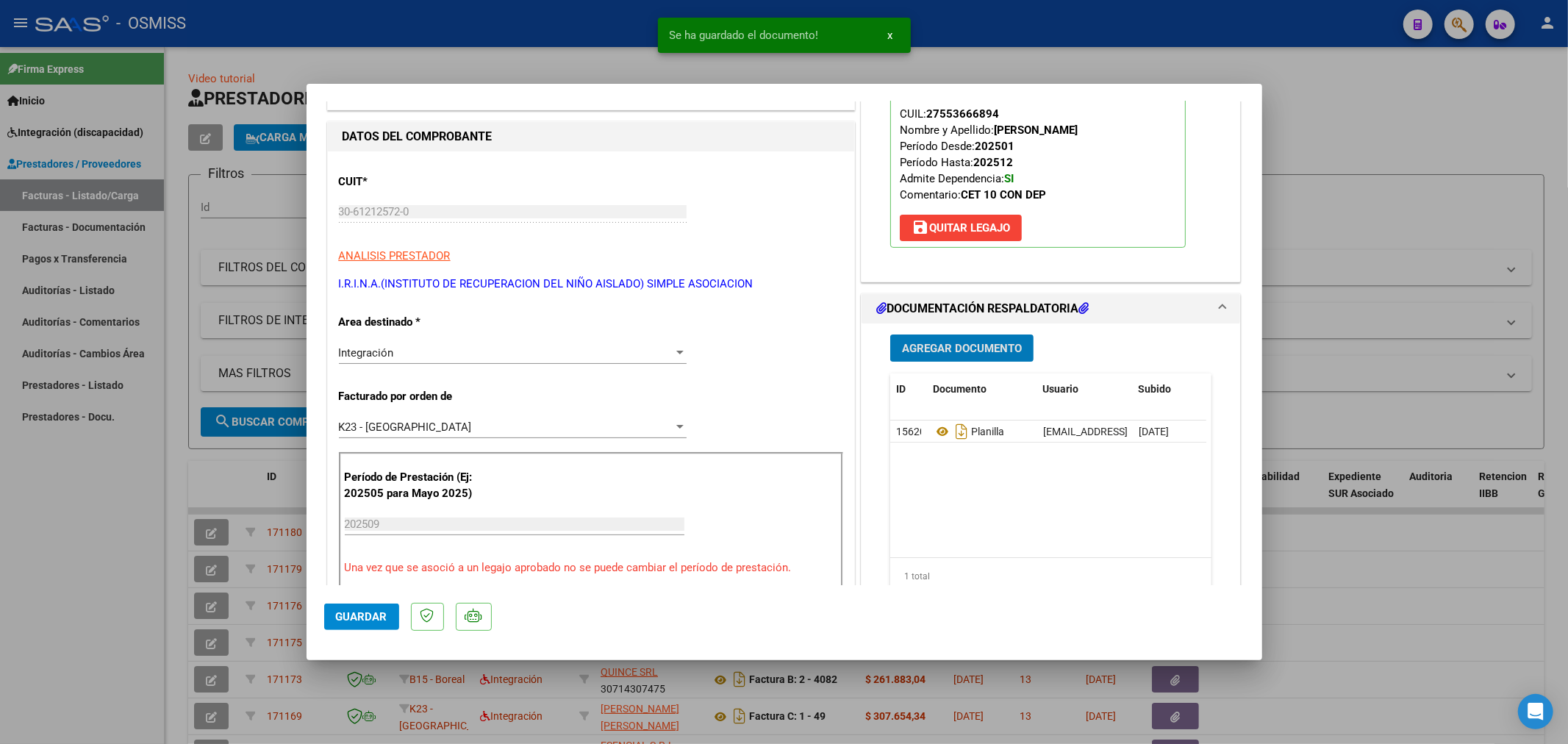
scroll to position [163, 0]
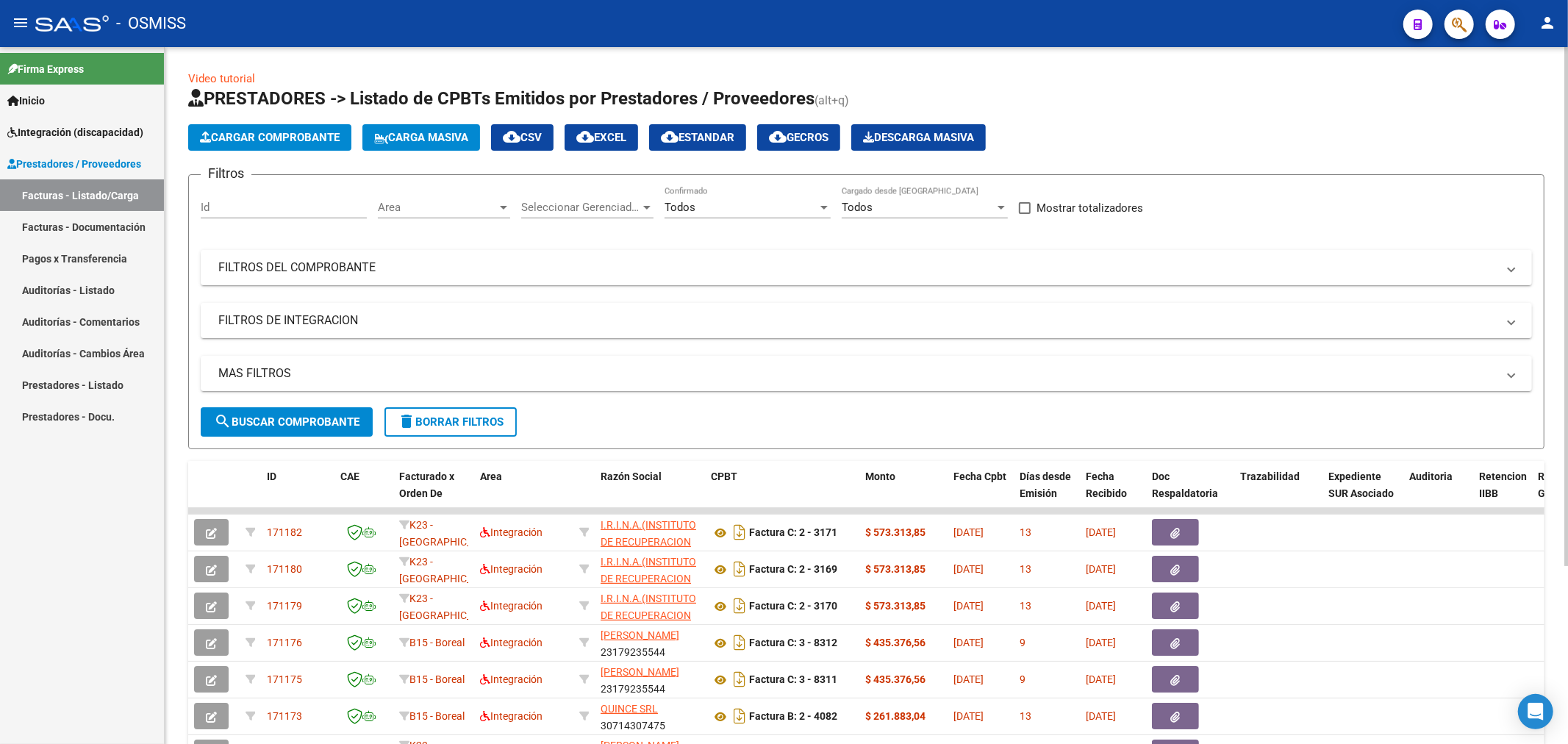
click at [294, 128] on button "Cargar Comprobante" at bounding box center [270, 137] width 163 height 26
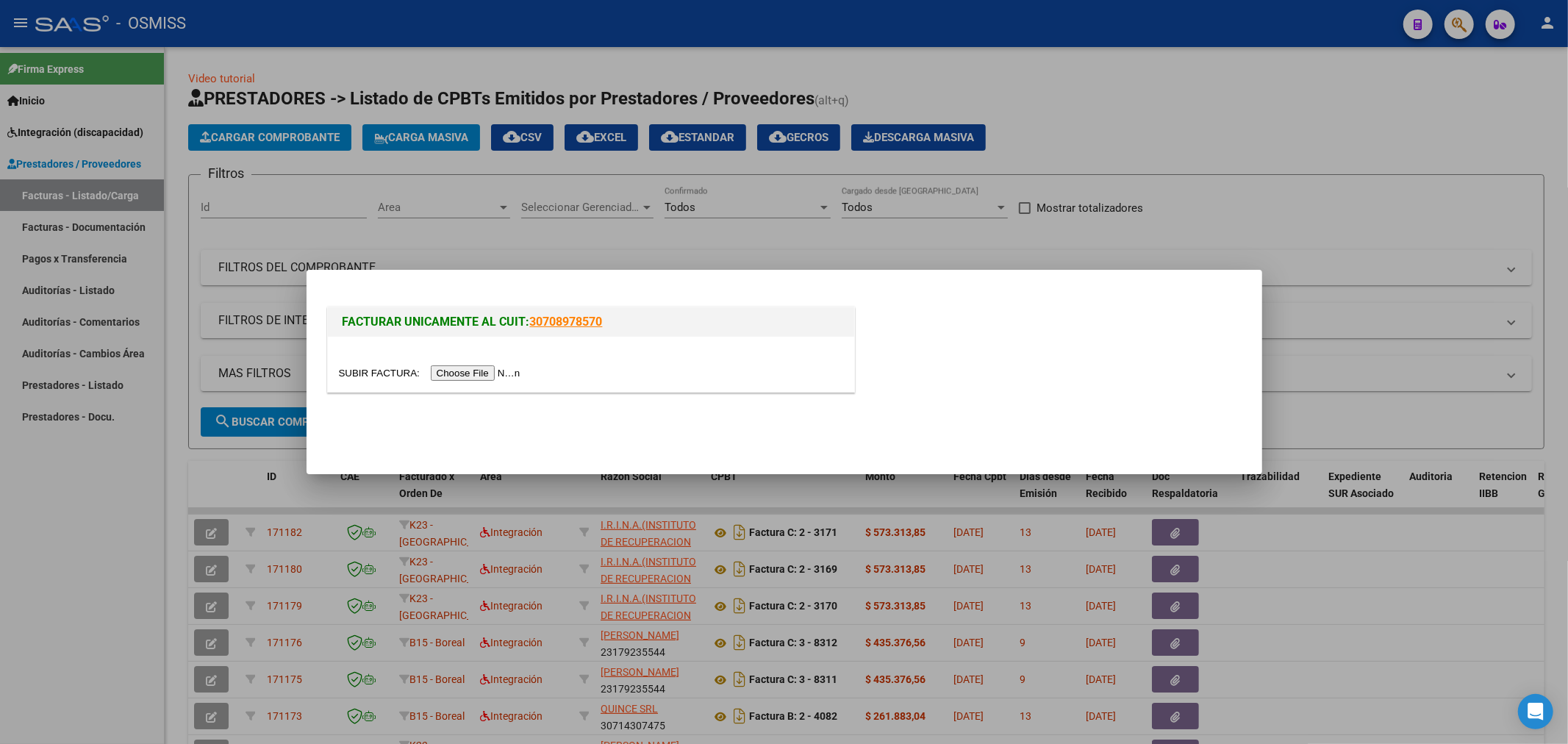
click at [463, 372] on input "file" at bounding box center [432, 373] width 186 height 15
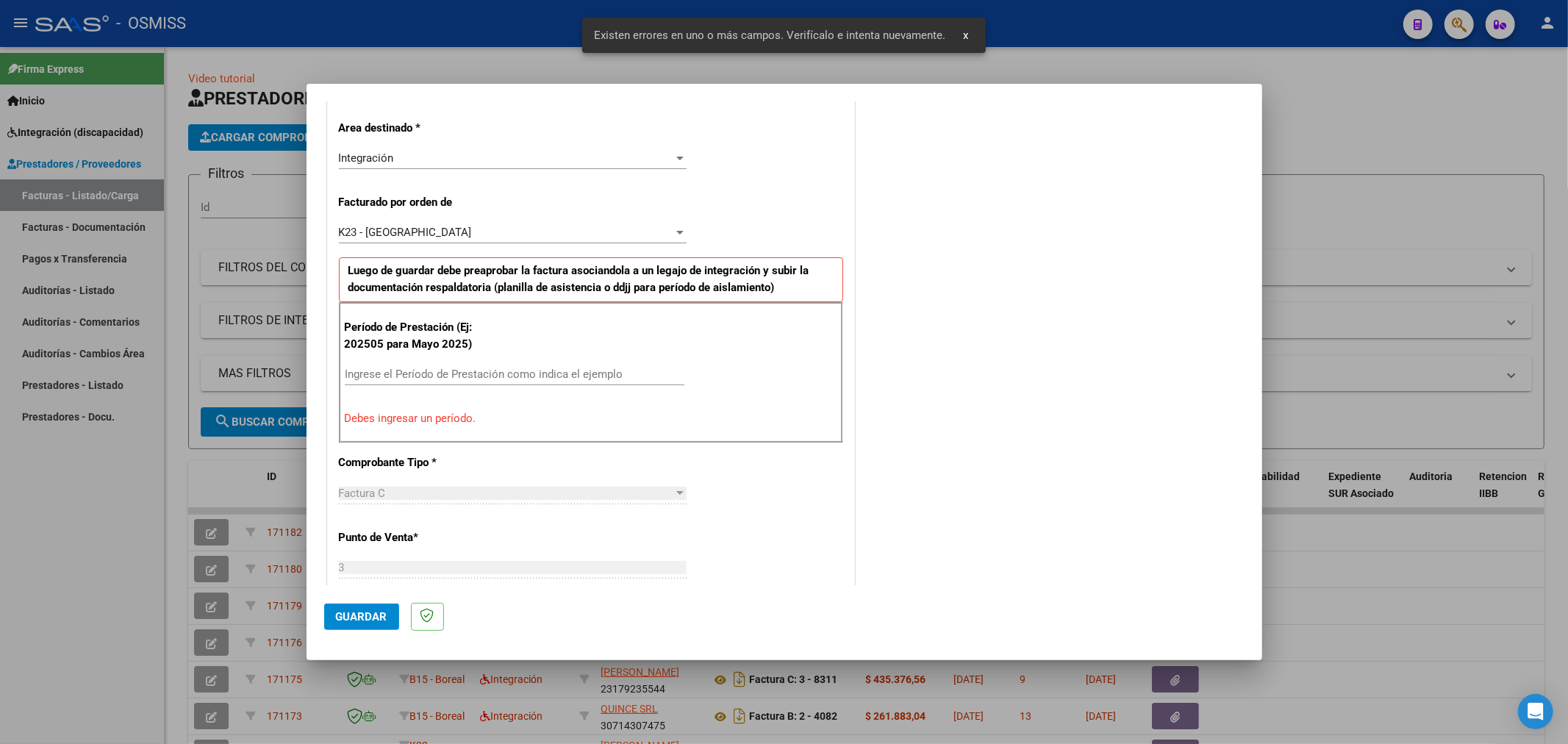
scroll to position [344, 0]
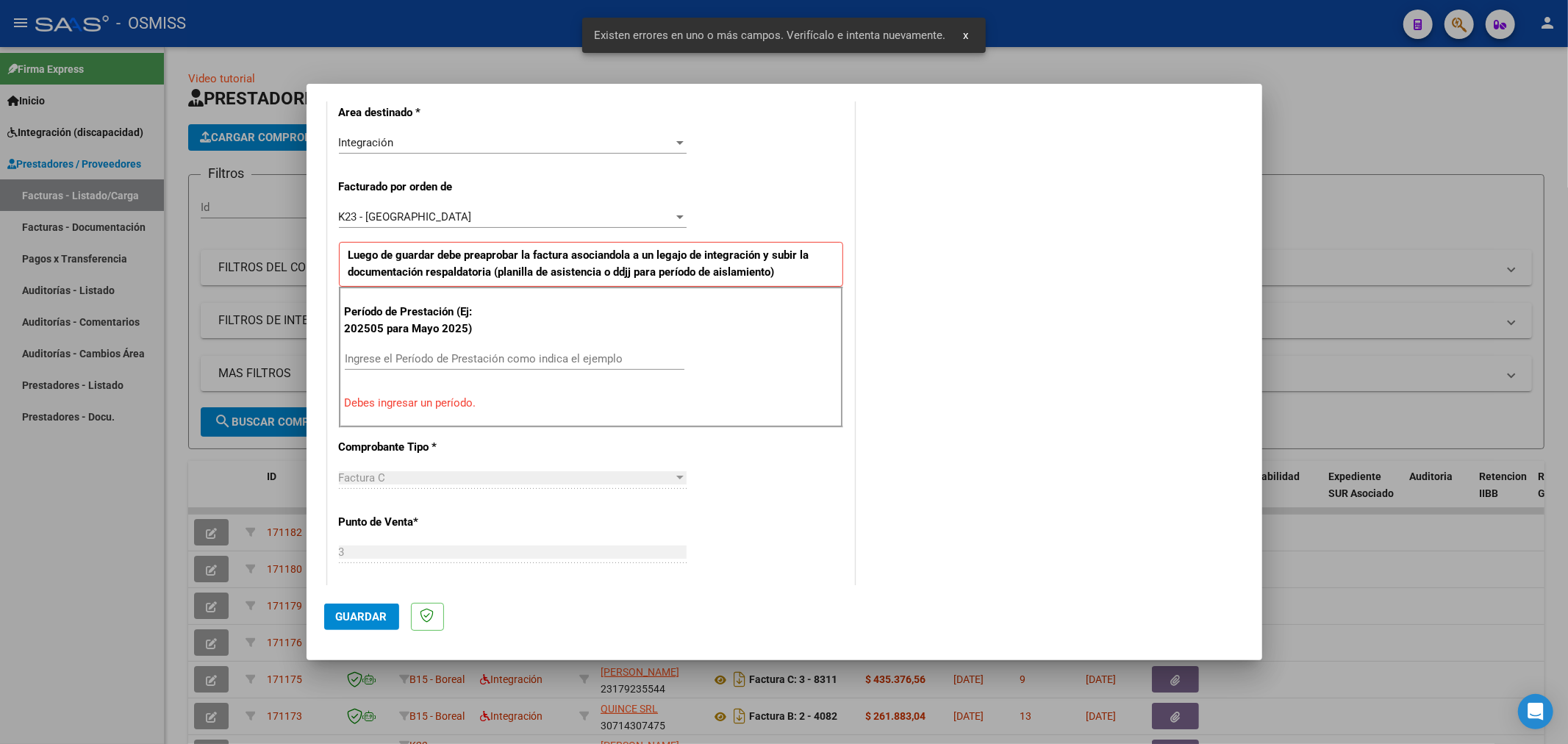
click at [530, 350] on div "Ingrese el Período de Prestación como indica el ejemplo" at bounding box center [514, 358] width 340 height 22
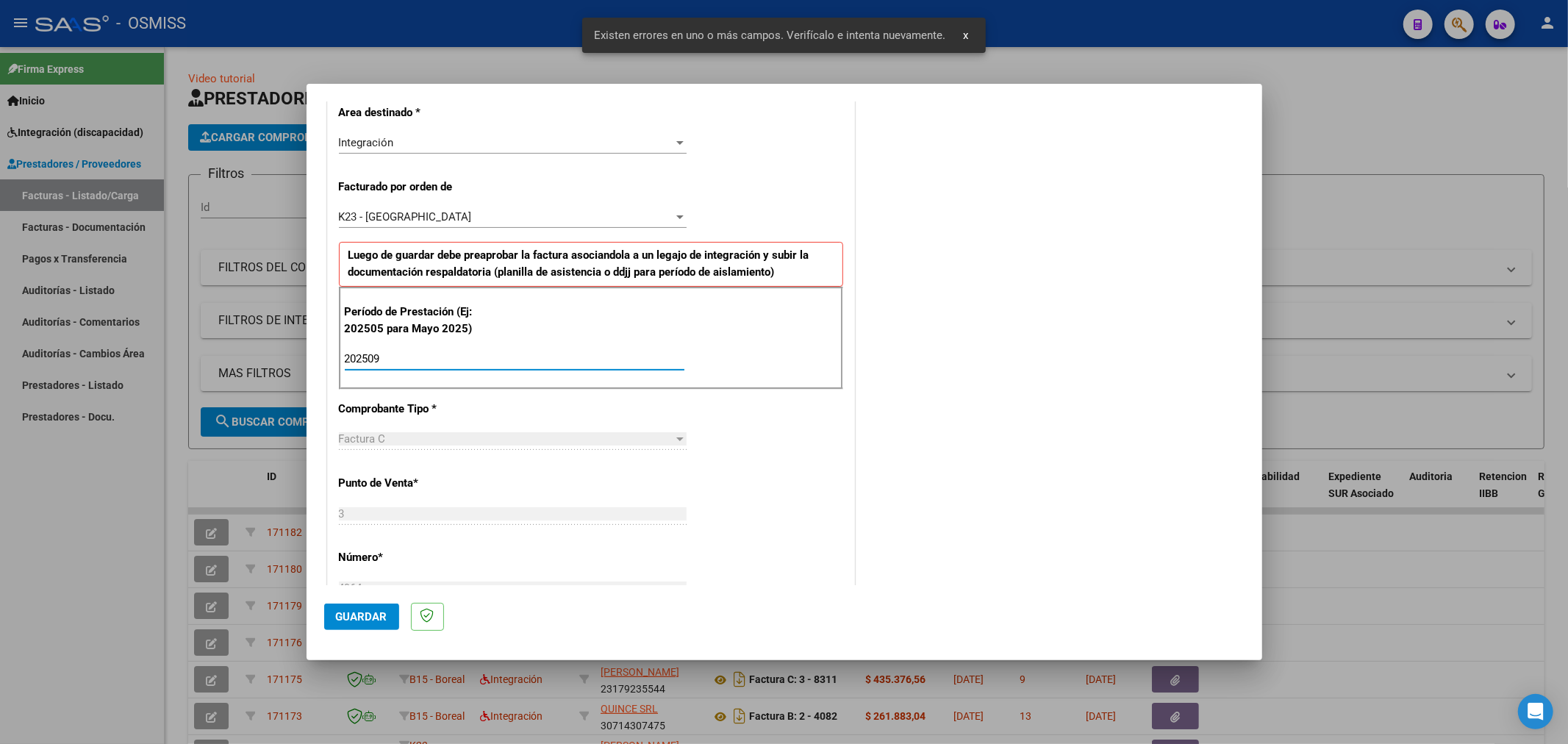
click at [381, 619] on span "Guardar" at bounding box center [362, 616] width 51 height 13
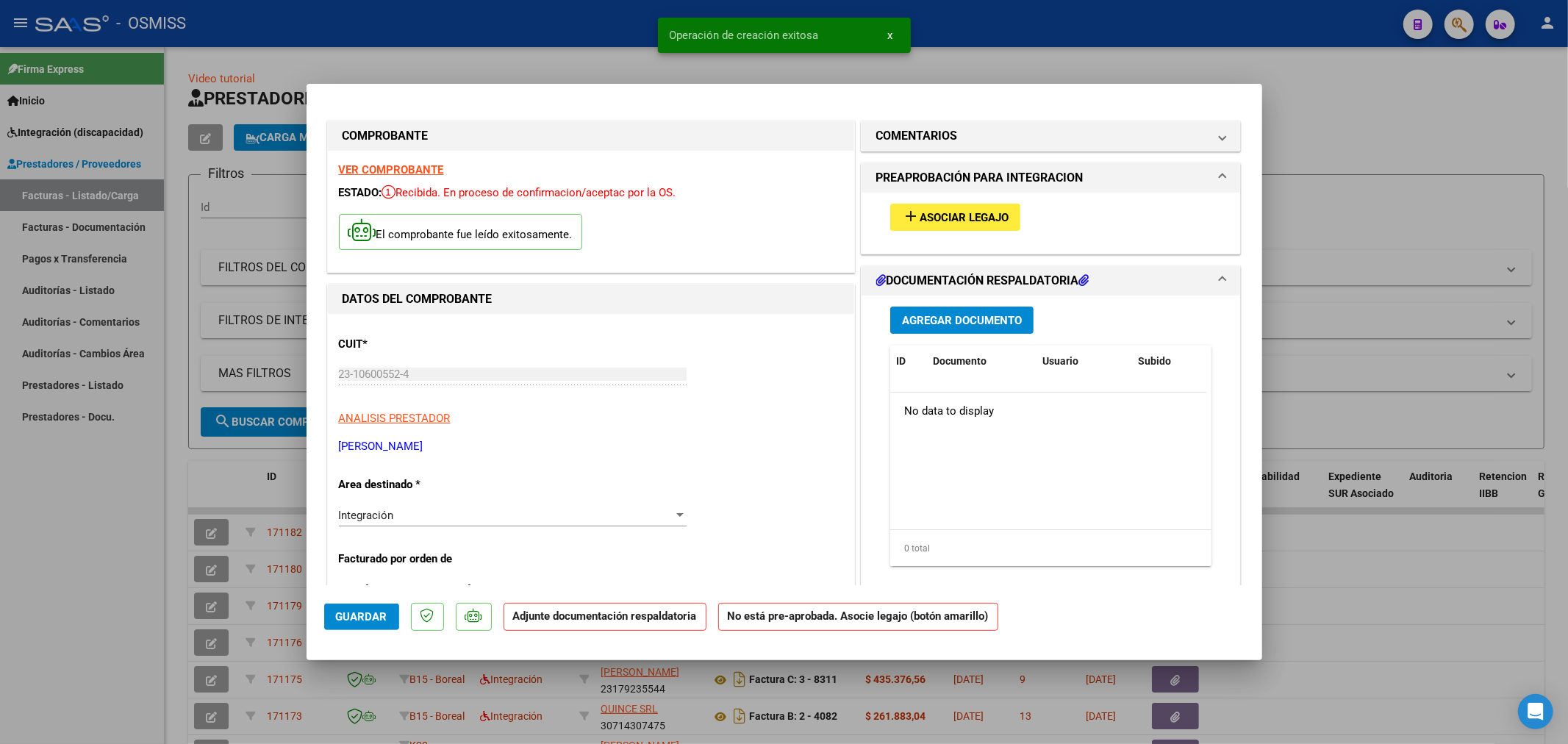
click at [924, 224] on span "Asociar Legajo" at bounding box center [964, 217] width 89 height 13
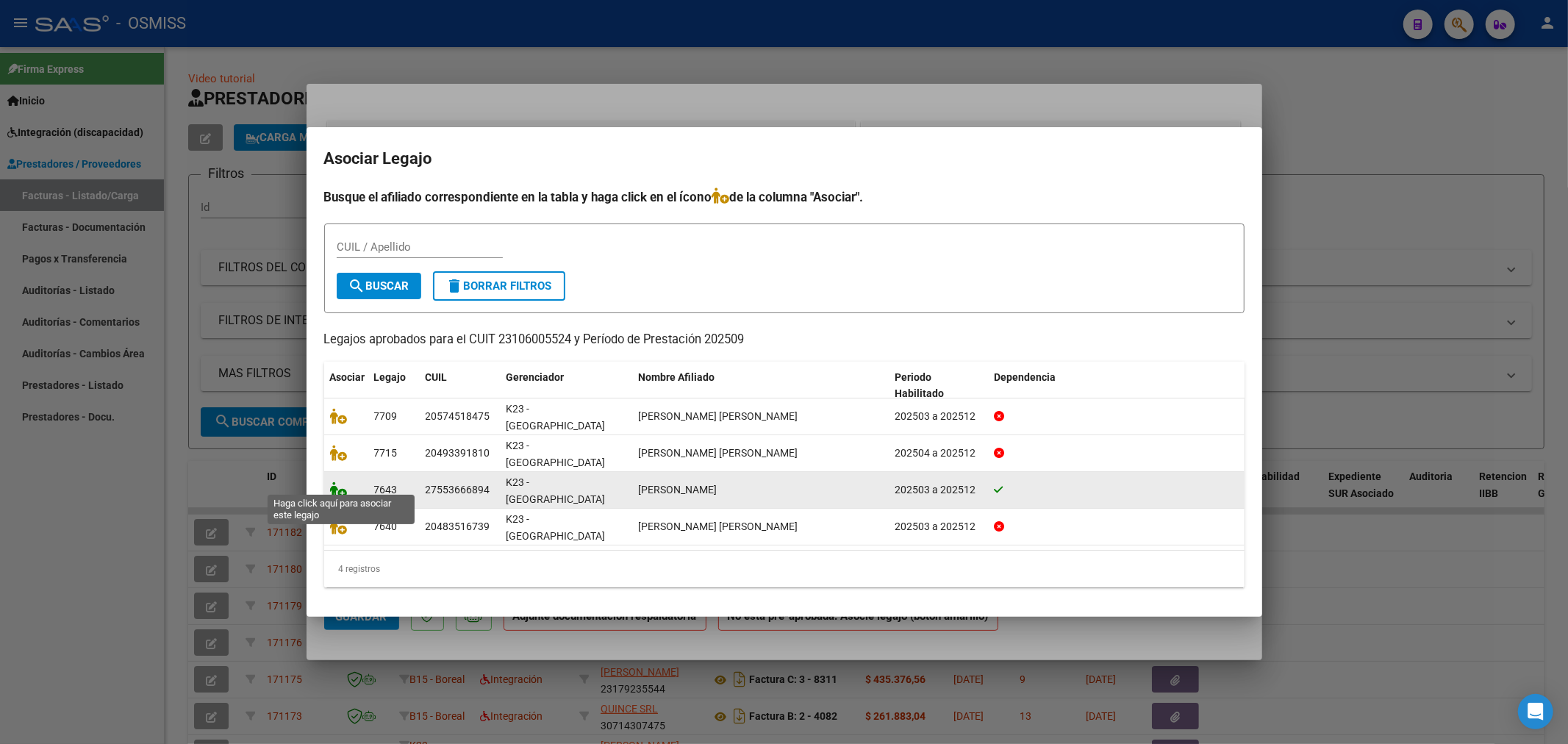
click at [340, 488] on icon at bounding box center [338, 489] width 17 height 16
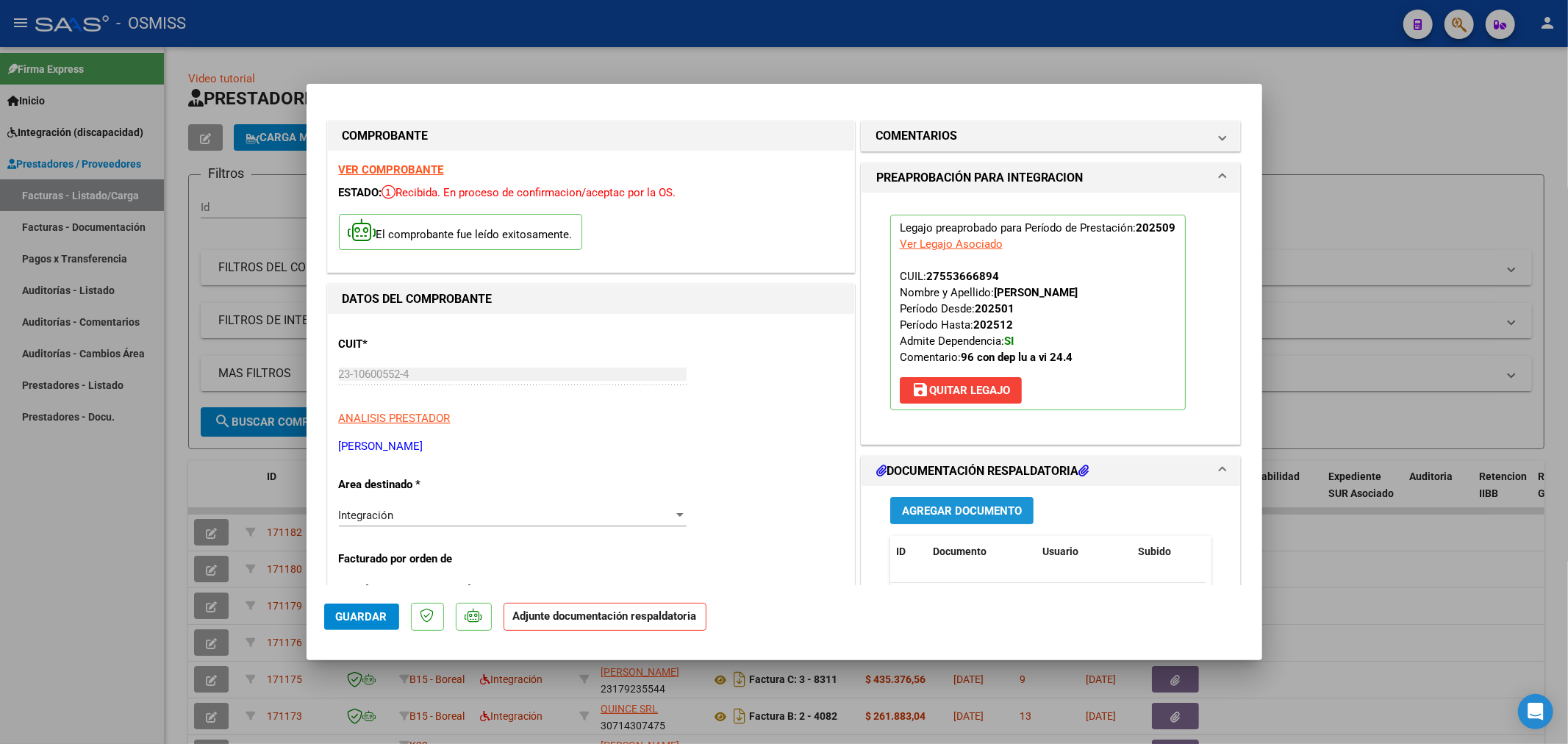
click at [919, 519] on button "Agregar Documento" at bounding box center [962, 510] width 144 height 27
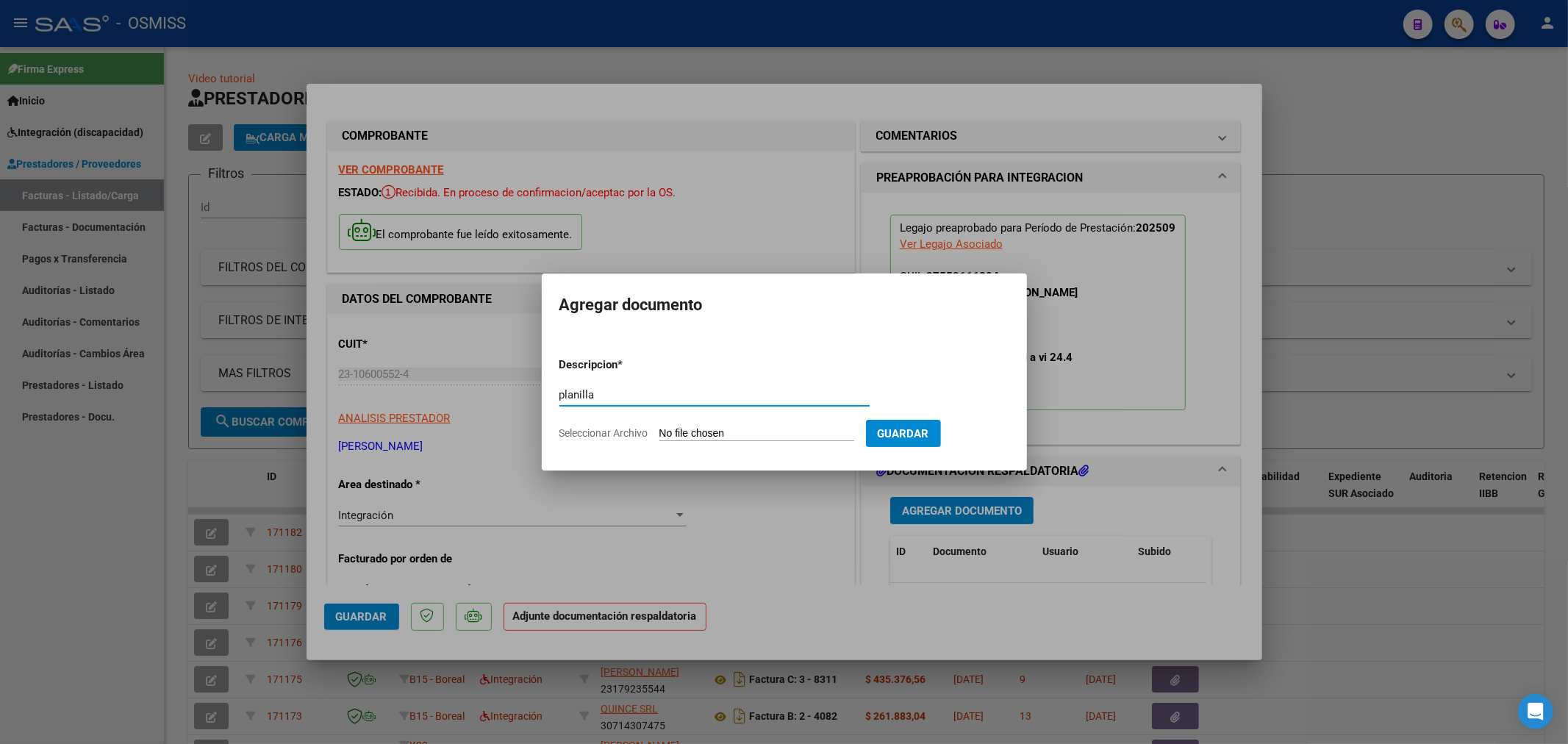
click at [703, 426] on app-file-uploader "Seleccionar Archivo" at bounding box center [713, 432] width 306 height 13
click at [688, 439] on input "Seleccionar Archivo" at bounding box center [757, 434] width 195 height 14
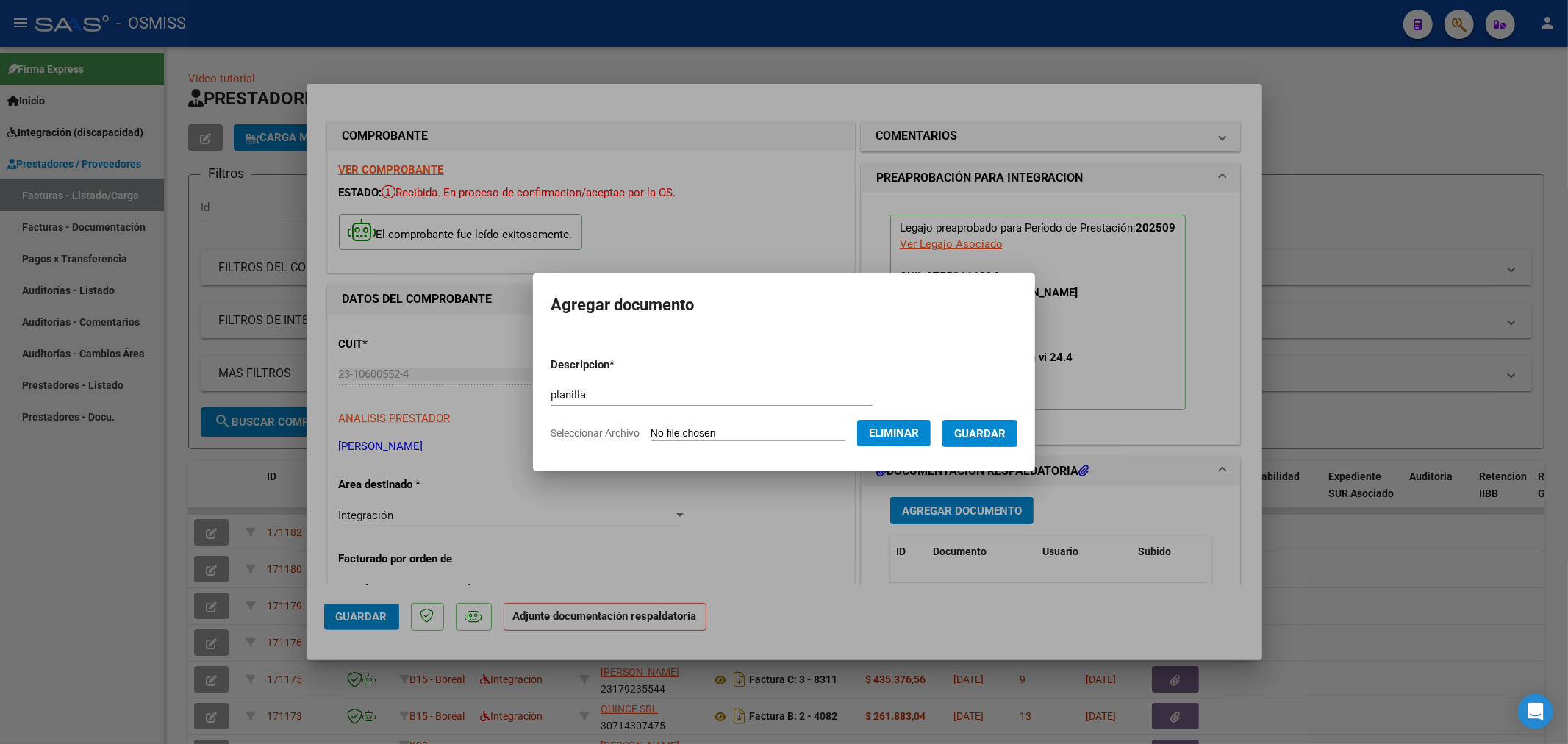
click at [1001, 442] on button "Guardar" at bounding box center [980, 433] width 75 height 27
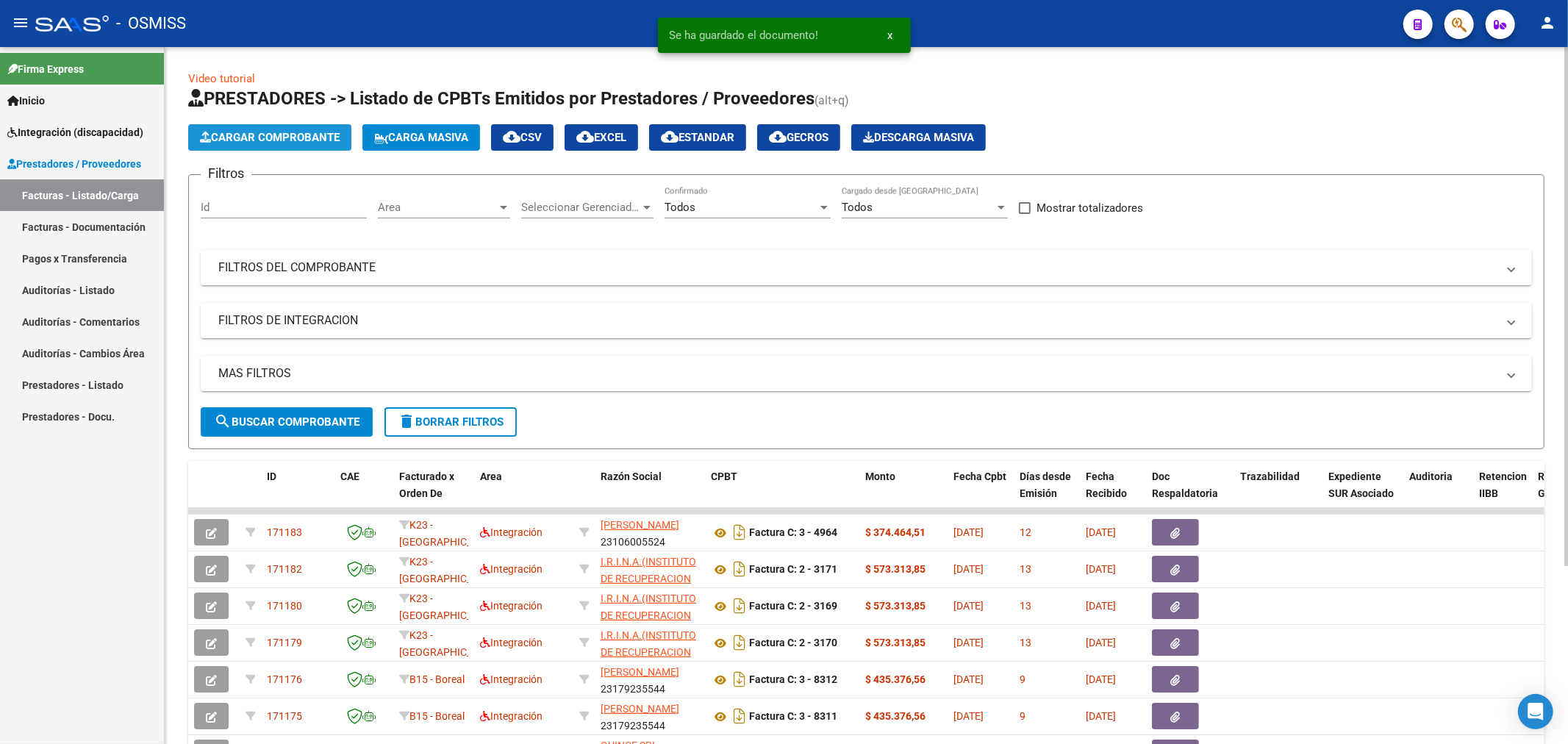
click at [278, 140] on span "Cargar Comprobante" at bounding box center [269, 137] width 140 height 13
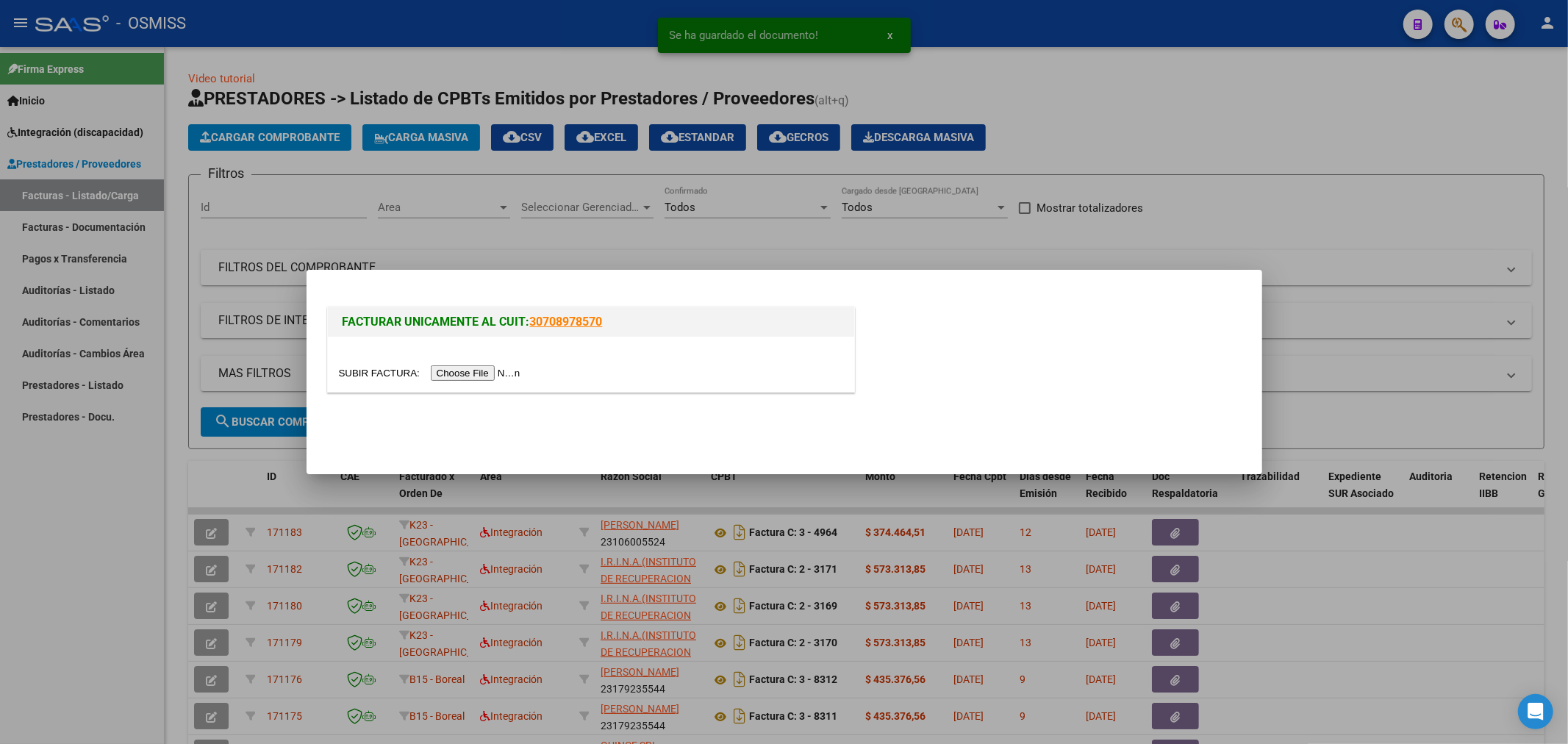
click at [475, 374] on input "file" at bounding box center [432, 373] width 186 height 15
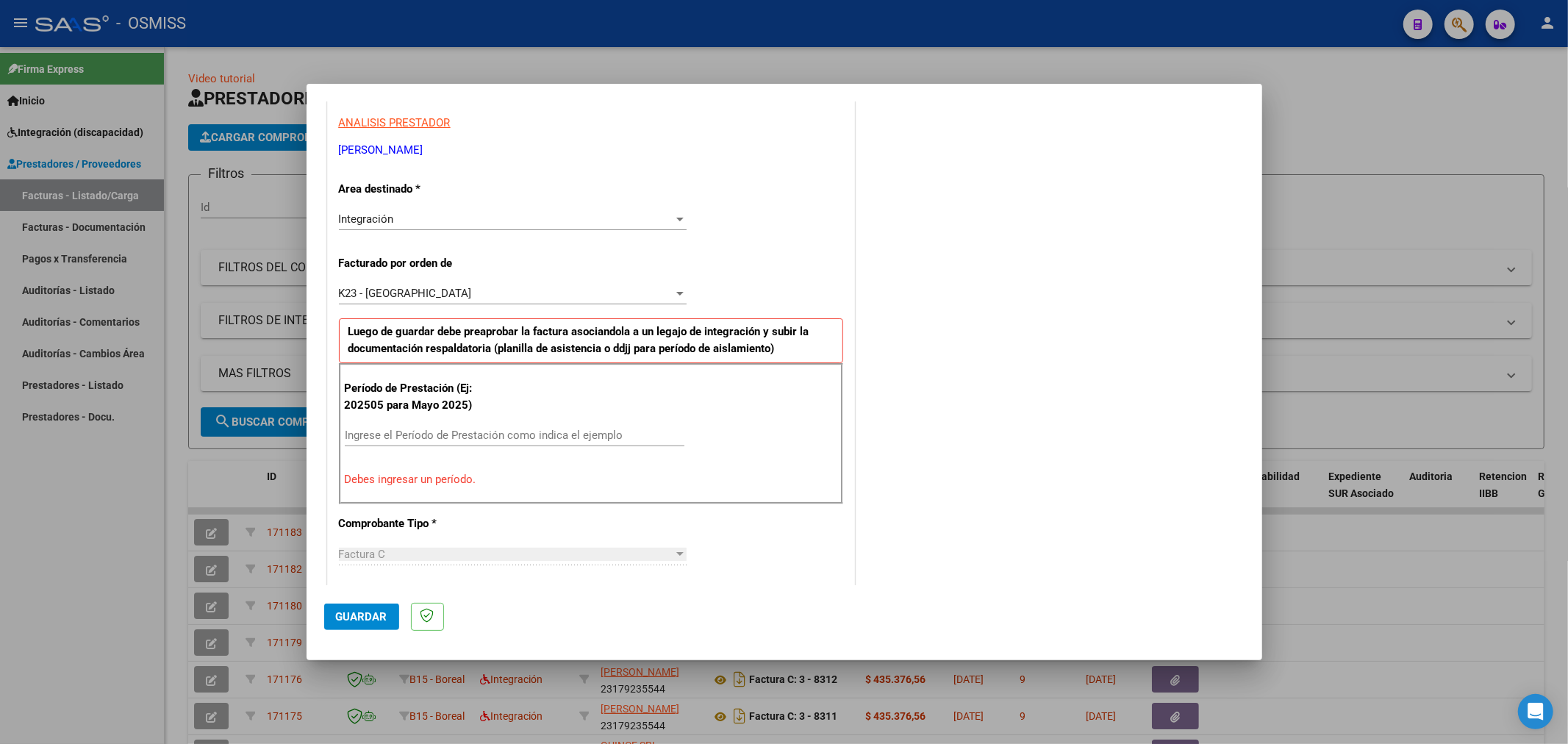
scroll to position [262, 0]
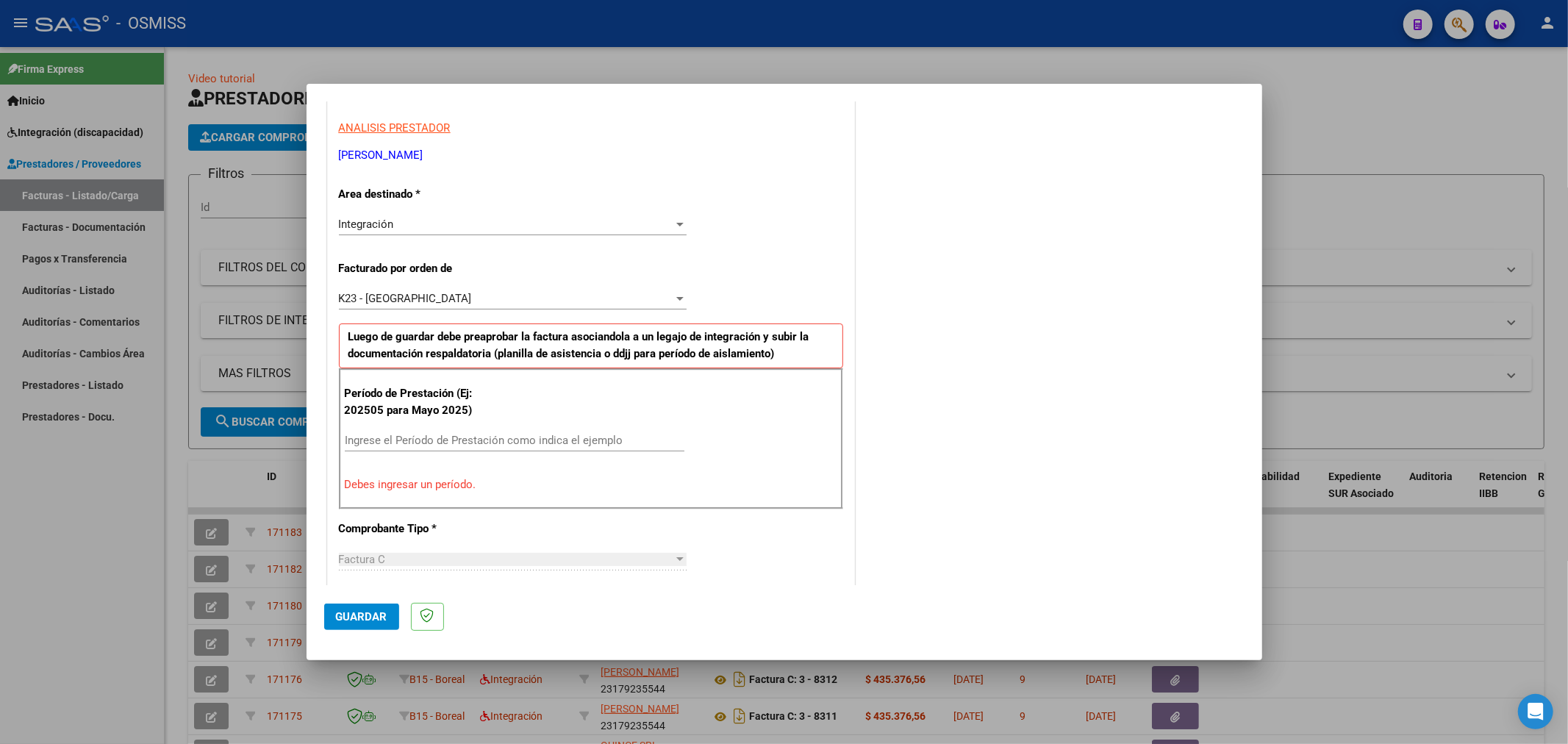
click at [512, 441] on input "Ingrese el Período de Prestación como indica el ejemplo" at bounding box center [514, 440] width 340 height 13
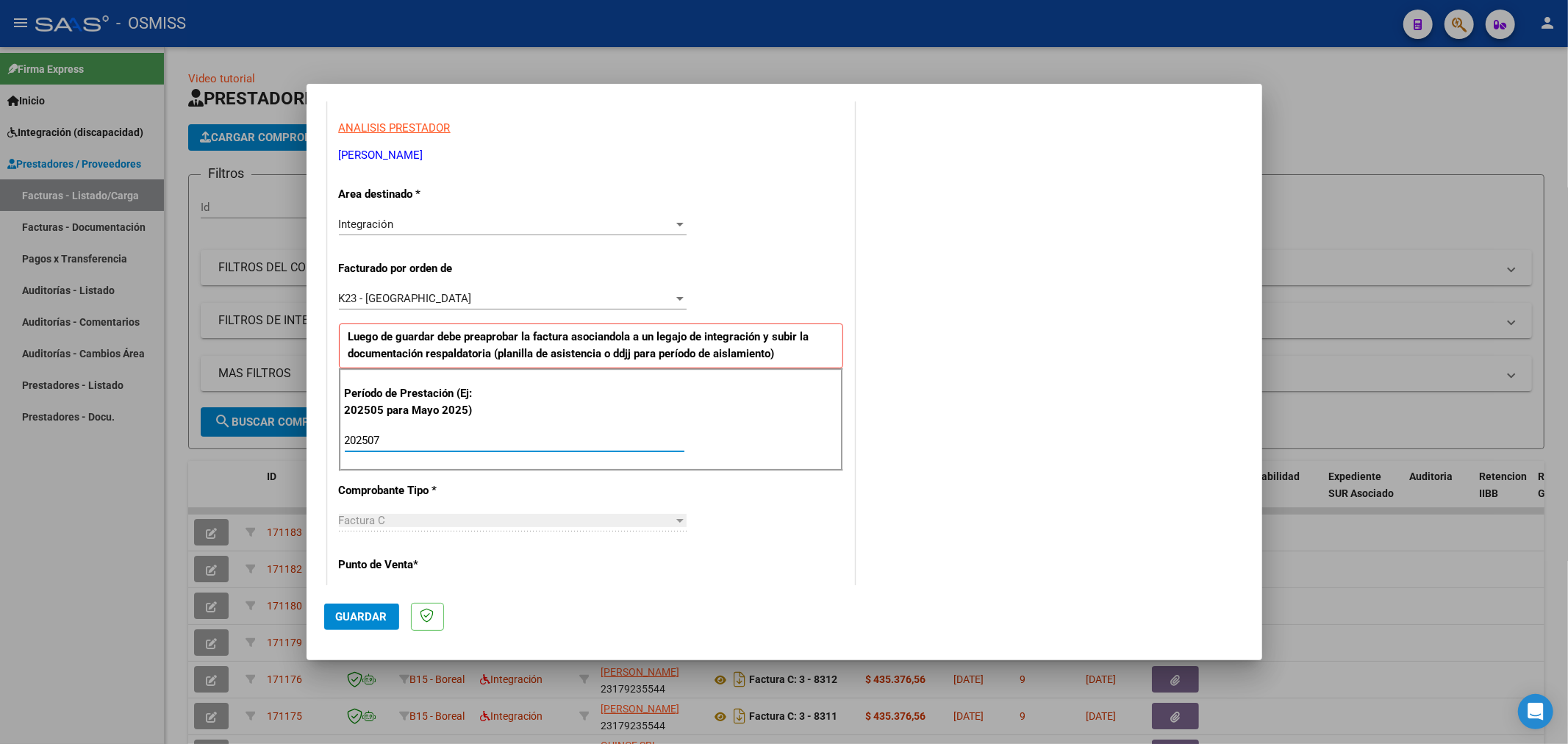
click at [369, 606] on button "Guardar" at bounding box center [362, 616] width 75 height 26
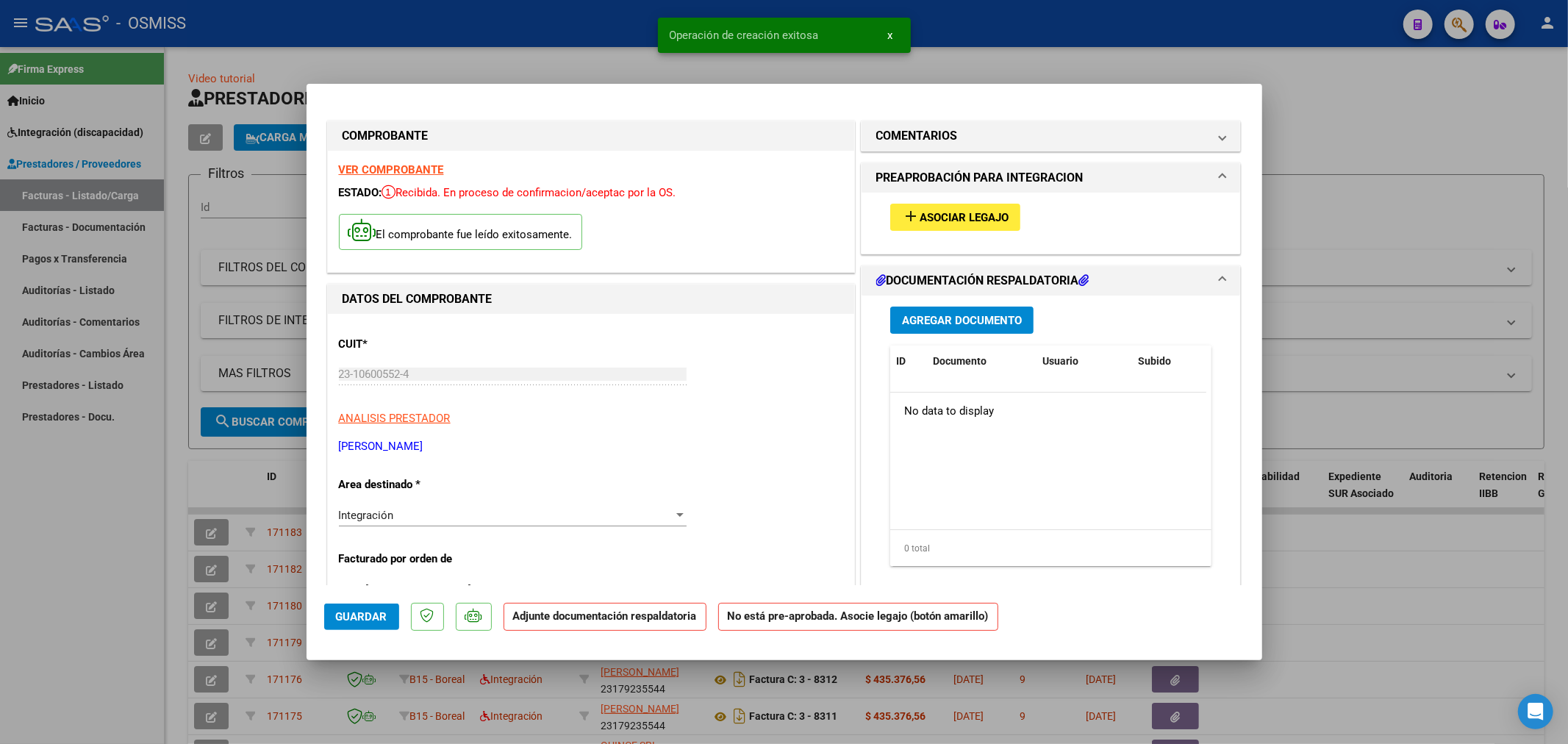
click at [920, 213] on span "Asociar Legajo" at bounding box center [964, 217] width 89 height 13
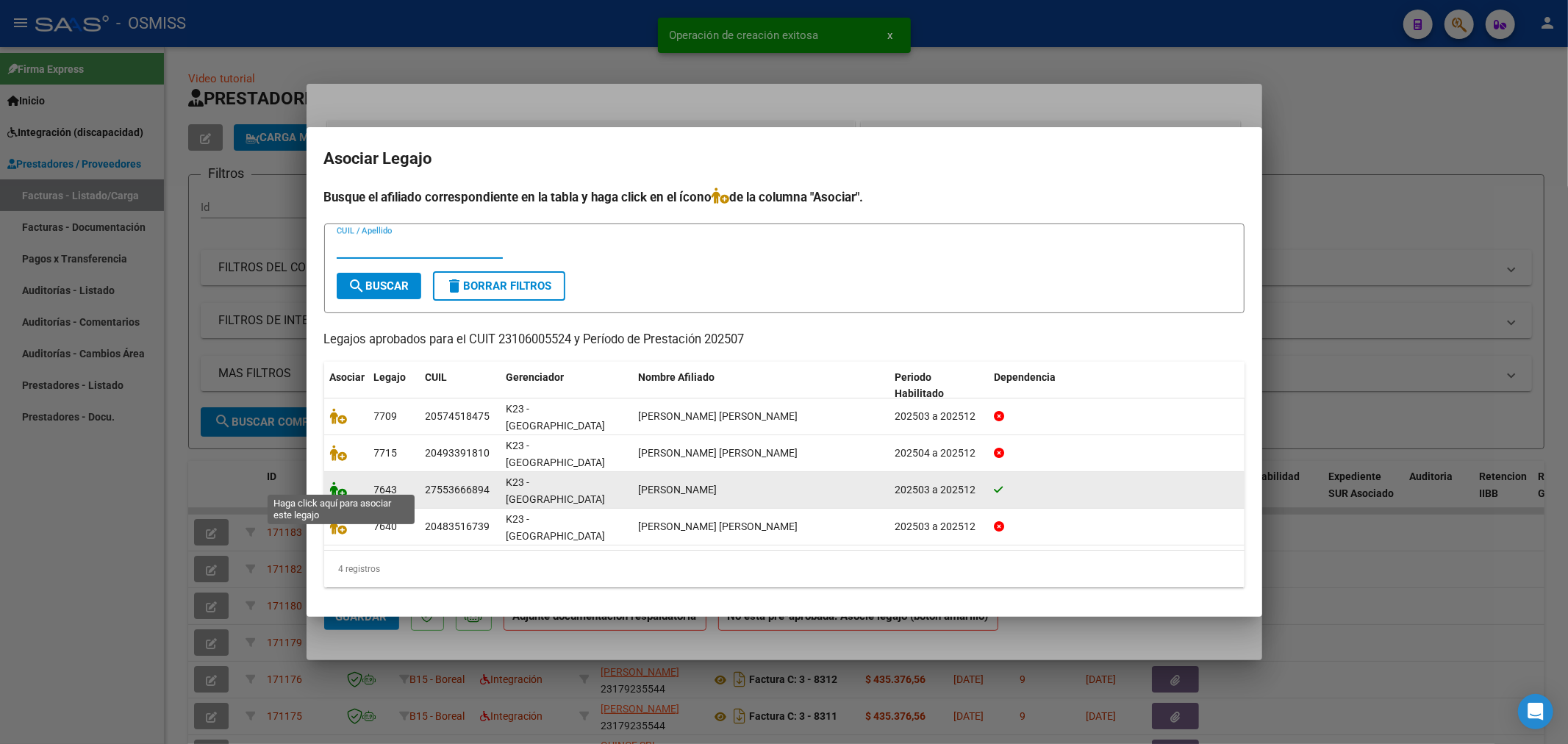
click at [340, 487] on icon at bounding box center [338, 489] width 17 height 16
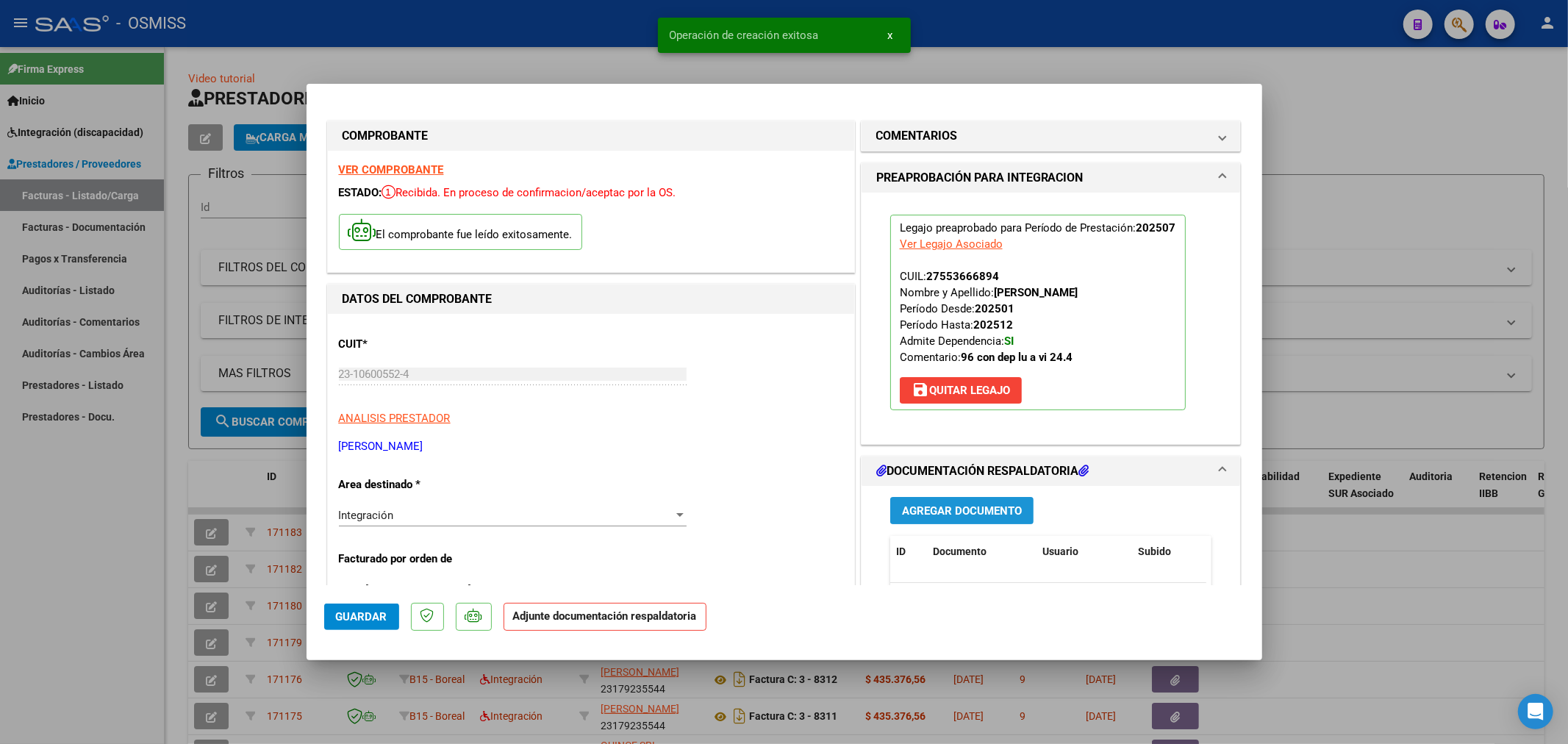
click at [939, 504] on span "Agregar Documento" at bounding box center [962, 510] width 120 height 13
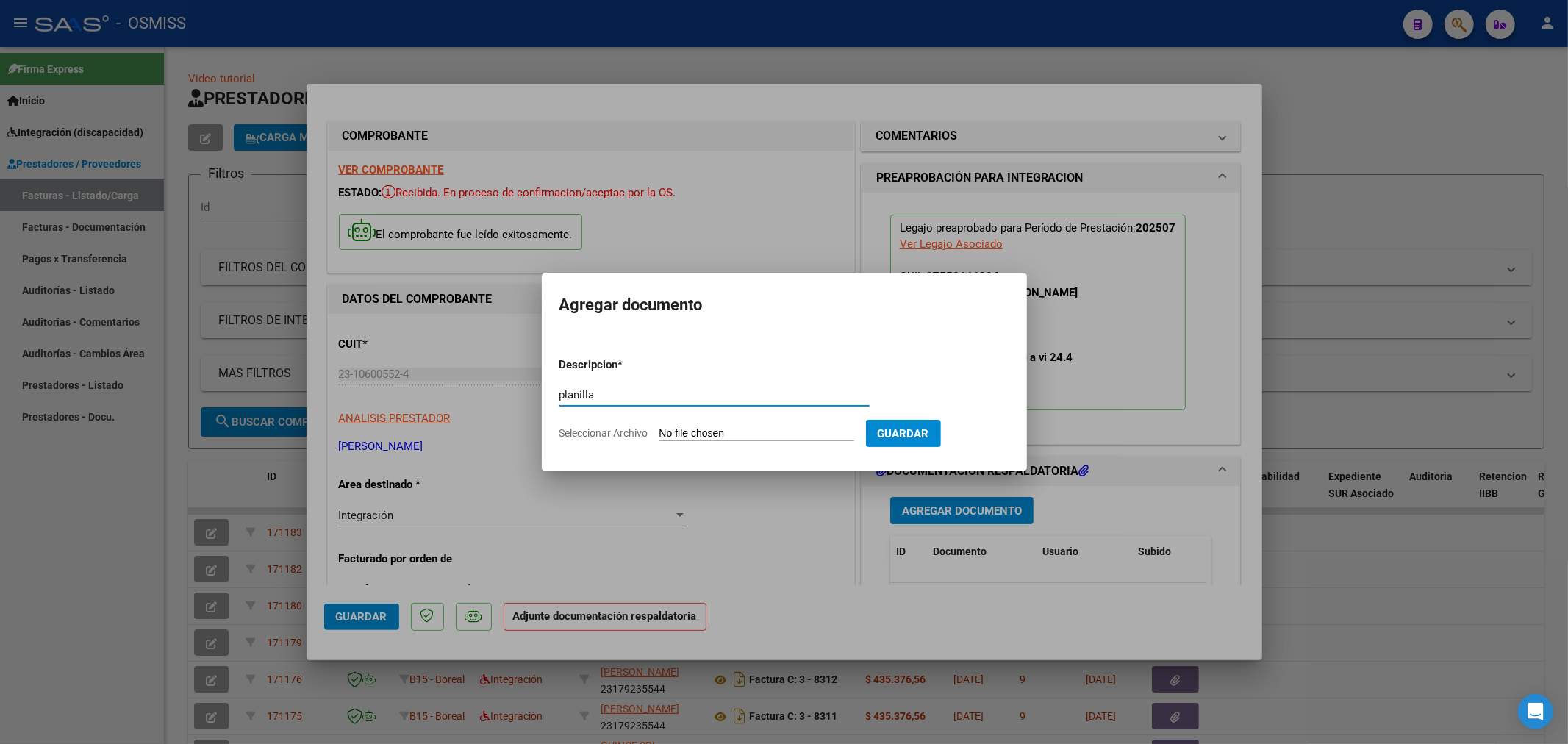
click at [723, 428] on input "Seleccionar Archivo" at bounding box center [757, 434] width 195 height 14
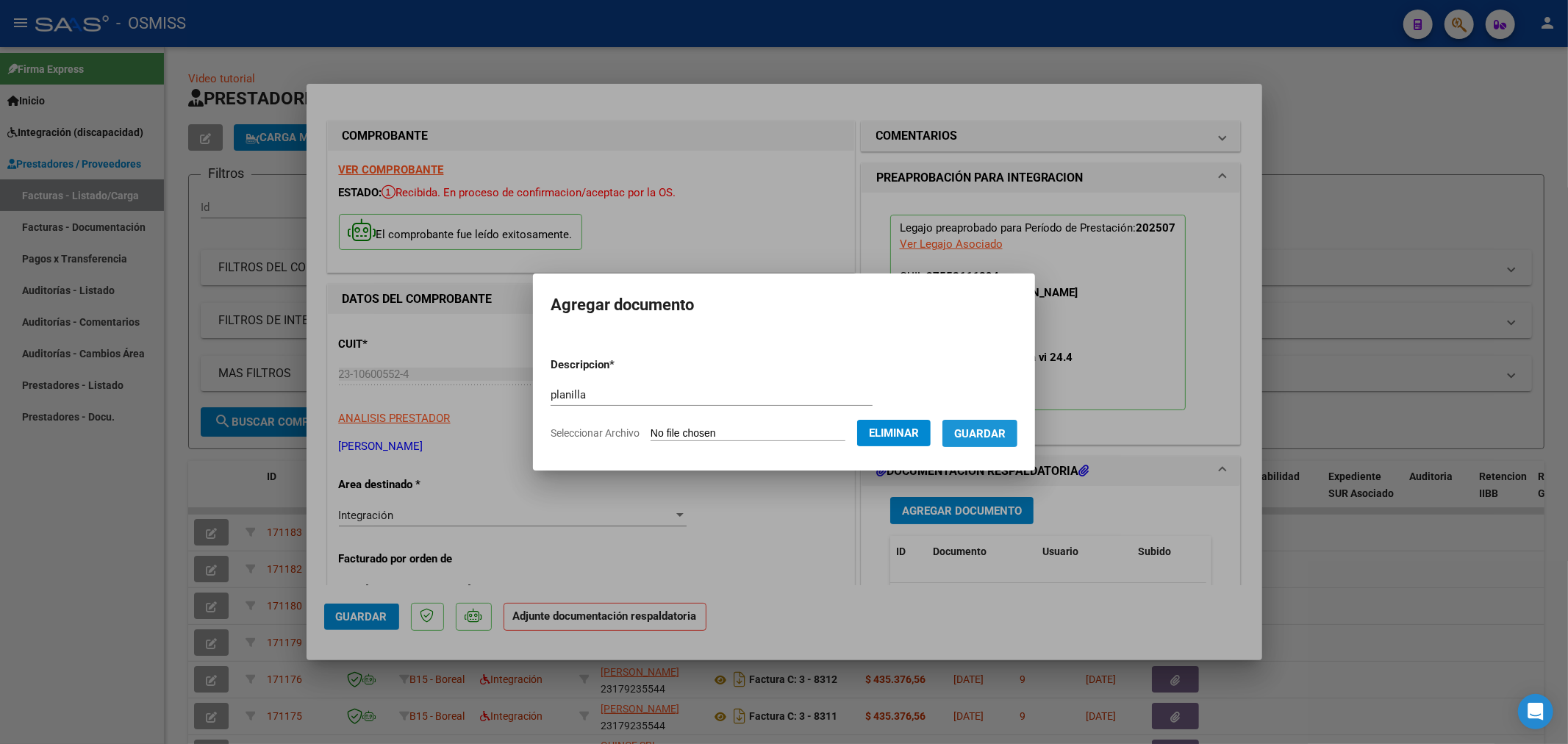
click at [973, 436] on span "Guardar" at bounding box center [980, 433] width 51 height 13
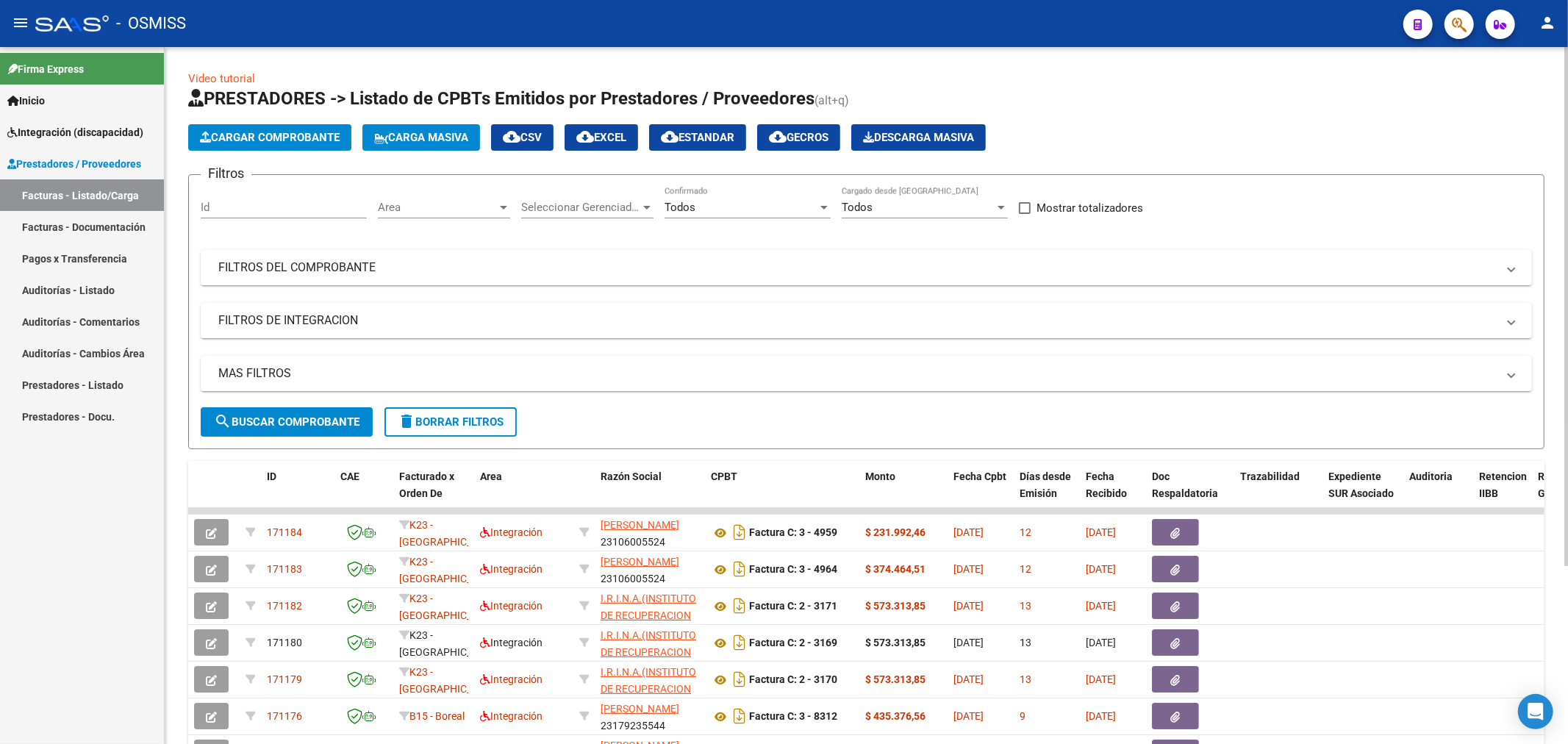
click at [303, 144] on button "Cargar Comprobante" at bounding box center [270, 137] width 163 height 26
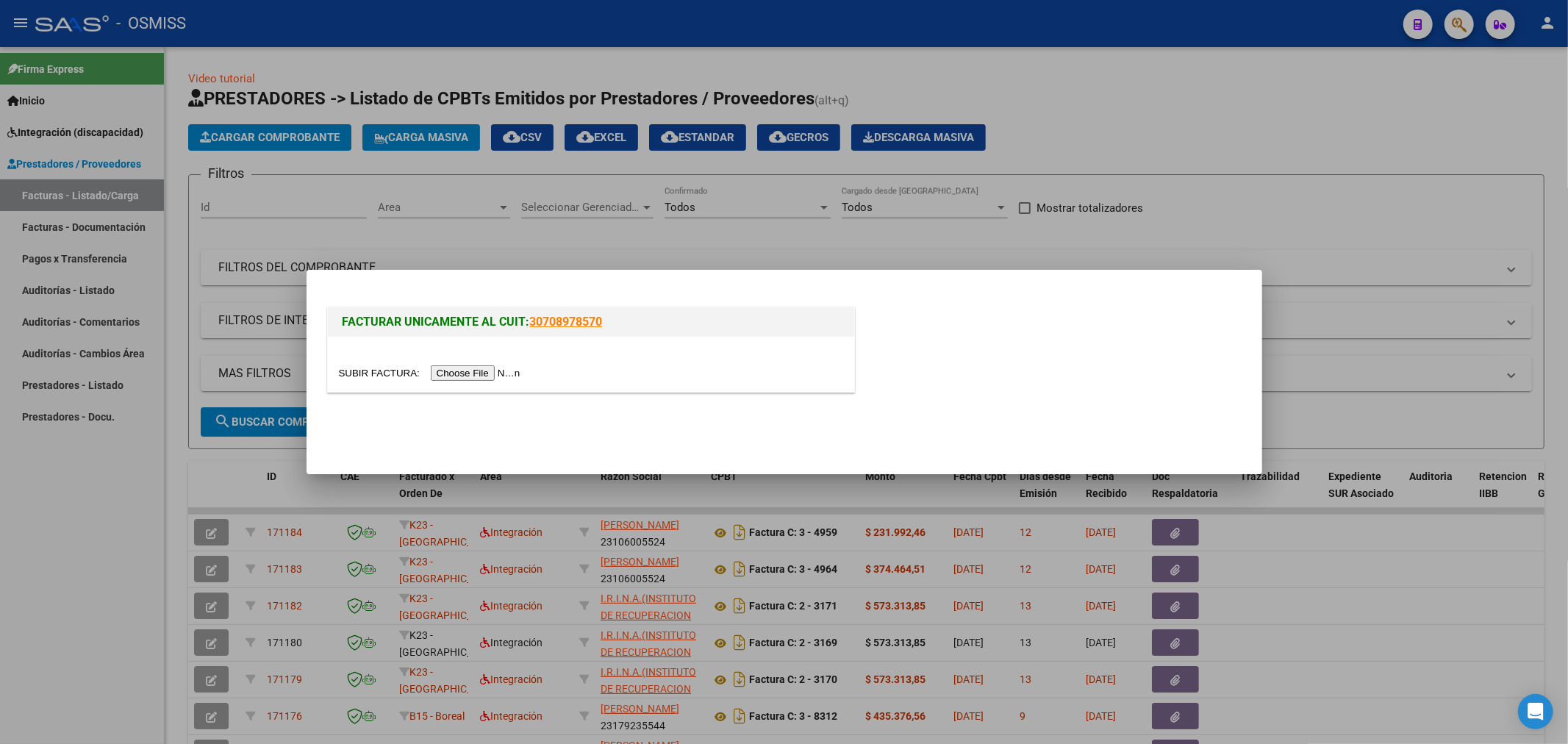
click at [478, 370] on input "file" at bounding box center [432, 373] width 186 height 15
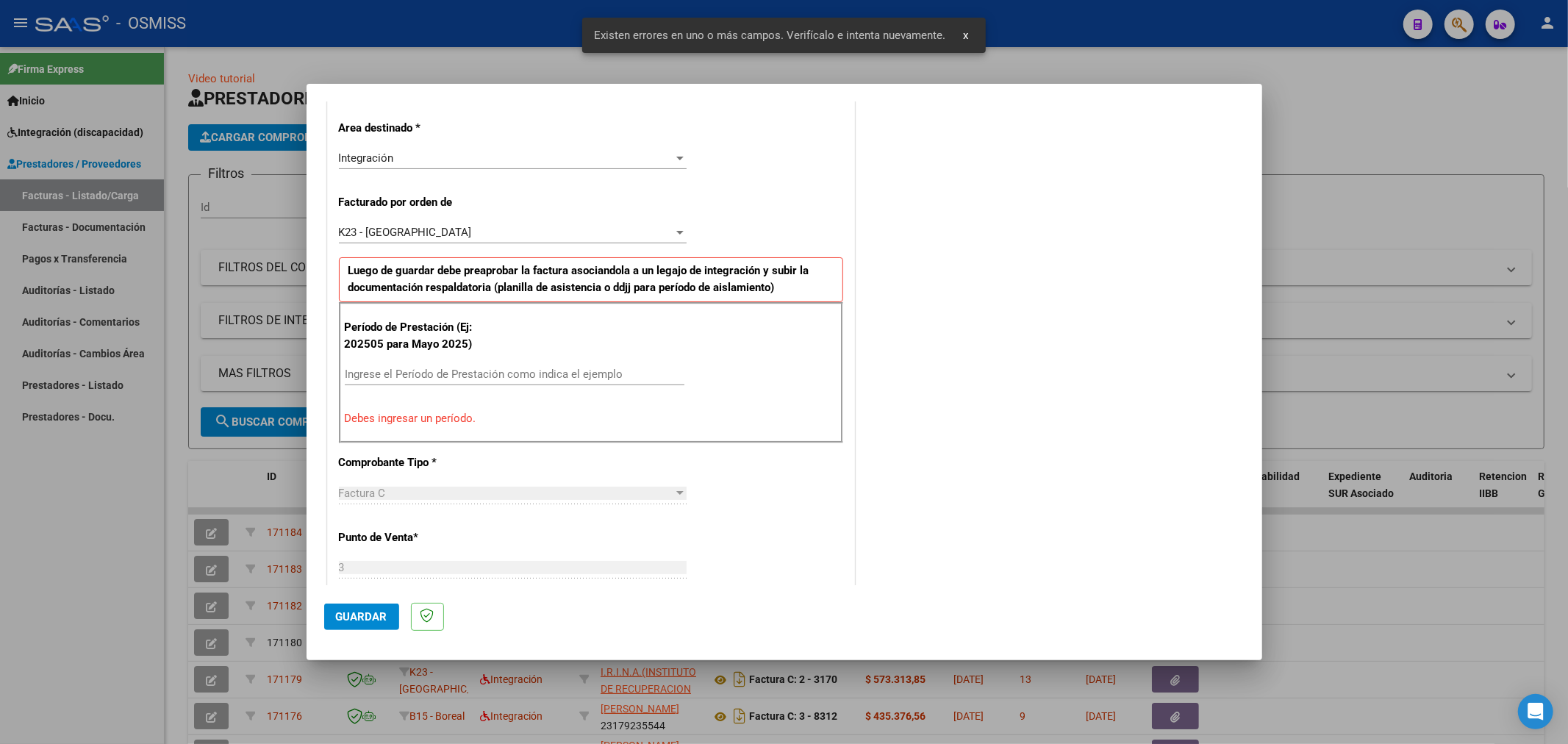
scroll to position [344, 0]
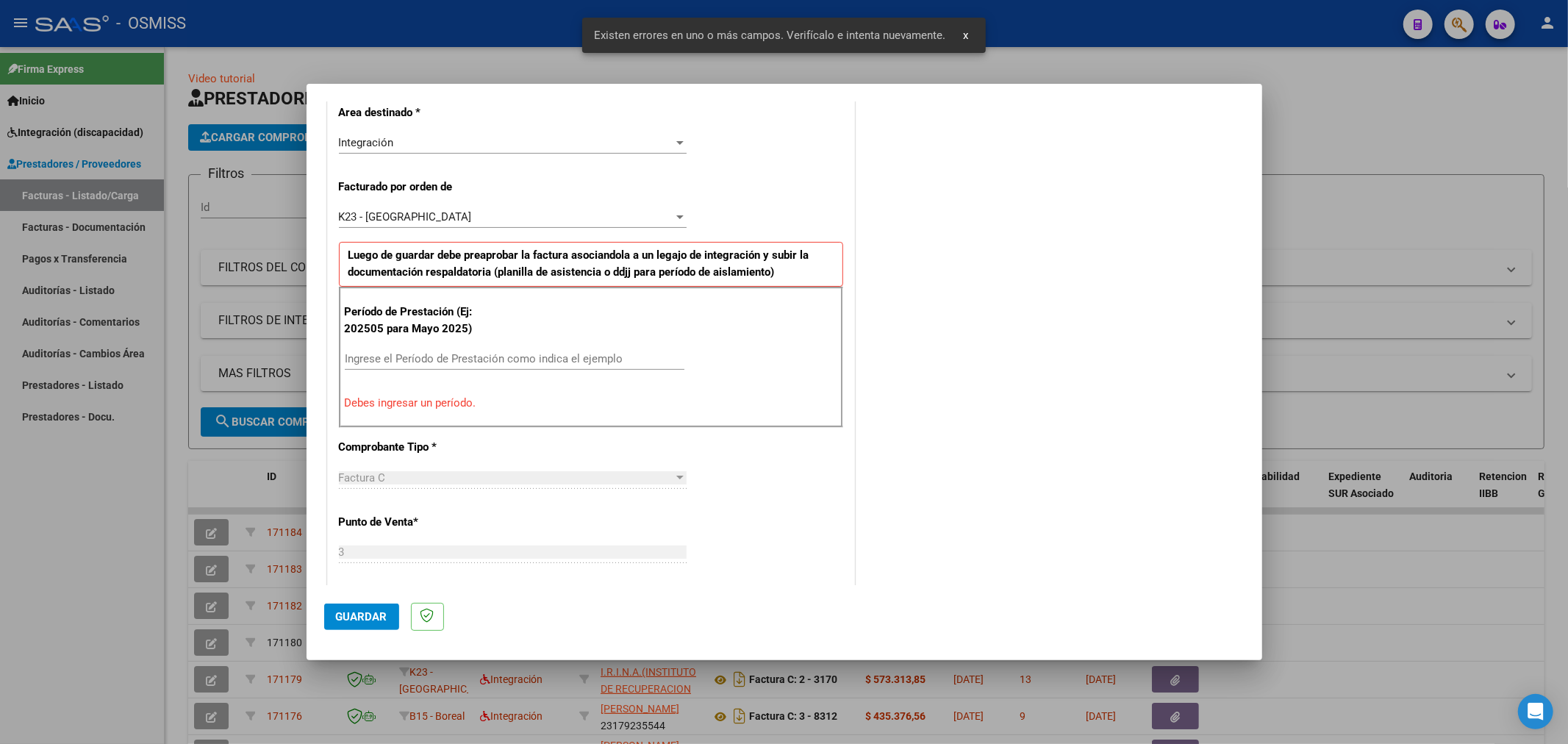
click at [489, 354] on input "Ingrese el Período de Prestación como indica el ejemplo" at bounding box center [514, 358] width 340 height 13
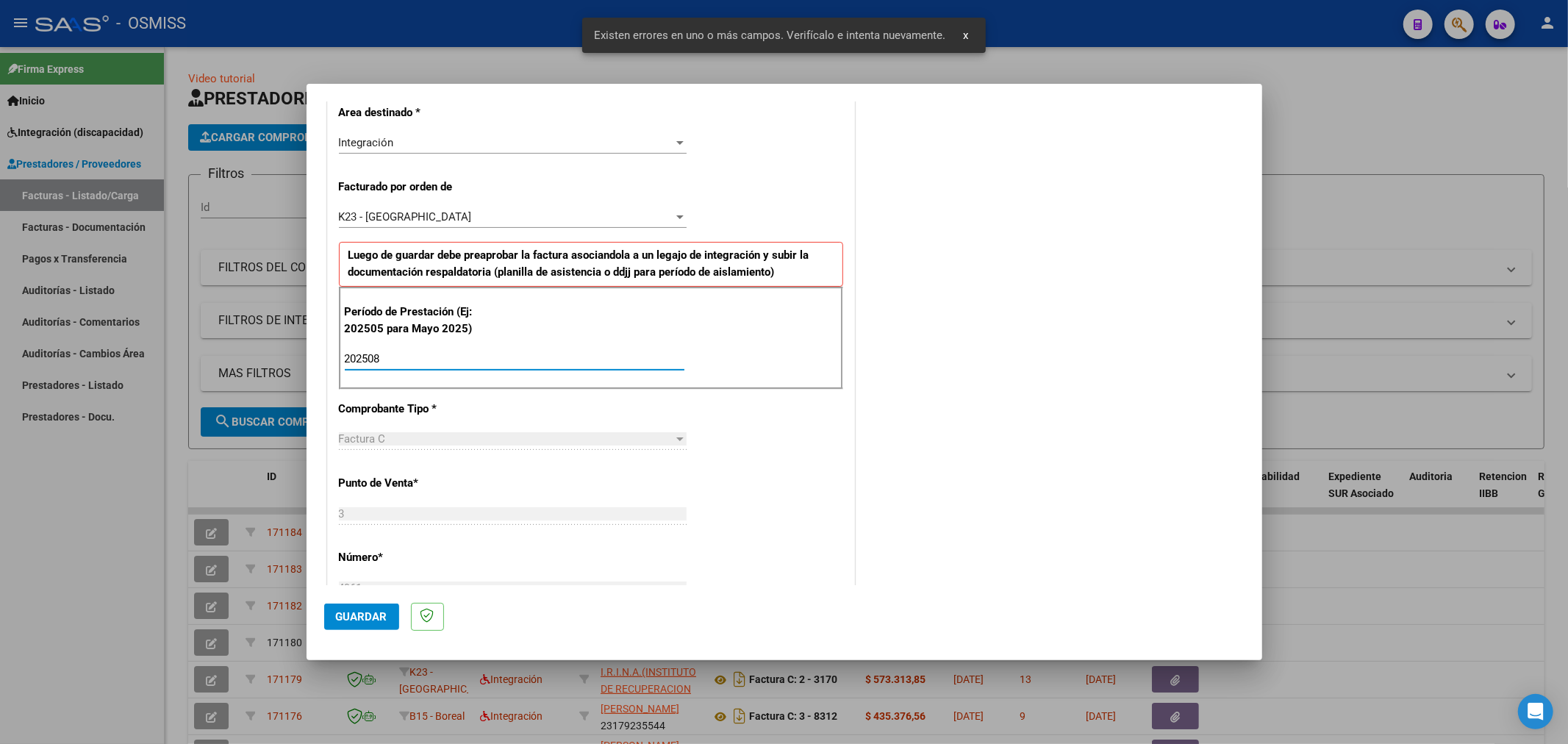
click at [362, 618] on span "Guardar" at bounding box center [362, 616] width 51 height 13
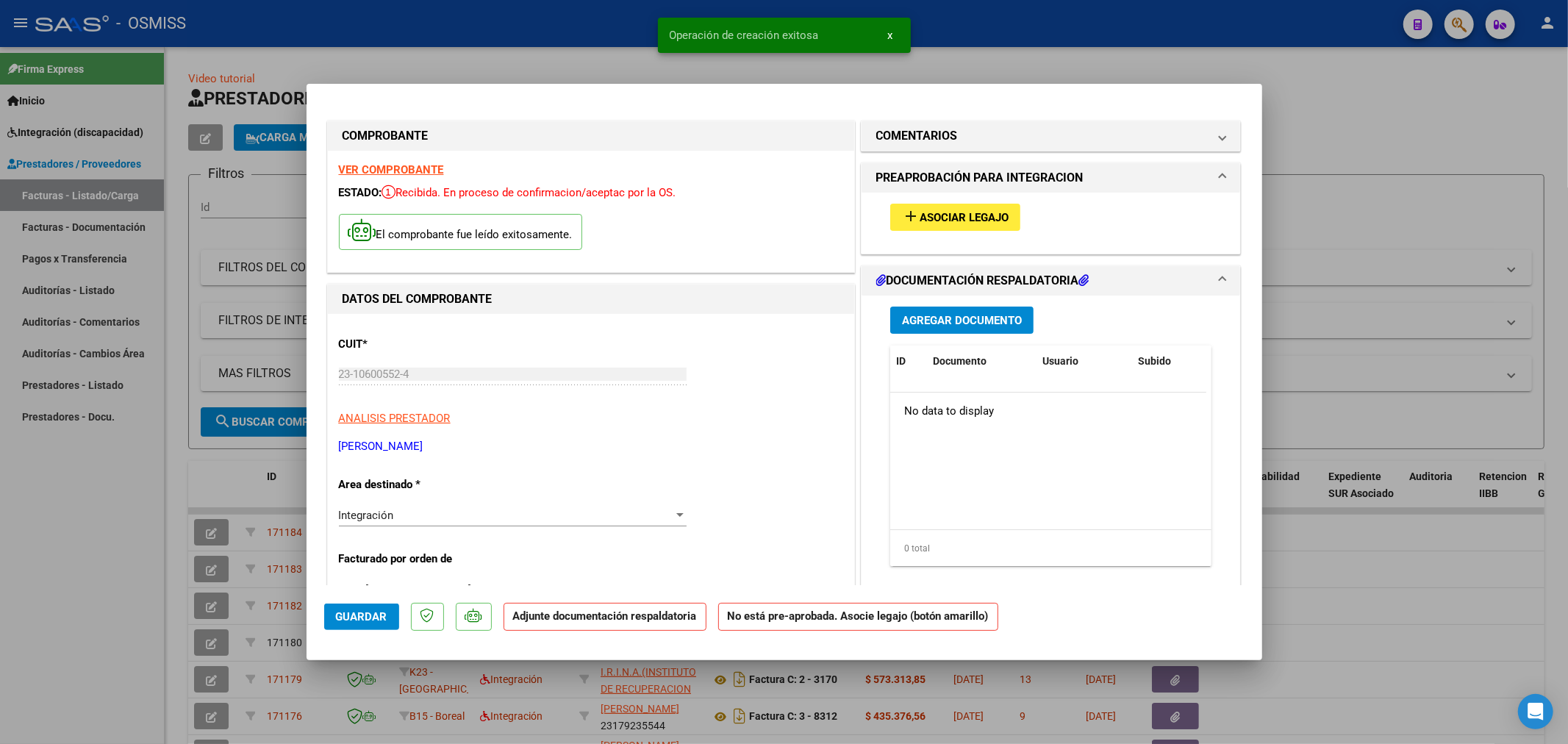
click at [980, 219] on span "Asociar Legajo" at bounding box center [964, 217] width 89 height 13
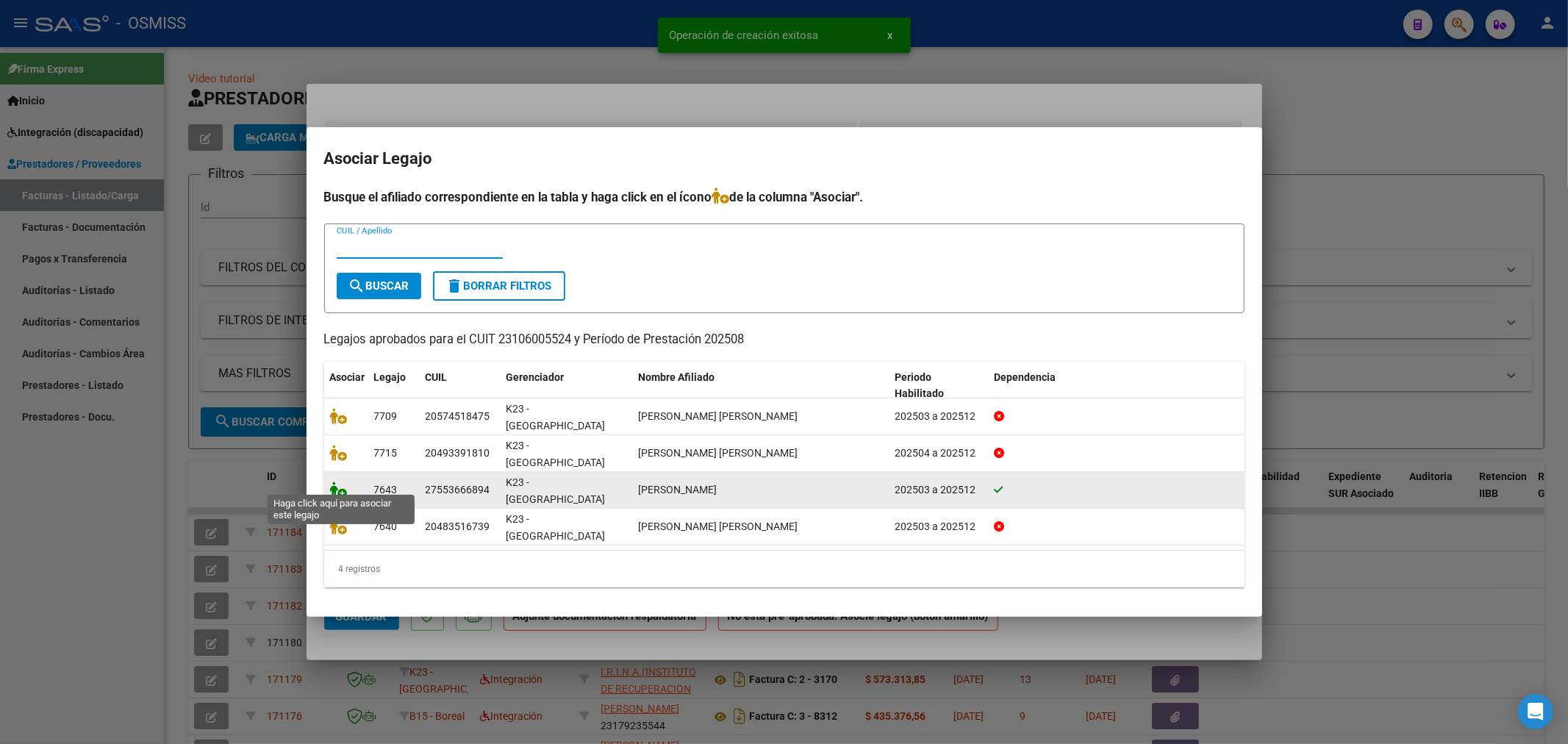
click at [340, 486] on icon at bounding box center [338, 489] width 17 height 16
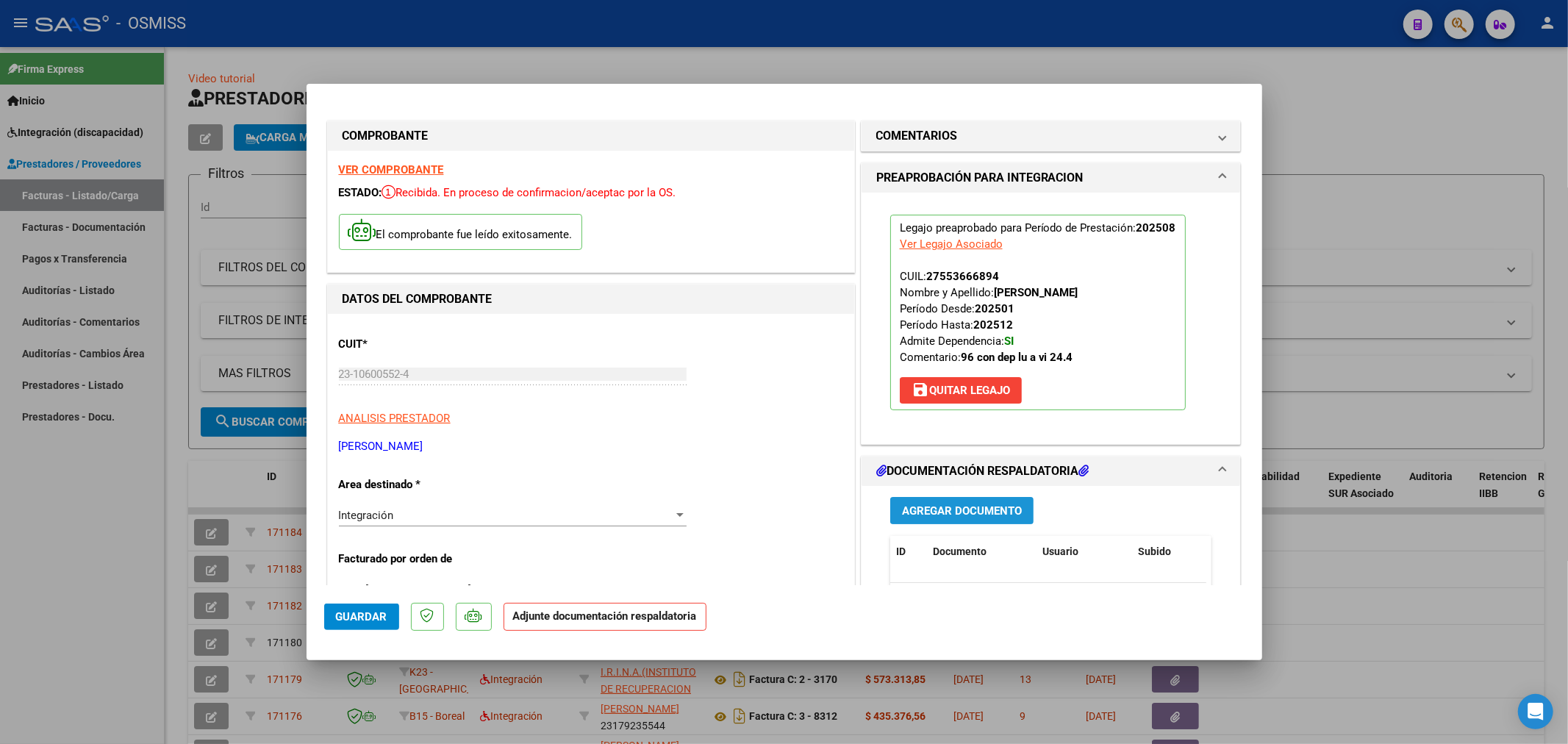
click at [946, 508] on span "Agregar Documento" at bounding box center [962, 510] width 120 height 13
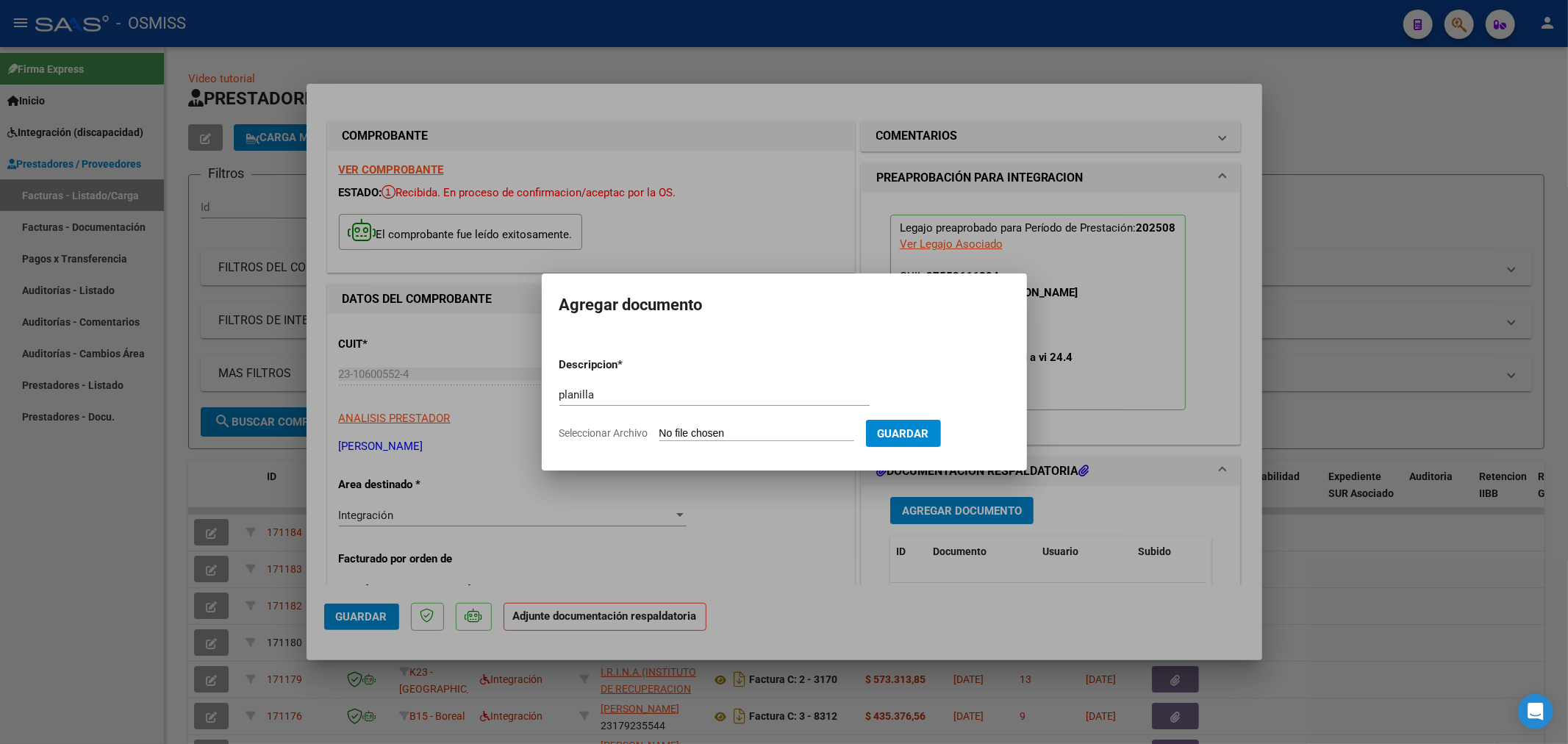
click at [699, 430] on input "Seleccionar Archivo" at bounding box center [757, 434] width 195 height 14
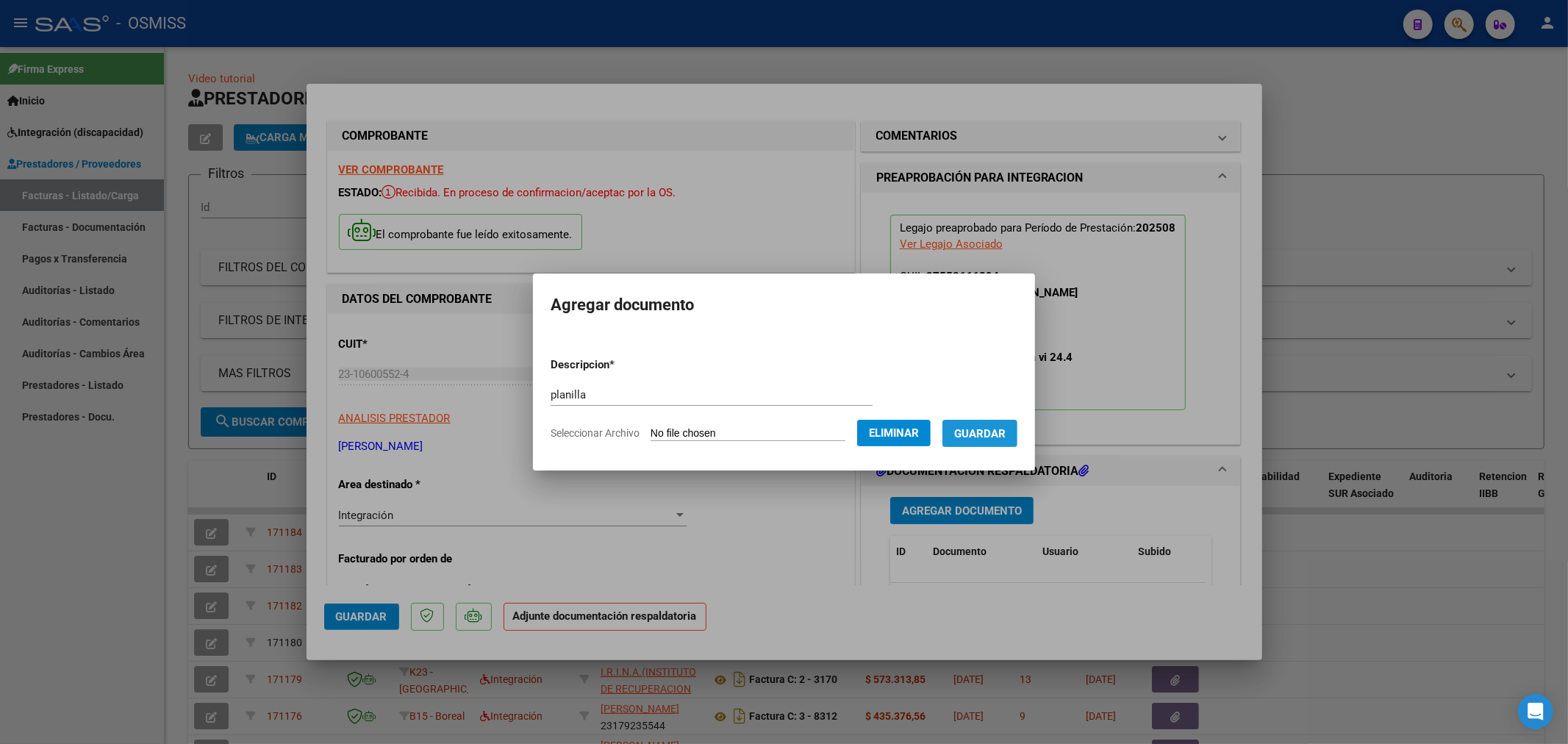
click at [996, 435] on span "Guardar" at bounding box center [980, 433] width 51 height 13
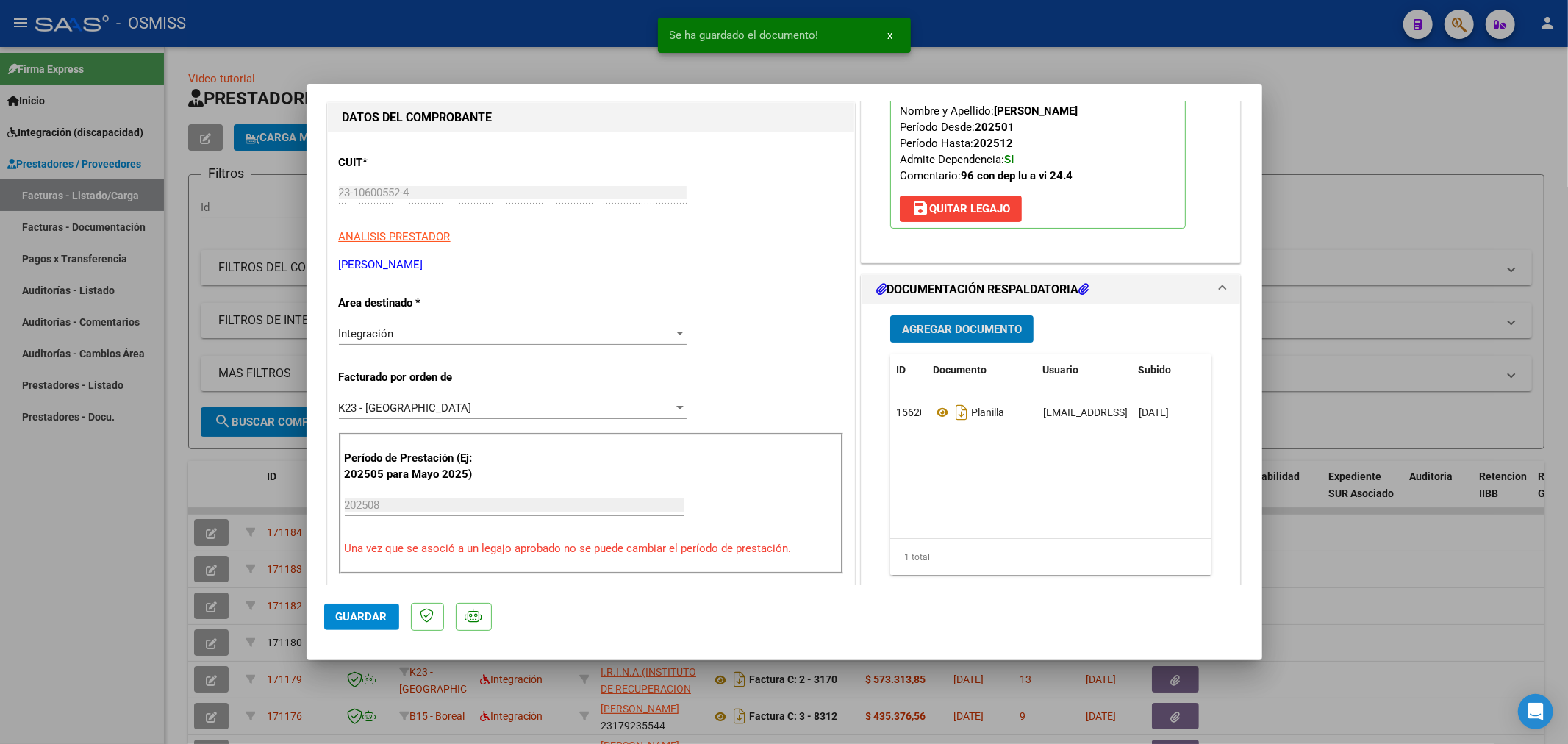
scroll to position [245, 0]
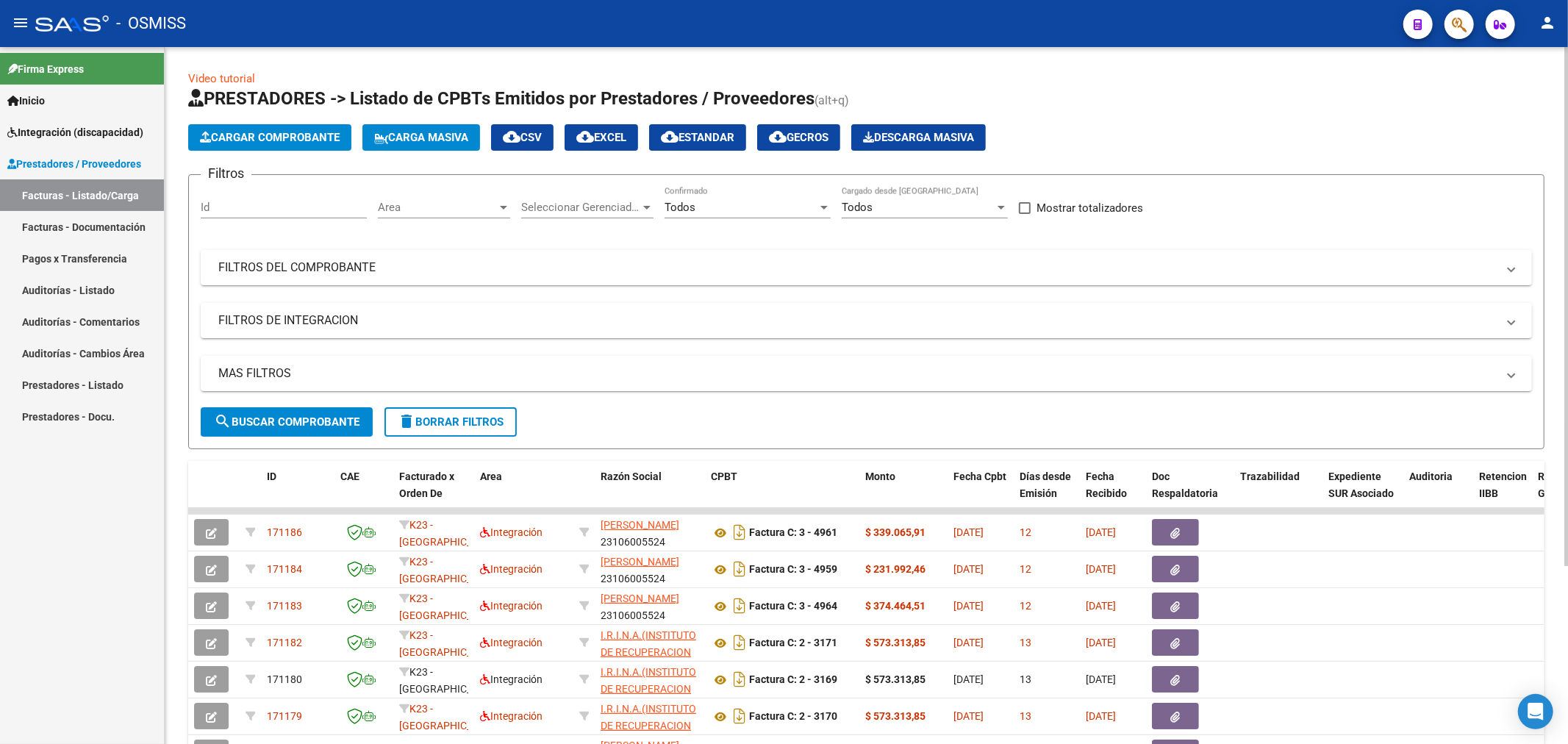
click at [251, 135] on span "Cargar Comprobante" at bounding box center [269, 137] width 140 height 13
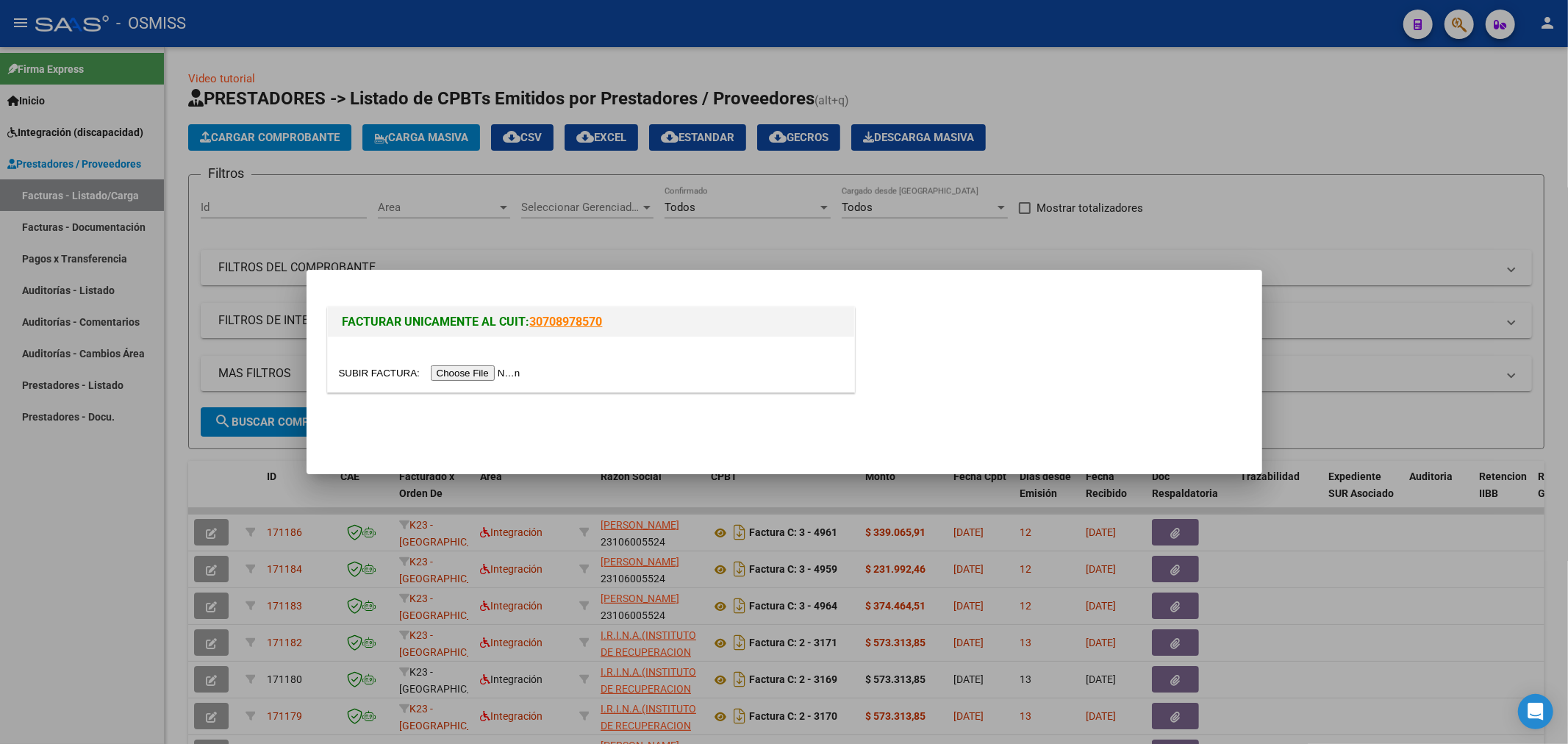
click at [495, 375] on input "file" at bounding box center [432, 373] width 186 height 15
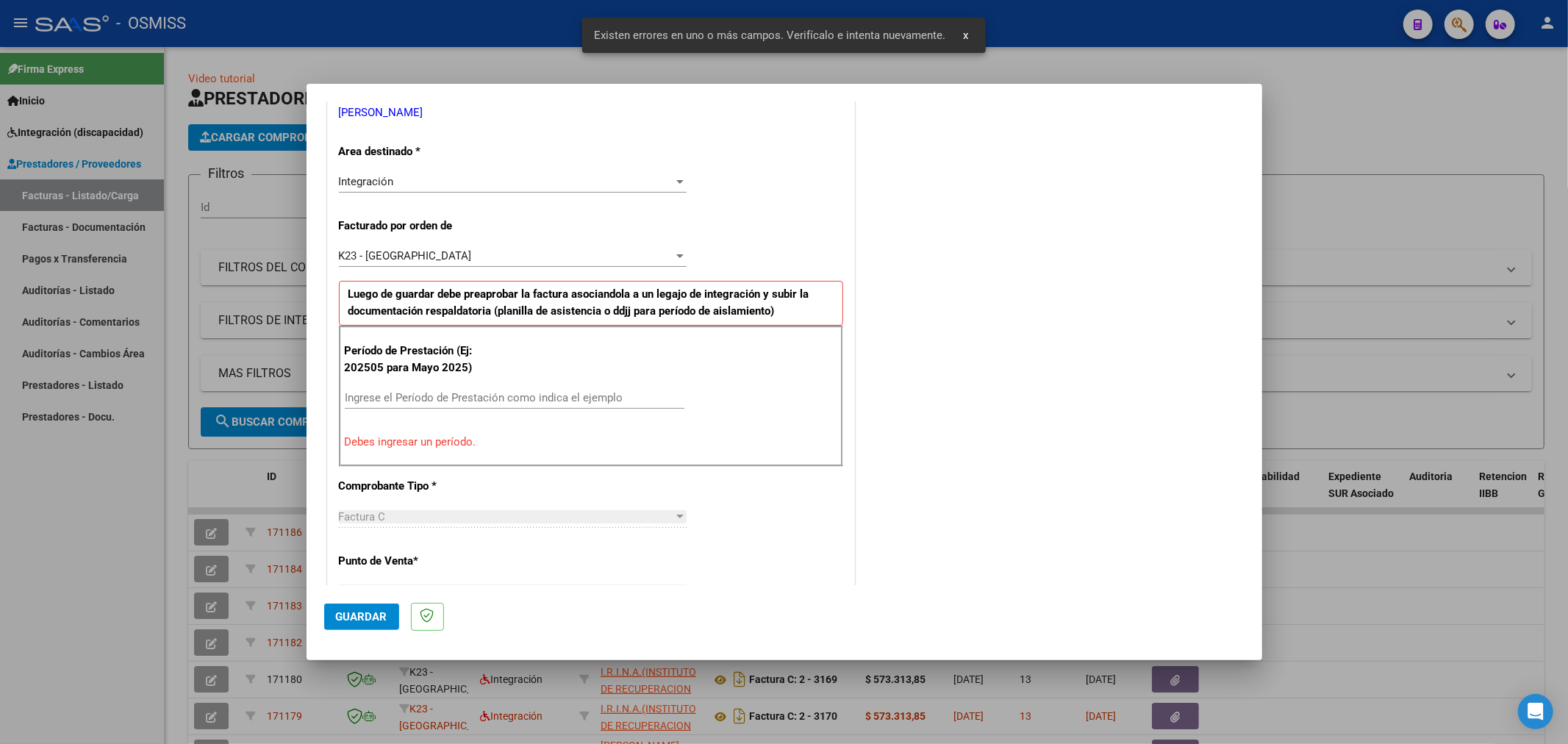
scroll to position [317, 0]
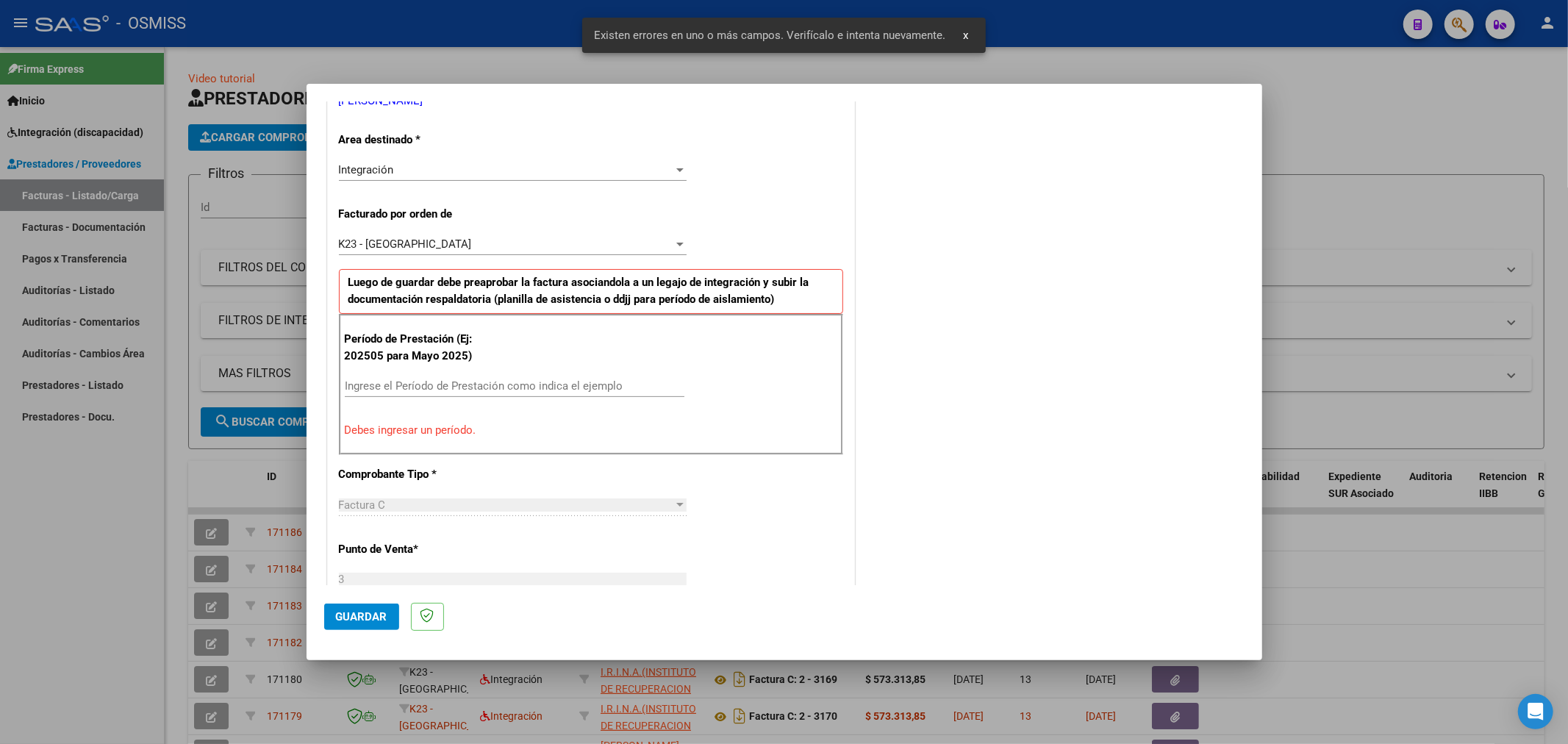
click at [517, 388] on input "Ingrese el Período de Prestación como indica el ejemplo" at bounding box center [514, 386] width 340 height 13
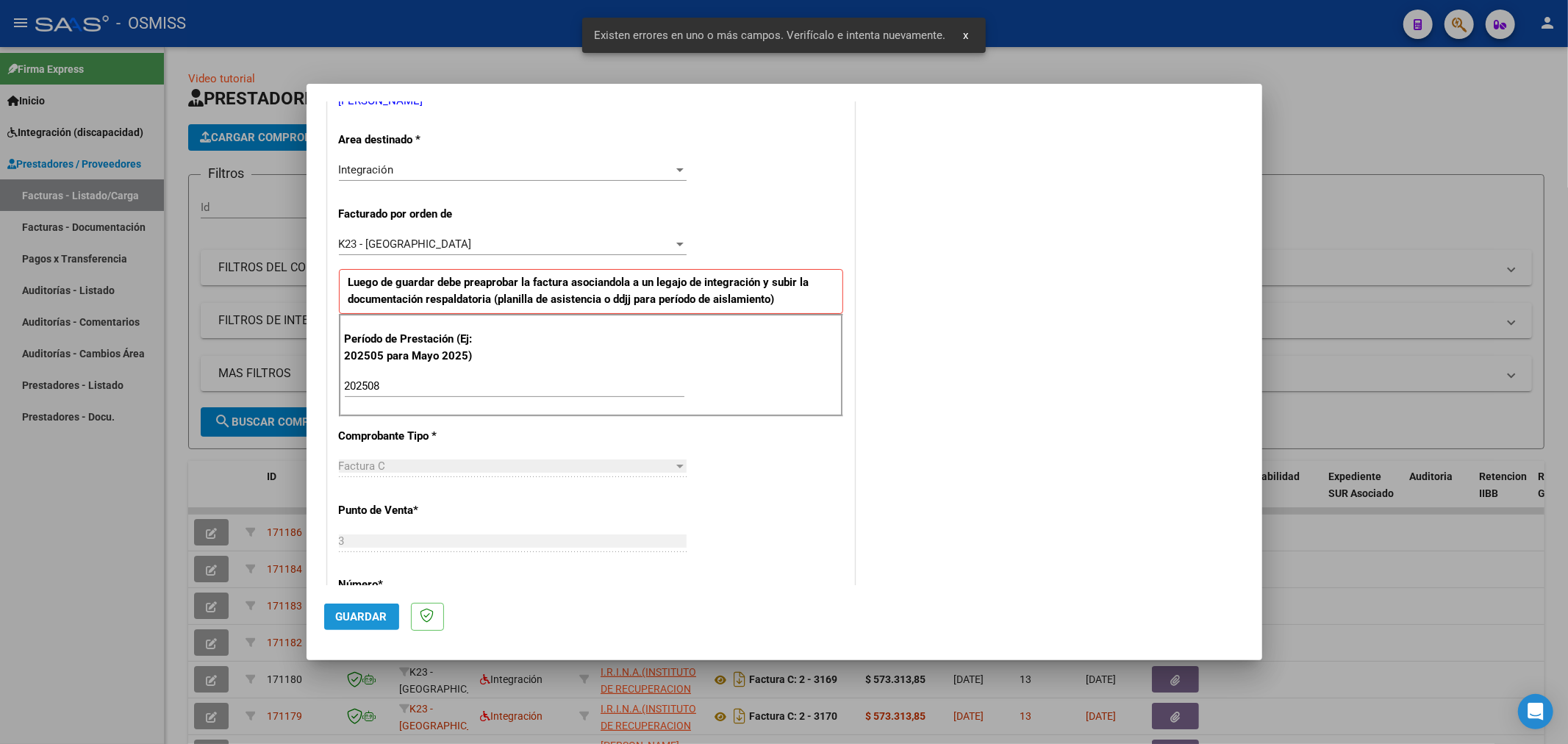
click at [349, 618] on span "Guardar" at bounding box center [362, 616] width 51 height 13
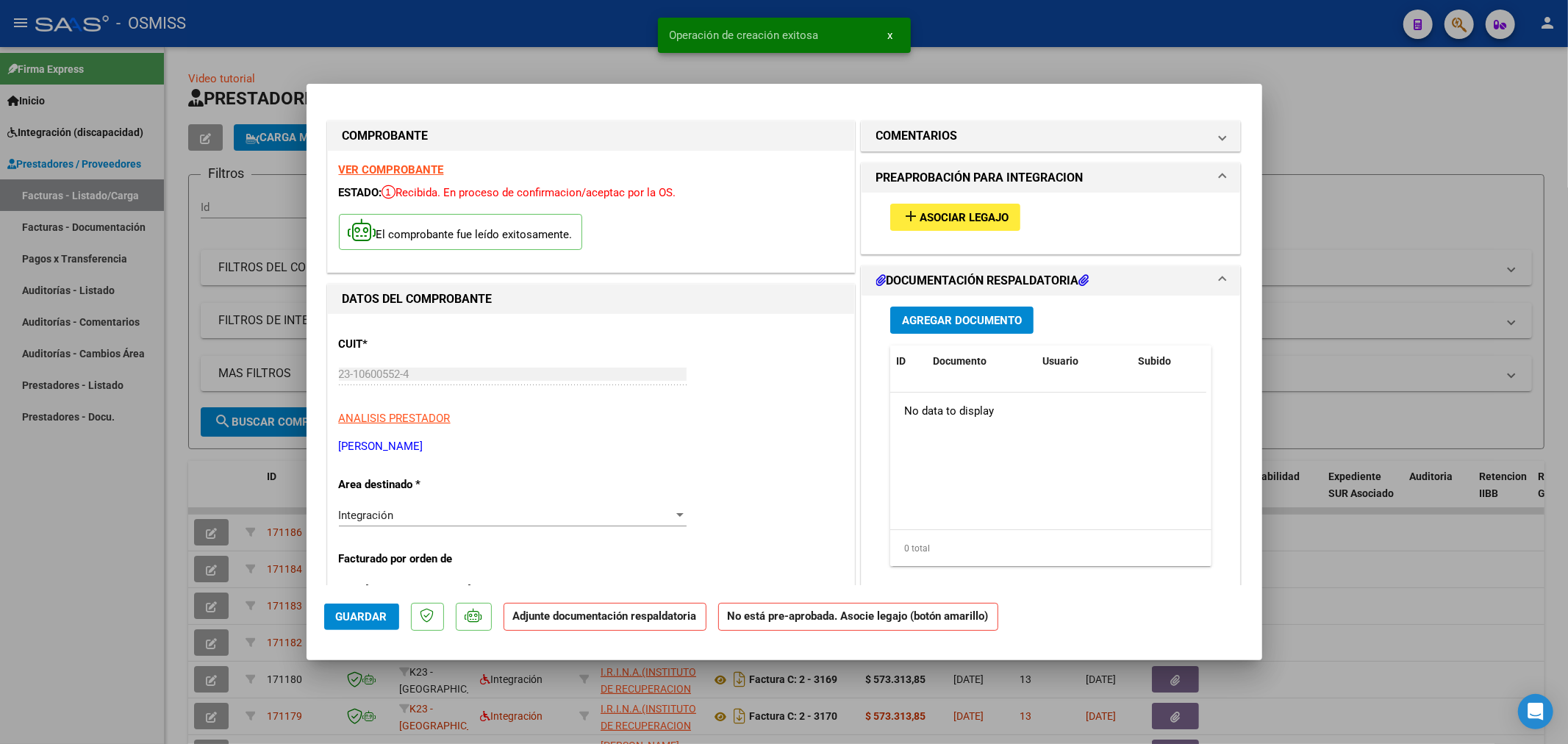
click at [923, 222] on span "Asociar Legajo" at bounding box center [964, 217] width 89 height 13
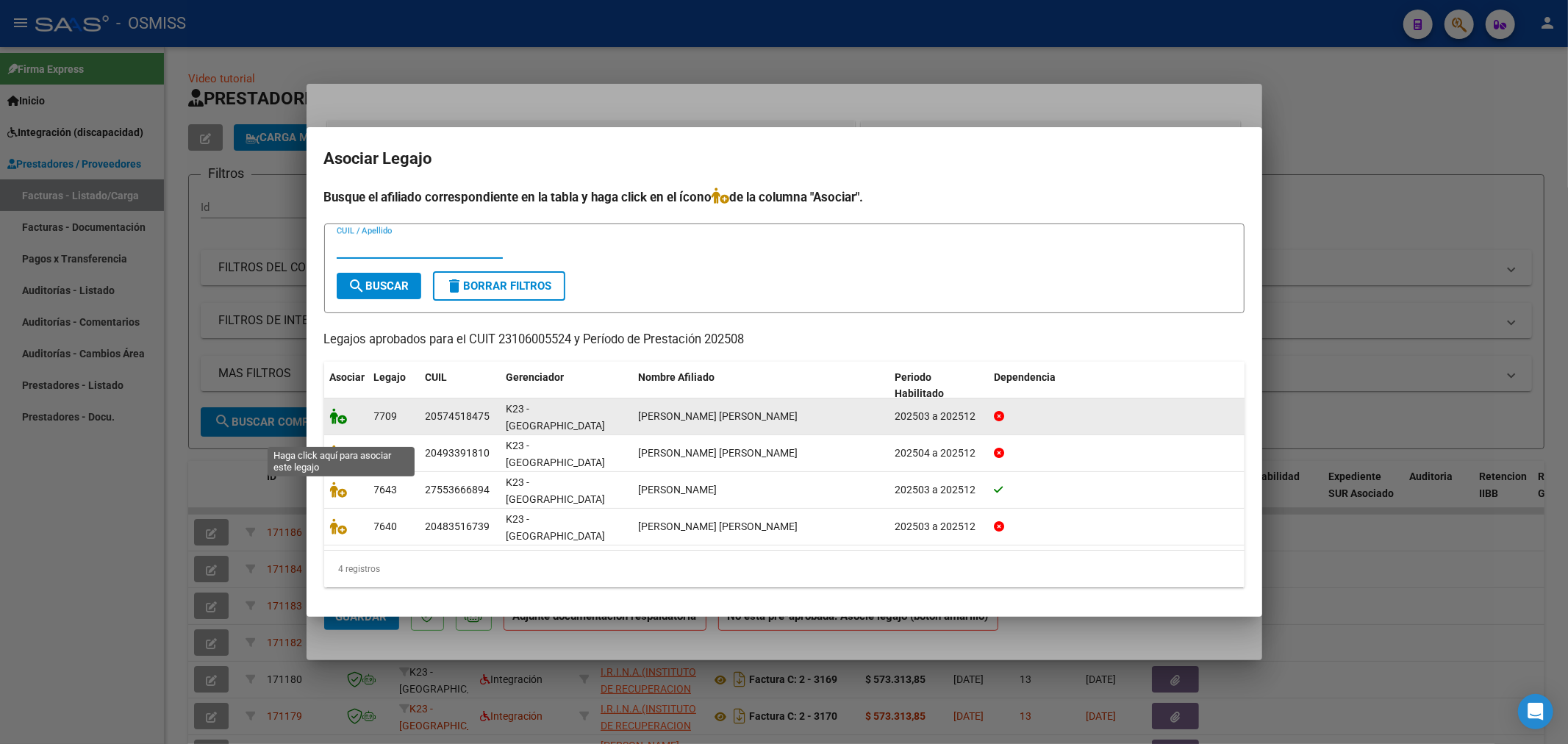
click at [339, 424] on icon at bounding box center [338, 415] width 17 height 16
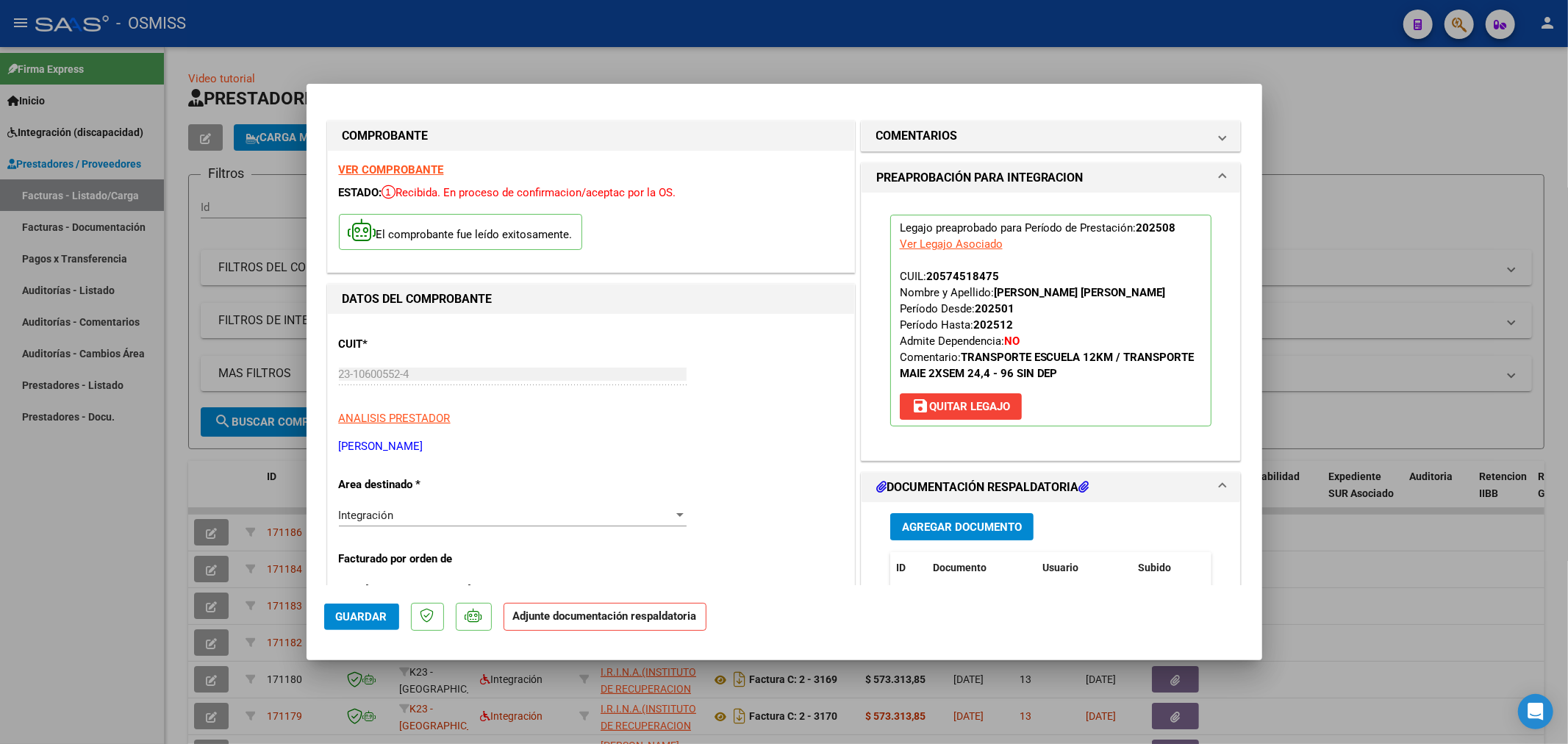
click at [902, 529] on span "Agregar Documento" at bounding box center [962, 526] width 120 height 13
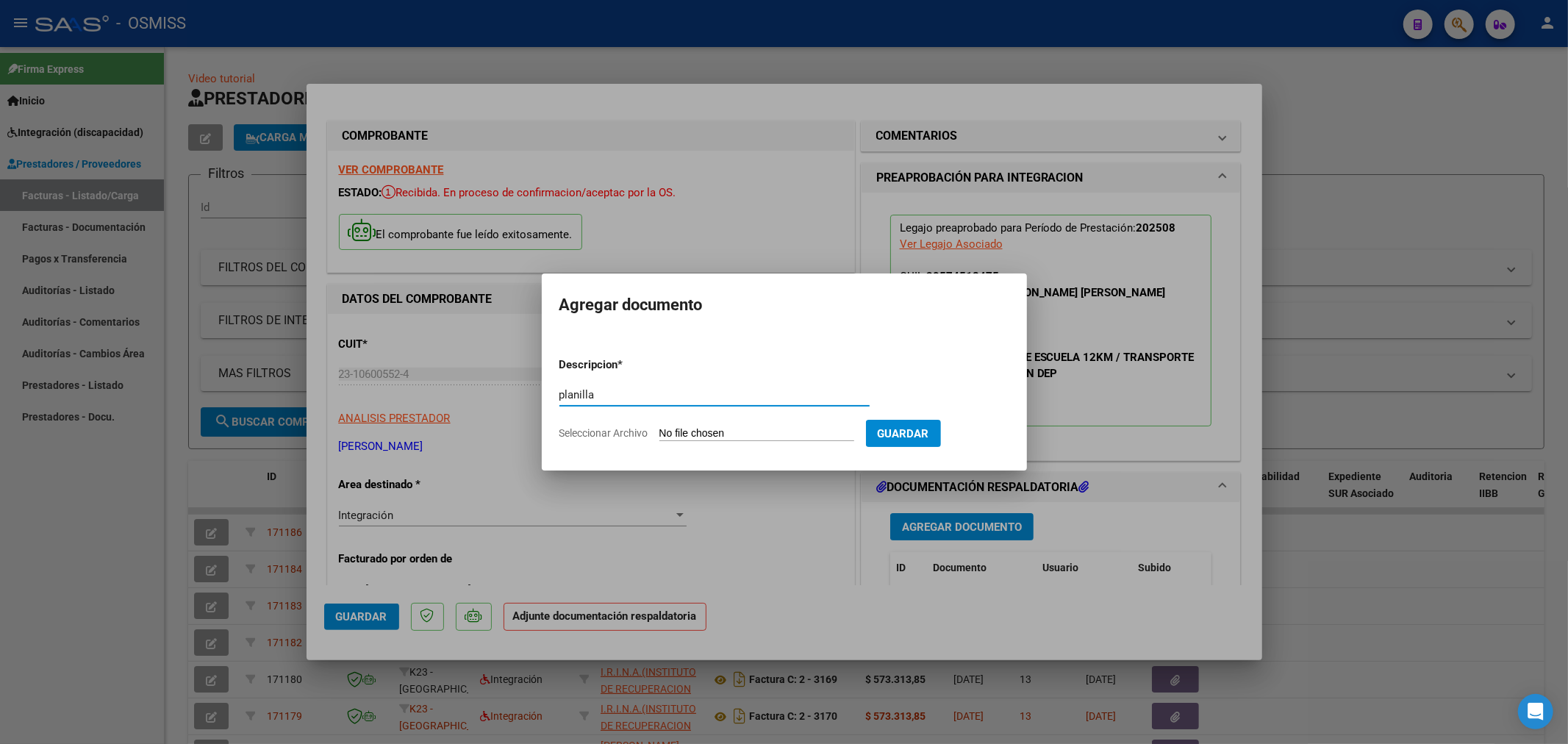
click at [700, 429] on input "Seleccionar Archivo" at bounding box center [757, 434] width 195 height 14
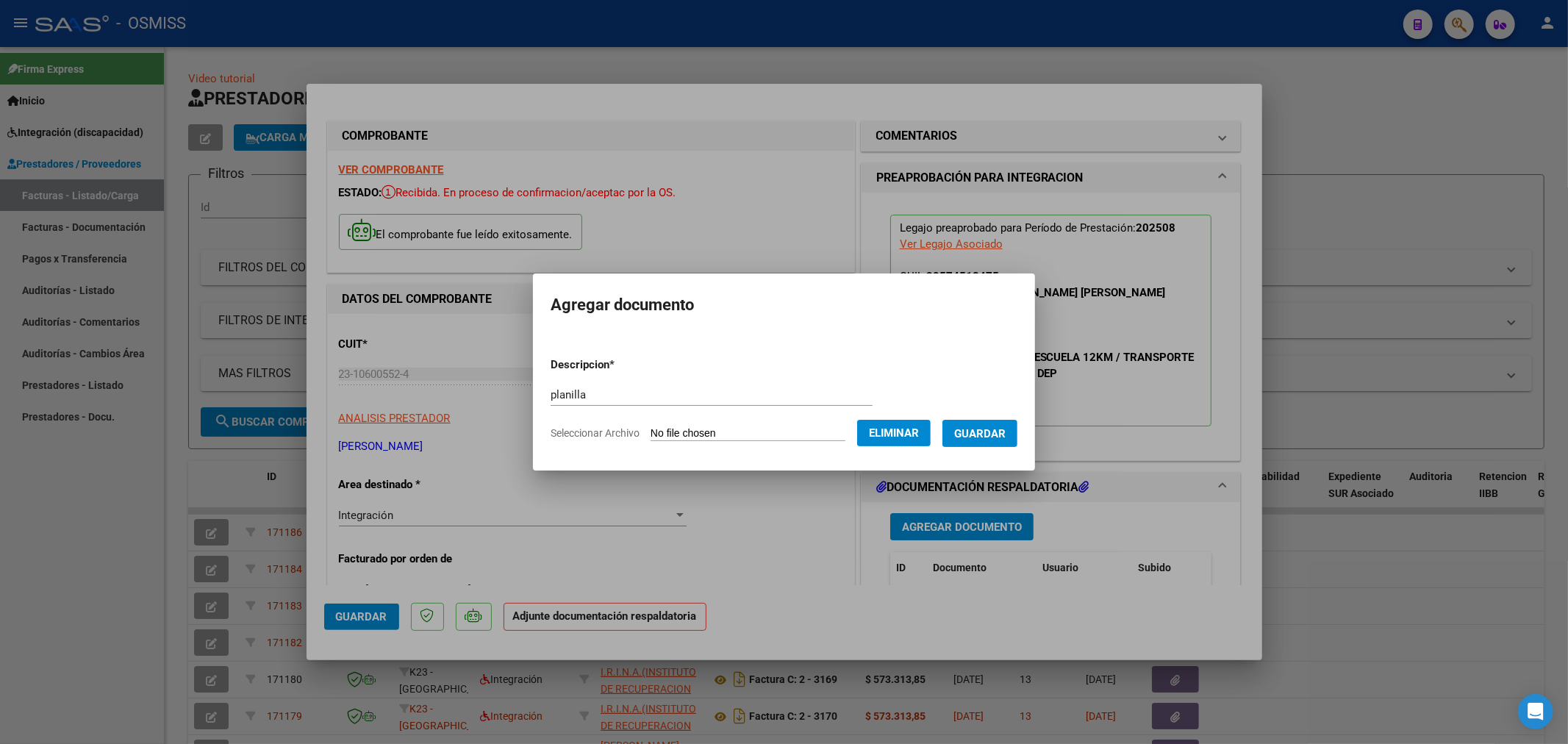
click at [992, 434] on span "Guardar" at bounding box center [980, 433] width 51 height 13
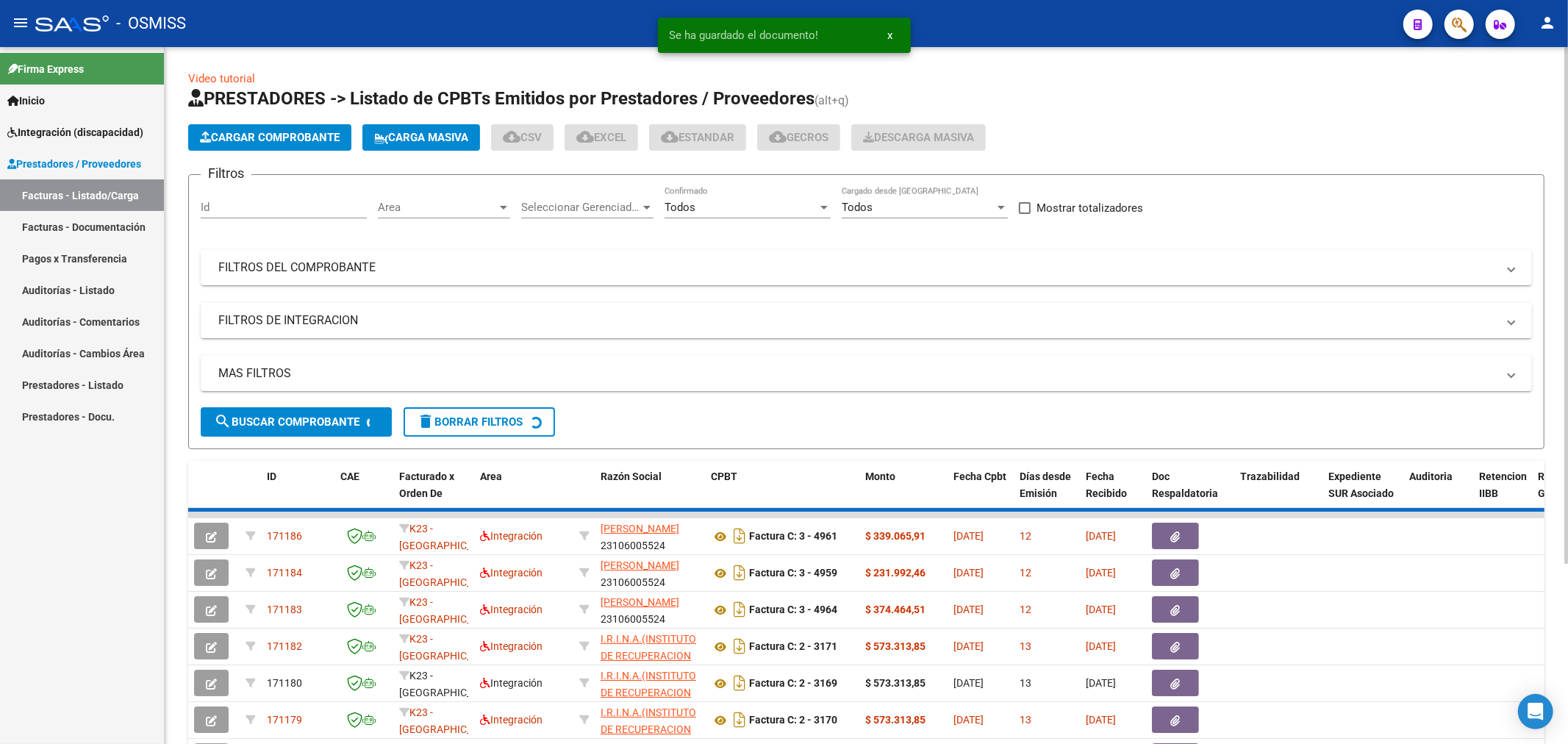
click at [281, 127] on button "Cargar Comprobante" at bounding box center [270, 137] width 163 height 26
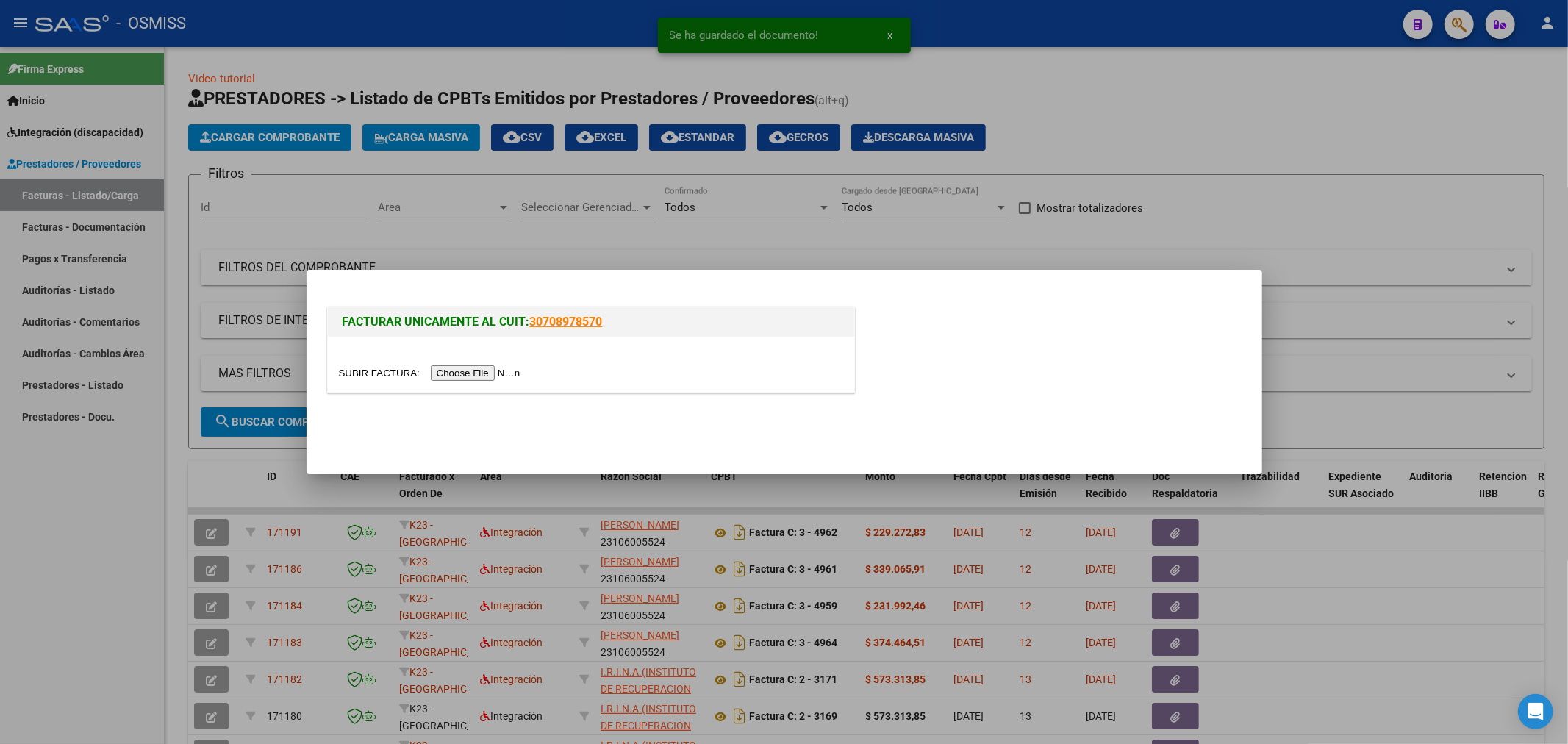
click at [480, 374] on input "file" at bounding box center [432, 373] width 186 height 15
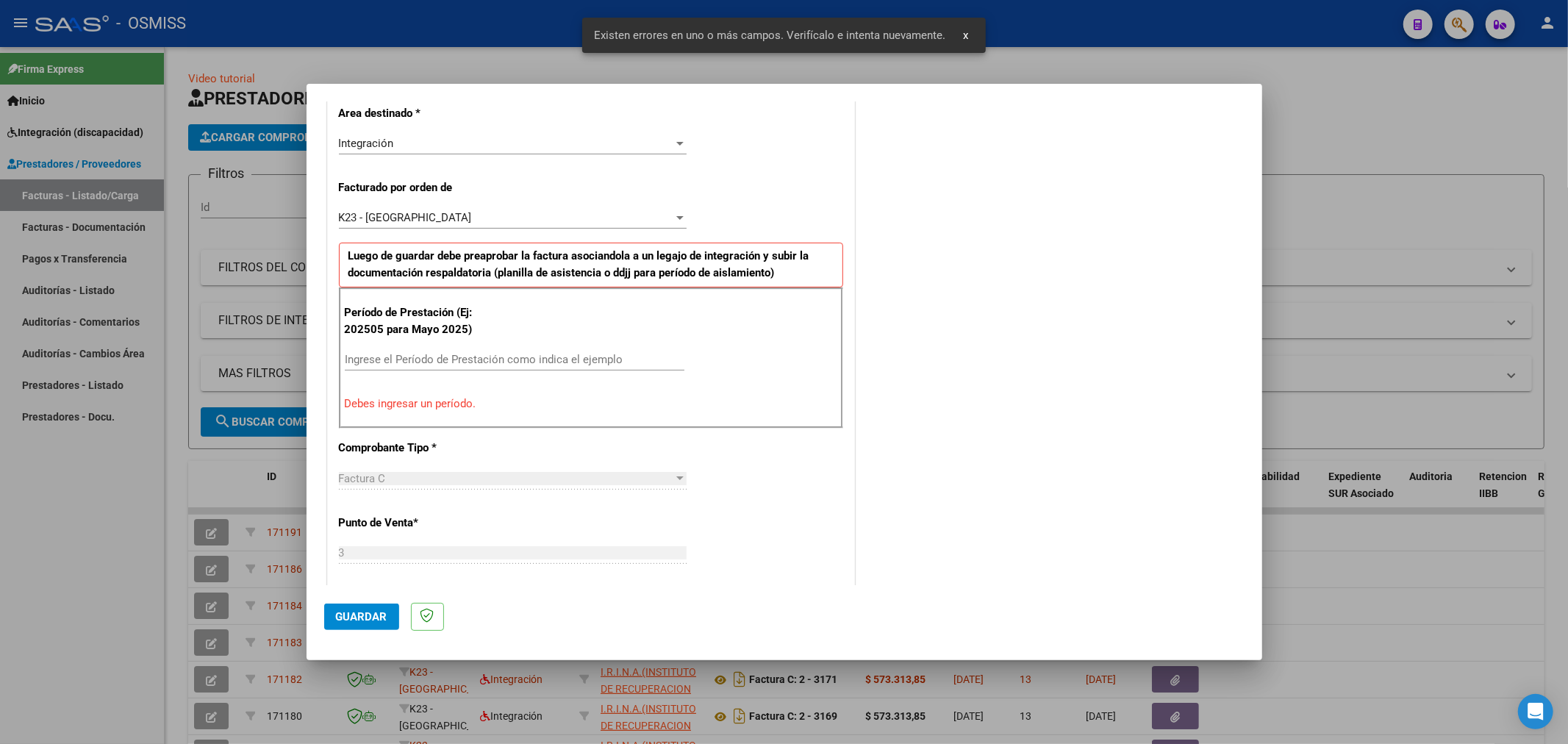
scroll to position [344, 0]
click at [500, 360] on input "Ingrese el Período de Prestación como indica el ejemplo" at bounding box center [514, 358] width 340 height 13
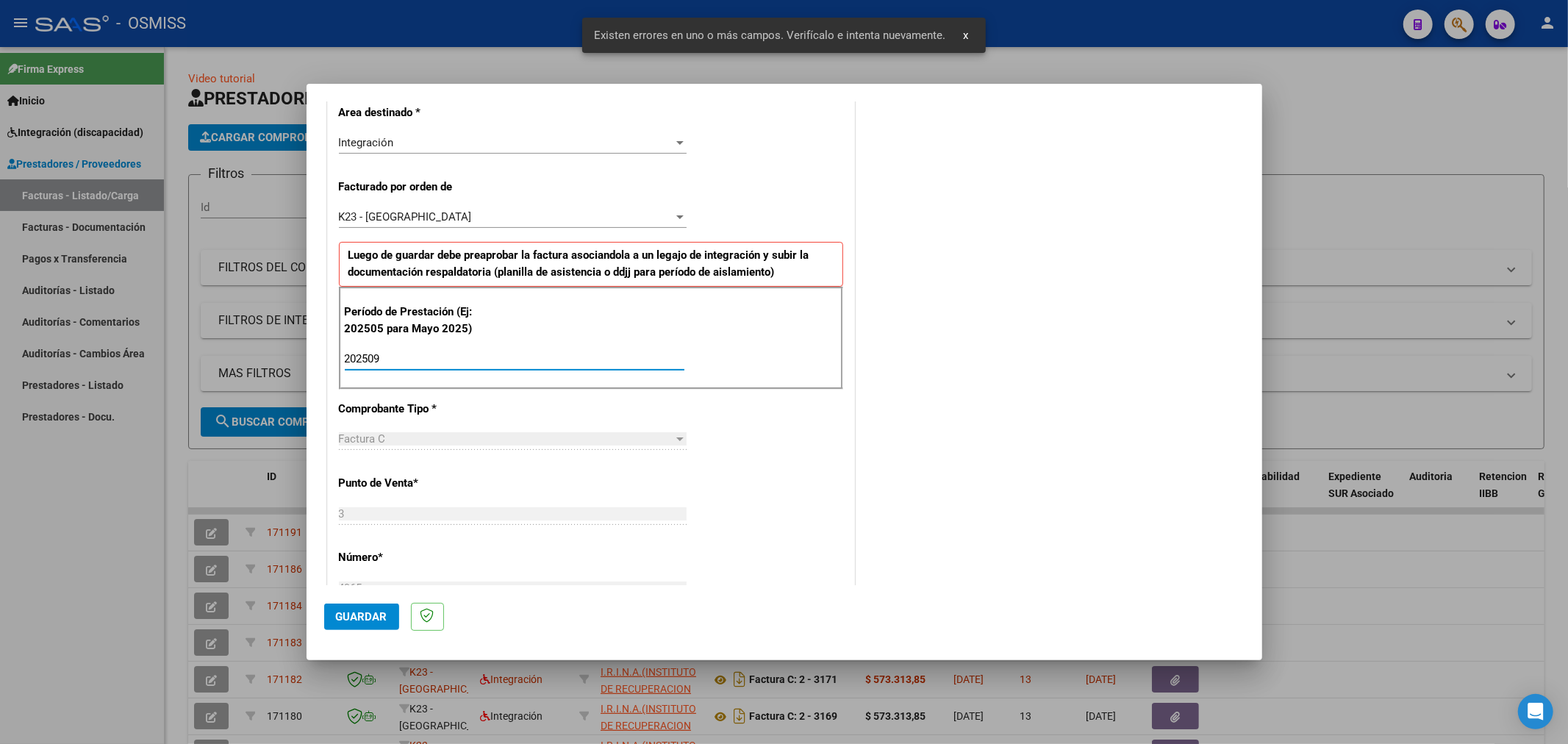
click at [363, 613] on span "Guardar" at bounding box center [362, 616] width 51 height 13
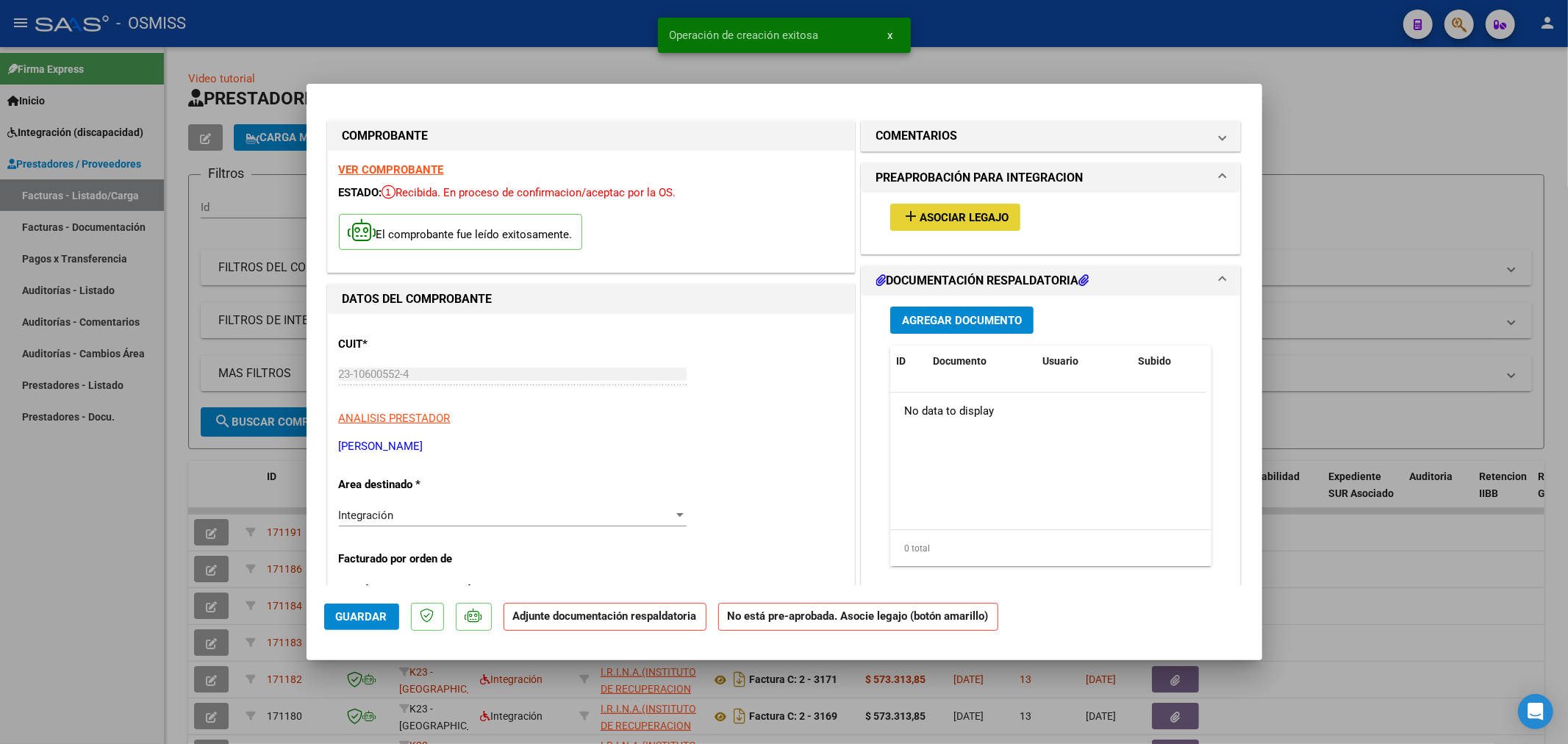
click at [956, 212] on span "Asociar Legajo" at bounding box center [964, 217] width 89 height 13
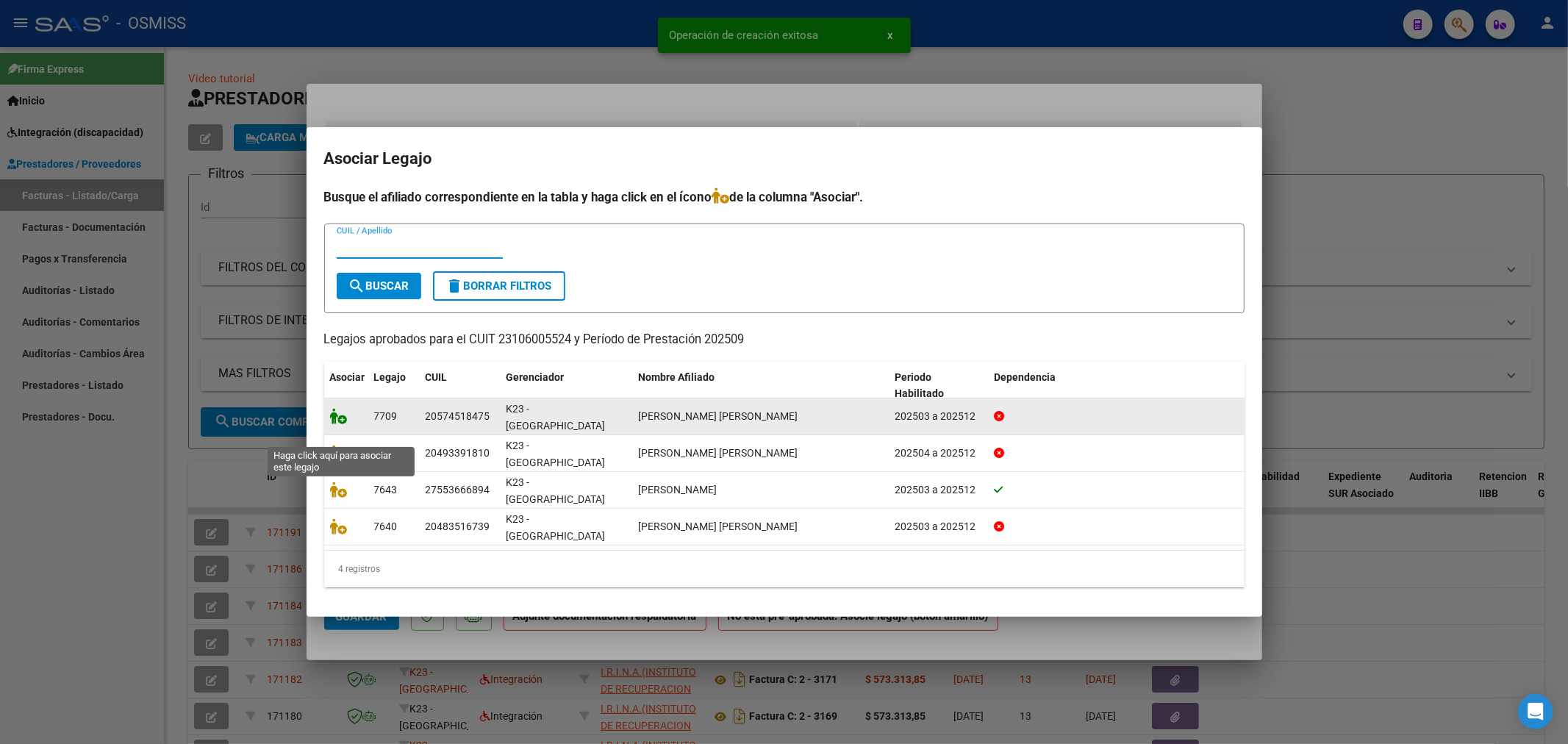
click at [338, 424] on icon at bounding box center [338, 415] width 17 height 16
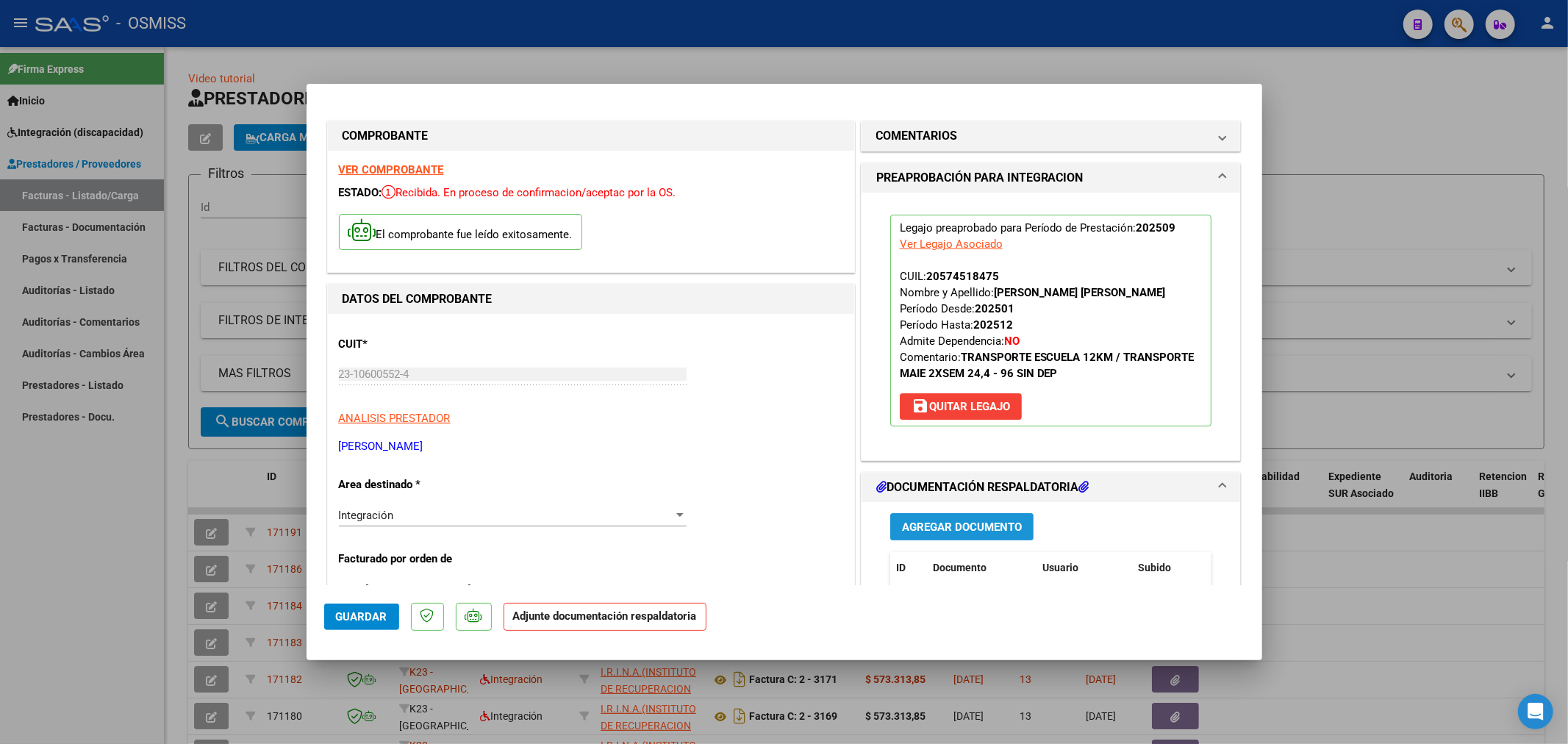
click at [936, 522] on span "Agregar Documento" at bounding box center [962, 526] width 120 height 13
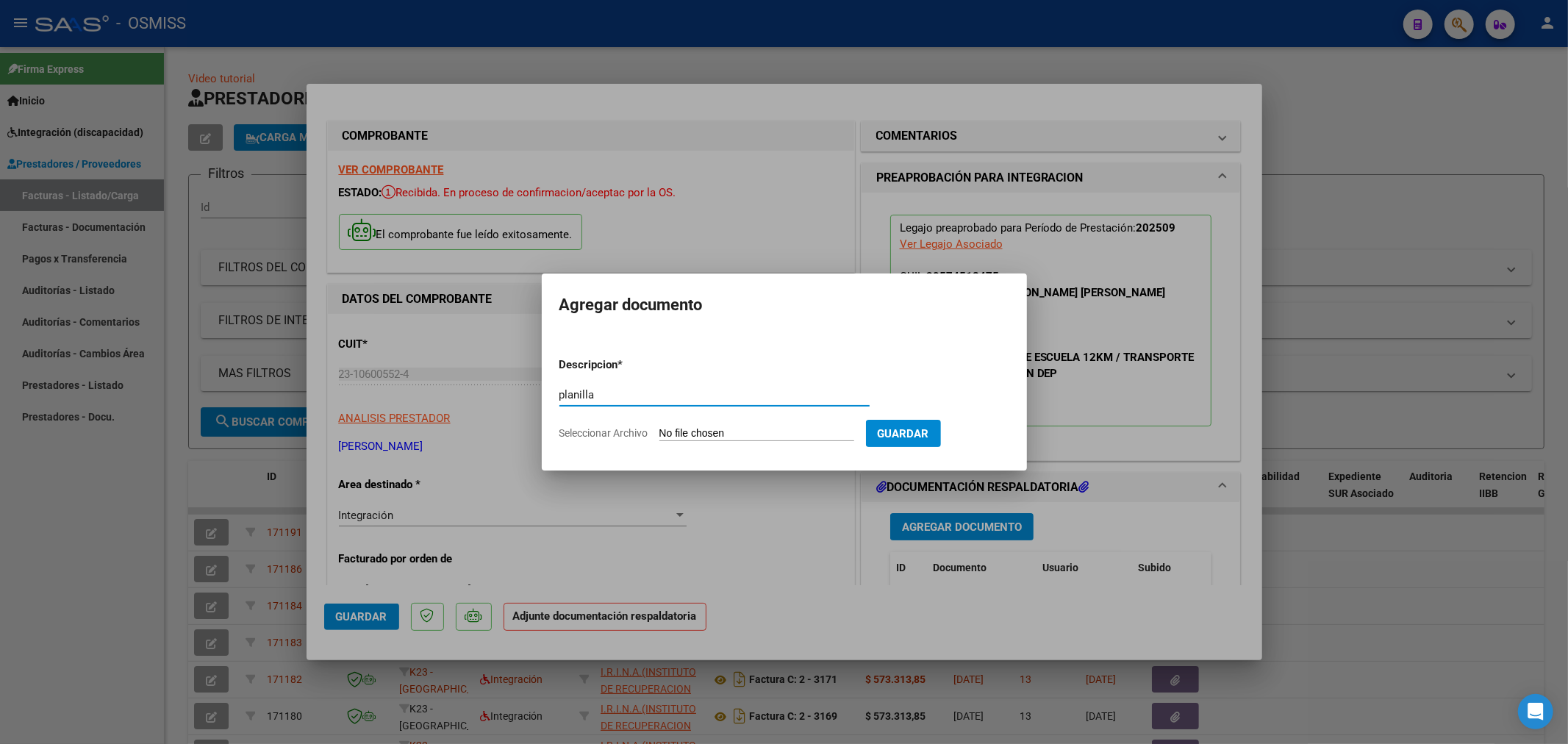
click at [700, 429] on input "Seleccionar Archivo" at bounding box center [757, 434] width 195 height 14
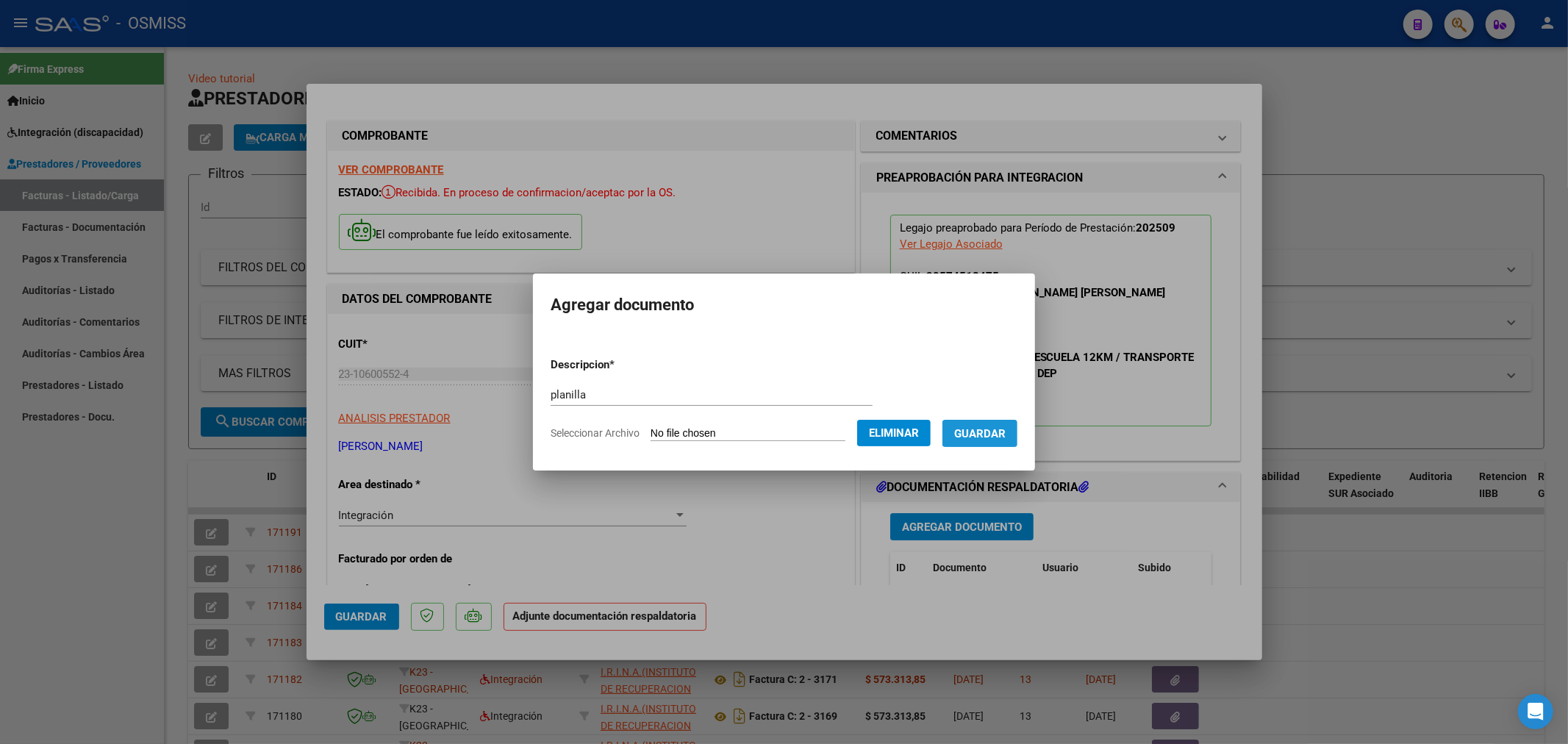
click at [1002, 439] on button "Guardar" at bounding box center [980, 433] width 75 height 27
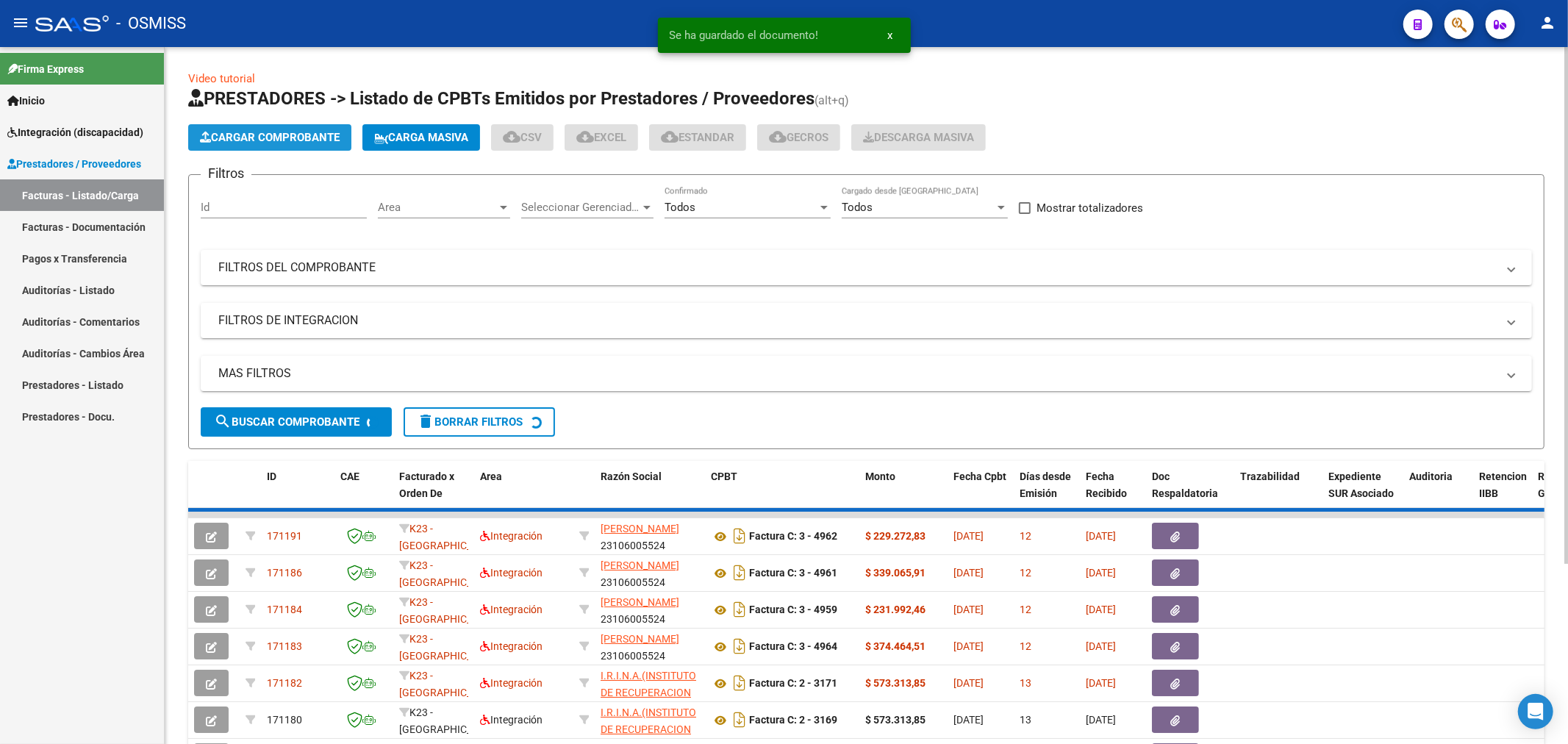
click at [263, 147] on button "Cargar Comprobante" at bounding box center [270, 137] width 163 height 26
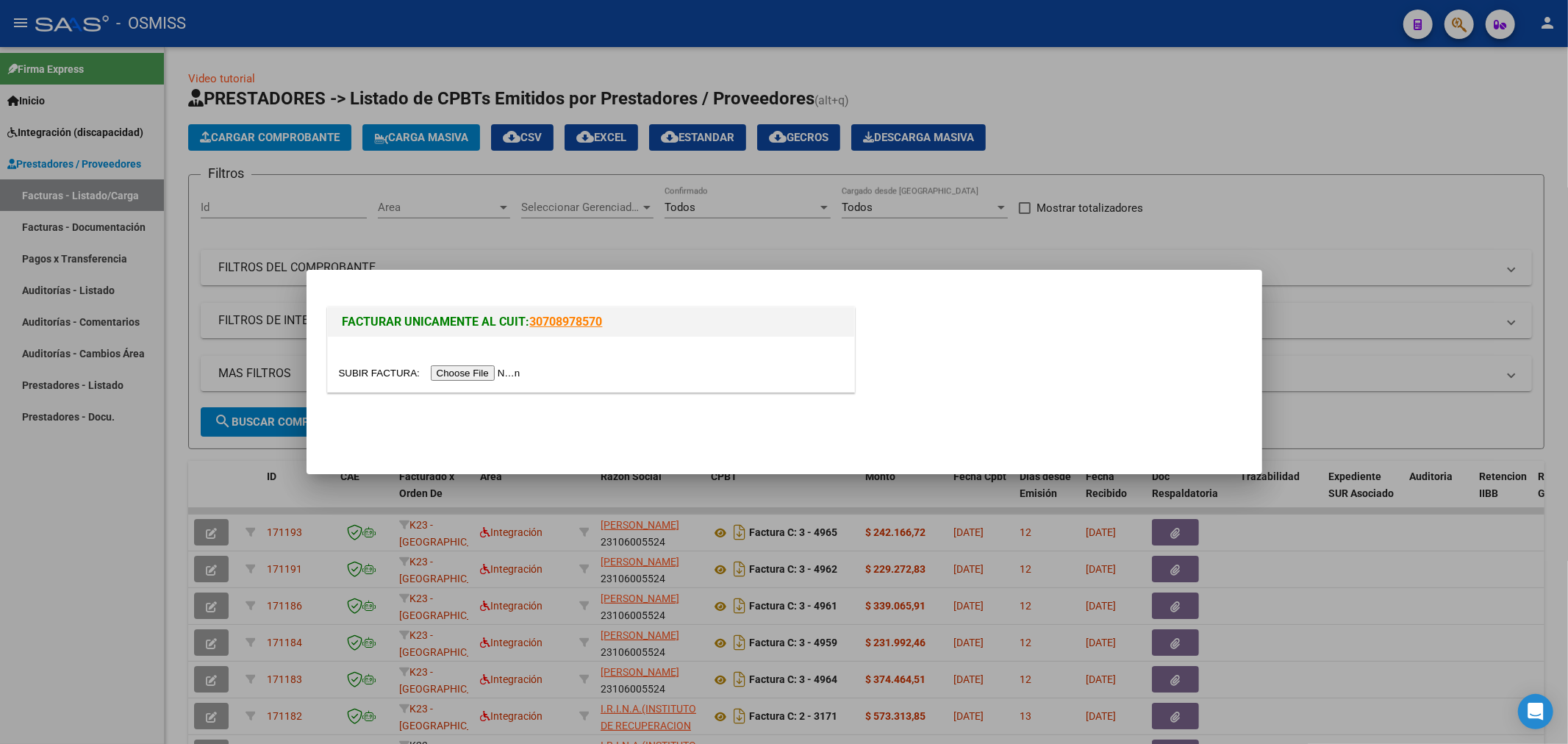
click at [474, 378] on input "file" at bounding box center [432, 373] width 186 height 15
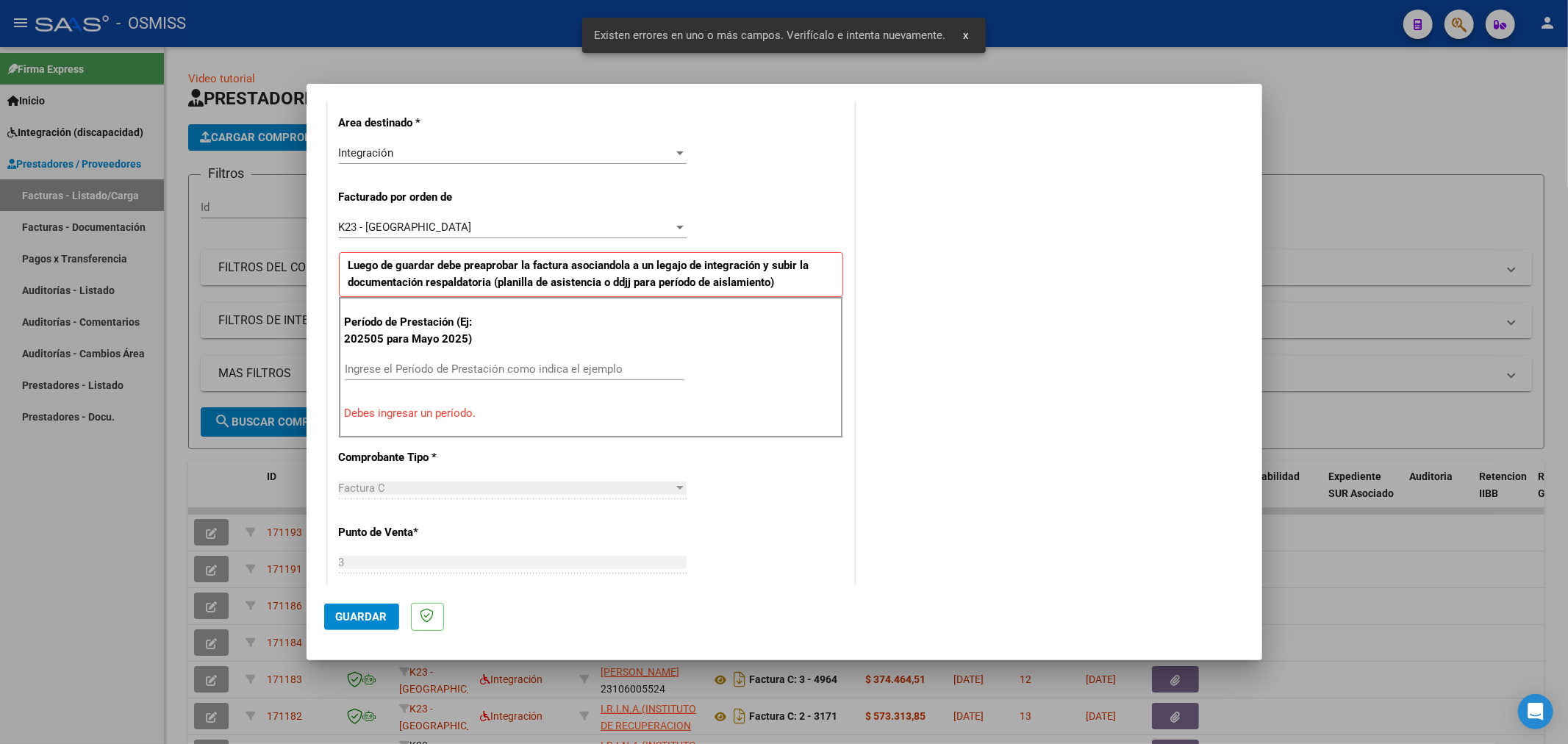
scroll to position [344, 0]
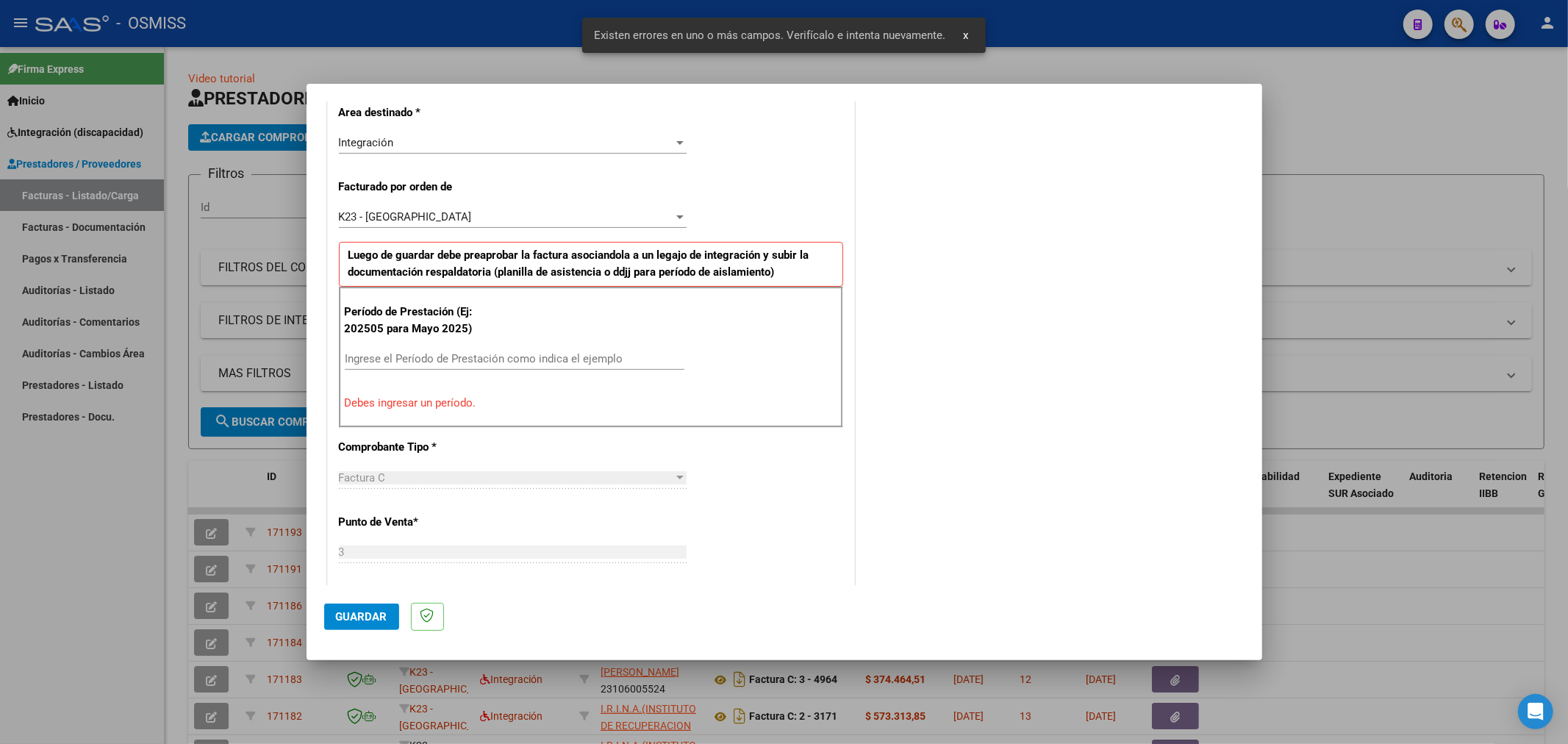
click at [437, 352] on input "Ingrese el Período de Prestación como indica el ejemplo" at bounding box center [514, 358] width 340 height 13
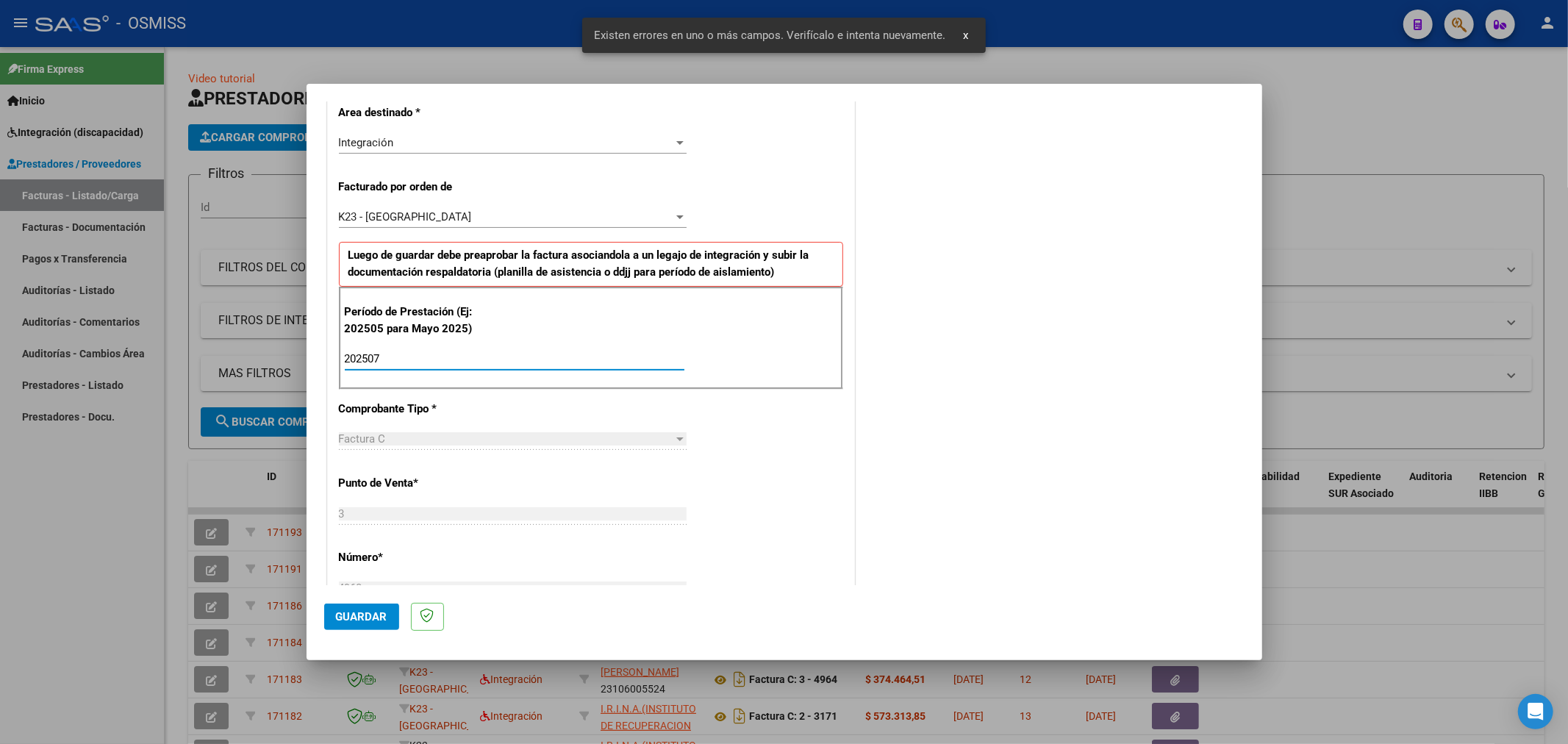
click at [368, 606] on button "Guardar" at bounding box center [362, 616] width 75 height 26
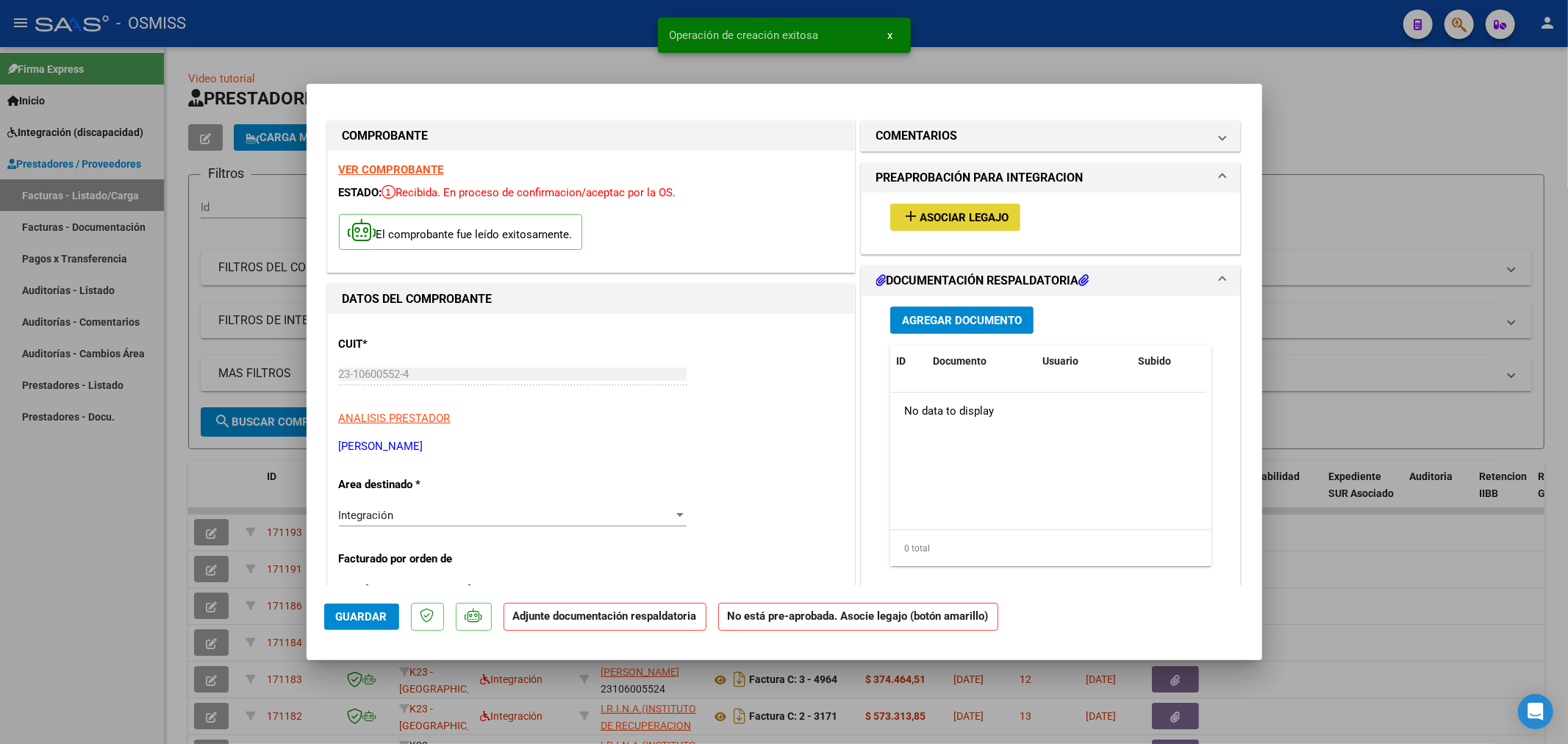
click at [930, 216] on span "Asociar Legajo" at bounding box center [964, 217] width 89 height 13
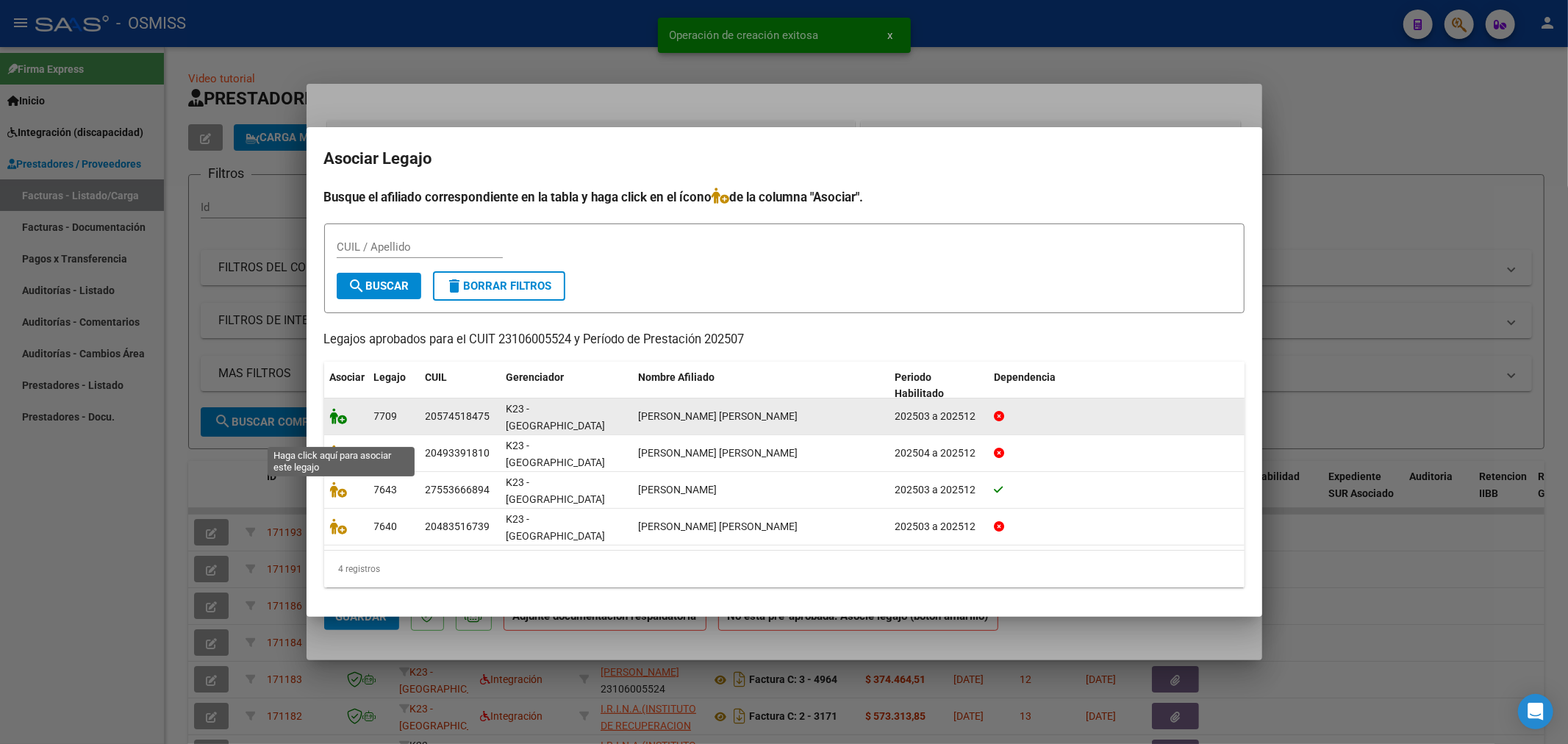
click at [342, 424] on icon at bounding box center [338, 415] width 17 height 16
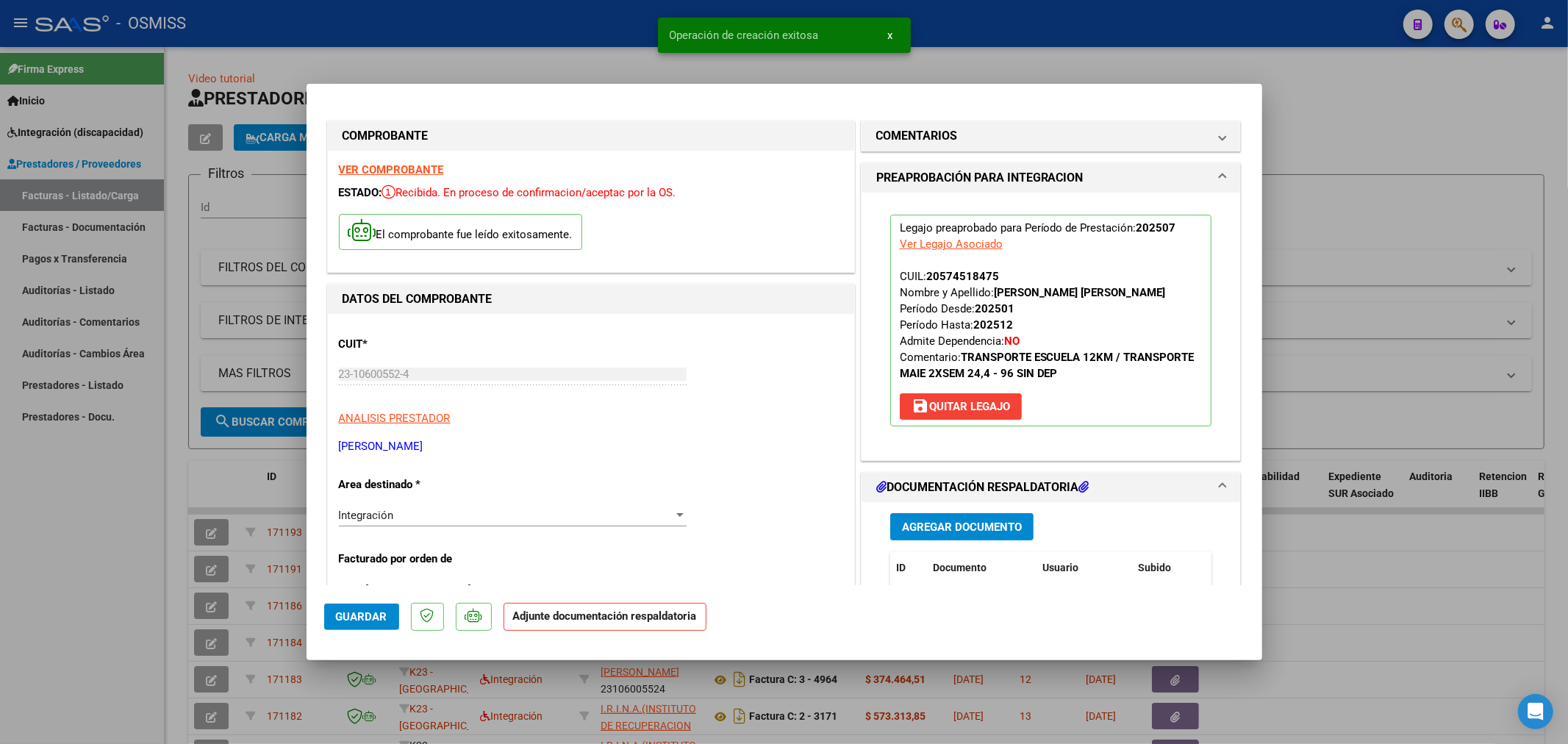
click at [986, 519] on button "Agregar Documento" at bounding box center [962, 526] width 144 height 27
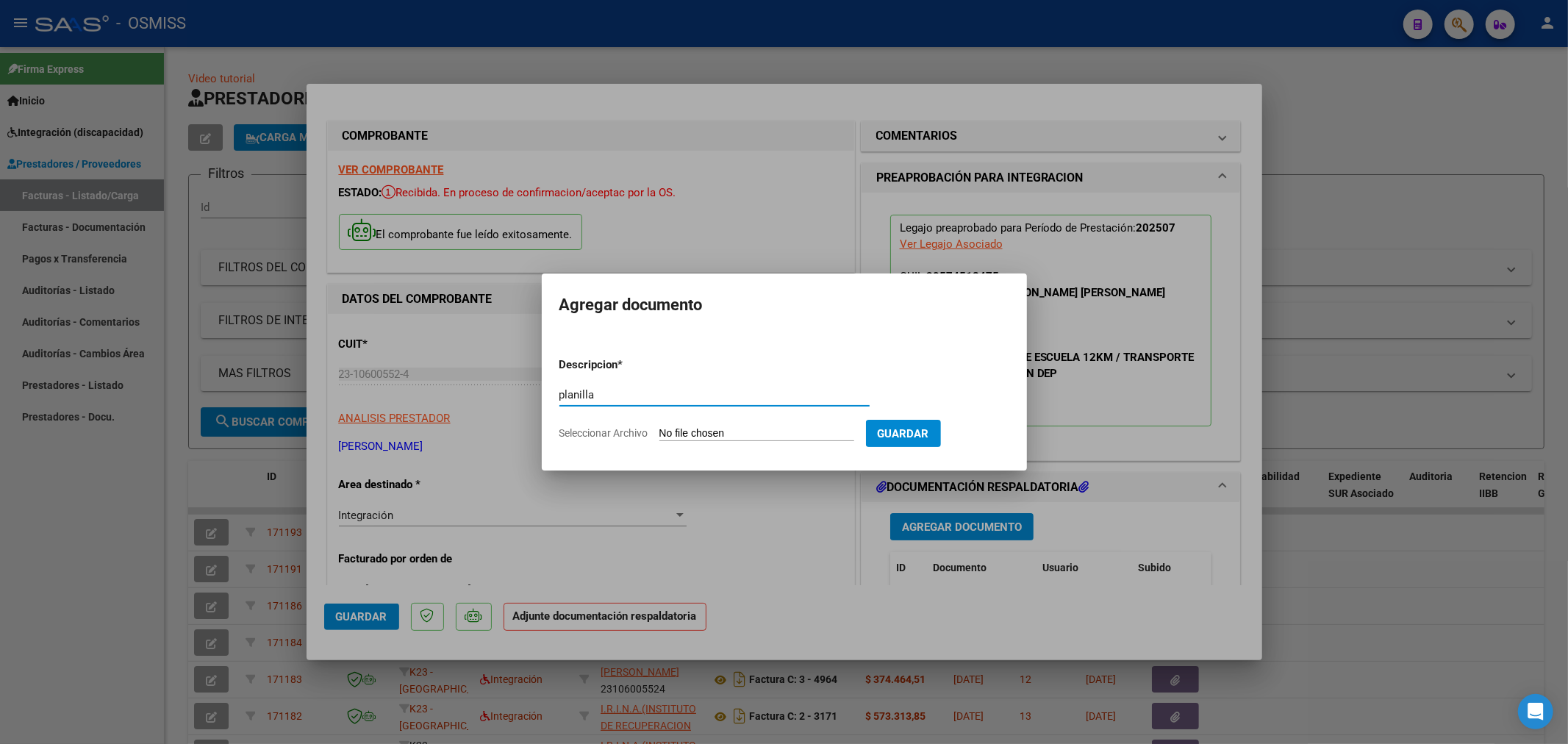
click at [728, 437] on input "Seleccionar Archivo" at bounding box center [757, 434] width 195 height 14
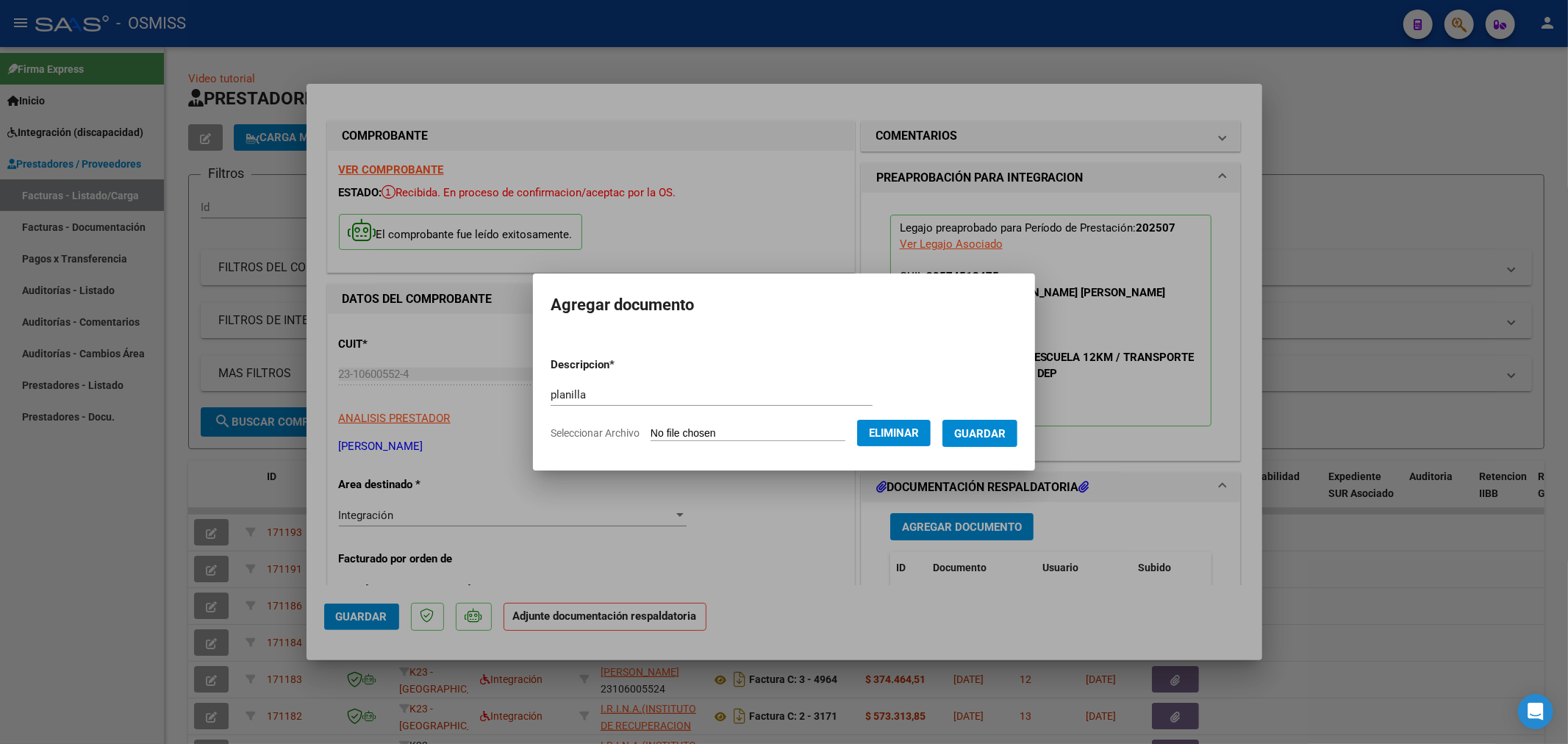
click at [995, 432] on span "Guardar" at bounding box center [980, 433] width 51 height 13
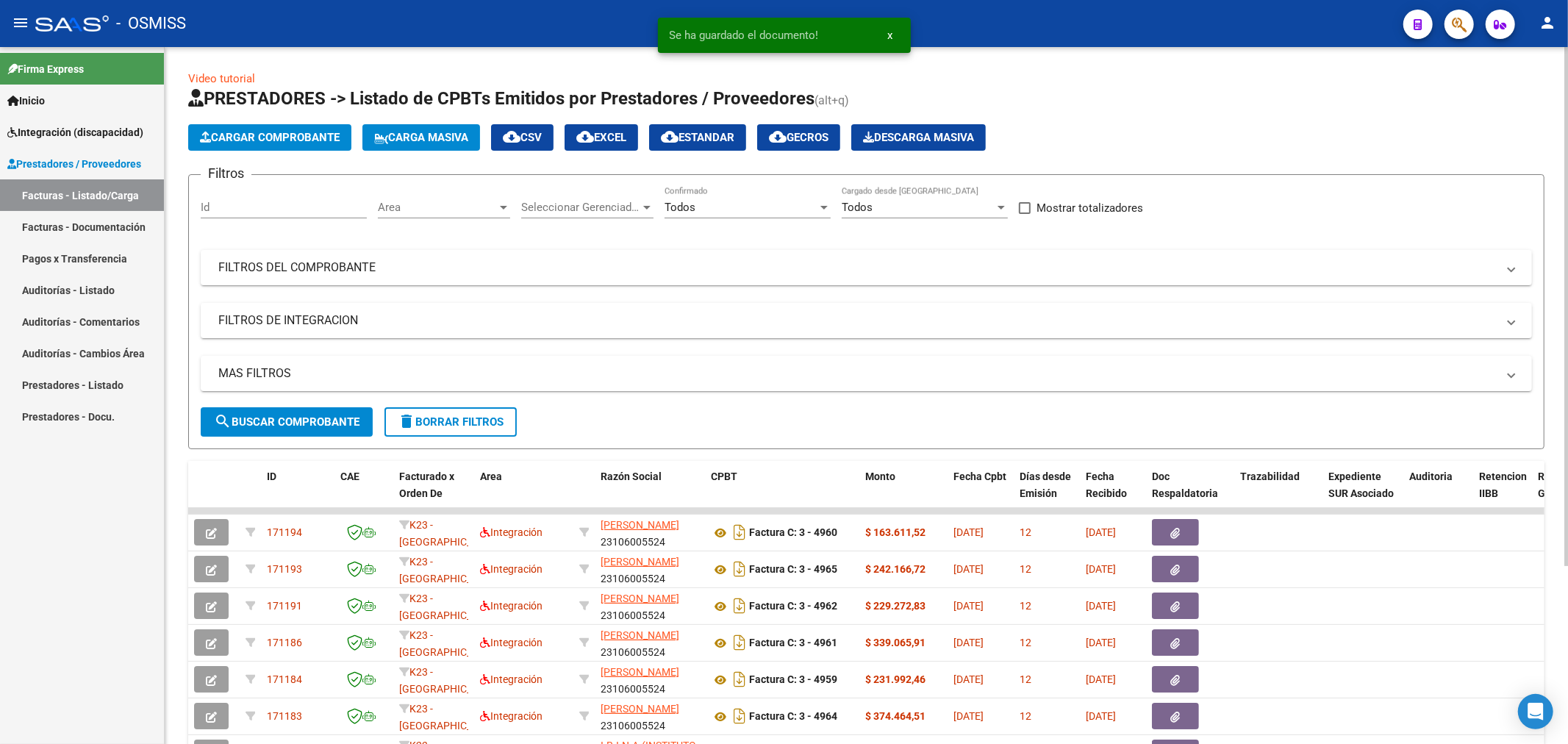
click at [326, 138] on span "Cargar Comprobante" at bounding box center [269, 137] width 140 height 13
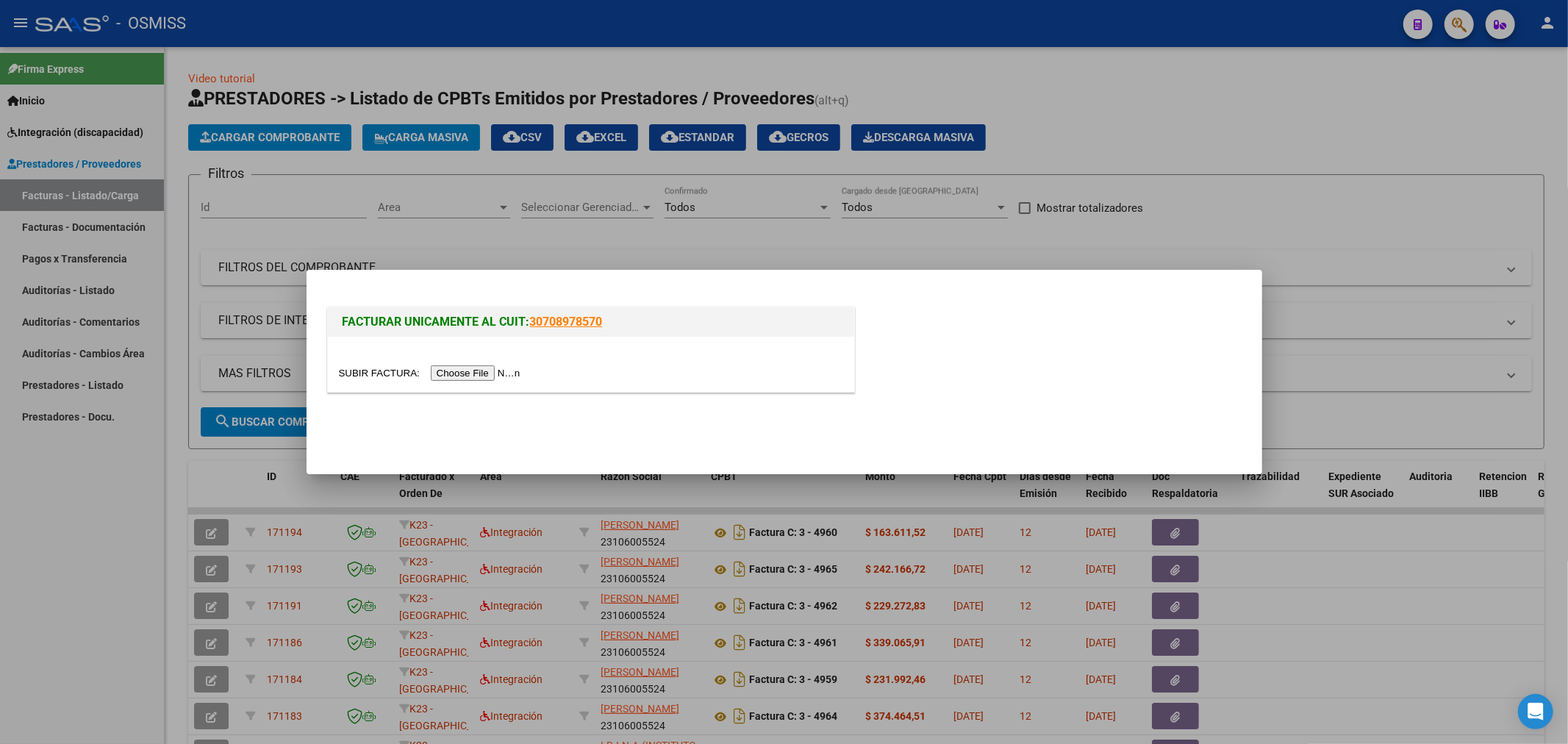
click at [467, 377] on input "file" at bounding box center [432, 373] width 186 height 15
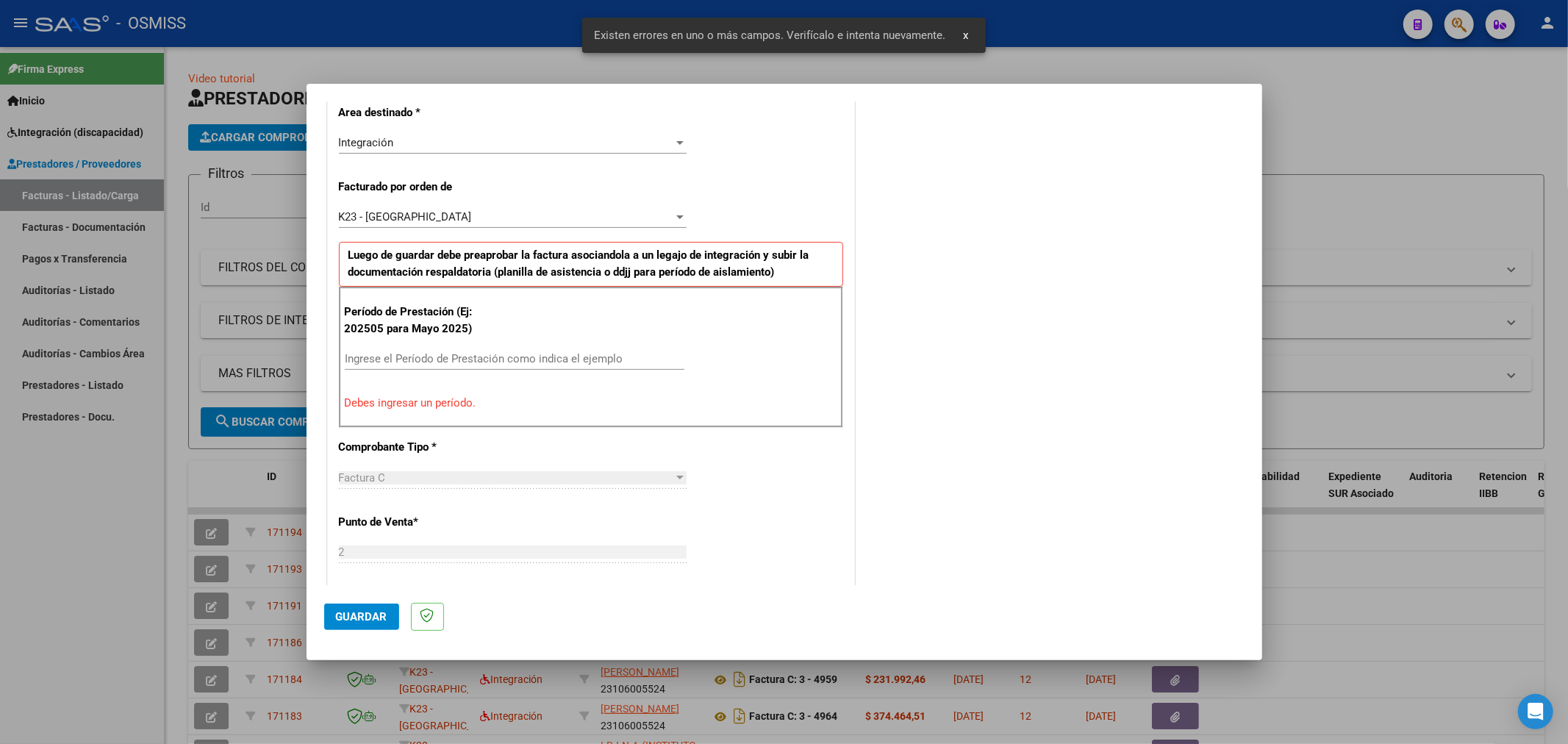
scroll to position [426, 0]
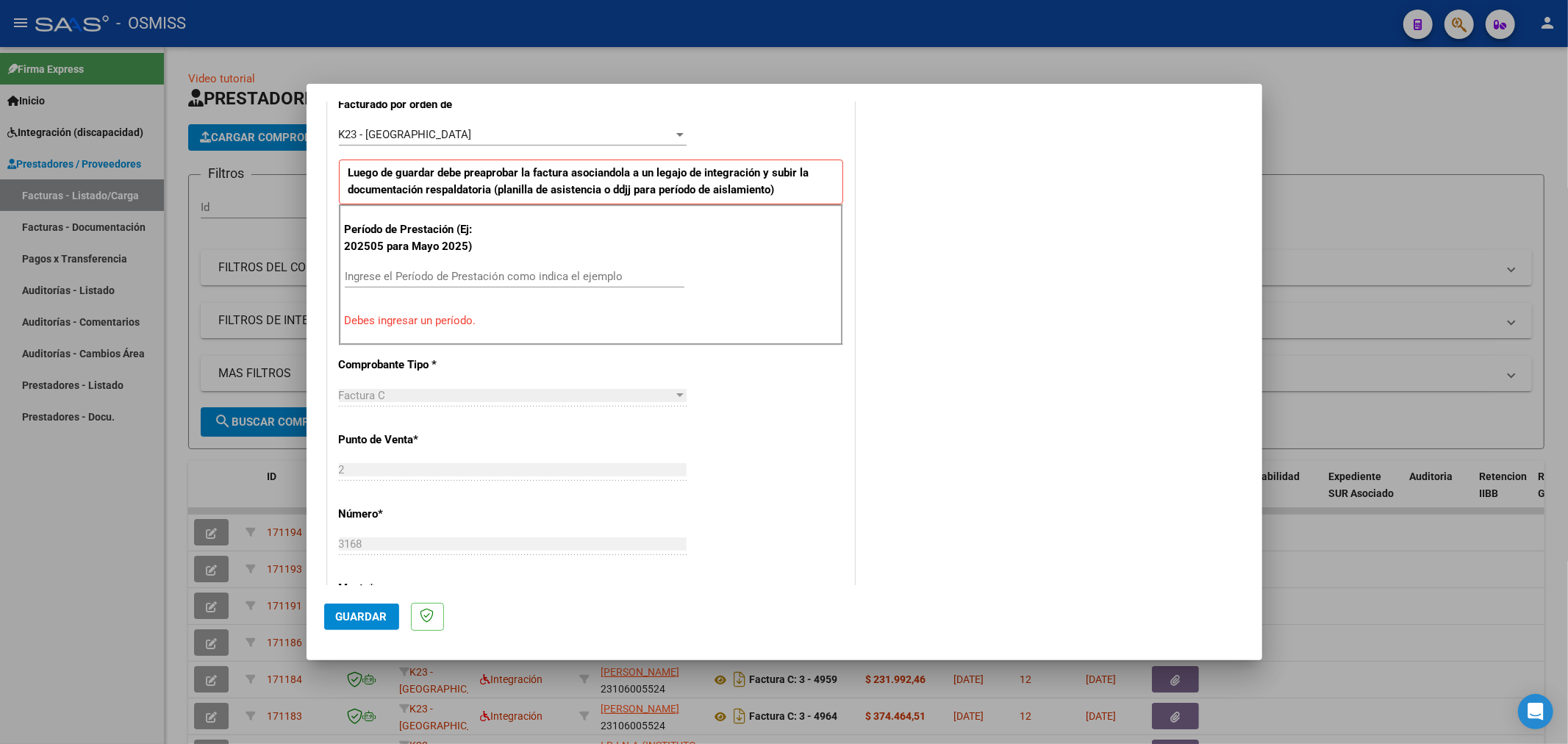
click at [491, 273] on input "Ingrese el Período de Prestación como indica el ejemplo" at bounding box center [514, 276] width 340 height 13
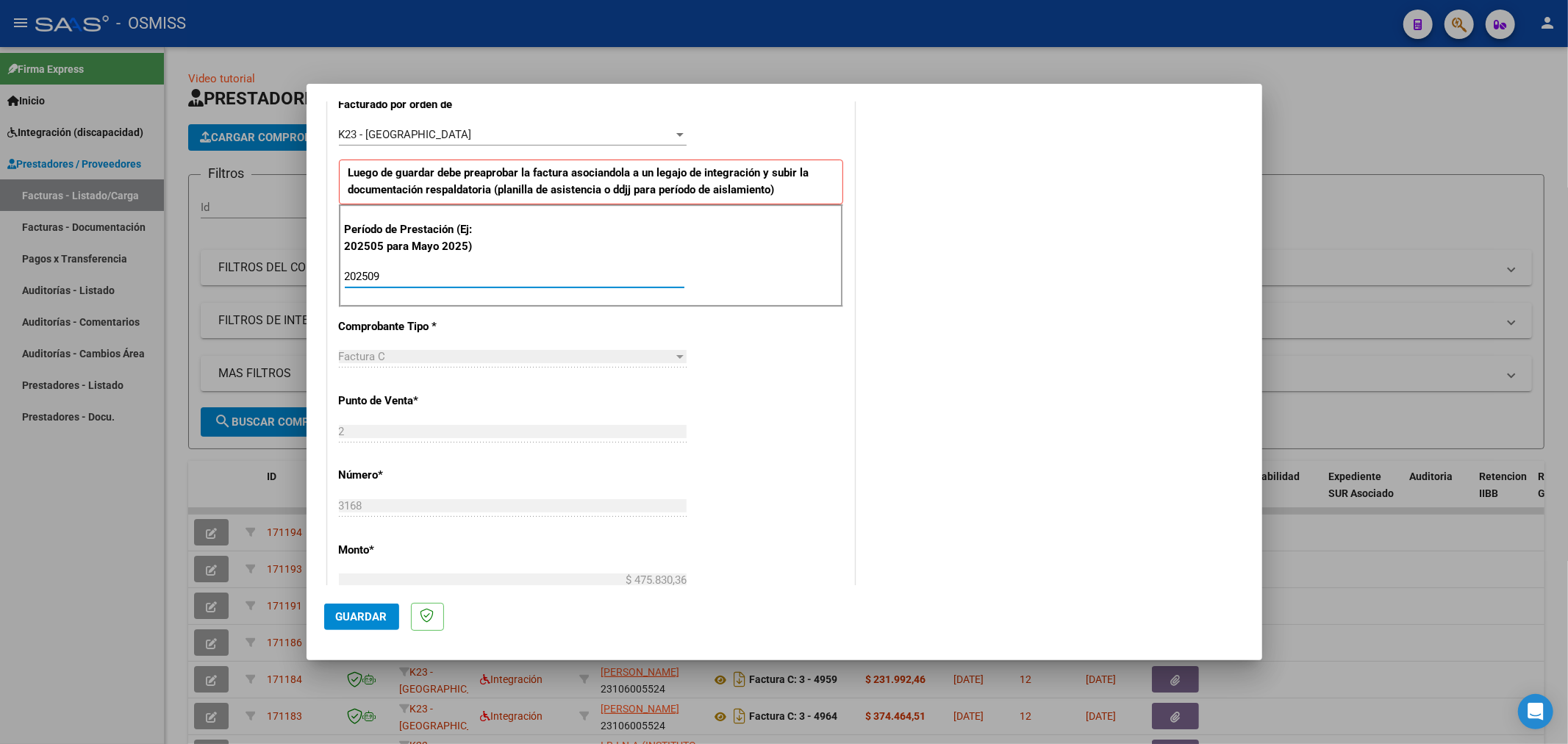
click at [362, 616] on span "Guardar" at bounding box center [362, 616] width 51 height 13
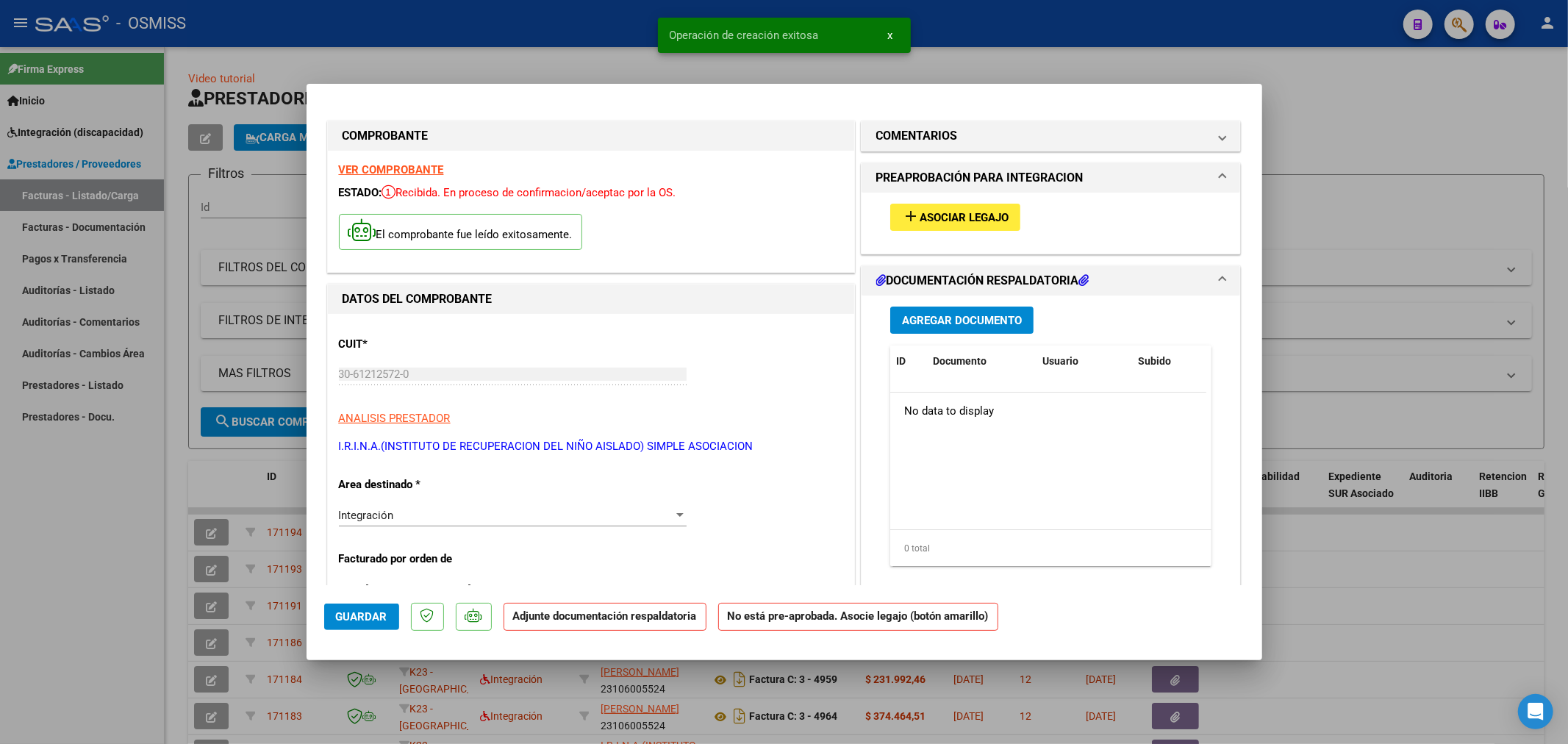
click at [945, 216] on span "Asociar Legajo" at bounding box center [964, 217] width 89 height 13
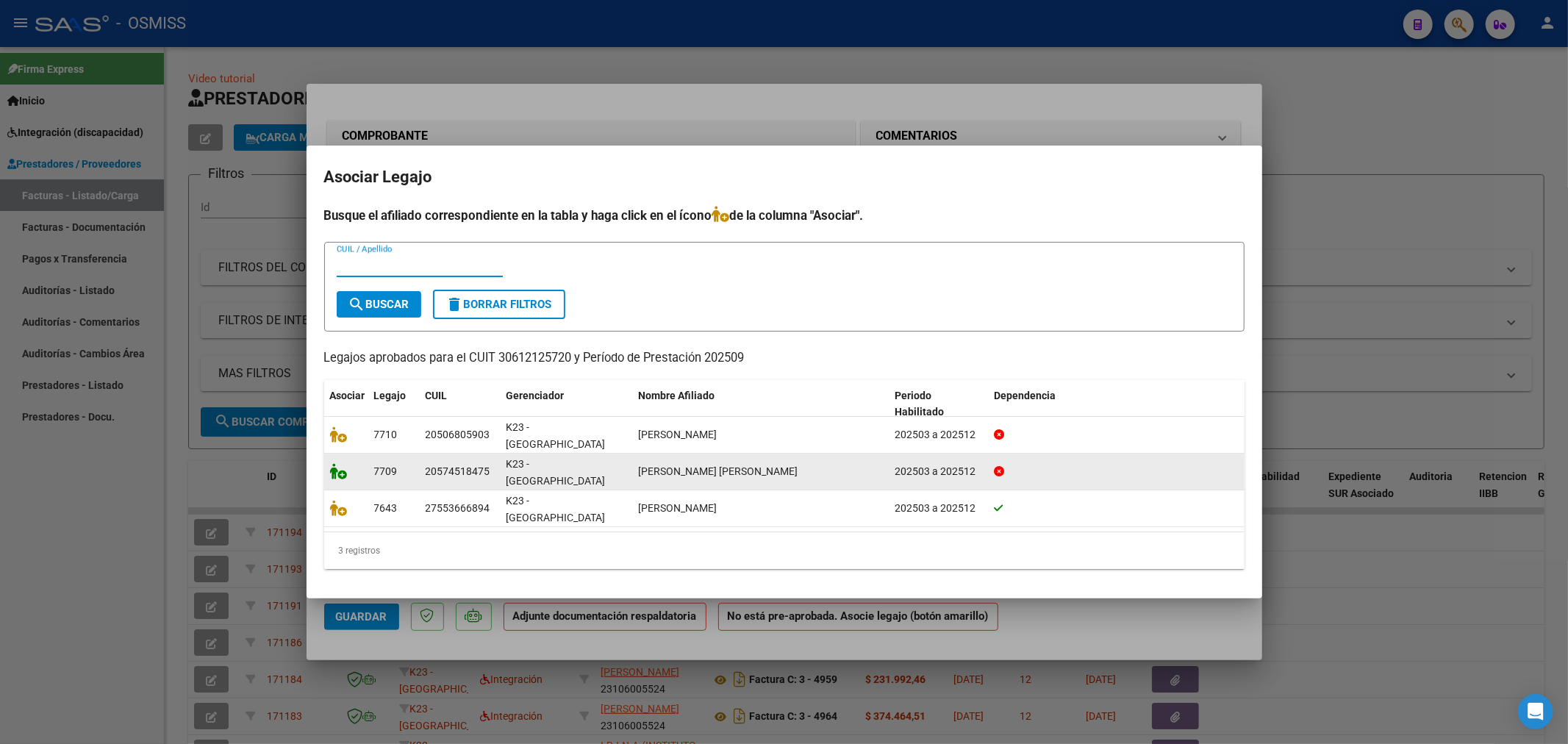
click at [333, 467] on icon at bounding box center [338, 470] width 17 height 16
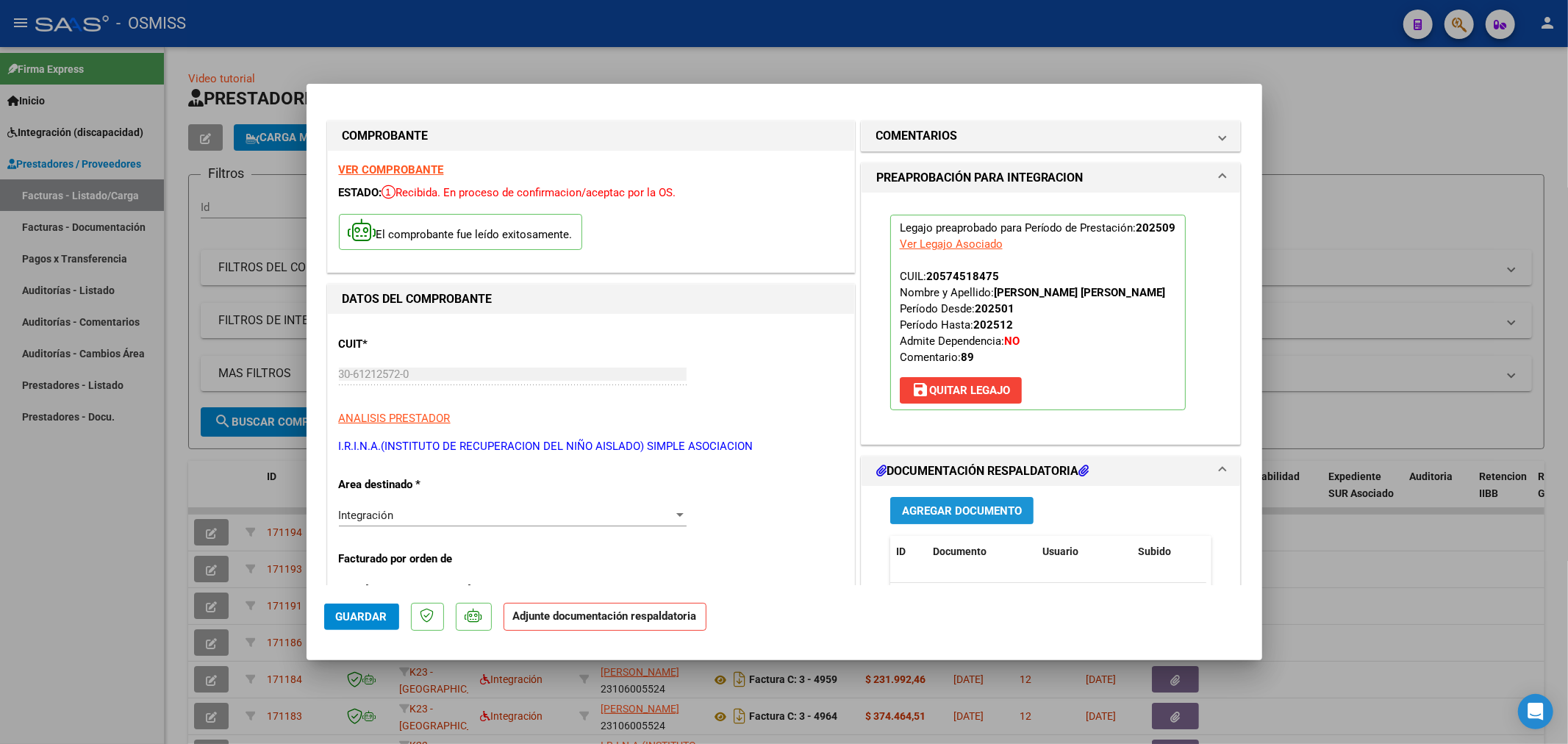
click at [957, 503] on button "Agregar Documento" at bounding box center [962, 510] width 144 height 27
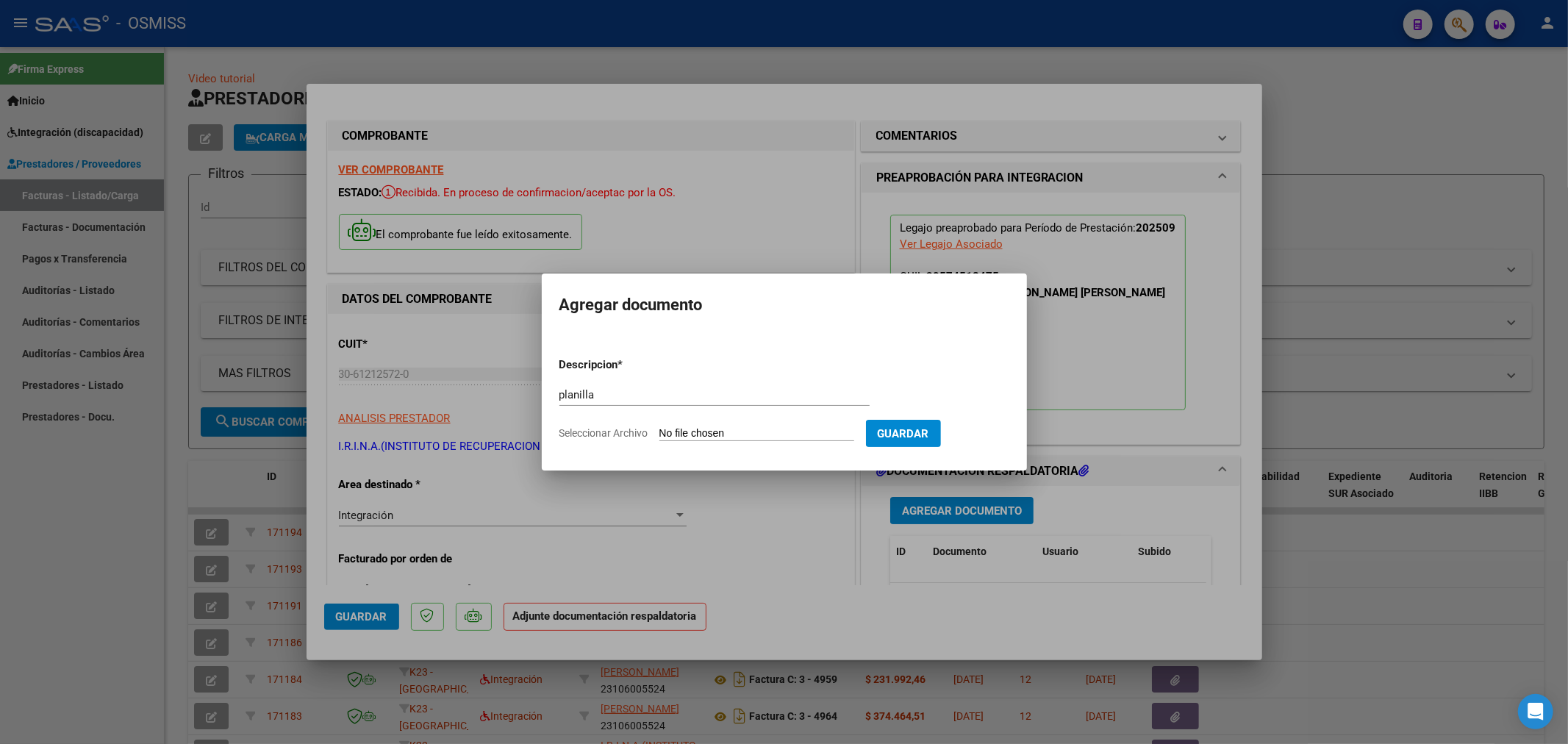
click at [703, 436] on input "Seleccionar Archivo" at bounding box center [757, 434] width 195 height 14
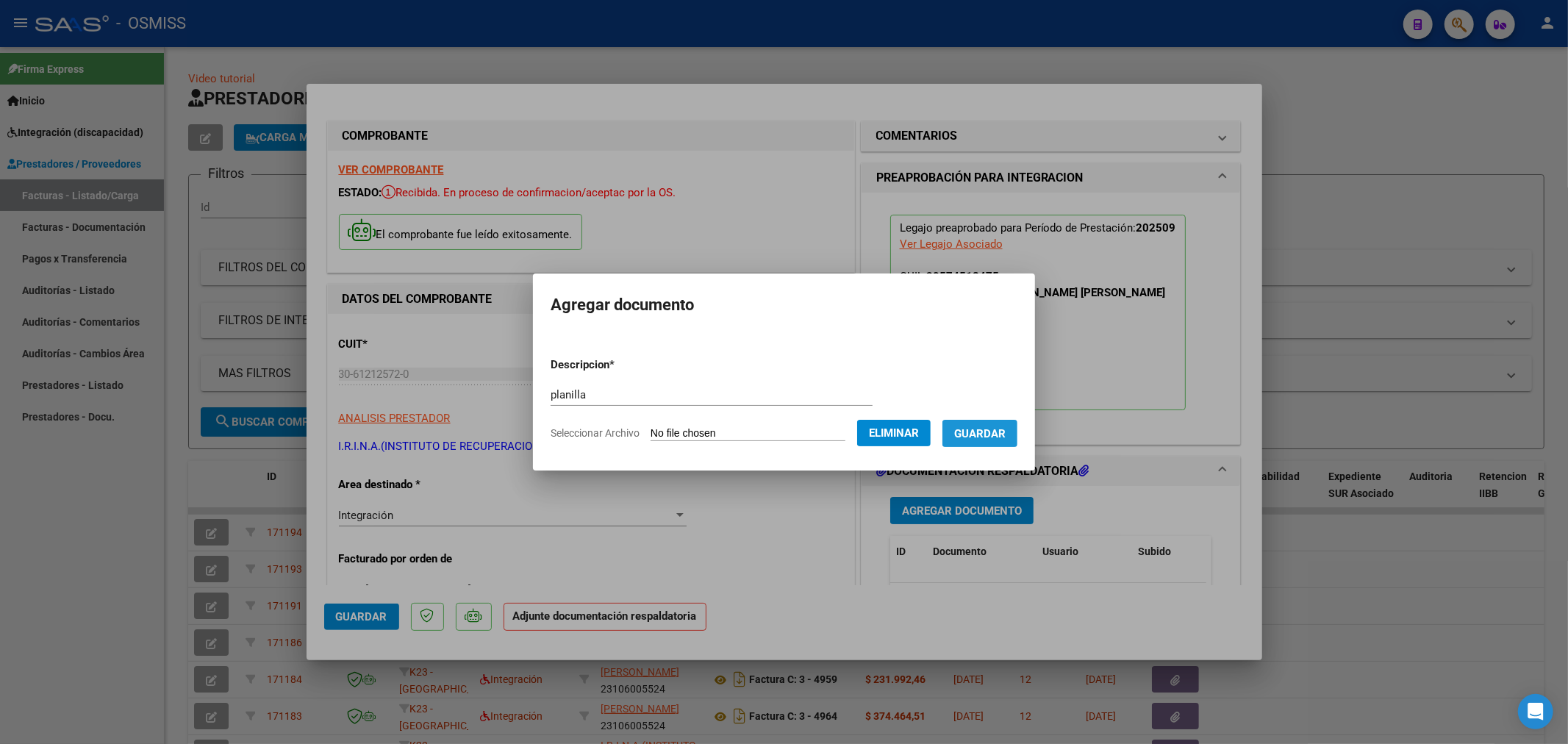
click at [997, 437] on span "Guardar" at bounding box center [980, 433] width 51 height 13
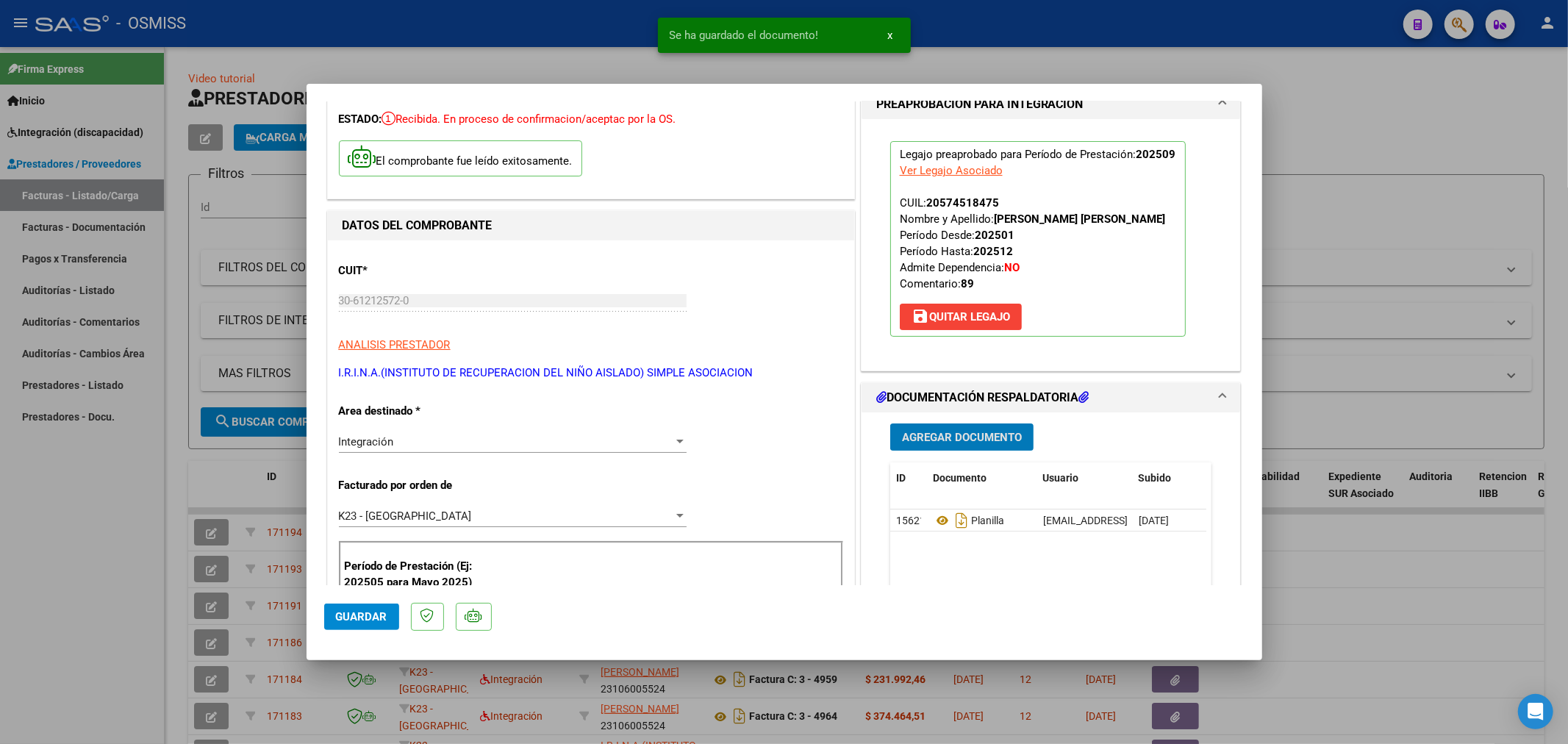
scroll to position [163, 0]
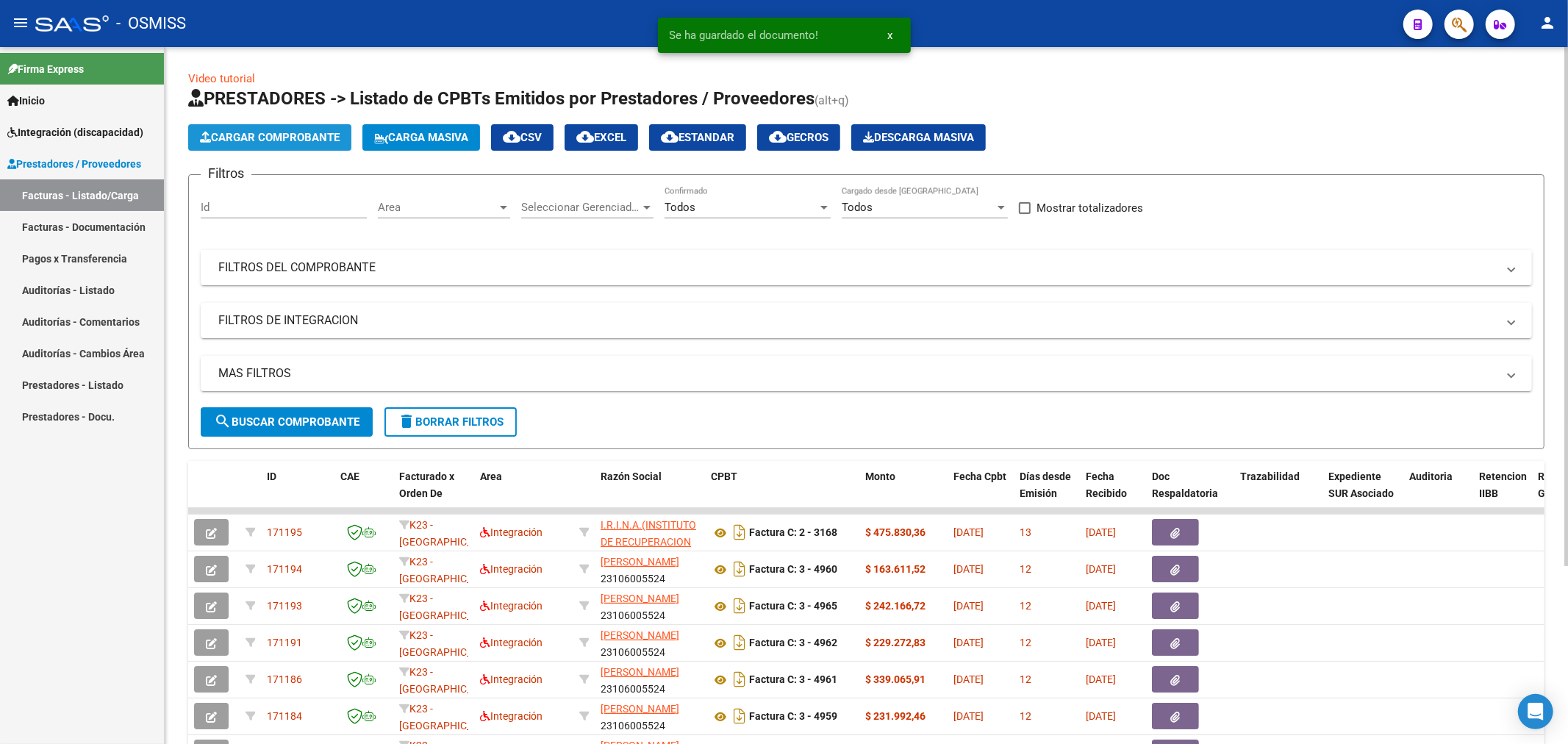
click at [228, 138] on span "Cargar Comprobante" at bounding box center [269, 137] width 140 height 13
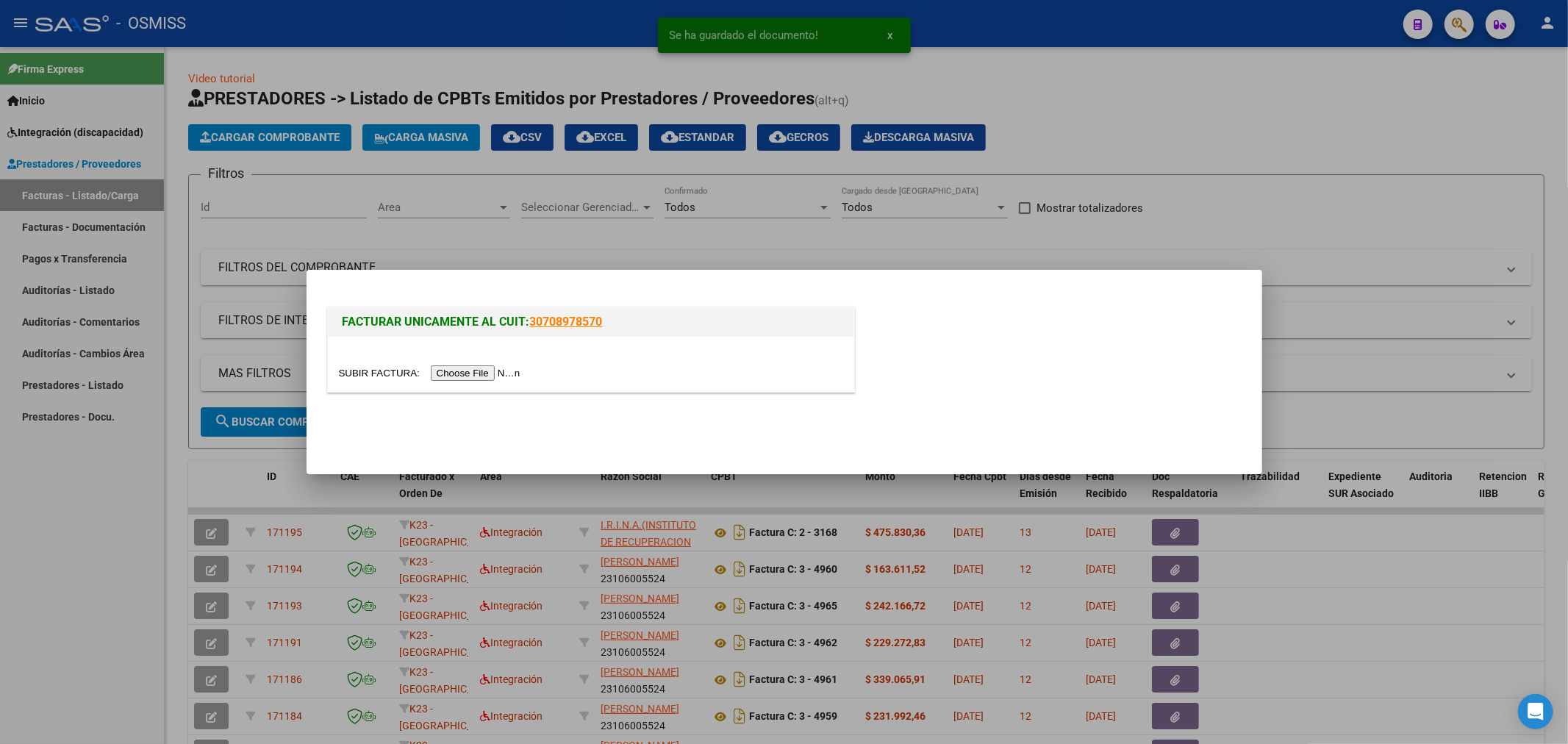
click at [442, 379] on input "file" at bounding box center [432, 373] width 186 height 15
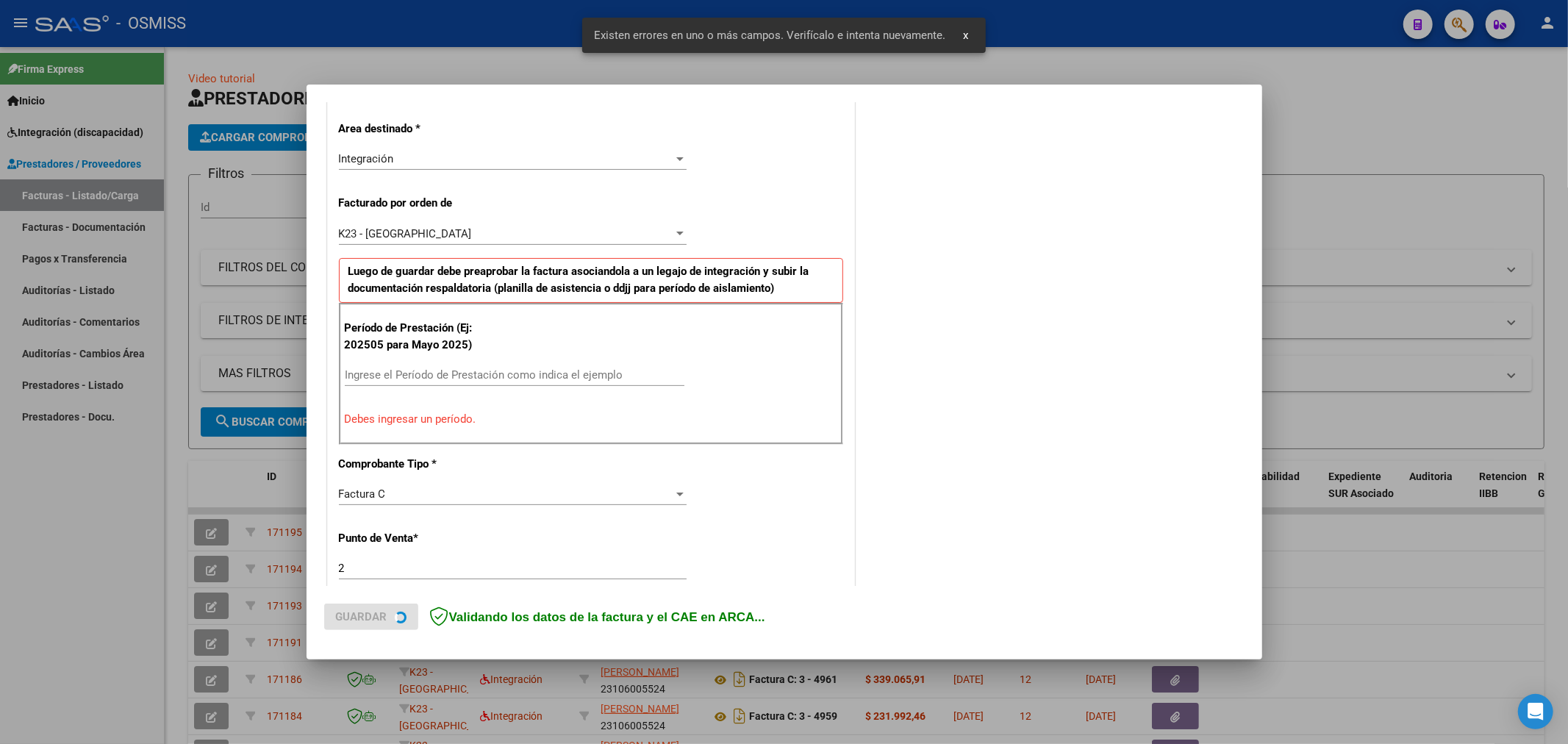
scroll to position [344, 0]
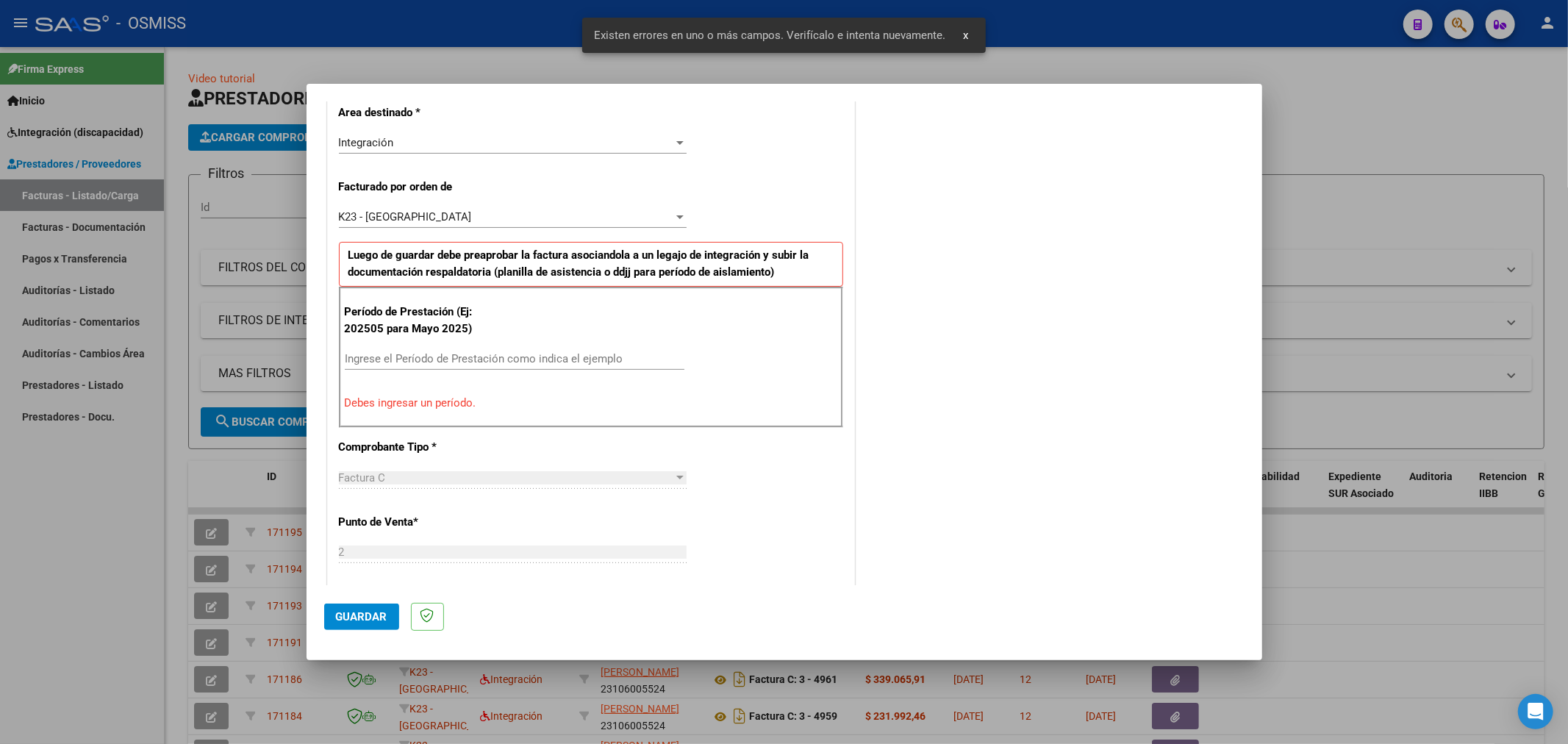
click at [498, 356] on input "Ingrese el Período de Prestación como indica el ejemplo" at bounding box center [514, 358] width 340 height 13
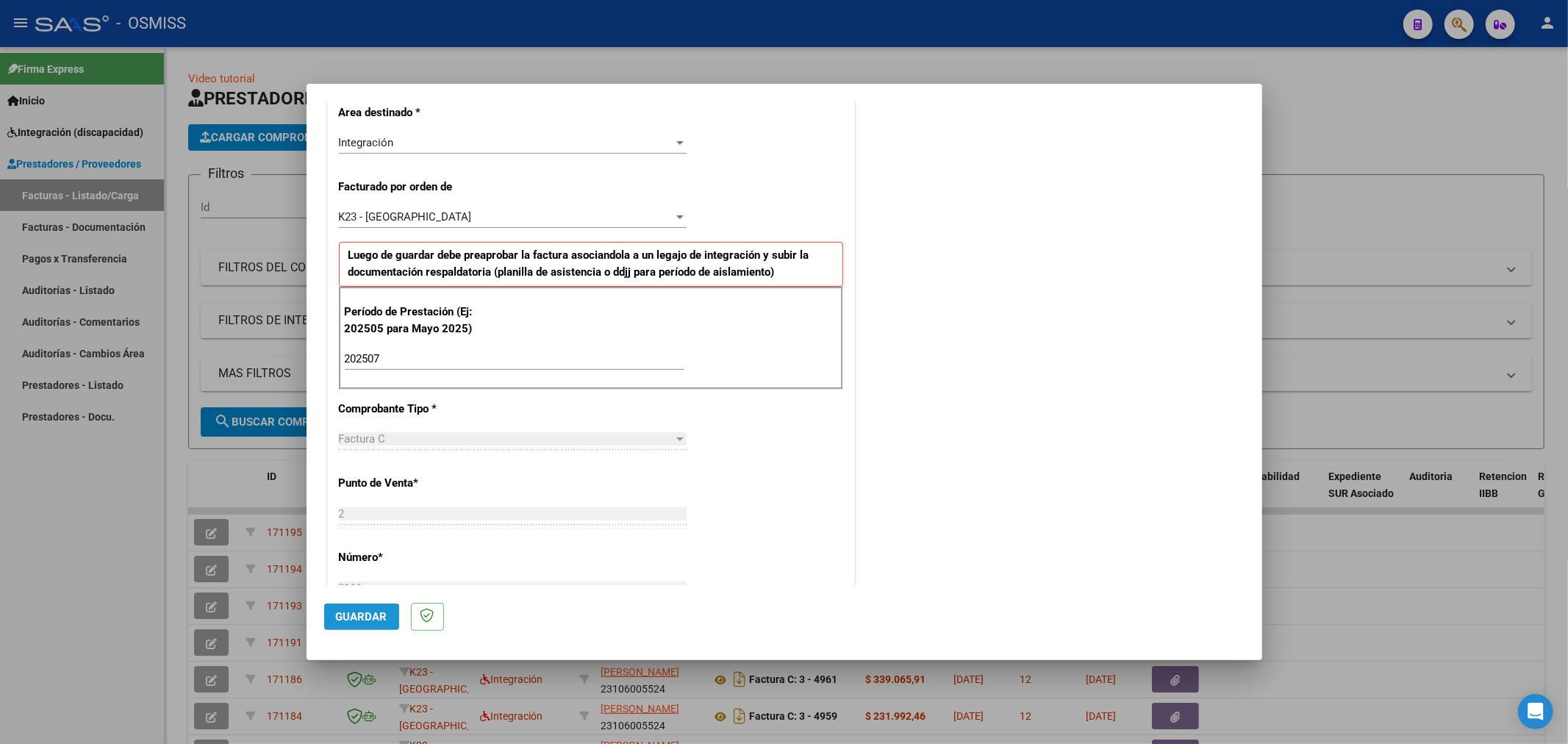
click at [356, 623] on button "Guardar" at bounding box center [362, 616] width 75 height 26
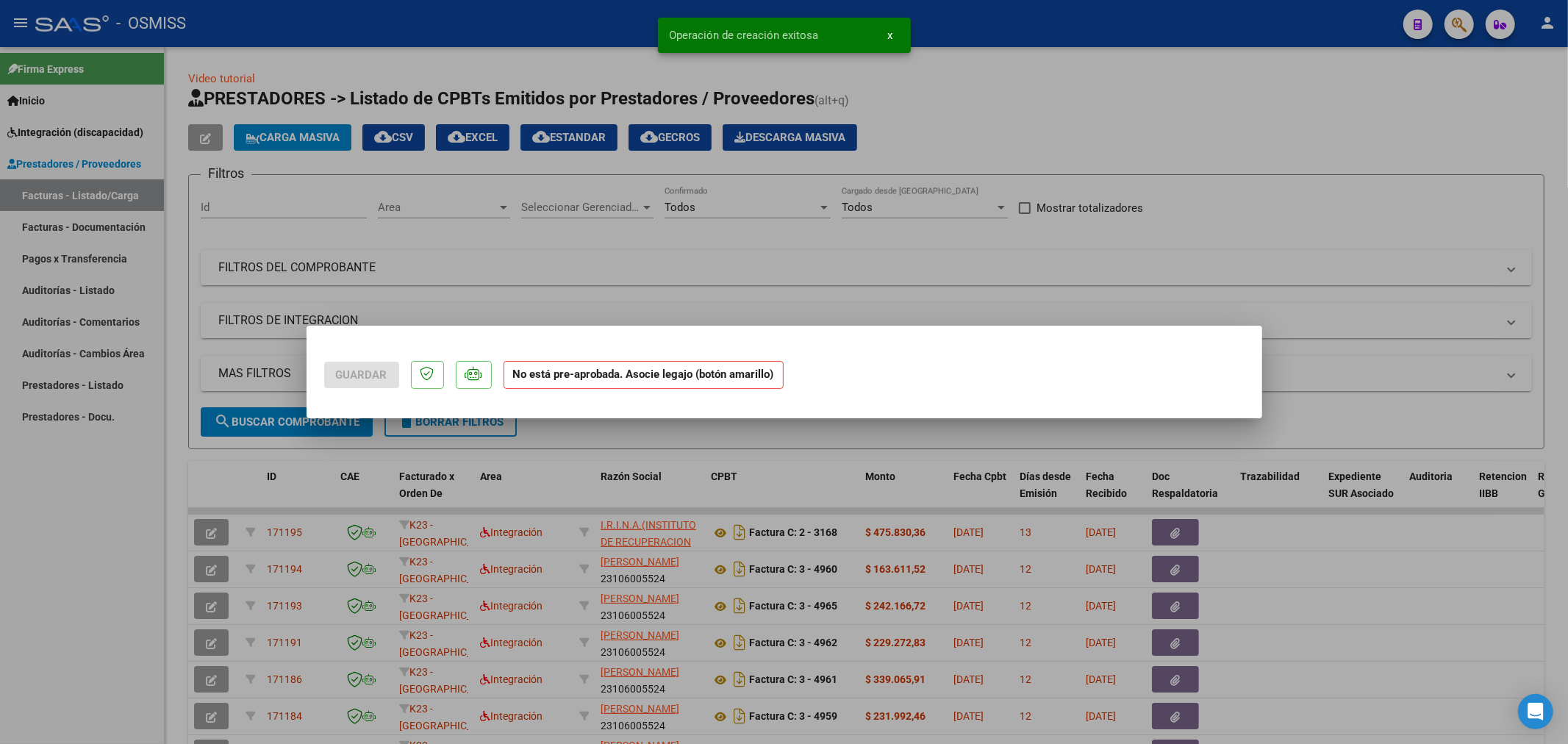
scroll to position [0, 0]
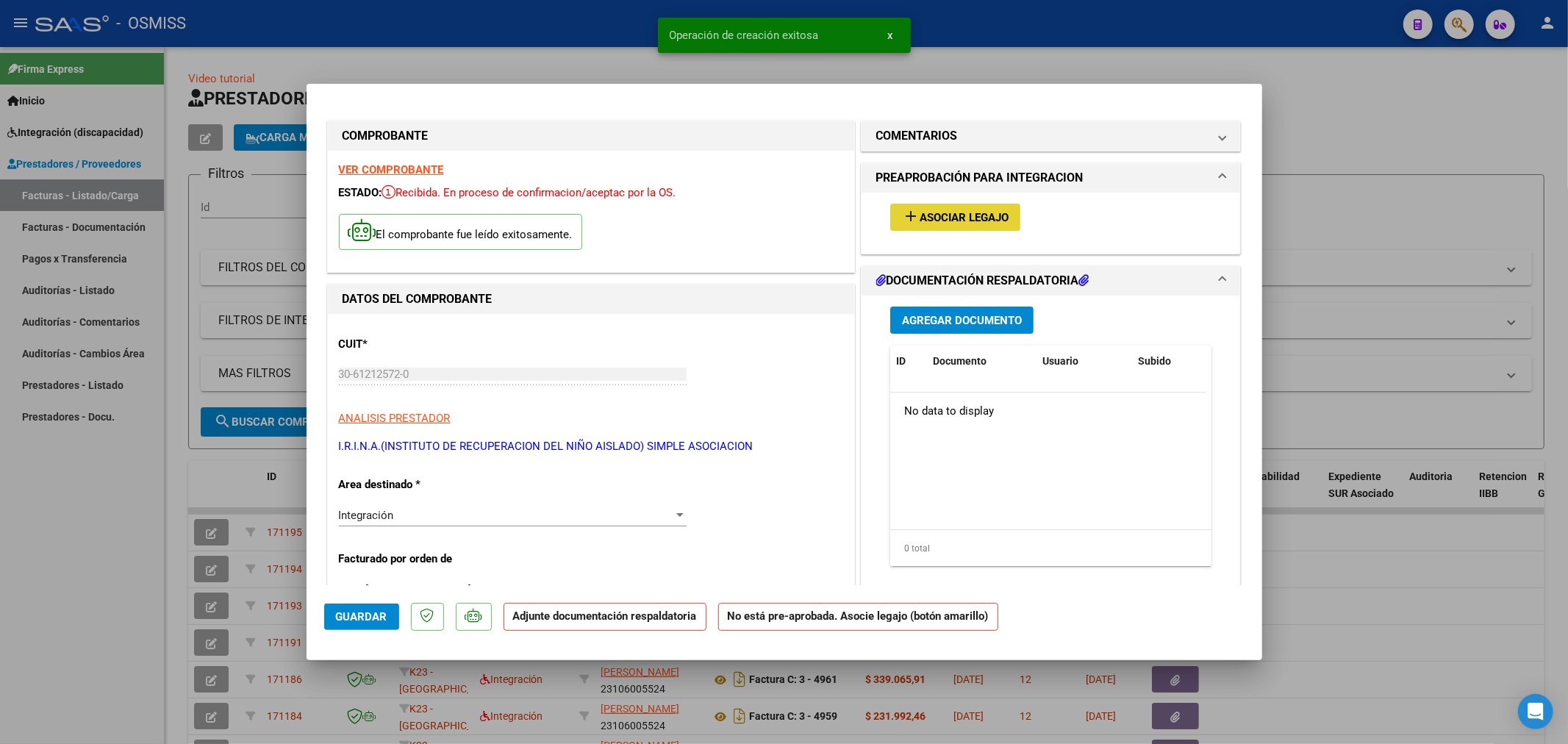
click at [935, 213] on span "Asociar Legajo" at bounding box center [964, 217] width 89 height 13
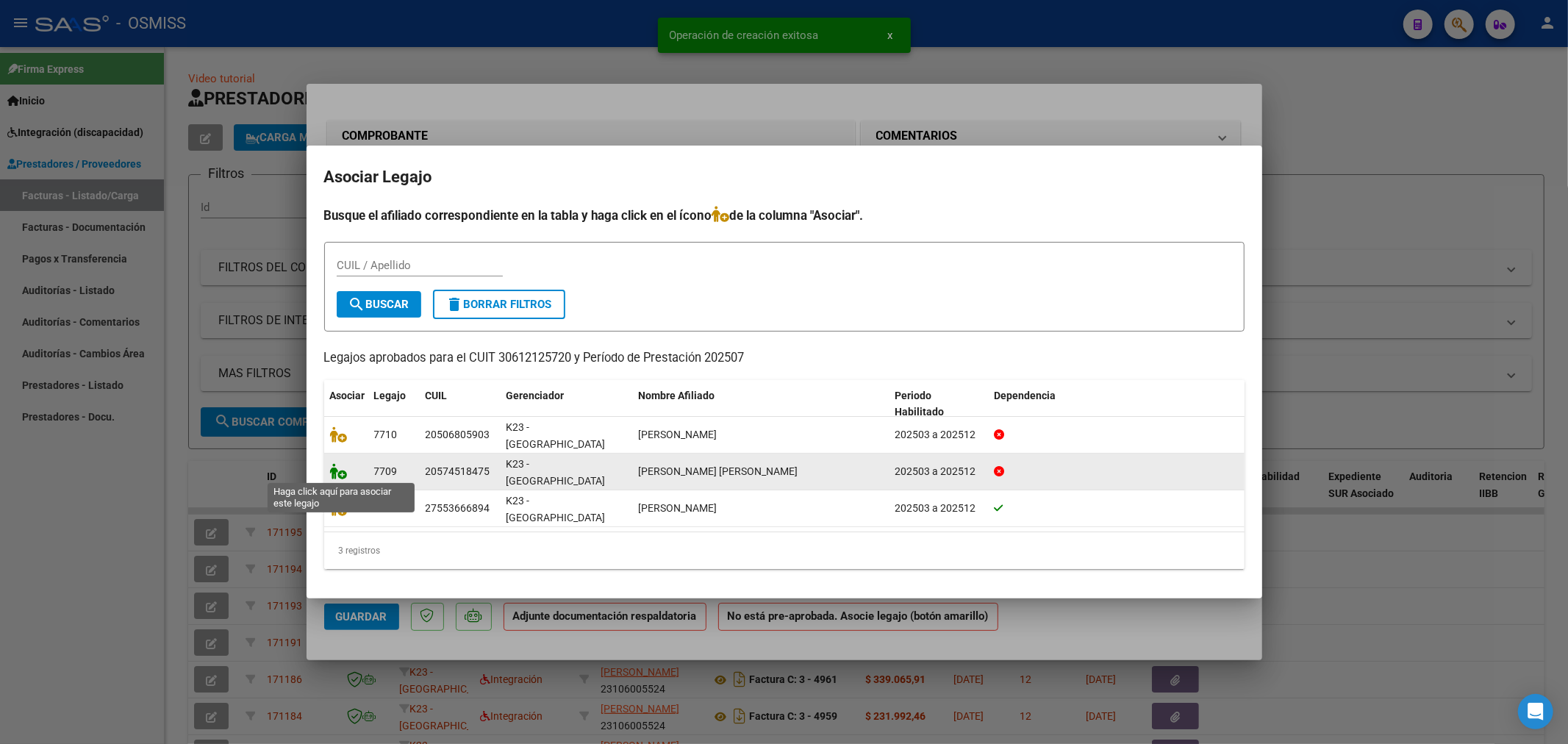
click at [334, 471] on icon at bounding box center [338, 470] width 17 height 16
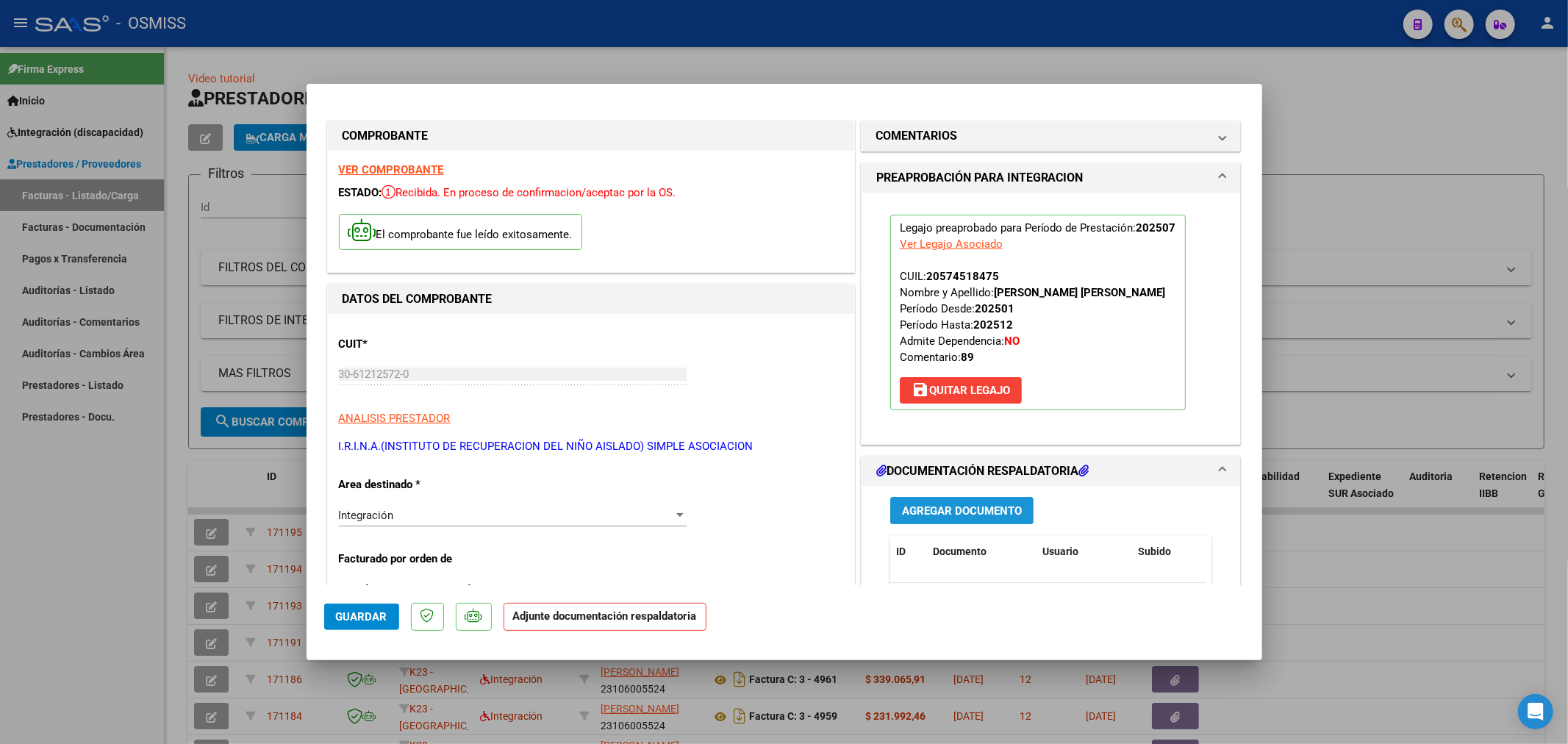
click at [977, 501] on button "Agregar Documento" at bounding box center [962, 510] width 144 height 27
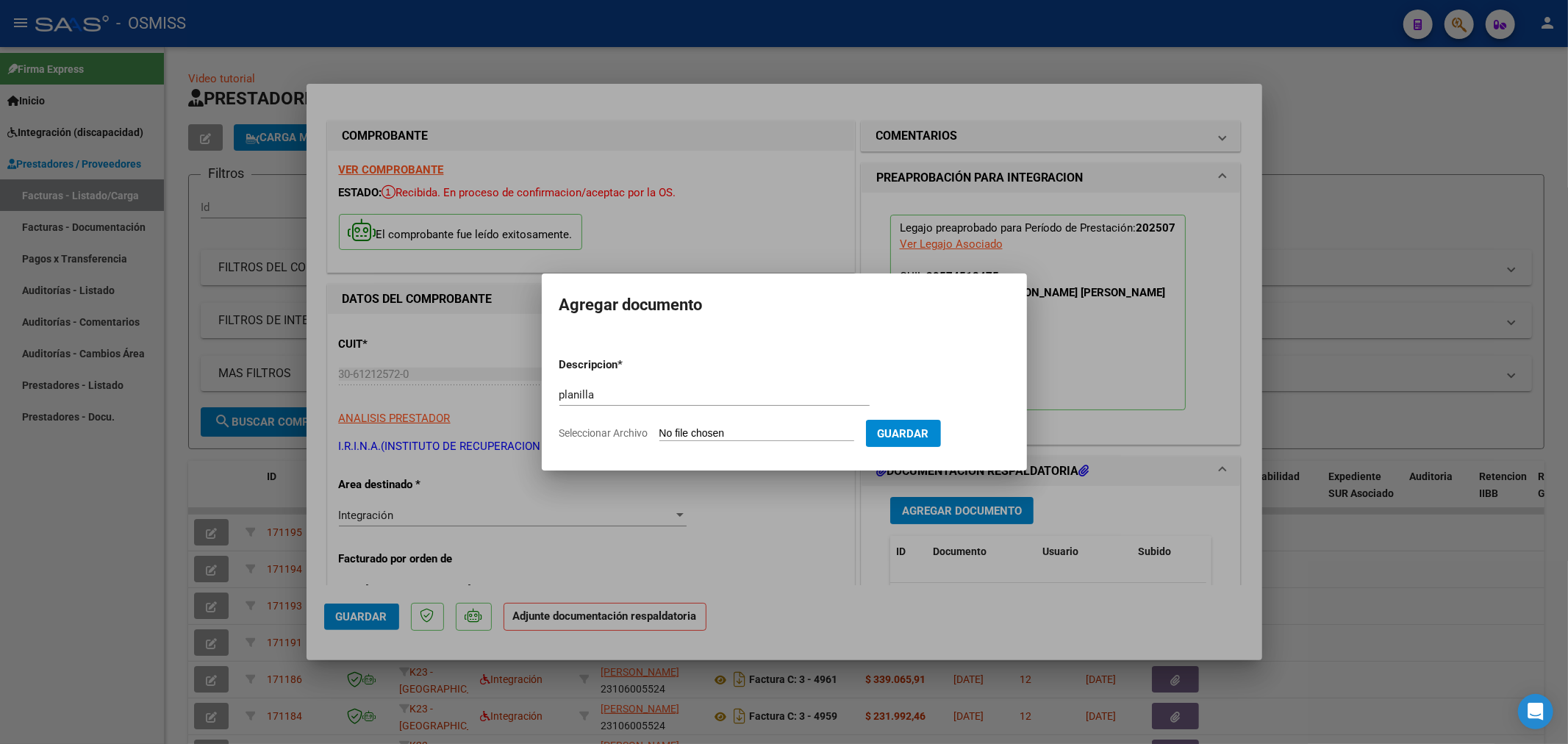
click at [719, 436] on input "Seleccionar Archivo" at bounding box center [757, 434] width 195 height 14
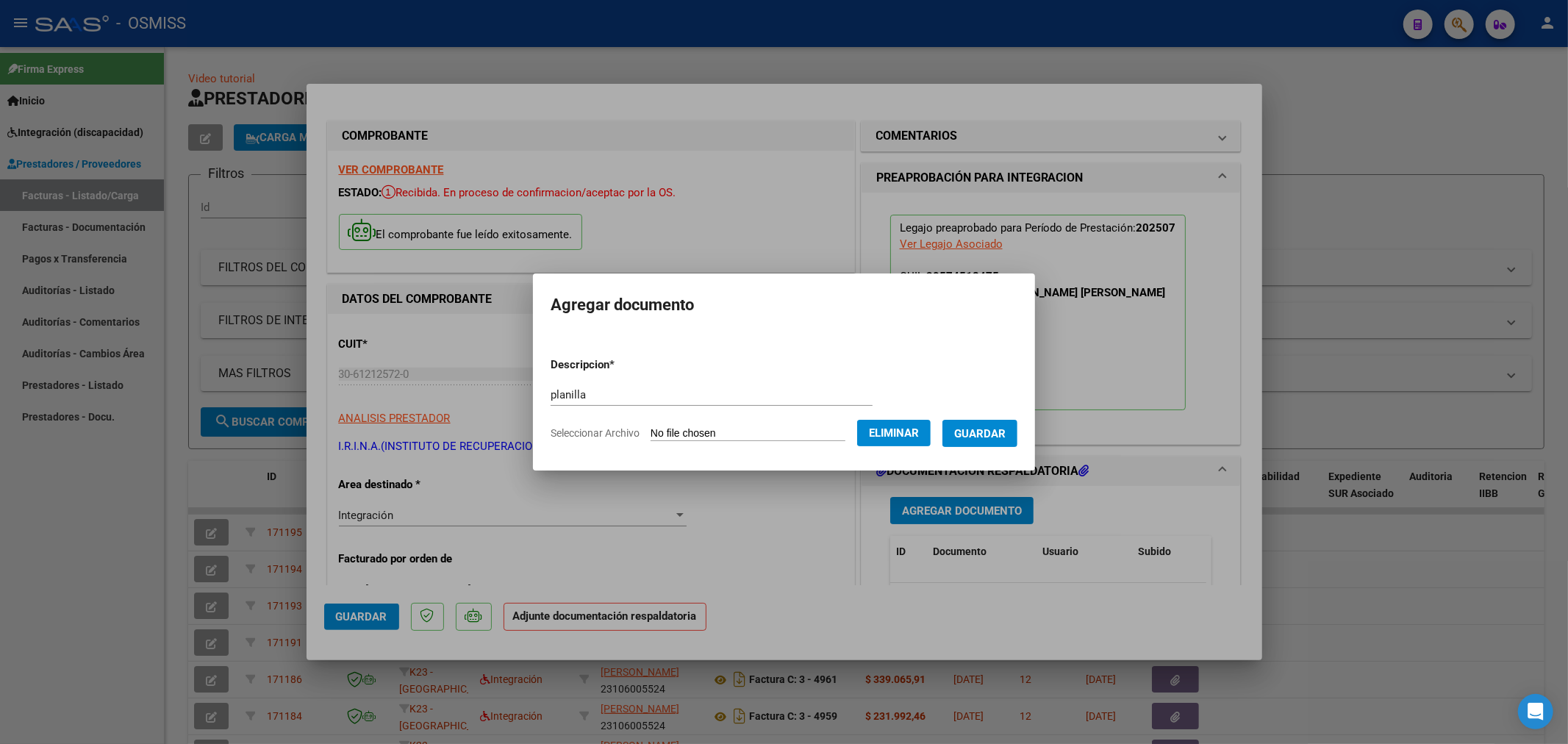
click at [1006, 429] on span "Guardar" at bounding box center [980, 433] width 51 height 13
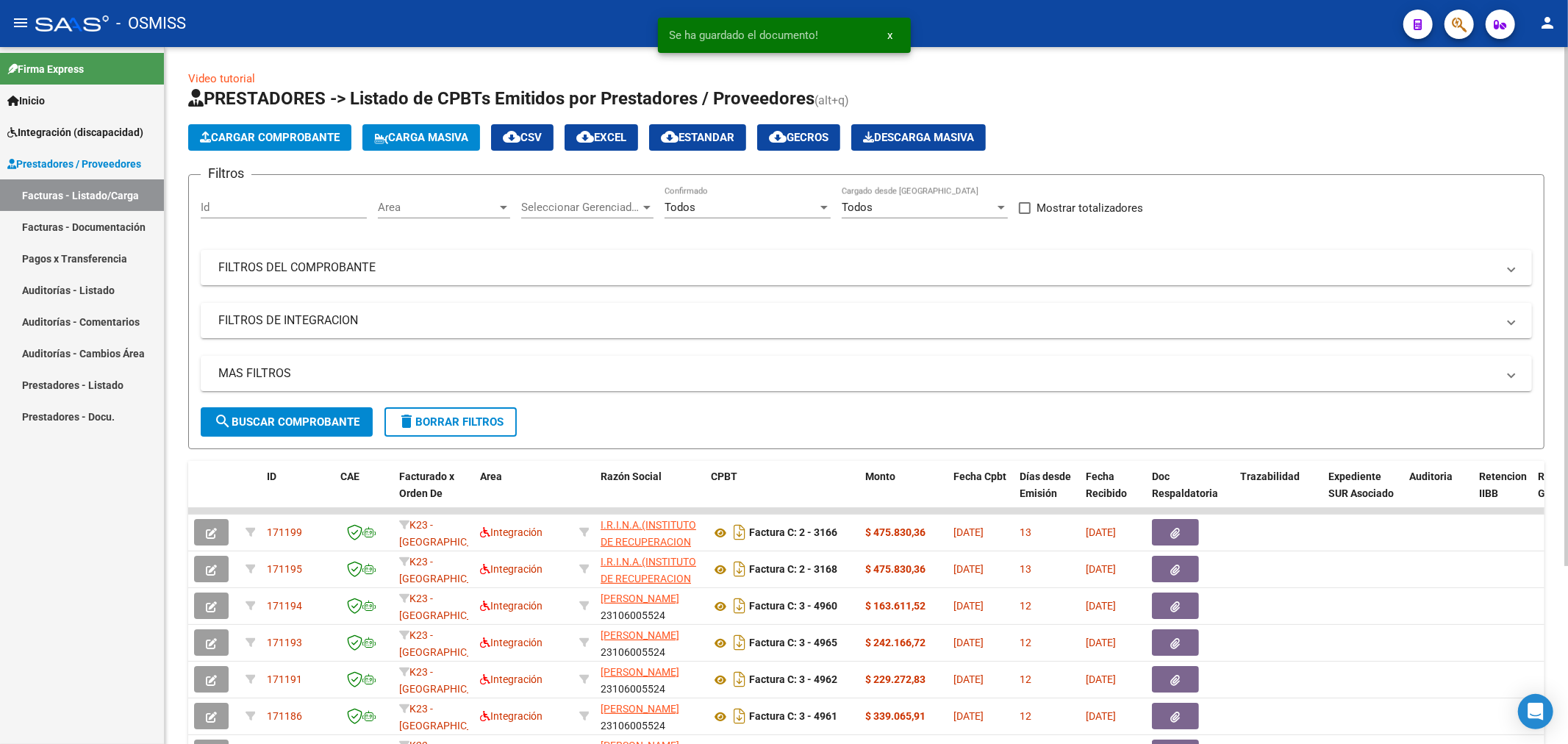
click at [280, 135] on span "Cargar Comprobante" at bounding box center [269, 137] width 140 height 13
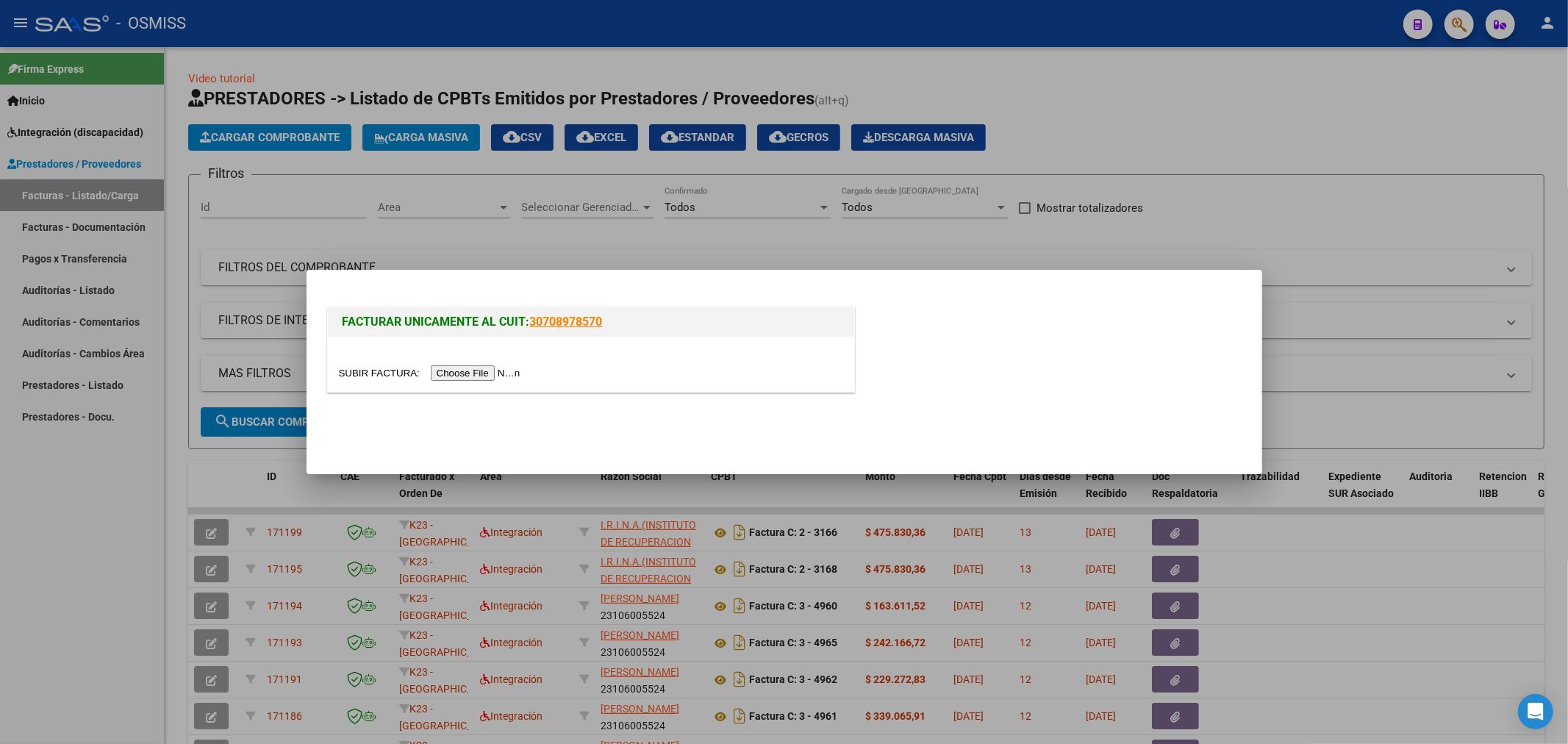
click at [460, 375] on input "file" at bounding box center [432, 373] width 186 height 15
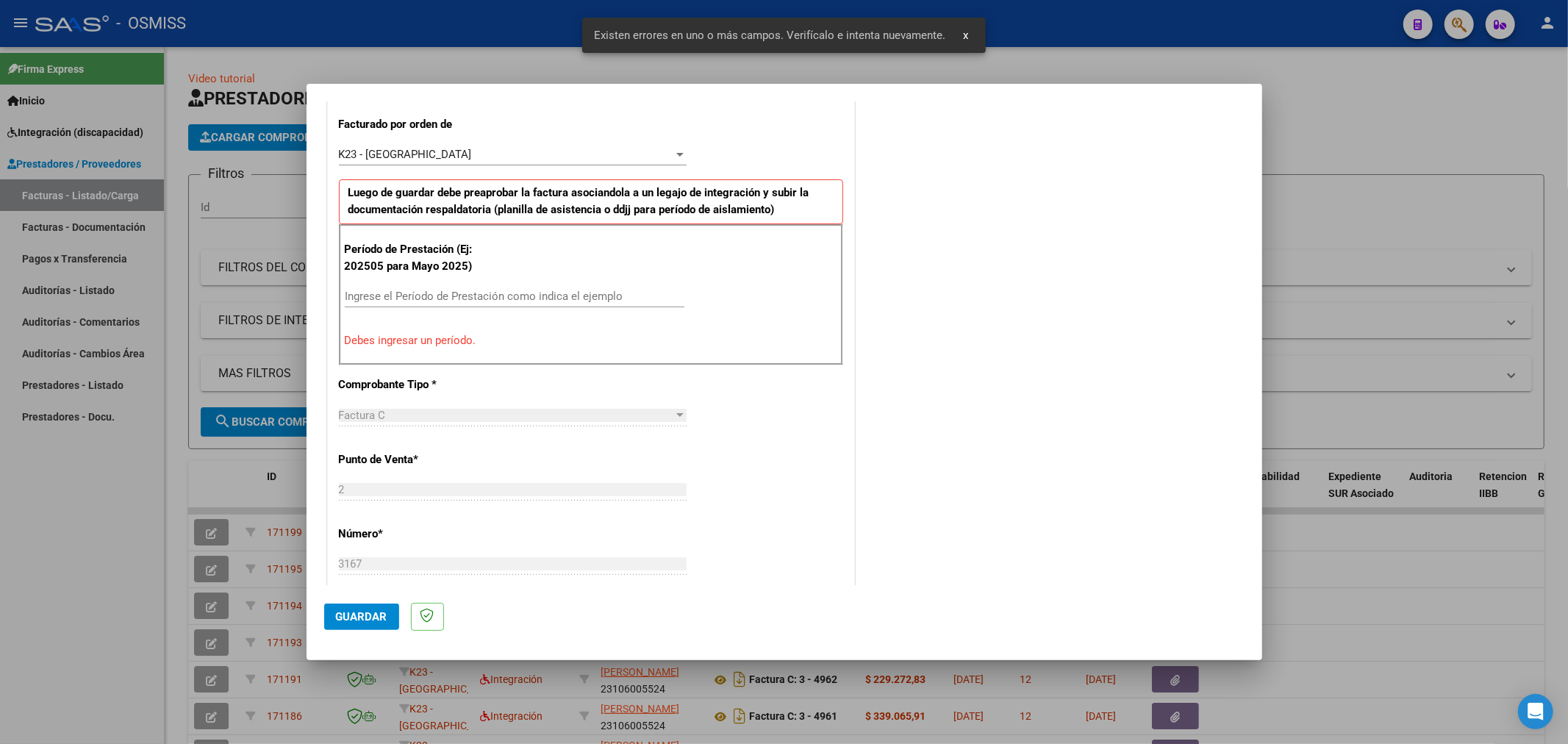
scroll to position [317, 0]
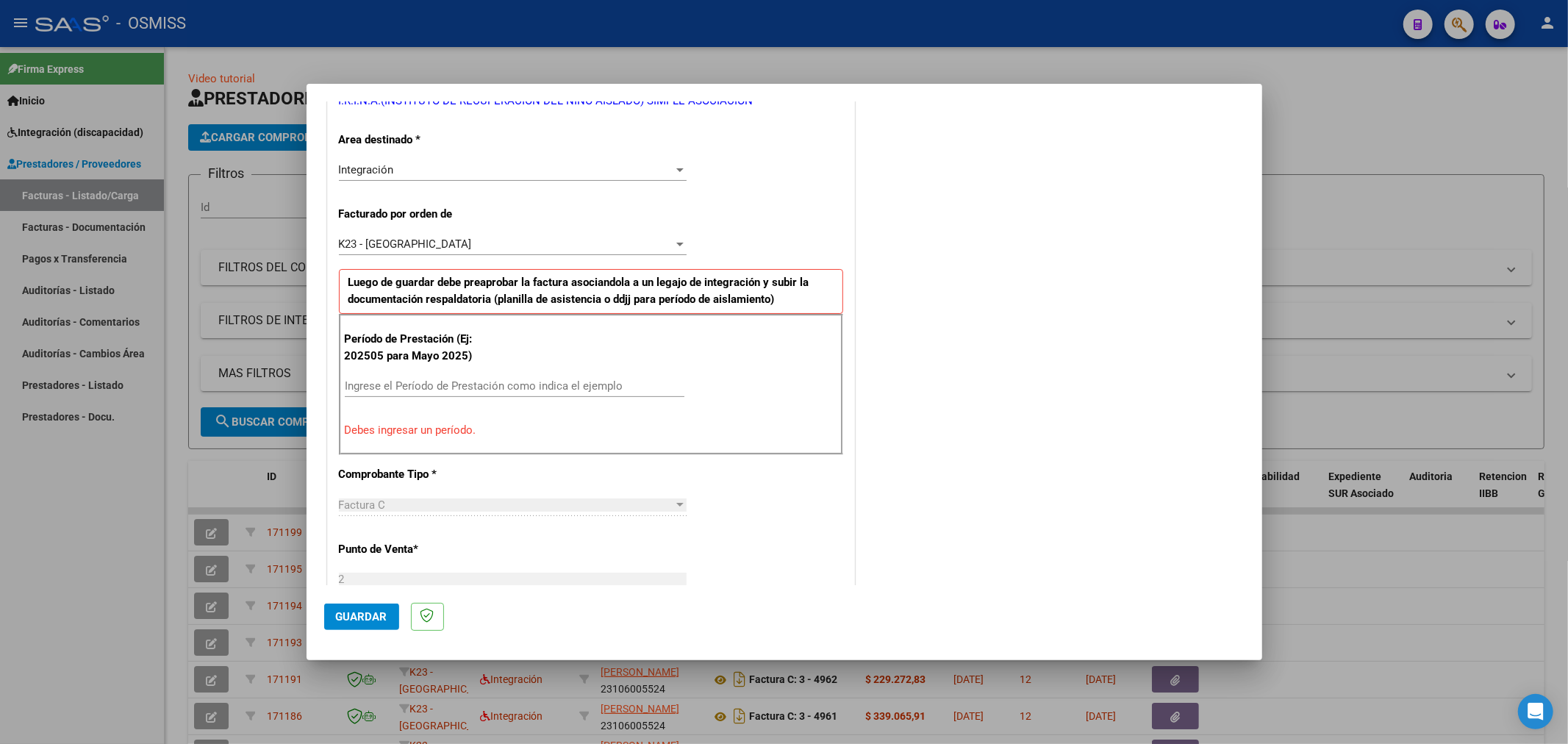
click at [464, 387] on input "Ingrese el Período de Prestación como indica el ejemplo" at bounding box center [514, 386] width 340 height 13
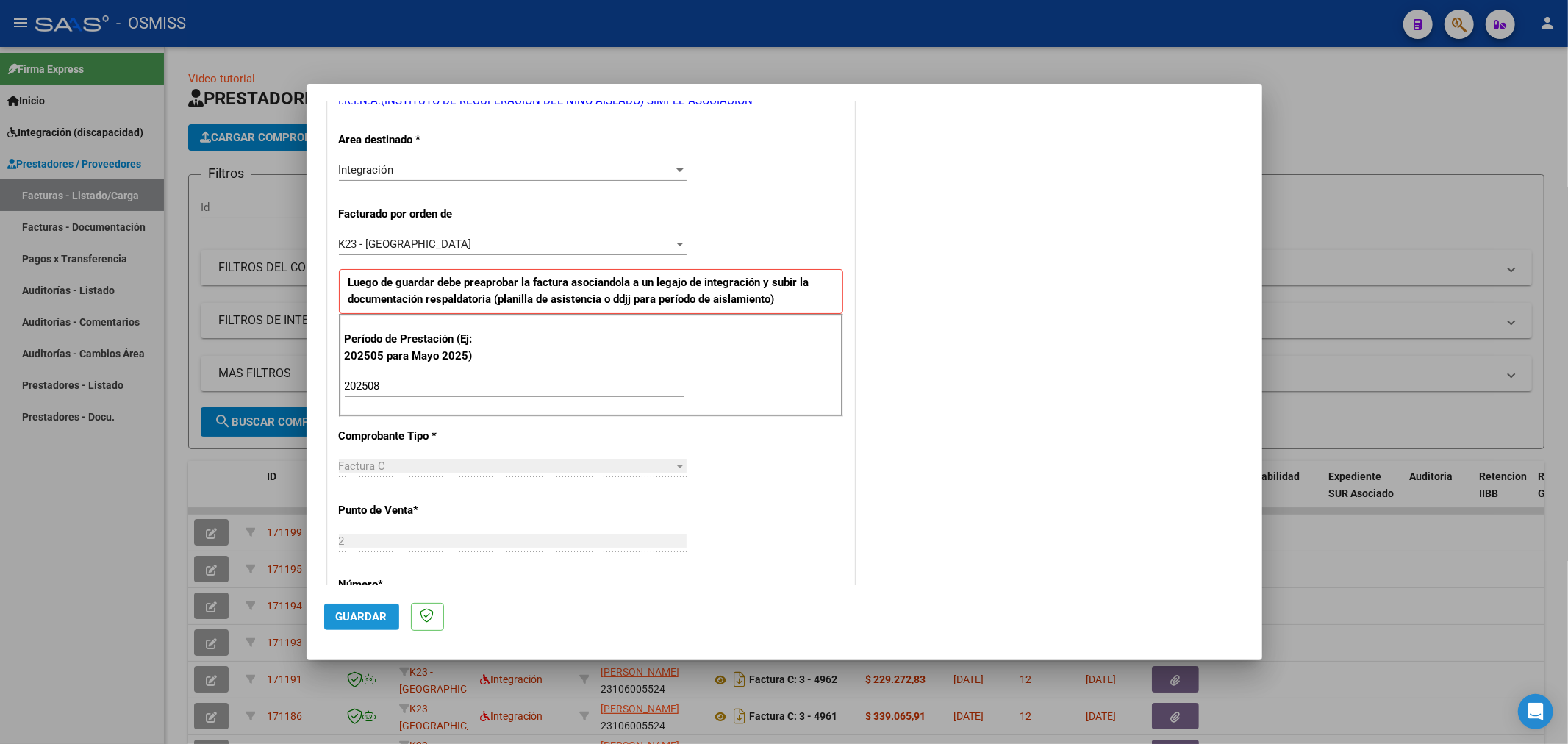
click at [373, 607] on button "Guardar" at bounding box center [362, 616] width 75 height 26
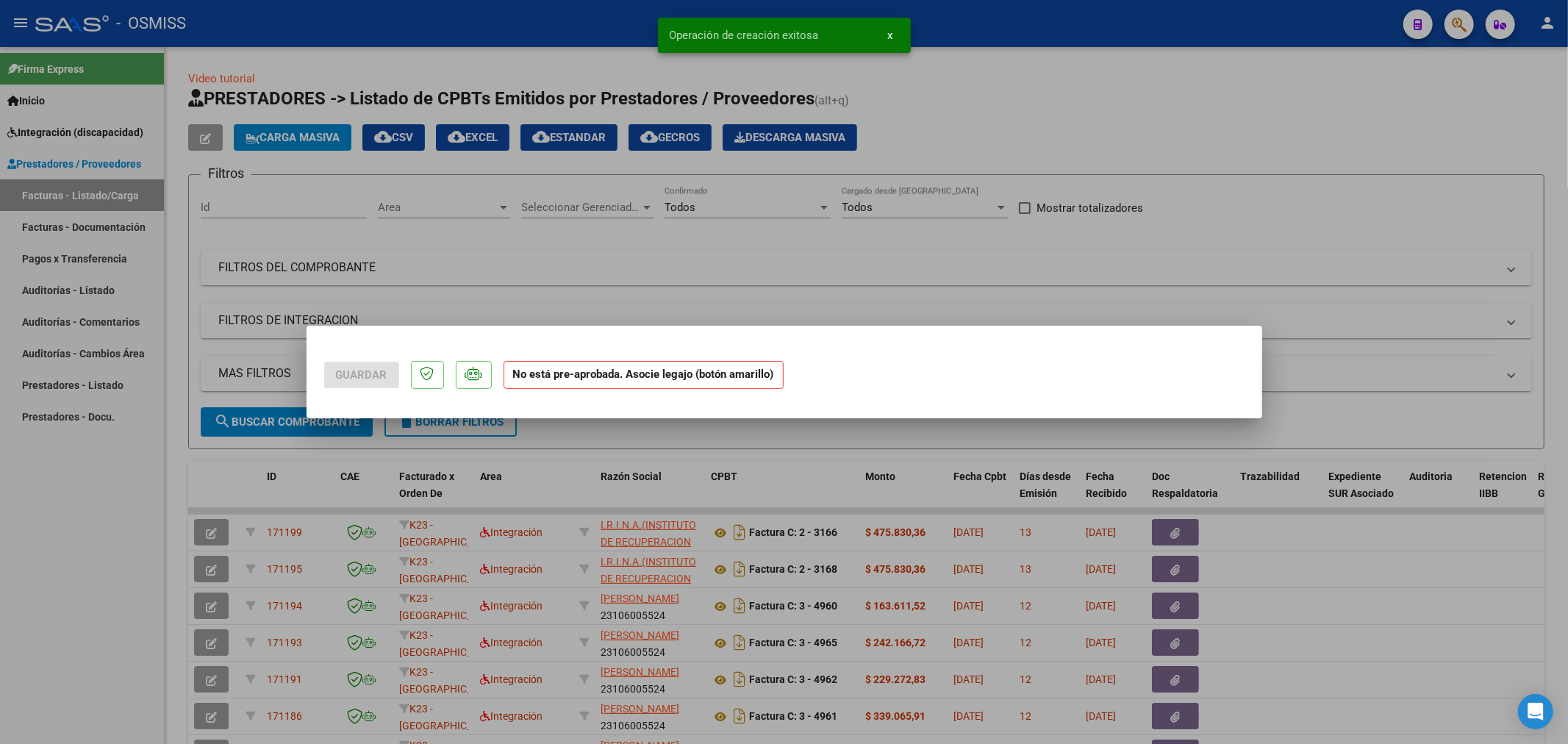
scroll to position [0, 0]
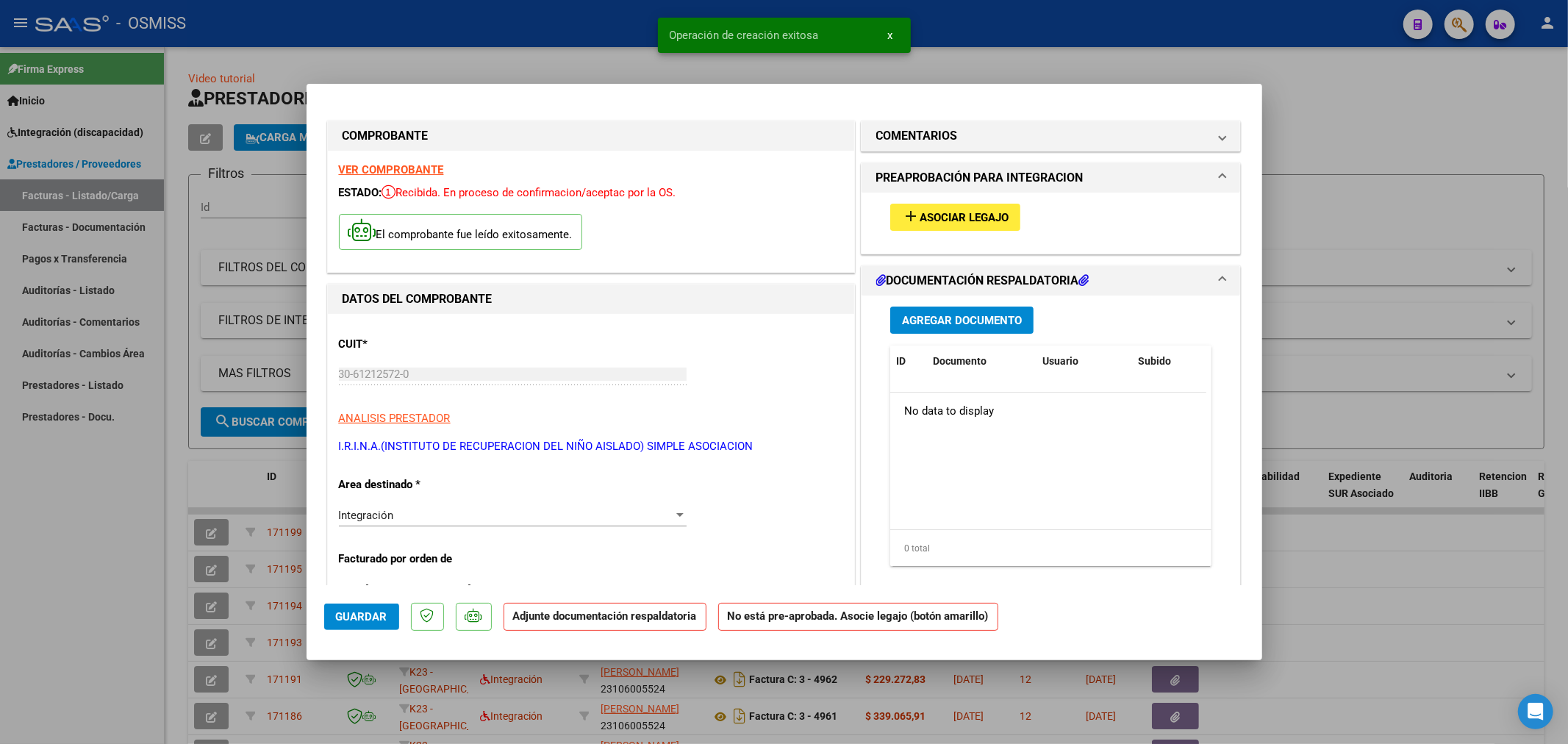
click at [945, 211] on span "Asociar Legajo" at bounding box center [964, 217] width 89 height 13
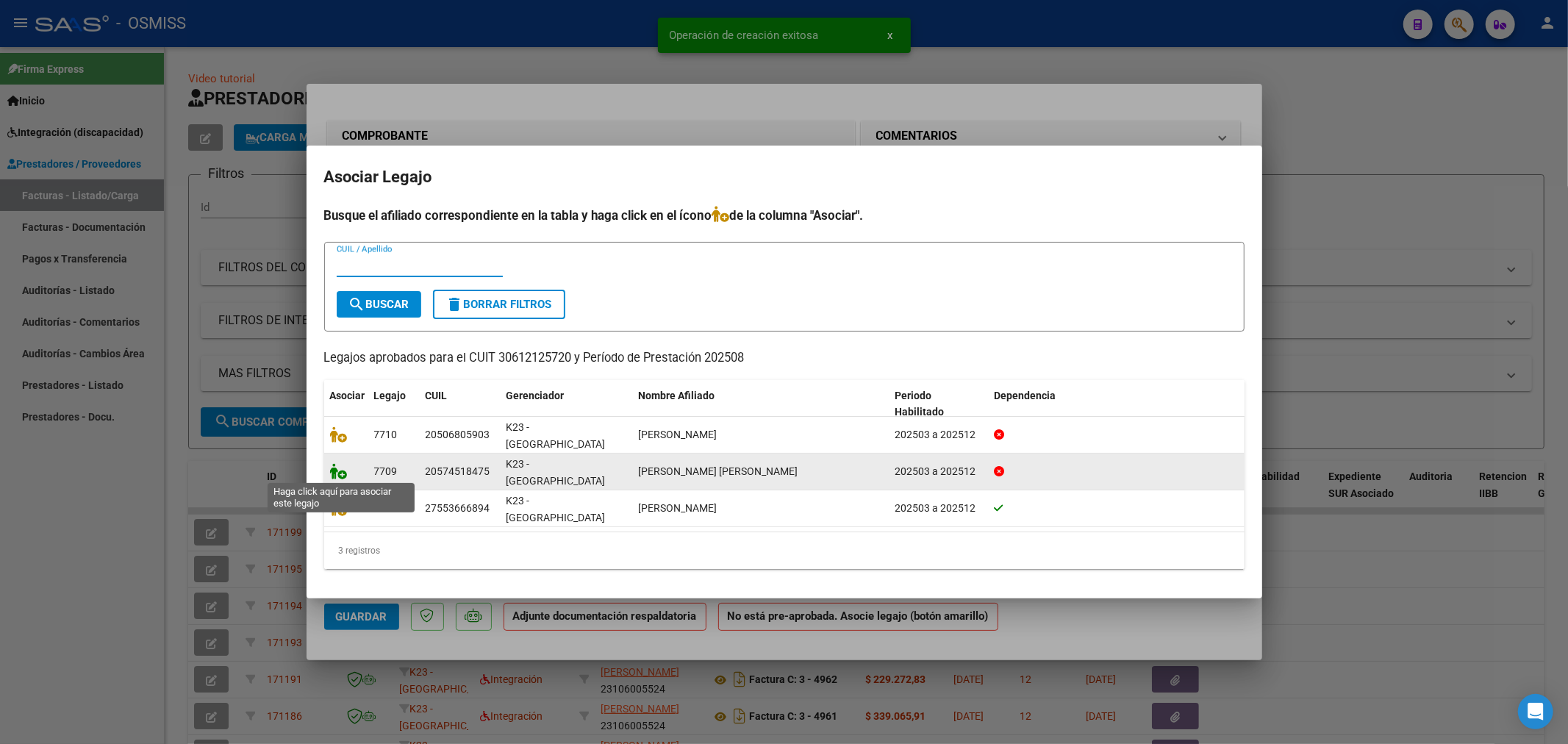
click at [342, 472] on icon at bounding box center [338, 470] width 17 height 16
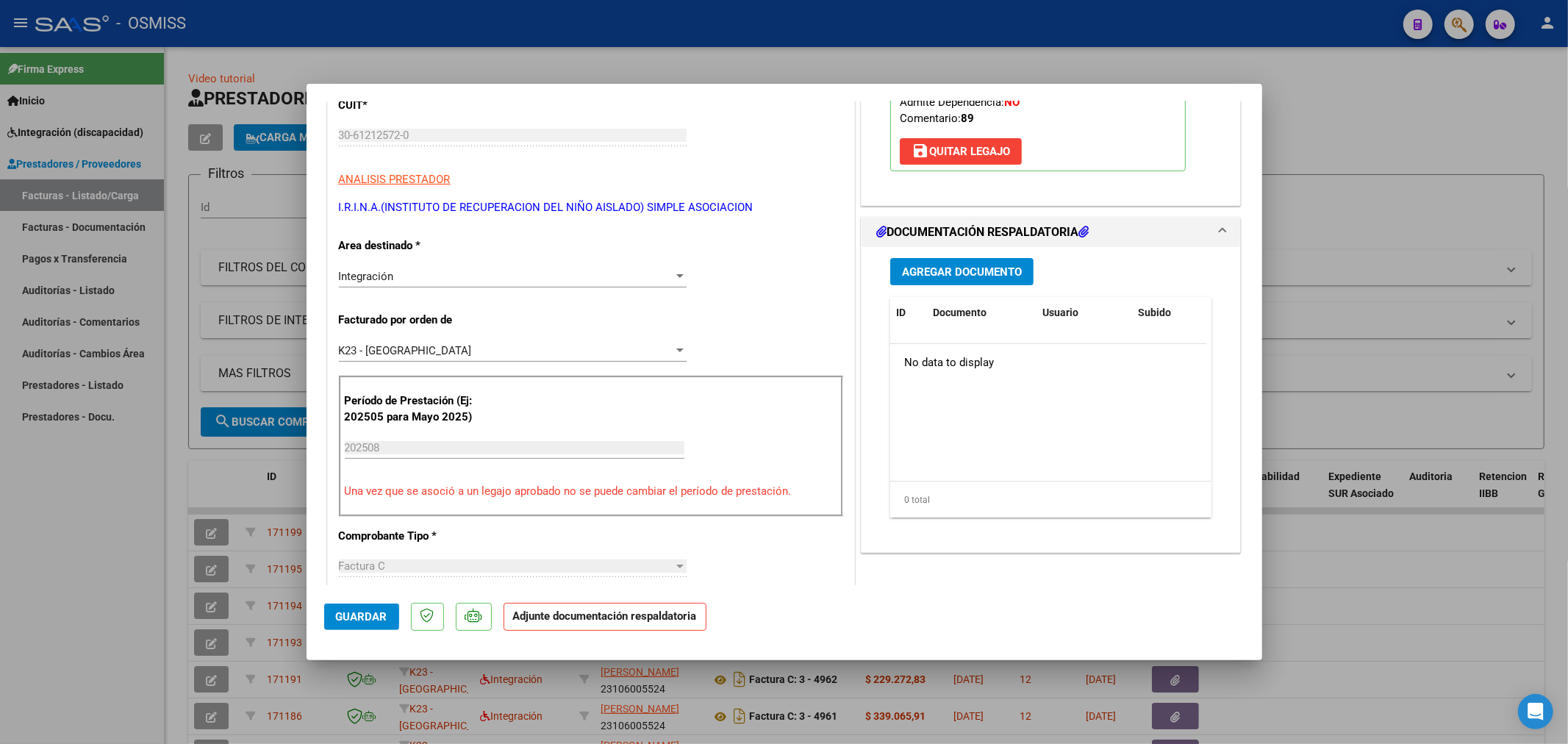
scroll to position [245, 0]
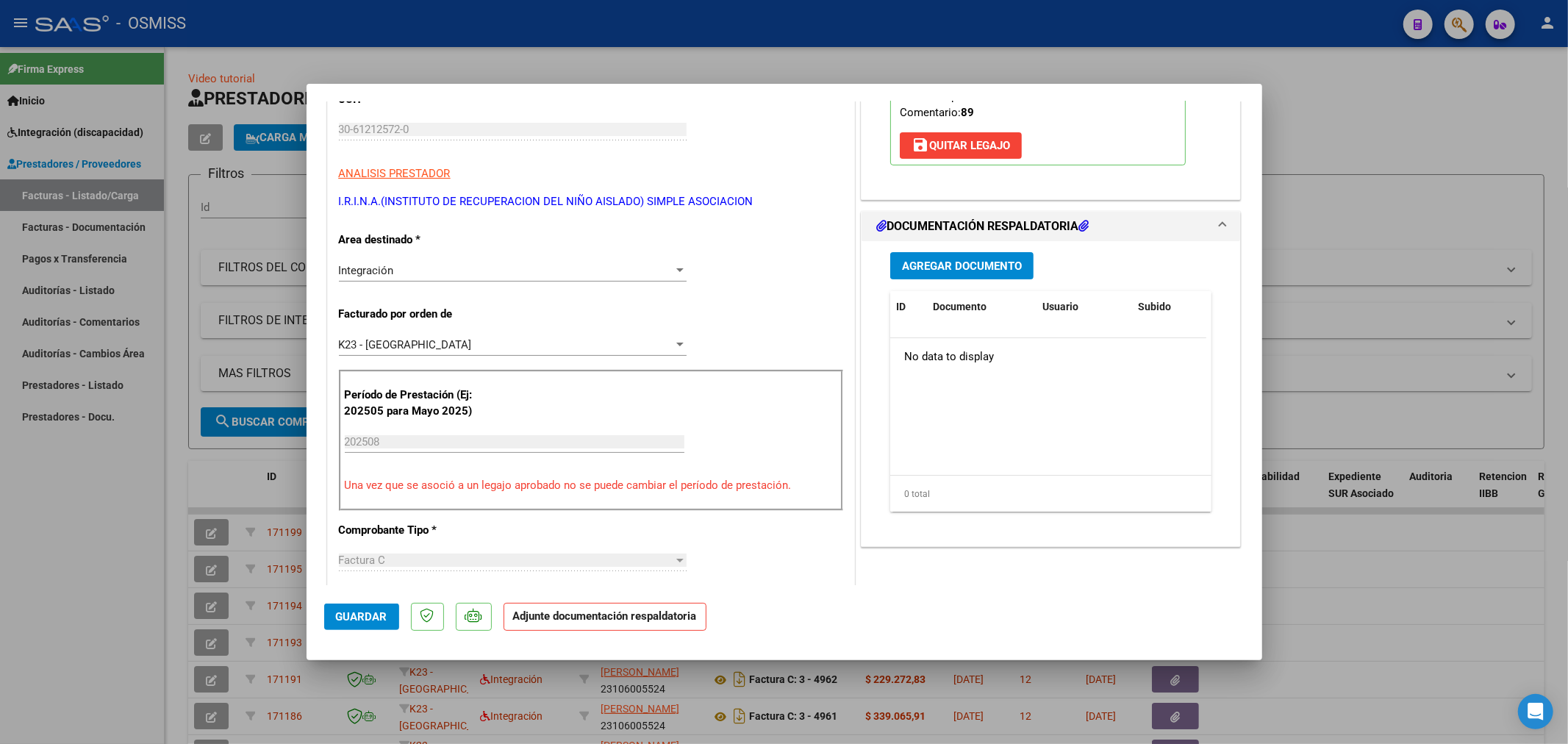
click at [978, 271] on span "Agregar Documento" at bounding box center [962, 265] width 120 height 13
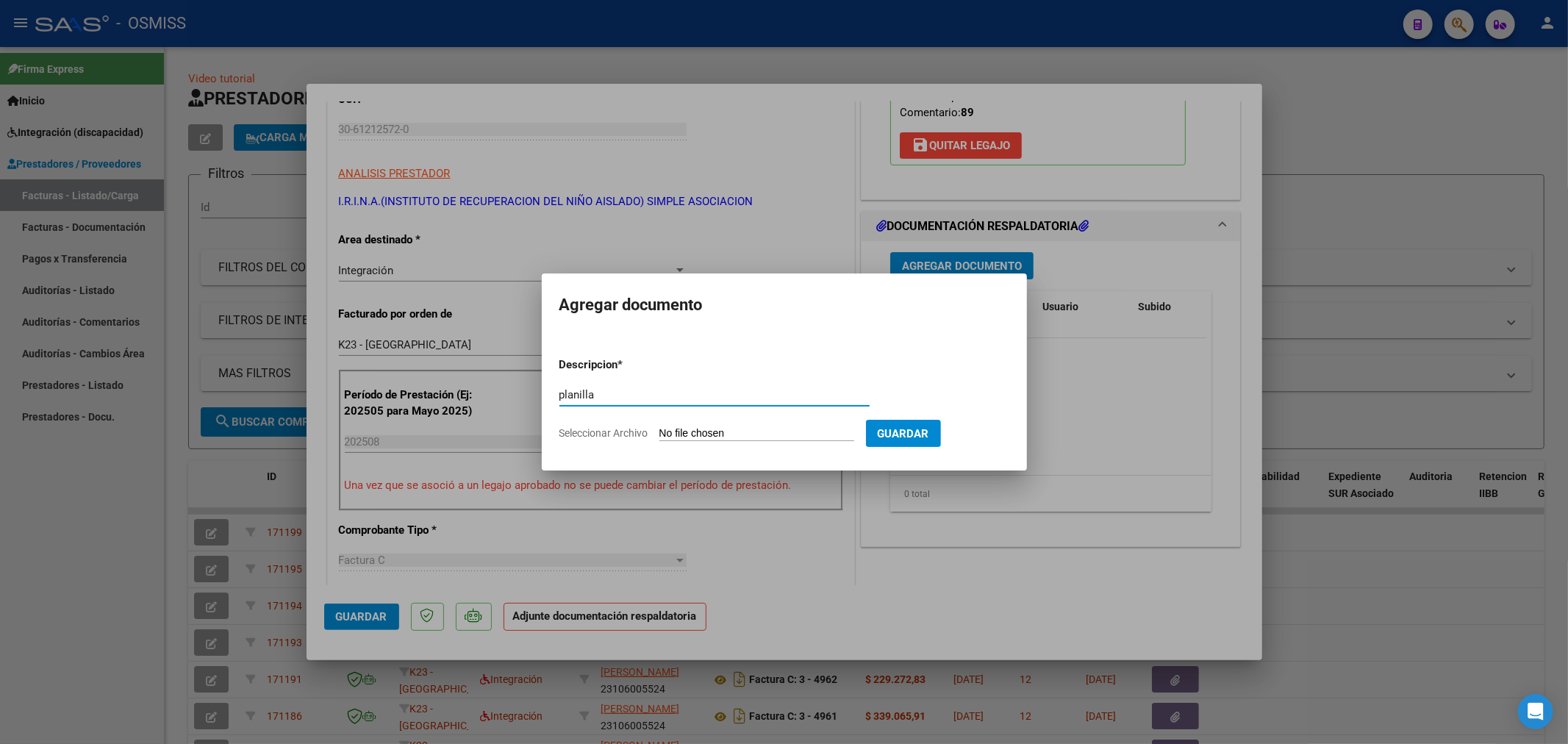
click at [702, 431] on input "Seleccionar Archivo" at bounding box center [757, 434] width 195 height 14
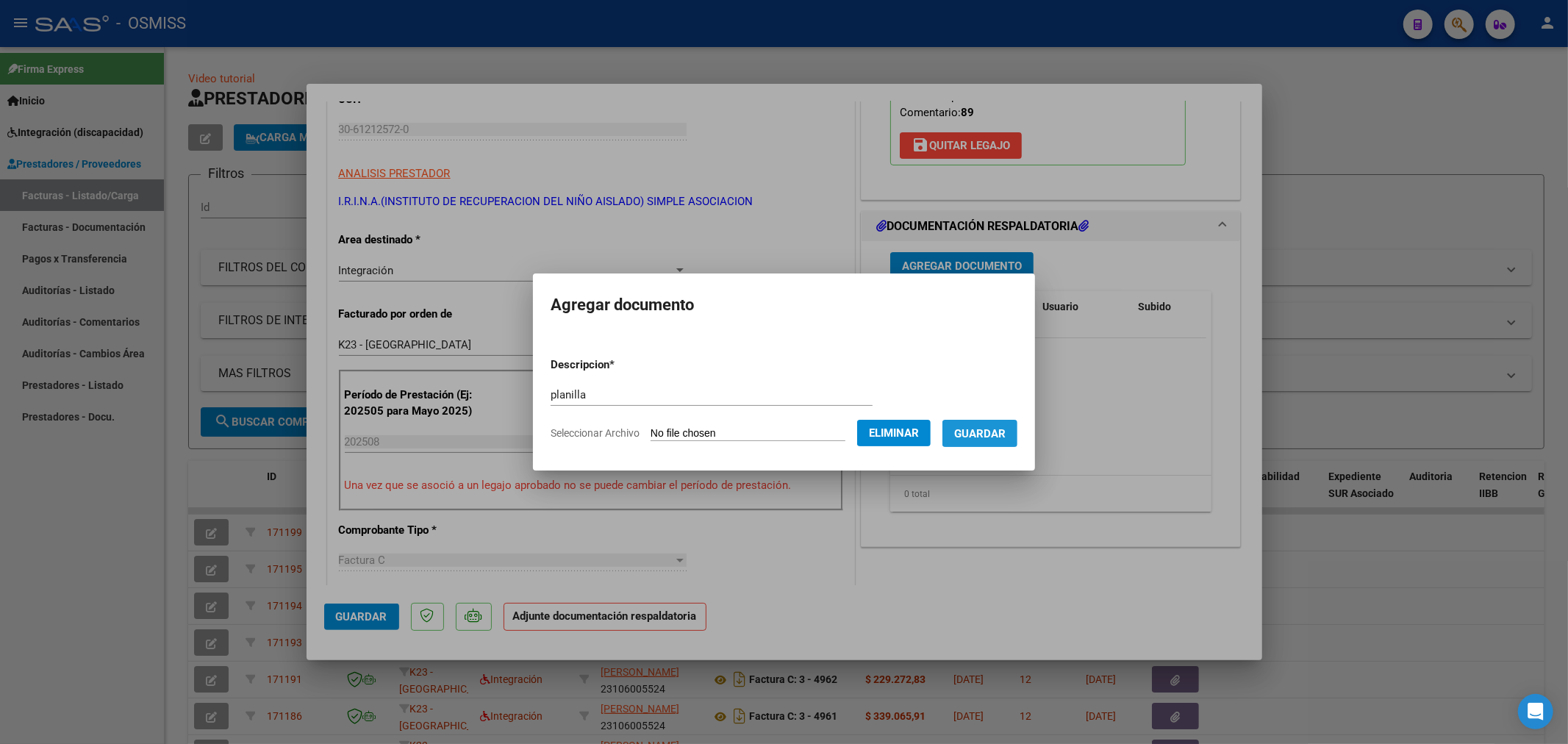
click at [979, 427] on span "Guardar" at bounding box center [980, 433] width 51 height 13
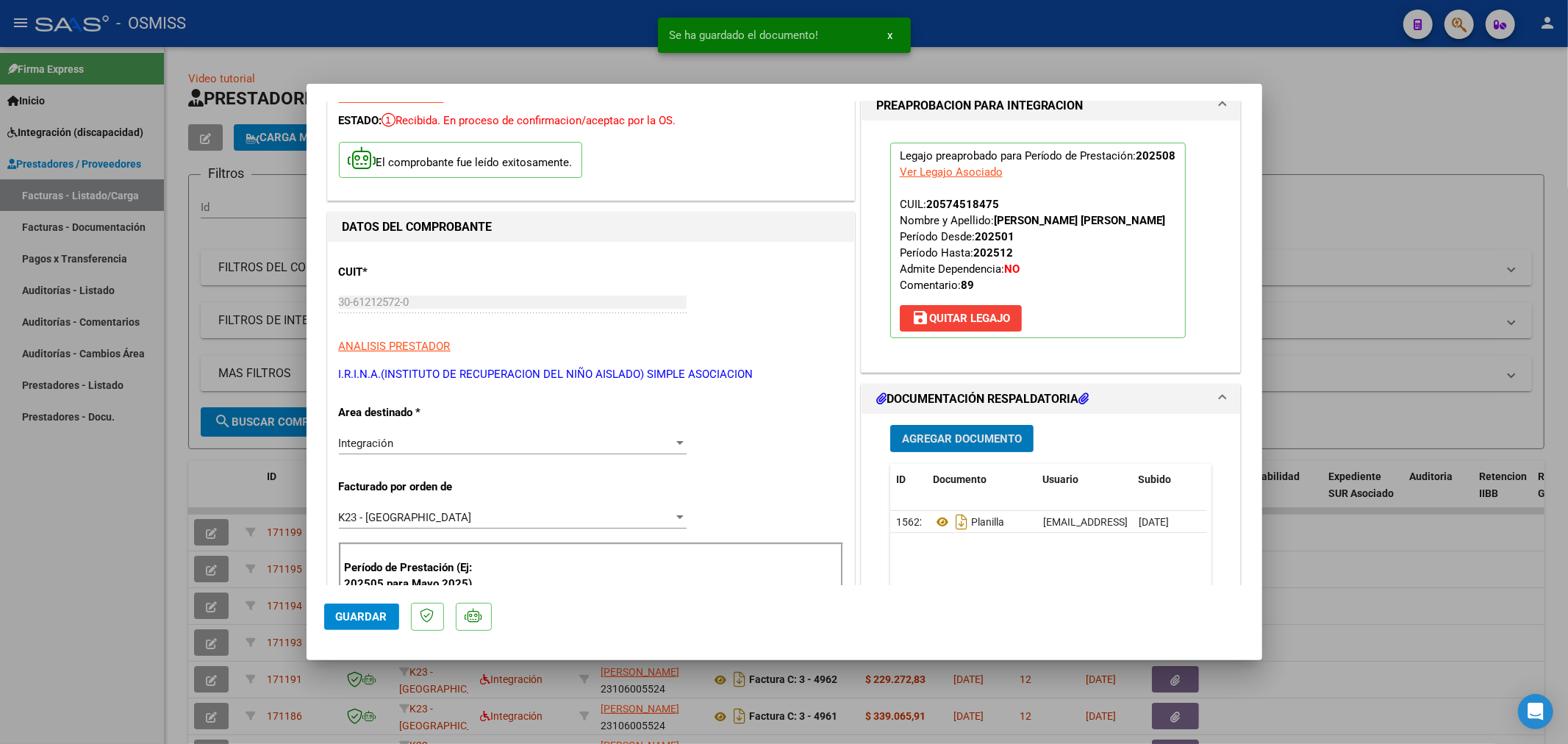
scroll to position [0, 0]
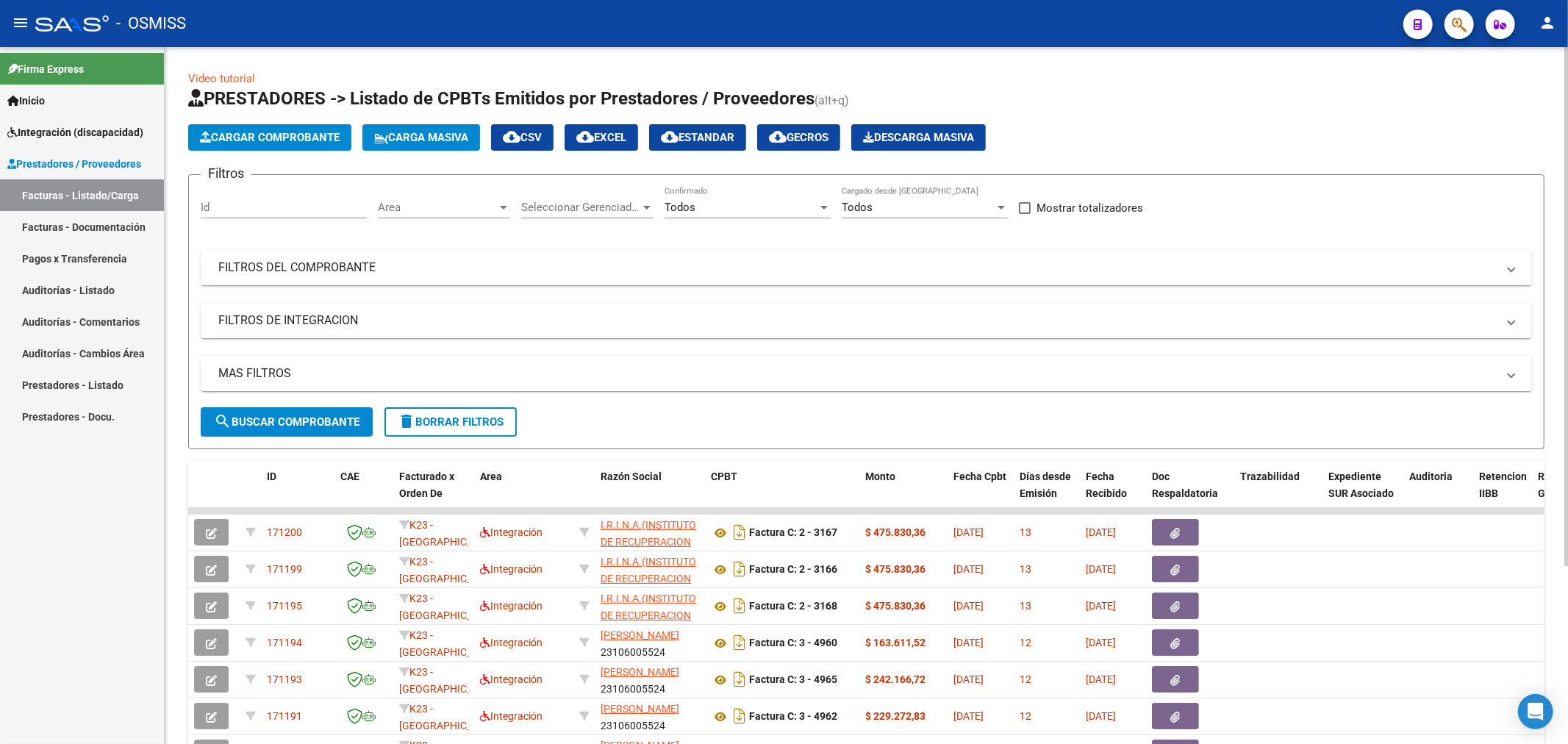
click at [309, 135] on span "Cargar Comprobante" at bounding box center [269, 137] width 140 height 13
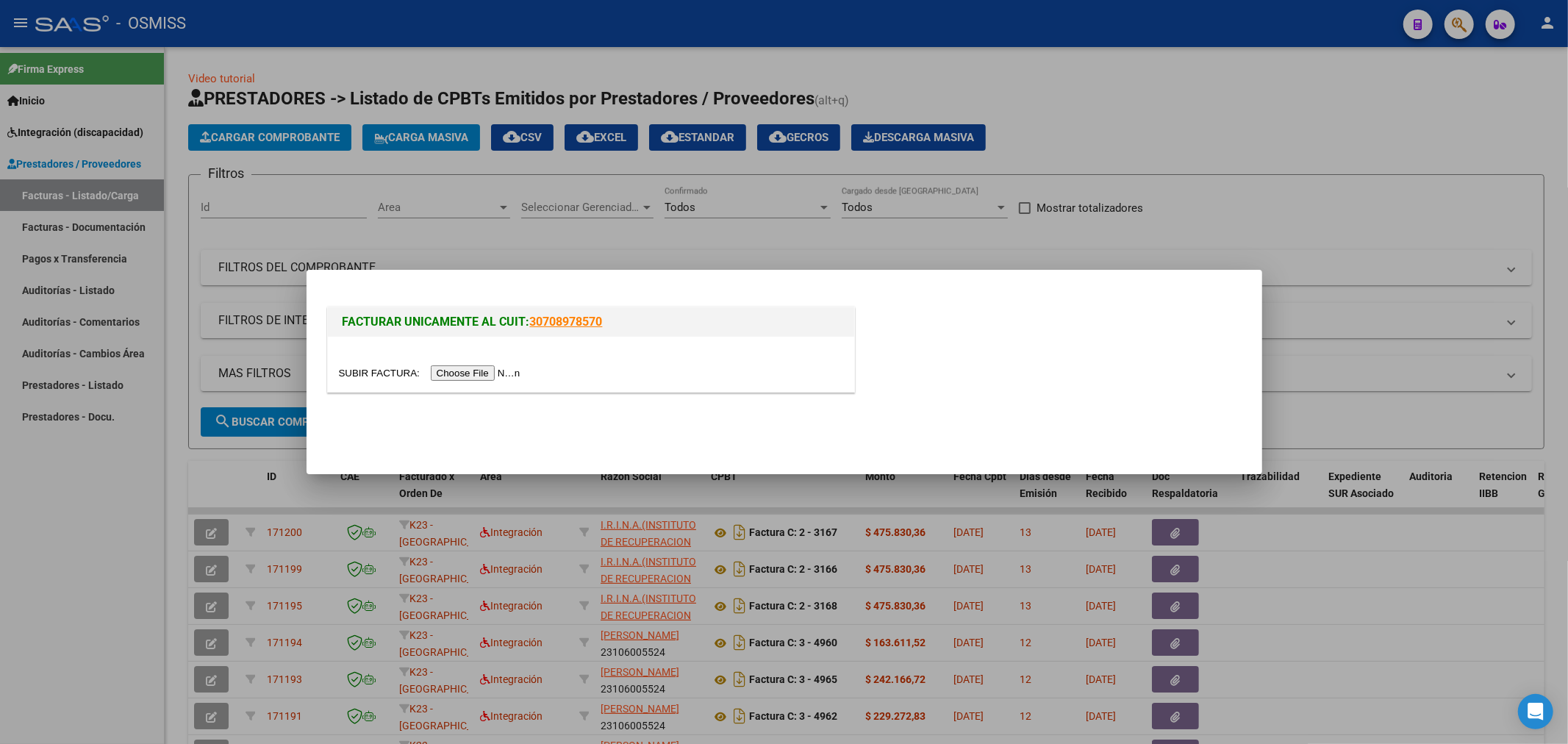
click at [452, 372] on input "file" at bounding box center [432, 373] width 186 height 15
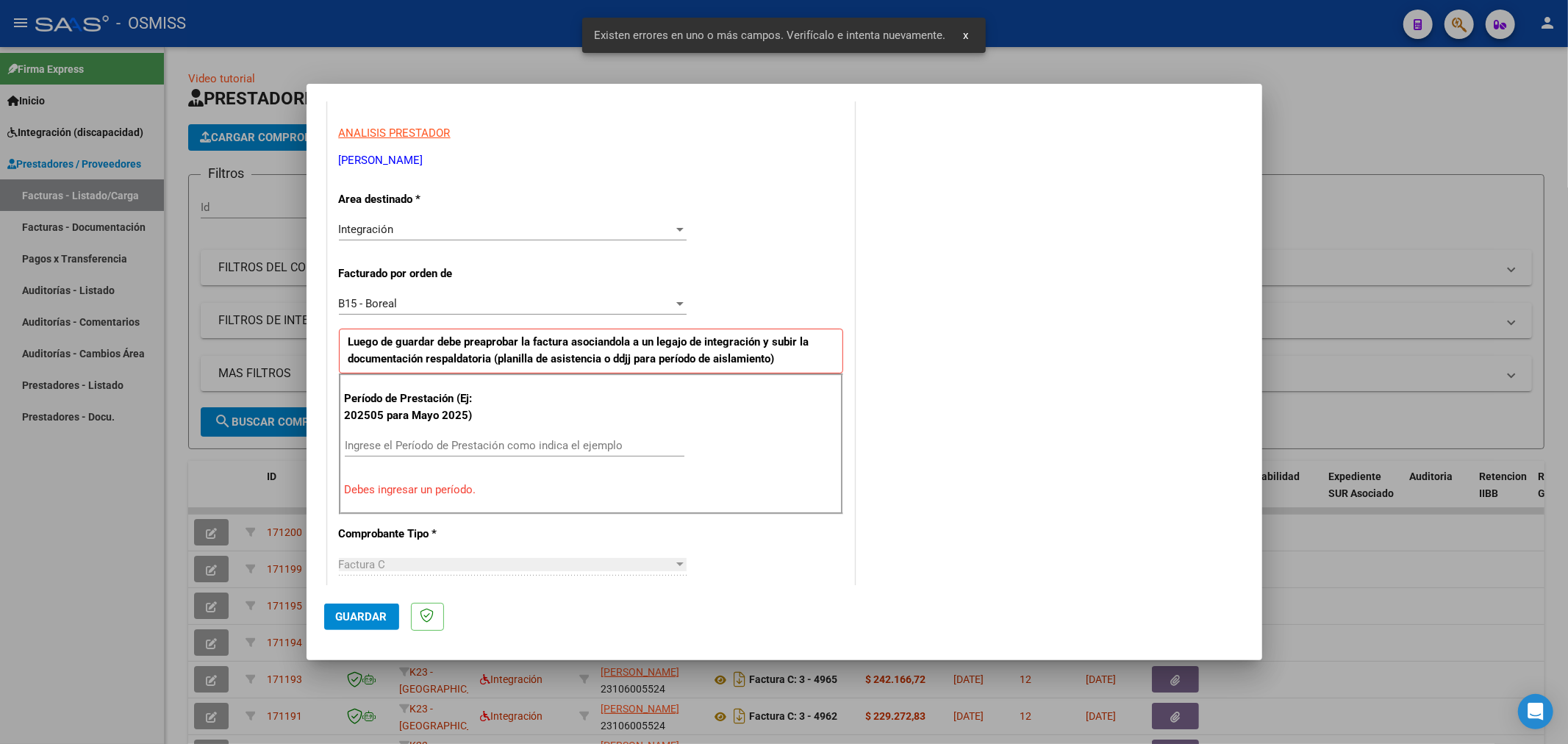
scroll to position [344, 0]
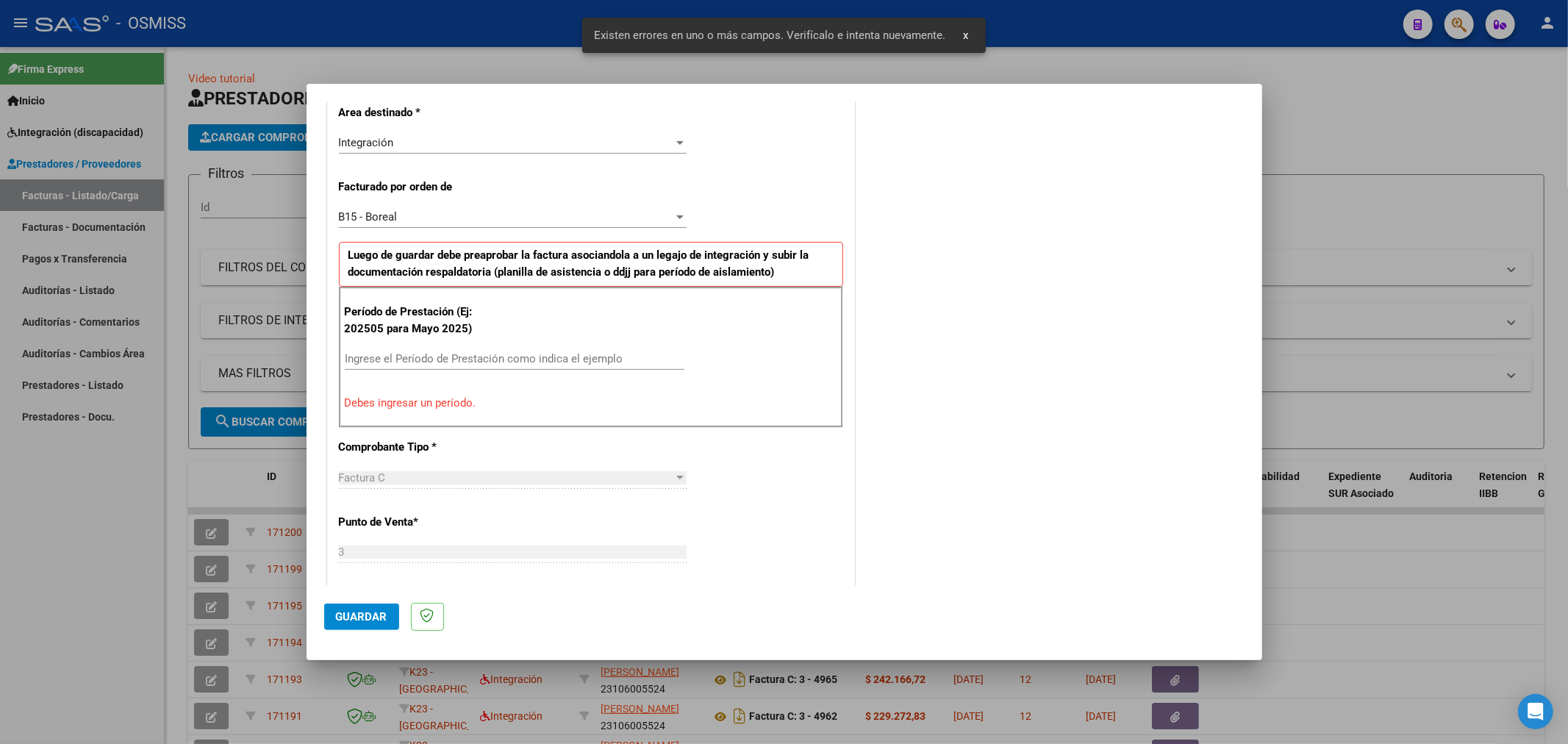
click at [515, 361] on input "Ingrese el Período de Prestación como indica el ejemplo" at bounding box center [514, 358] width 340 height 13
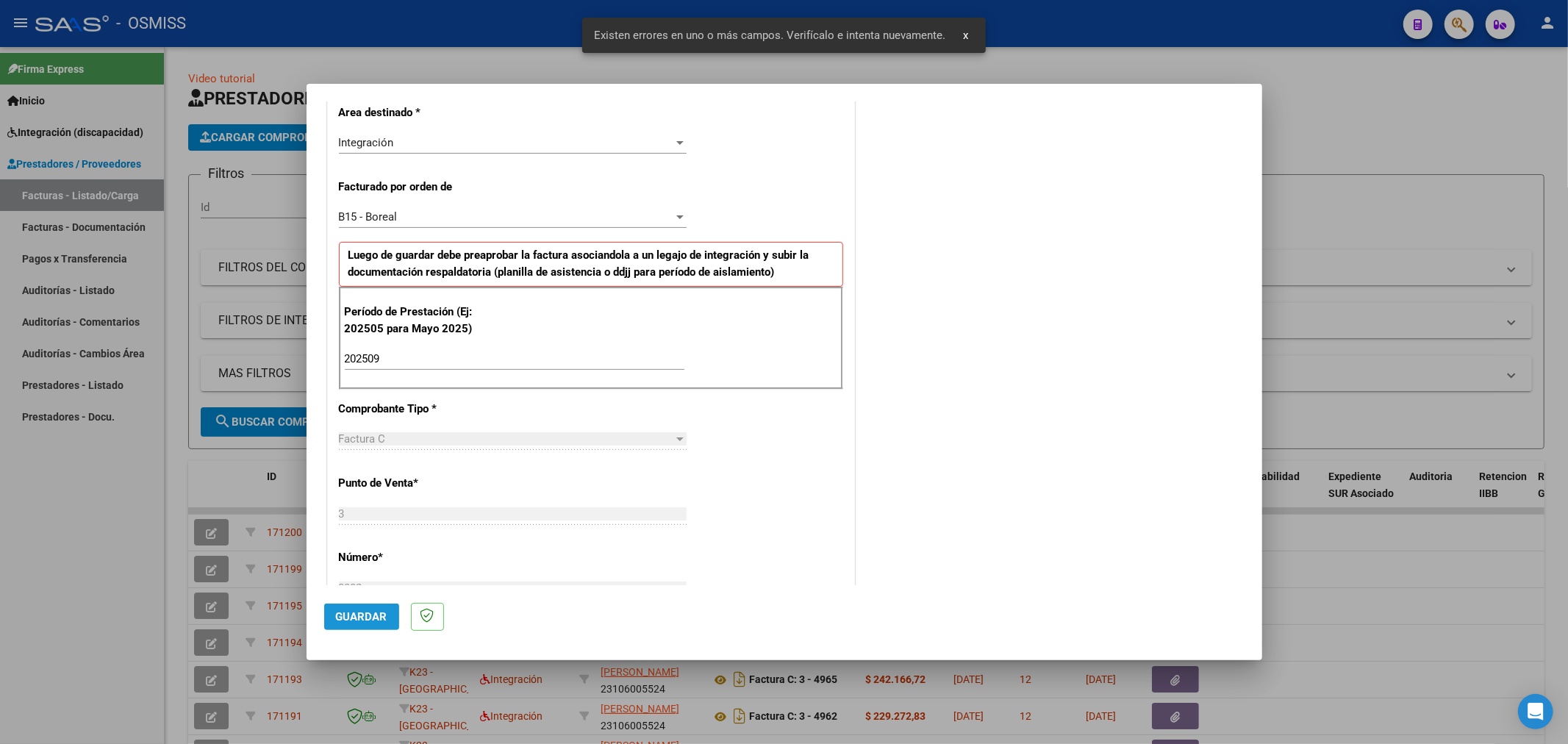
click at [362, 615] on span "Guardar" at bounding box center [362, 616] width 51 height 13
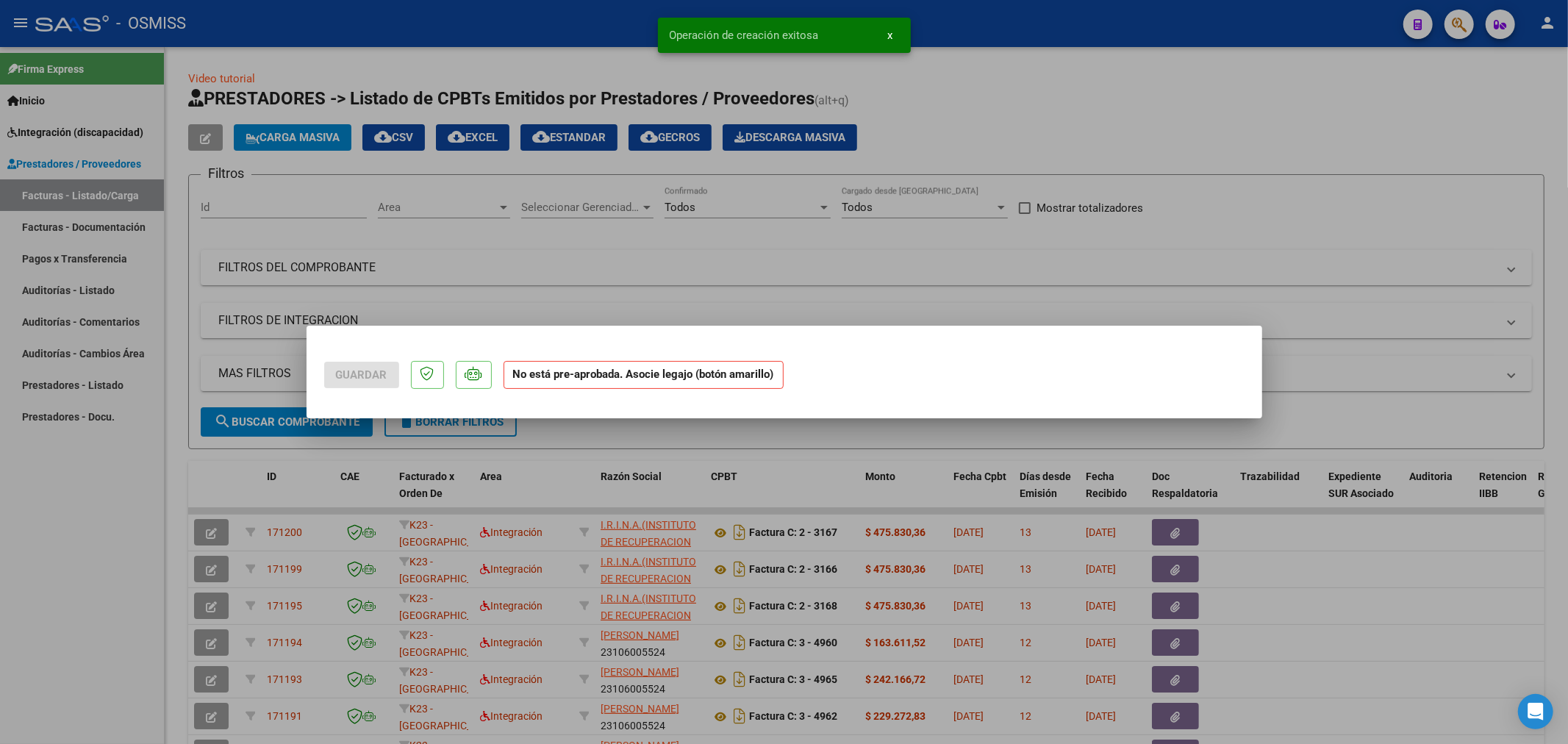
scroll to position [0, 0]
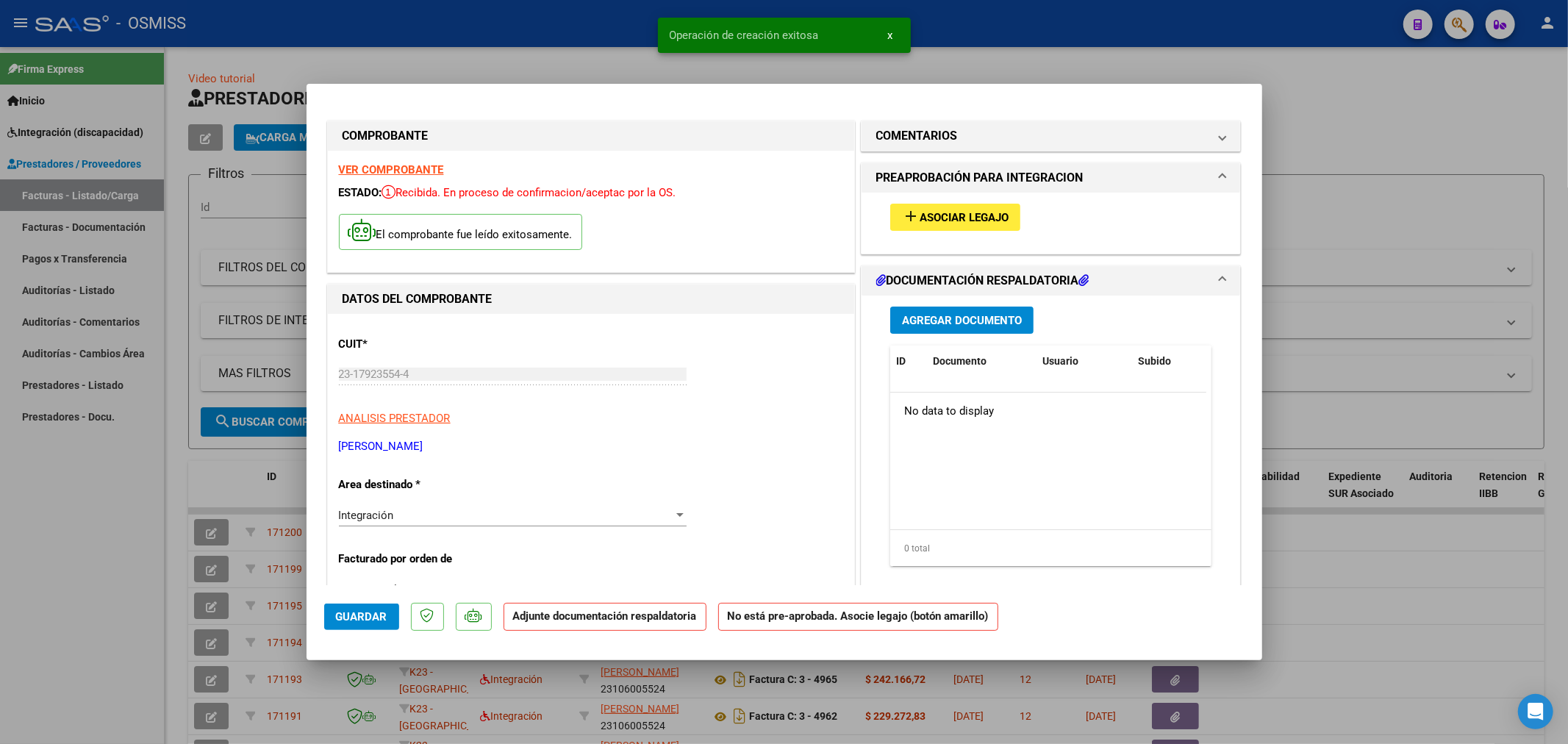
click at [1008, 213] on button "add Asociar Legajo" at bounding box center [955, 217] width 130 height 27
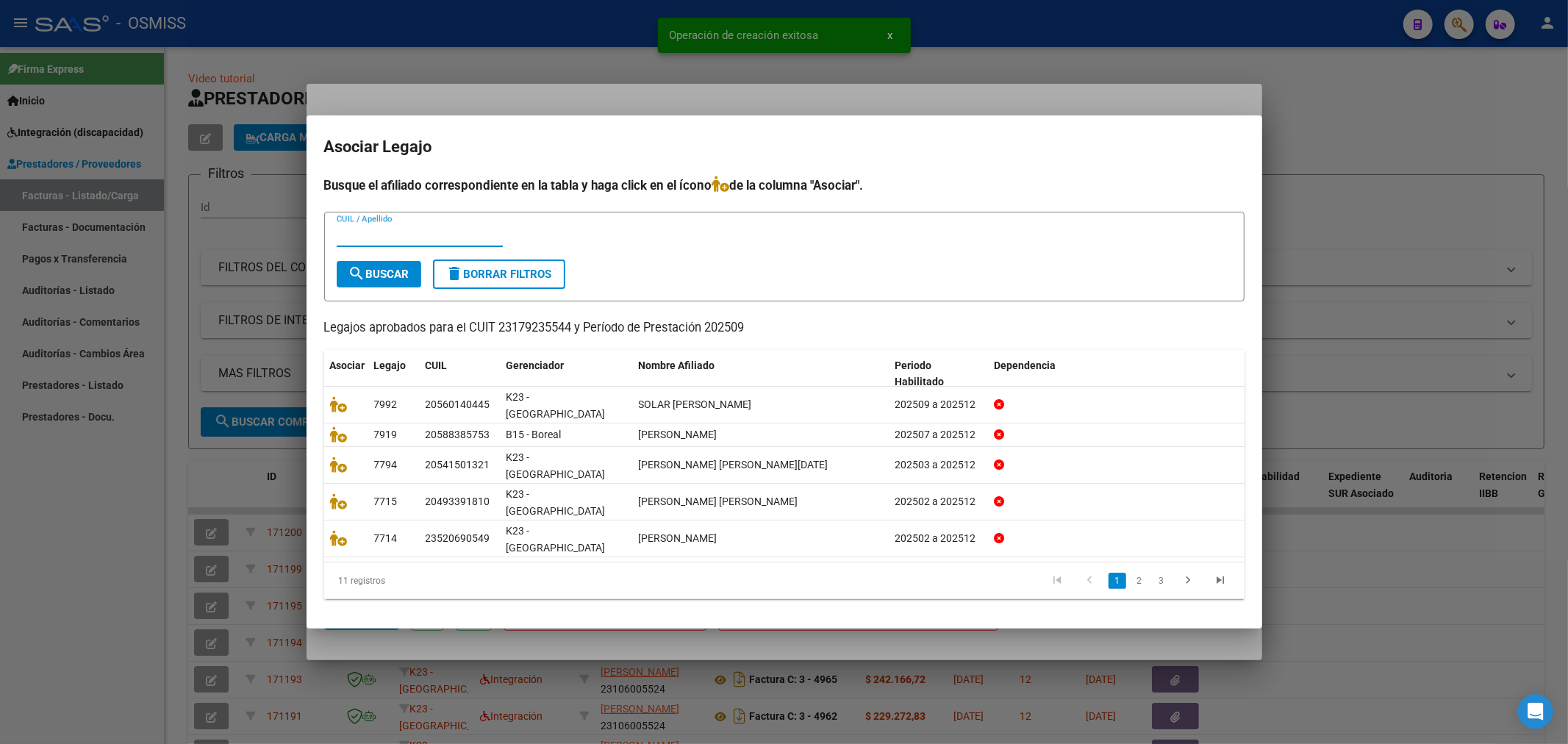
click at [402, 242] on input "CUIL / Apellido" at bounding box center [420, 234] width 166 height 13
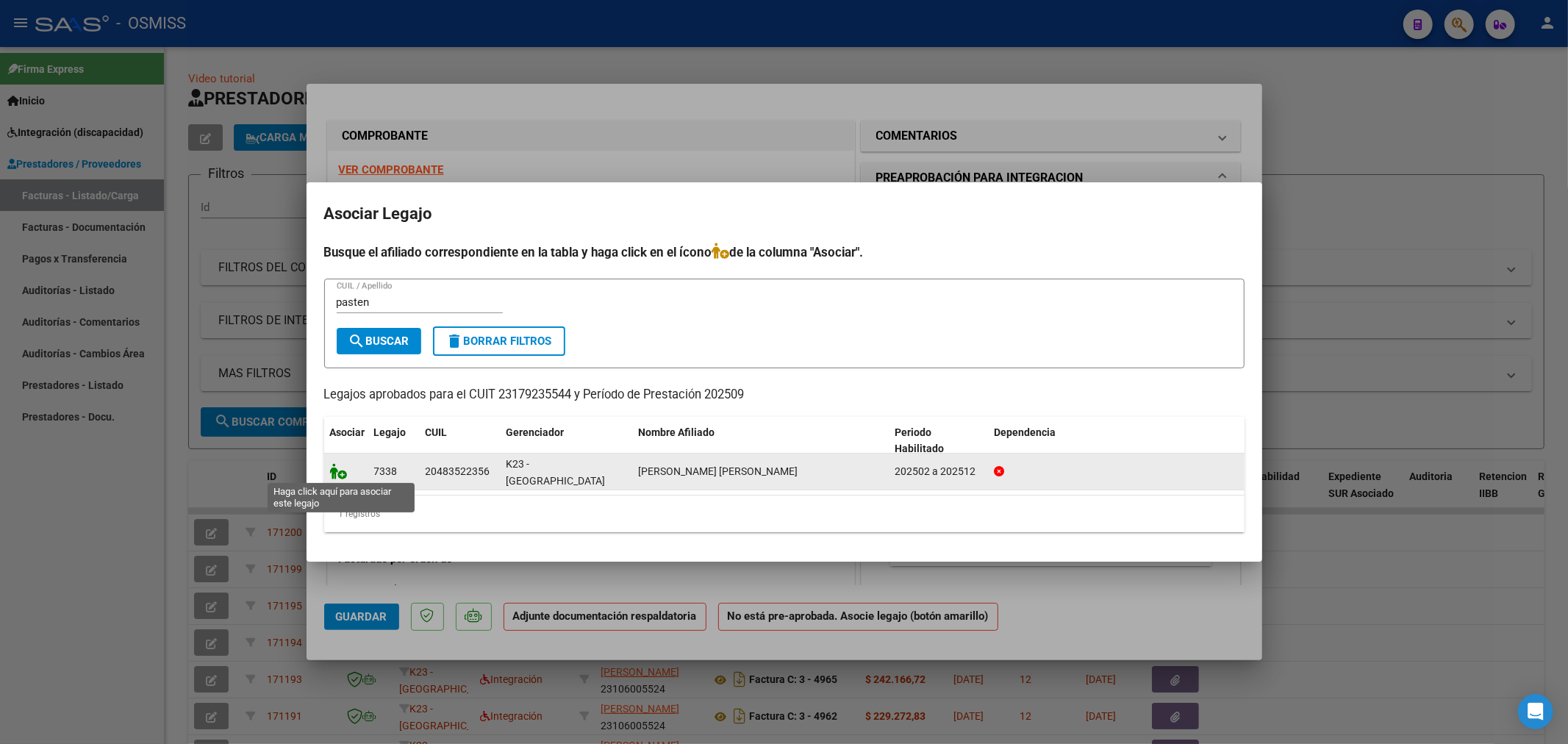
click at [336, 465] on icon at bounding box center [338, 470] width 17 height 16
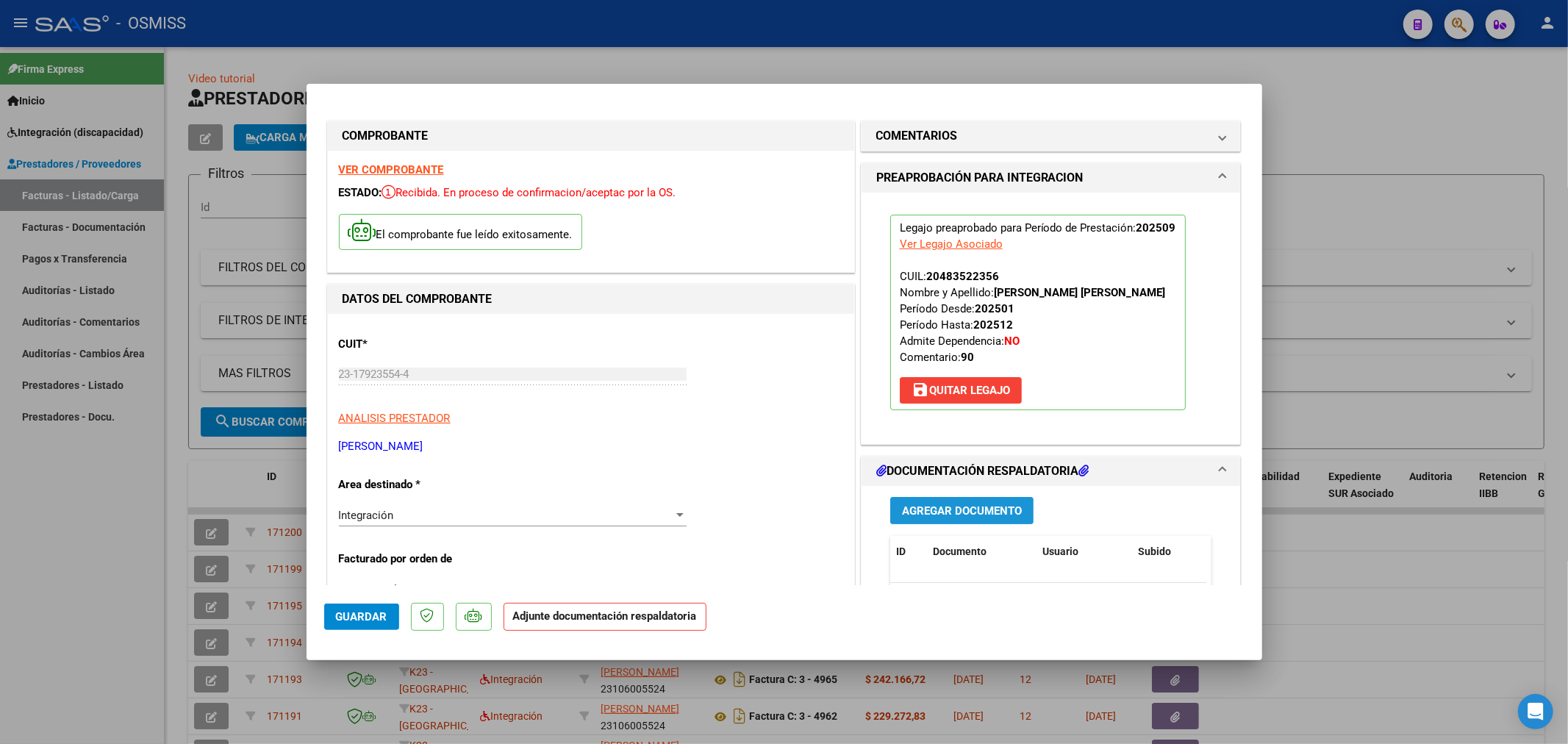
click at [969, 519] on button "Agregar Documento" at bounding box center [962, 510] width 144 height 27
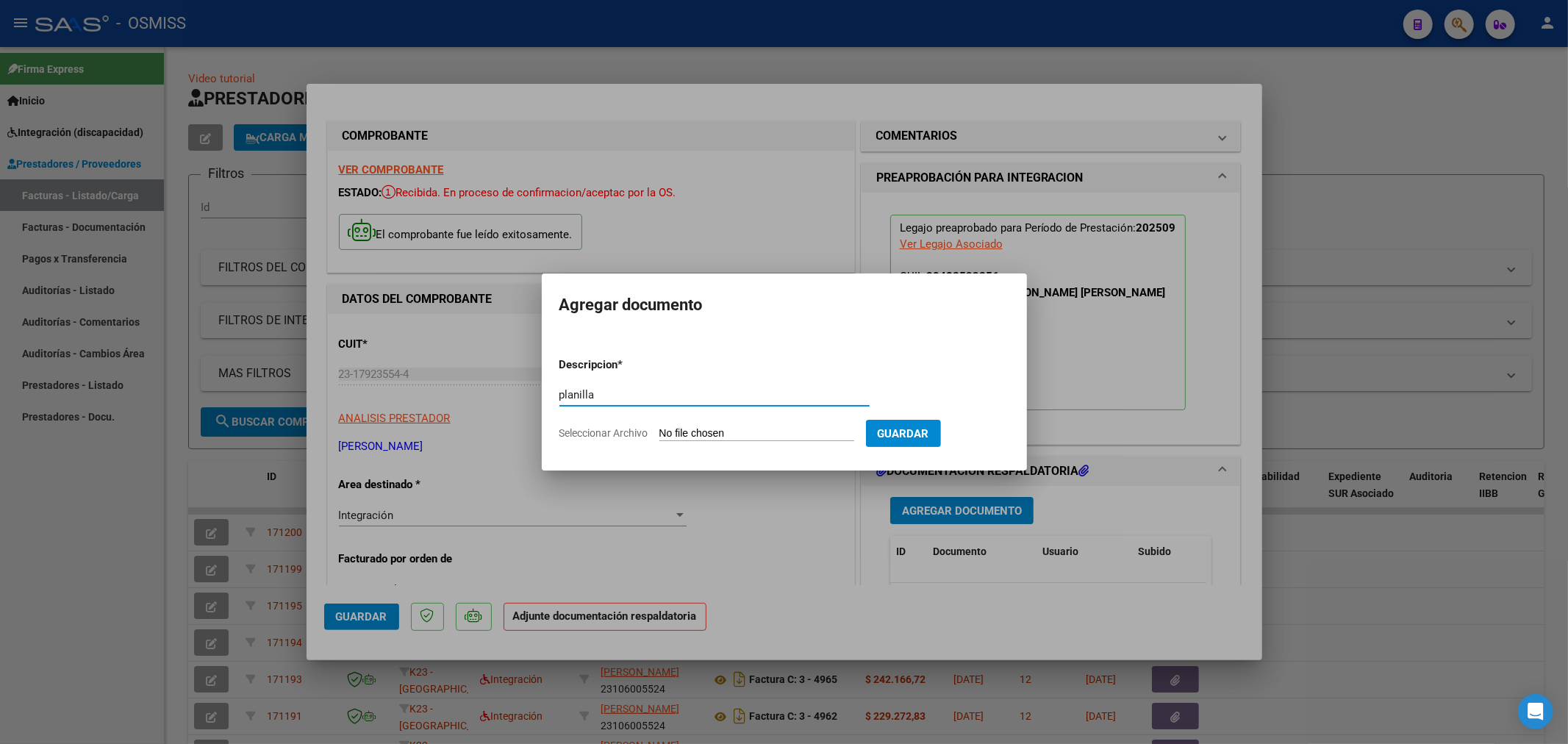
click at [717, 434] on input "Seleccionar Archivo" at bounding box center [757, 434] width 195 height 14
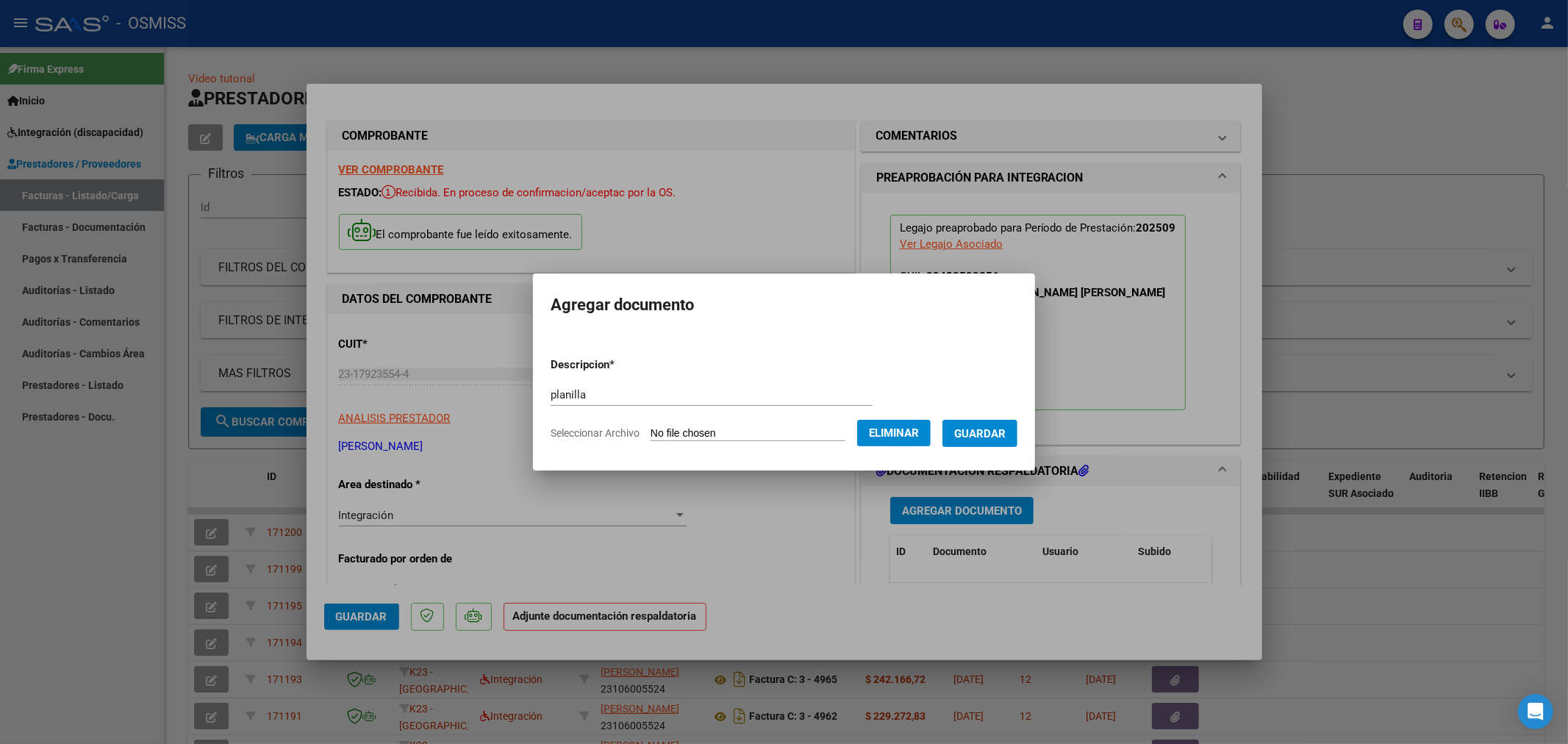
click at [968, 439] on button "Guardar" at bounding box center [980, 433] width 75 height 27
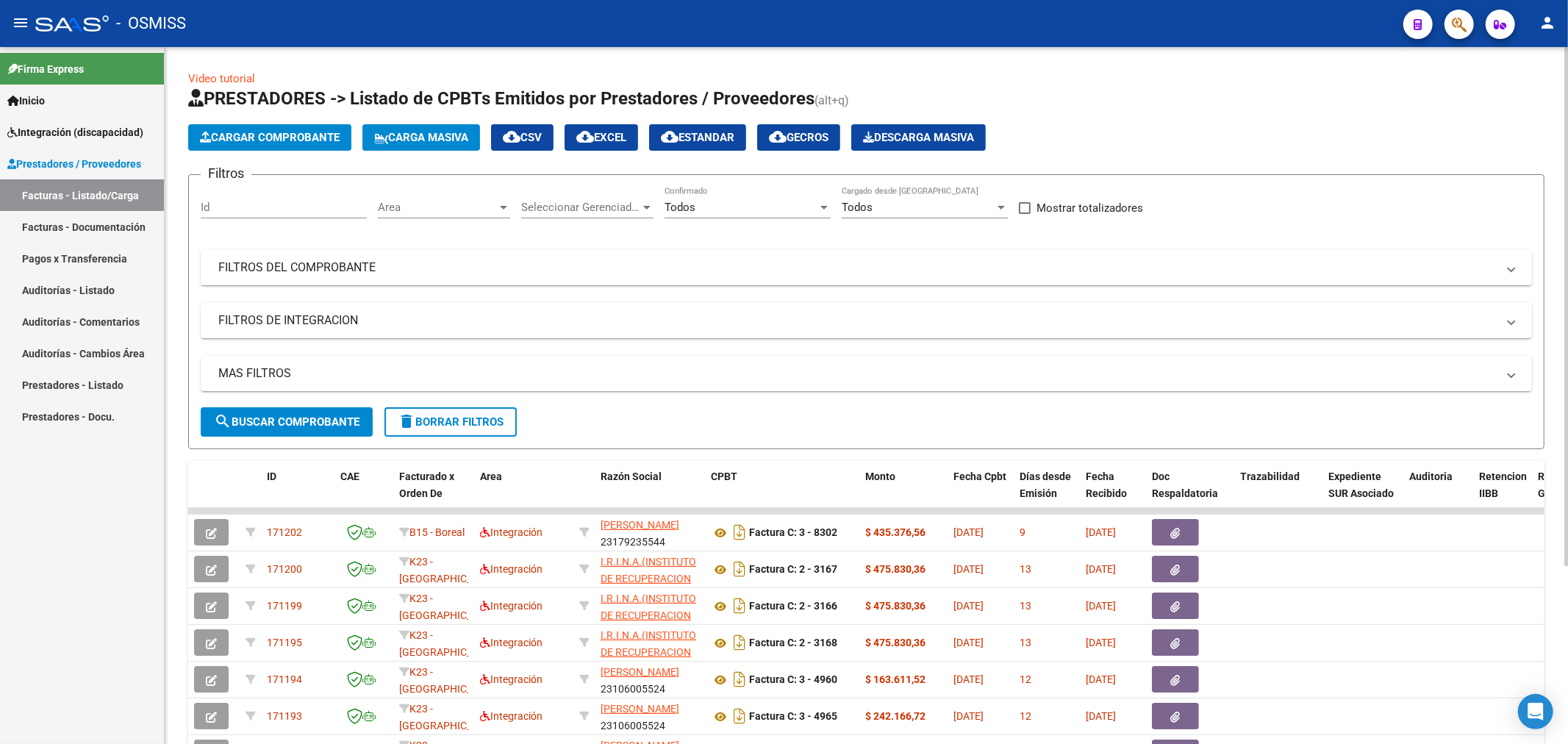
click at [228, 132] on span "Cargar Comprobante" at bounding box center [269, 137] width 140 height 13
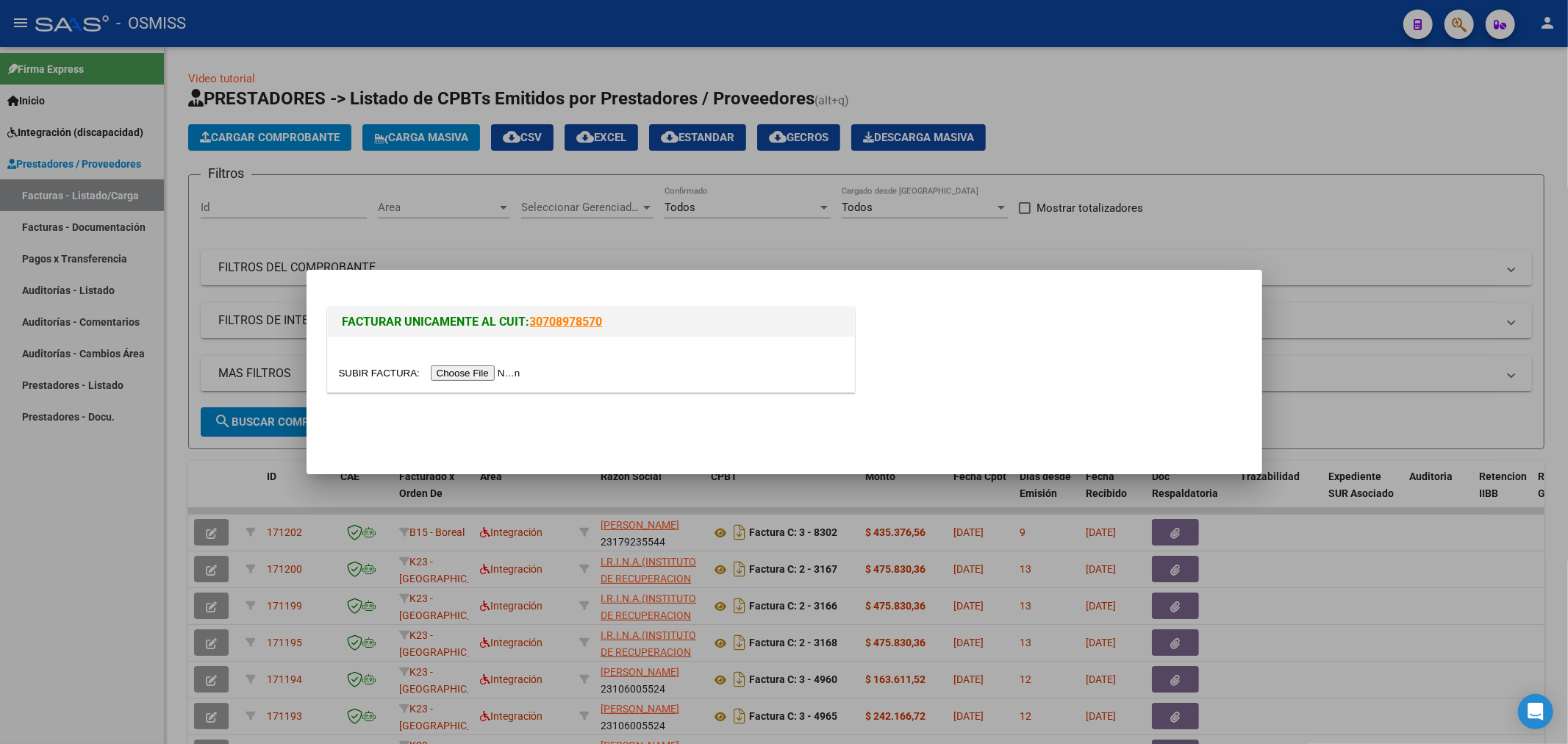
click at [451, 373] on input "file" at bounding box center [432, 373] width 186 height 15
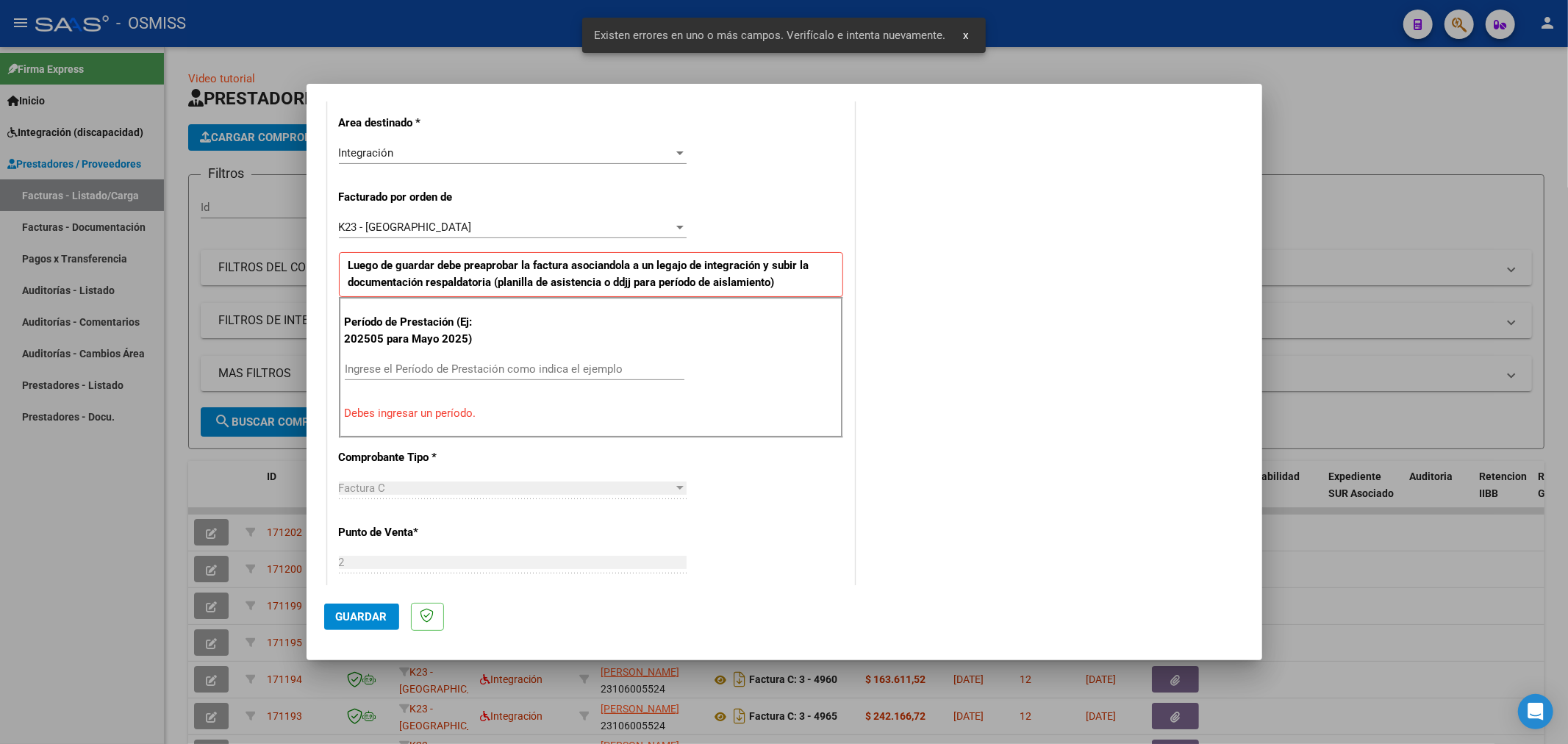
scroll to position [344, 0]
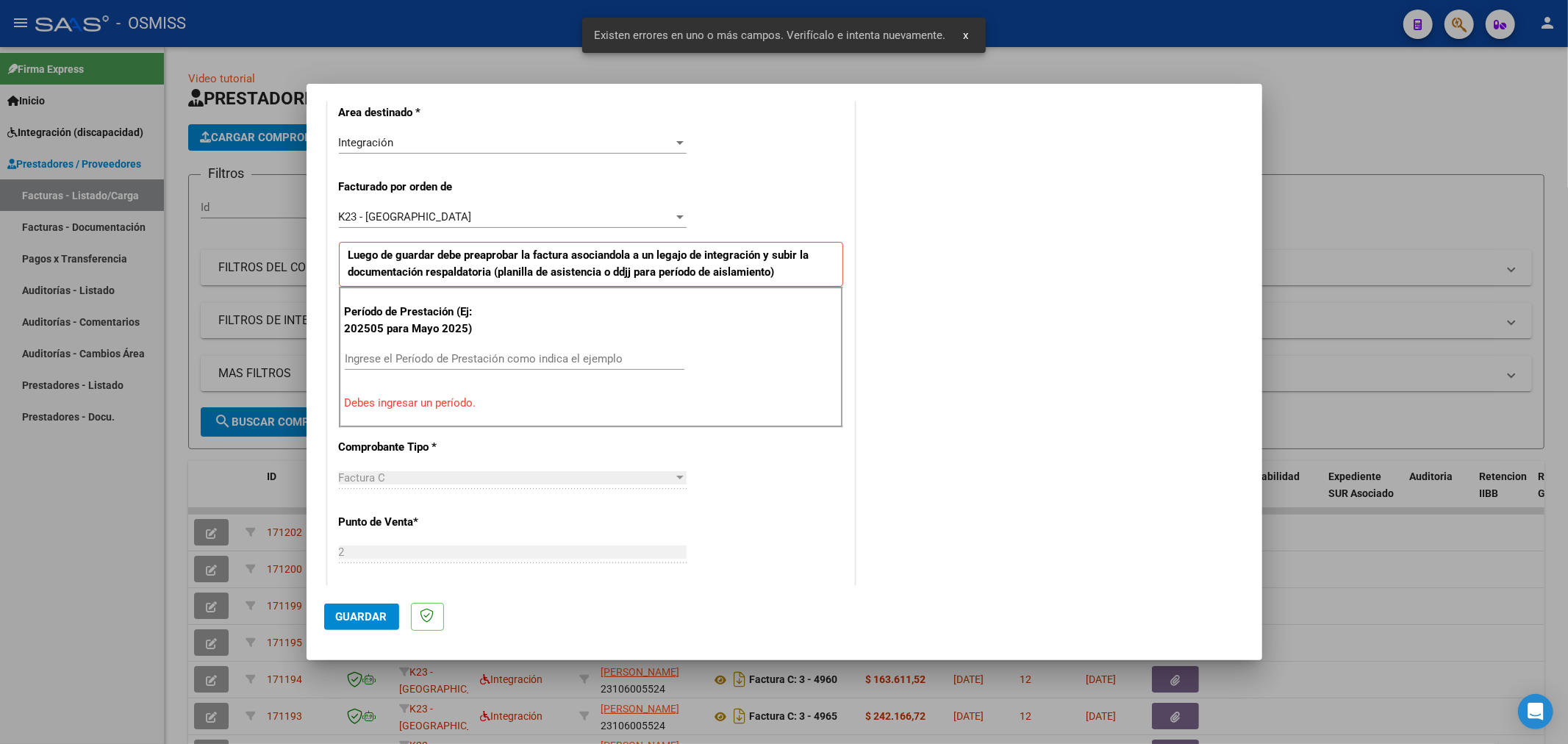
click at [446, 360] on input "Ingrese el Período de Prestación como indica el ejemplo" at bounding box center [514, 358] width 340 height 13
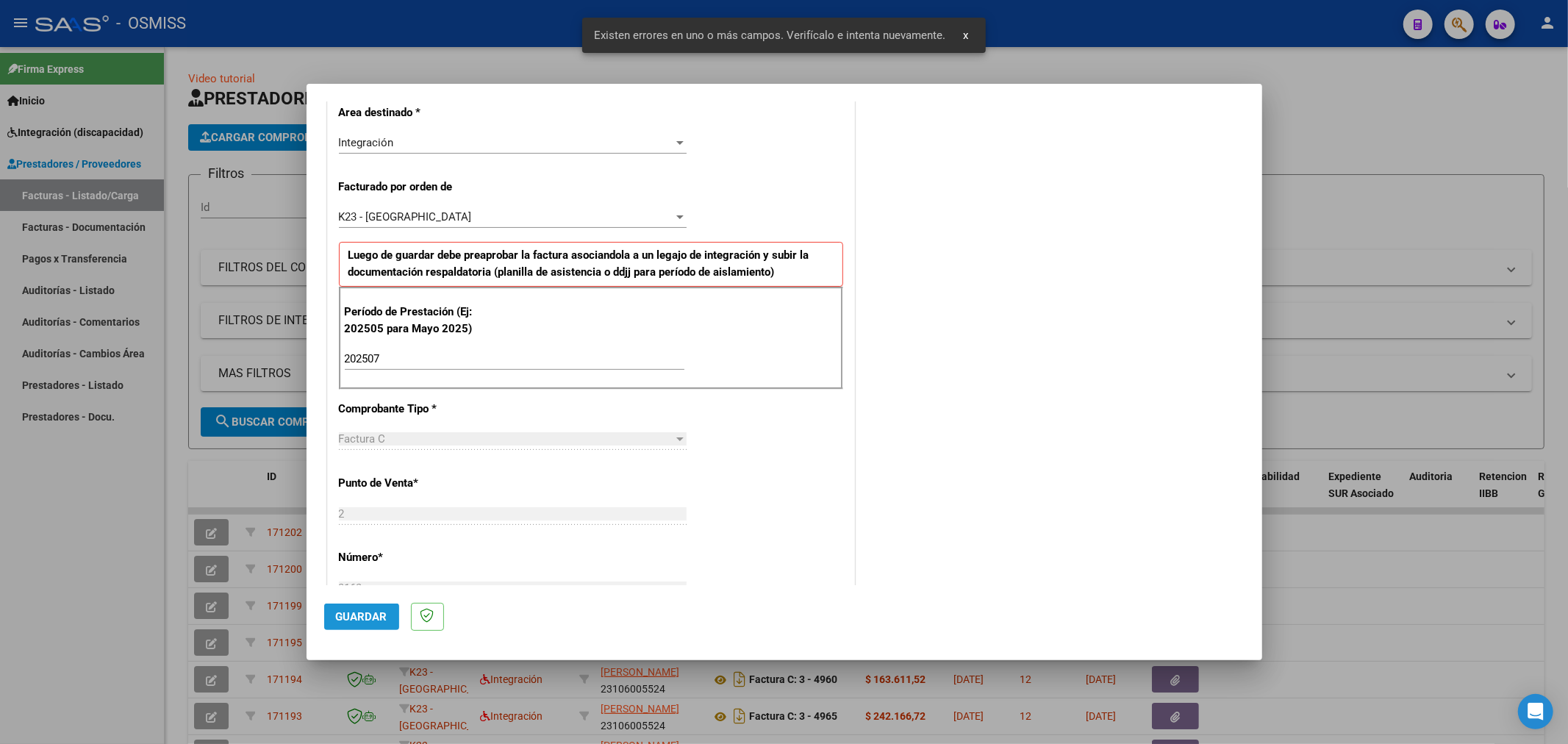
click at [358, 628] on button "Guardar" at bounding box center [362, 616] width 75 height 26
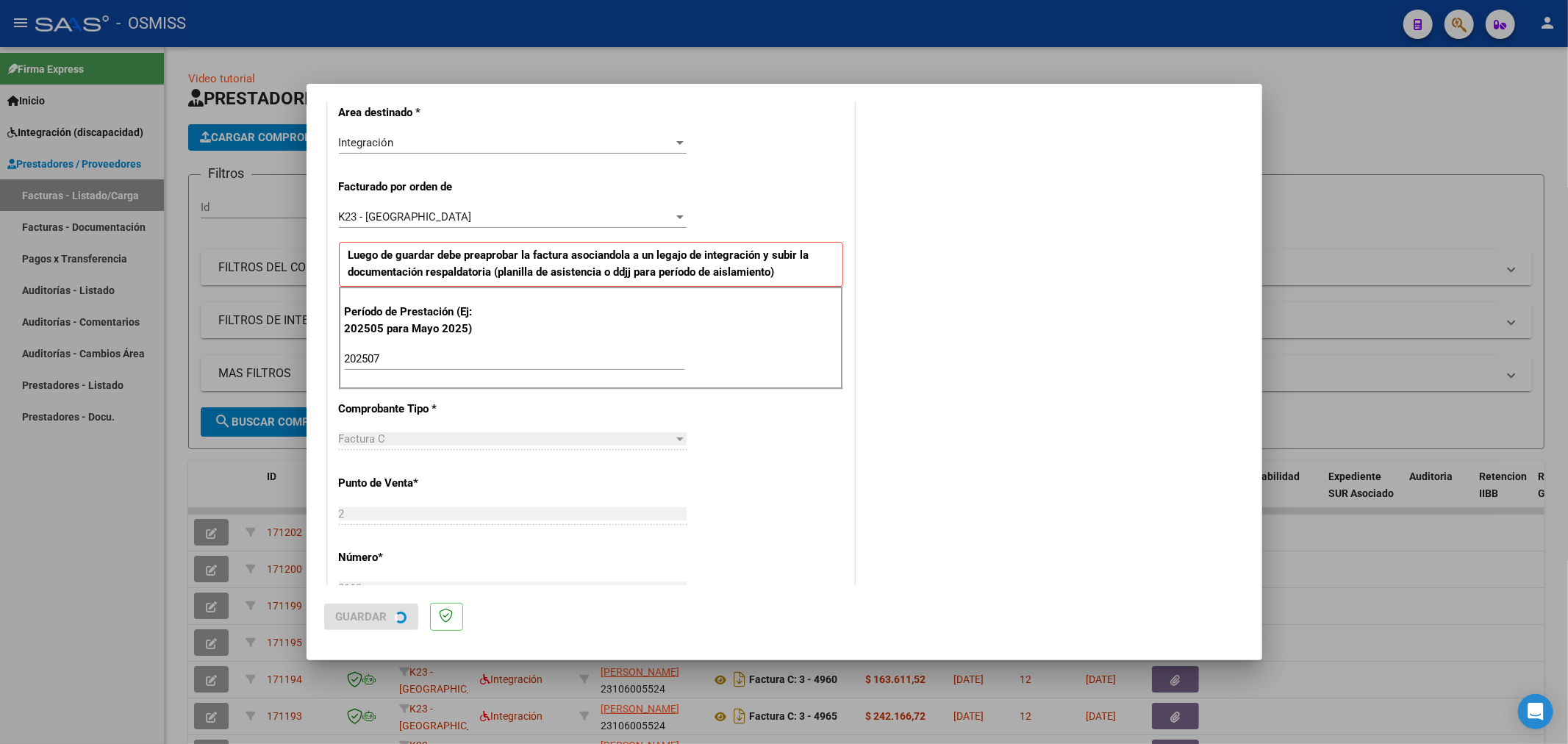
scroll to position [0, 0]
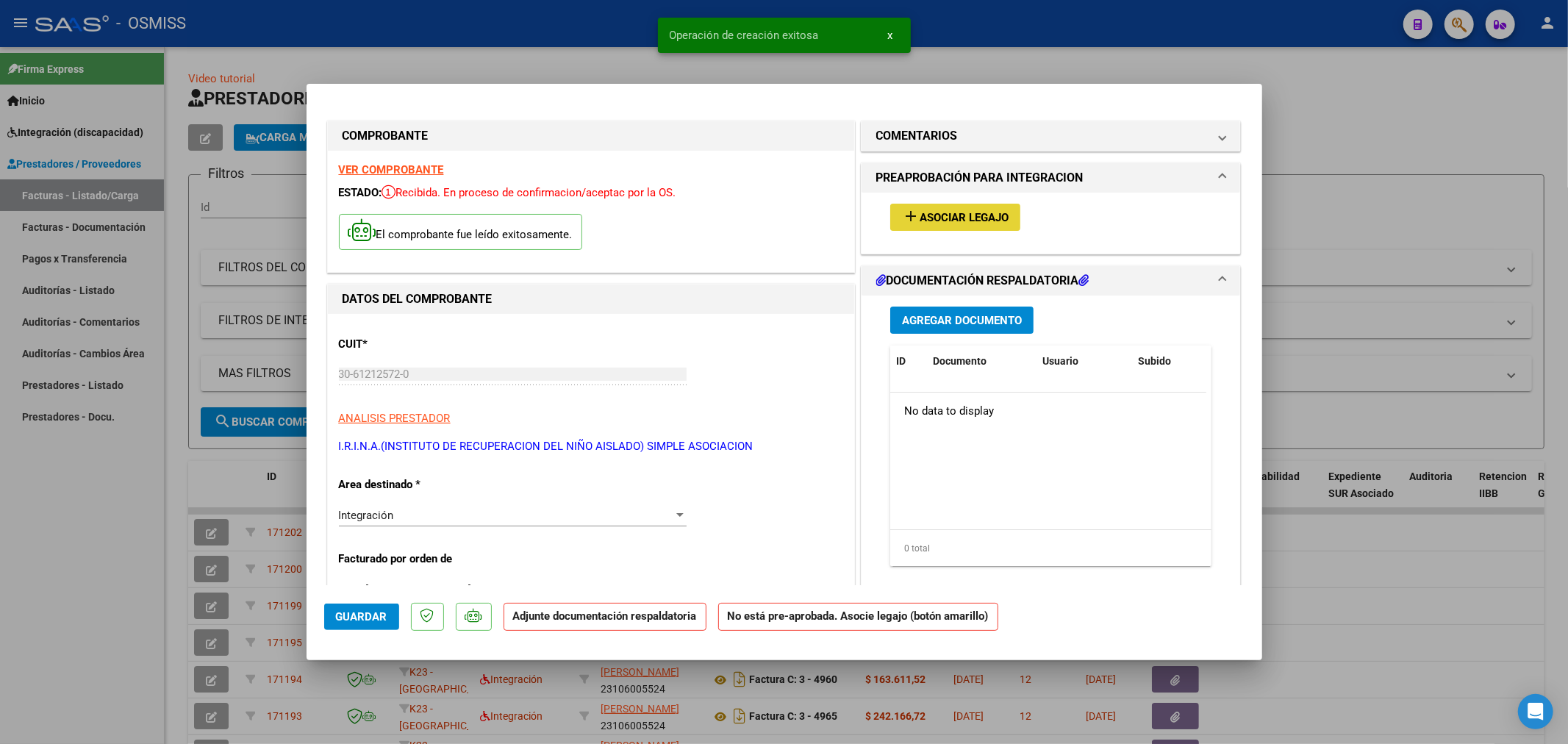
click at [964, 209] on button "add Asociar Legajo" at bounding box center [955, 217] width 130 height 27
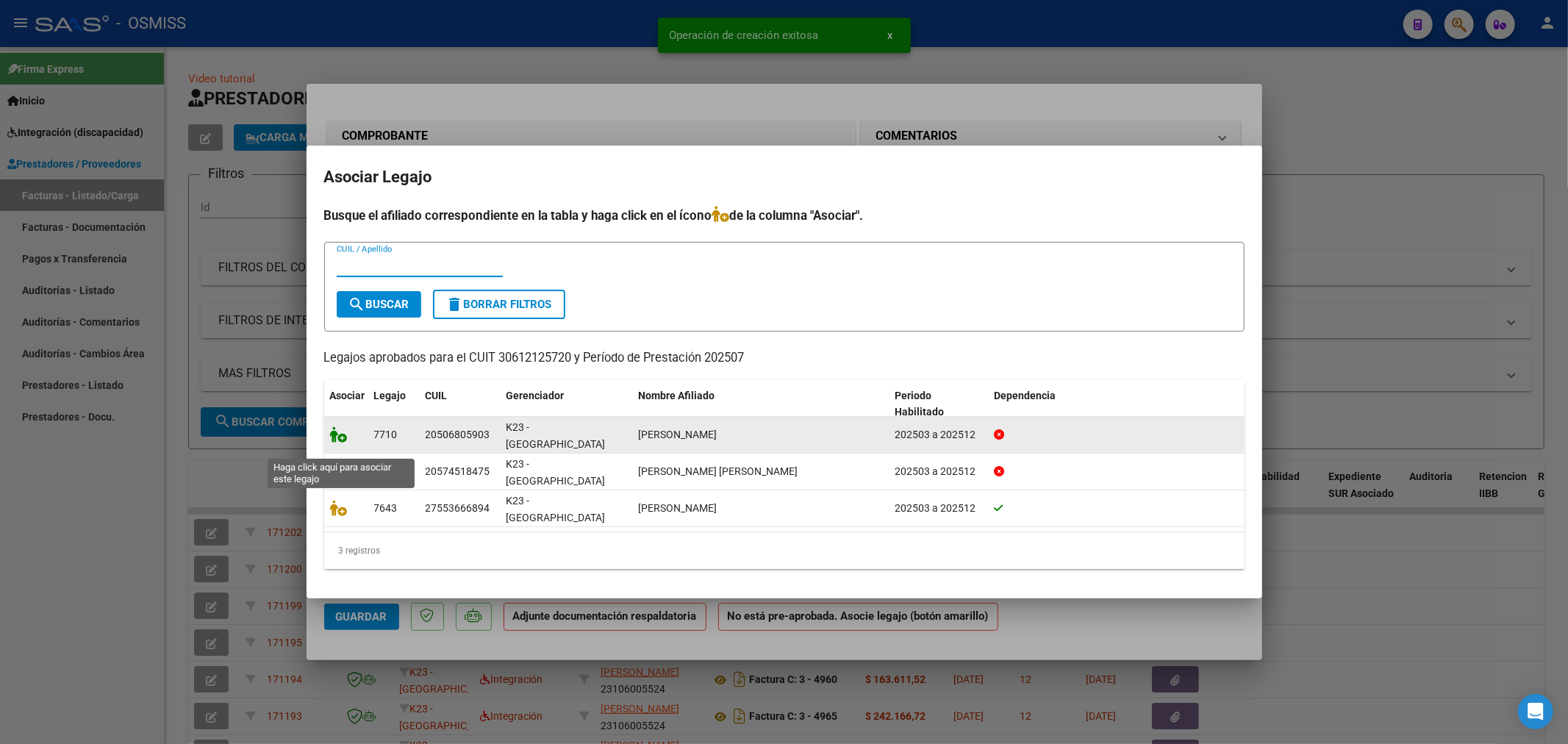
click at [340, 442] on icon at bounding box center [338, 434] width 17 height 16
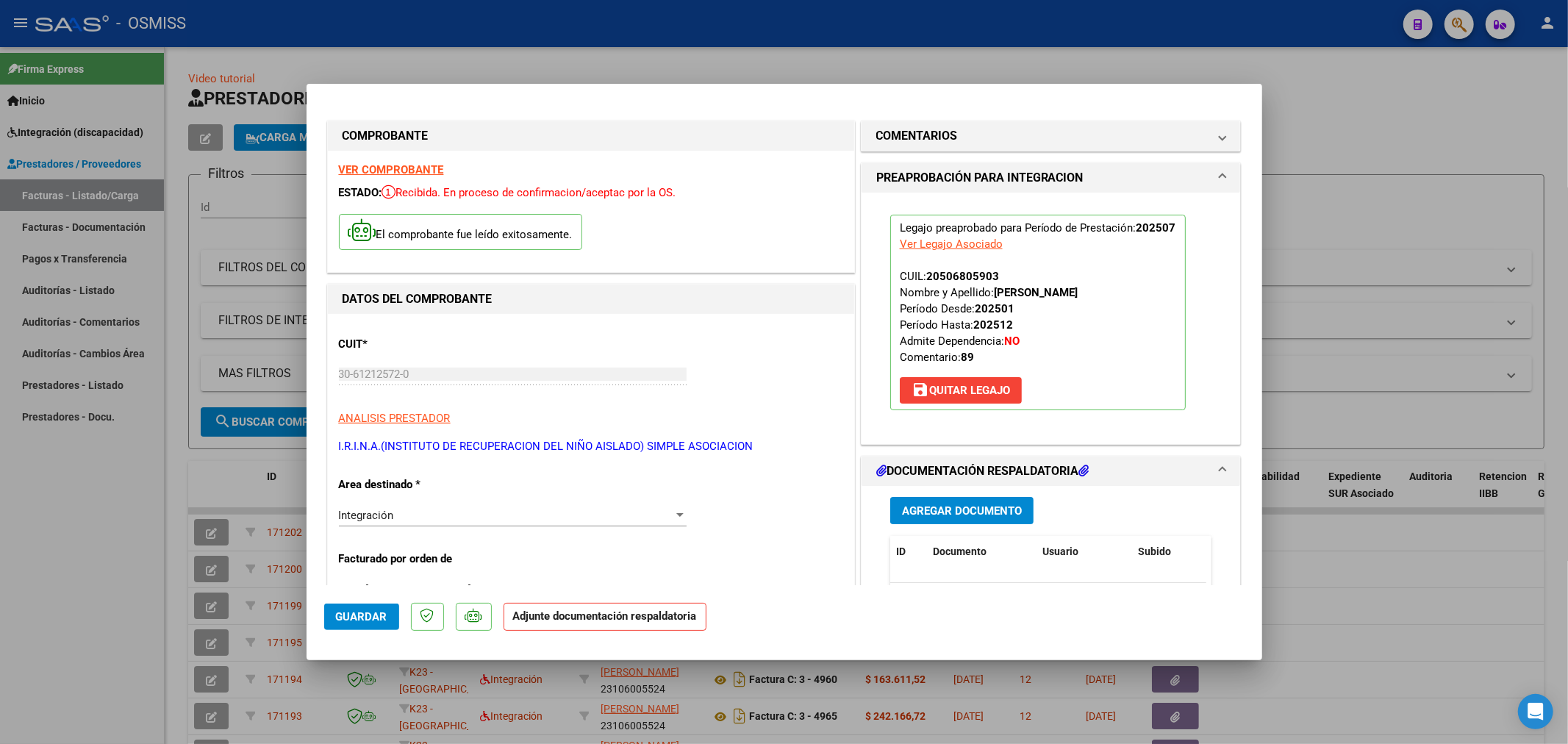
click at [952, 513] on span "Agregar Documento" at bounding box center [962, 510] width 120 height 13
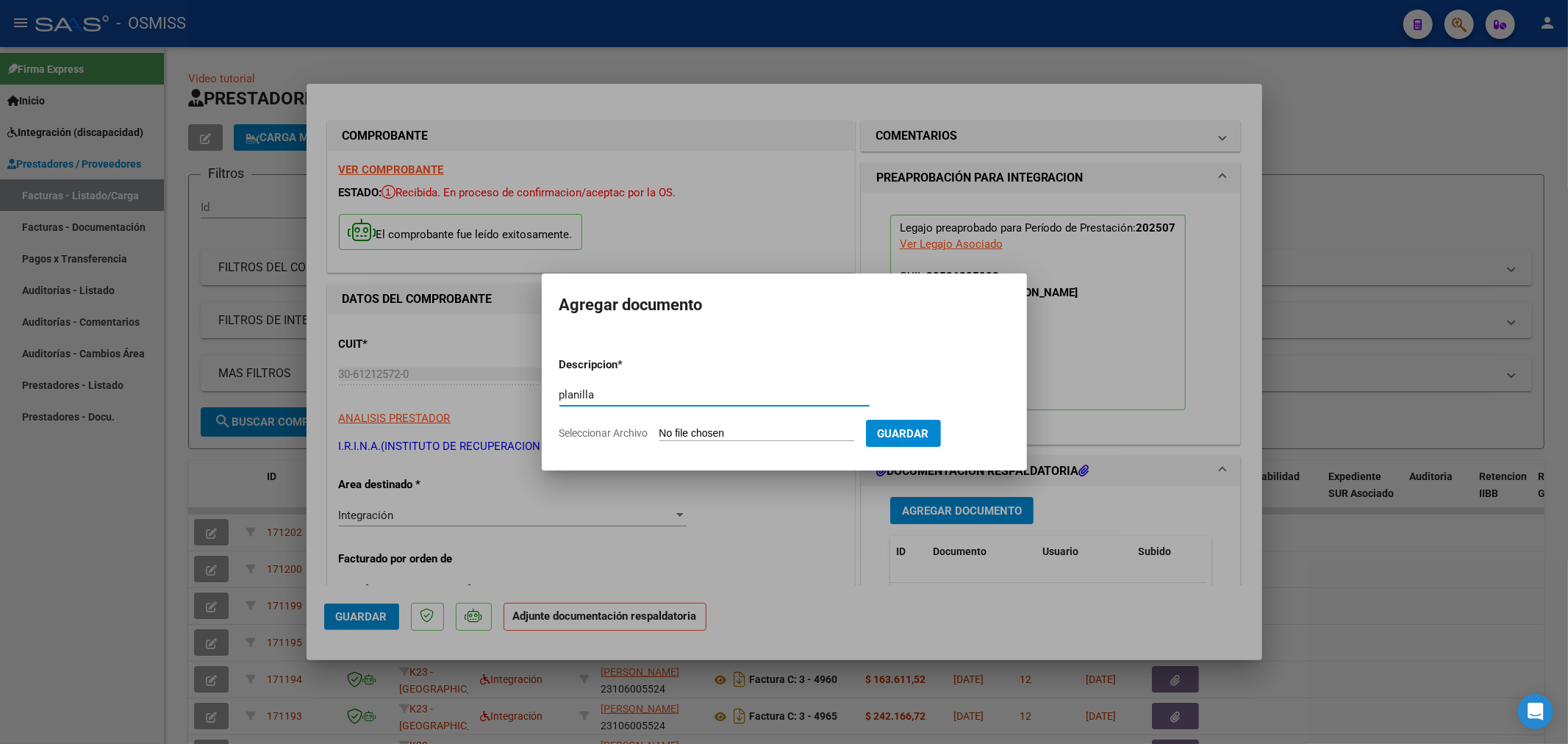
click at [663, 426] on app-file-uploader "Seleccionar Archivo" at bounding box center [713, 432] width 306 height 13
click at [674, 434] on input "Seleccionar Archivo" at bounding box center [757, 434] width 195 height 14
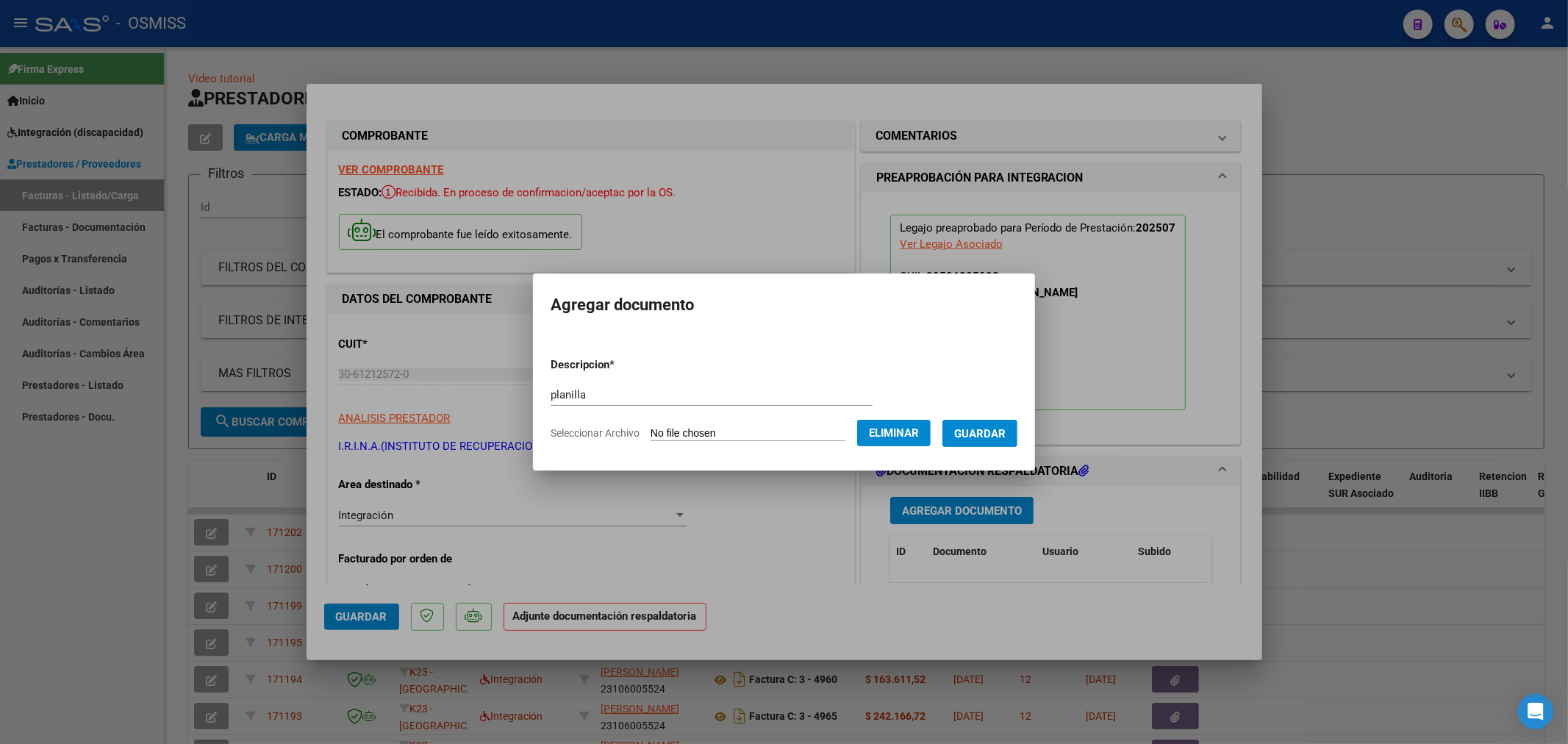
click at [993, 432] on span "Guardar" at bounding box center [980, 433] width 51 height 13
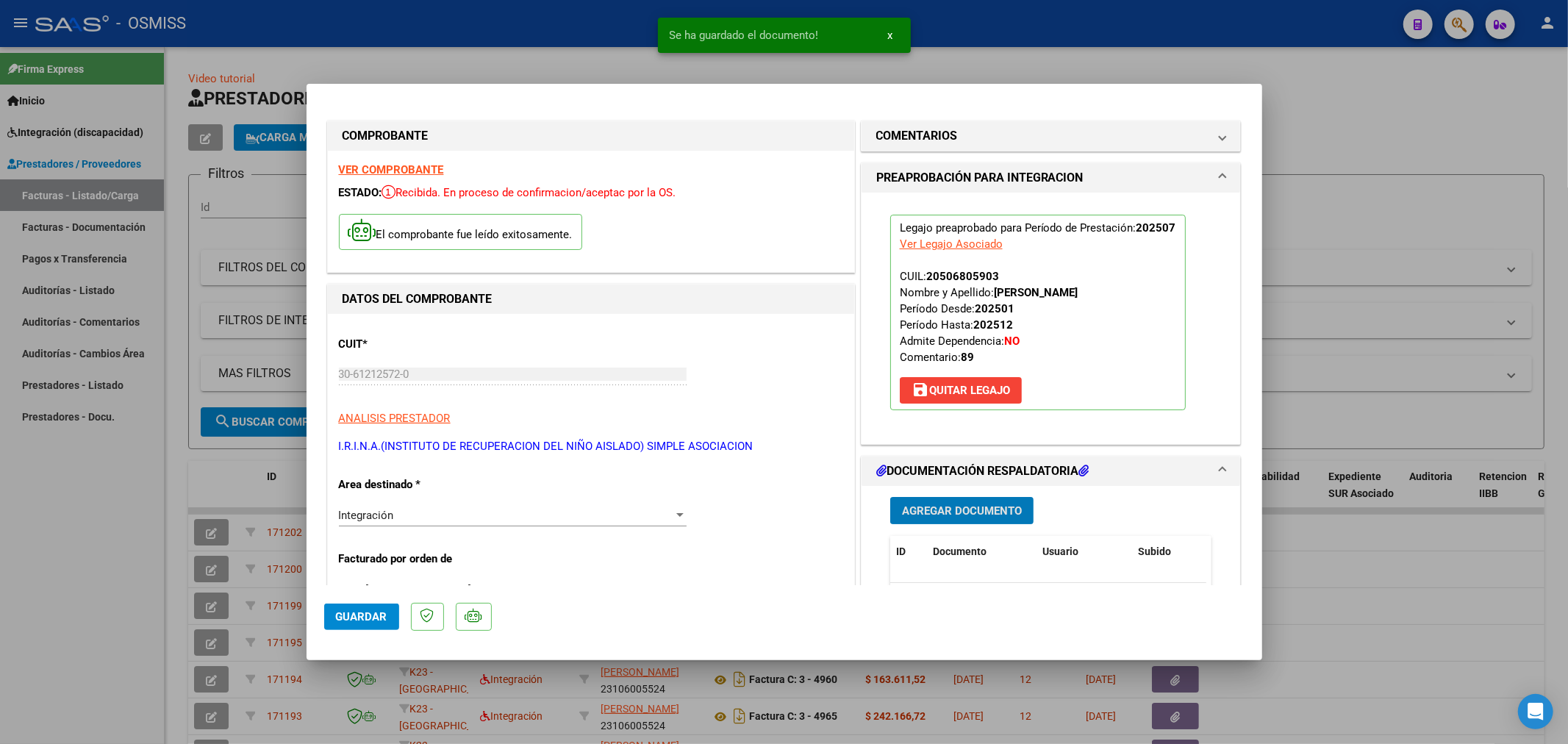
scroll to position [163, 0]
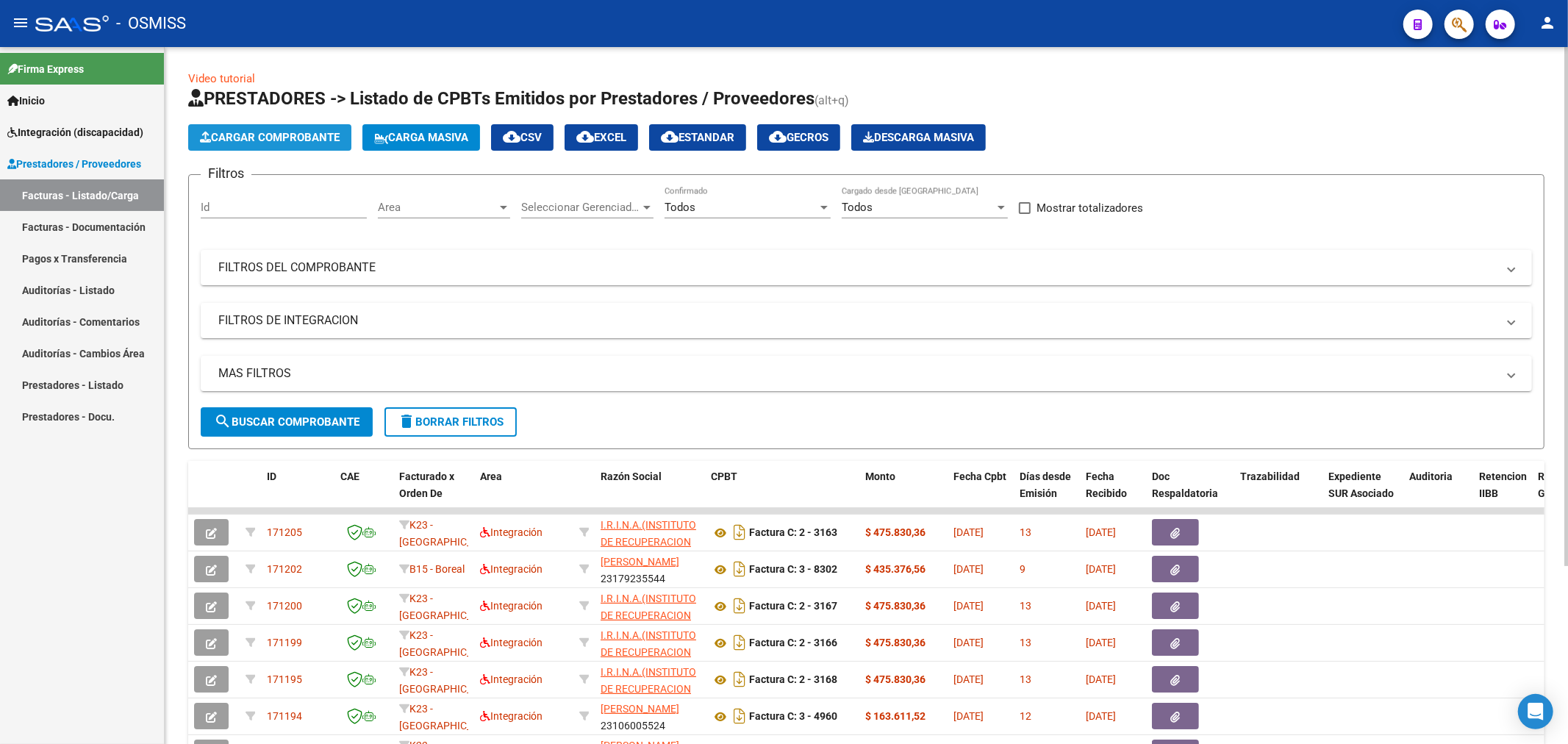
click at [290, 141] on span "Cargar Comprobante" at bounding box center [269, 137] width 140 height 13
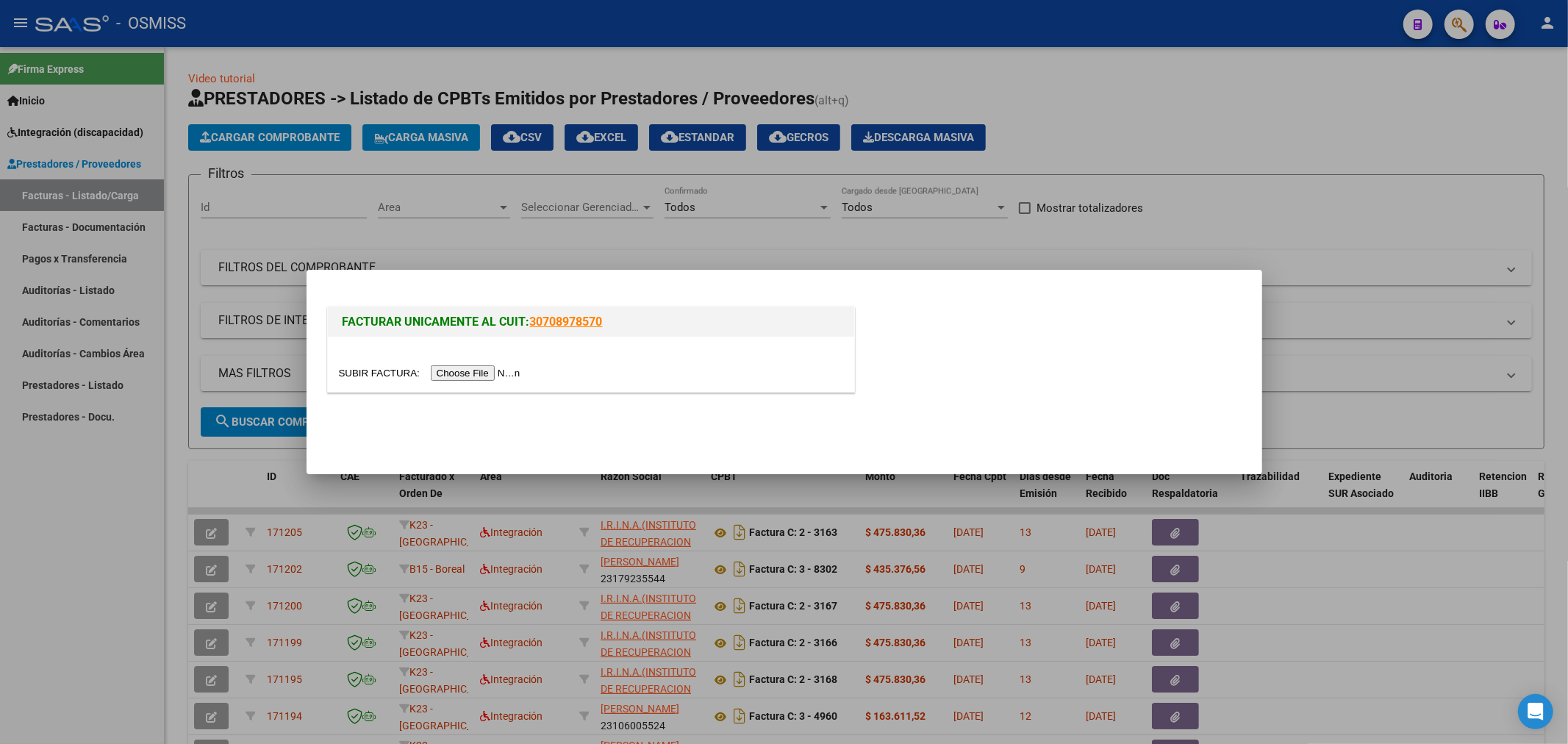
click at [454, 380] on input "file" at bounding box center [432, 373] width 186 height 15
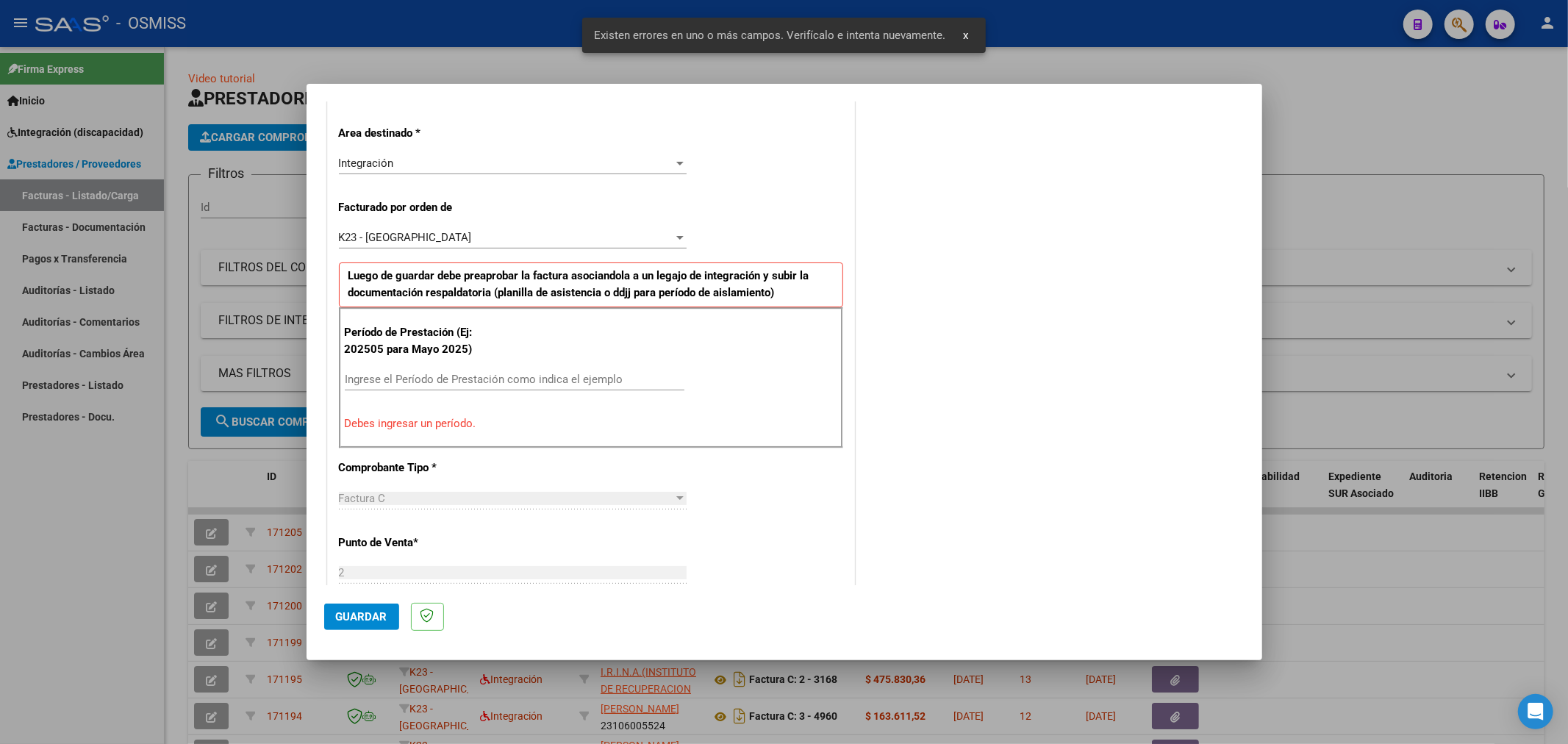
scroll to position [344, 0]
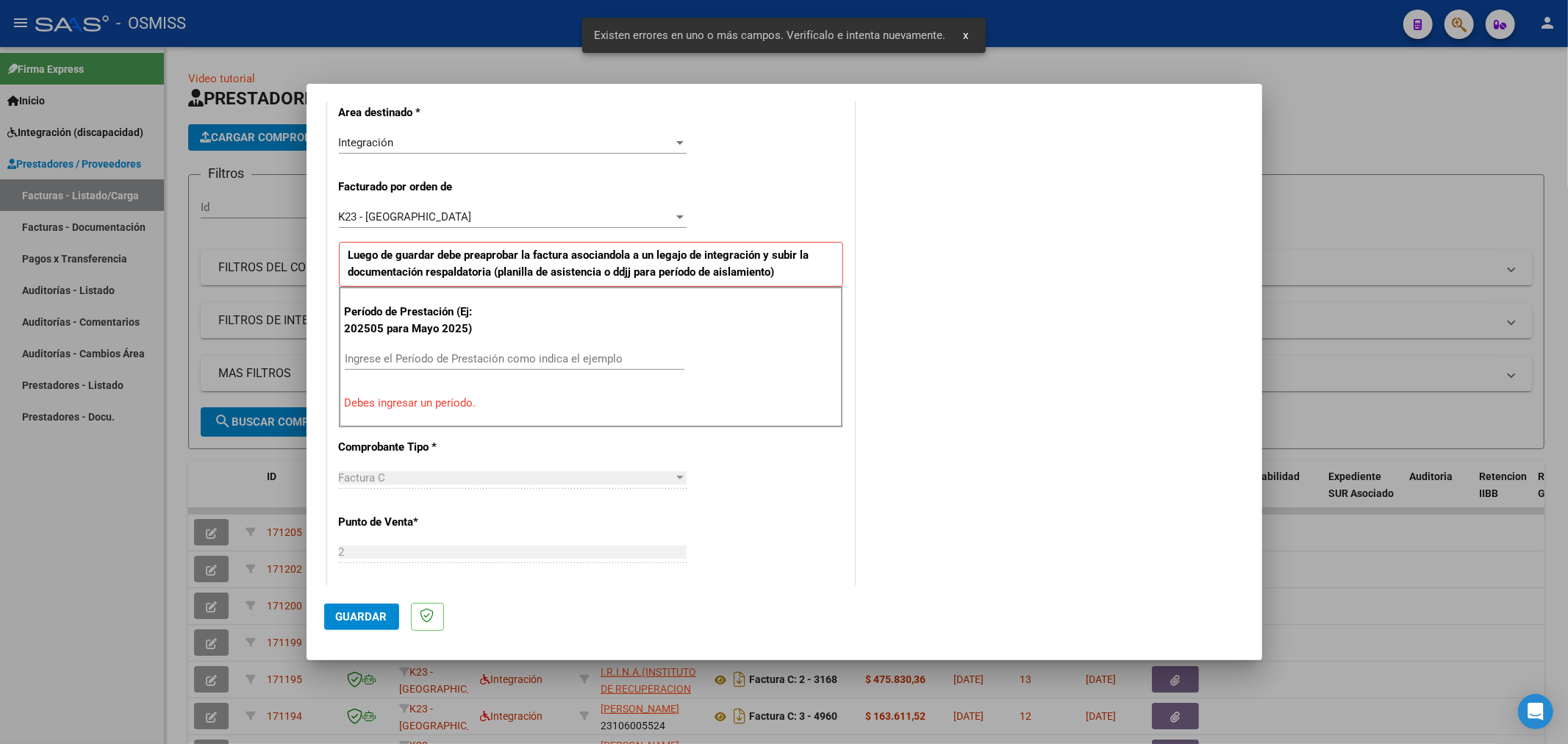
click at [525, 353] on input "Ingrese el Período de Prestación como indica el ejemplo" at bounding box center [514, 358] width 340 height 13
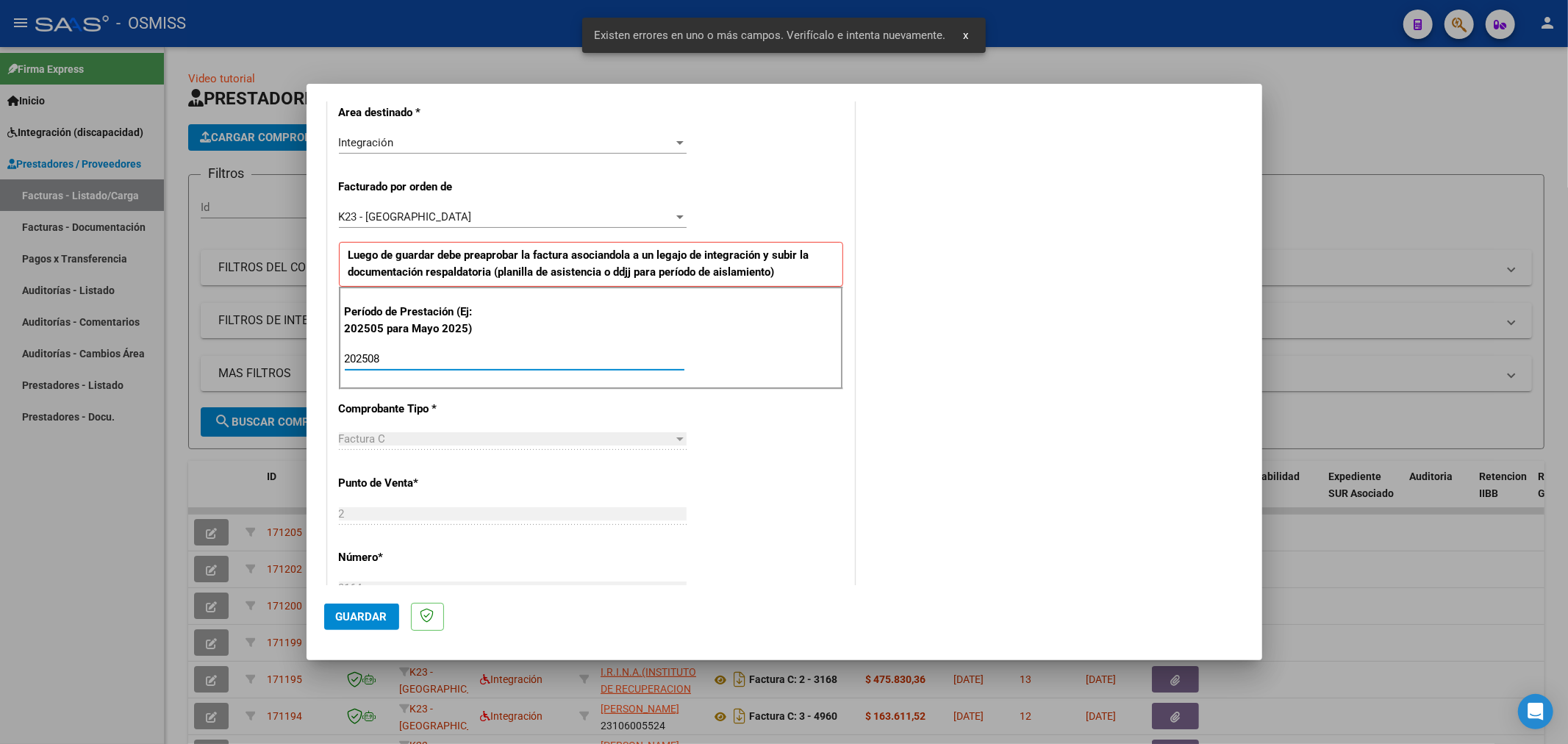
click at [377, 608] on button "Guardar" at bounding box center [362, 616] width 75 height 26
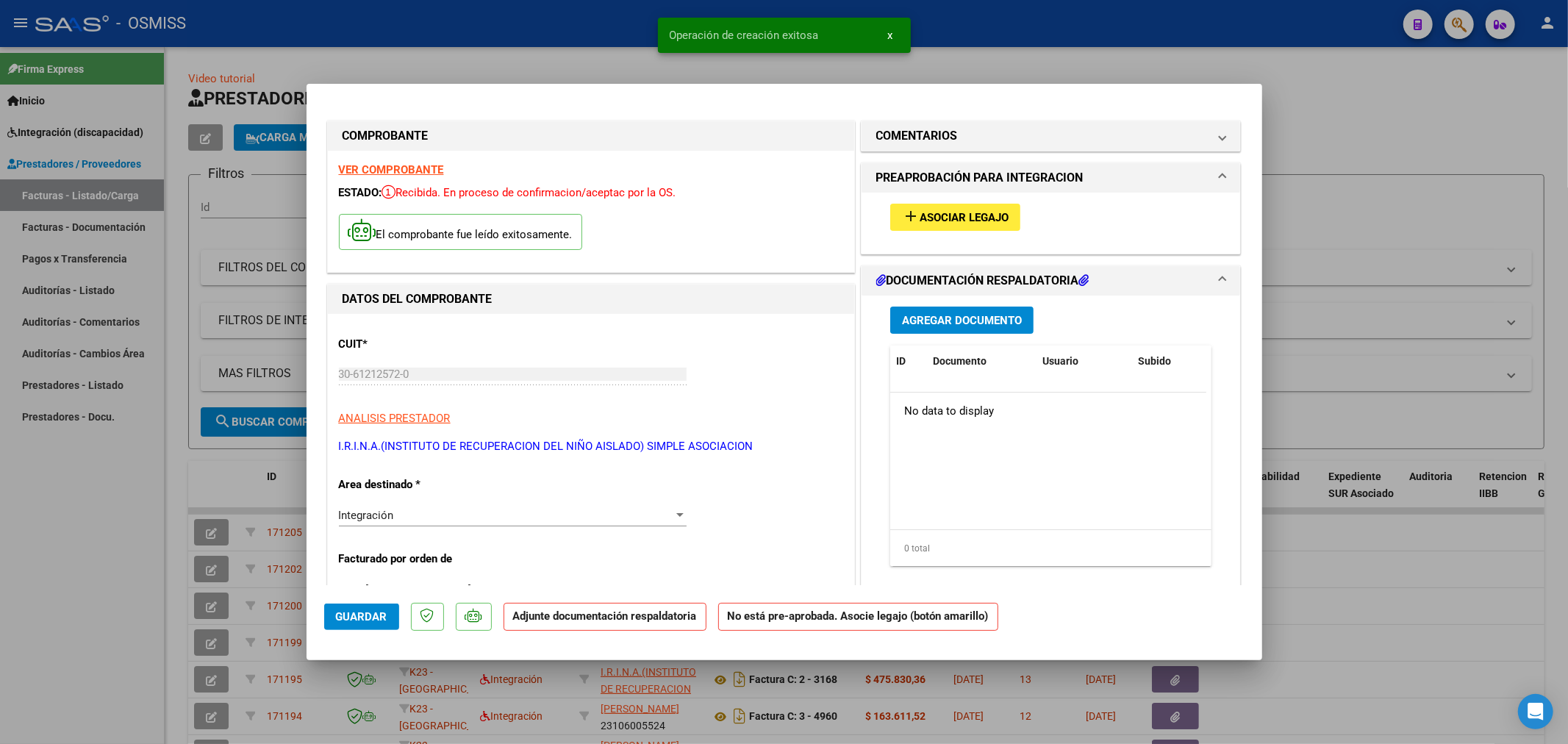
click at [952, 218] on span "Asociar Legajo" at bounding box center [964, 217] width 89 height 13
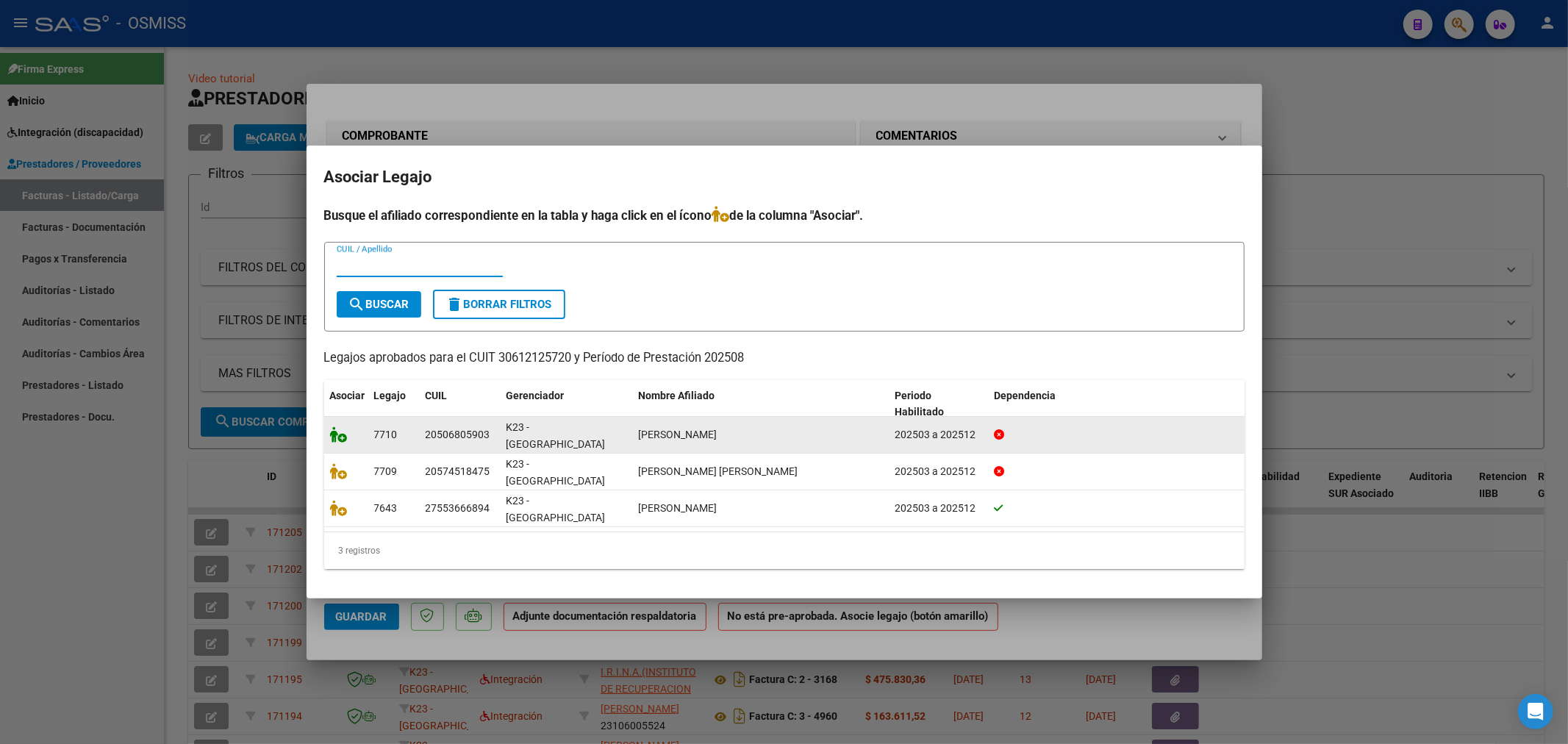
click at [344, 442] on icon at bounding box center [338, 434] width 17 height 16
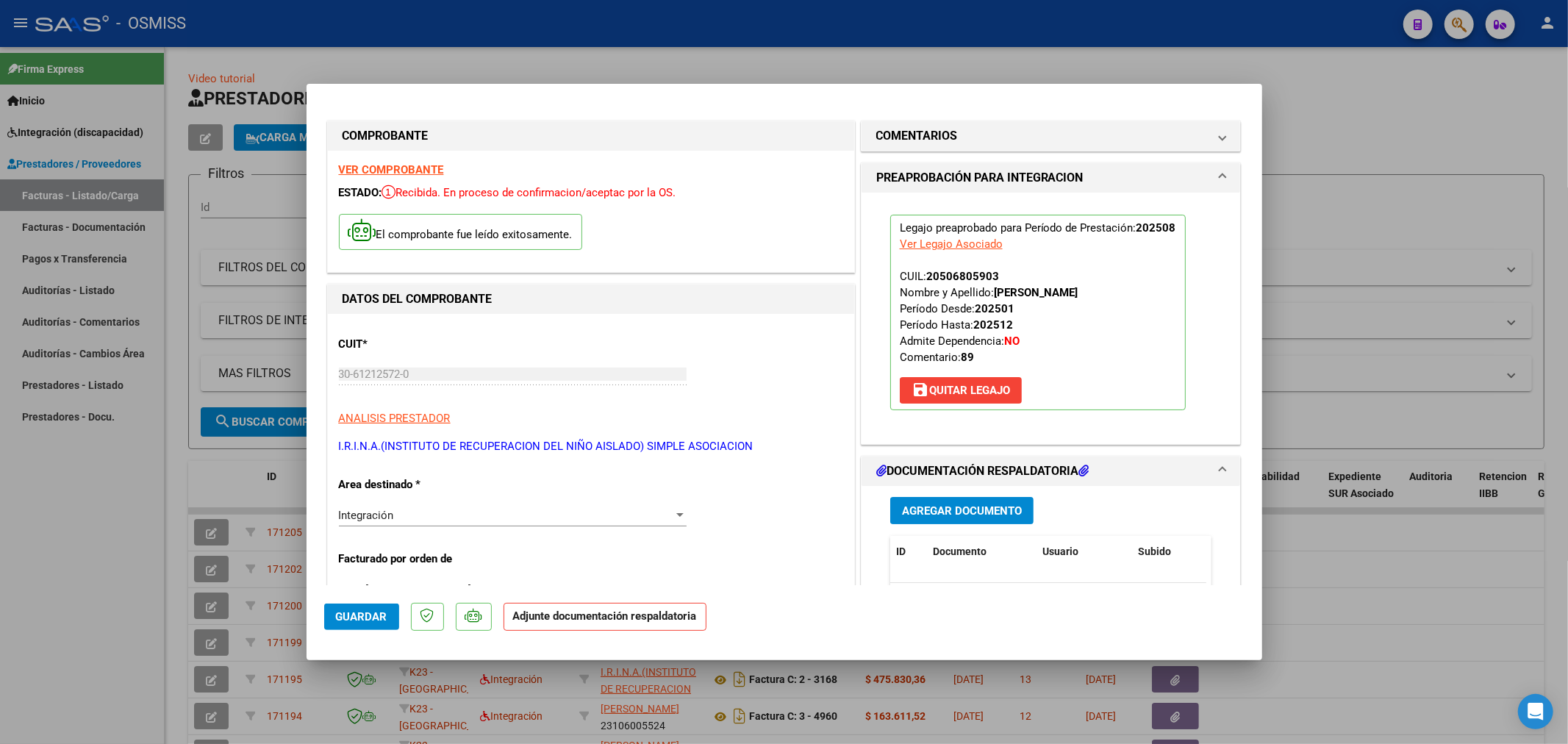
click at [998, 501] on button "Agregar Documento" at bounding box center [962, 510] width 144 height 27
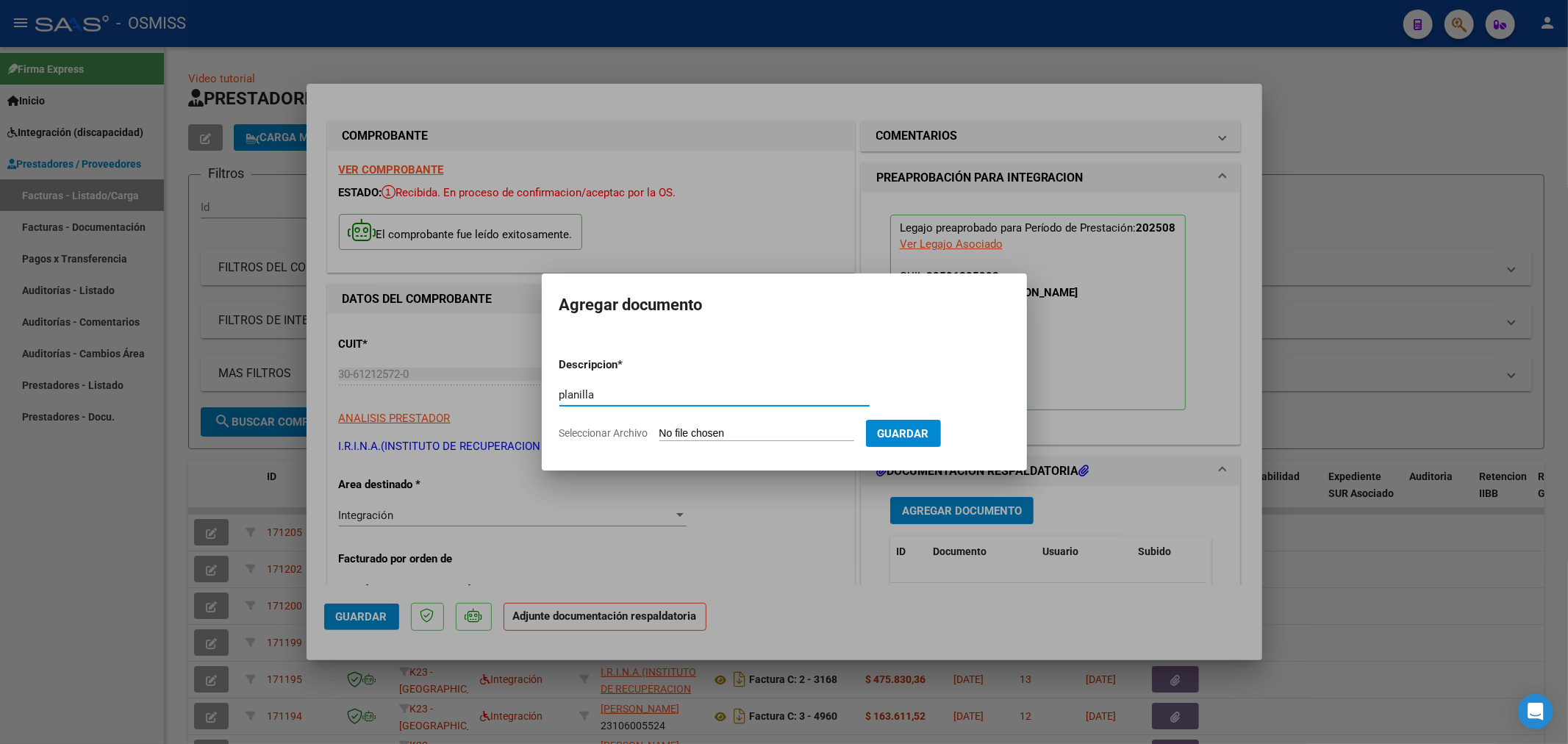
click at [728, 435] on input "Seleccionar Archivo" at bounding box center [757, 434] width 195 height 14
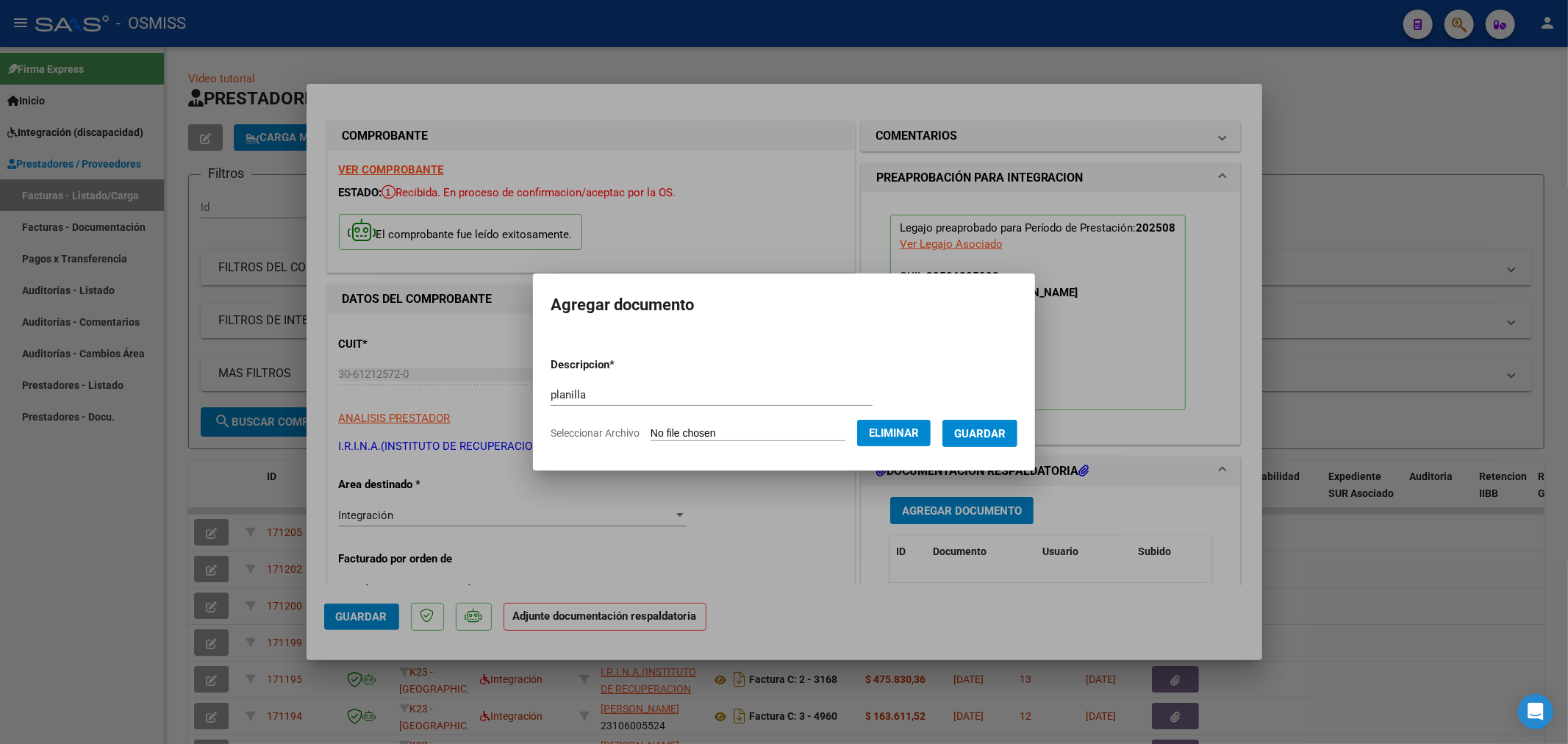
click at [982, 434] on span "Guardar" at bounding box center [980, 433] width 51 height 13
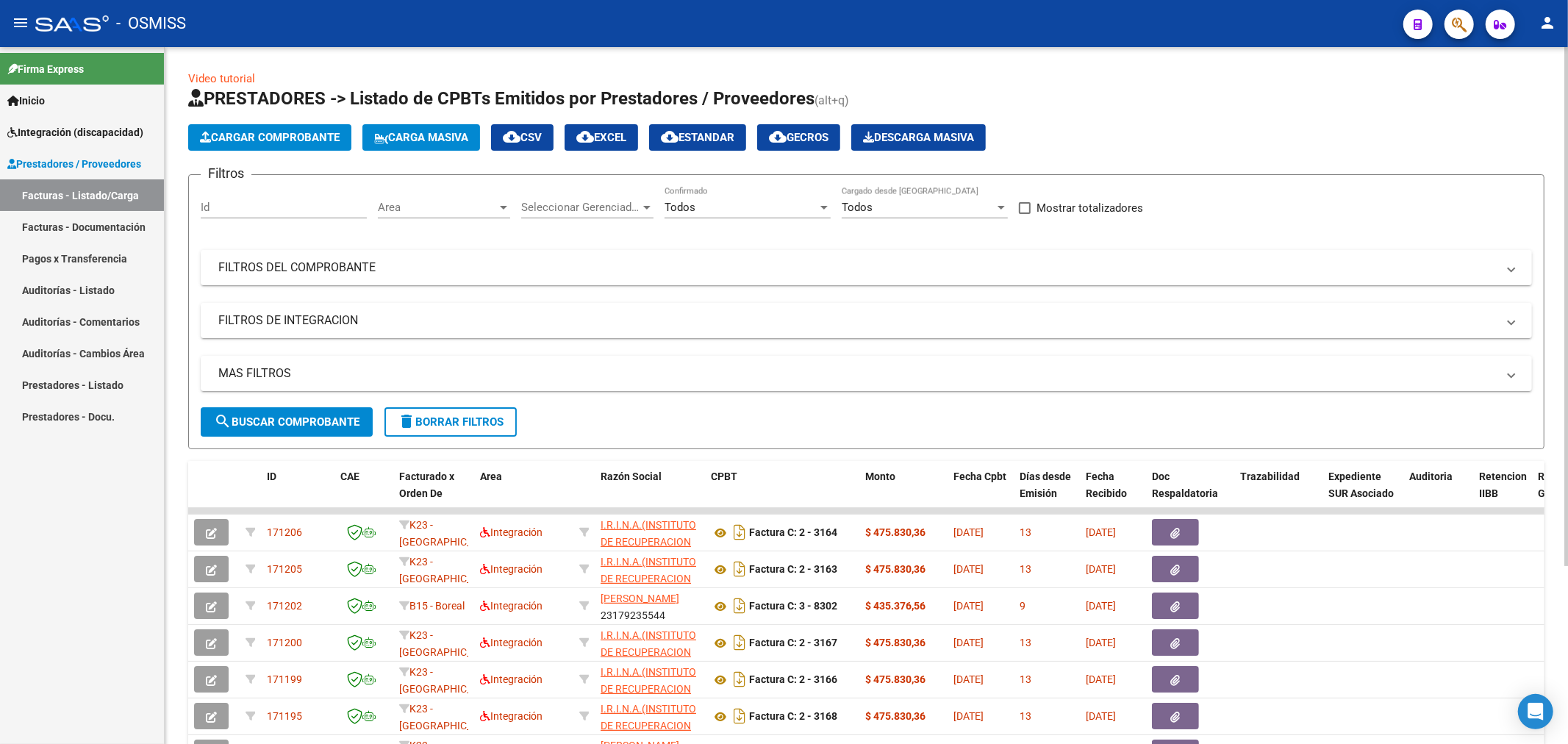
click at [271, 129] on button "Cargar Comprobante" at bounding box center [270, 137] width 163 height 26
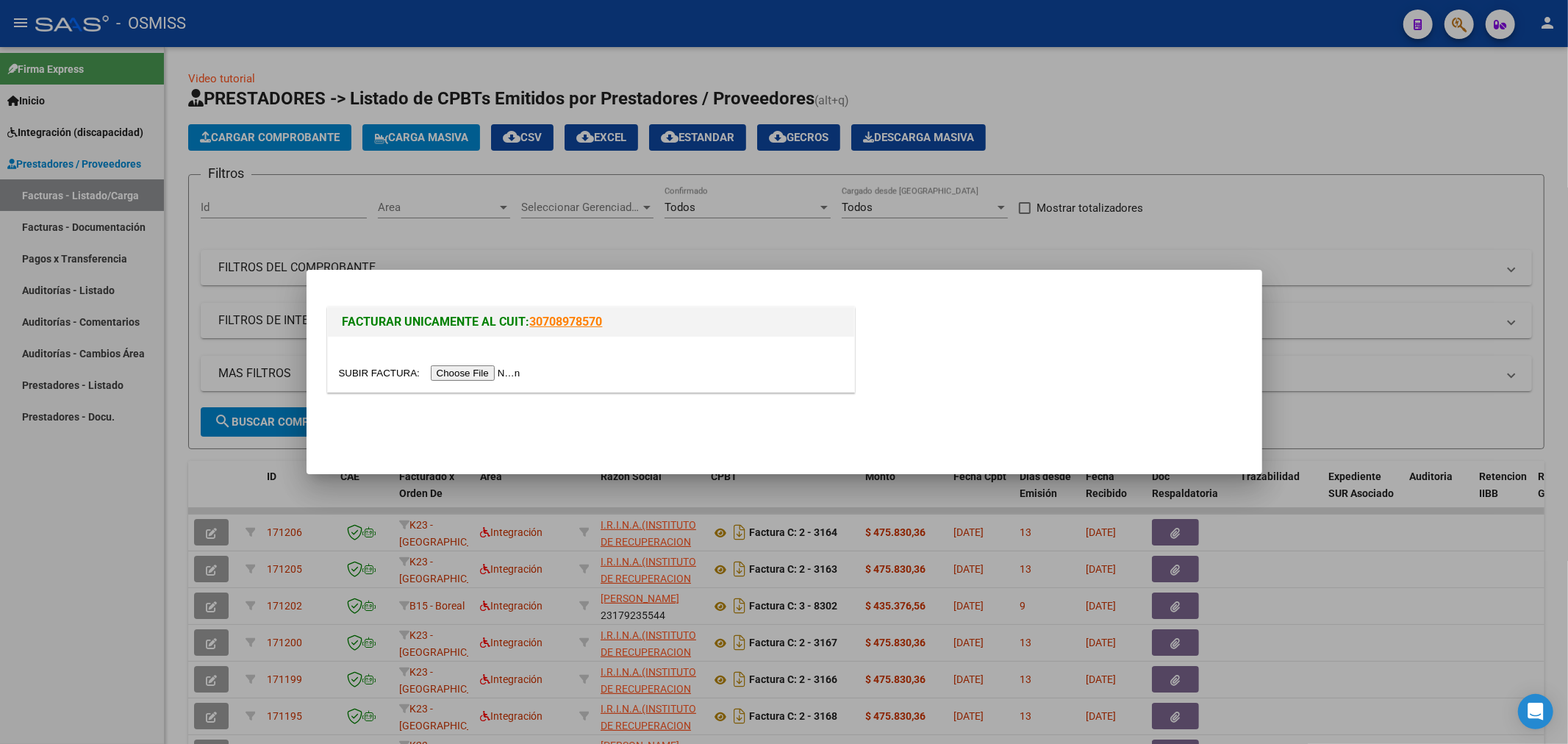
click at [464, 370] on input "file" at bounding box center [432, 373] width 186 height 15
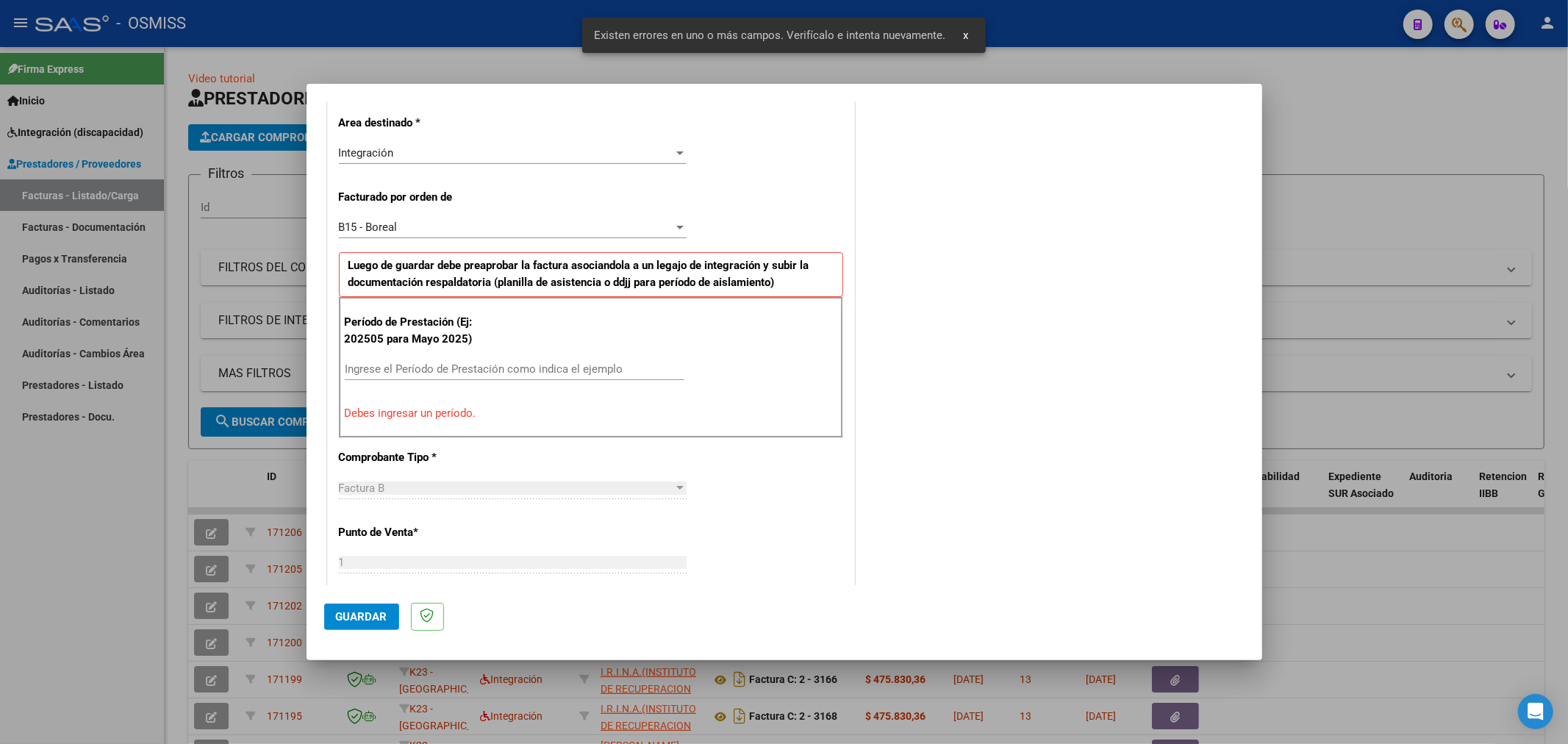
scroll to position [344, 0]
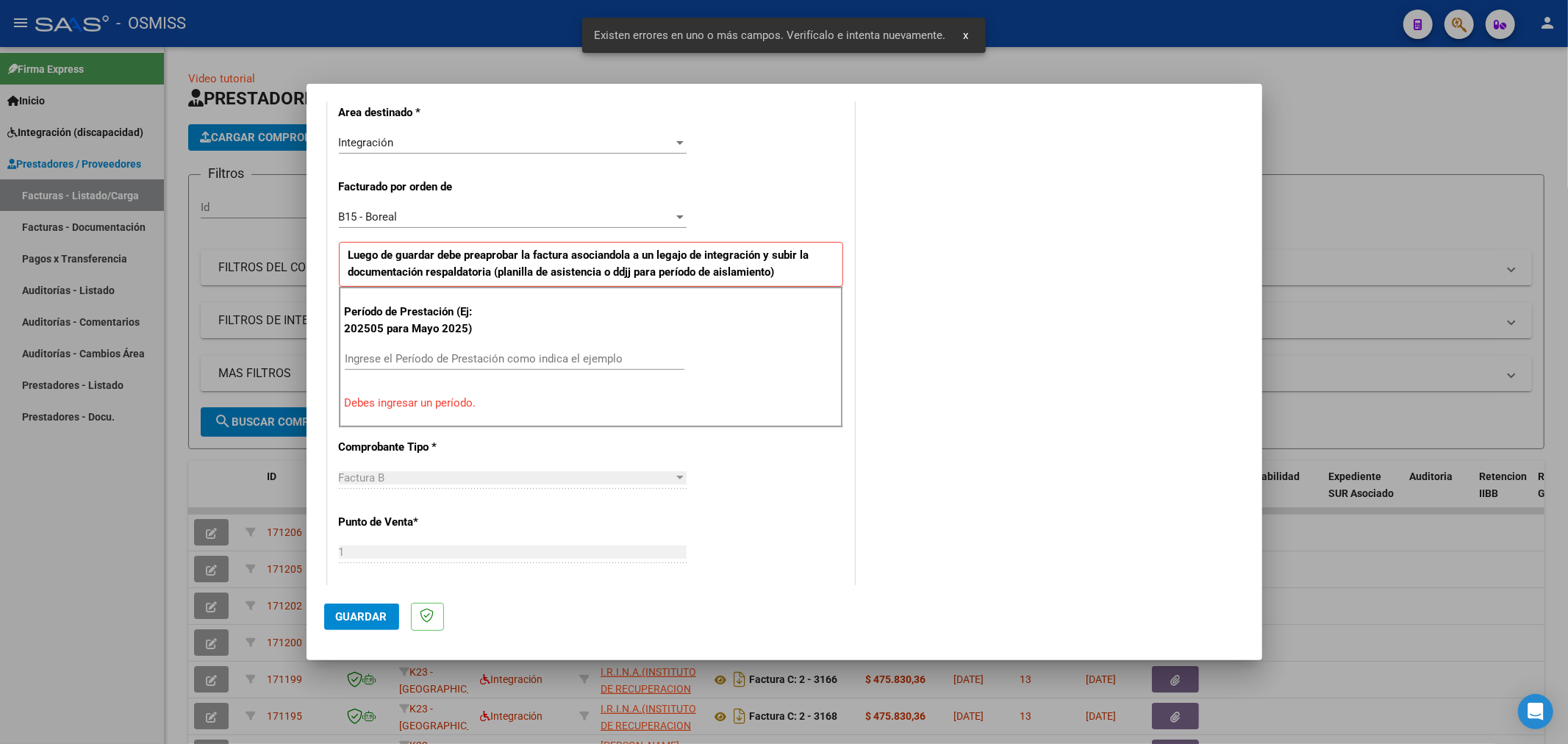
click at [513, 357] on input "Ingrese el Período de Prestación como indica el ejemplo" at bounding box center [514, 358] width 340 height 13
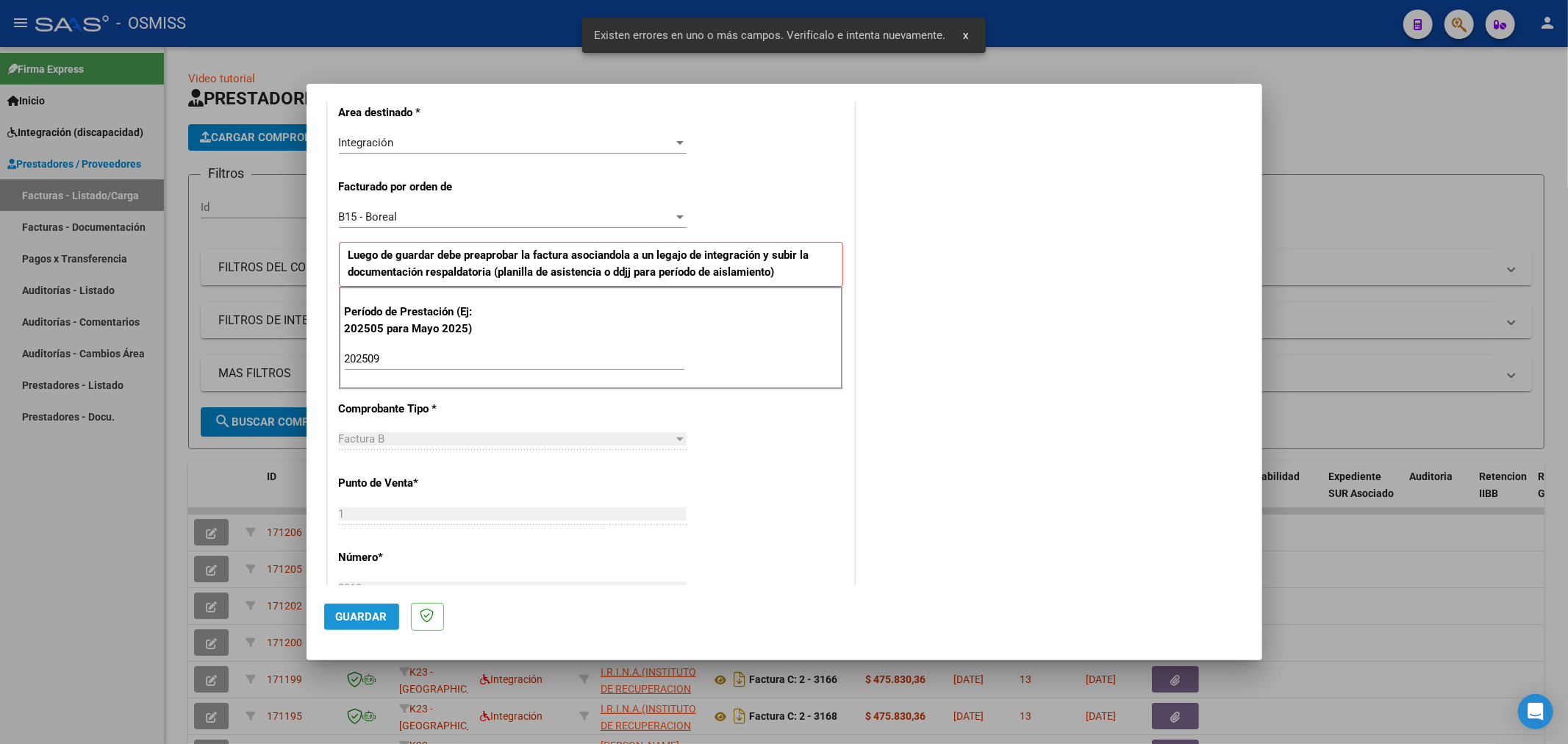
click at [354, 615] on span "Guardar" at bounding box center [362, 616] width 51 height 13
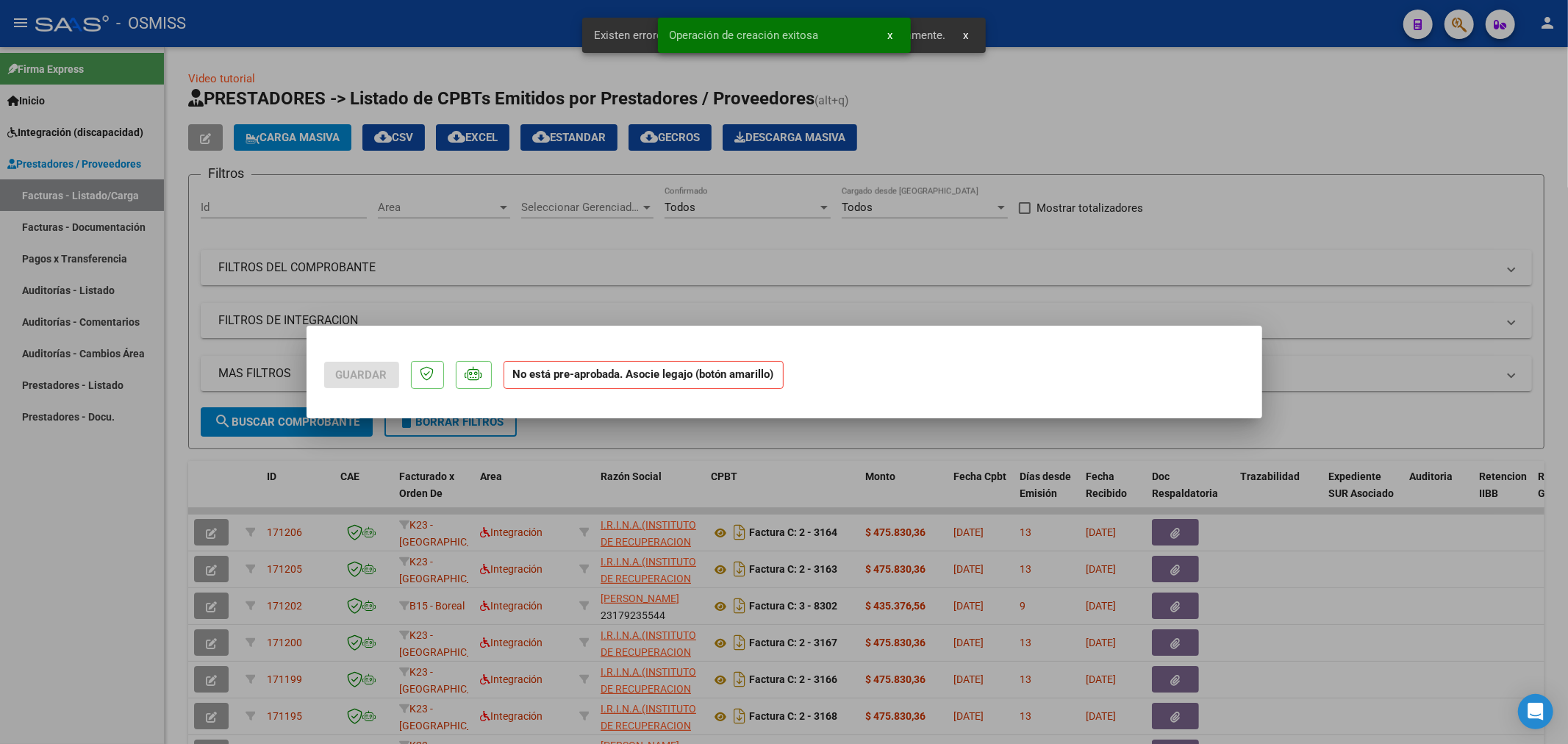
scroll to position [0, 0]
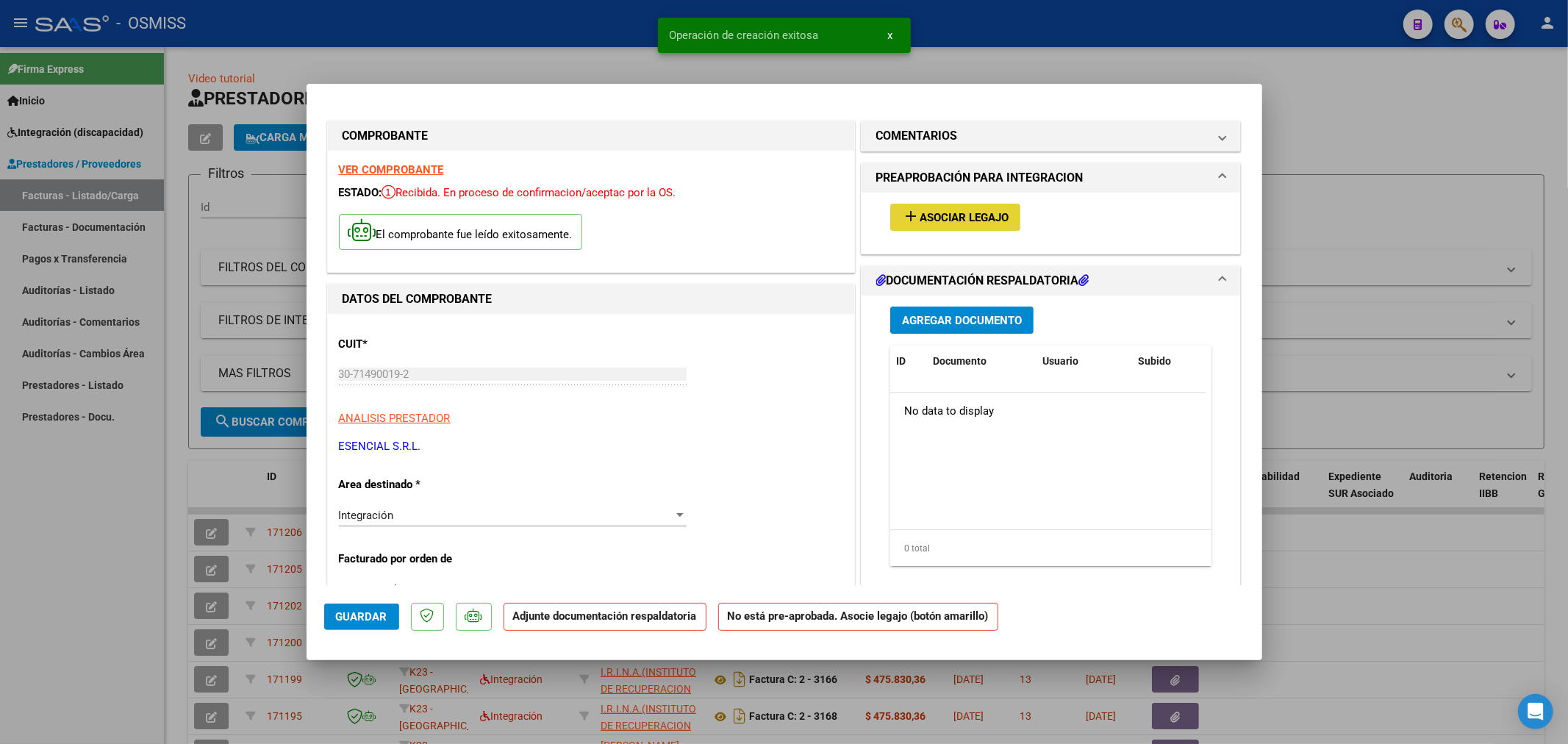
click at [920, 219] on span "Asociar Legajo" at bounding box center [964, 217] width 89 height 13
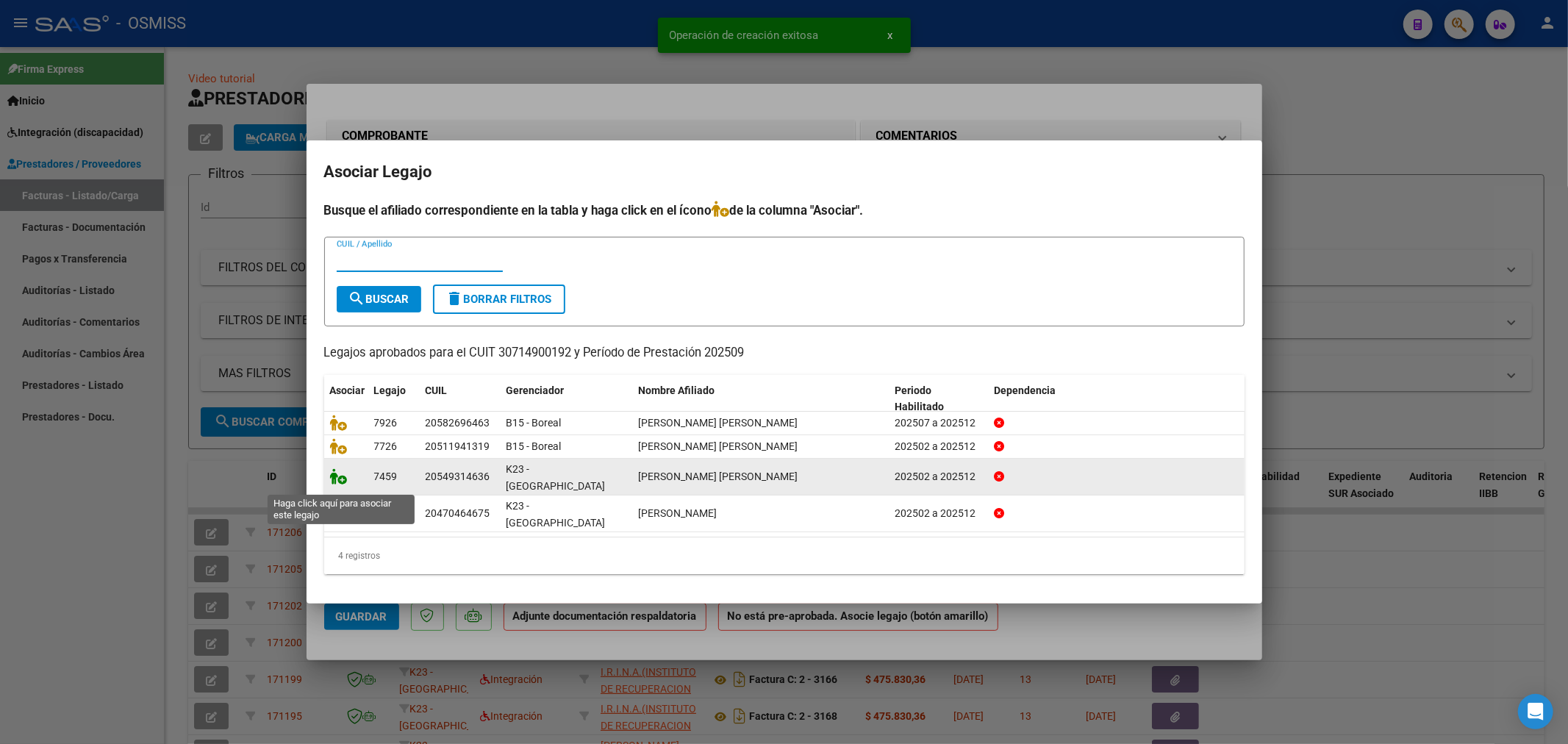
click at [344, 485] on icon at bounding box center [338, 476] width 17 height 16
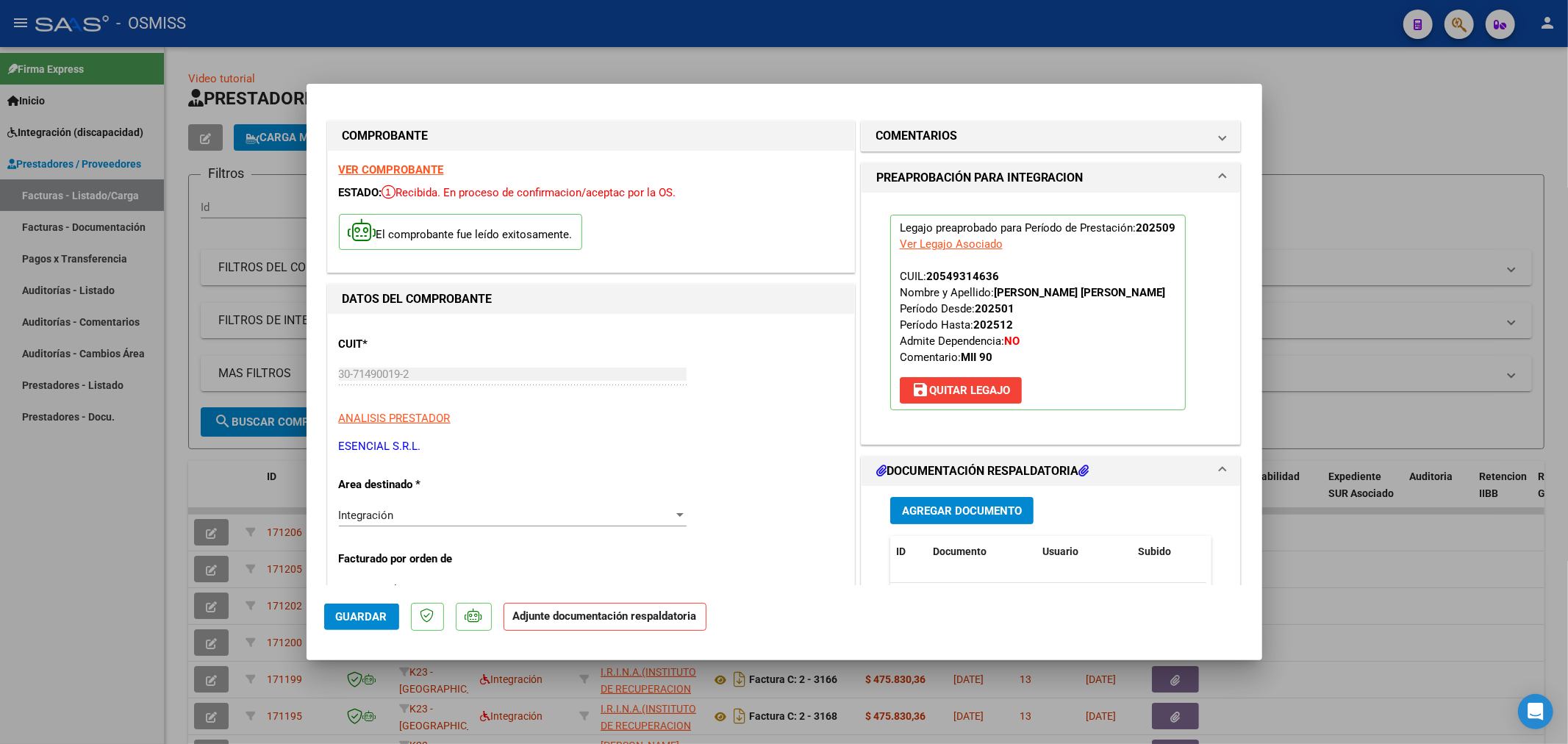
click at [946, 514] on span "Agregar Documento" at bounding box center [962, 510] width 120 height 13
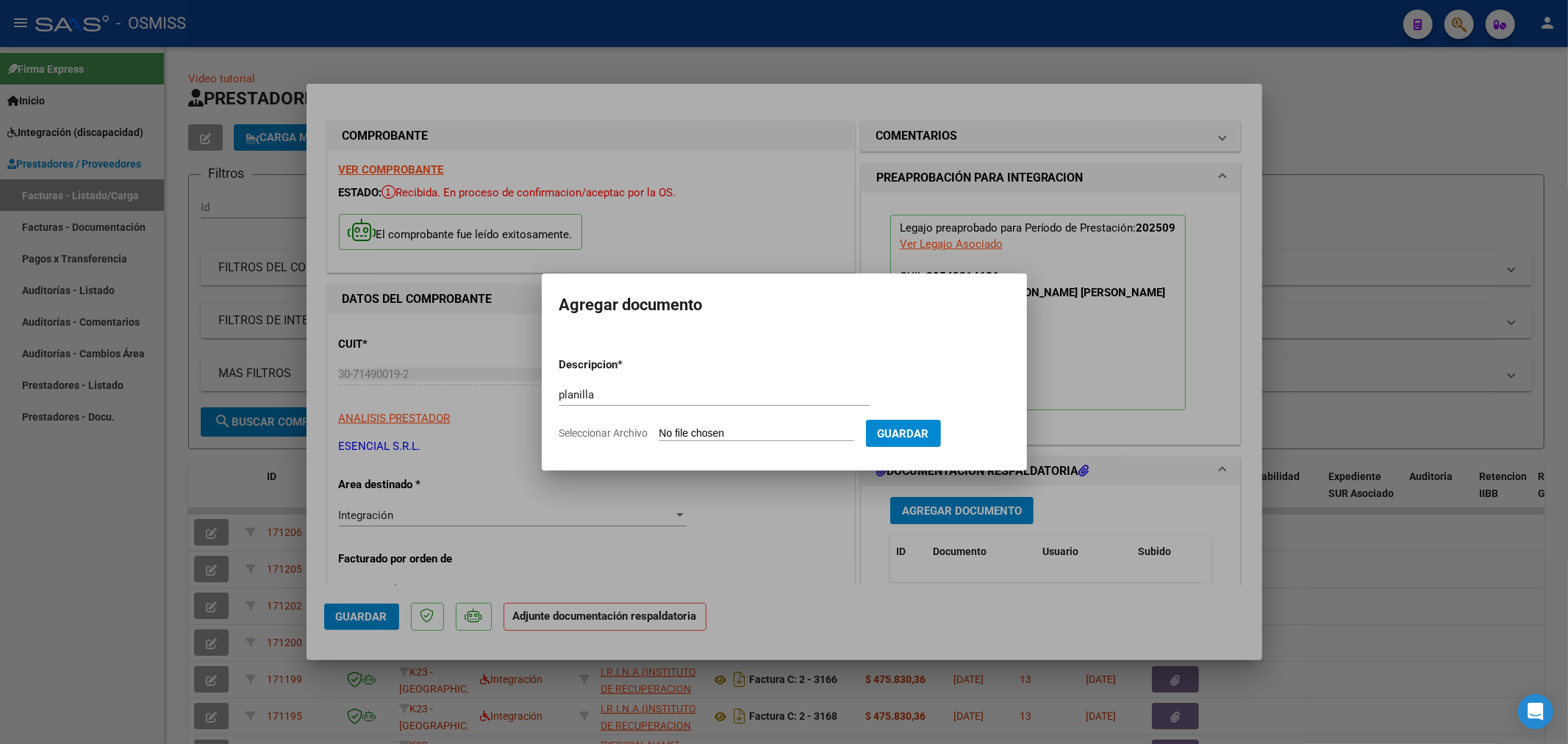
click at [685, 435] on input "Seleccionar Archivo" at bounding box center [757, 434] width 195 height 14
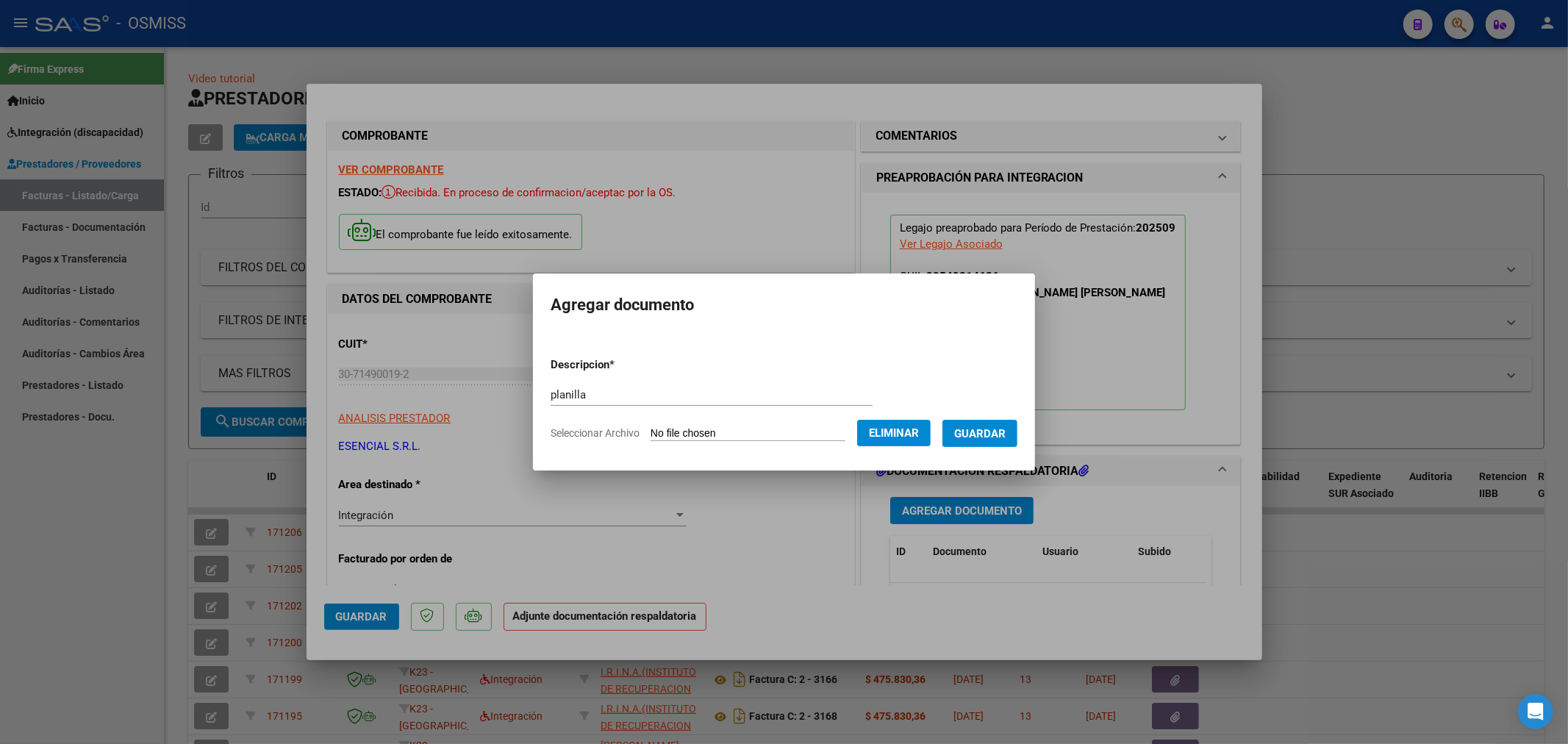
click at [989, 429] on span "Guardar" at bounding box center [980, 433] width 51 height 13
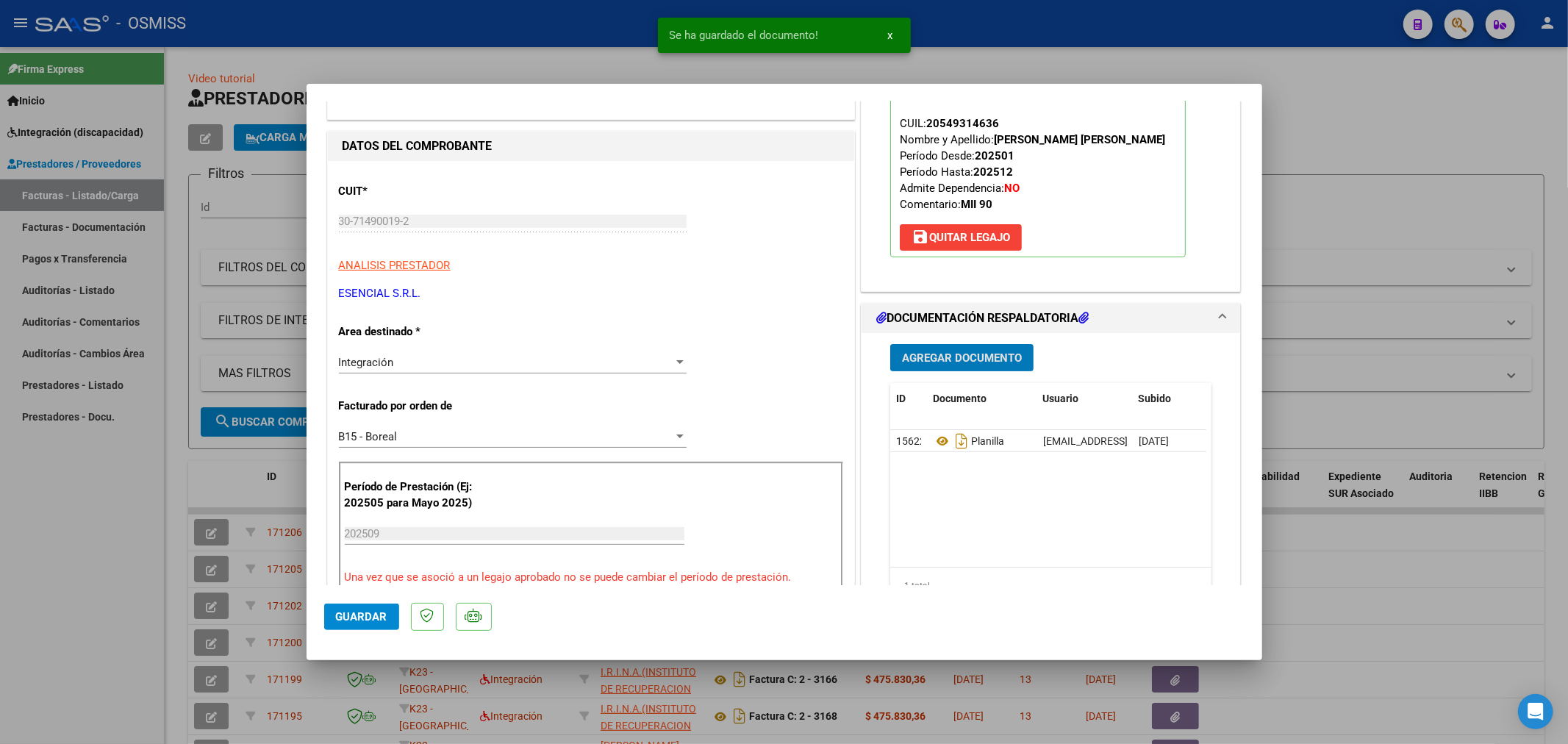
scroll to position [327, 0]
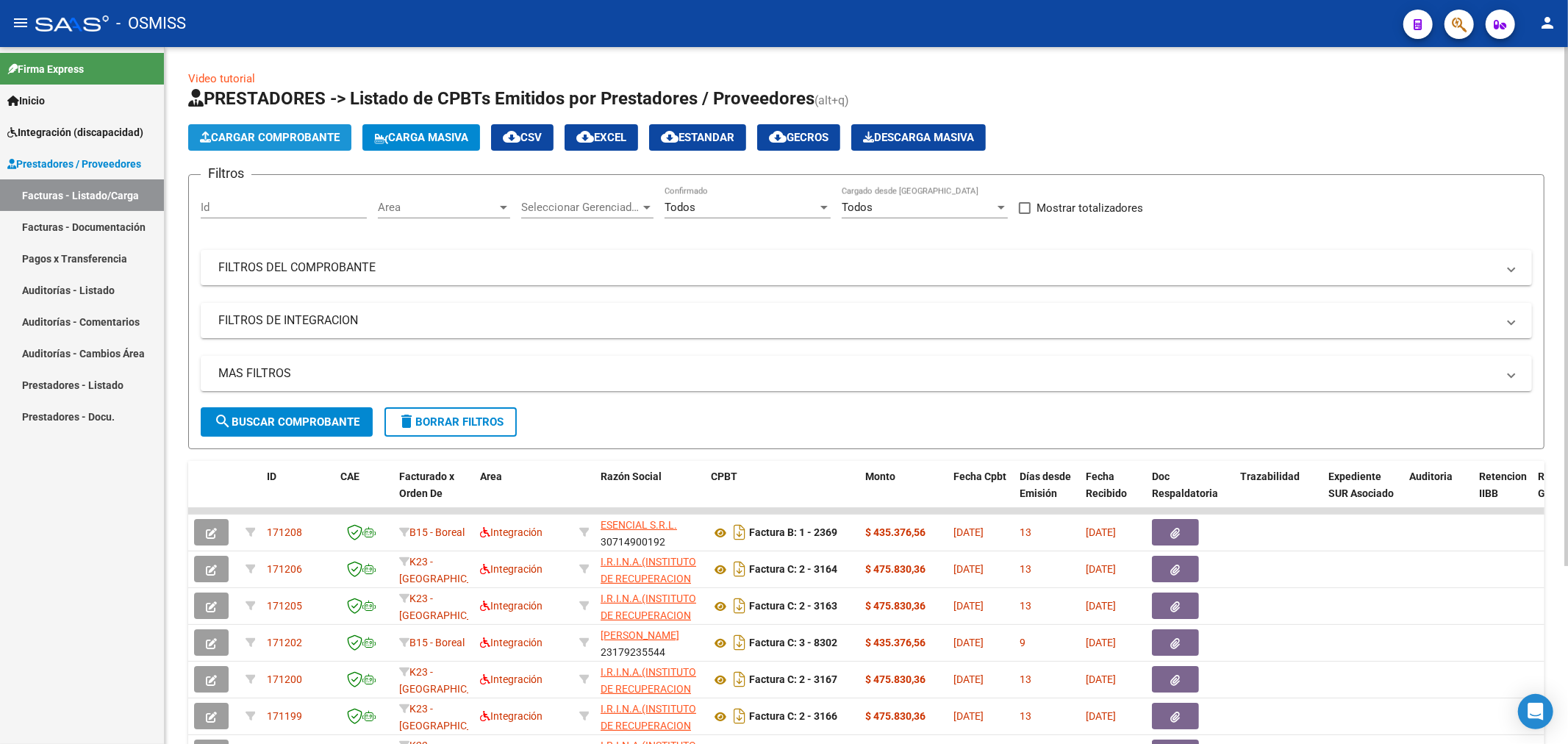
click at [270, 126] on button "Cargar Comprobante" at bounding box center [270, 137] width 163 height 26
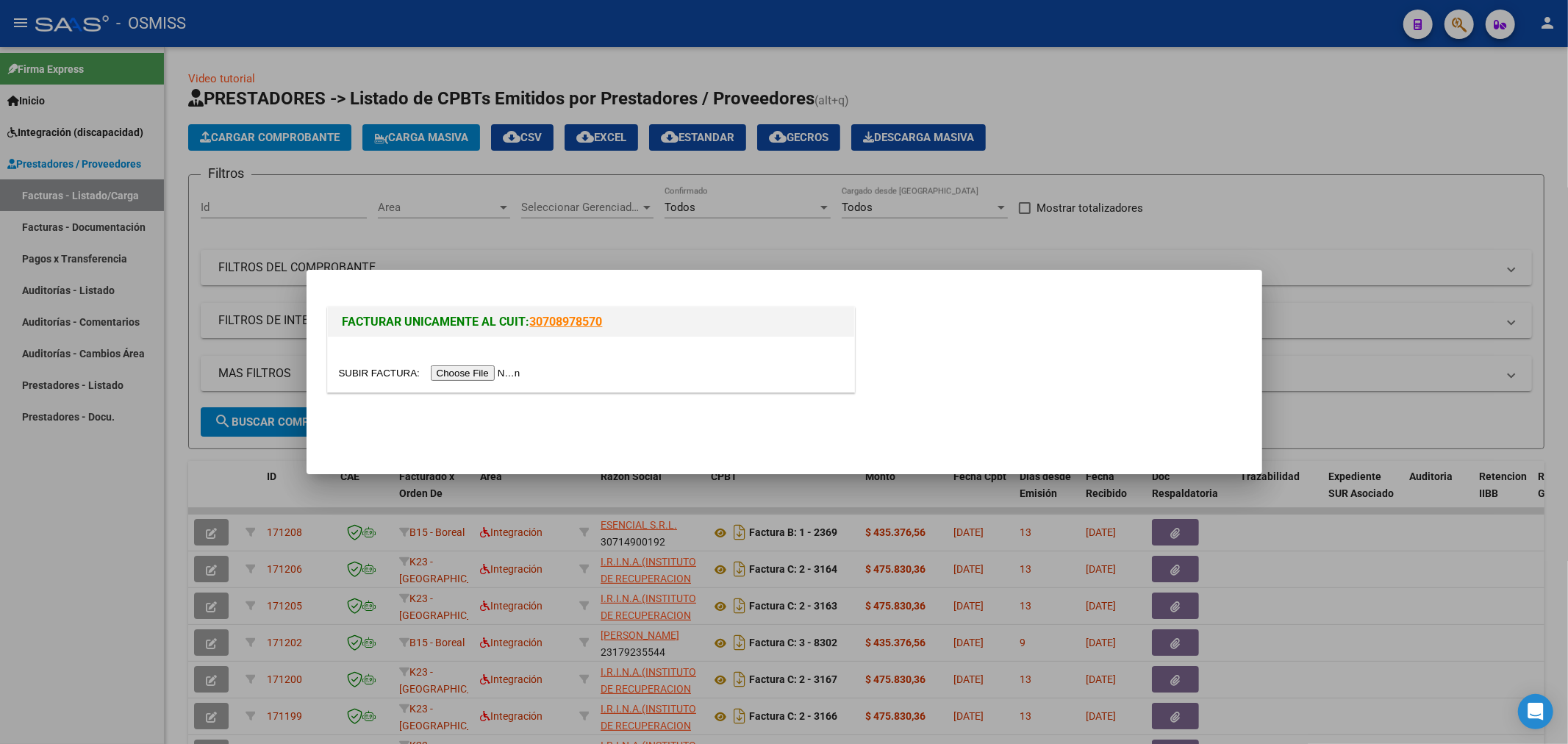
click at [459, 378] on input "file" at bounding box center [432, 373] width 186 height 15
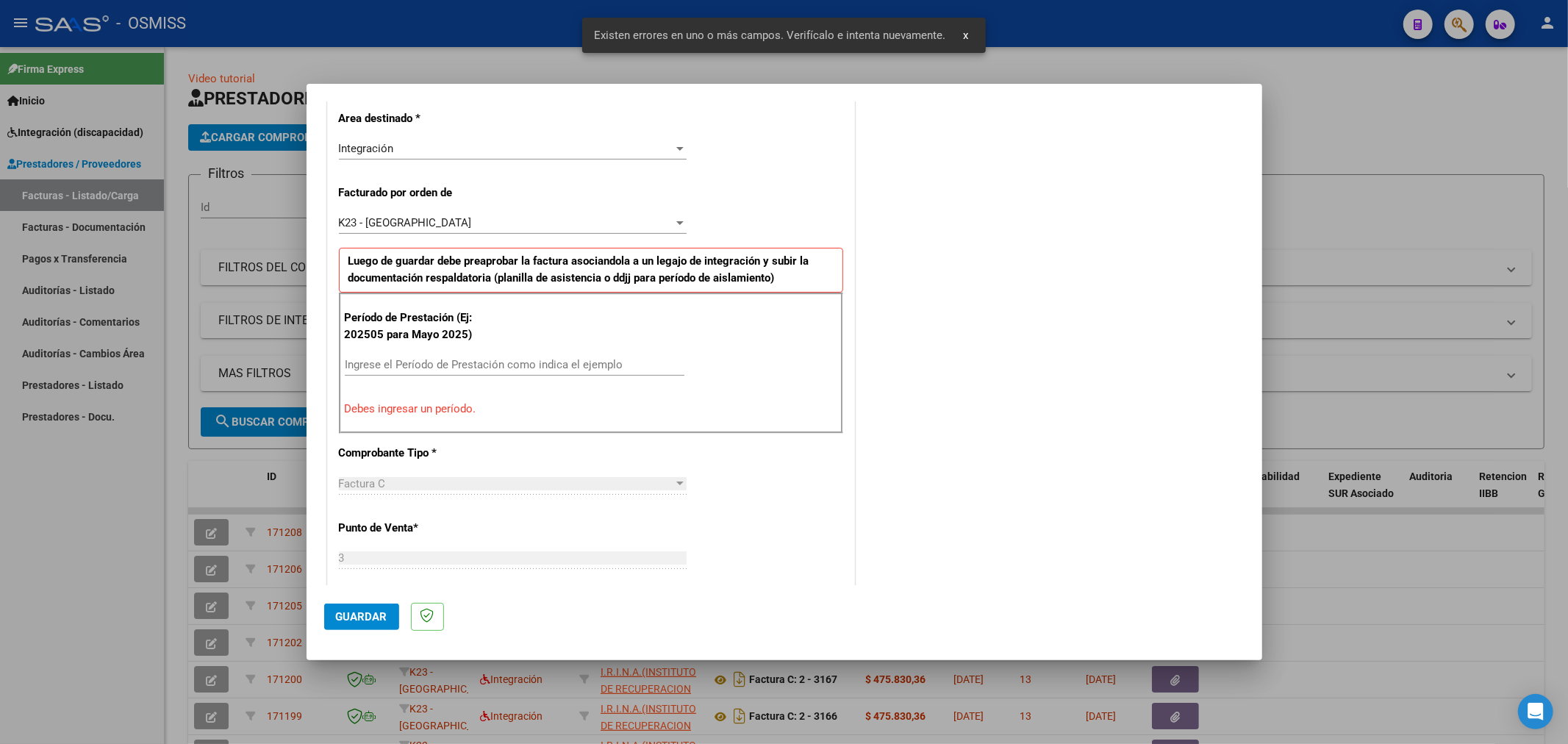
scroll to position [344, 0]
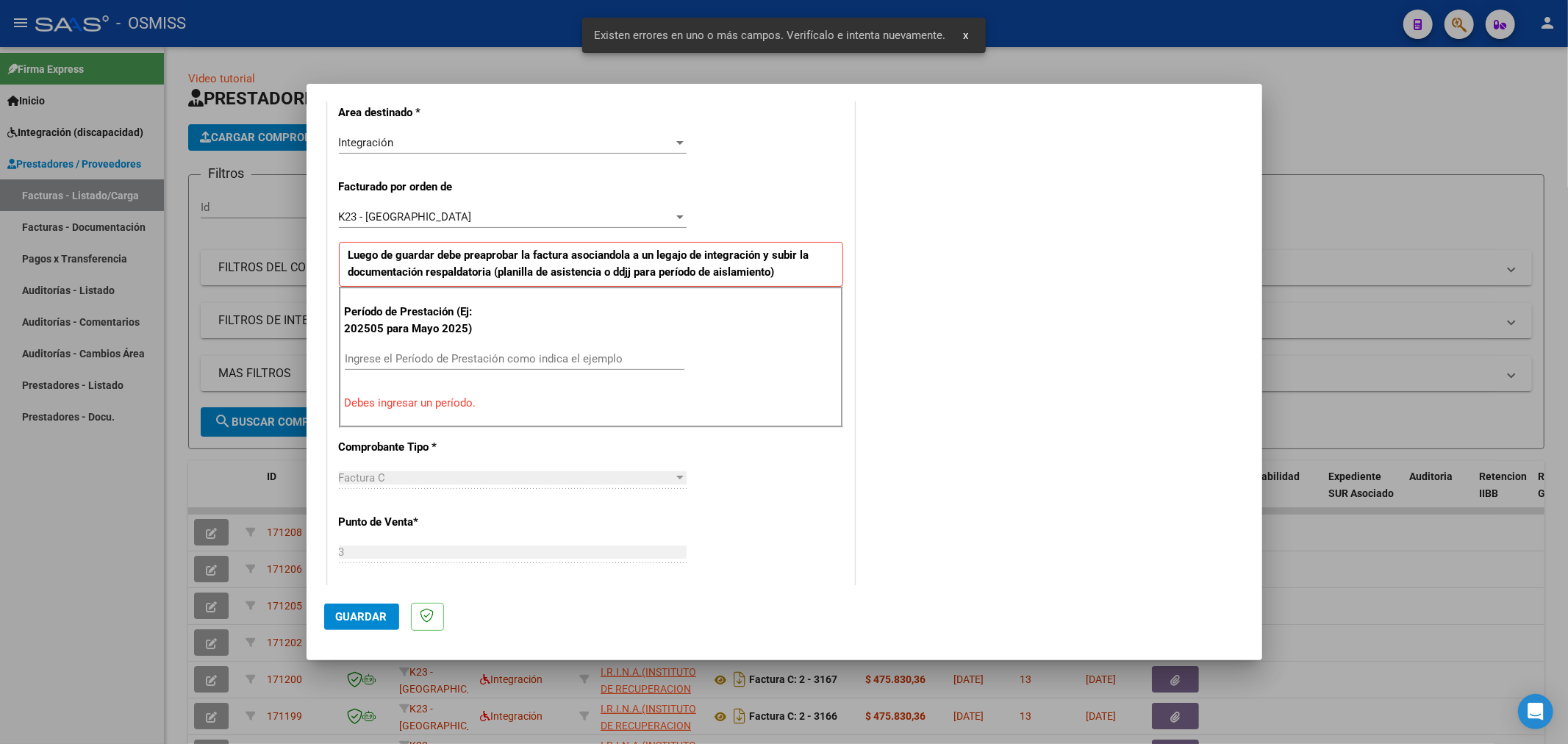
click at [422, 366] on div "Ingrese el Período de Prestación como indica el ejemplo" at bounding box center [514, 358] width 340 height 22
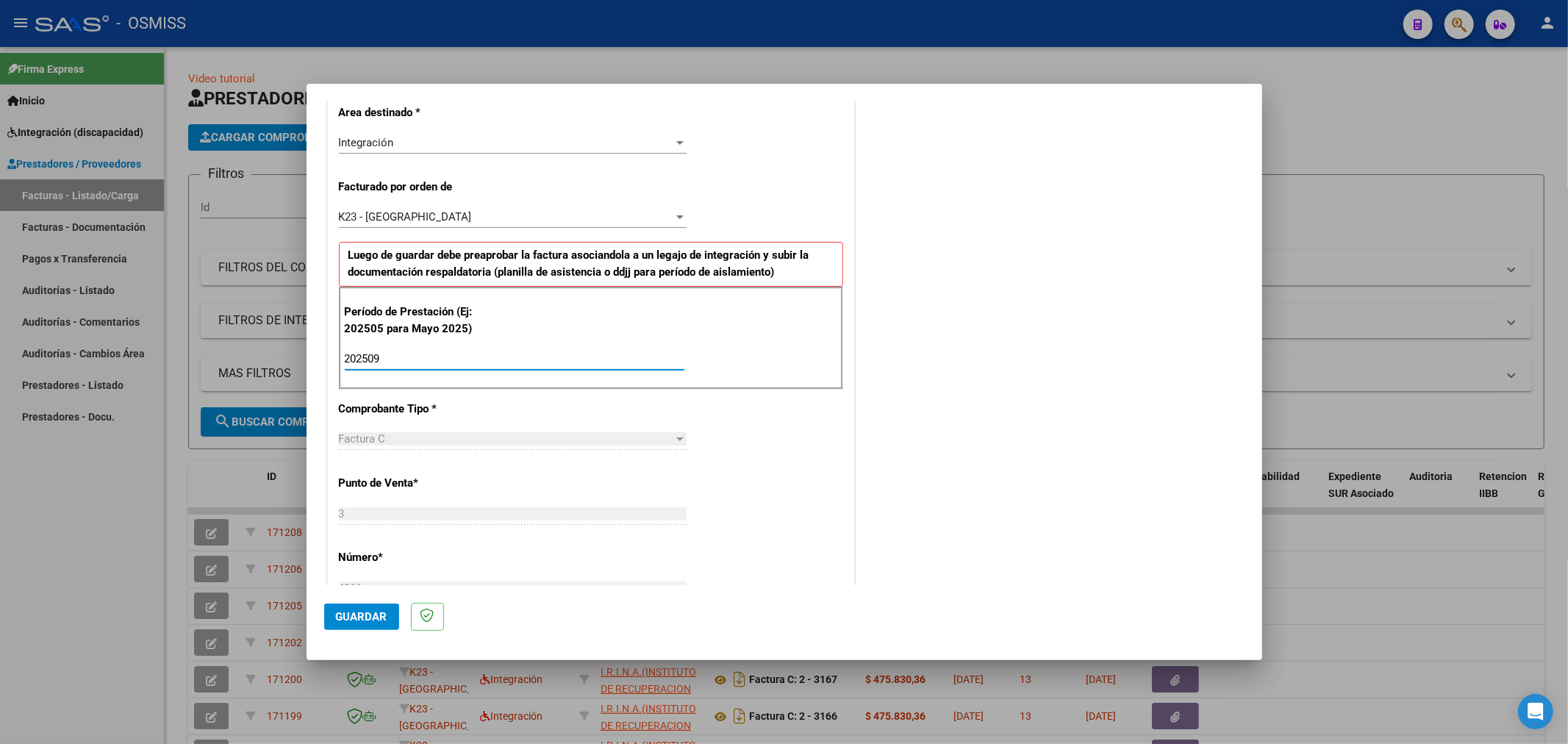
click at [365, 613] on span "Guardar" at bounding box center [362, 616] width 51 height 13
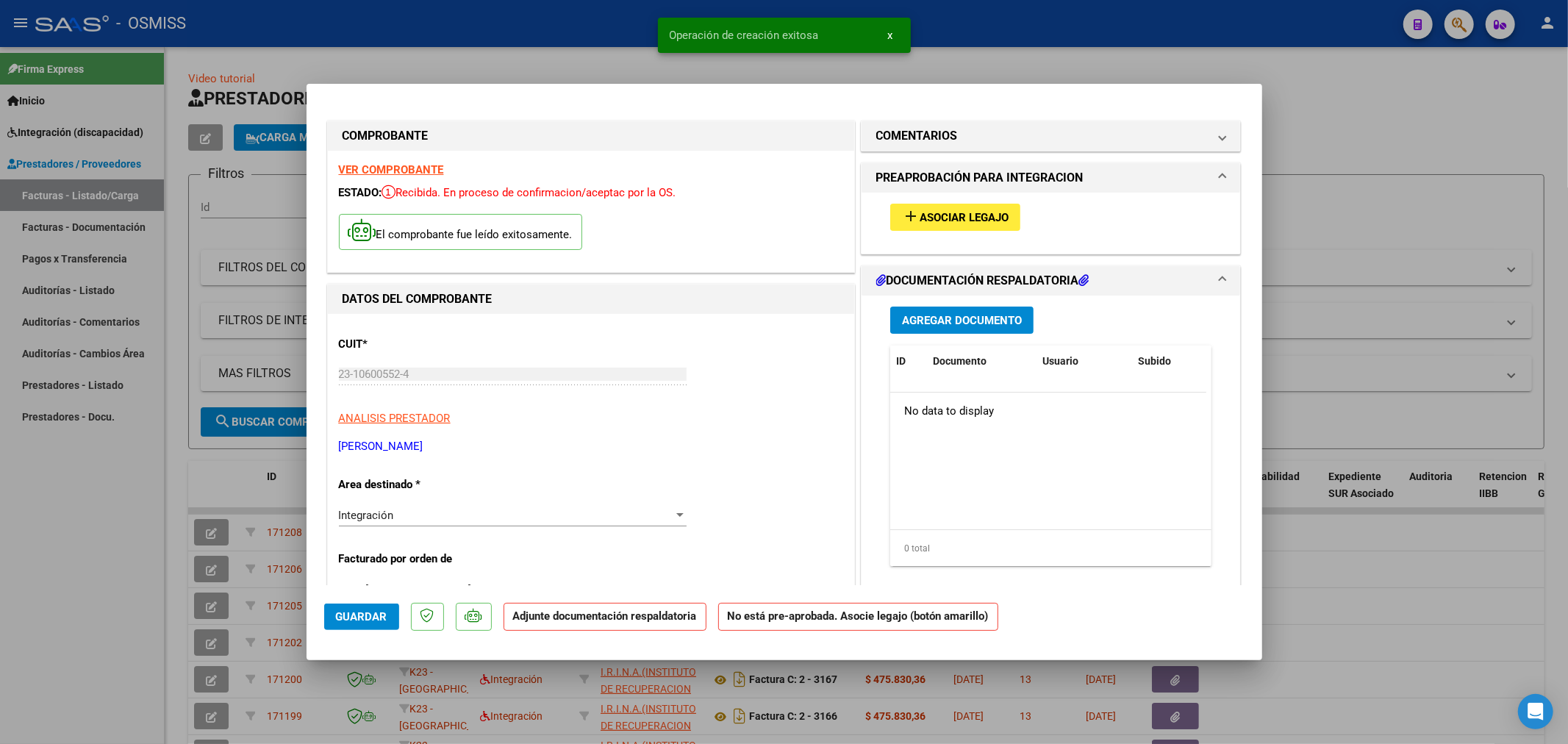
click at [920, 215] on span "Asociar Legajo" at bounding box center [964, 217] width 89 height 13
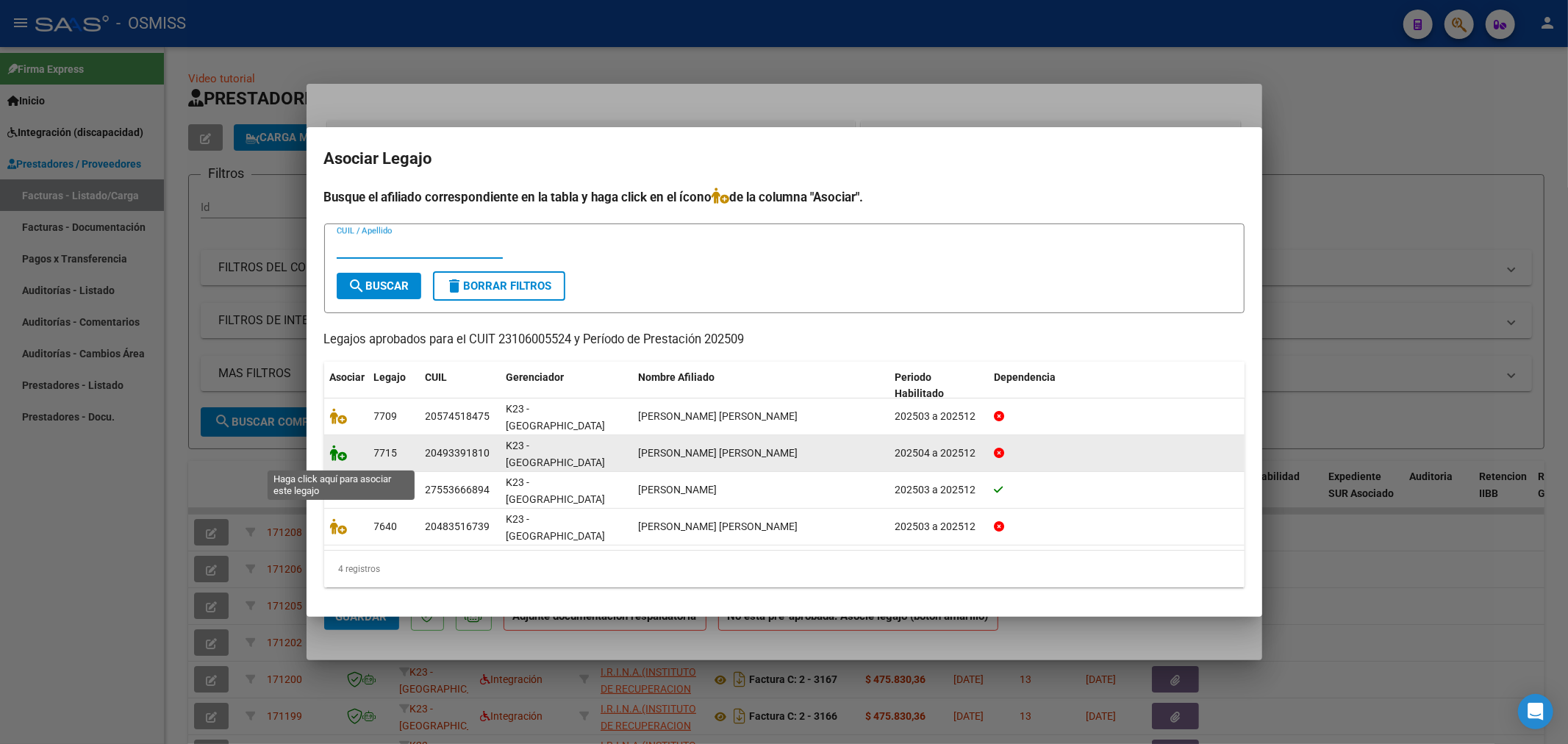
click at [337, 458] on icon at bounding box center [338, 452] width 17 height 16
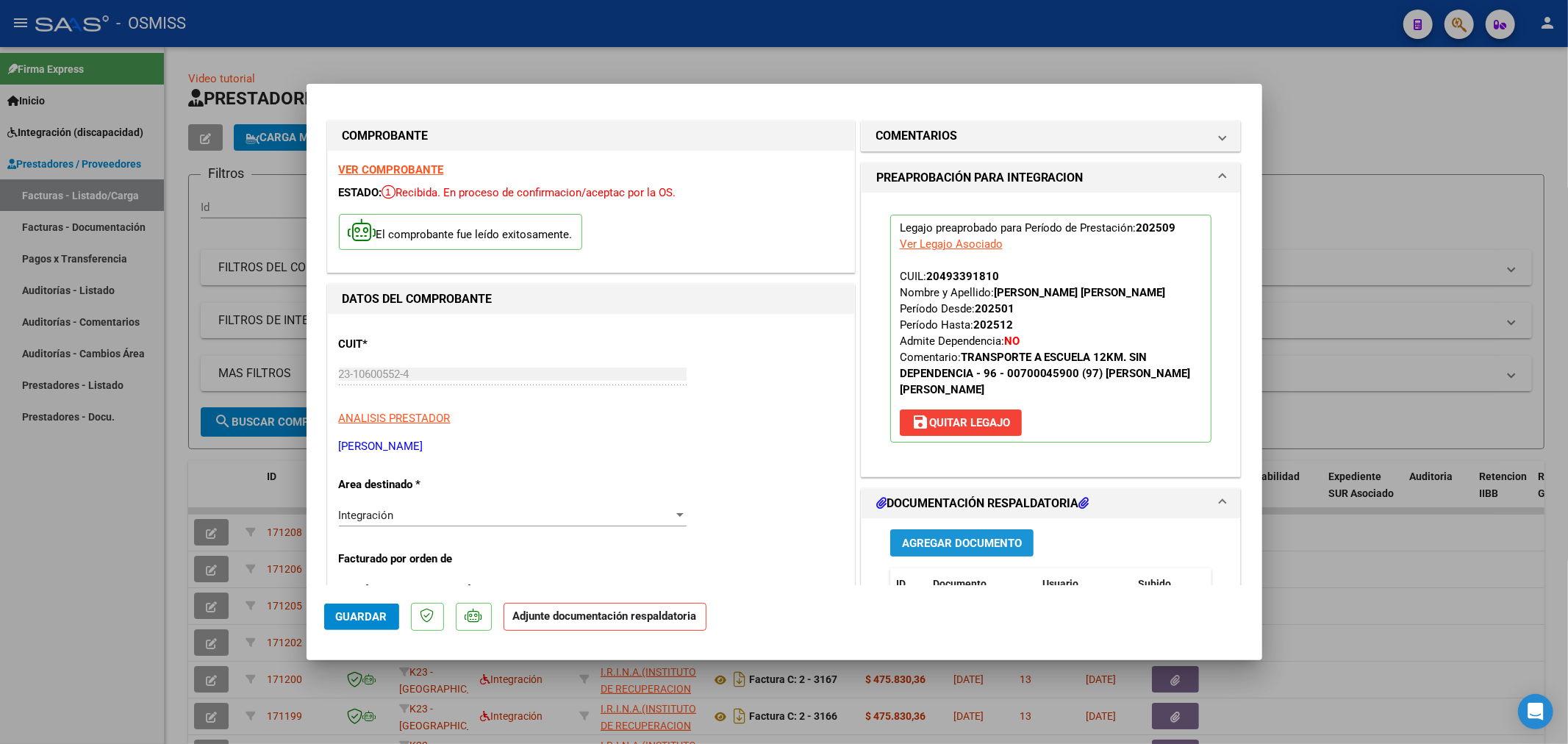
click at [967, 541] on span "Agregar Documento" at bounding box center [962, 543] width 120 height 13
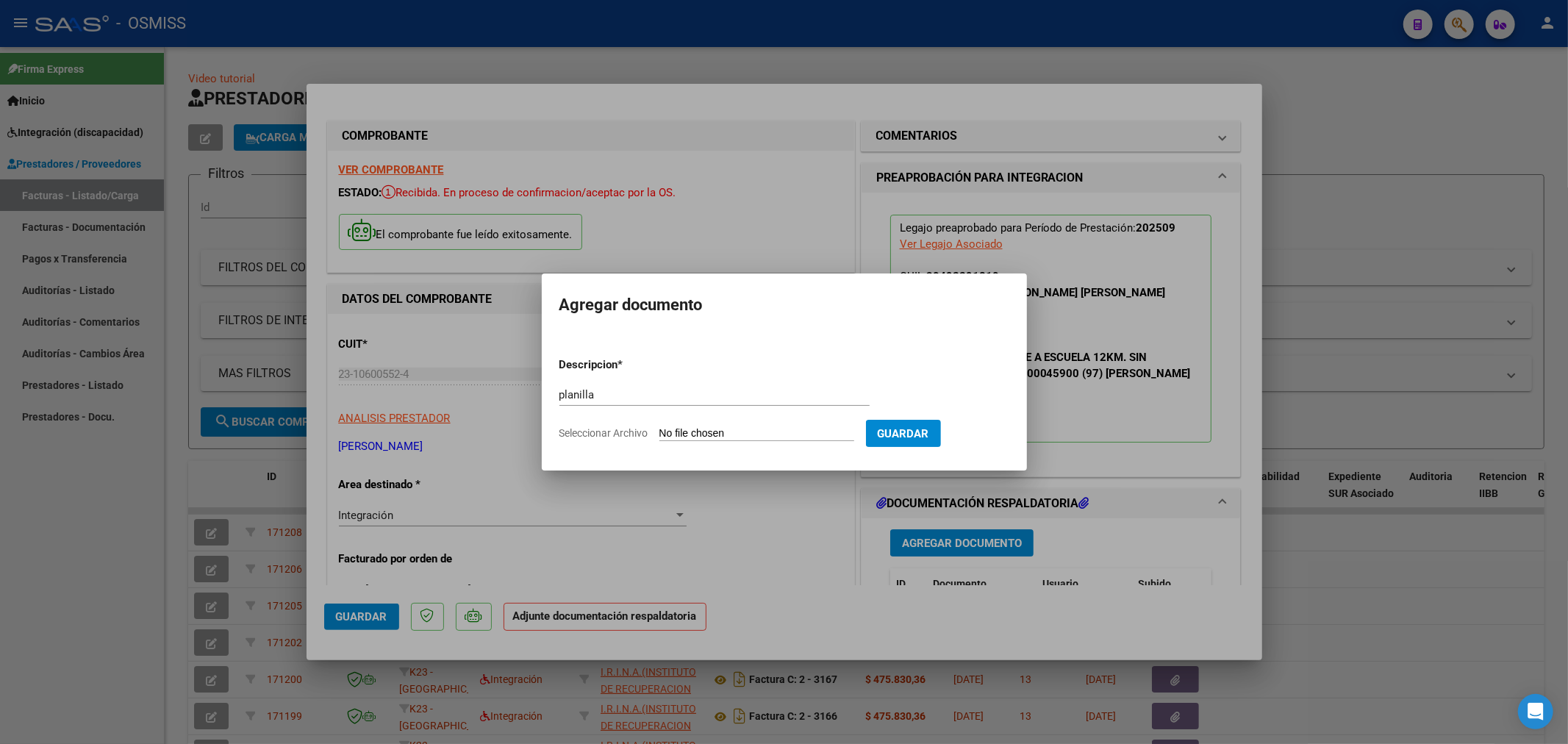
click at [688, 434] on input "Seleccionar Archivo" at bounding box center [757, 434] width 195 height 14
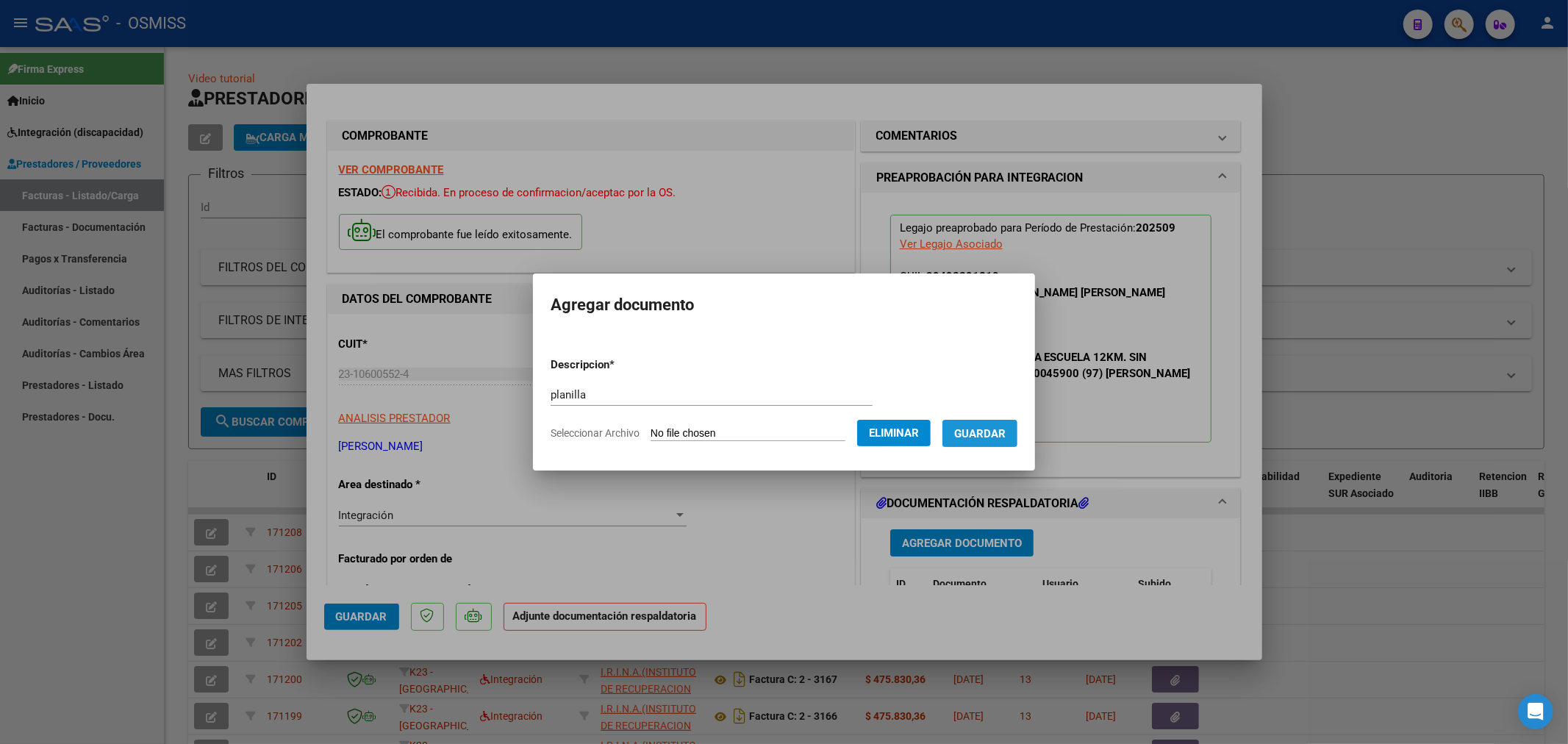
click at [986, 436] on span "Guardar" at bounding box center [980, 433] width 51 height 13
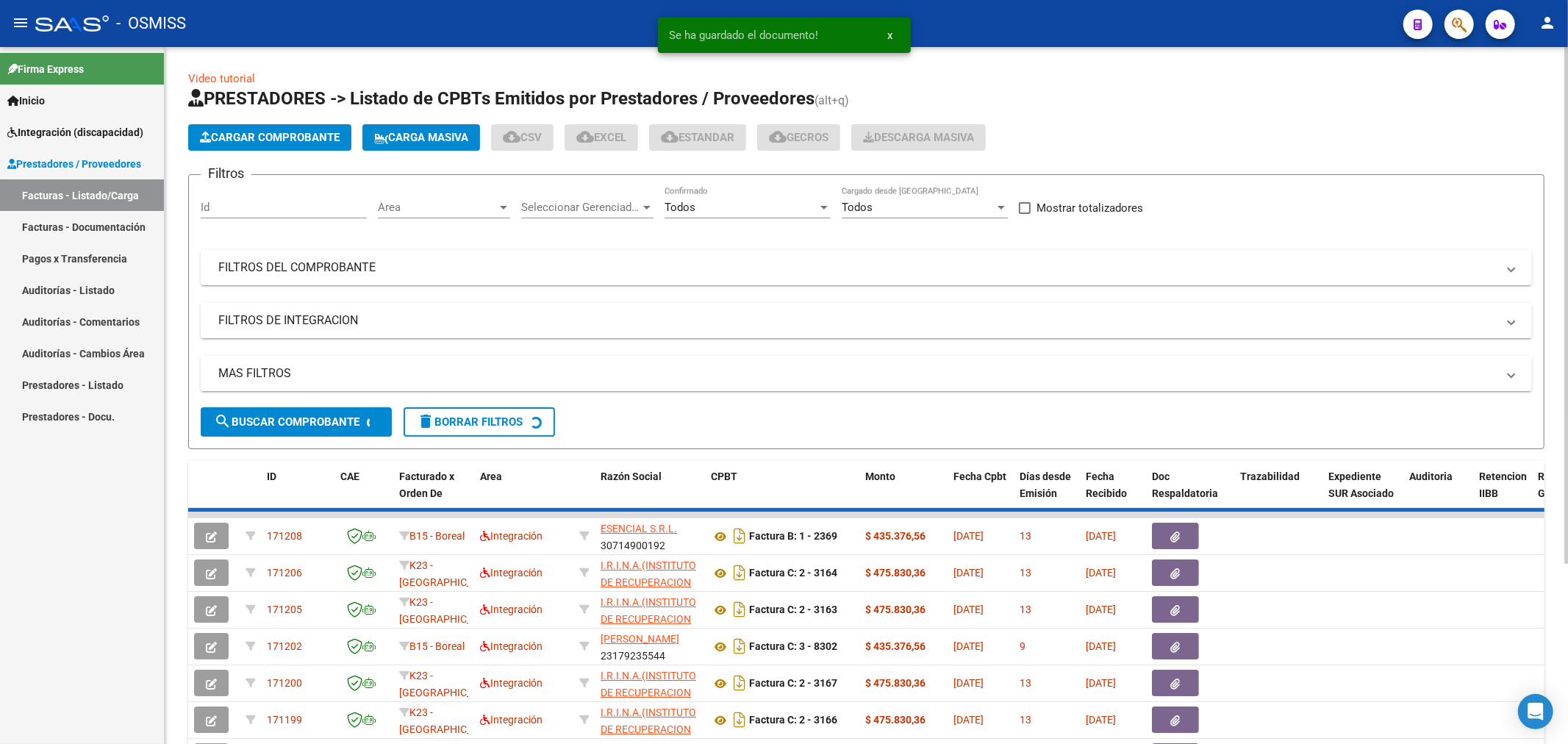
click at [284, 134] on span "Cargar Comprobante" at bounding box center [269, 137] width 140 height 13
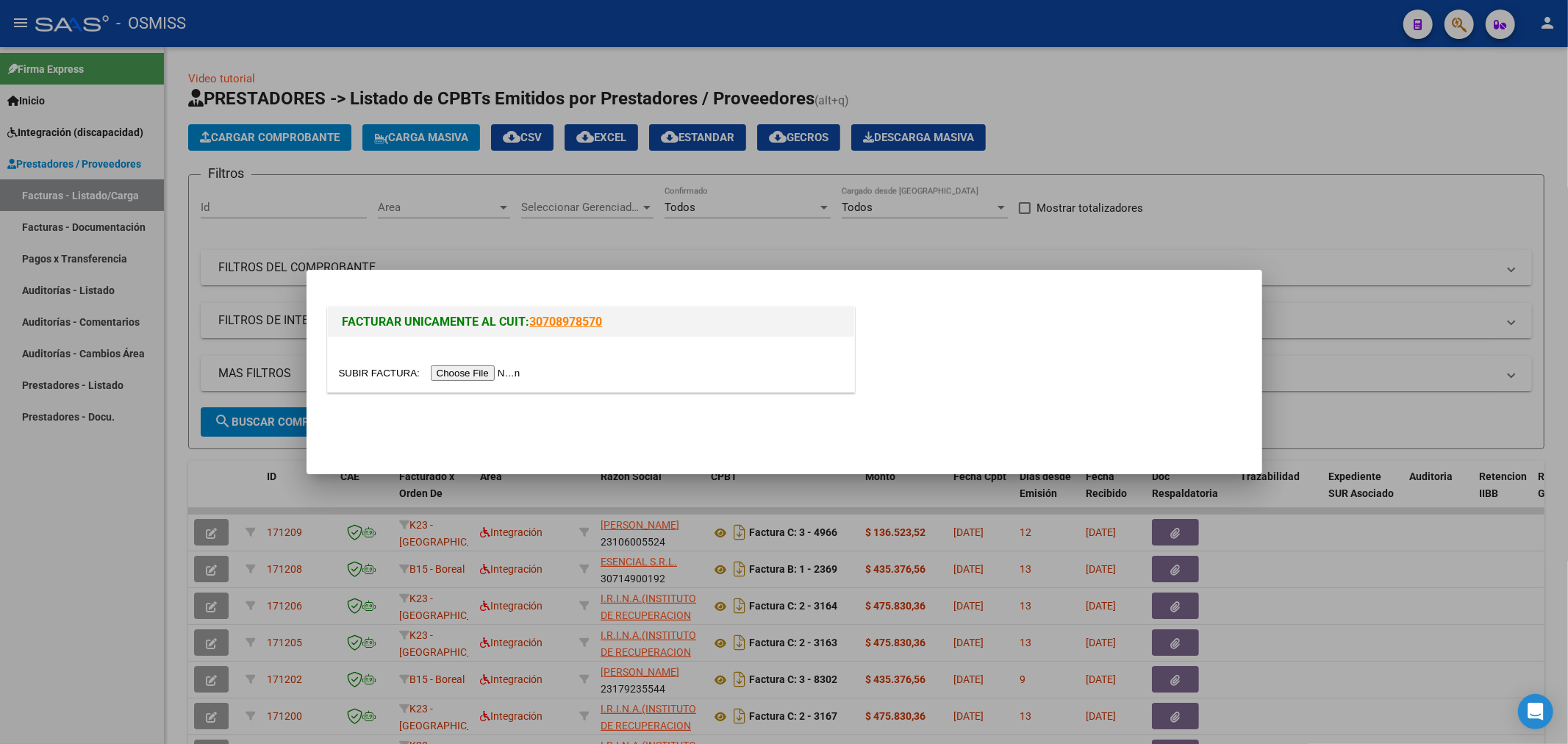
click at [460, 367] on input "file" at bounding box center [432, 373] width 186 height 15
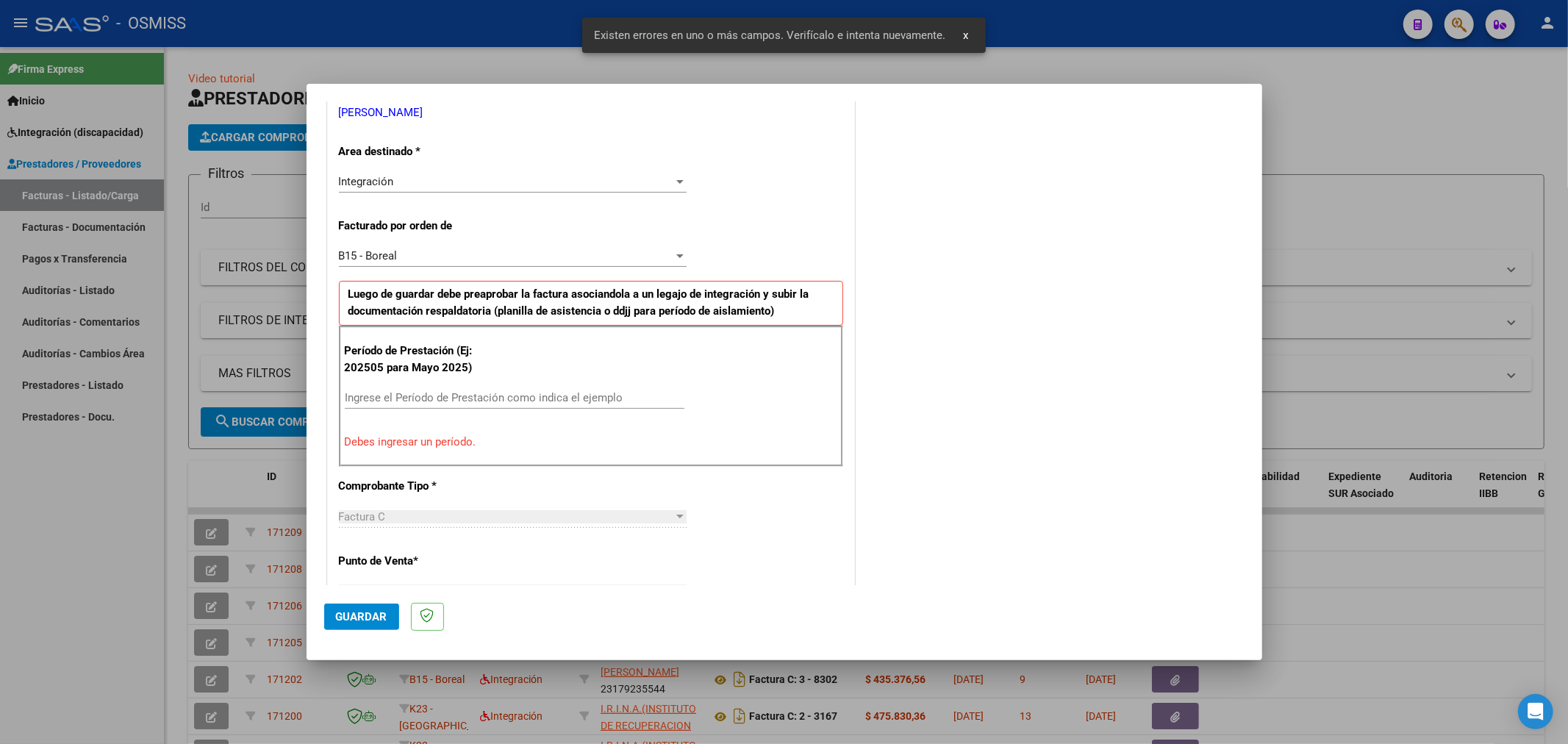
scroll to position [317, 0]
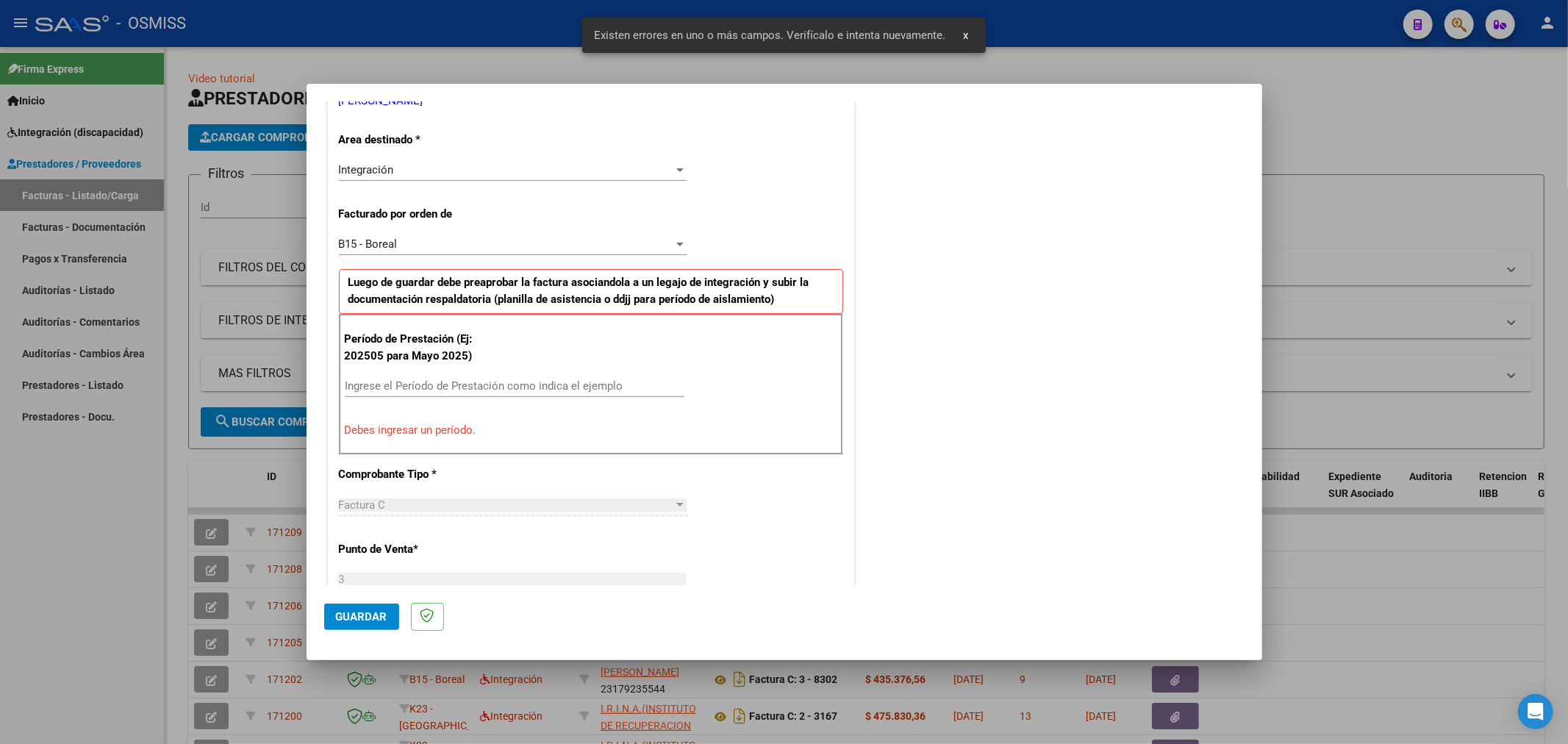
click at [478, 376] on div "Período de Prestación (Ej: 202505 para Mayo 2025) Ingrese el Período de Prestac…" at bounding box center [591, 384] width 505 height 141
click at [472, 391] on input "Ingrese el Período de Prestación como indica el ejemplo" at bounding box center [514, 386] width 340 height 13
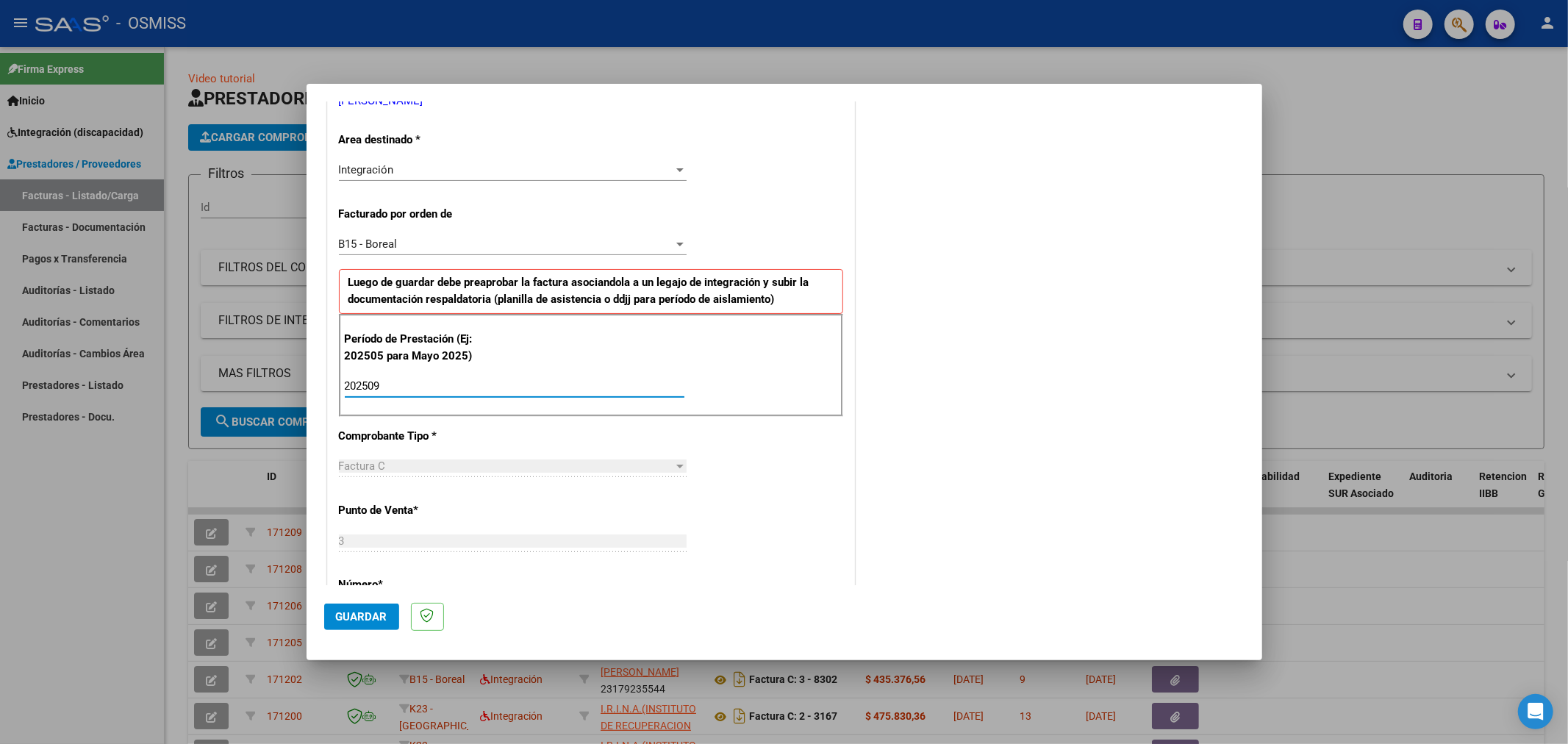
click at [370, 600] on mat-dialog-actions "Guardar" at bounding box center [784, 614] width 921 height 58
click at [366, 614] on span "Guardar" at bounding box center [362, 616] width 51 height 13
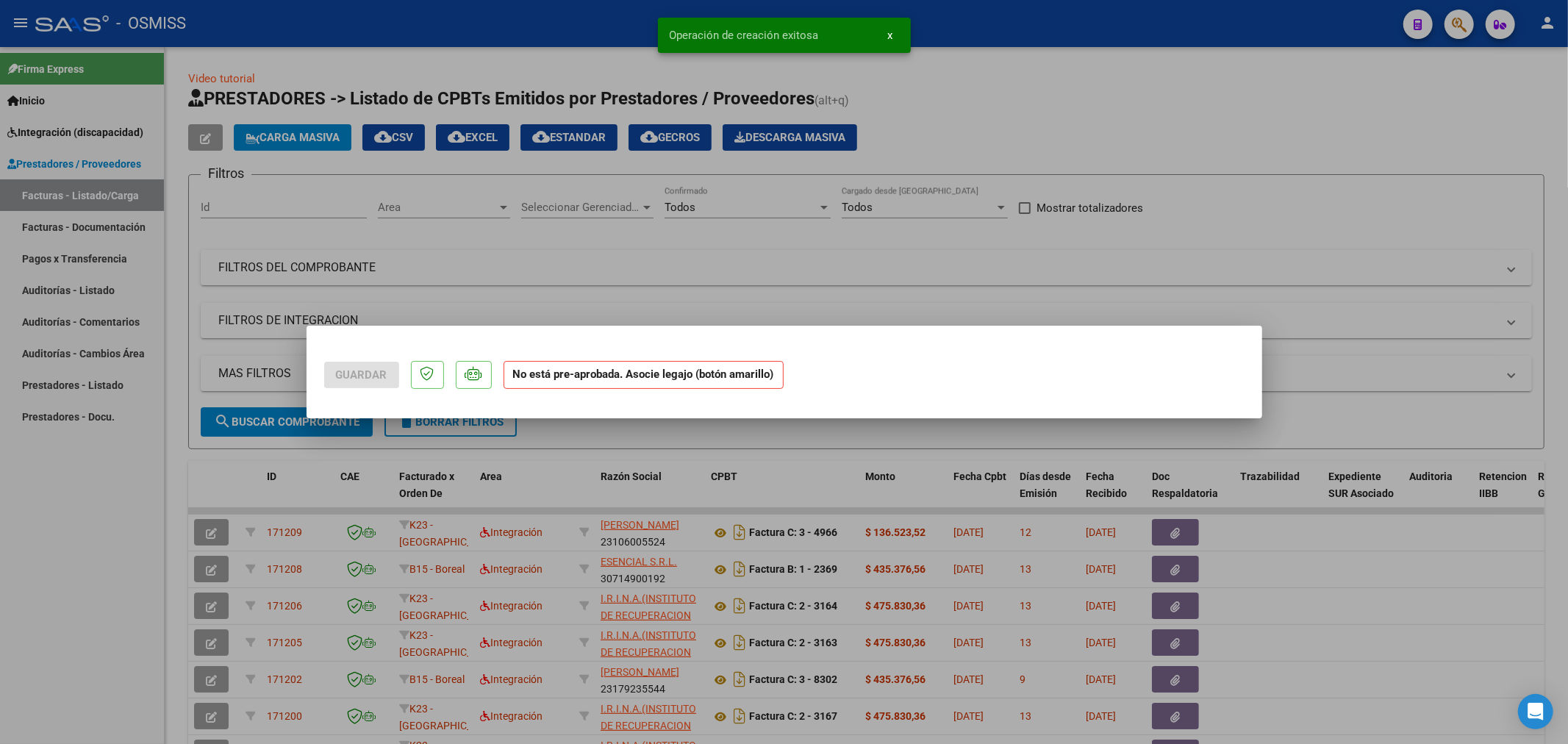
scroll to position [0, 0]
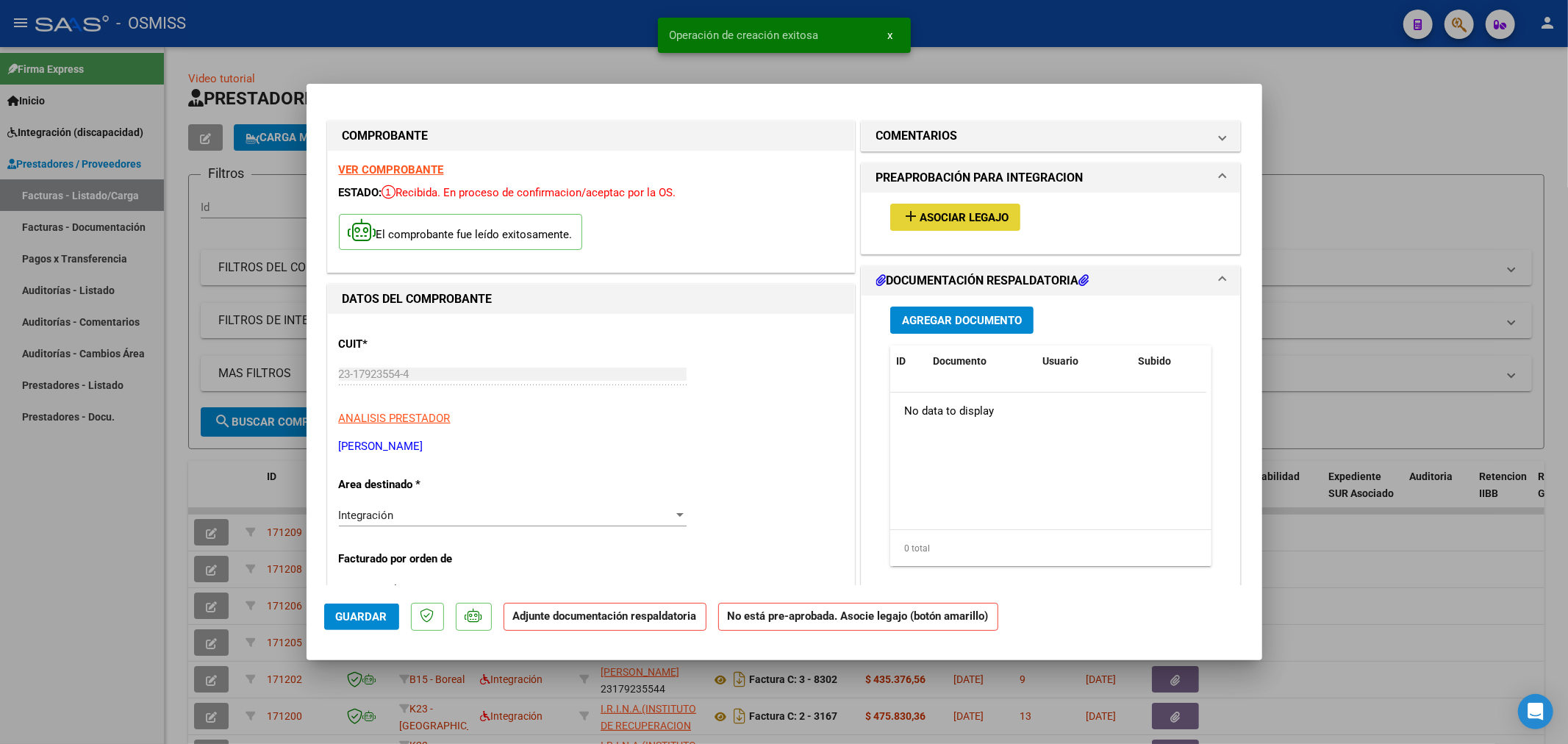
click at [958, 209] on button "add Asociar Legajo" at bounding box center [955, 217] width 130 height 27
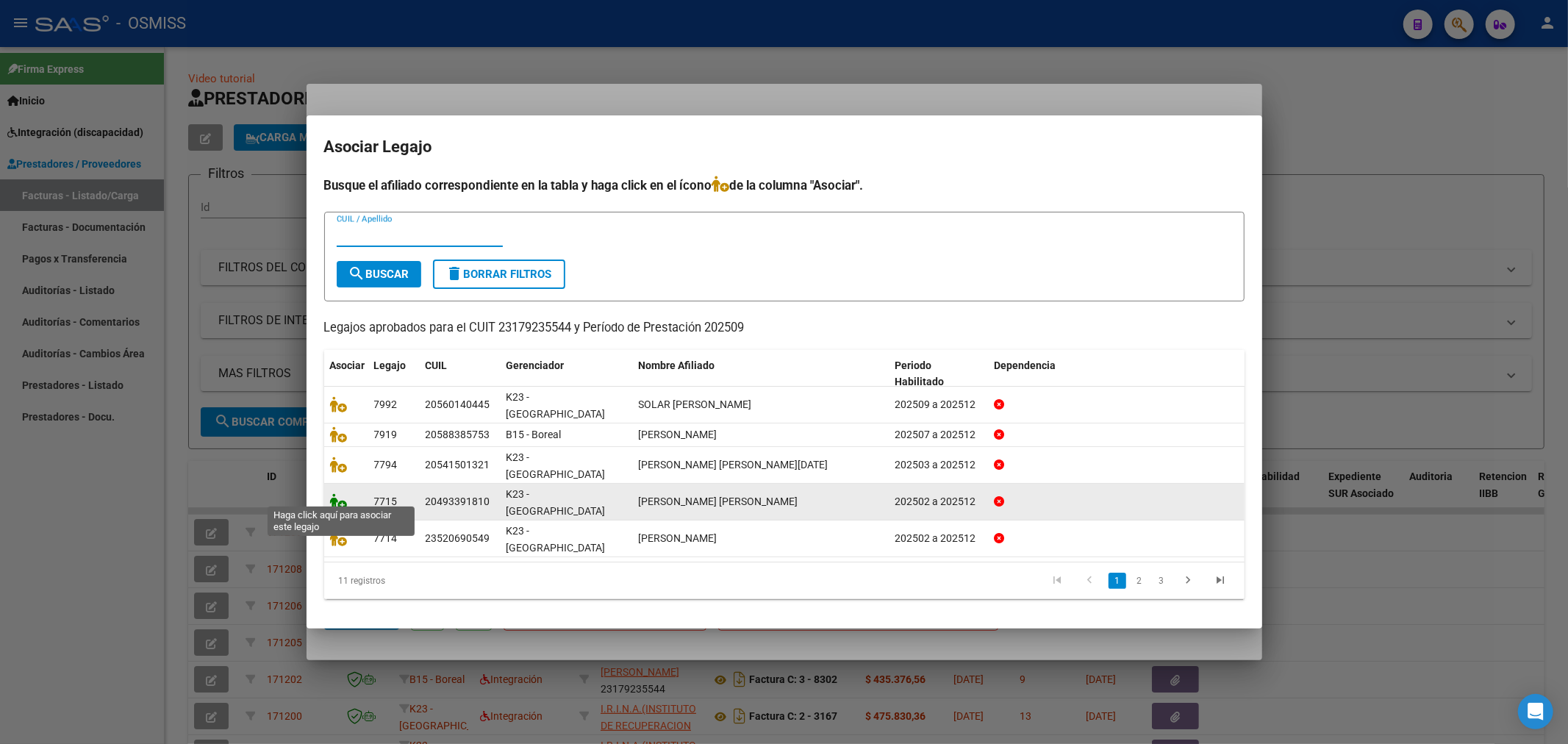
click at [338, 498] on icon at bounding box center [338, 501] width 17 height 16
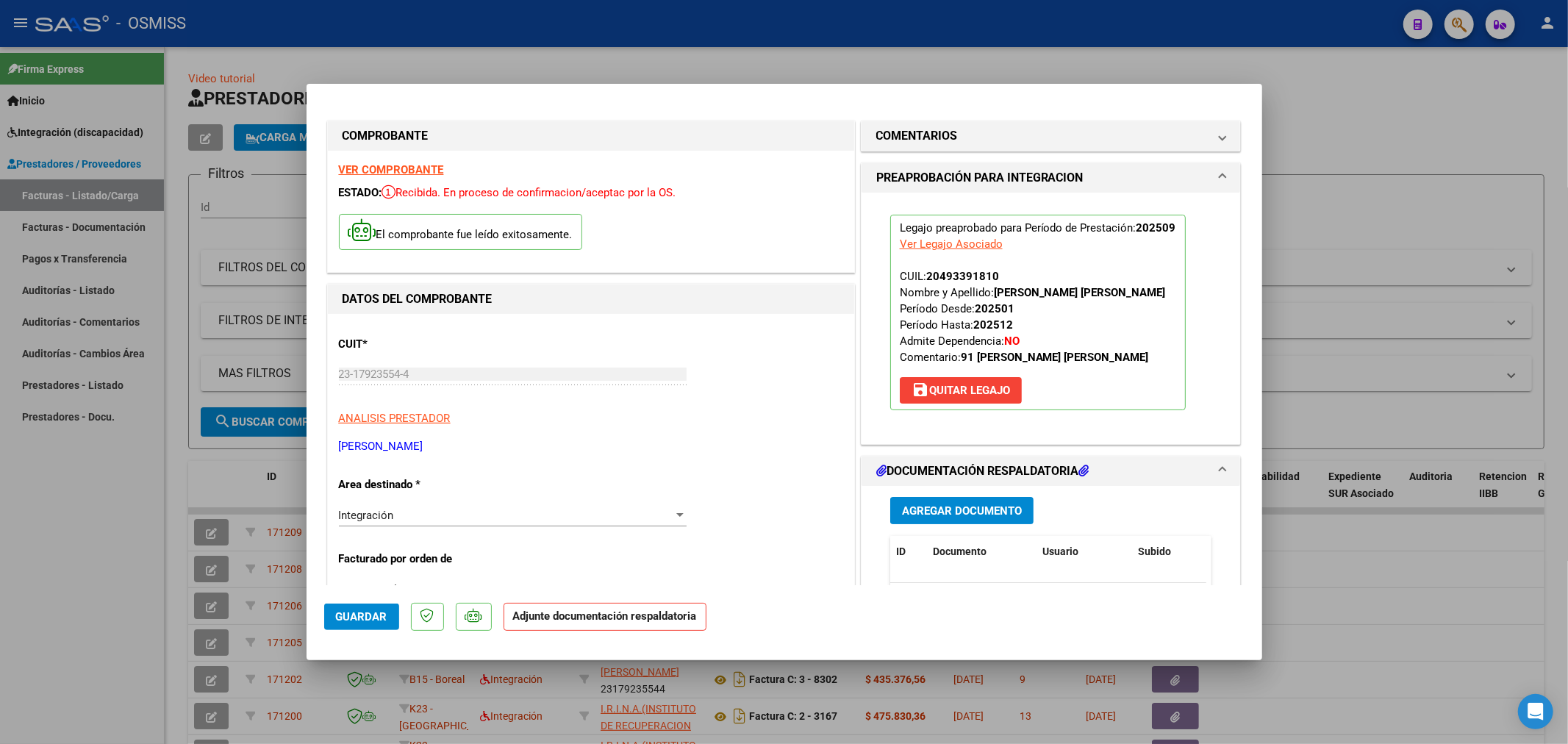
click at [941, 511] on span "Agregar Documento" at bounding box center [962, 510] width 120 height 13
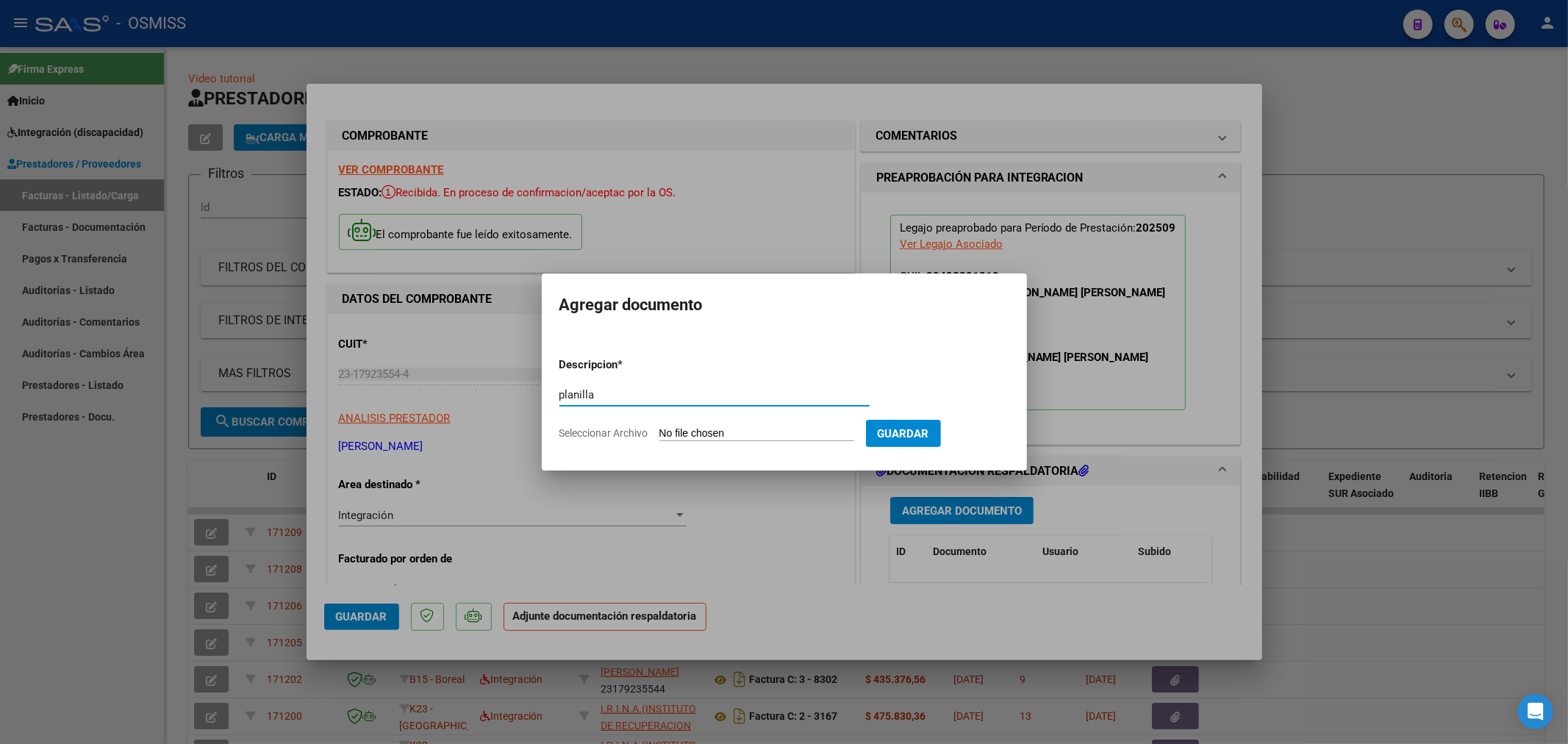
click at [700, 434] on input "Seleccionar Archivo" at bounding box center [757, 434] width 195 height 14
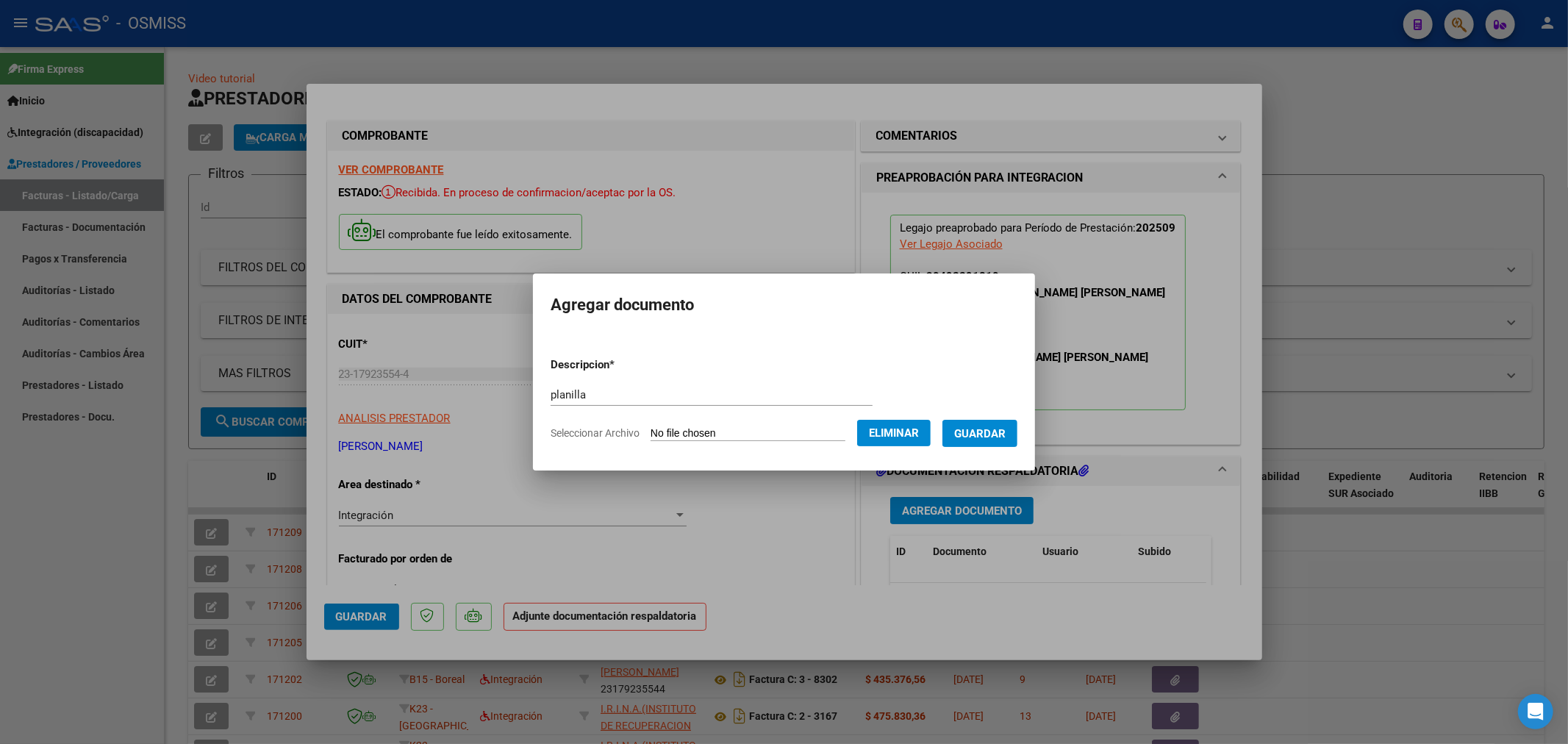
click at [986, 434] on span "Guardar" at bounding box center [980, 433] width 51 height 13
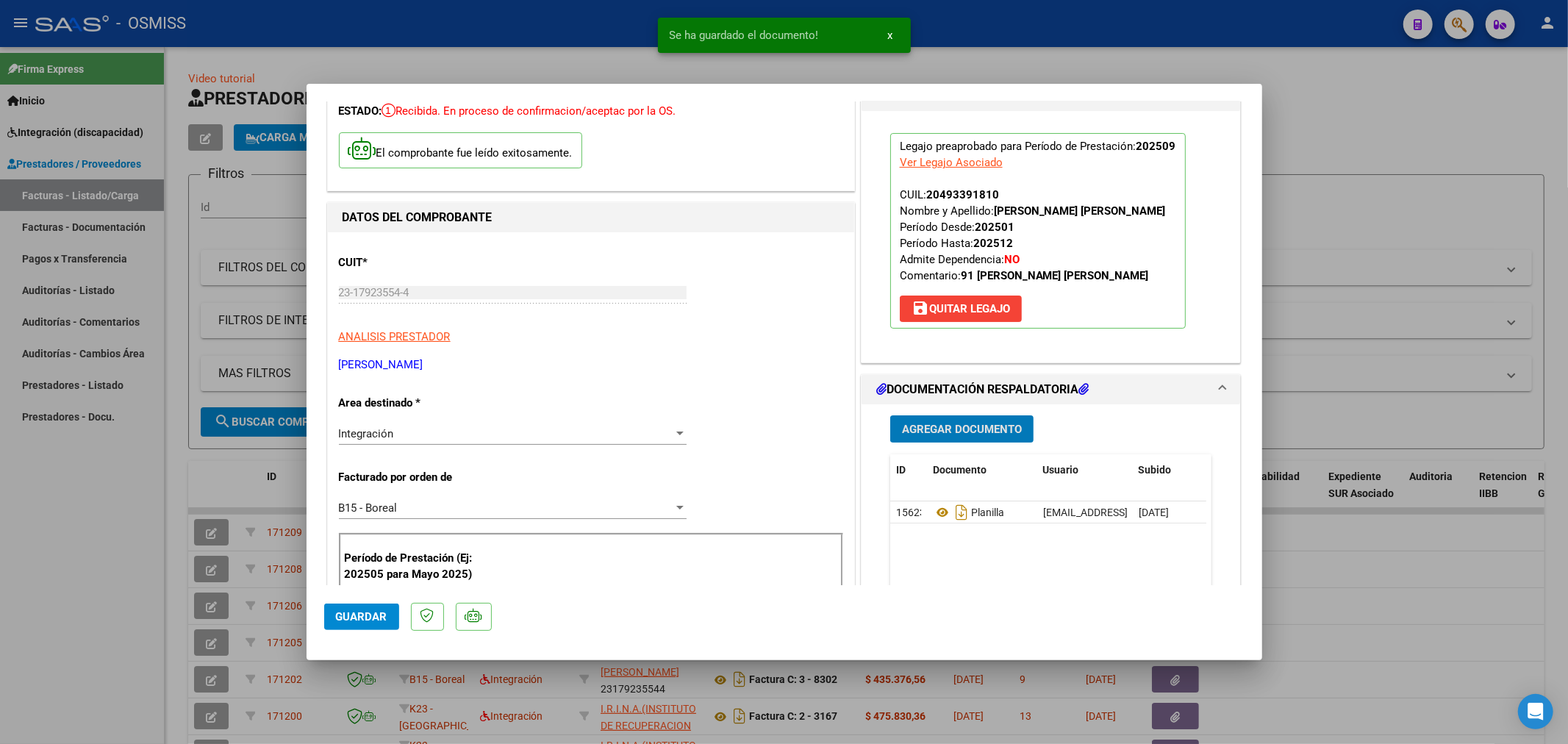
scroll to position [163, 0]
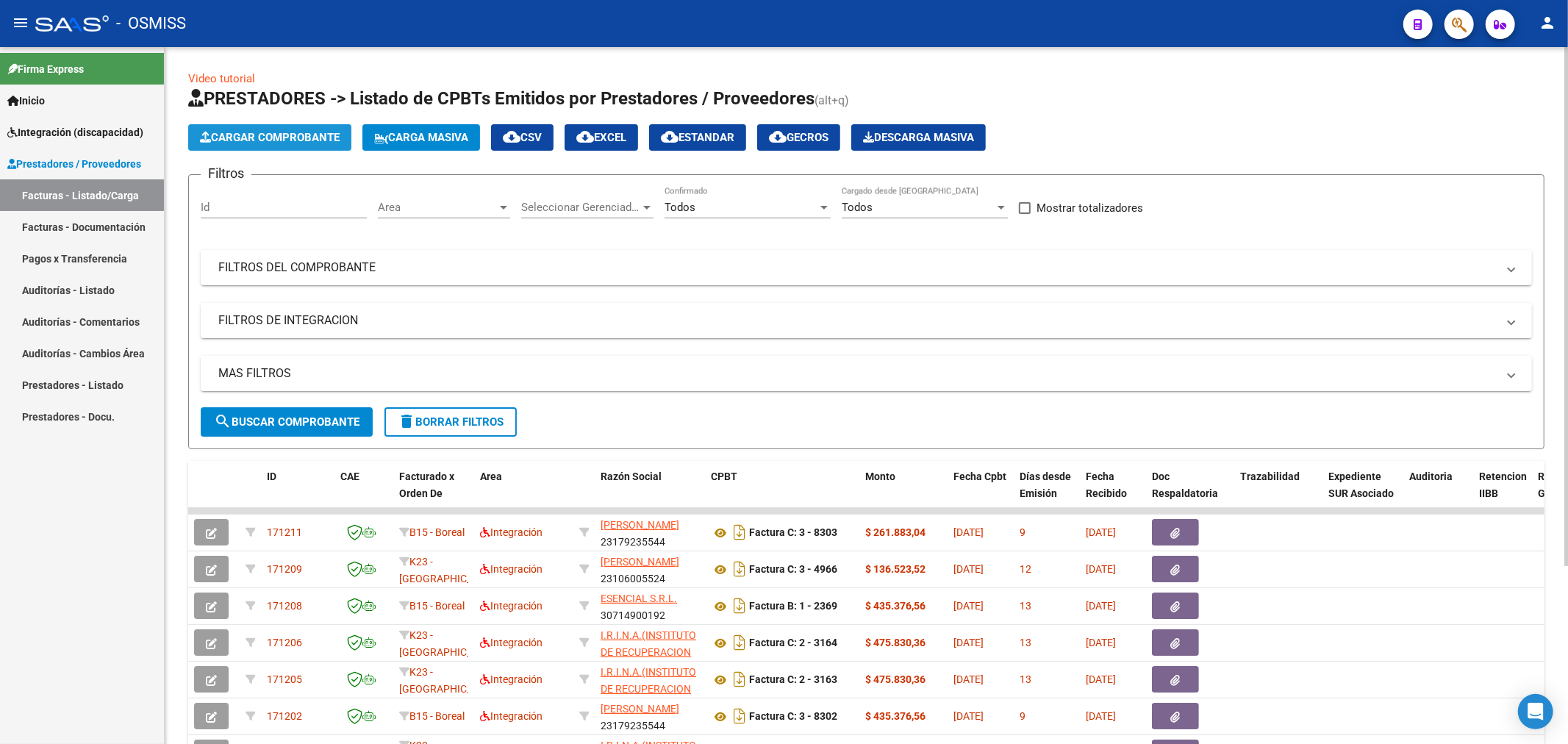
click at [306, 128] on button "Cargar Comprobante" at bounding box center [270, 137] width 163 height 26
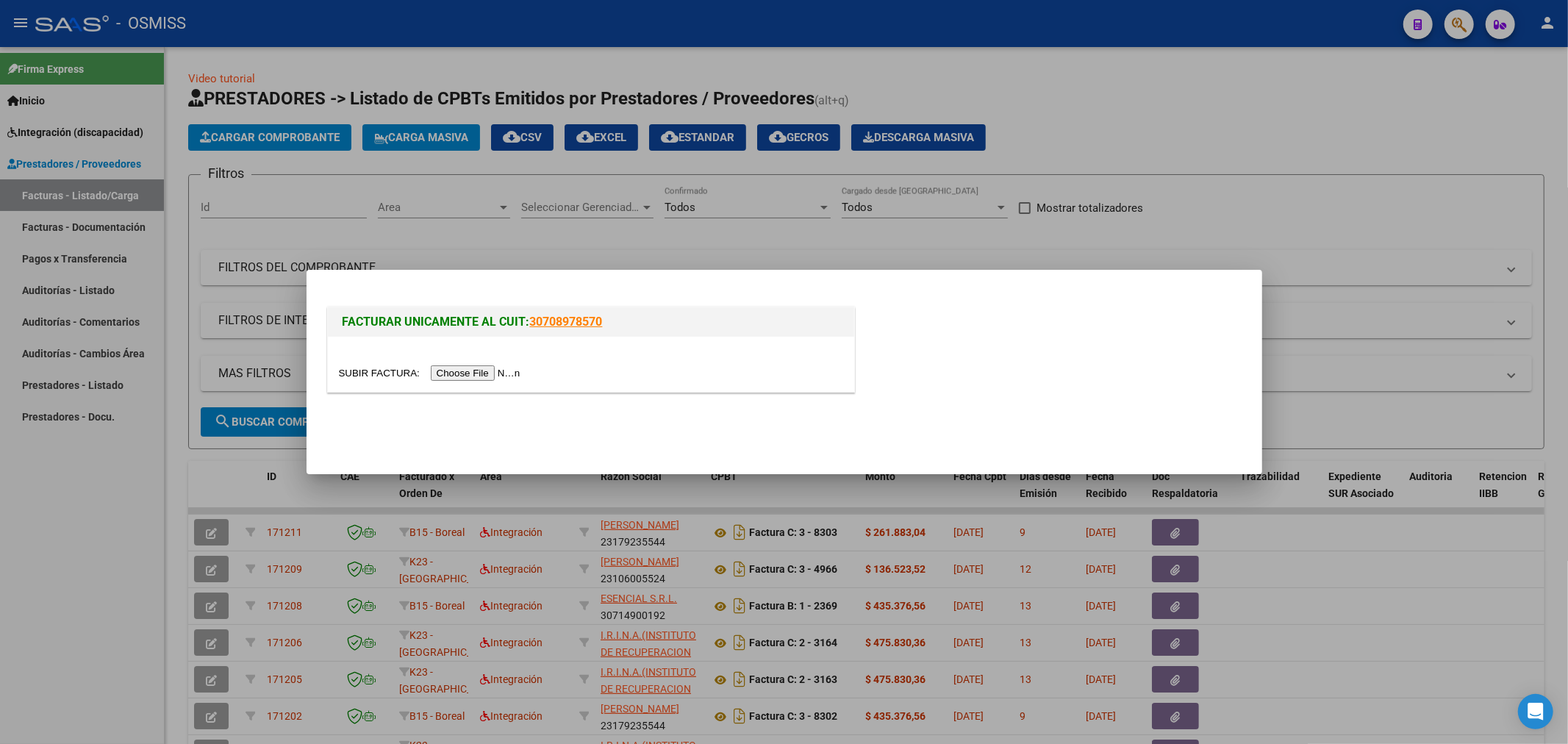
click at [505, 371] on input "file" at bounding box center [432, 373] width 186 height 15
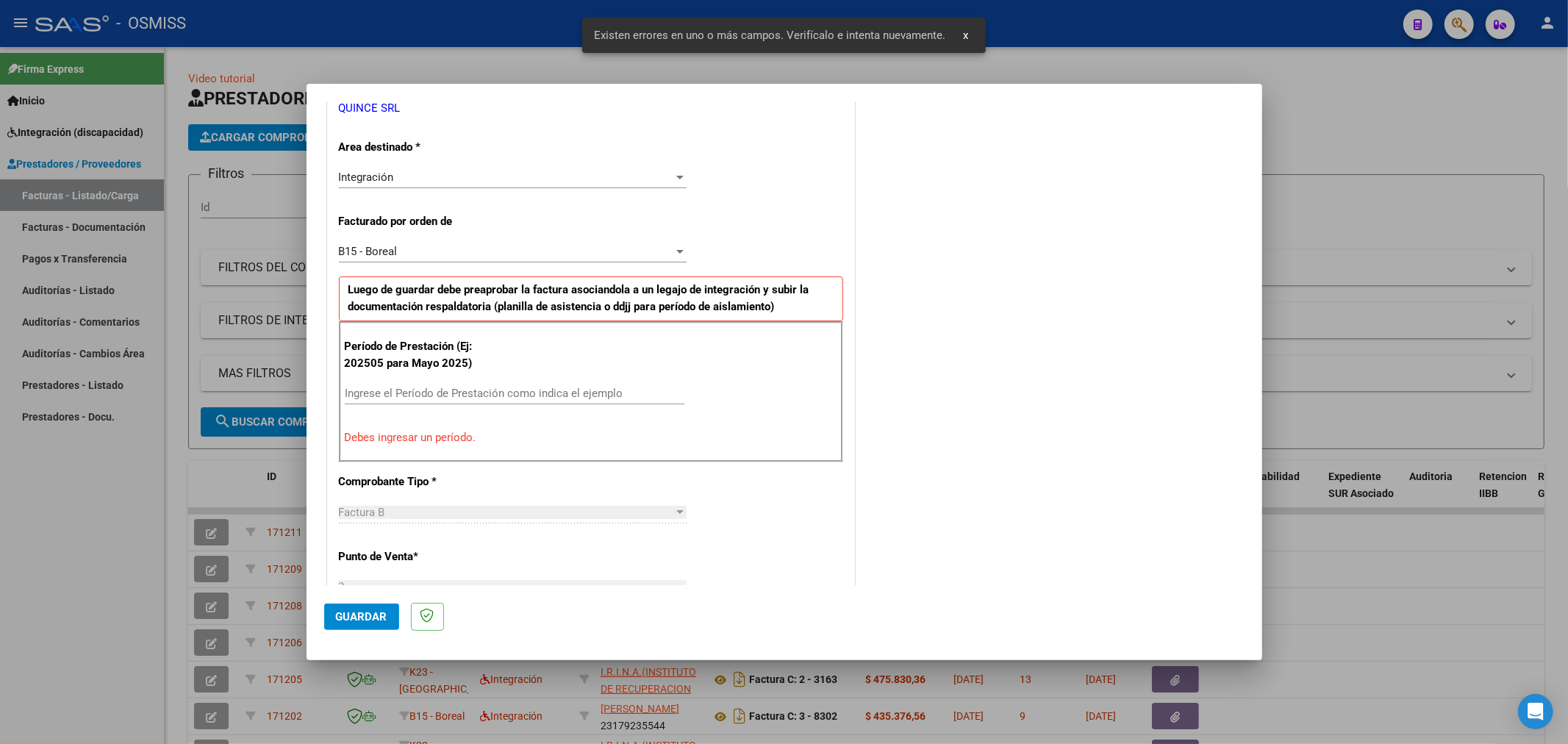
scroll to position [317, 0]
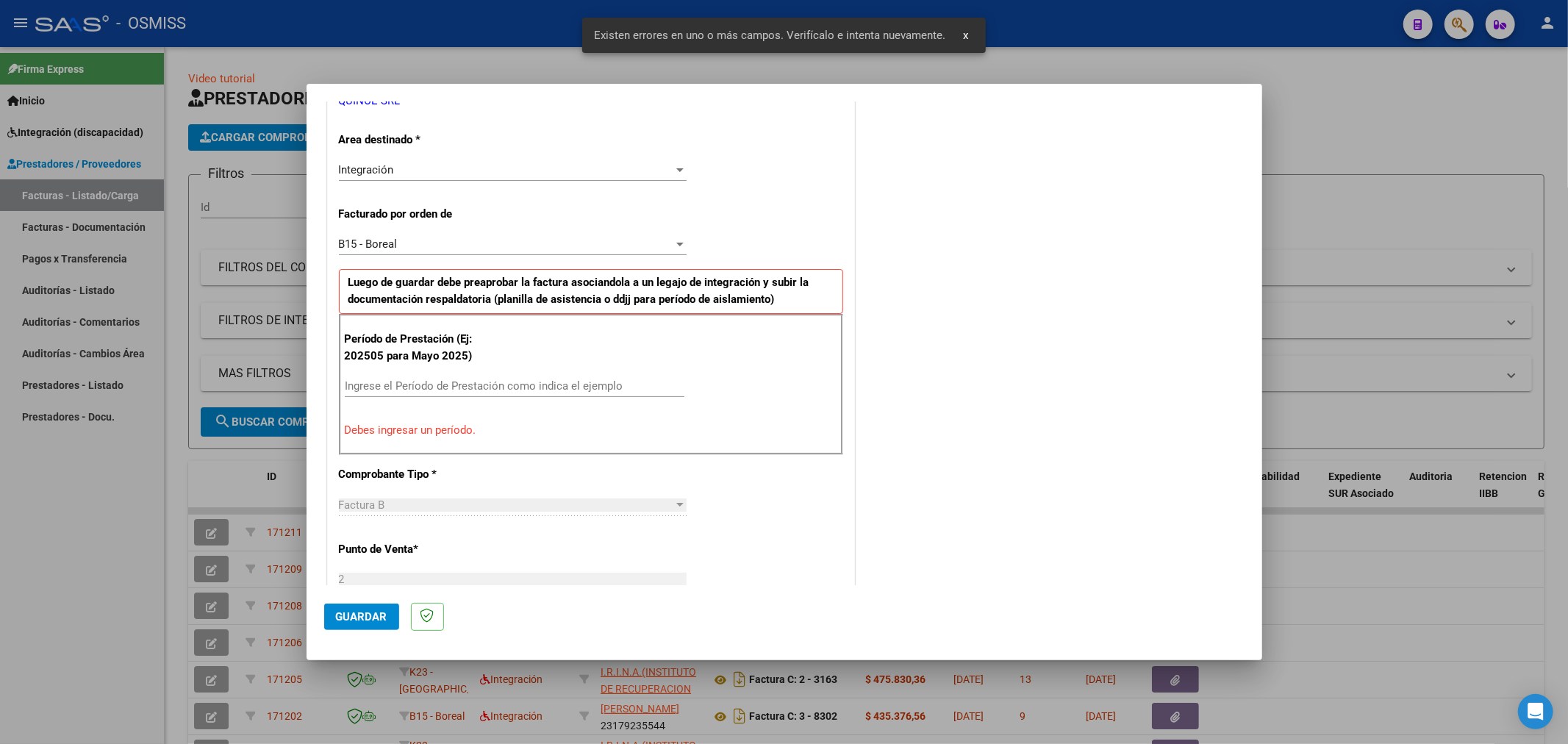
drag, startPoint x: 445, startPoint y: 374, endPoint x: 442, endPoint y: 382, distance: 8.5
click at [445, 376] on div "Ingrese el Período de Prestación como indica el ejemplo" at bounding box center [514, 386] width 340 height 22
click at [442, 382] on input "Ingrese el Período de Prestación como indica el ejemplo" at bounding box center [514, 386] width 340 height 13
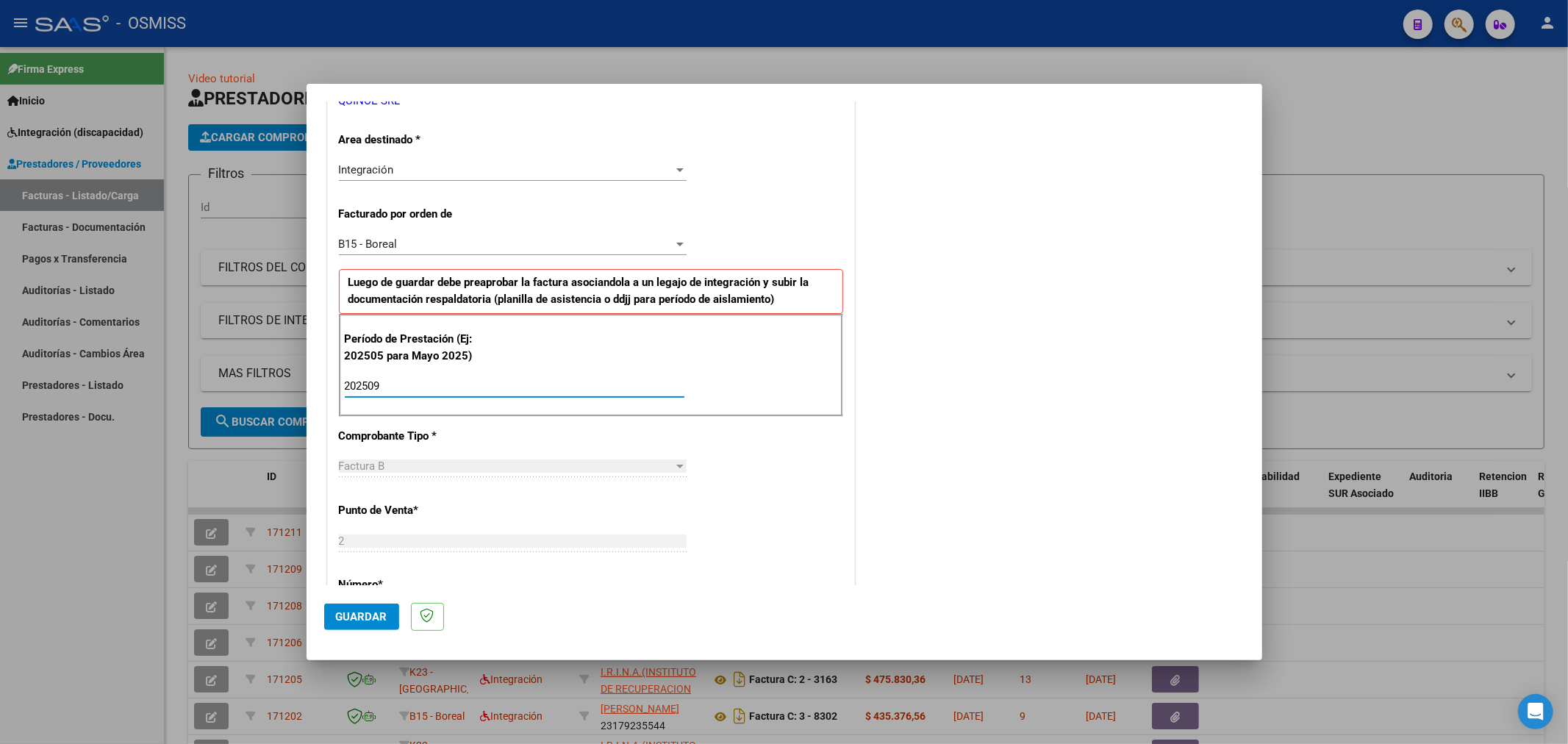
click at [358, 613] on span "Guardar" at bounding box center [362, 616] width 51 height 13
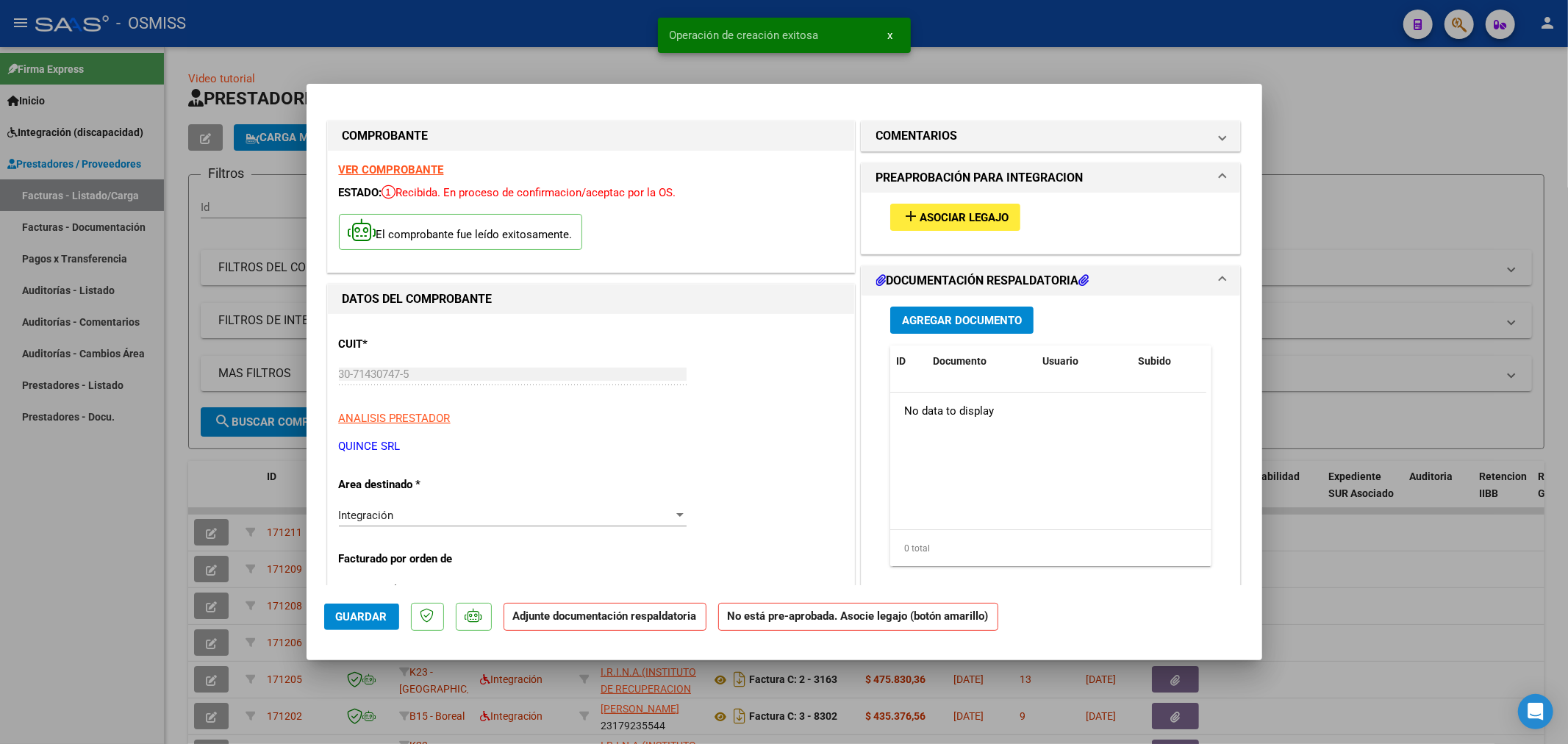
click at [938, 215] on span "Asociar Legajo" at bounding box center [964, 217] width 89 height 13
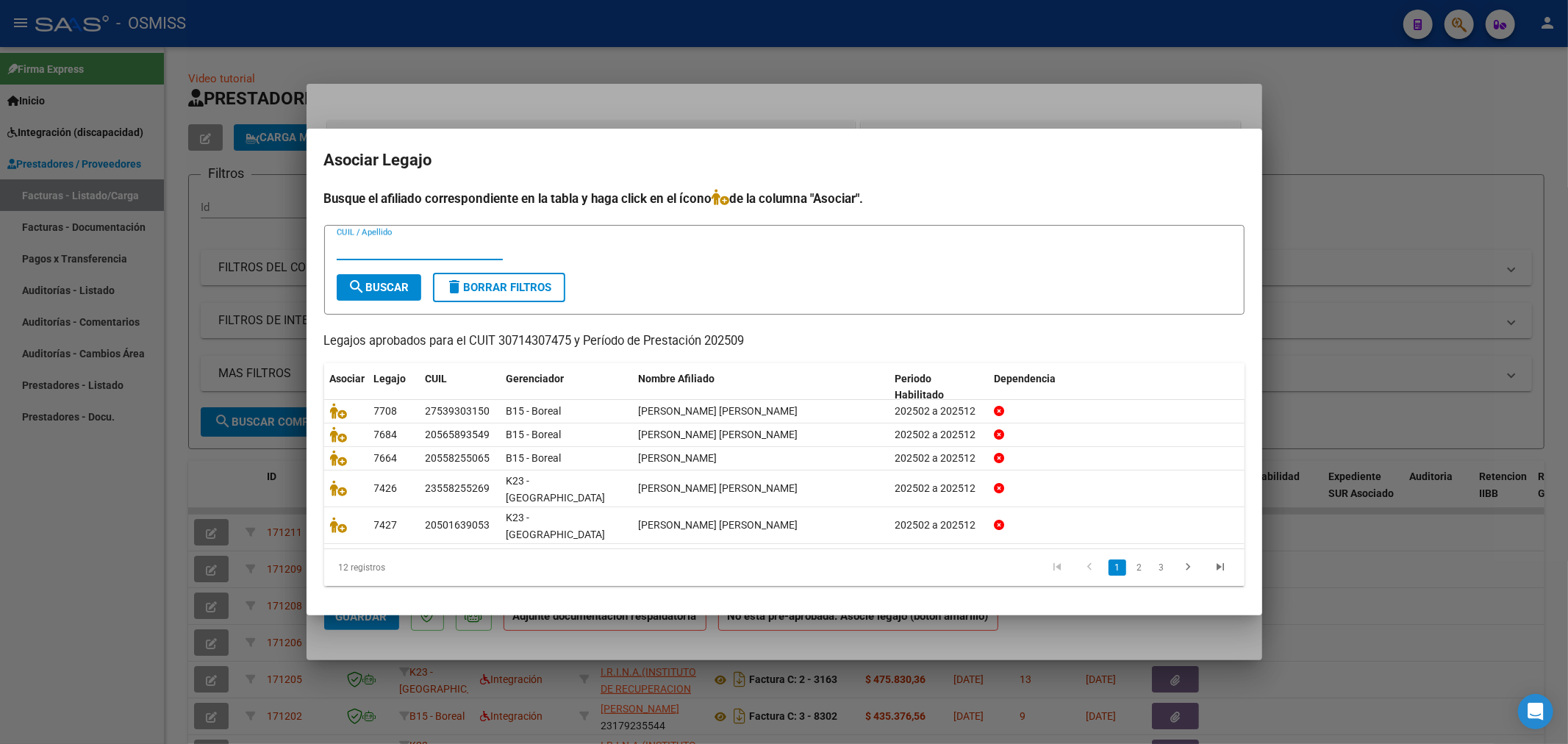
click at [427, 255] on input "CUIL / Apellido" at bounding box center [420, 248] width 166 height 13
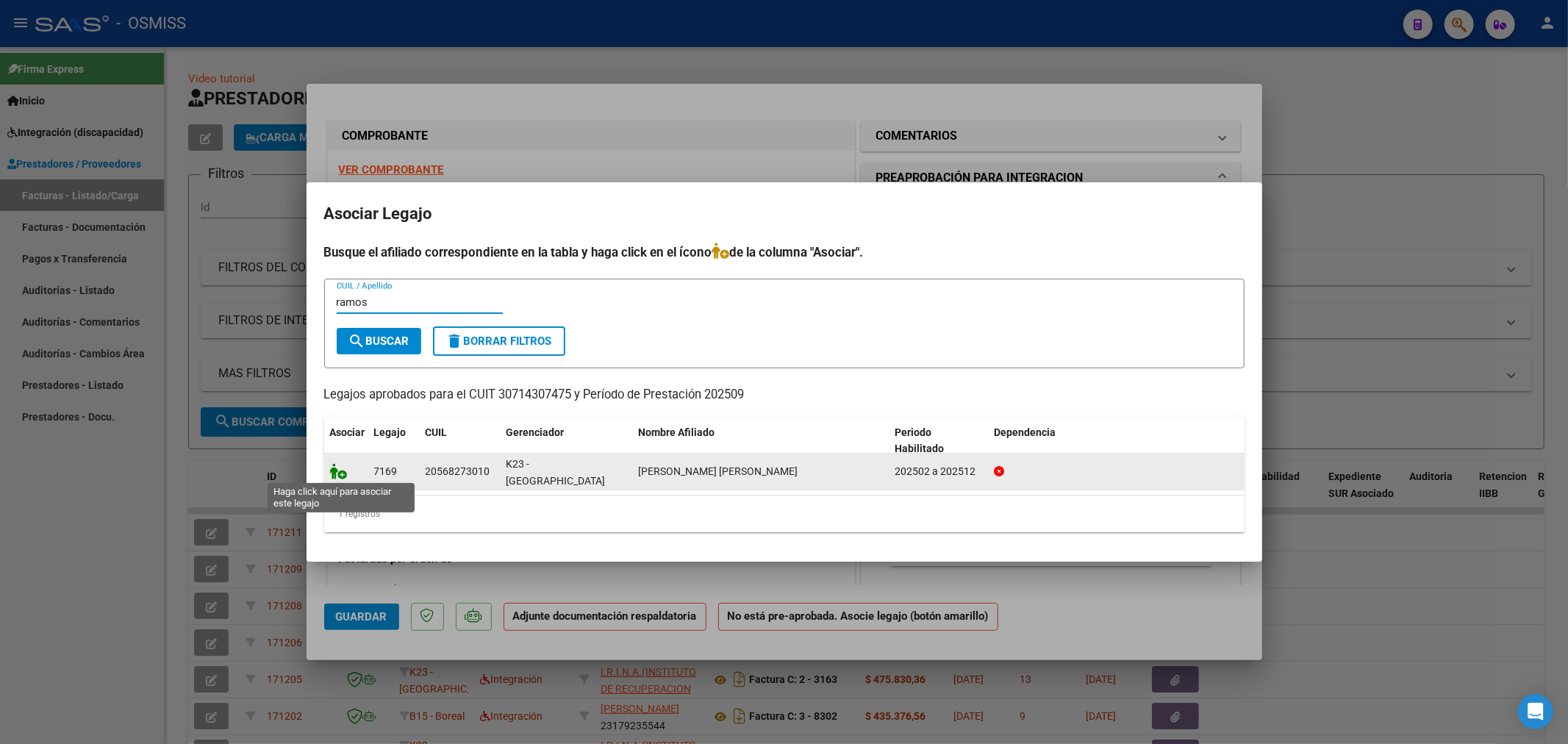
click at [336, 476] on icon at bounding box center [338, 470] width 17 height 16
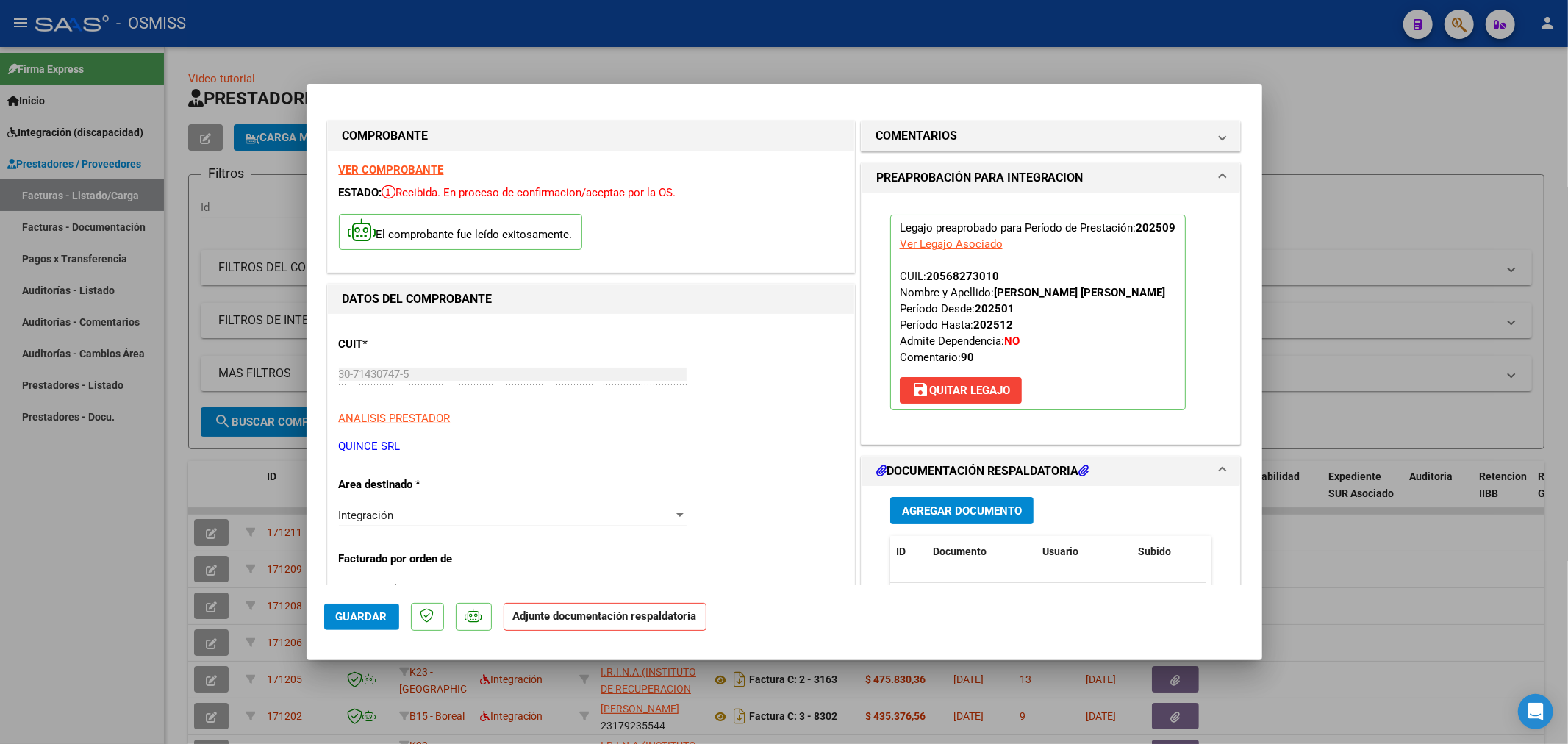
click at [945, 516] on span "Agregar Documento" at bounding box center [962, 510] width 120 height 13
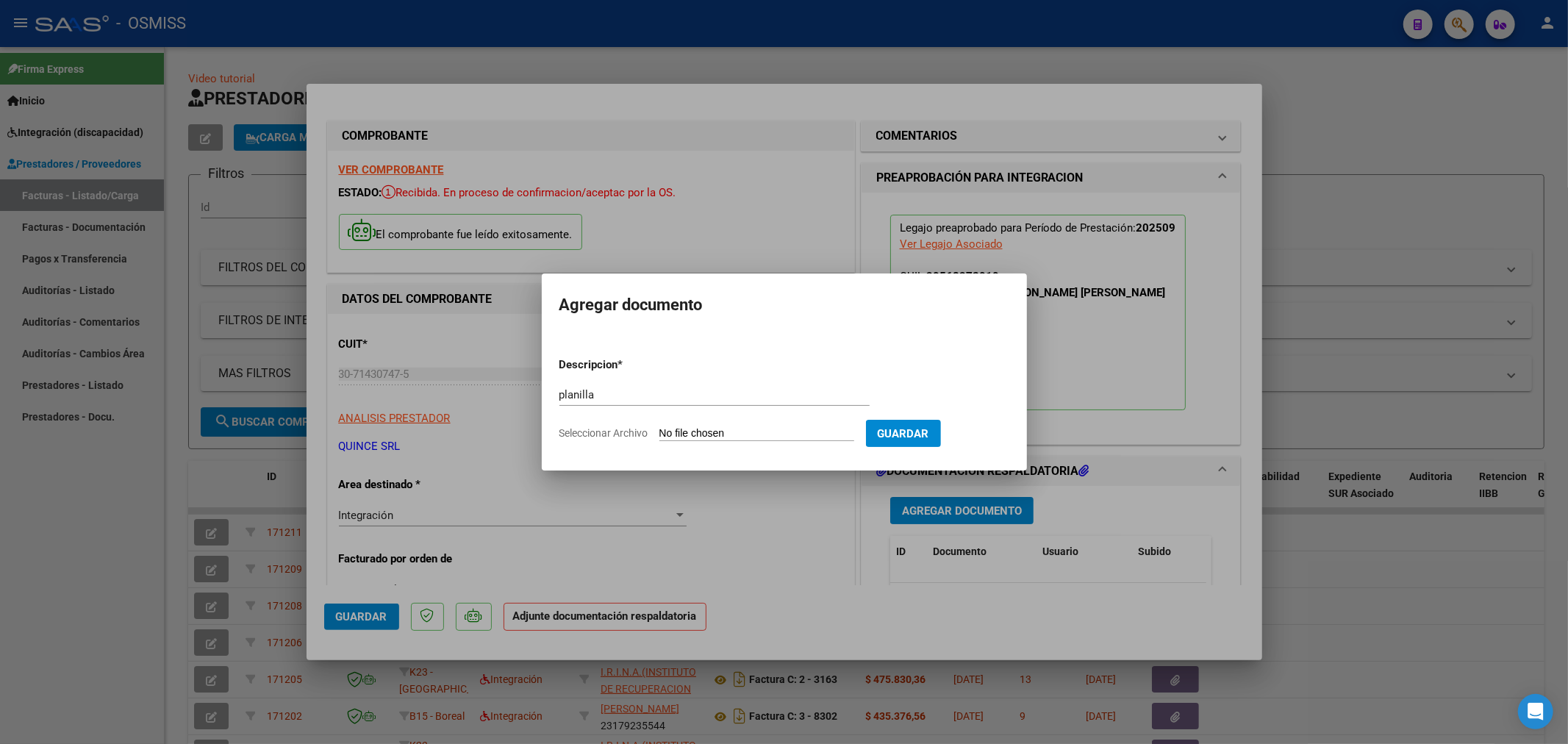
click at [678, 427] on input "Seleccionar Archivo" at bounding box center [757, 434] width 195 height 14
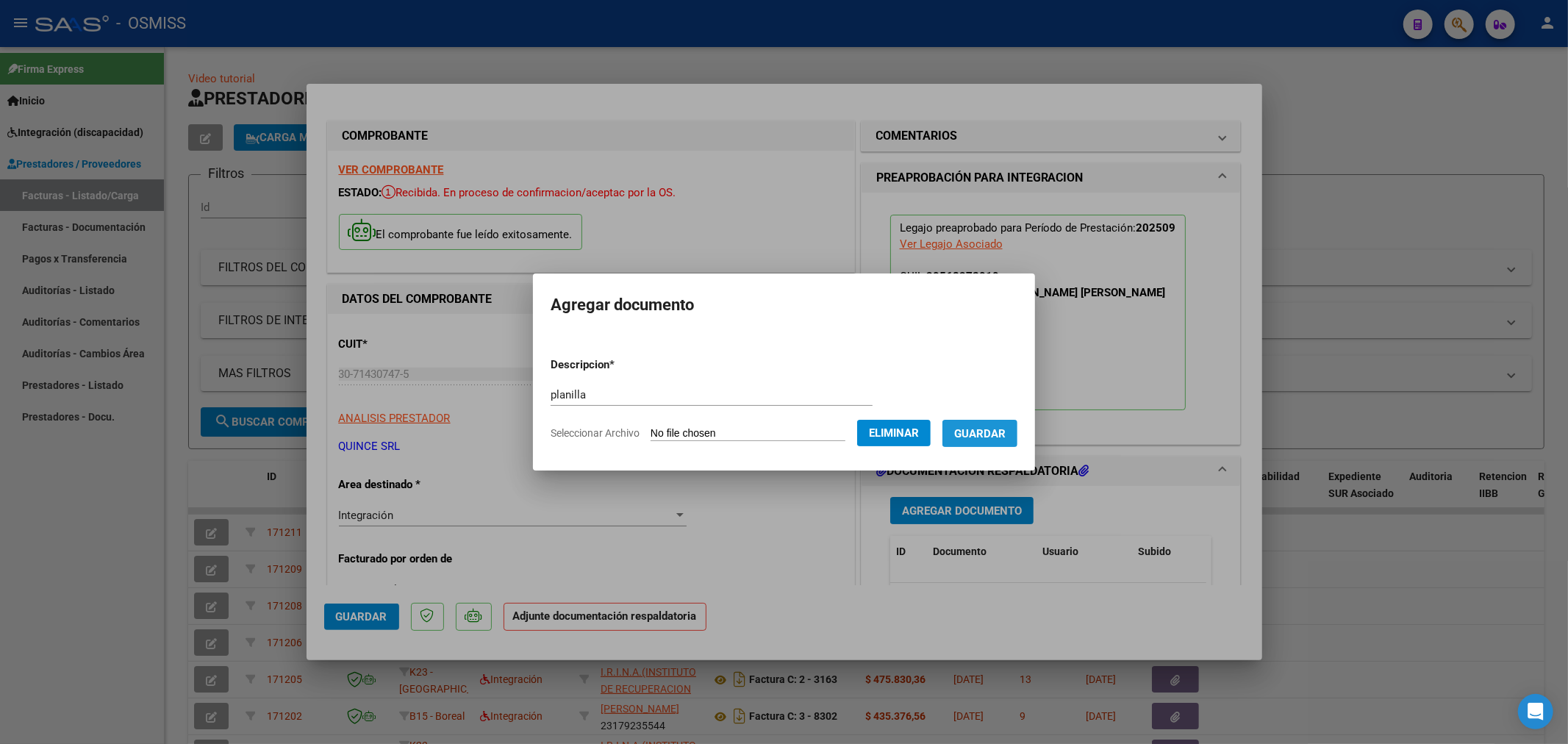
click at [984, 420] on button "Guardar" at bounding box center [980, 433] width 75 height 27
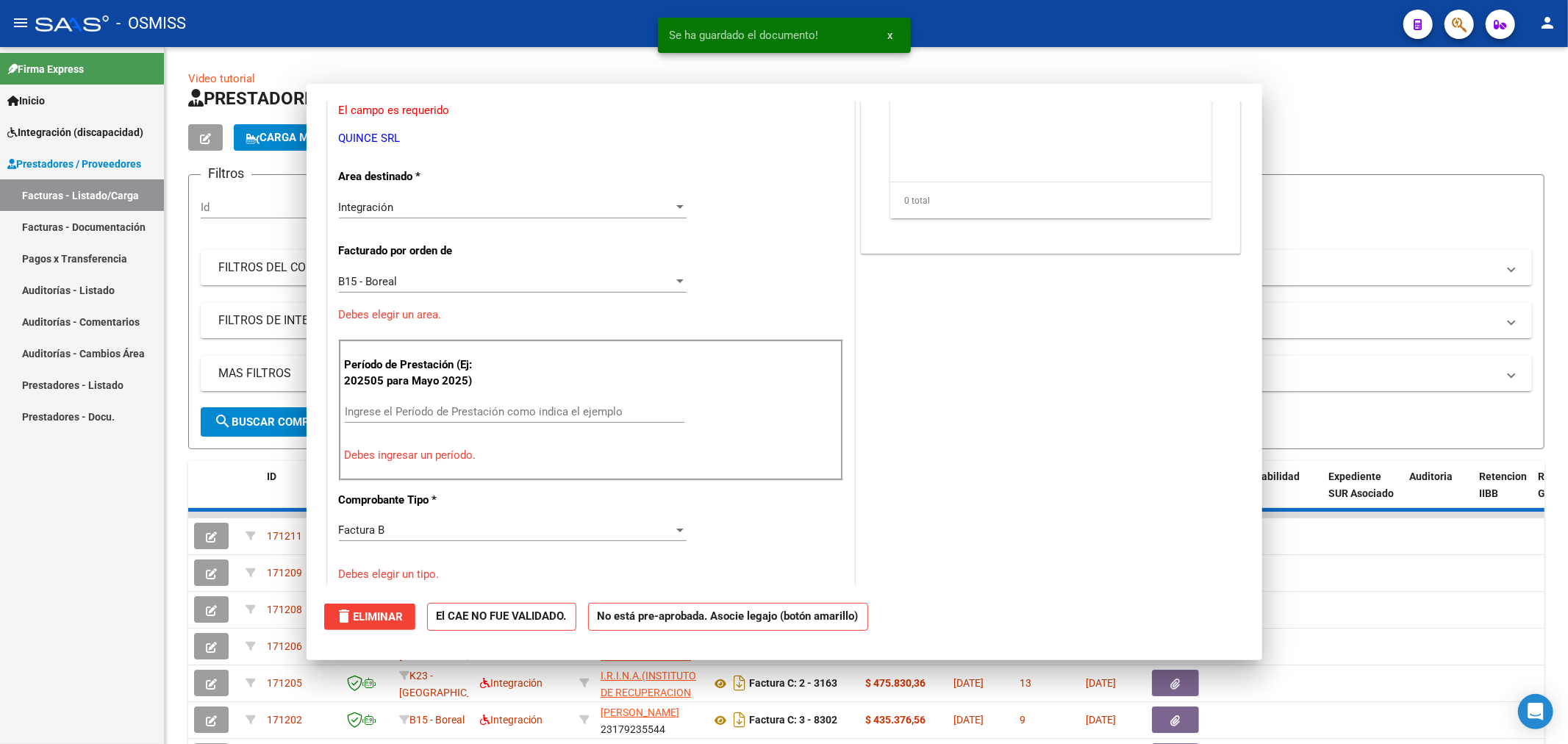
scroll to position [200, 0]
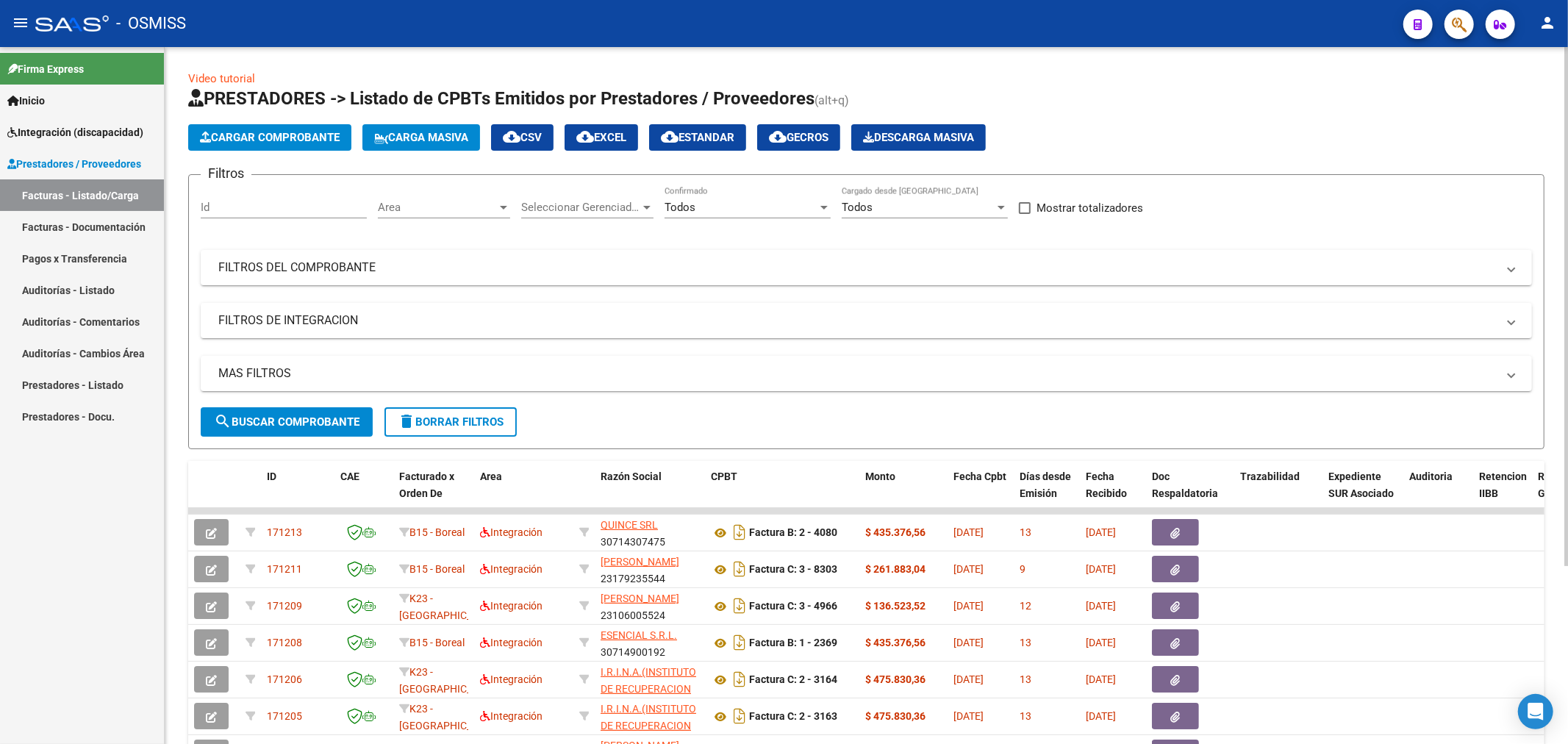
click at [281, 141] on span "Cargar Comprobante" at bounding box center [269, 137] width 140 height 13
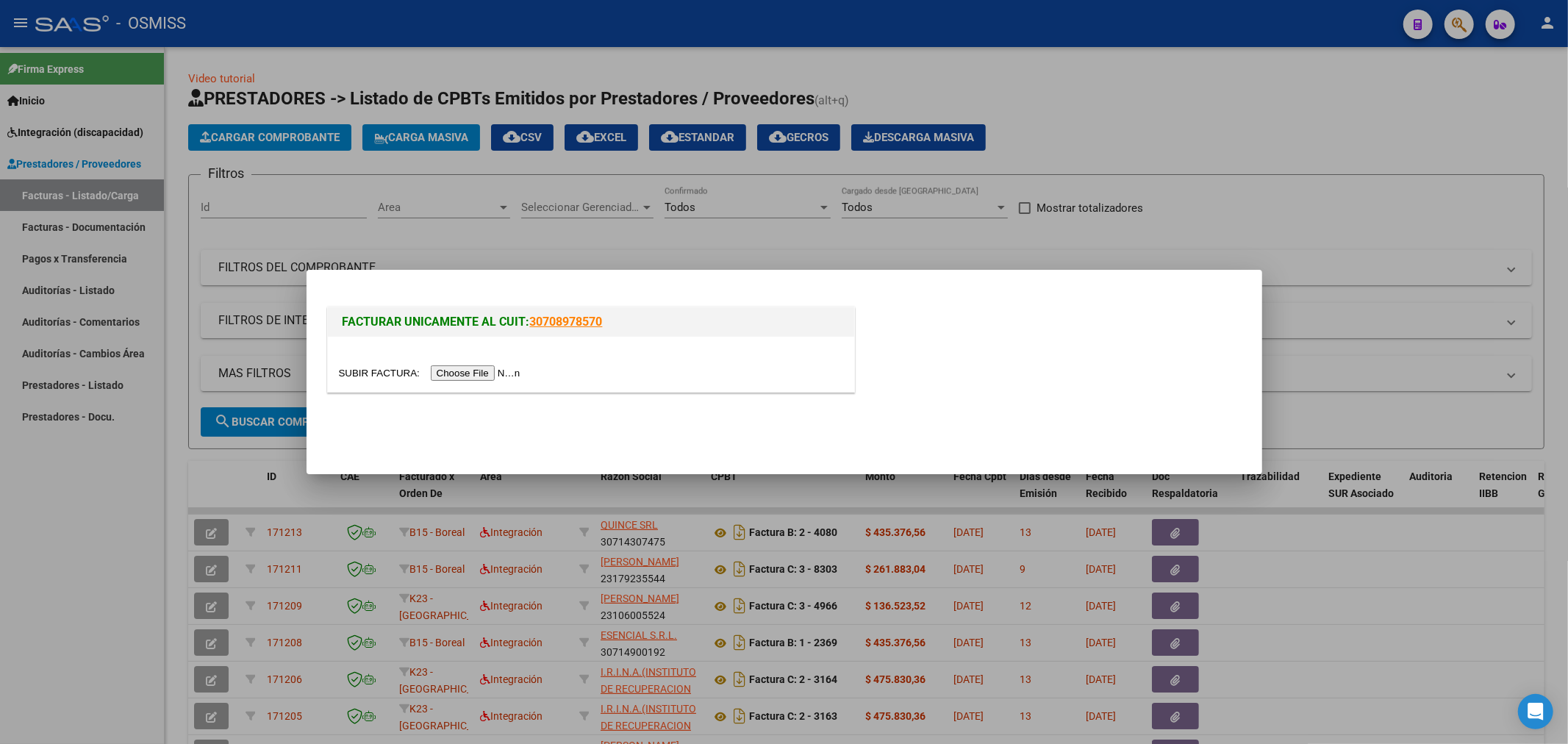
click at [452, 378] on input "file" at bounding box center [432, 373] width 186 height 15
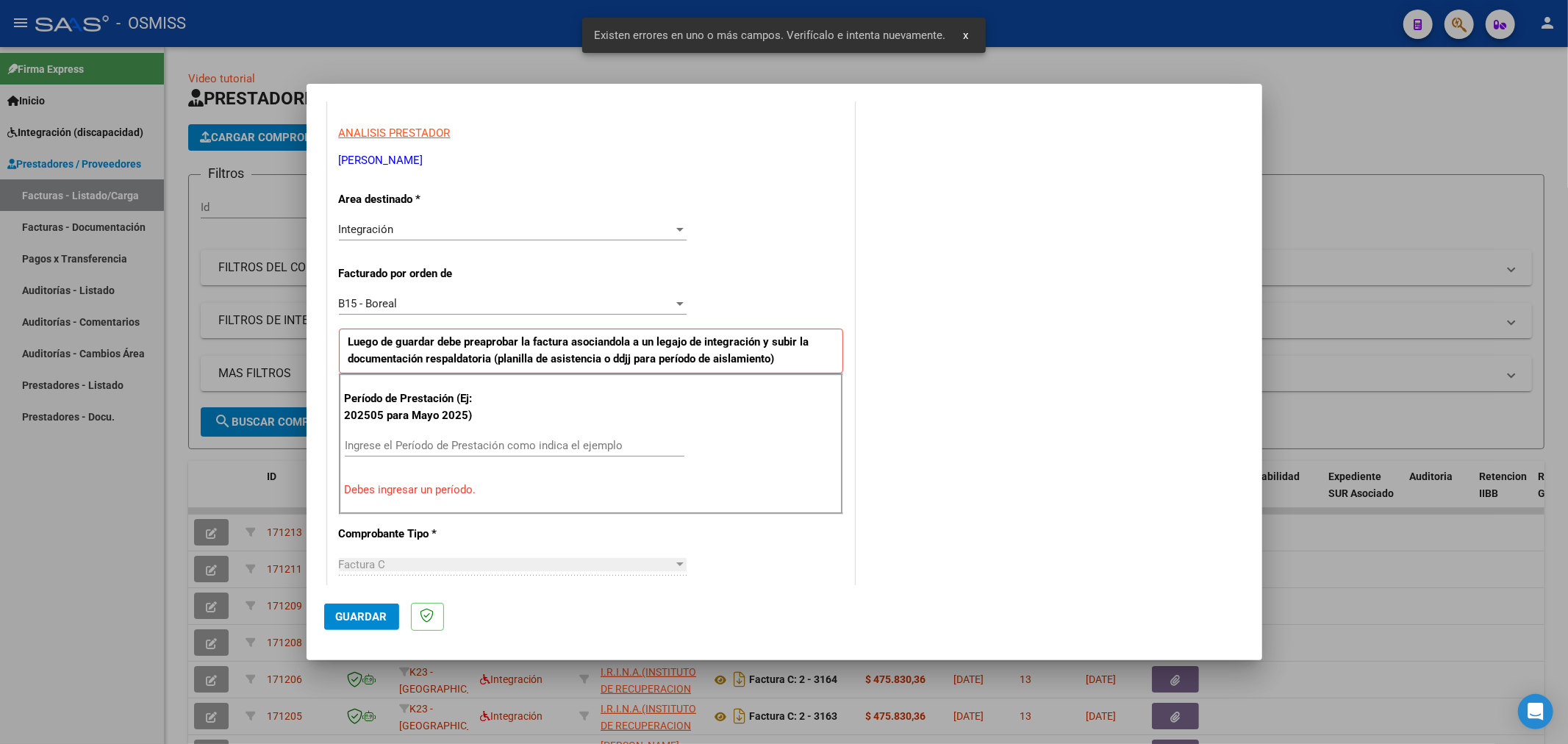
scroll to position [344, 0]
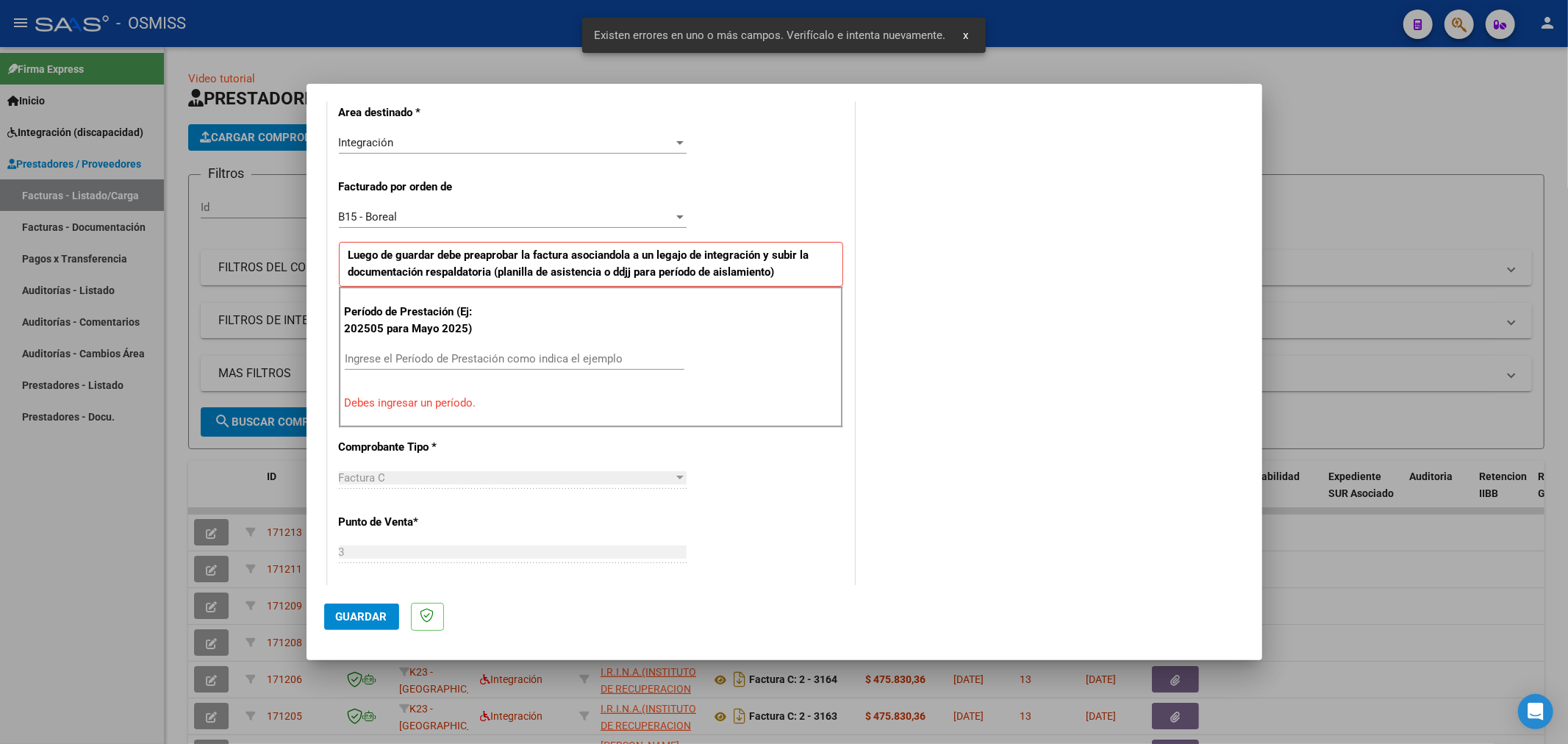
drag, startPoint x: 445, startPoint y: 370, endPoint x: 461, endPoint y: 353, distance: 23.3
click at [453, 358] on div "Ingrese el Período de Prestación como indica el ejemplo" at bounding box center [514, 366] width 340 height 36
click at [461, 353] on input "Ingrese el Período de Prestación como indica el ejemplo" at bounding box center [514, 358] width 340 height 13
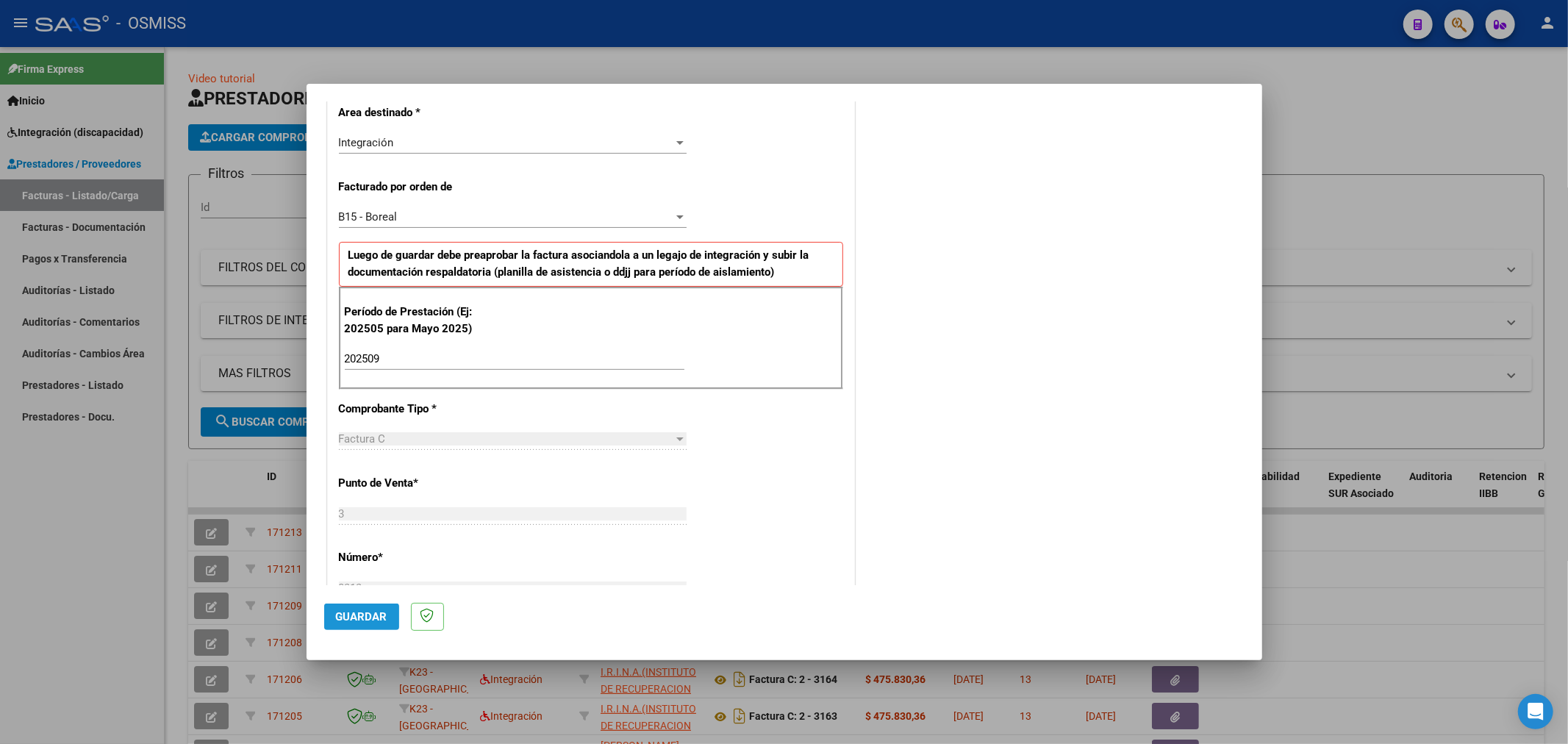
click at [383, 605] on button "Guardar" at bounding box center [362, 616] width 75 height 26
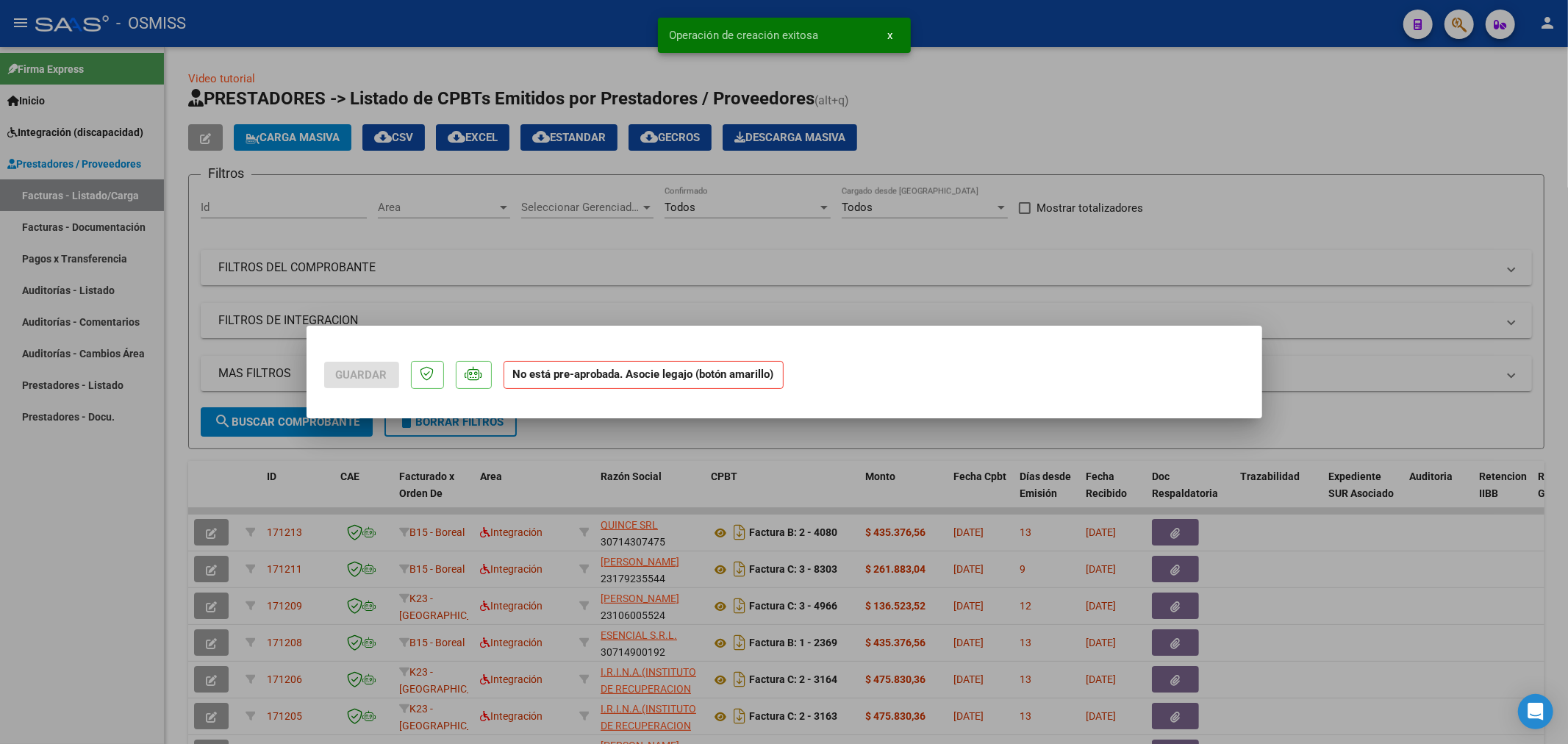
scroll to position [0, 0]
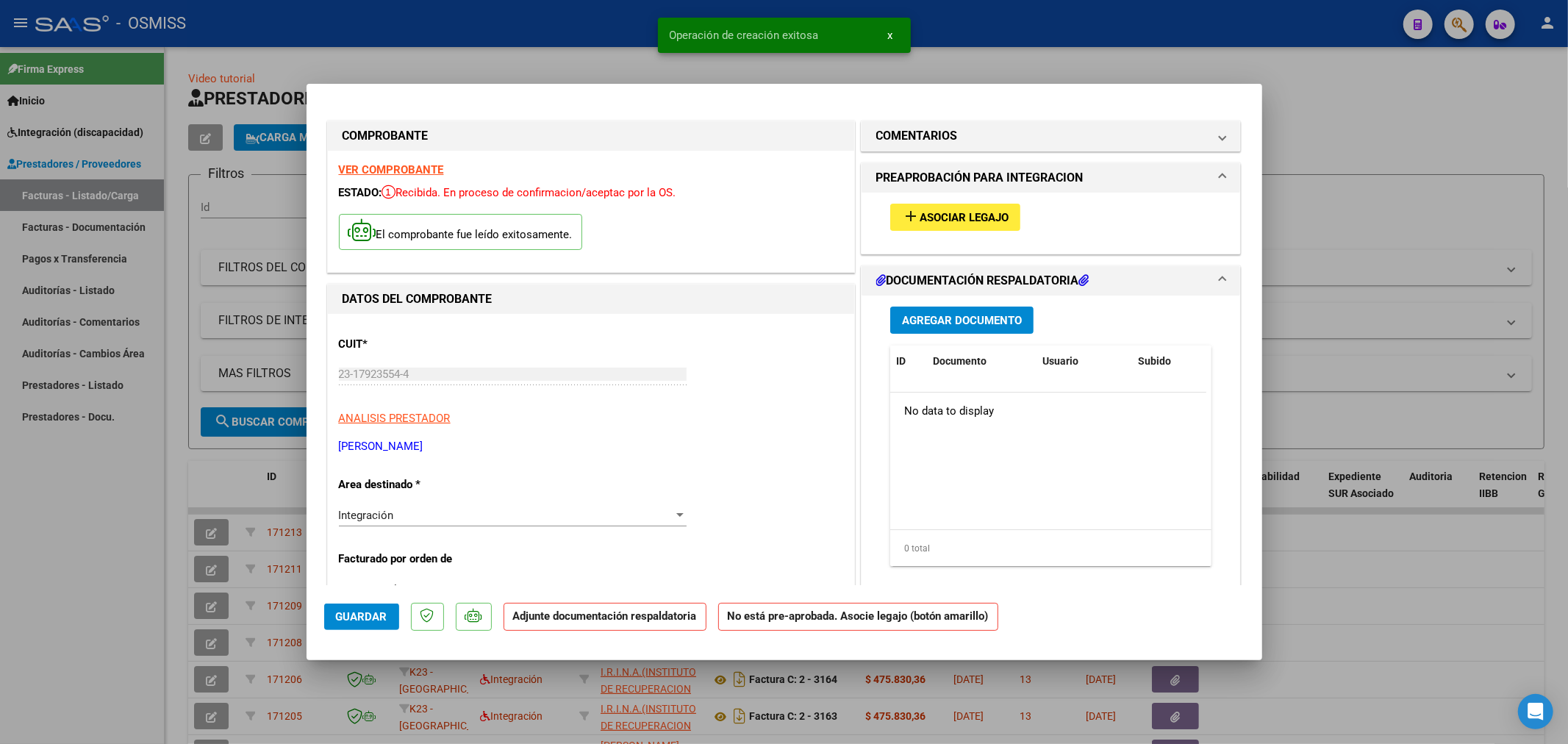
click at [946, 206] on button "add Asociar Legajo" at bounding box center [955, 217] width 130 height 27
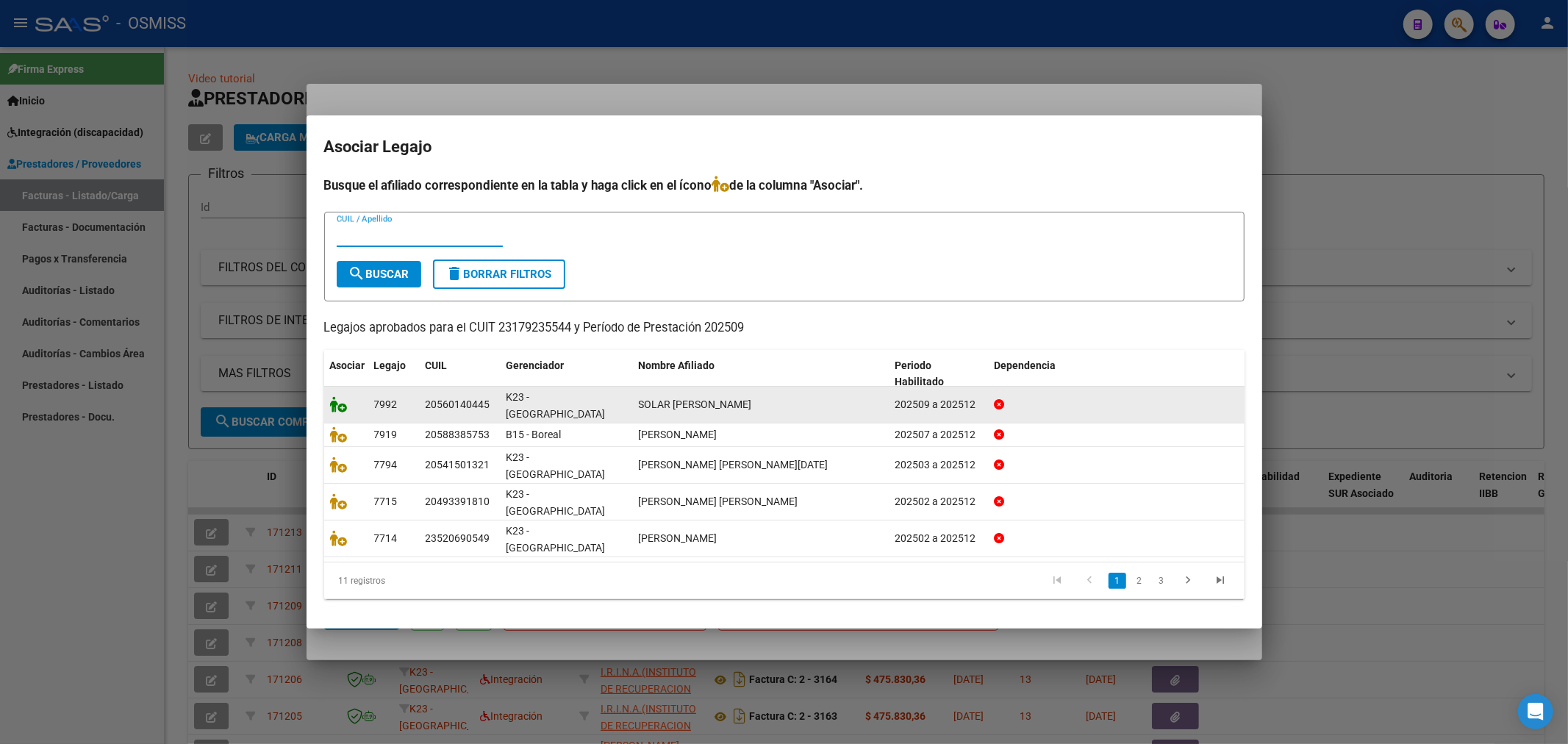
click at [340, 412] on icon at bounding box center [338, 404] width 17 height 16
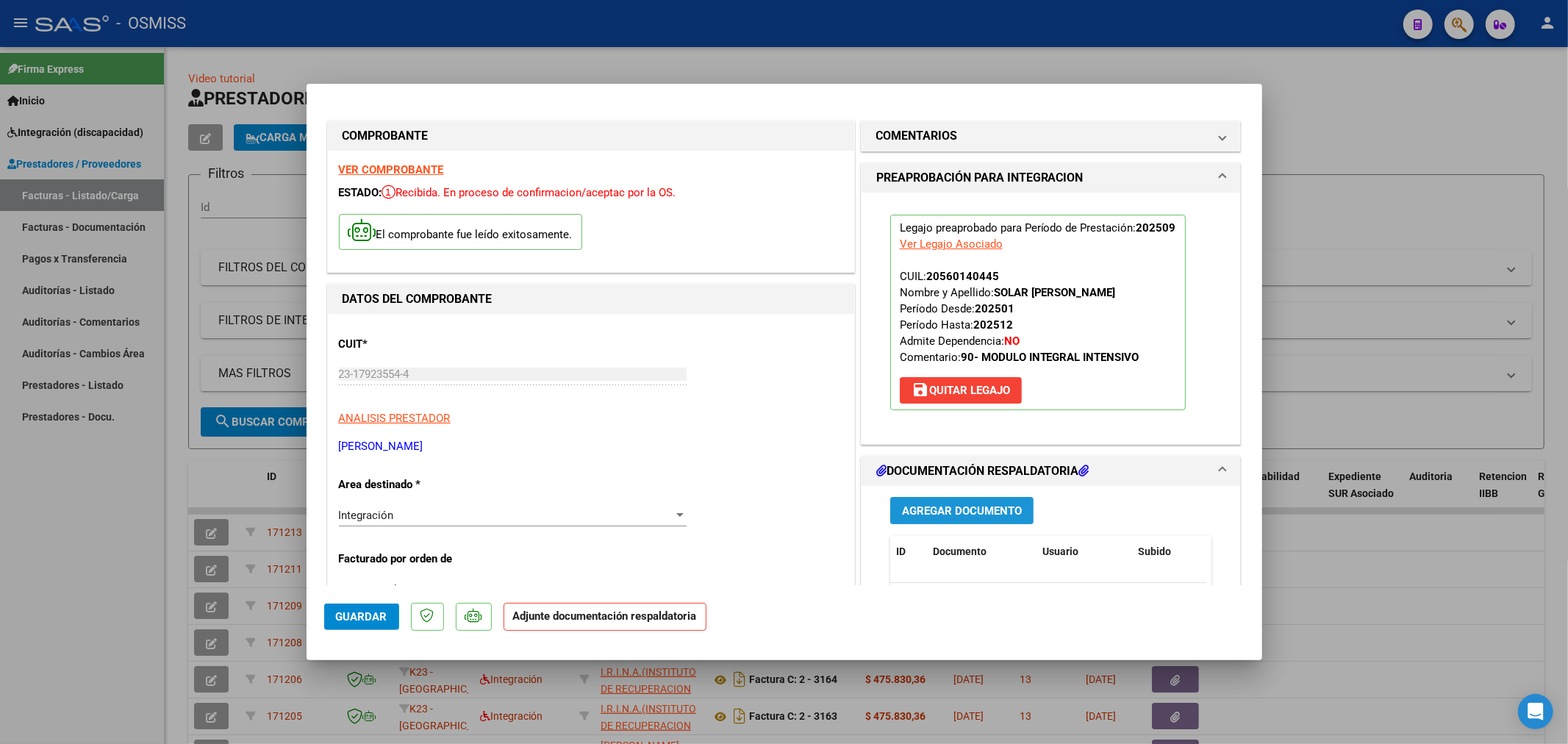
click at [927, 507] on span "Agregar Documento" at bounding box center [962, 510] width 120 height 13
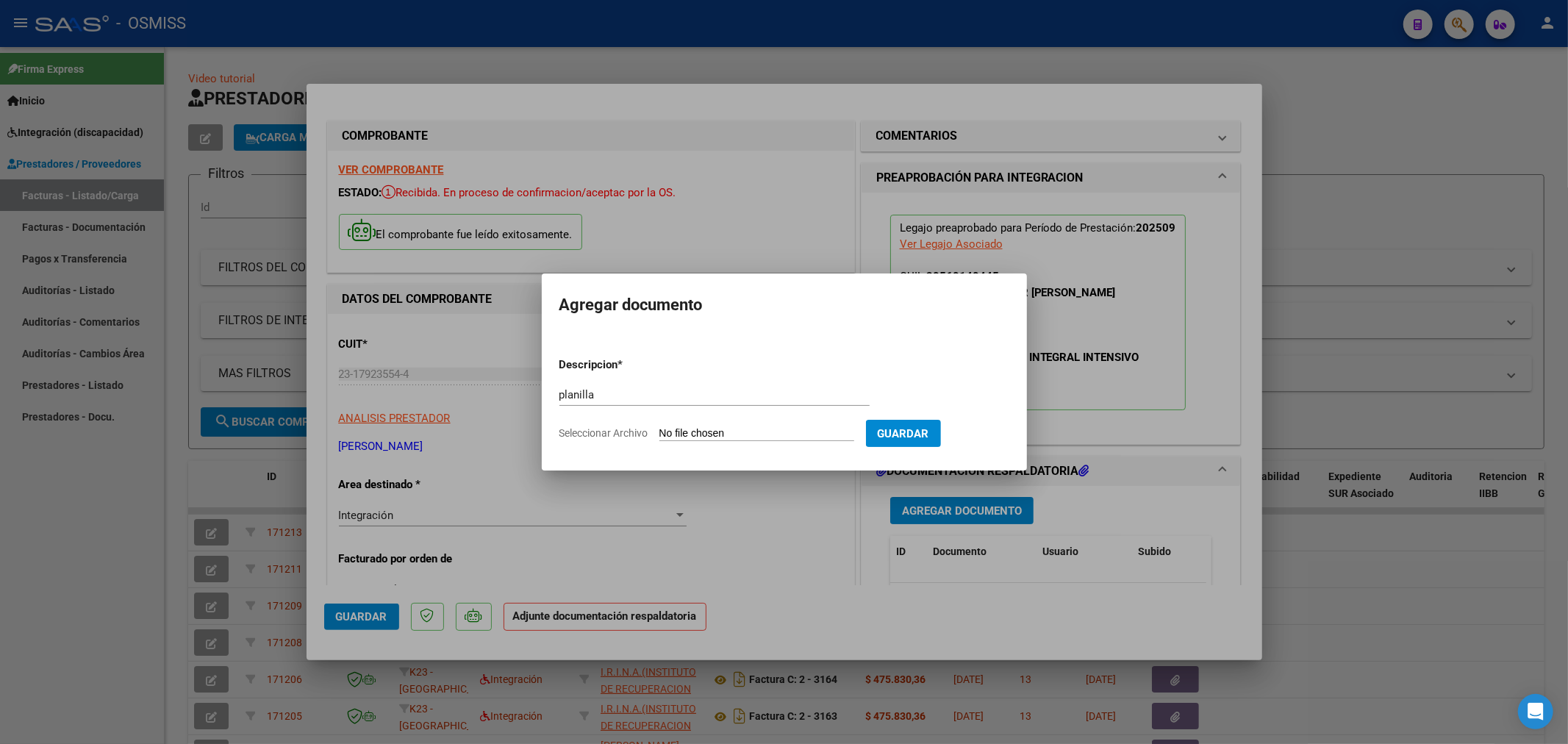
click at [725, 432] on input "Seleccionar Archivo" at bounding box center [757, 434] width 195 height 14
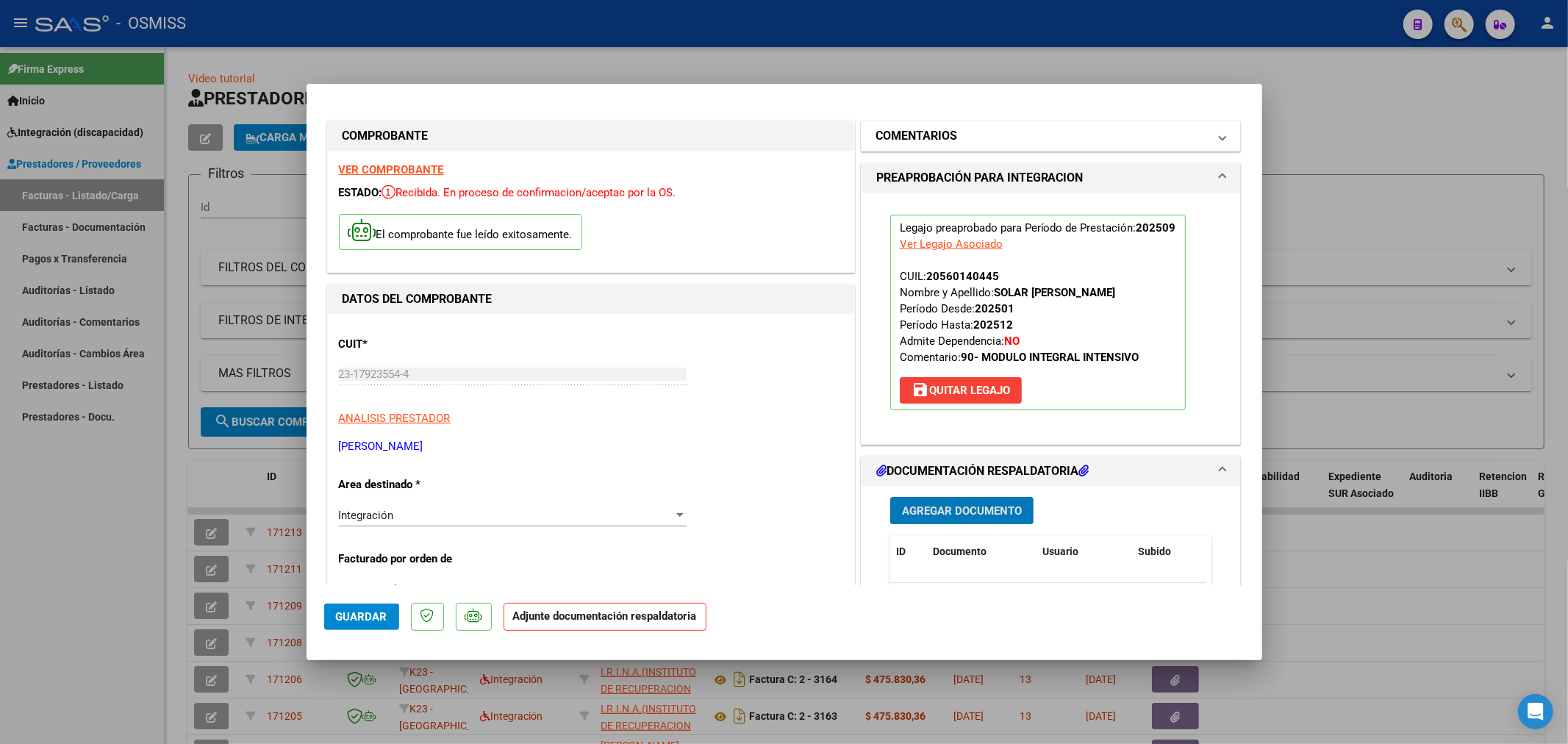
click at [1001, 129] on mat-panel-title "COMENTARIOS" at bounding box center [1042, 135] width 332 height 17
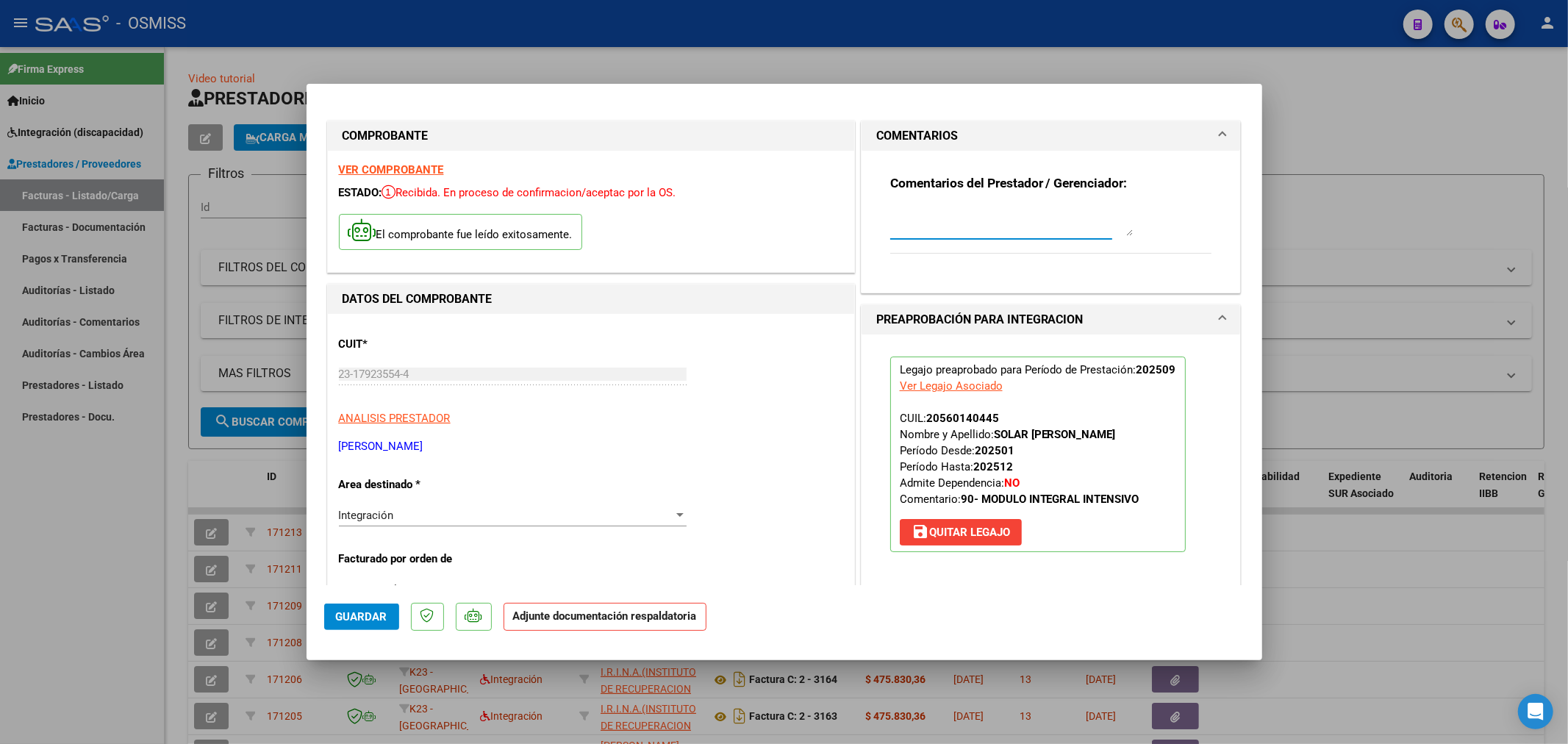
click at [979, 232] on textarea at bounding box center [1011, 221] width 243 height 29
click at [365, 608] on button "Guardar" at bounding box center [362, 616] width 75 height 26
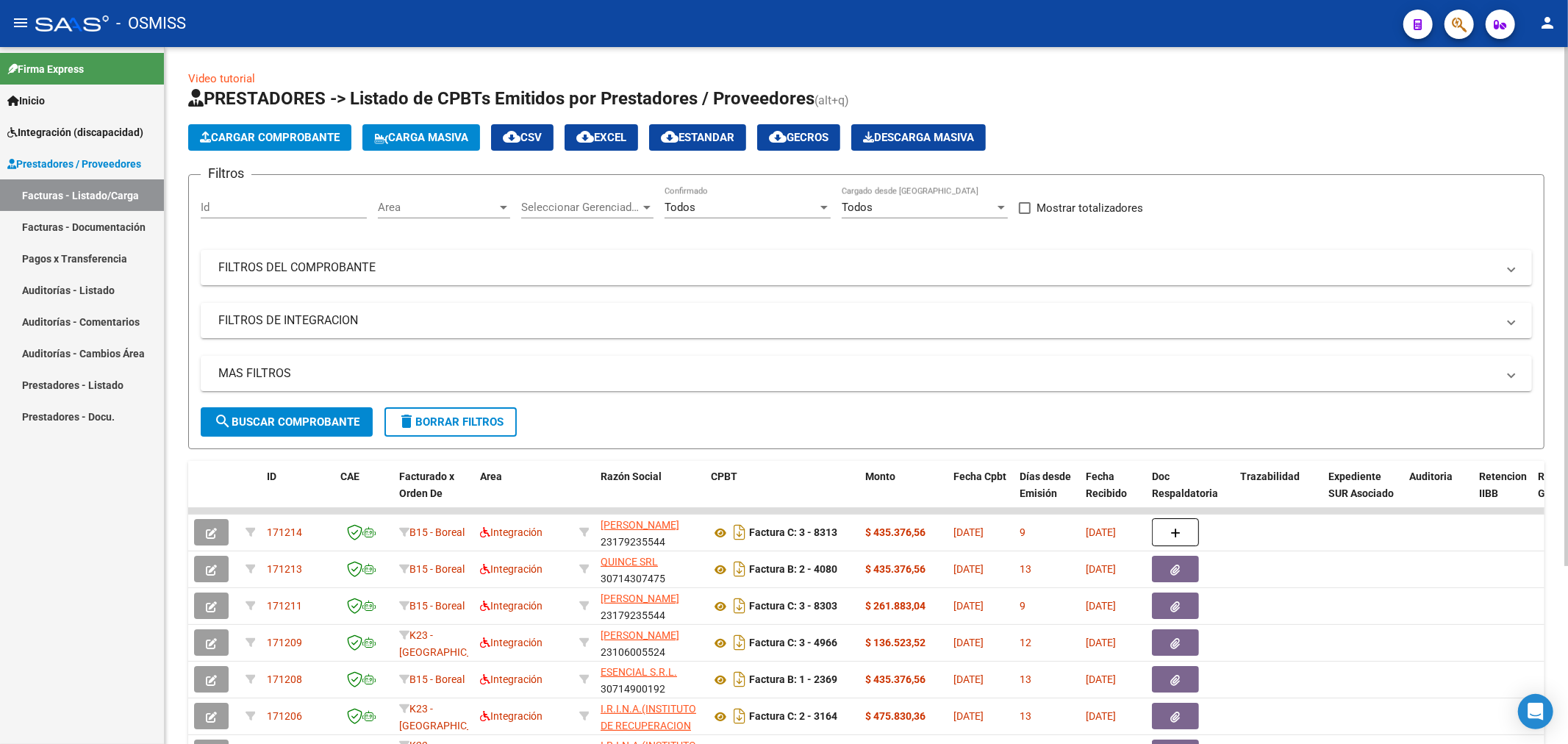
click at [284, 122] on app-list-header "PRESTADORES -> Listado de CPBTs Emitidos por Prestadores / Proveedores (alt+q) …" at bounding box center [866, 268] width 1356 height 362
click at [282, 143] on span "Cargar Comprobante" at bounding box center [269, 137] width 140 height 13
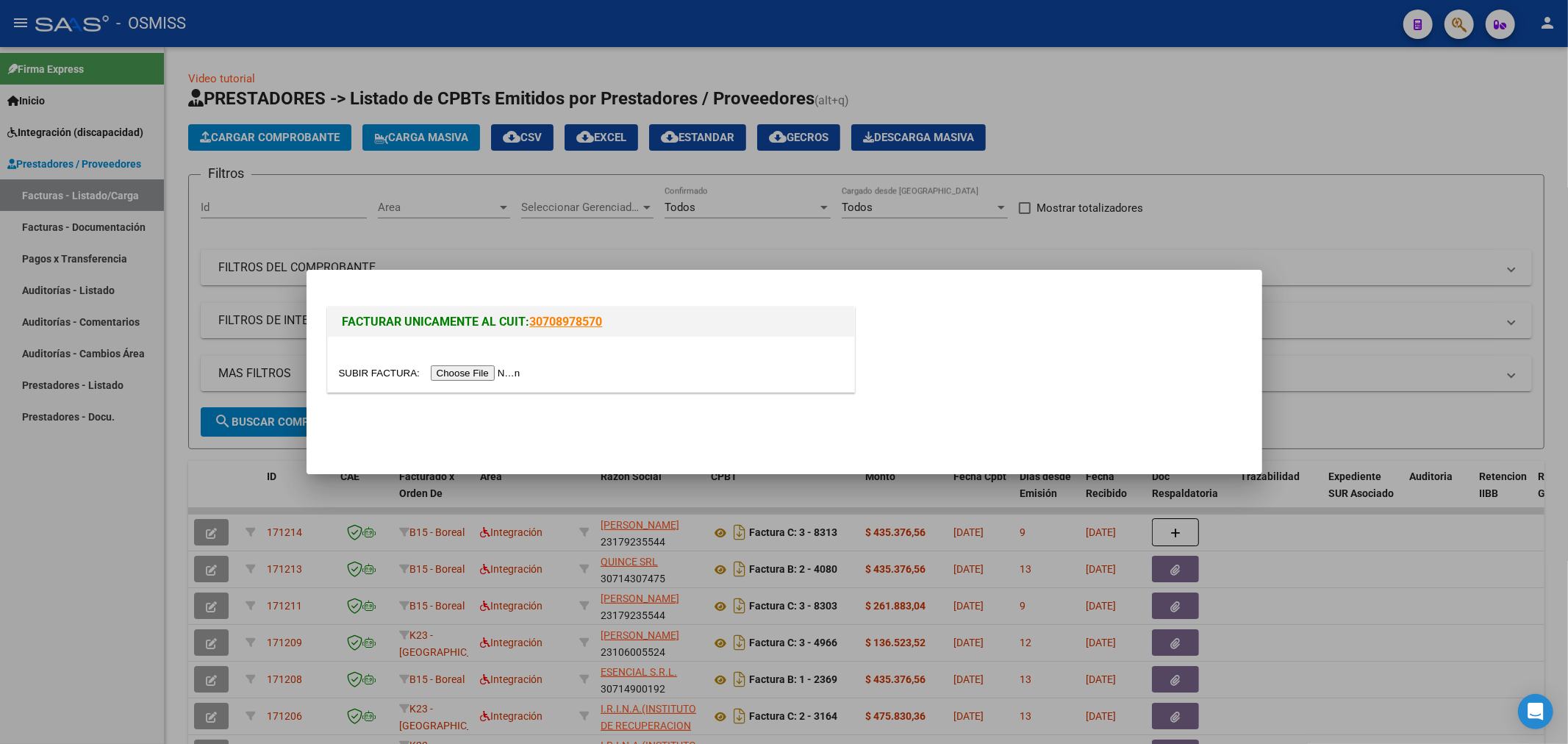
click at [471, 376] on input "file" at bounding box center [432, 373] width 186 height 15
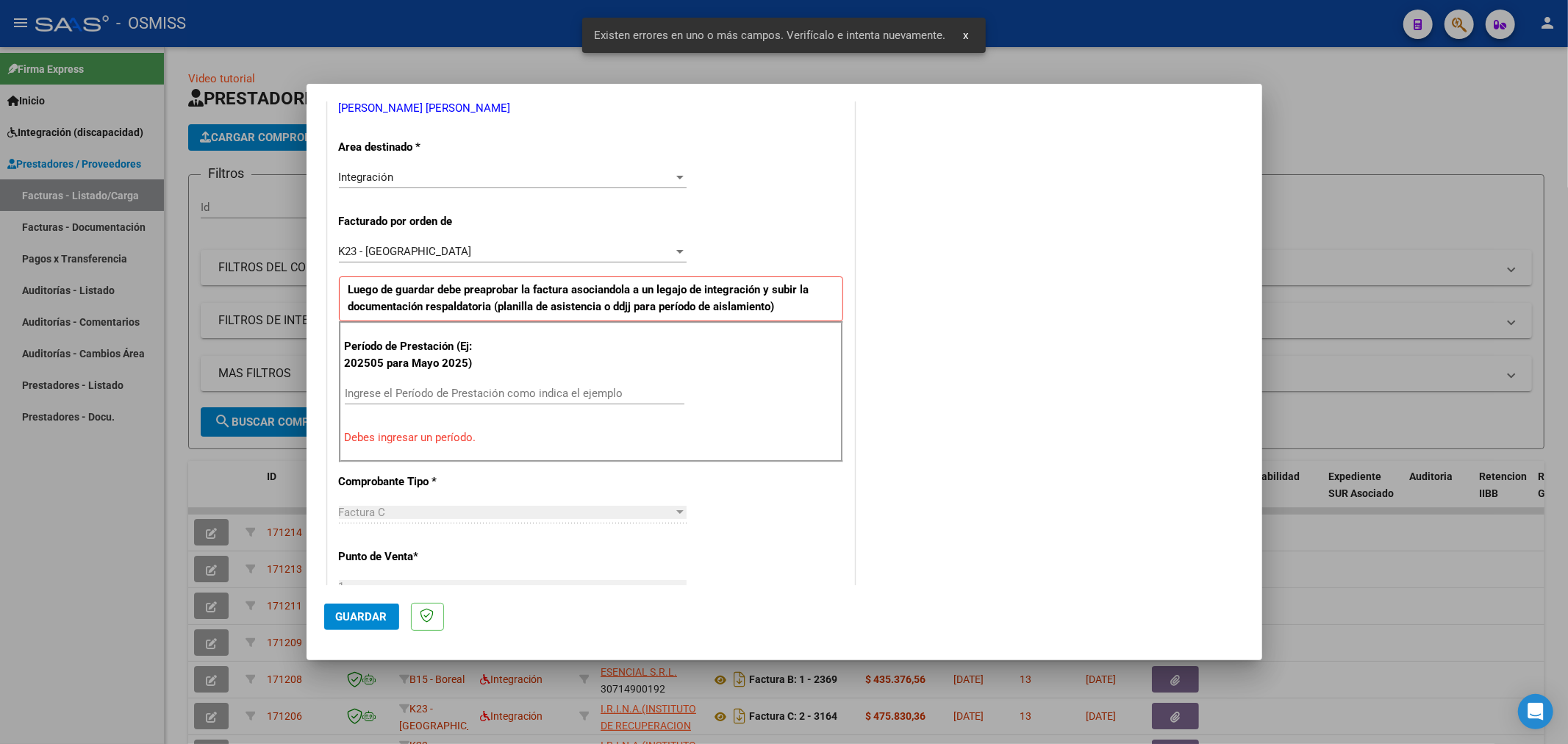
scroll to position [317, 0]
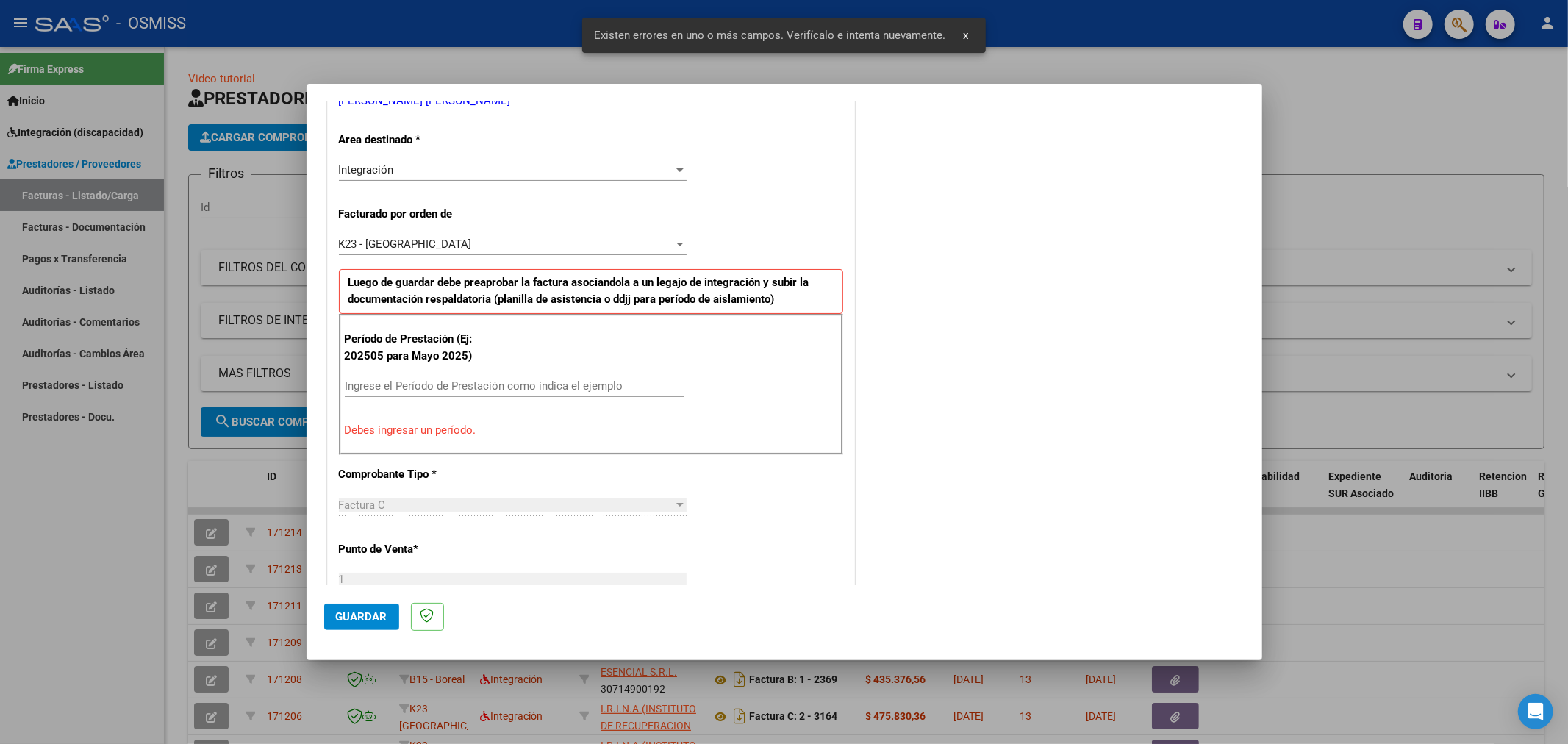
click at [488, 383] on input "Ingrese el Período de Prestación como indica el ejemplo" at bounding box center [514, 386] width 340 height 13
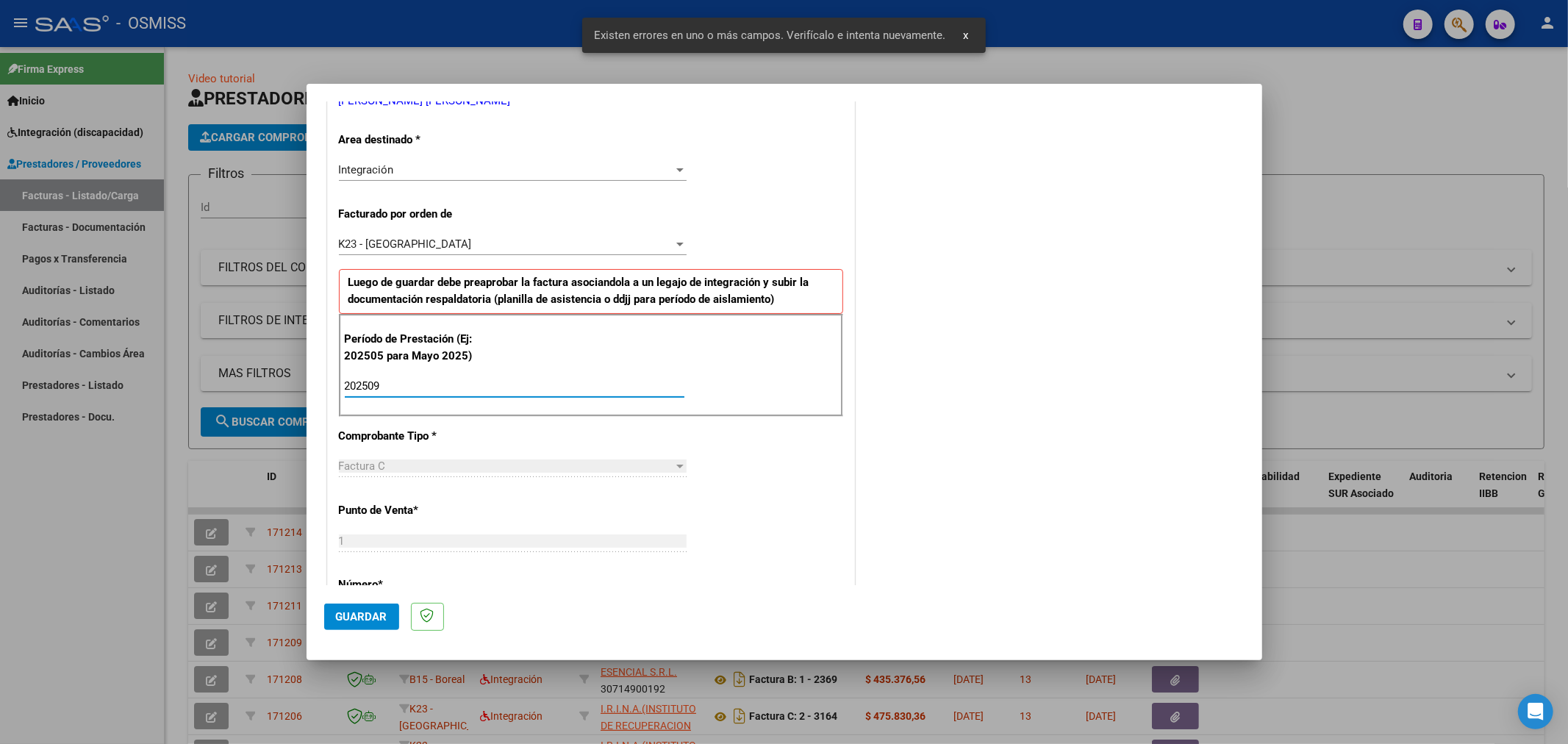
click at [358, 618] on span "Guardar" at bounding box center [362, 616] width 51 height 13
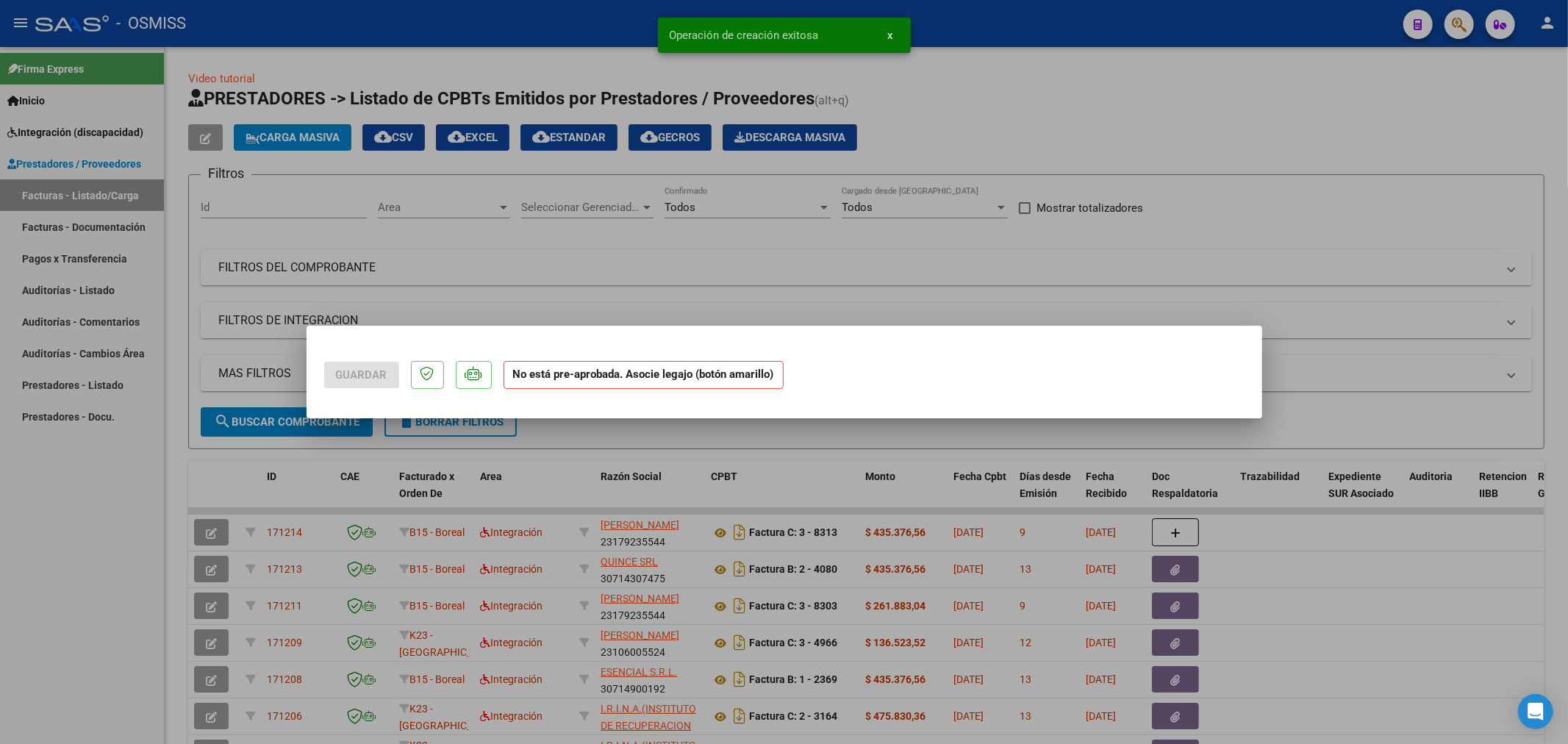
scroll to position [0, 0]
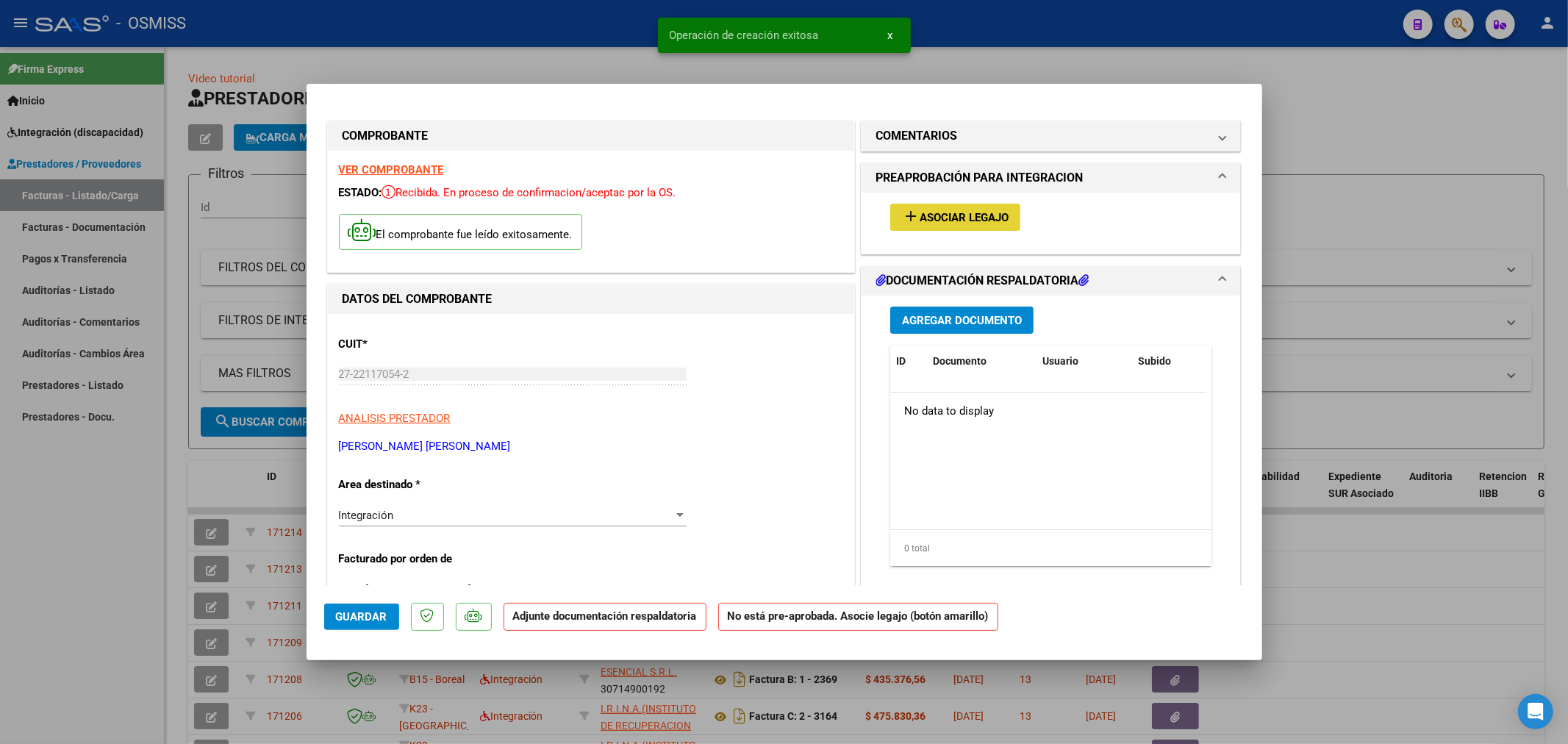
click at [945, 219] on span "Asociar Legajo" at bounding box center [964, 217] width 89 height 13
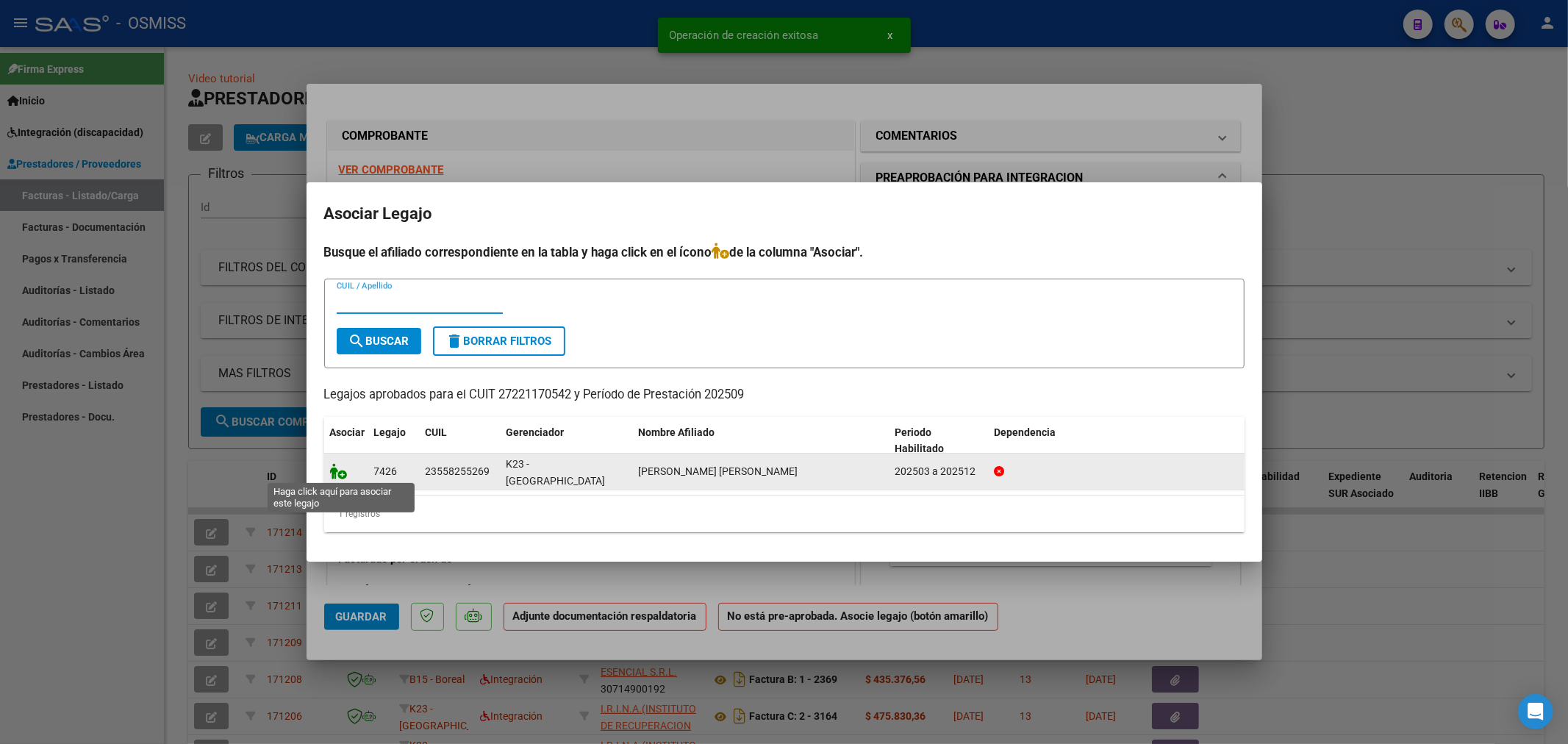
click at [337, 474] on icon at bounding box center [338, 470] width 17 height 16
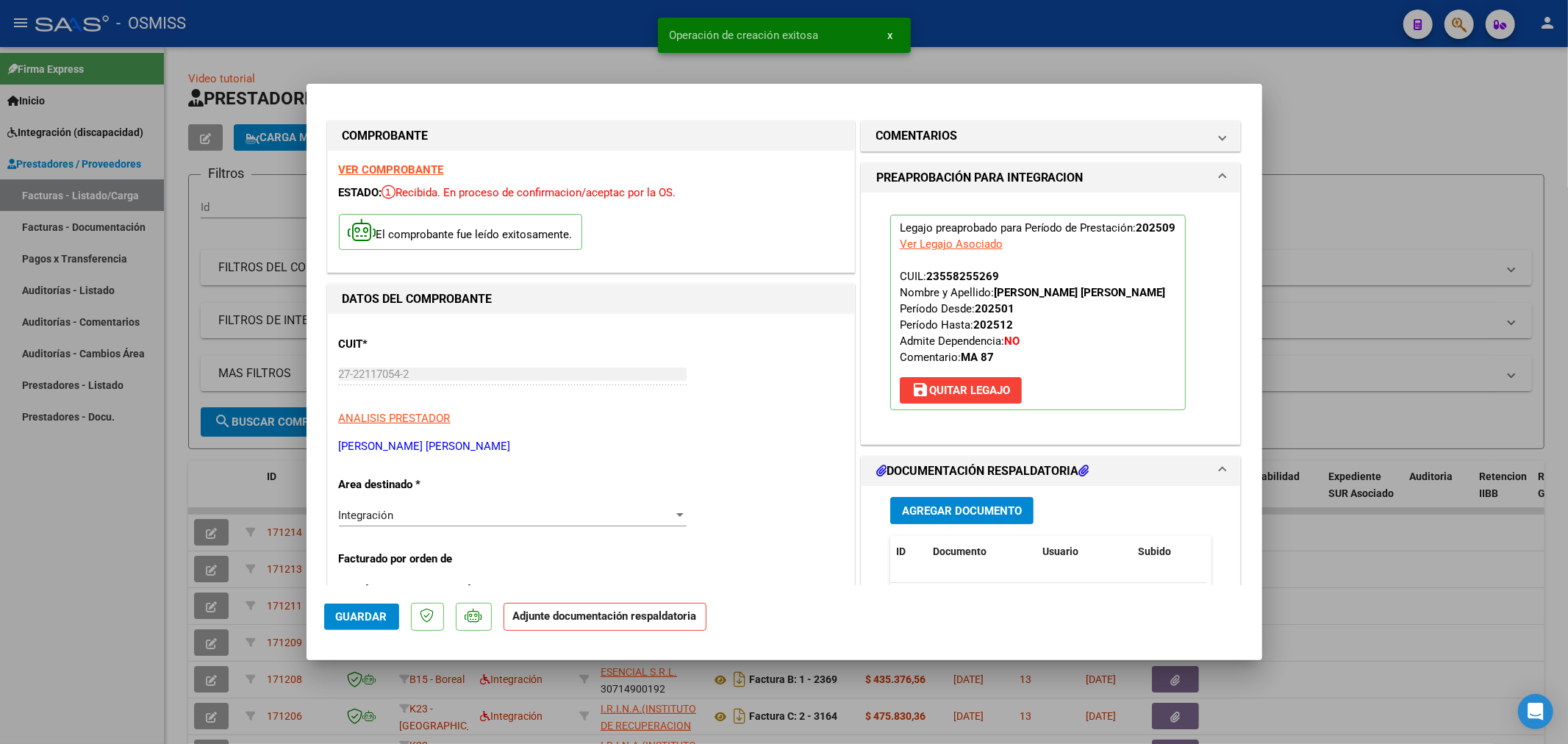
click at [949, 508] on span "Agregar Documento" at bounding box center [962, 510] width 120 height 13
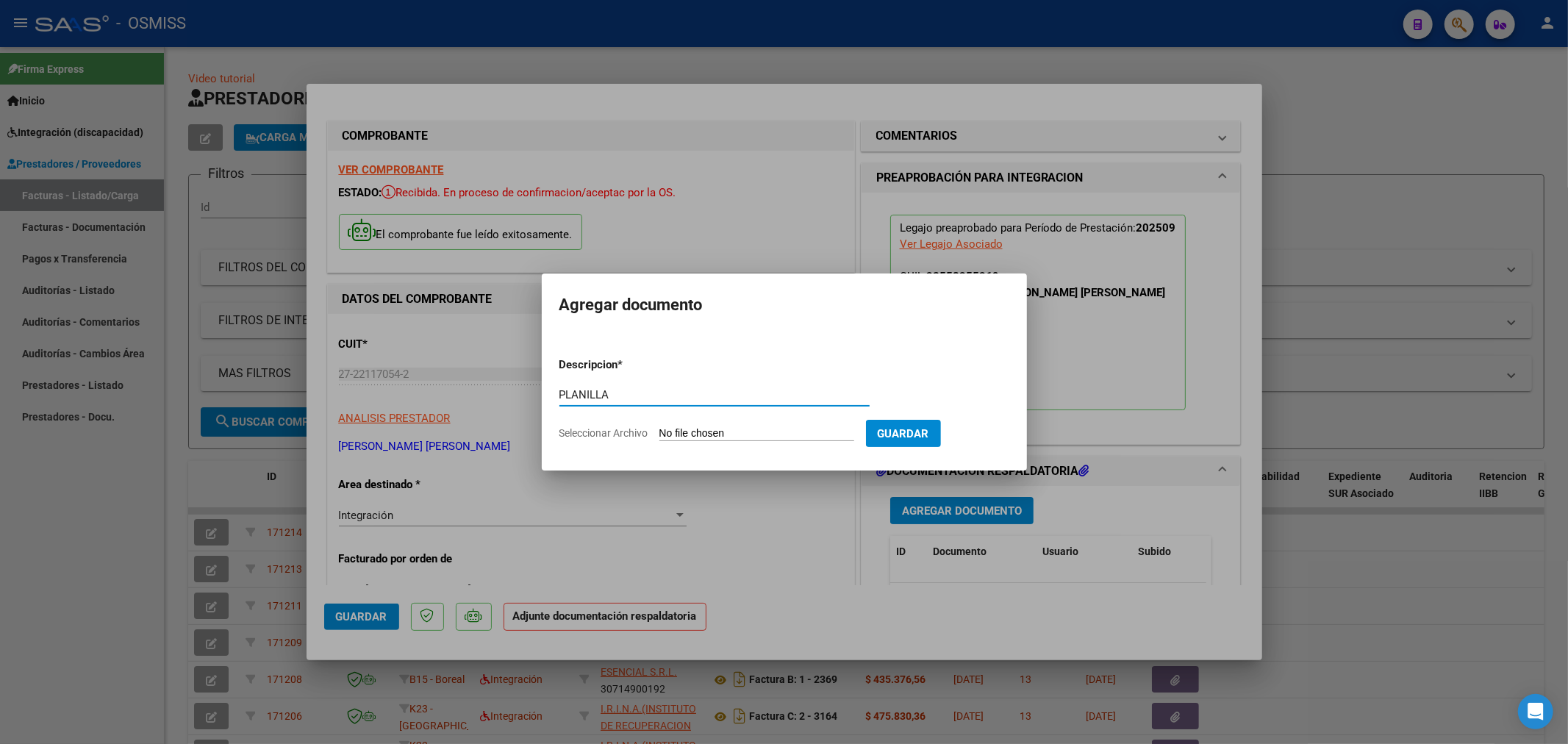
click at [681, 431] on input "Seleccionar Archivo" at bounding box center [757, 434] width 195 height 14
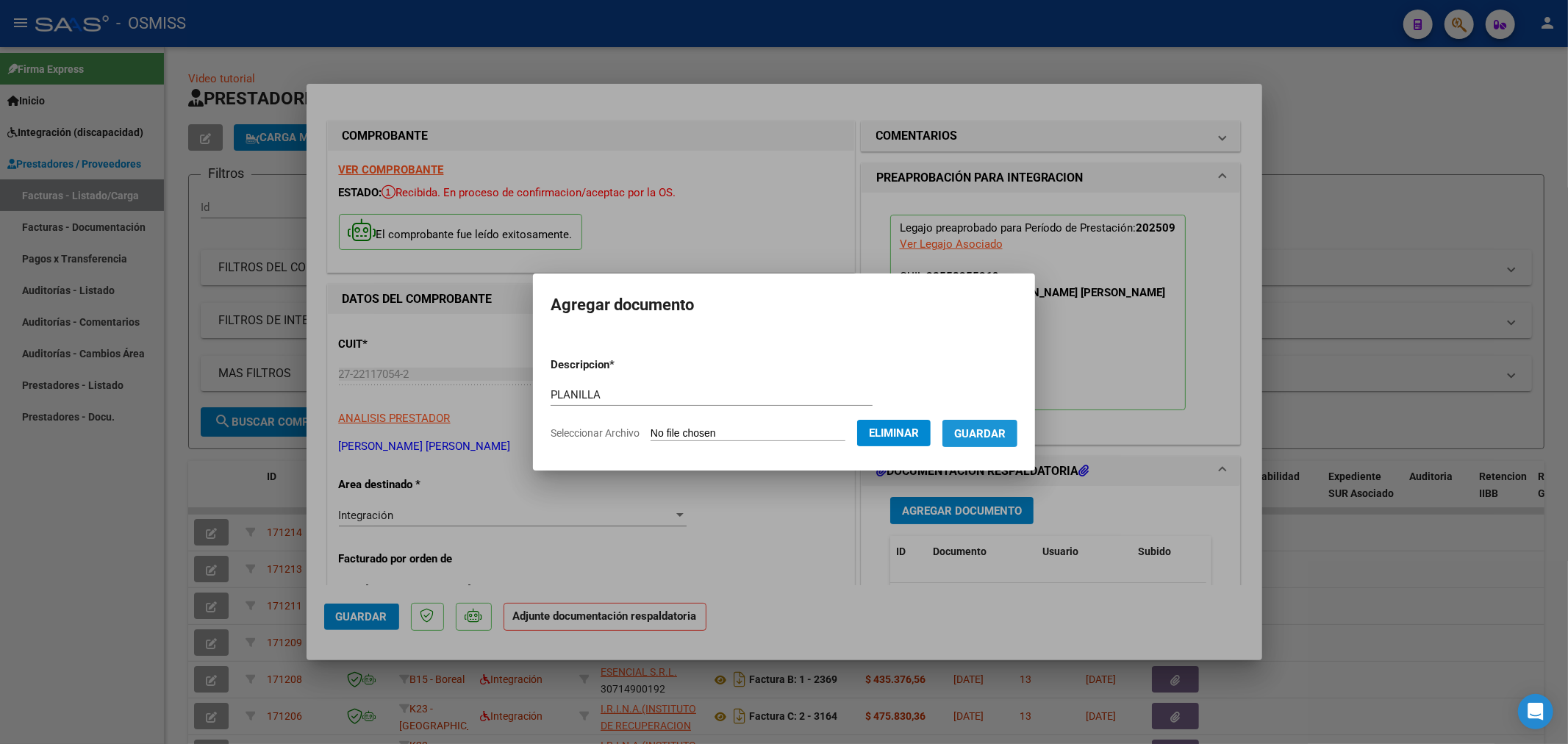
click at [983, 437] on span "Guardar" at bounding box center [980, 433] width 51 height 13
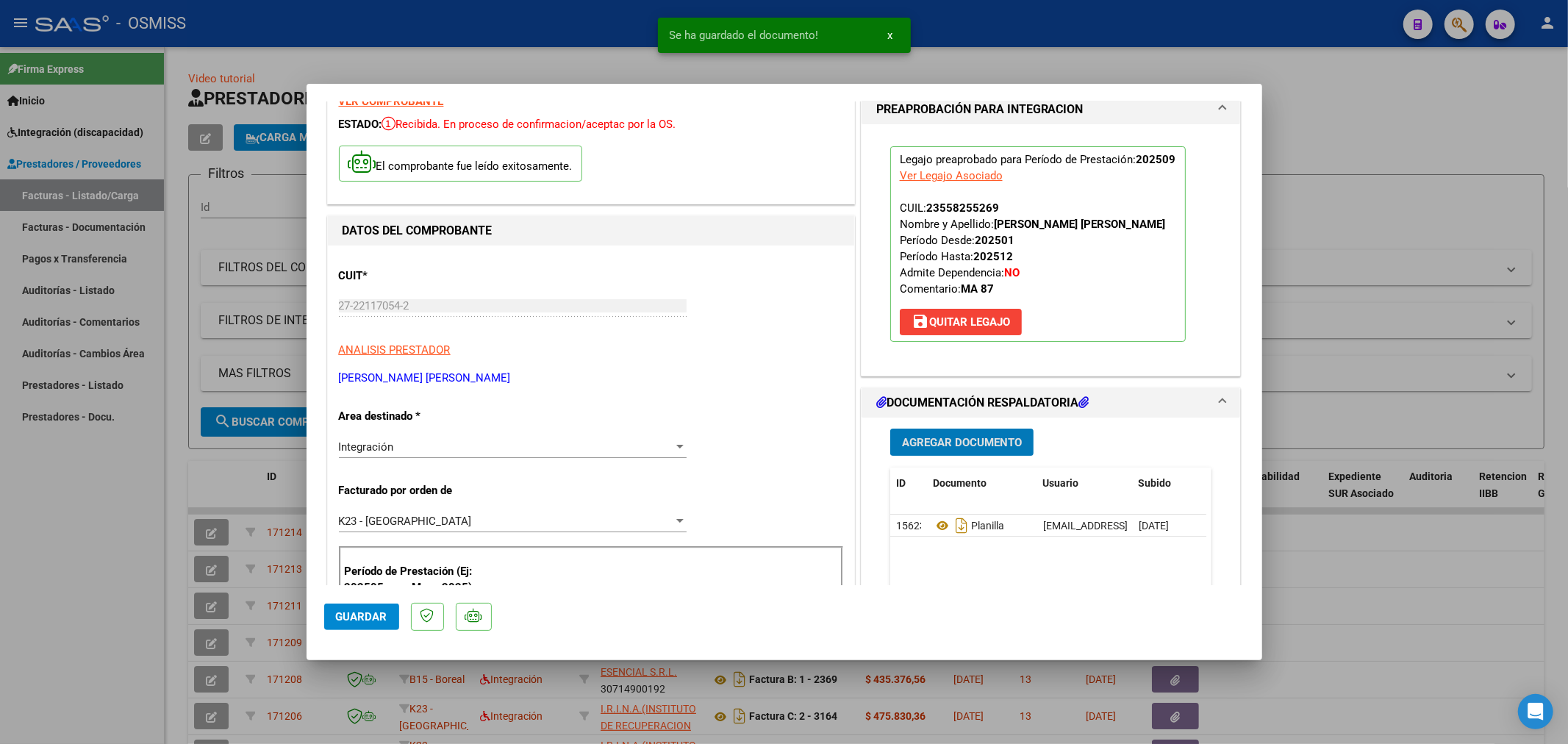
scroll to position [163, 0]
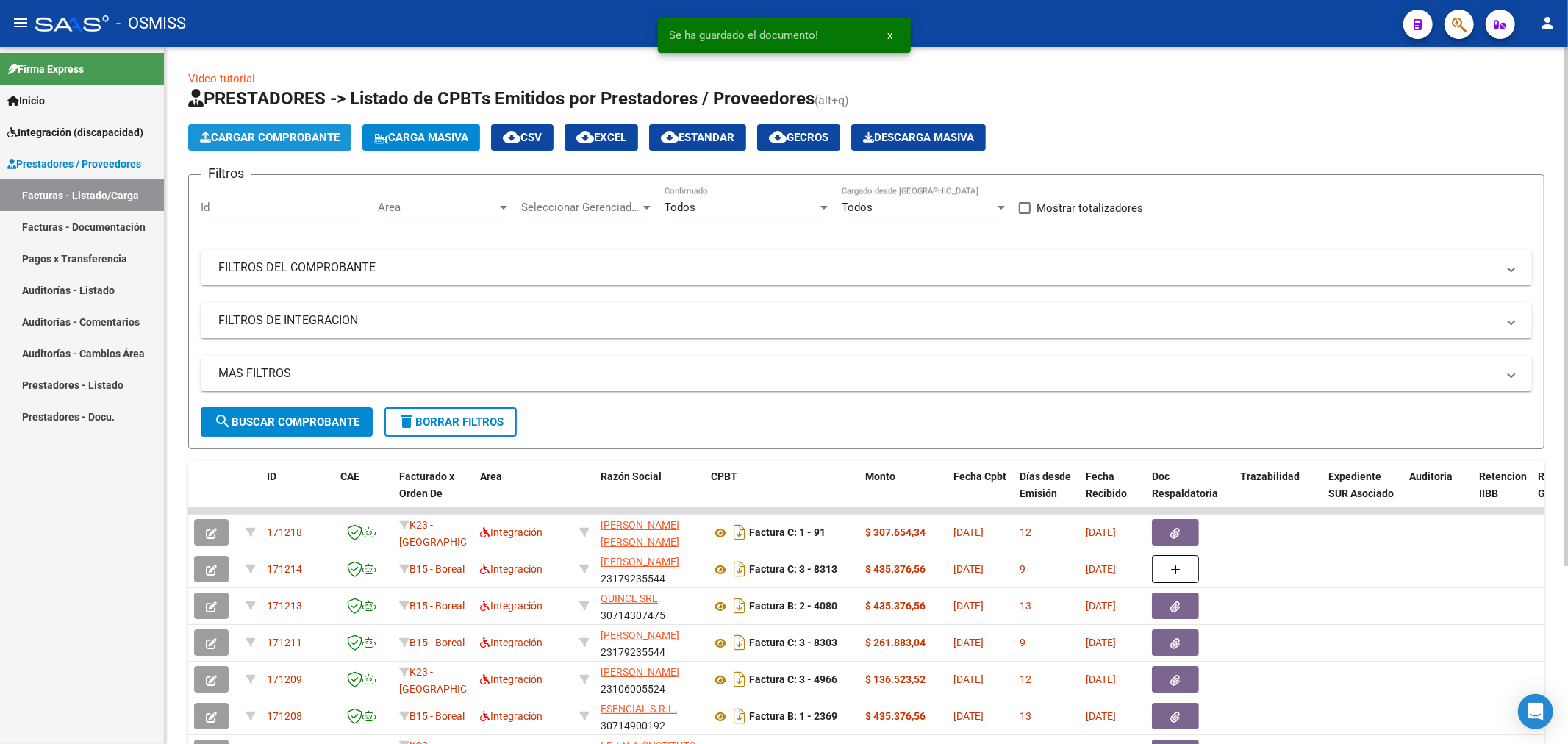
click at [297, 142] on span "Cargar Comprobante" at bounding box center [269, 137] width 140 height 13
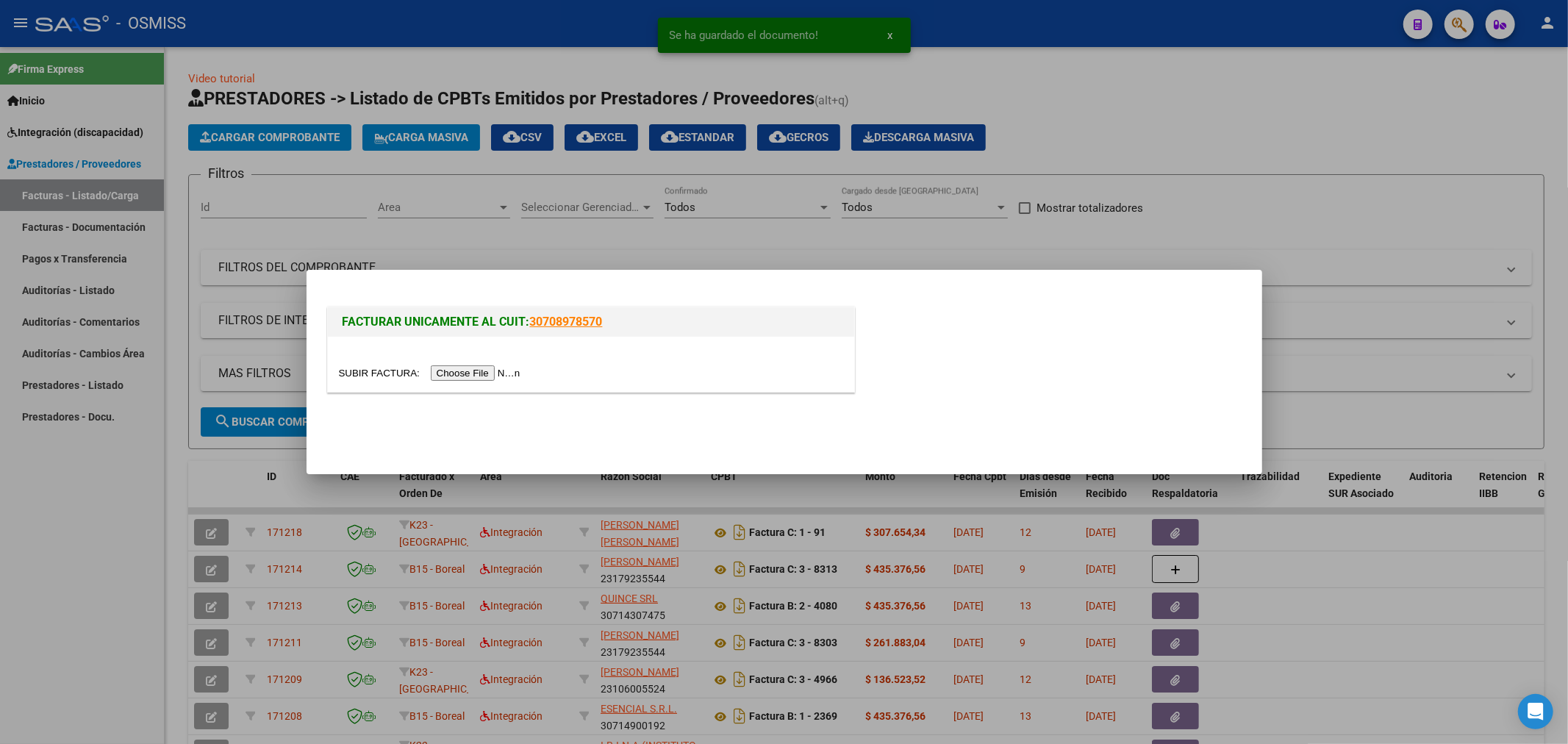
click at [464, 370] on input "file" at bounding box center [432, 373] width 186 height 15
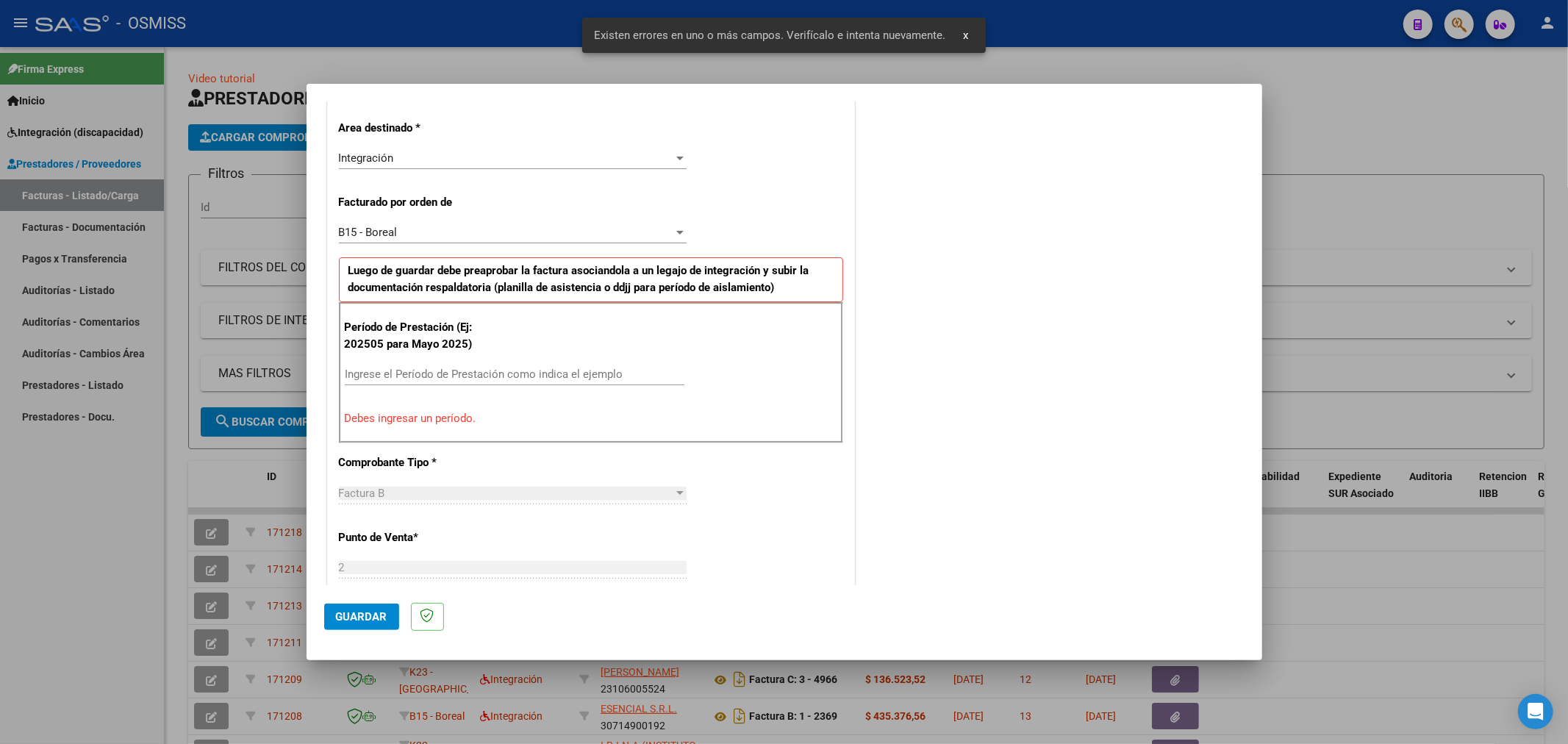
scroll to position [344, 0]
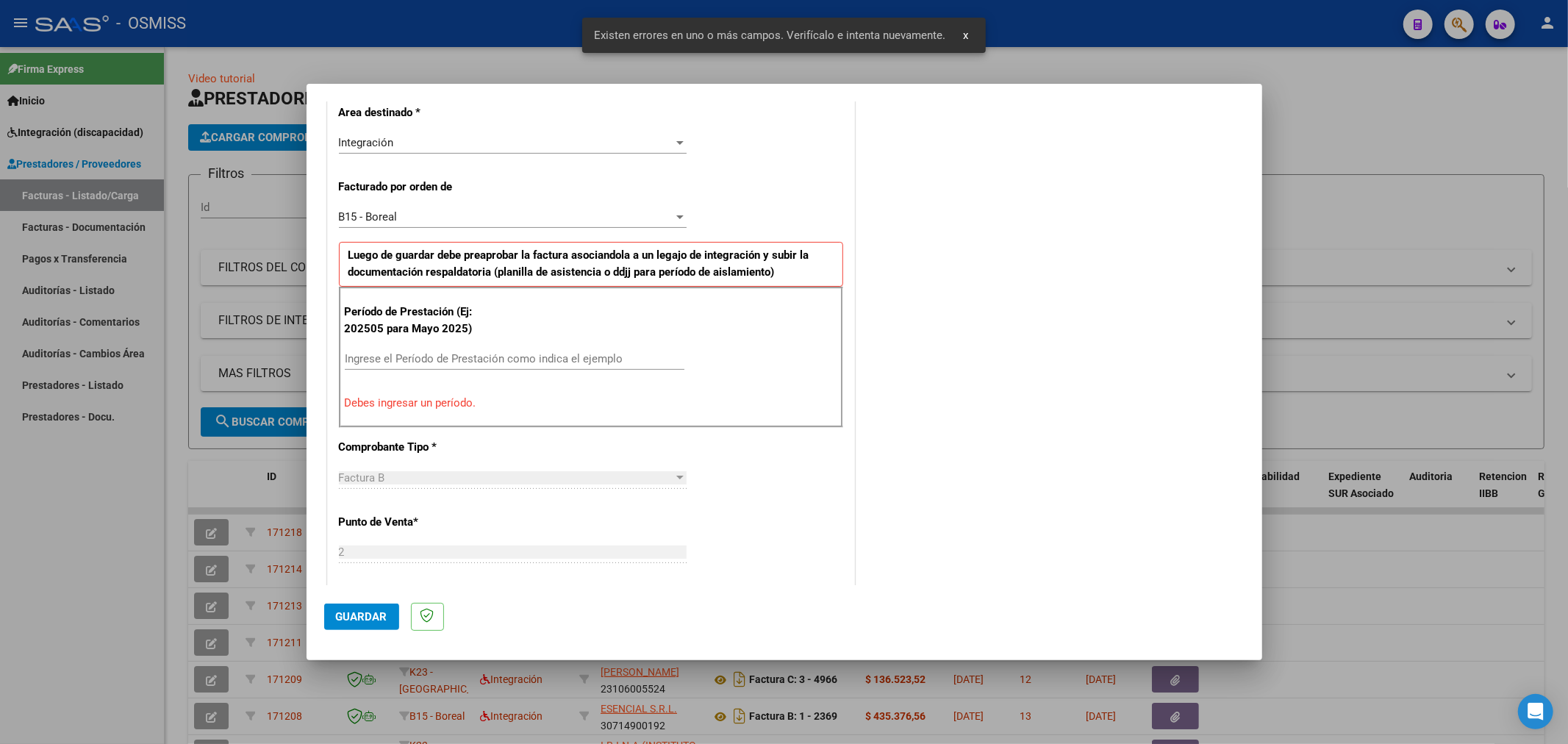
click at [520, 355] on input "Ingrese el Período de Prestación como indica el ejemplo" at bounding box center [514, 358] width 340 height 13
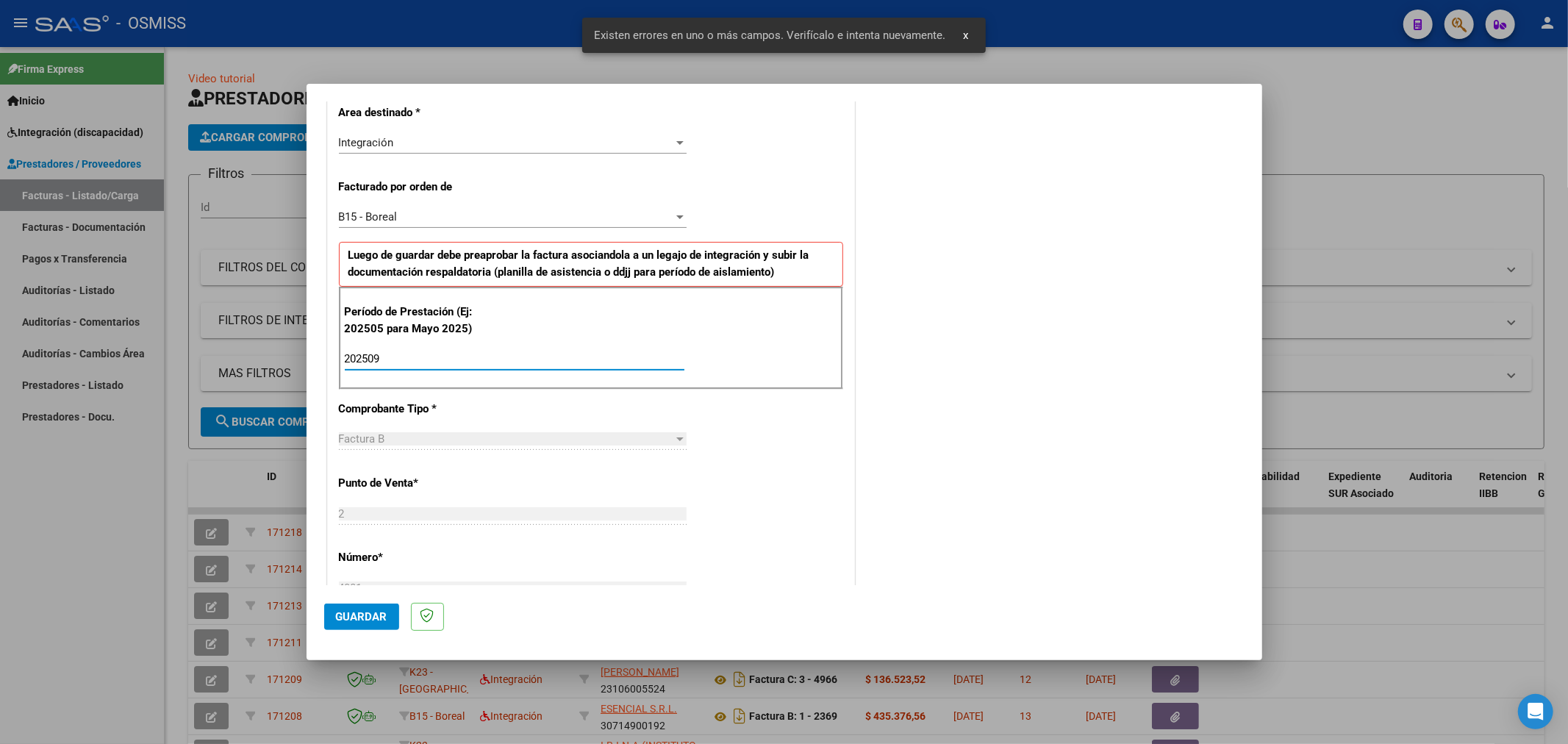
click at [333, 607] on button "Guardar" at bounding box center [362, 616] width 75 height 26
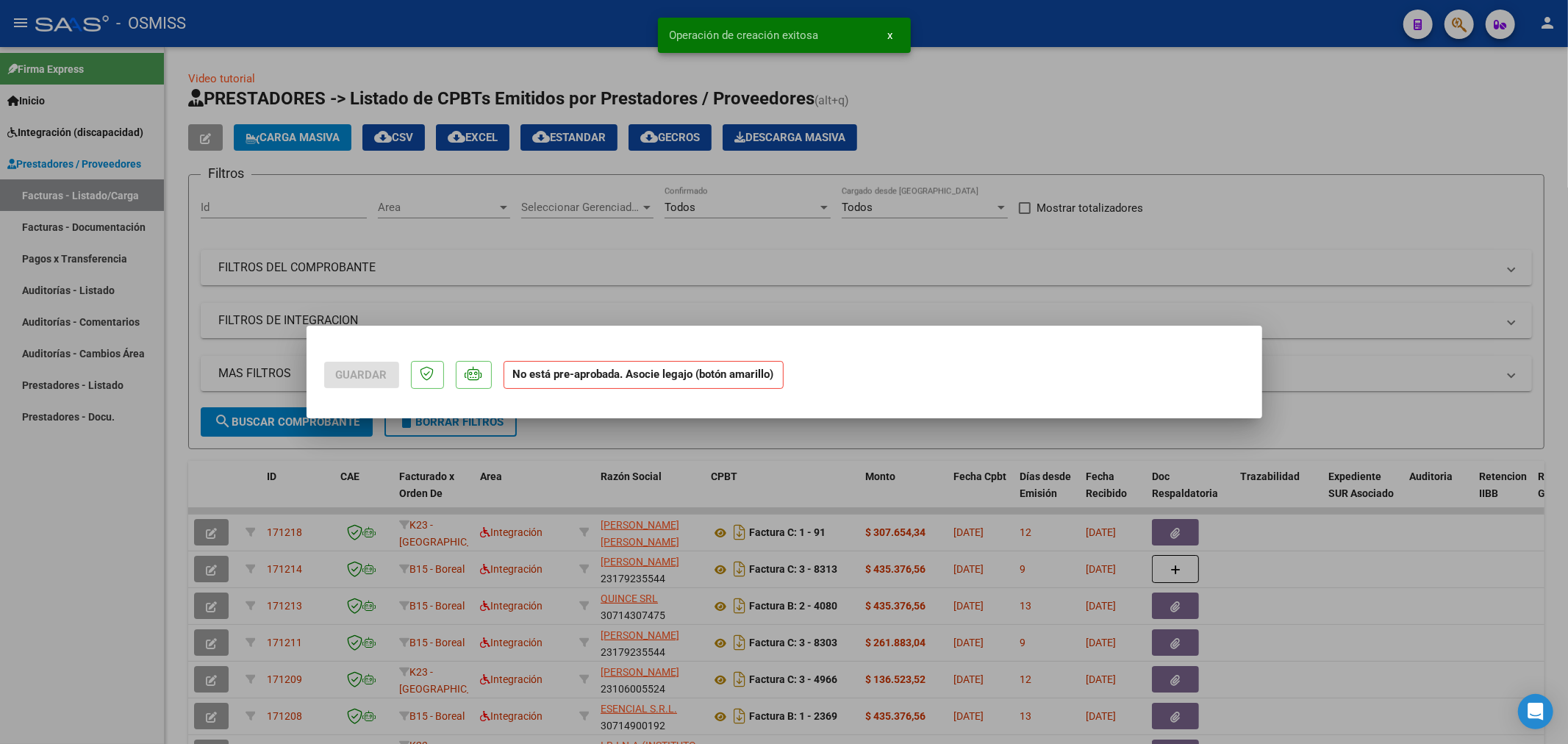
scroll to position [0, 0]
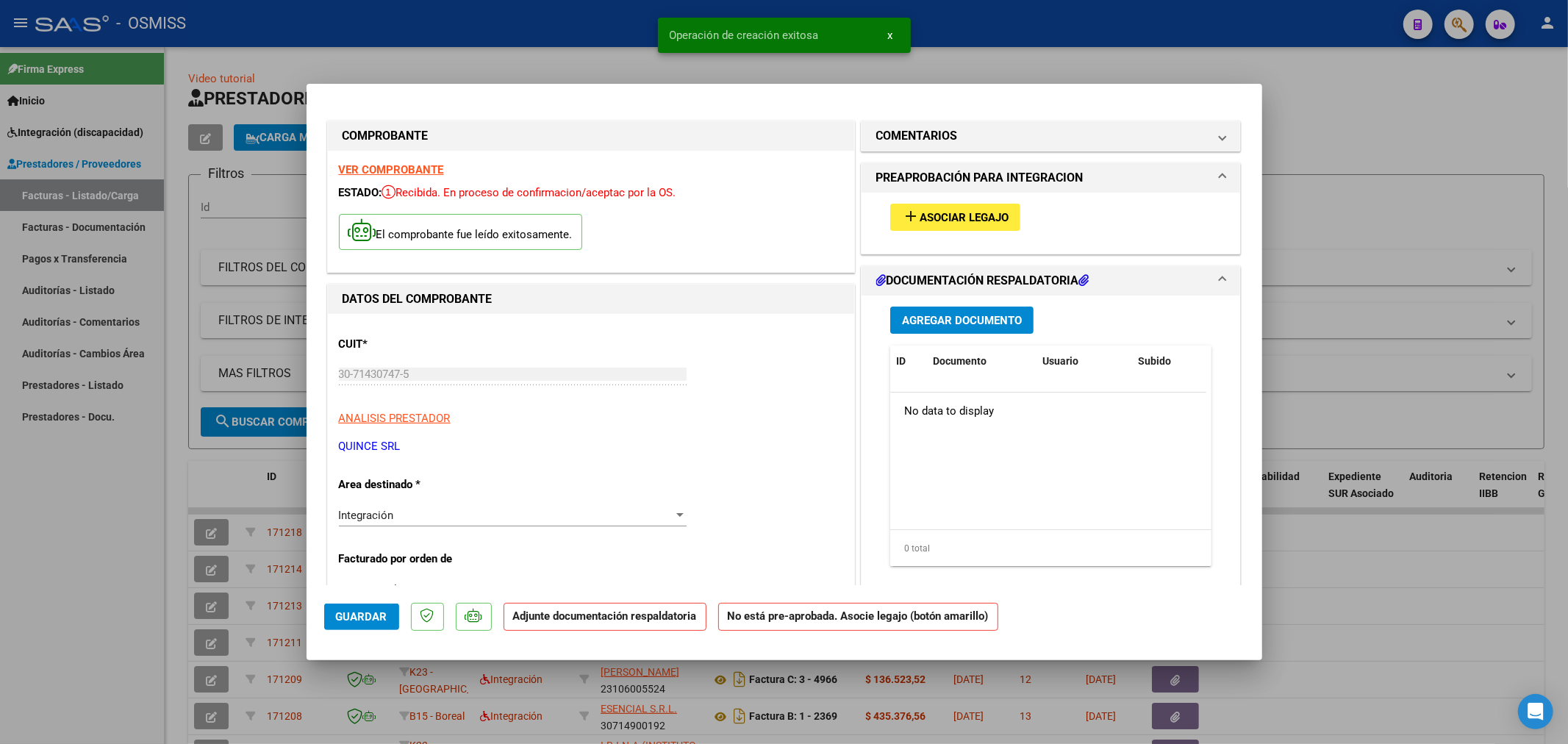
click at [946, 223] on span "Asociar Legajo" at bounding box center [964, 217] width 89 height 13
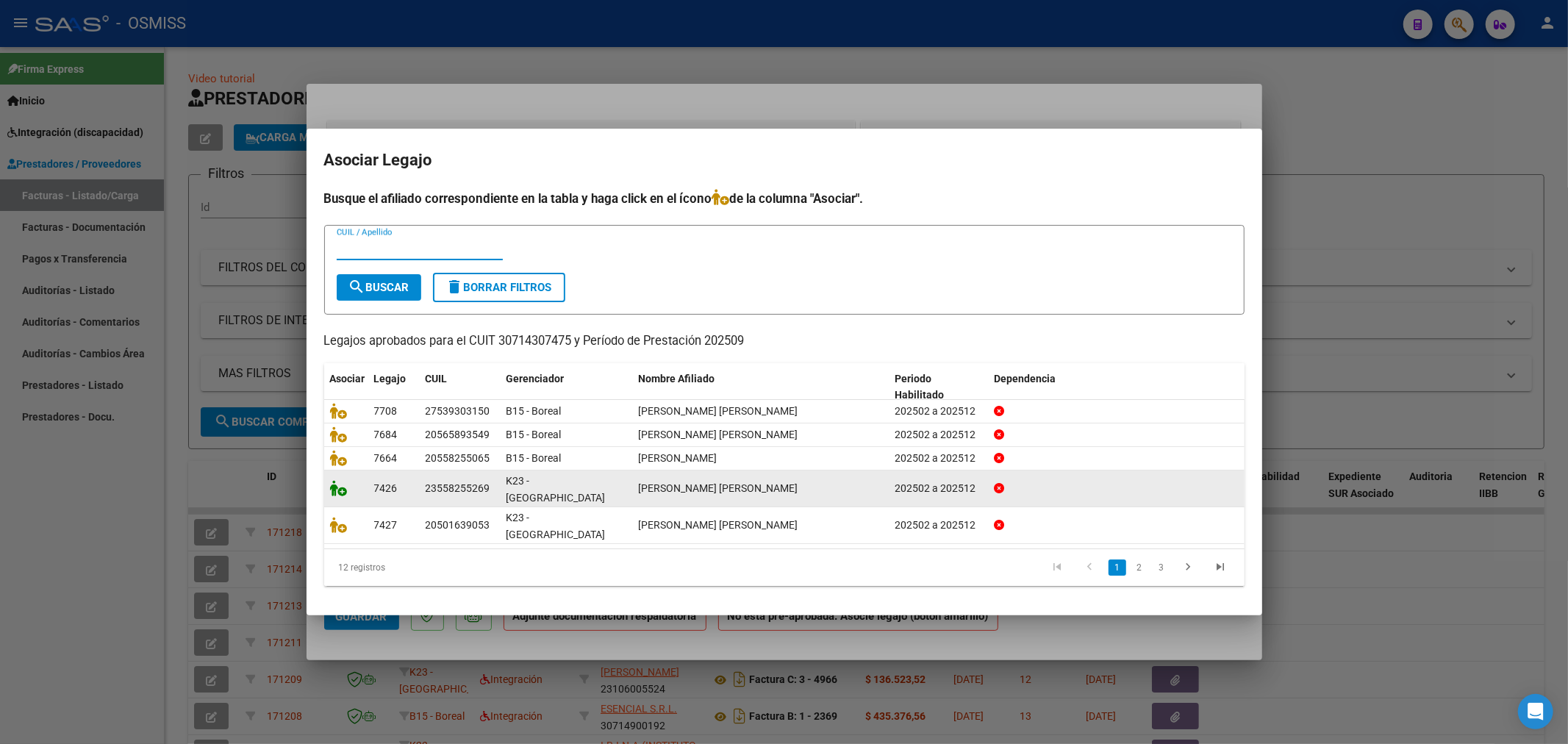
click at [333, 496] on icon at bounding box center [338, 488] width 17 height 16
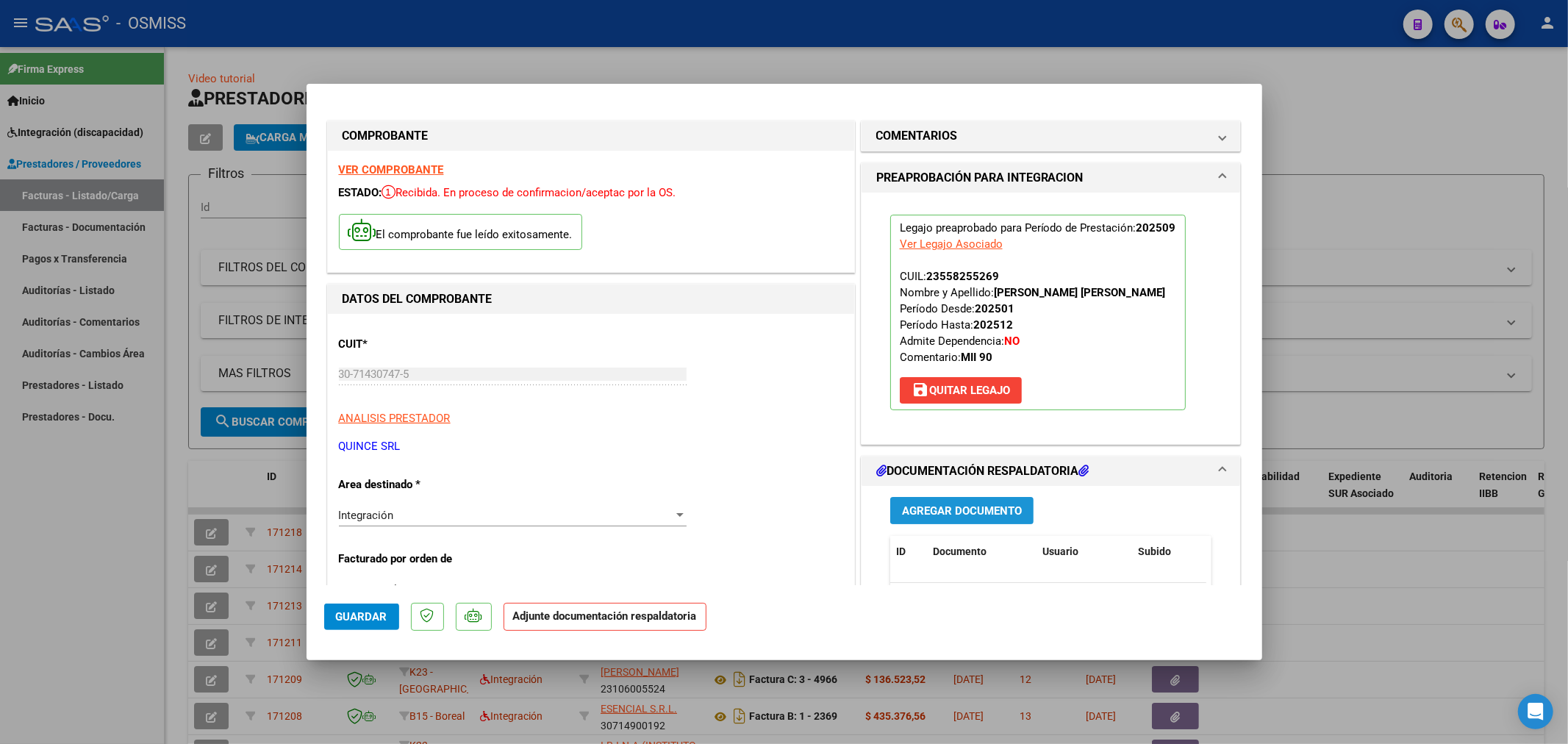
click at [978, 516] on span "Agregar Documento" at bounding box center [962, 510] width 120 height 13
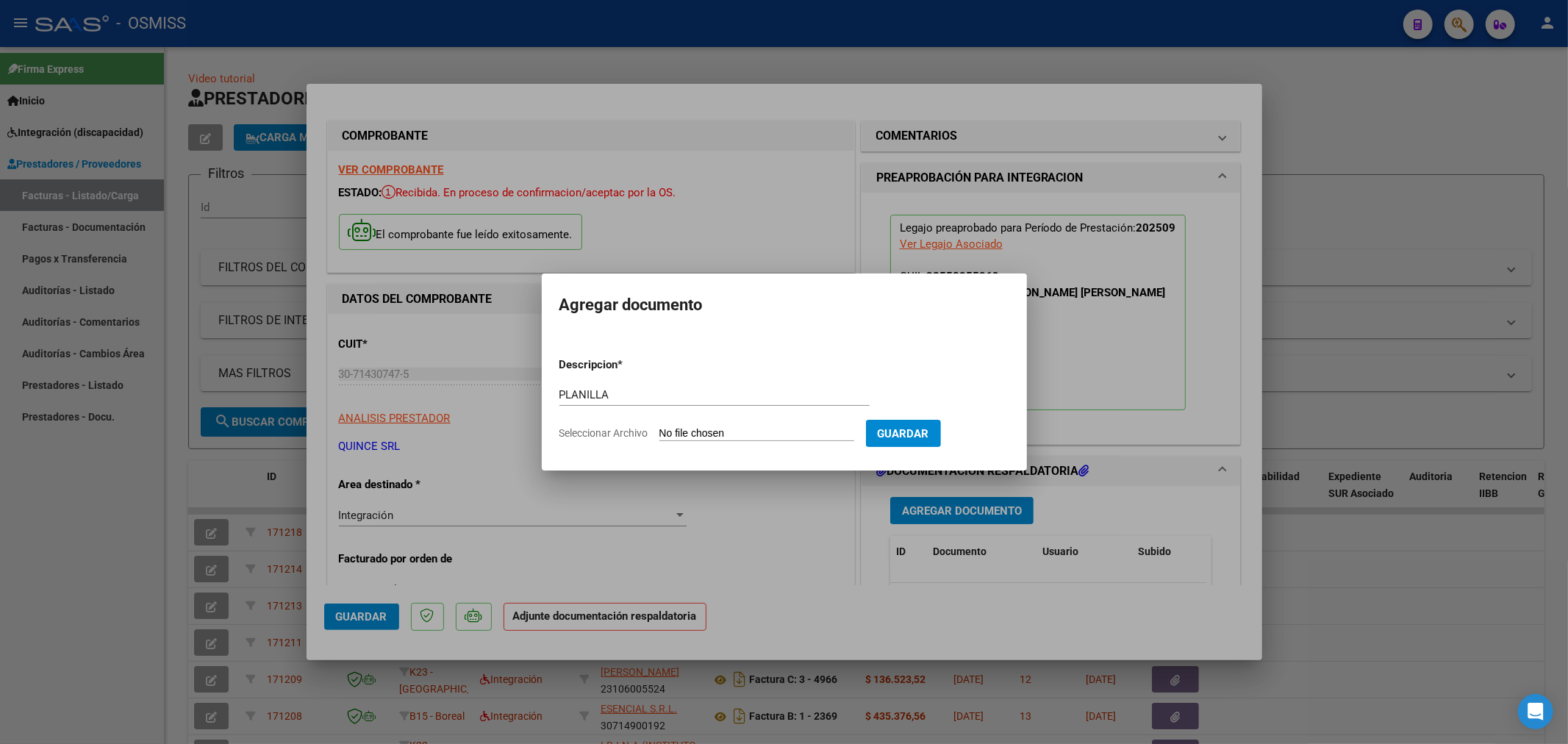
click at [715, 428] on input "Seleccionar Archivo" at bounding box center [757, 434] width 195 height 14
type input "C:\fakepath\2025_SEPTIEMBRE_PROTEO_OSMISS_DOC_RESPALDATORIA_TOBARES_GUZMAN_AGUS…"
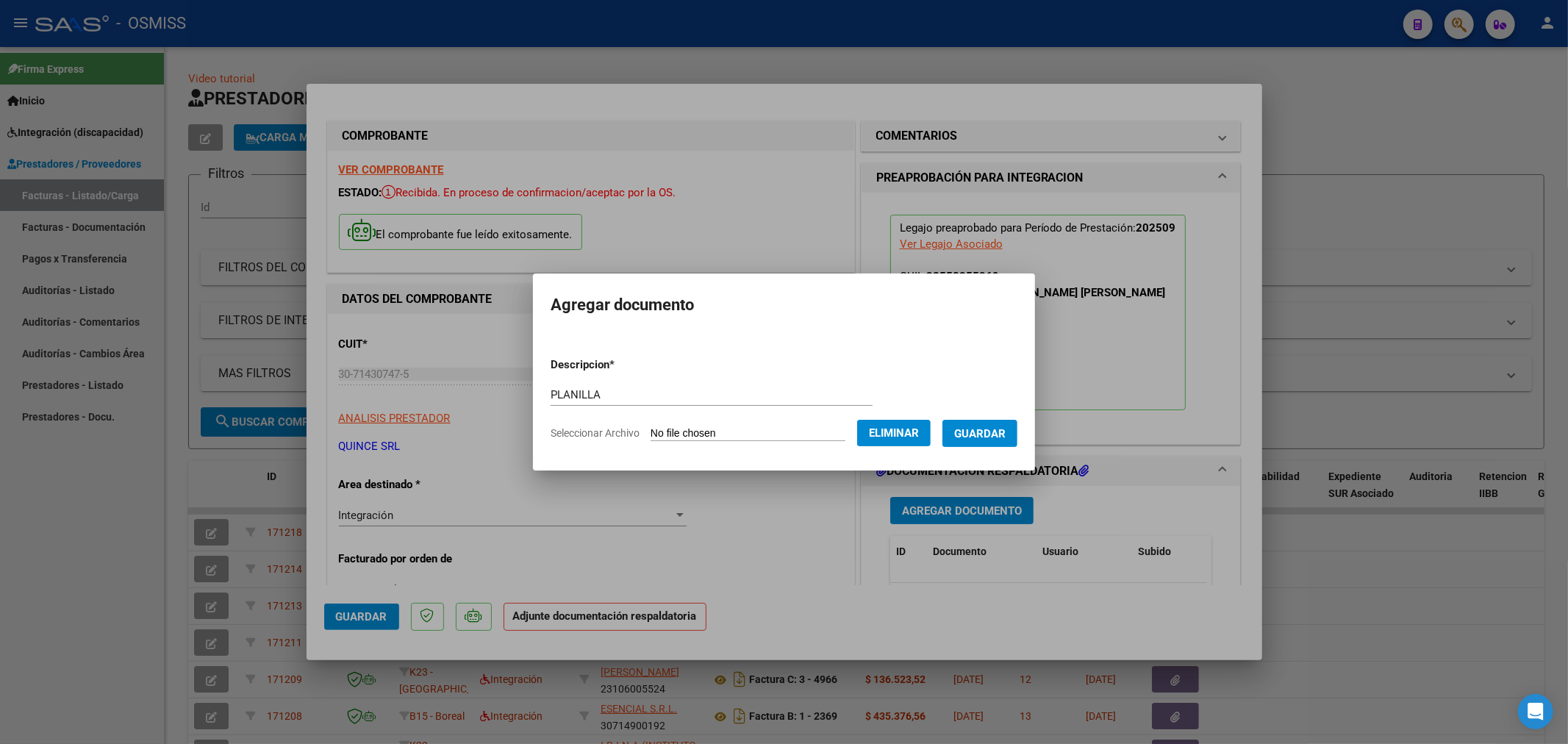
click at [974, 434] on span "Guardar" at bounding box center [980, 433] width 51 height 13
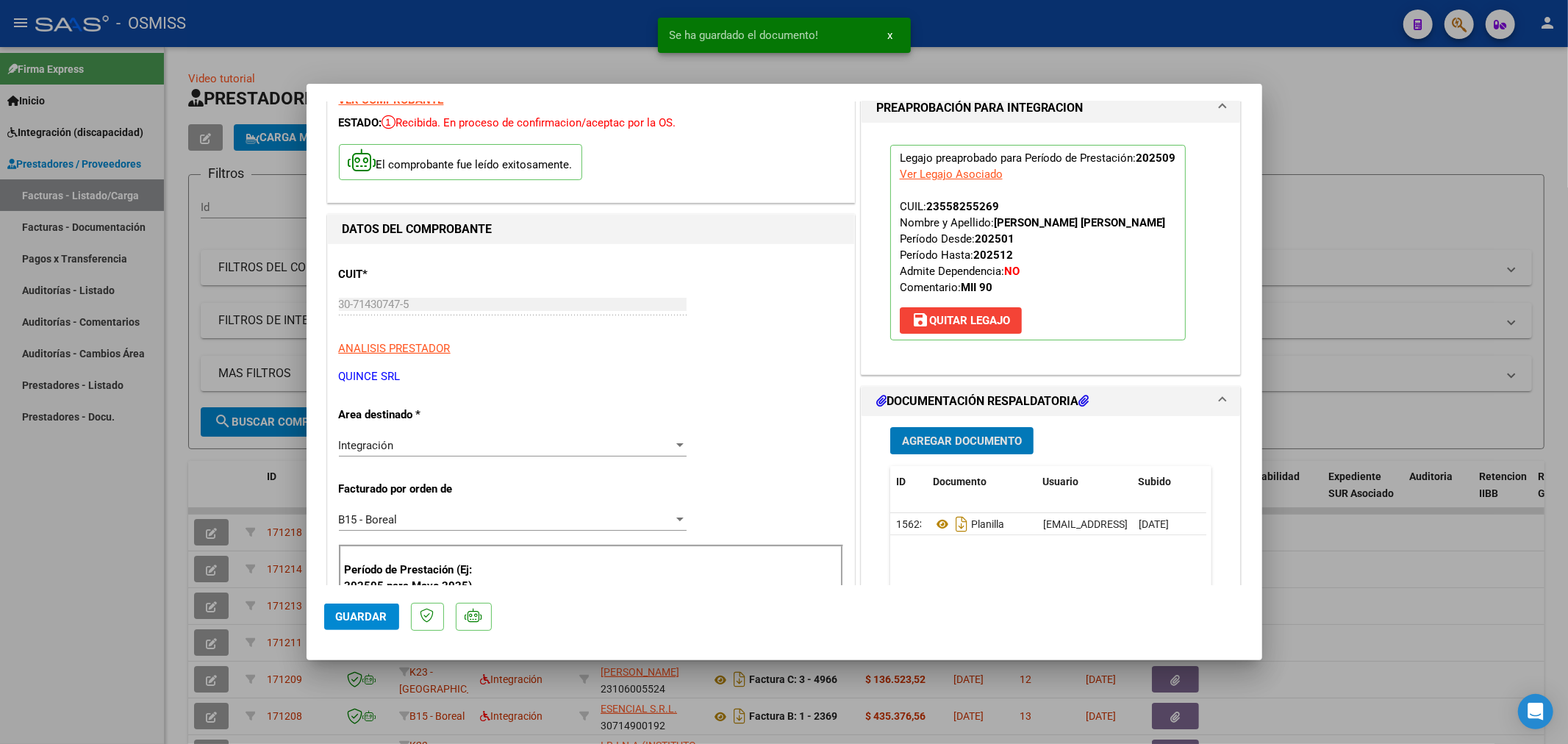
scroll to position [163, 0]
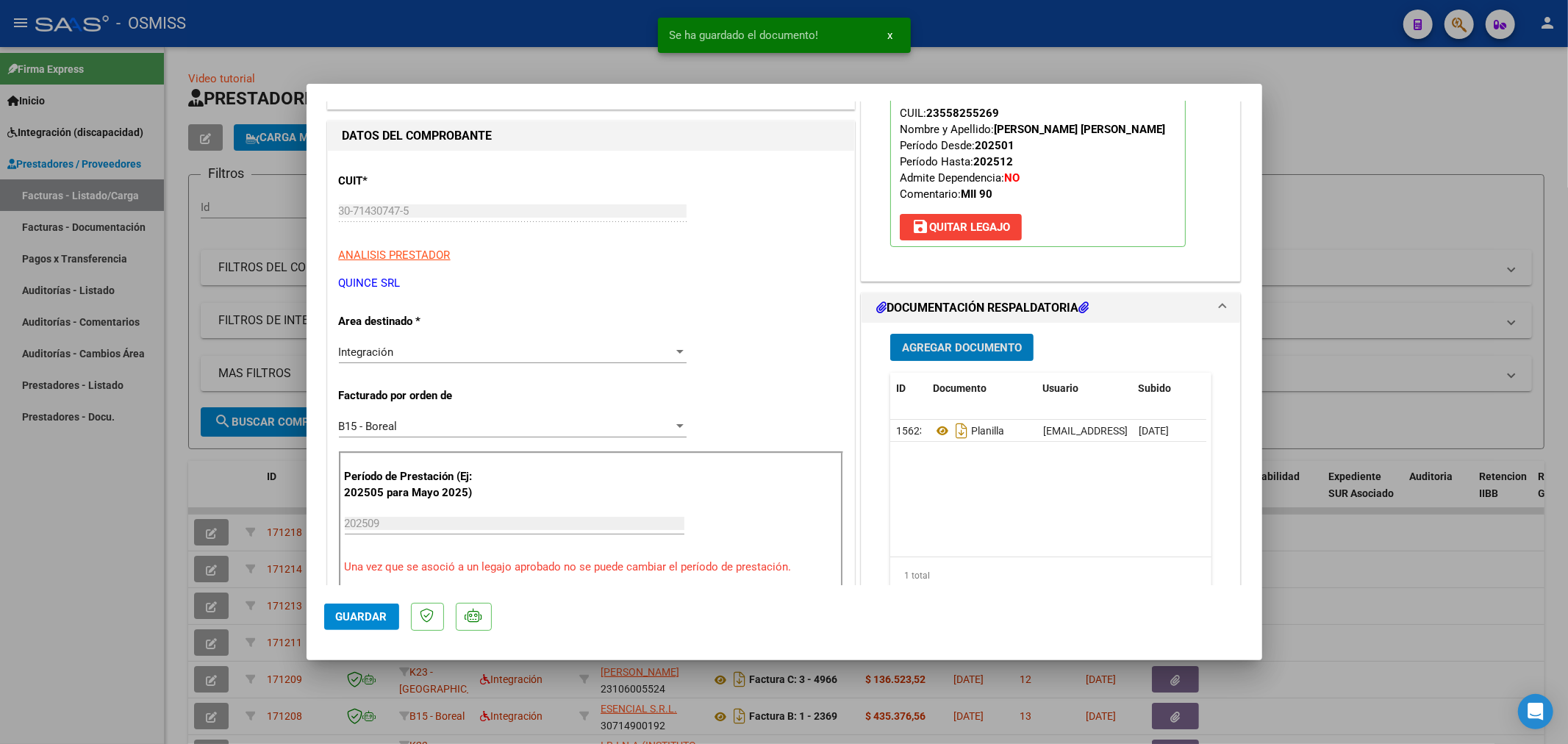
type input "$ 0,00"
